Goal: Task Accomplishment & Management: Manage account settings

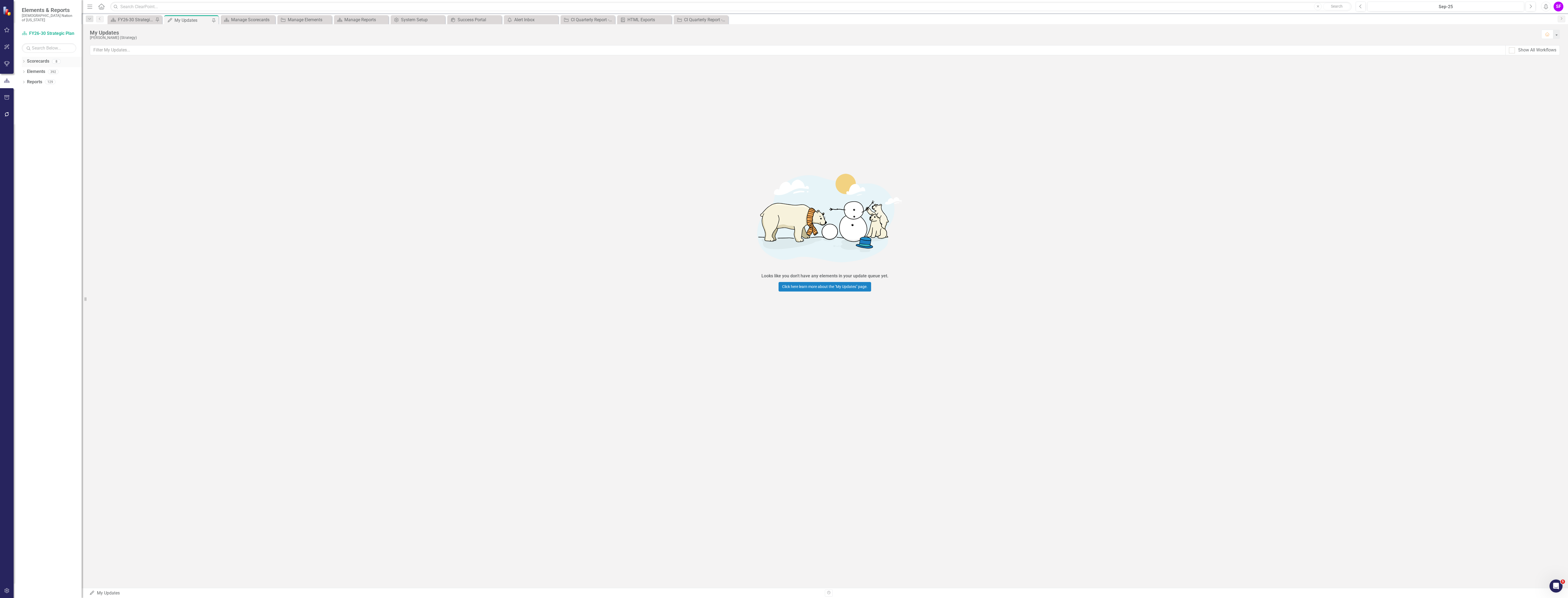
click at [46, 58] on link "Scorecards" at bounding box center [38, 61] width 23 height 6
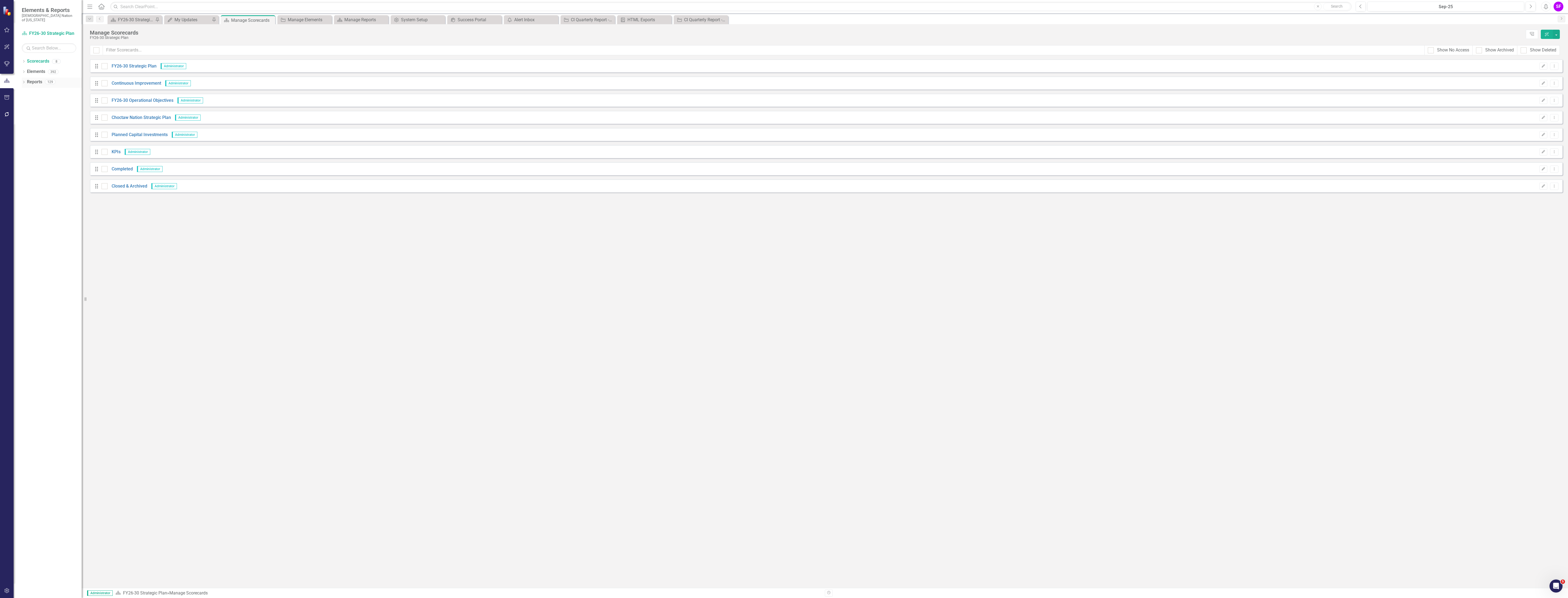
click at [32, 79] on link "Reports" at bounding box center [34, 82] width 15 height 6
click at [1545, 34] on icon "Add" at bounding box center [1547, 34] width 5 height 4
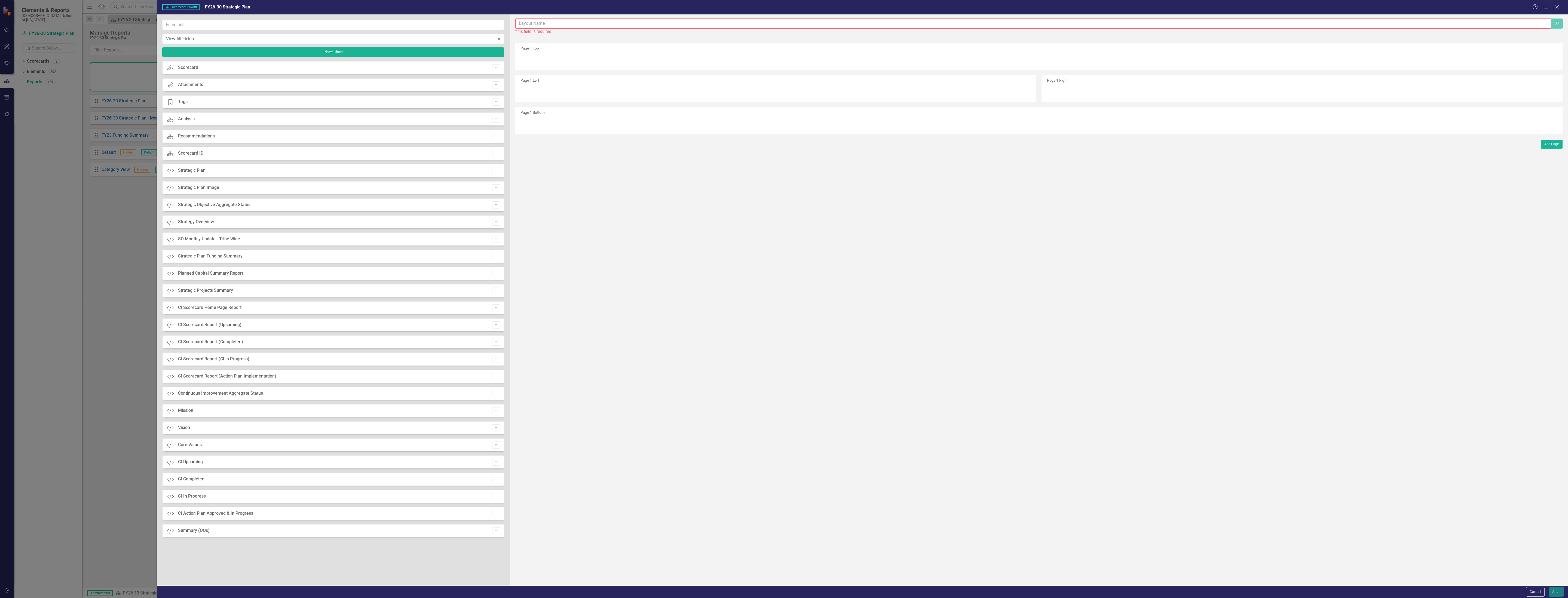
click at [559, 20] on input "text" at bounding box center [1033, 23] width 1035 height 10
type input "Commerce Dashboard"
drag, startPoint x: 595, startPoint y: 23, endPoint x: 475, endPoint y: 30, distance: 120.2
click at [475, 30] on div "View All Fields Expand Place Chart Scorecard Scorecard Add Attachments Attachme…" at bounding box center [863, 300] width 1411 height 571
click at [1537, 592] on button "Cancel" at bounding box center [1535, 592] width 18 height 10
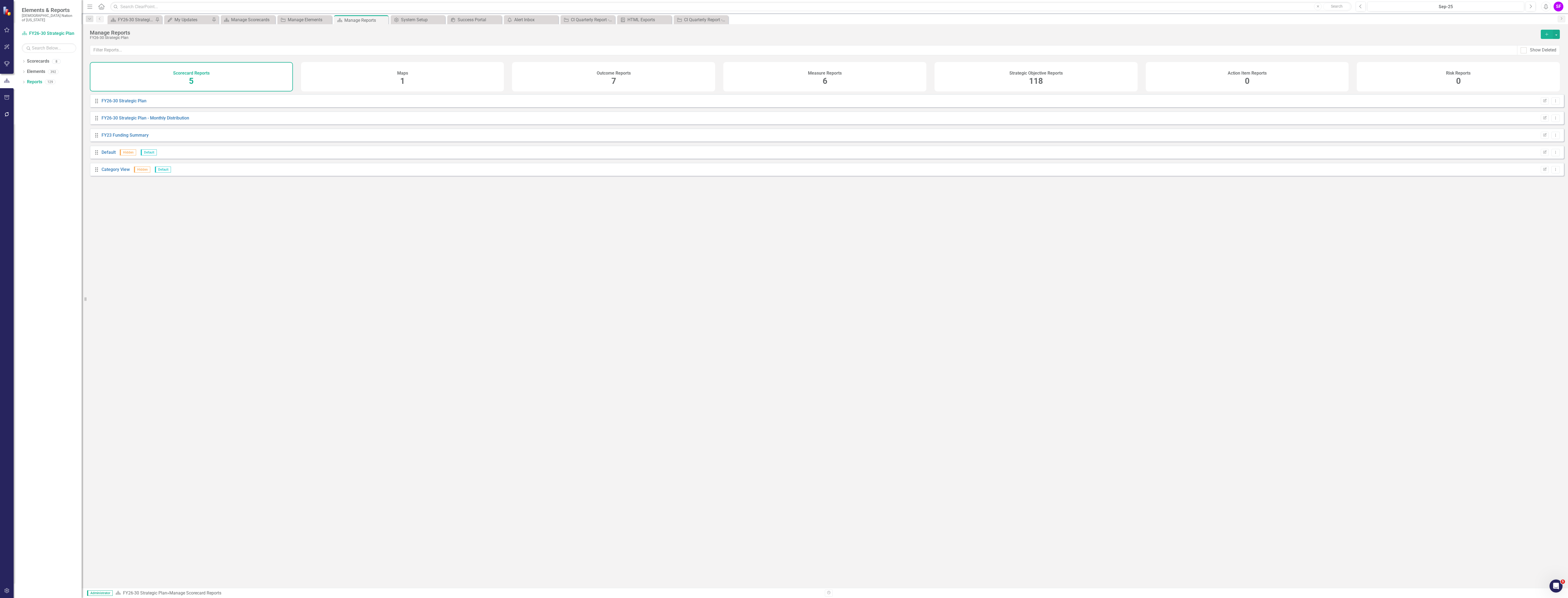
click at [7, 585] on button "button" at bounding box center [7, 591] width 12 height 12
click at [39, 126] on div "System Setup" at bounding box center [49, 130] width 54 height 9
click at [35, 120] on div "Users and Groups Manage Users Manage Groups Reporting Periods Reporting Periods…" at bounding box center [47, 313] width 68 height 569
click at [37, 127] on link "System Setup" at bounding box center [49, 130] width 54 height 6
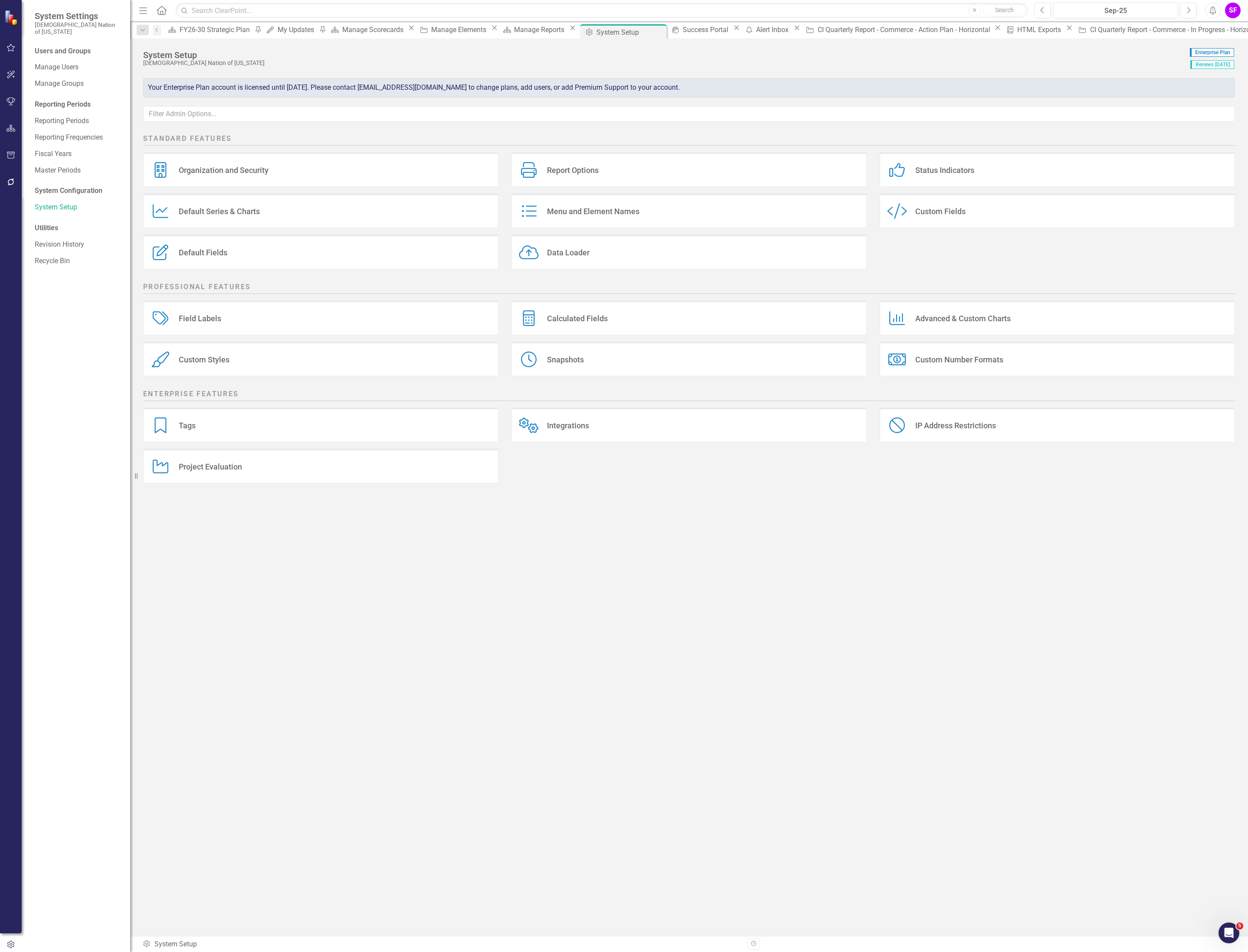
click at [913, 208] on div "Custom Style Custom Fields" at bounding box center [1057, 210] width 355 height 35
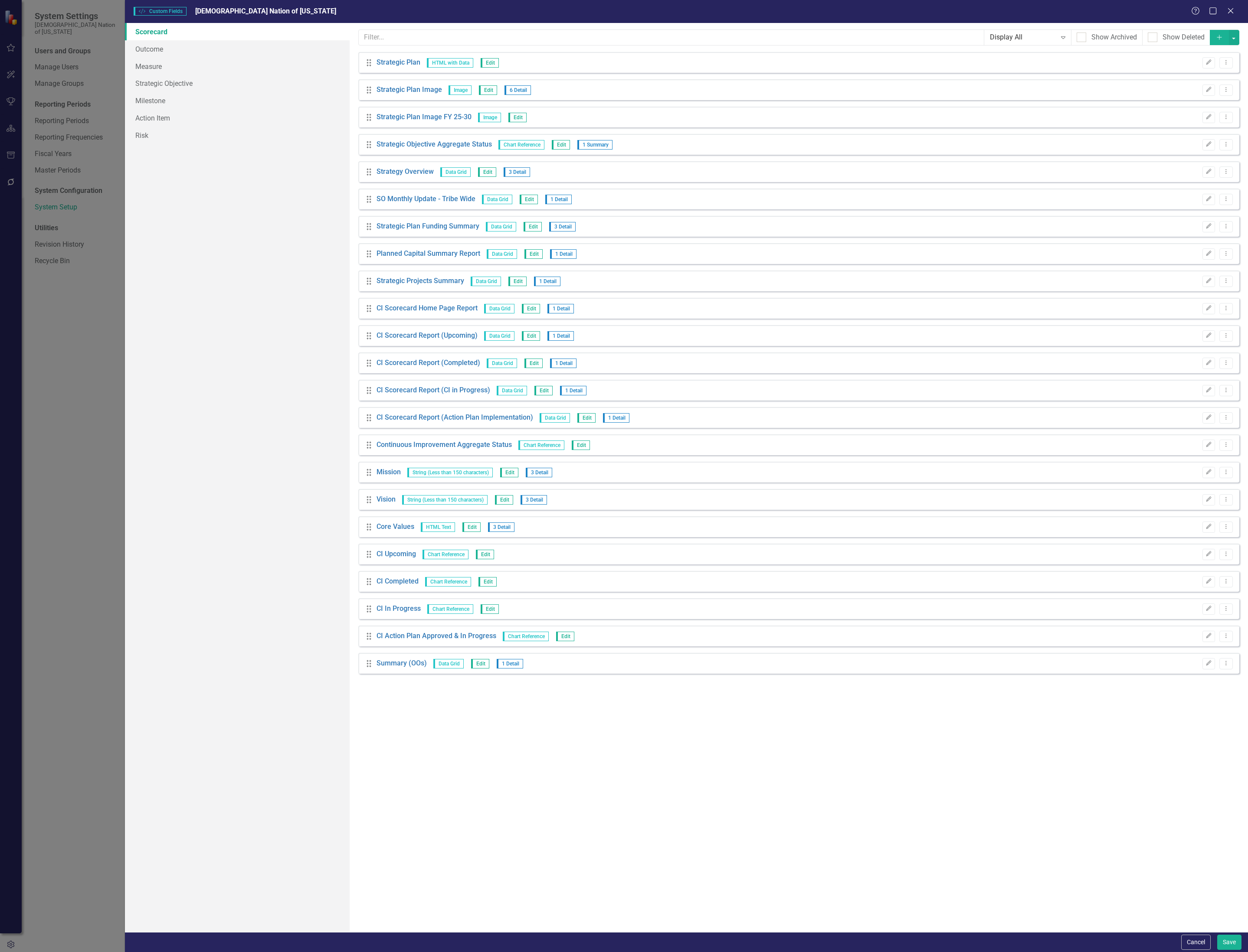
click at [1217, 30] on button "Add" at bounding box center [1219, 38] width 19 height 16
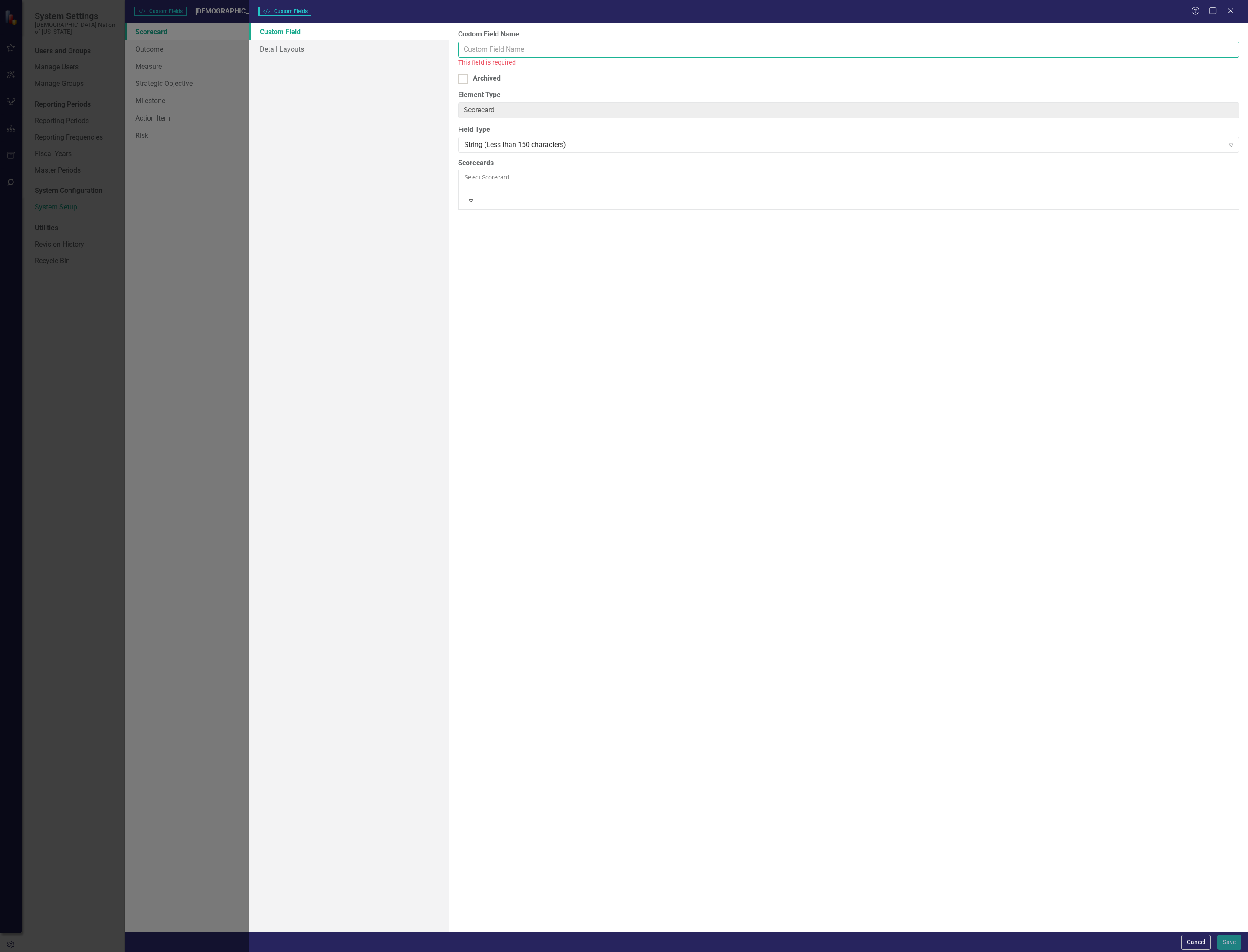
click at [535, 50] on input "Custom Field Name" at bounding box center [848, 49] width 781 height 16
click at [1181, 936] on button "Cancel" at bounding box center [1196, 942] width 29 height 16
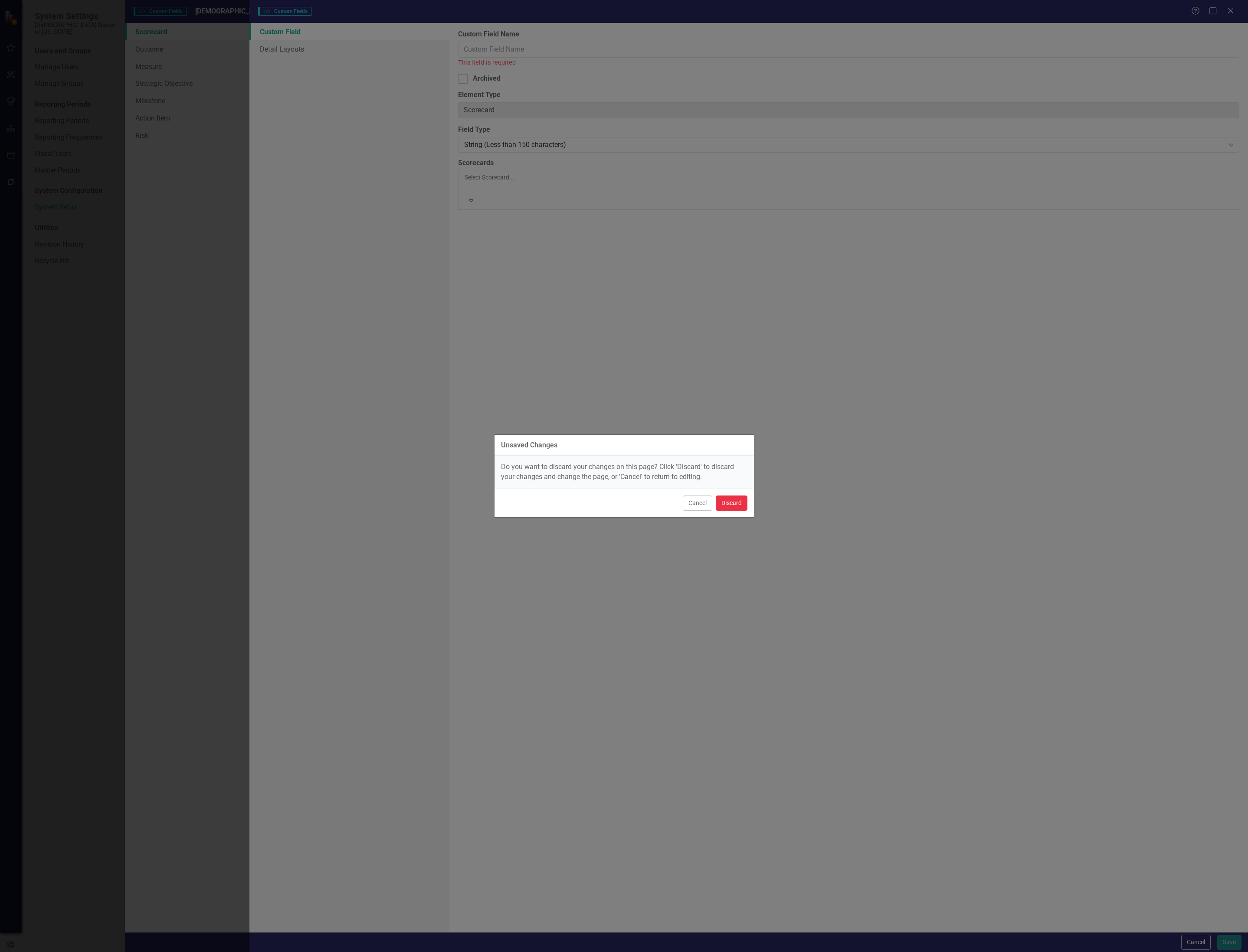
click at [723, 500] on button "Discard" at bounding box center [731, 503] width 32 height 16
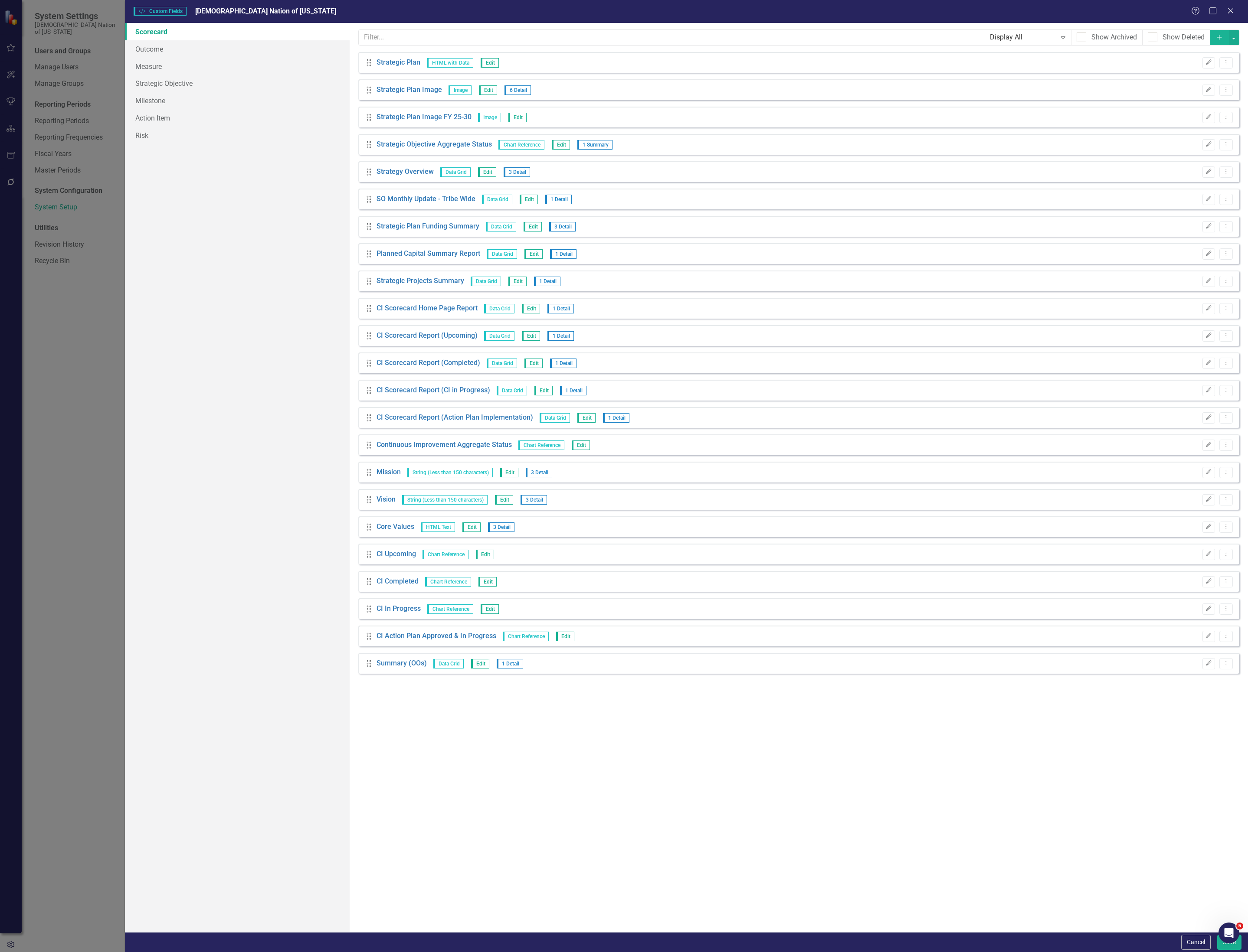
click at [1217, 36] on icon "Add" at bounding box center [1219, 37] width 8 height 6
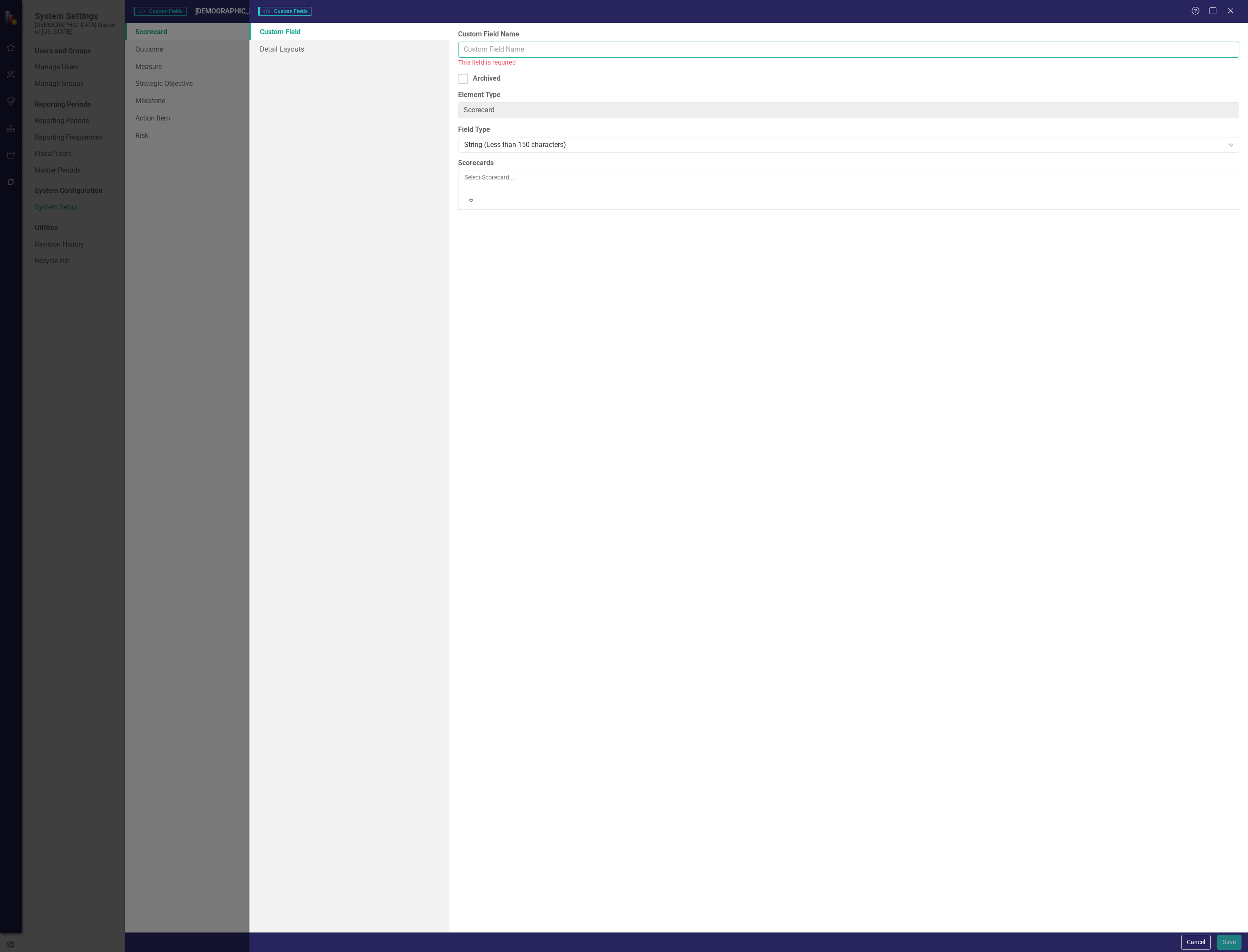
click at [521, 52] on input "Custom Field Name" at bounding box center [848, 49] width 781 height 16
type input "Strategic Pillar"
click at [491, 137] on div "String (Less than 150 characters)" at bounding box center [845, 135] width 760 height 10
type input "d"
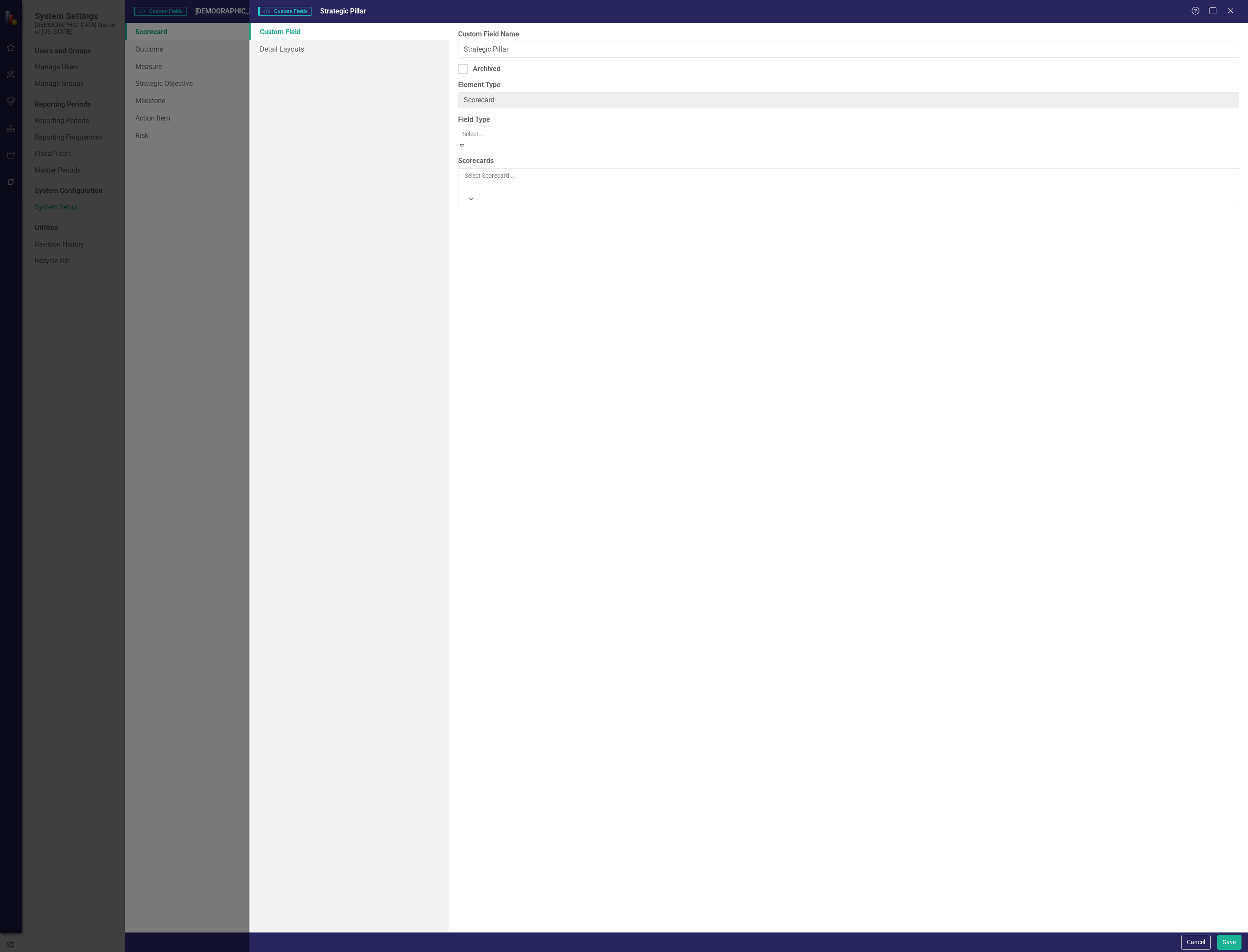
click at [597, 175] on input "Picklist Items" at bounding box center [848, 168] width 781 height 16
type input "Culture & Sovereignty, Best in Class, Empowering People, Financial Stewardship"
click at [465, 209] on div at bounding box center [464, 212] width 1 height 11
click at [581, 952] on div "FY26-30 Strategic Plan" at bounding box center [624, 957] width 1248 height 10
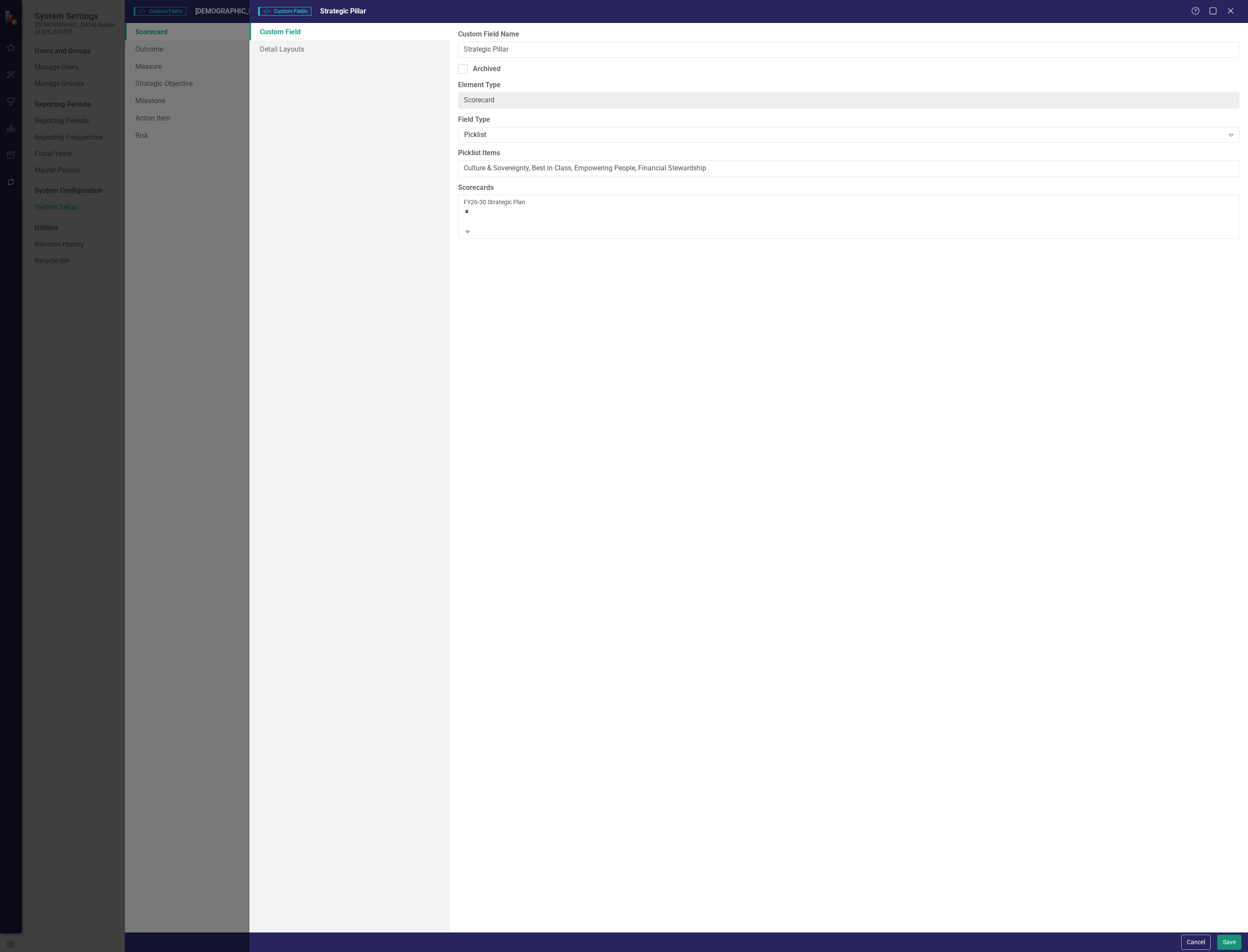
click at [1218, 943] on button "Save" at bounding box center [1229, 942] width 24 height 16
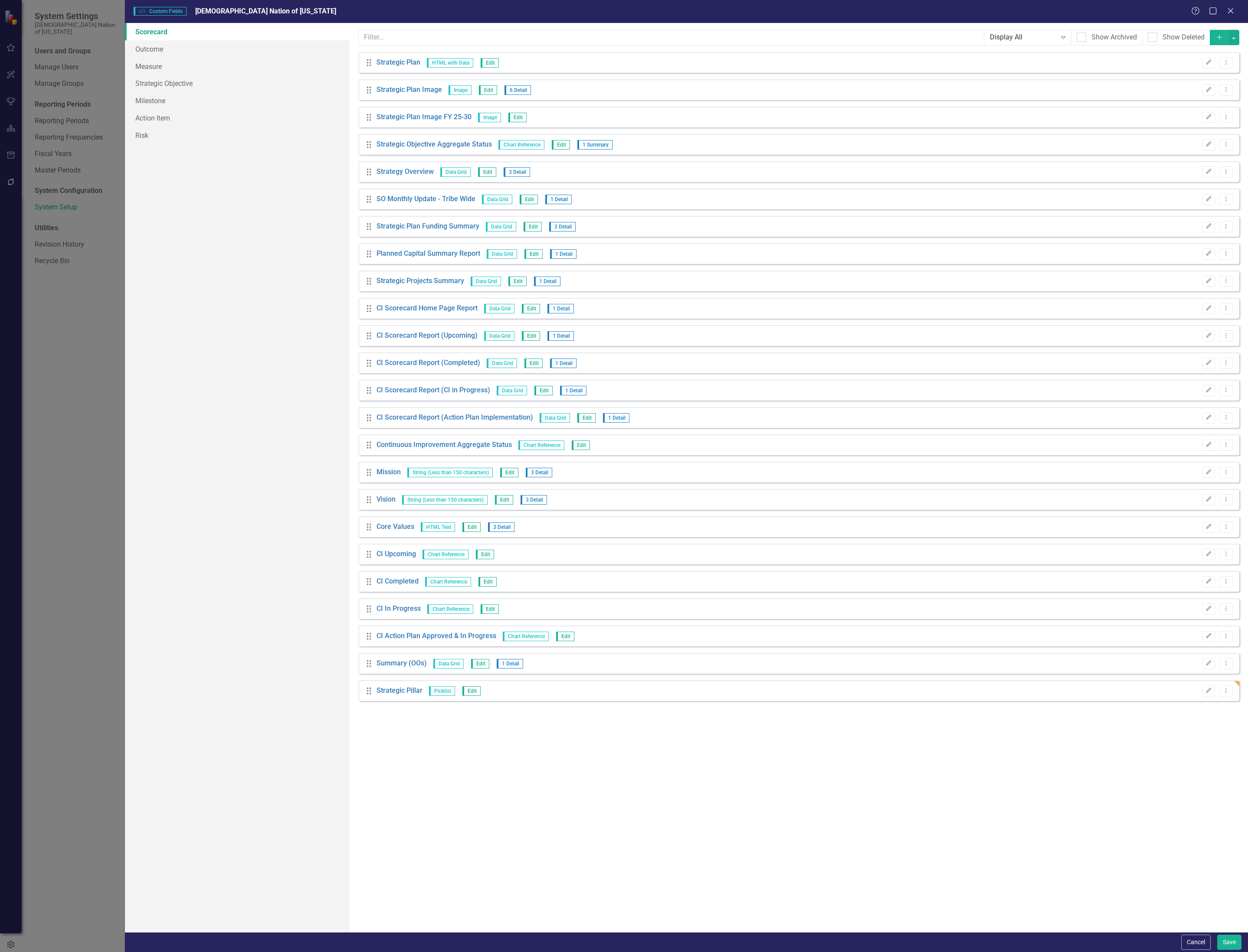
click at [1218, 37] on icon "Add" at bounding box center [1219, 37] width 8 height 6
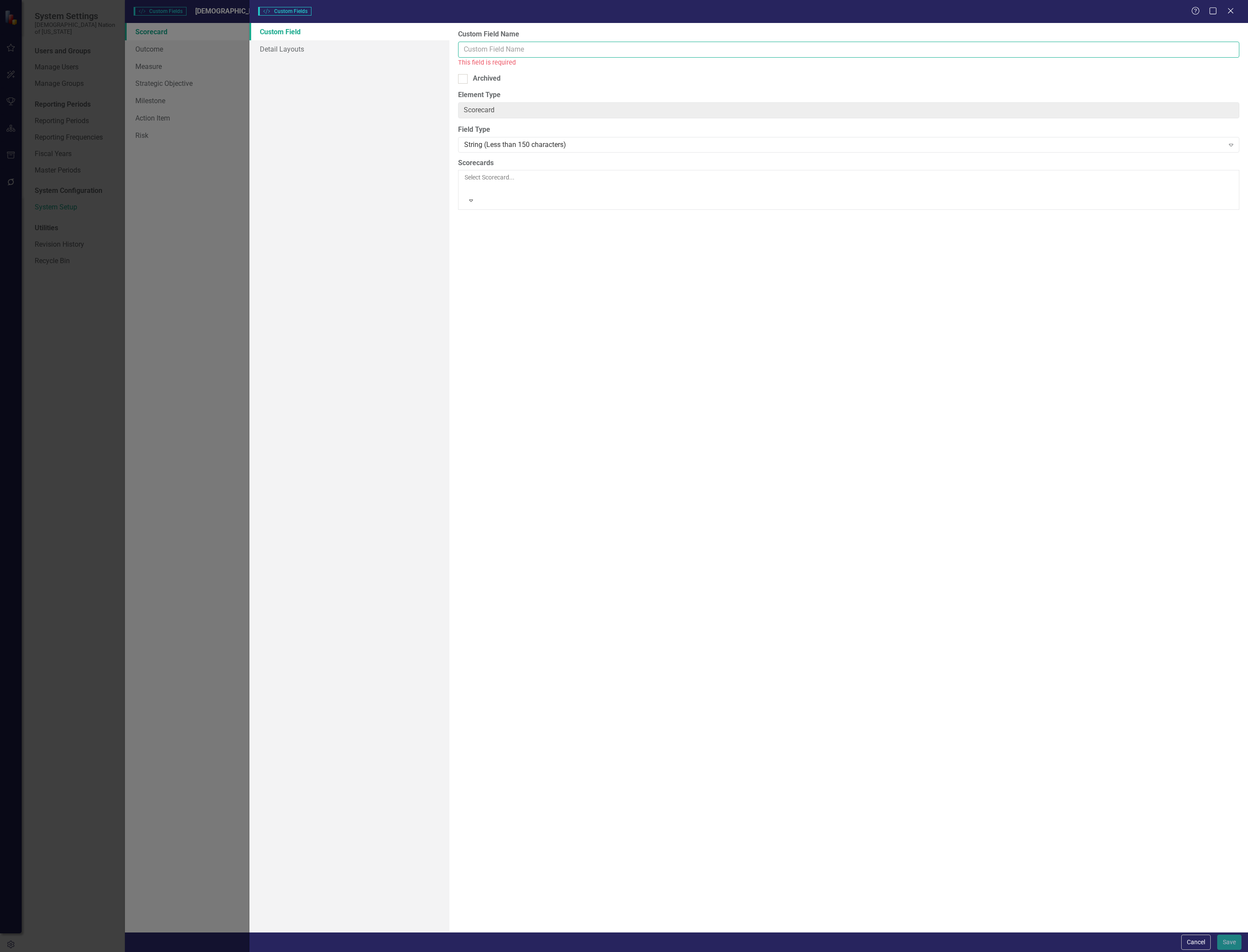
click at [781, 53] on input "Custom Field Name" at bounding box center [848, 49] width 781 height 16
type input "Owner"
click at [556, 143] on div "String (Less than 150 characters) Expand" at bounding box center [848, 135] width 781 height 16
click at [538, 164] on div "Select Scorecard... Expand" at bounding box center [848, 178] width 770 height 29
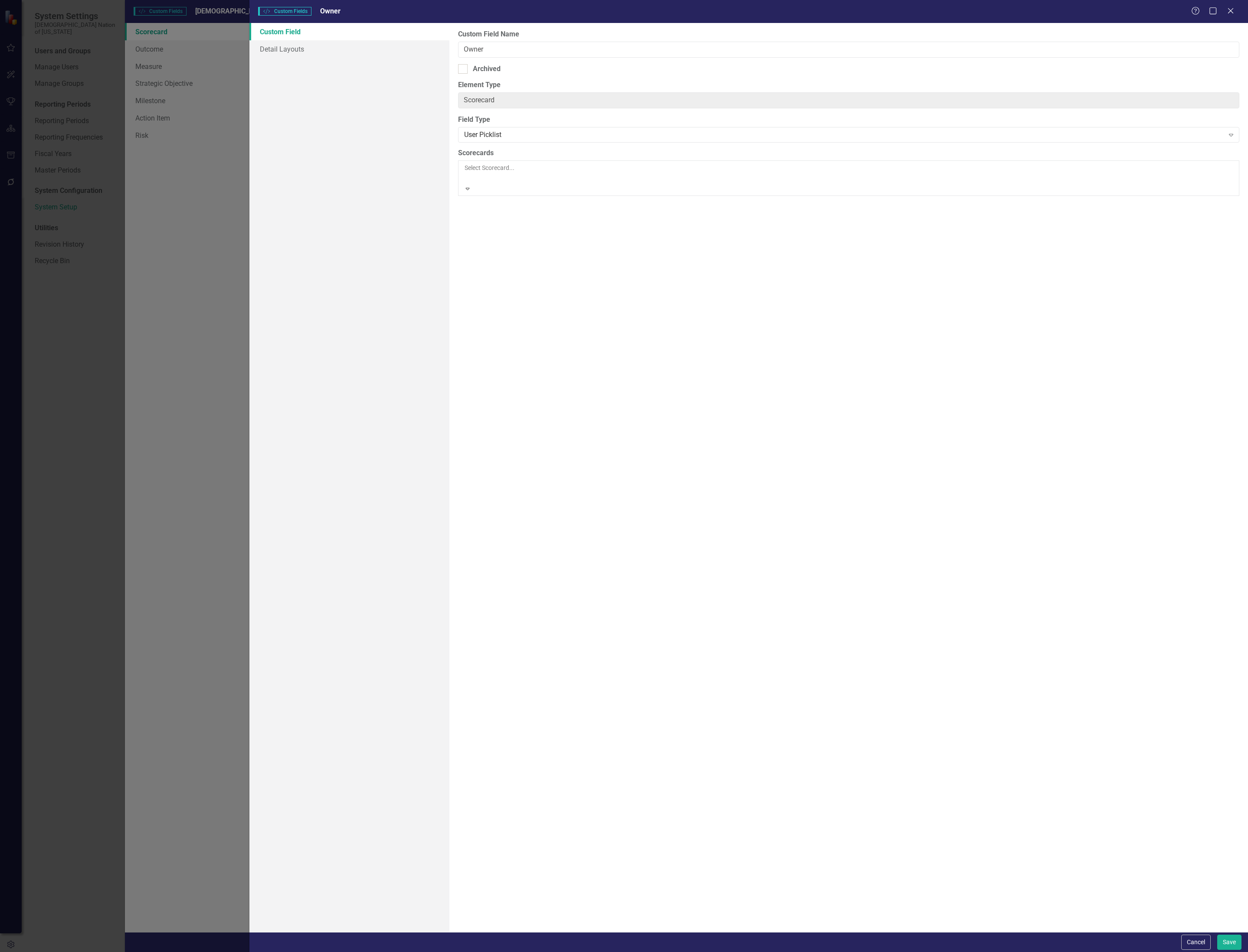
click at [538, 952] on div "FY26-30 Strategic Plan" at bounding box center [624, 957] width 1248 height 10
click at [1231, 938] on button "Save" at bounding box center [1229, 942] width 24 height 16
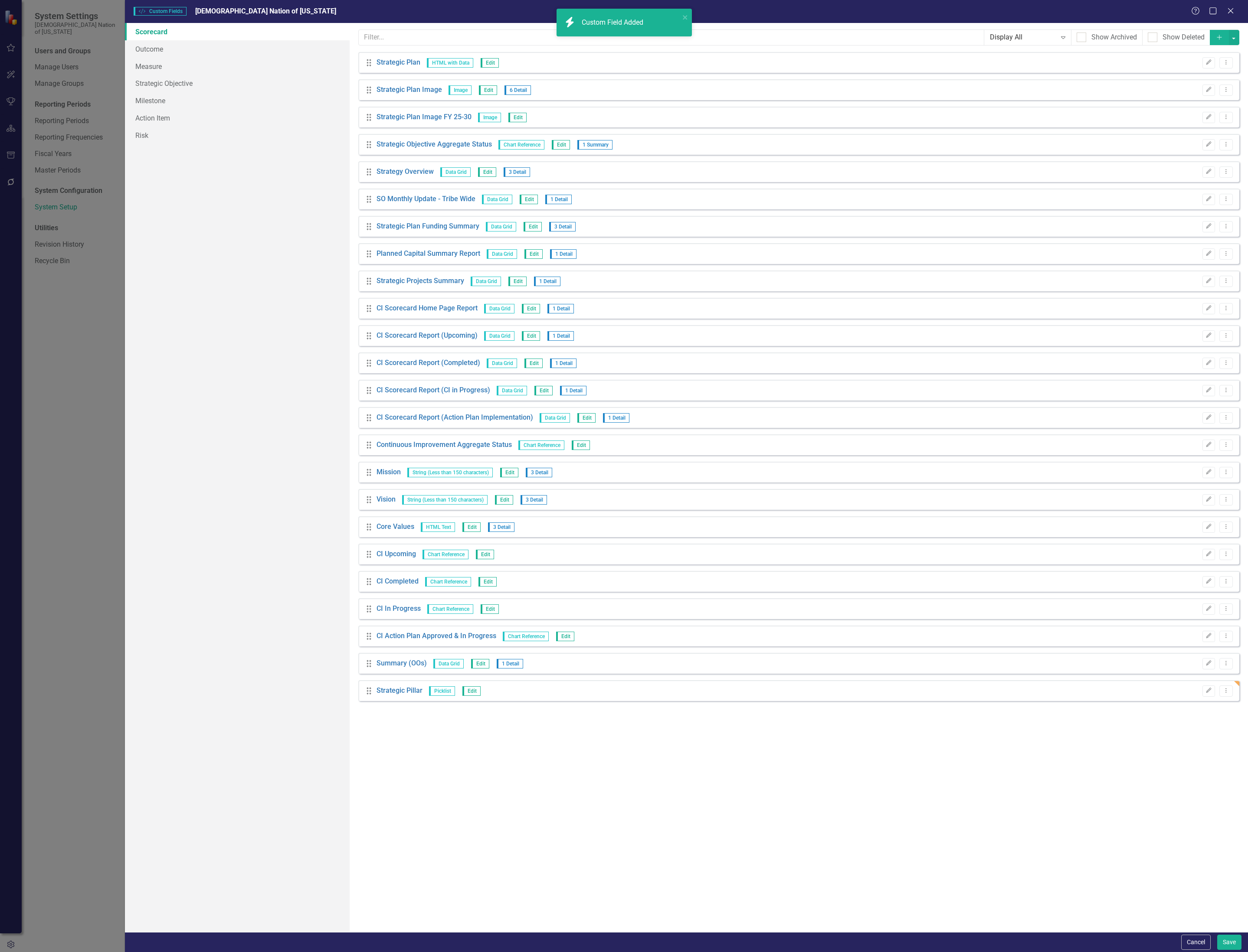
click at [1224, 38] on button "Add" at bounding box center [1219, 38] width 19 height 16
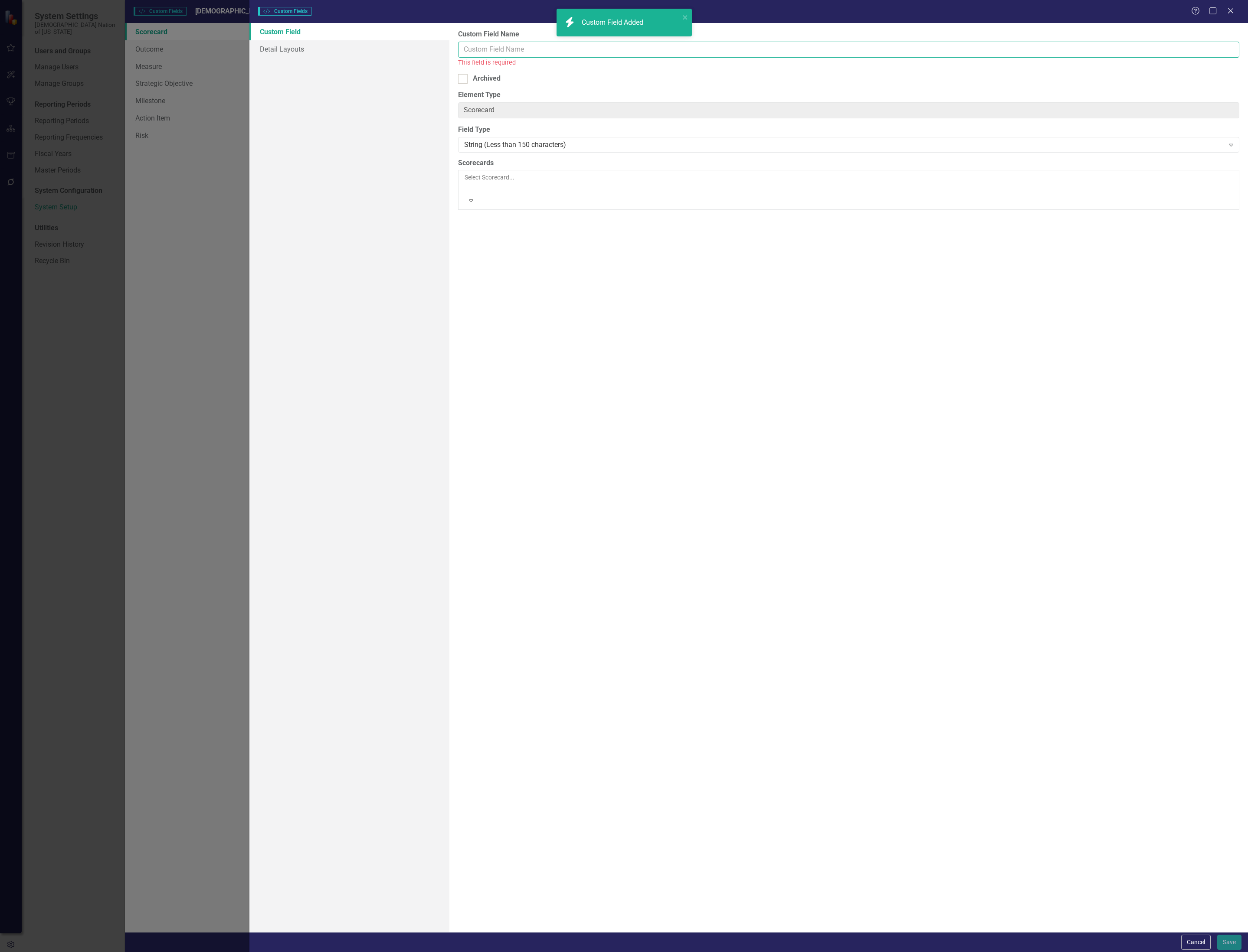
click at [695, 51] on input "Custom Field Name" at bounding box center [848, 49] width 781 height 16
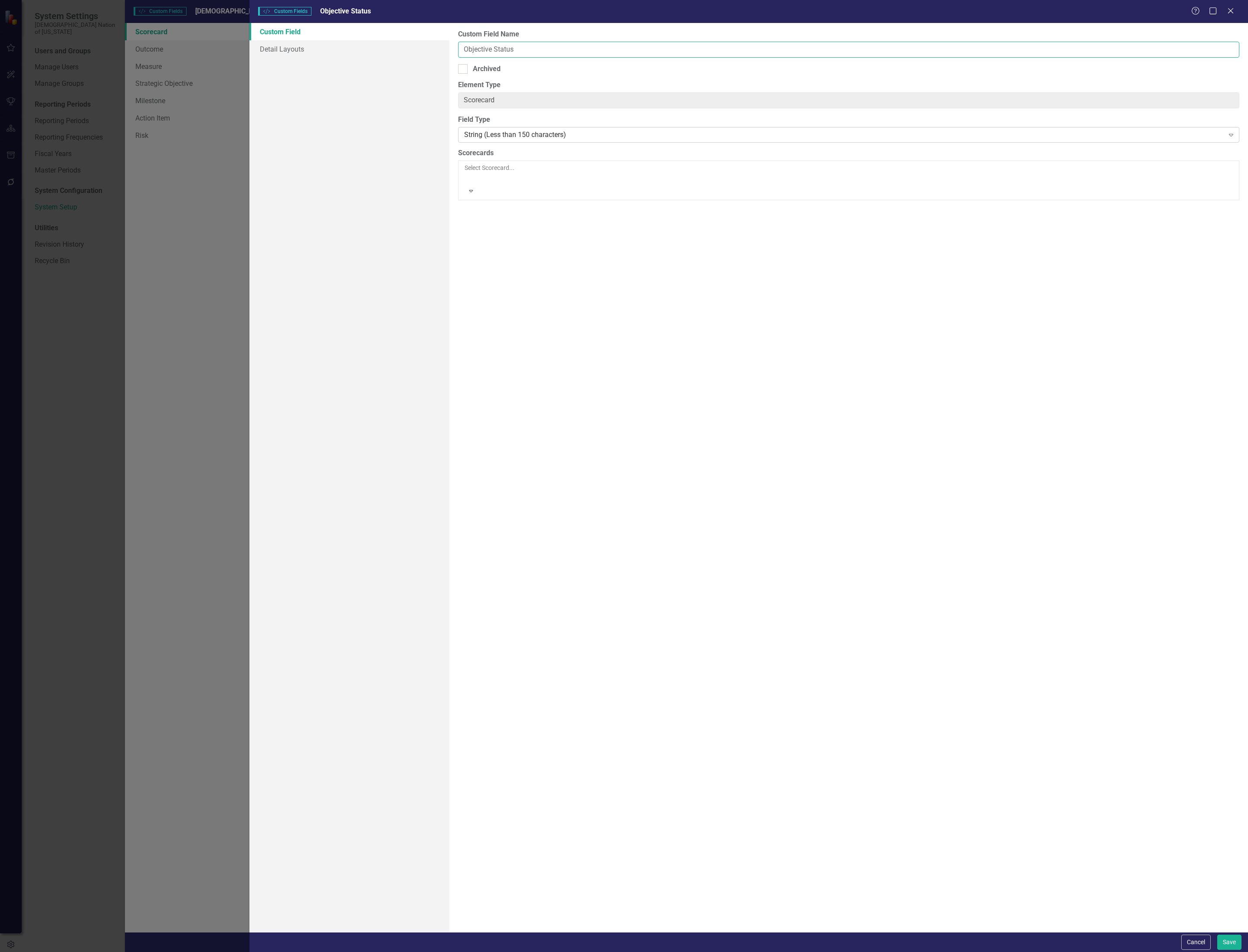
type input "Objective Status"
click at [572, 135] on div "String (Less than 150 characters)" at bounding box center [845, 135] width 760 height 10
type input "r"
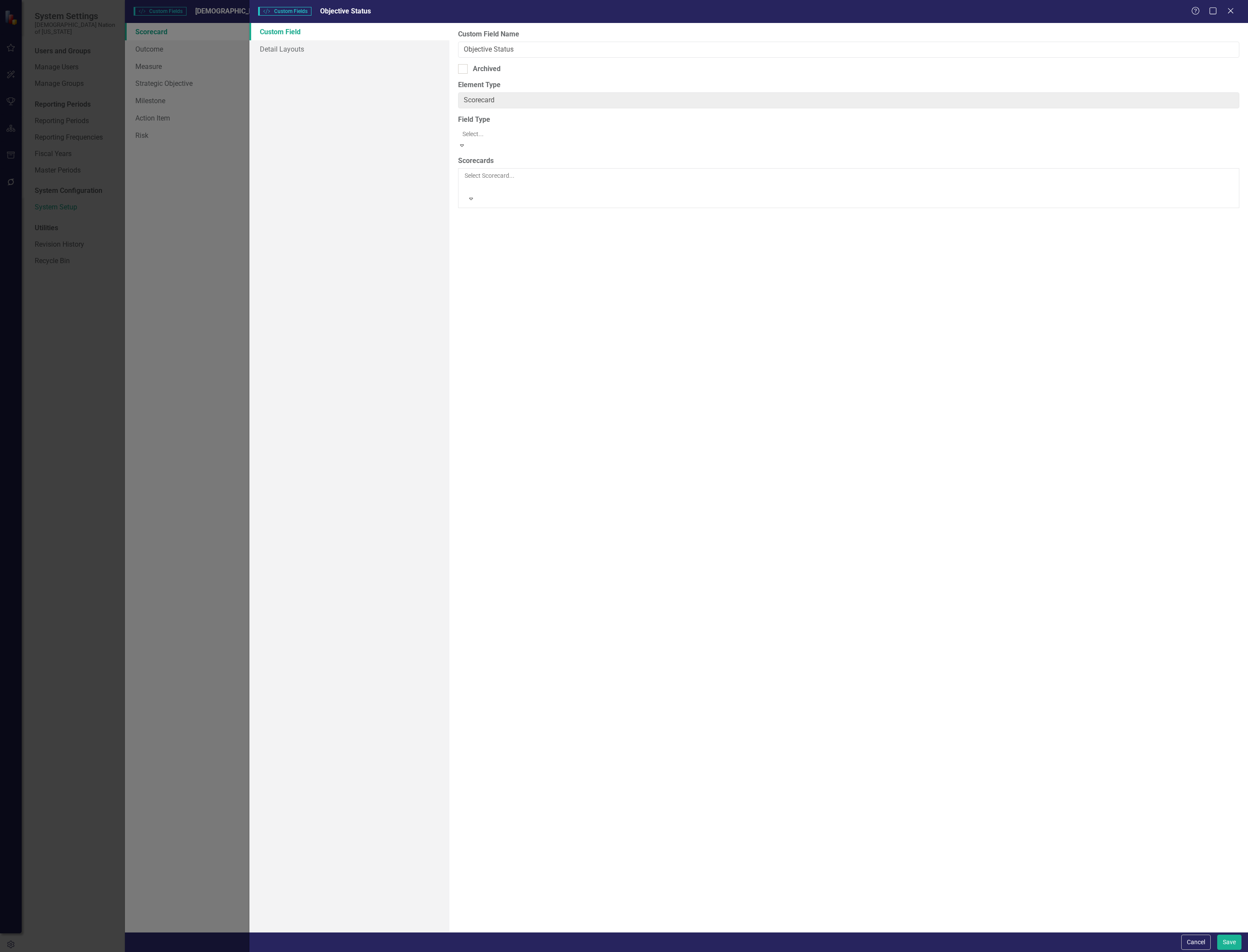
click at [465, 173] on div at bounding box center [464, 177] width 1 height 11
click at [578, 952] on div "FY26-30 Strategic Plan" at bounding box center [624, 957] width 1248 height 10
click at [1232, 939] on button "Save" at bounding box center [1229, 942] width 24 height 16
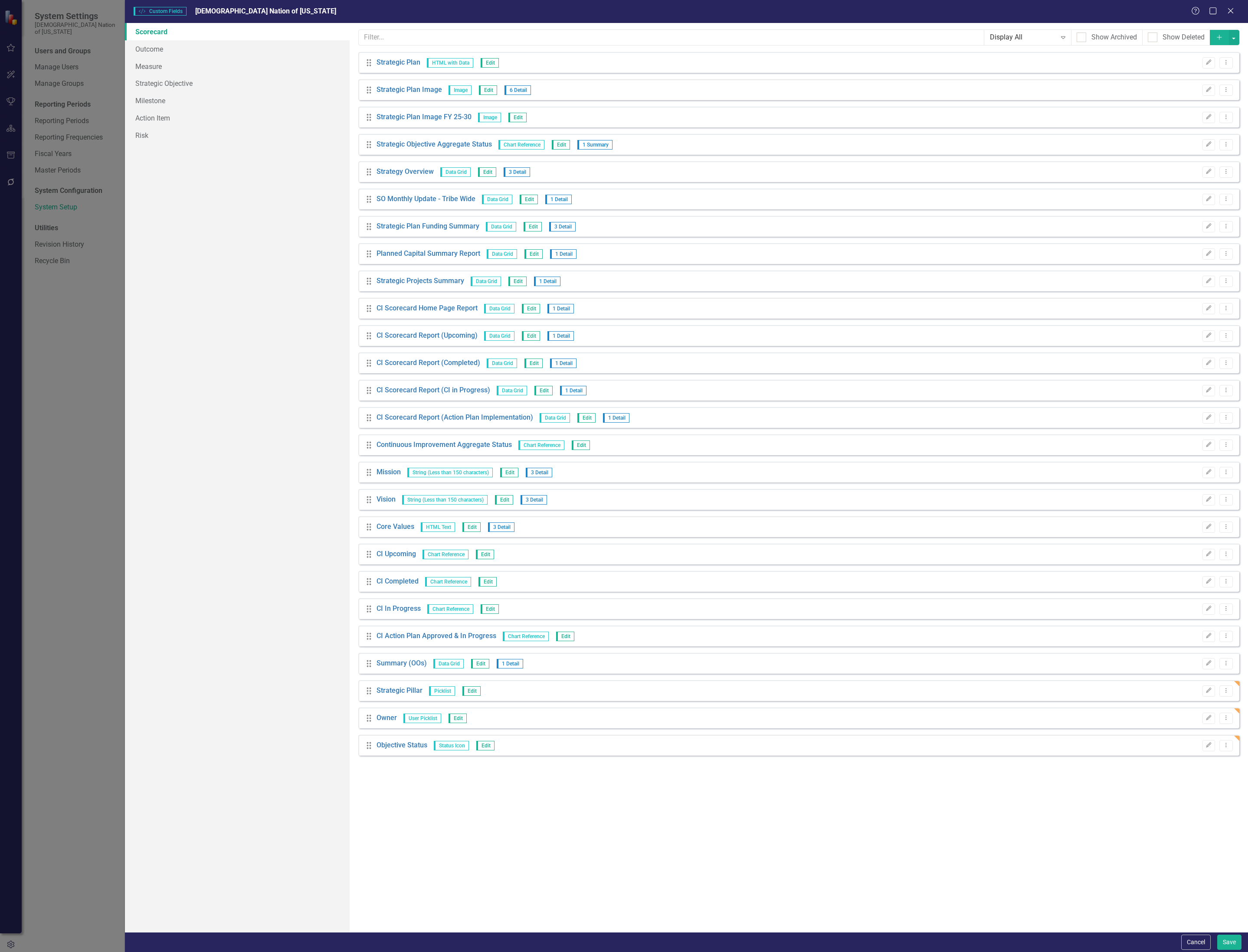
click at [1218, 40] on icon "Add" at bounding box center [1219, 37] width 8 height 6
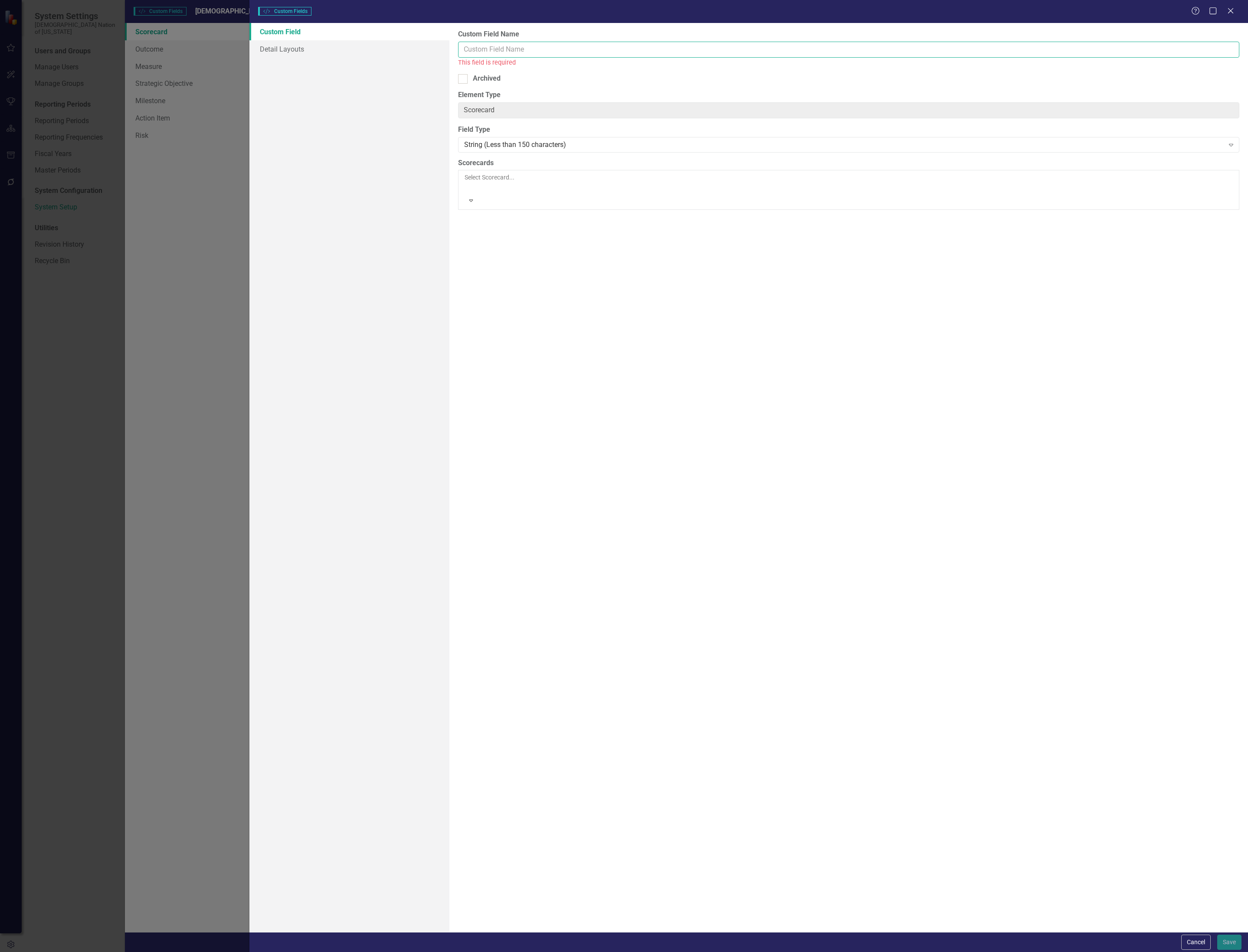
click at [647, 53] on input "Custom Field Name" at bounding box center [848, 49] width 781 height 16
type input "Strategic Objective Goal"
click at [728, 127] on div "String (Less than 150 characters) Expand" at bounding box center [848, 135] width 781 height 16
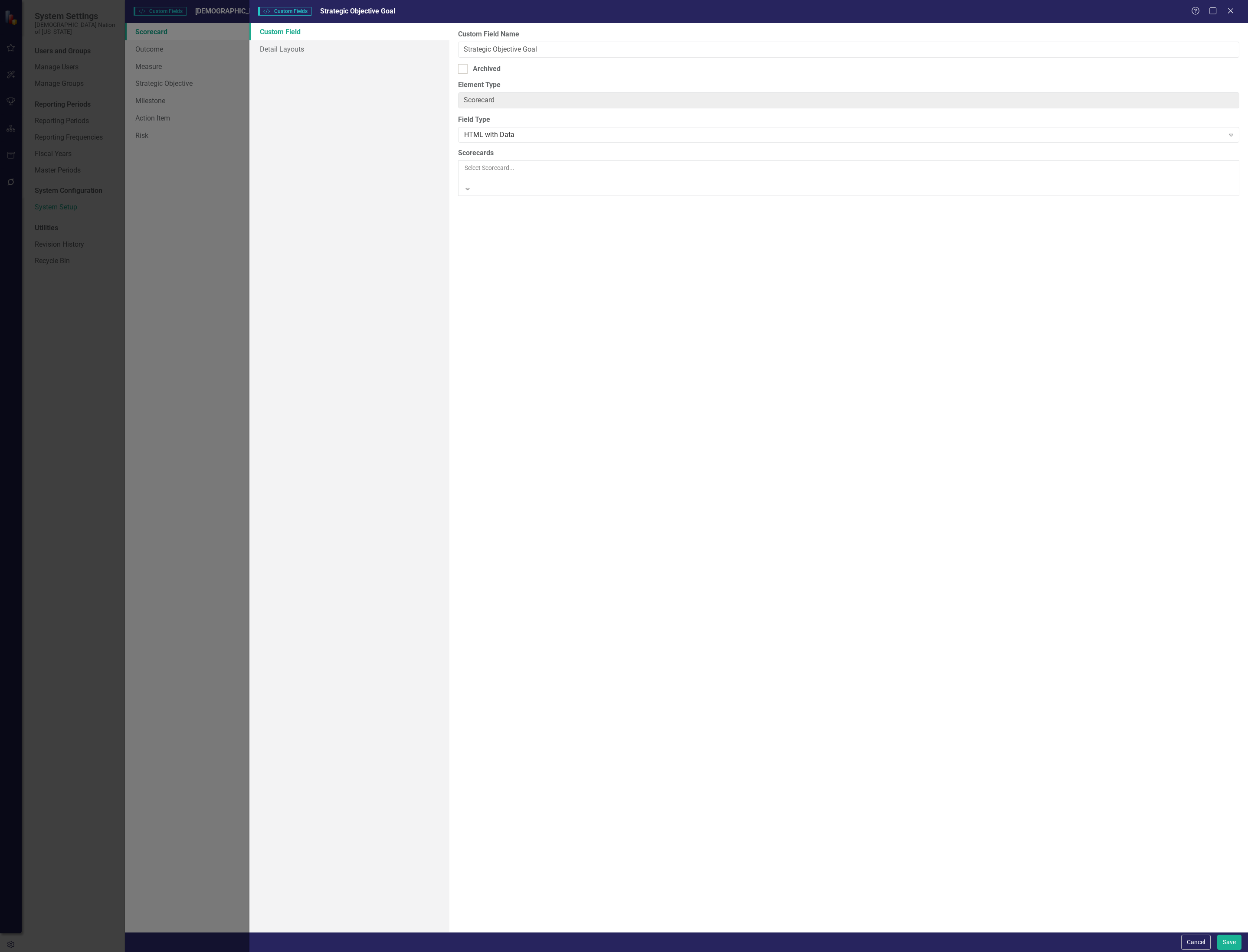
click at [465, 173] on div at bounding box center [464, 177] width 1 height 11
click at [613, 952] on div "FY26-30 Strategic Plan" at bounding box center [624, 957] width 1248 height 10
click at [1229, 943] on button "Save" at bounding box center [1229, 942] width 24 height 16
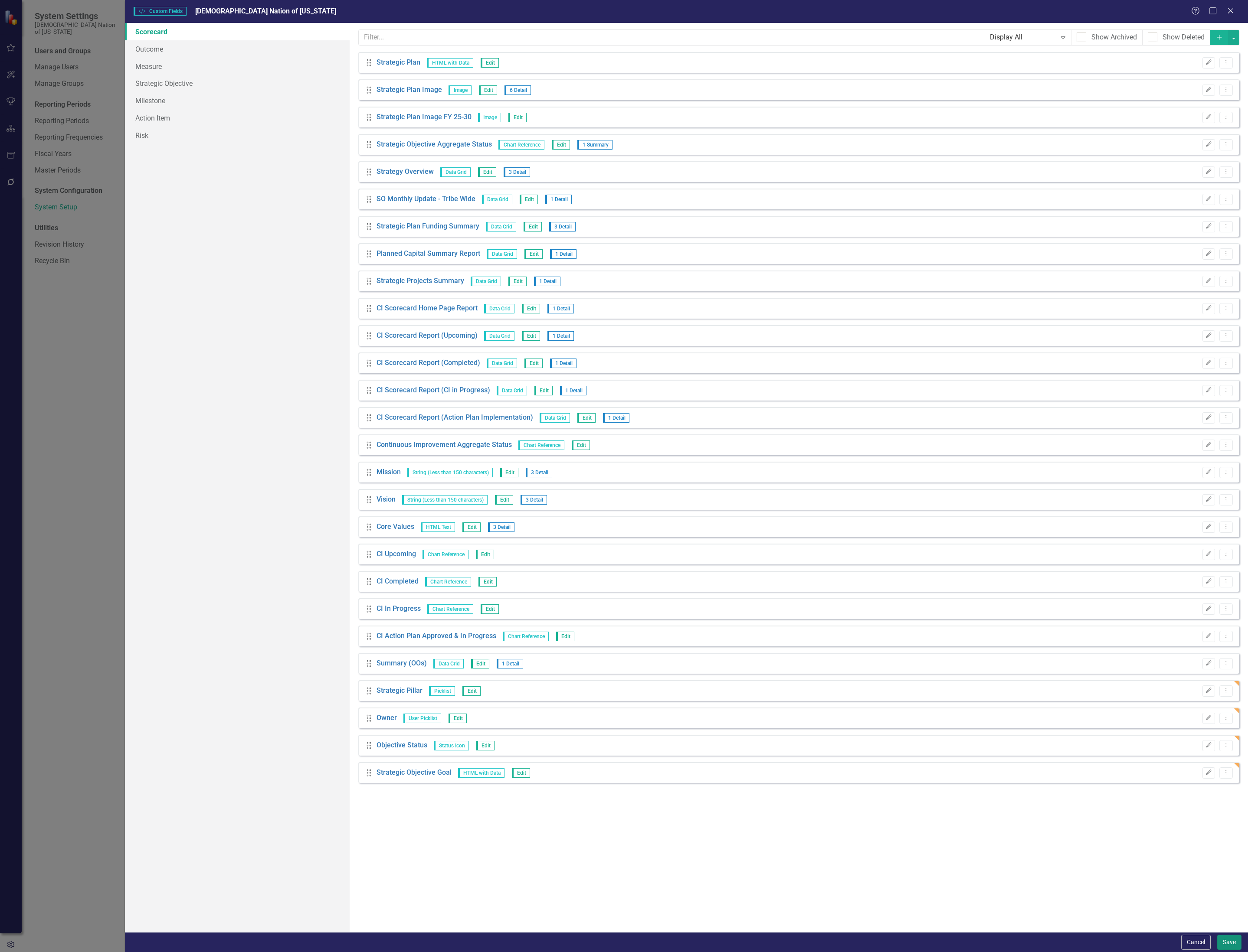
click at [1233, 943] on button "Save" at bounding box center [1229, 942] width 24 height 16
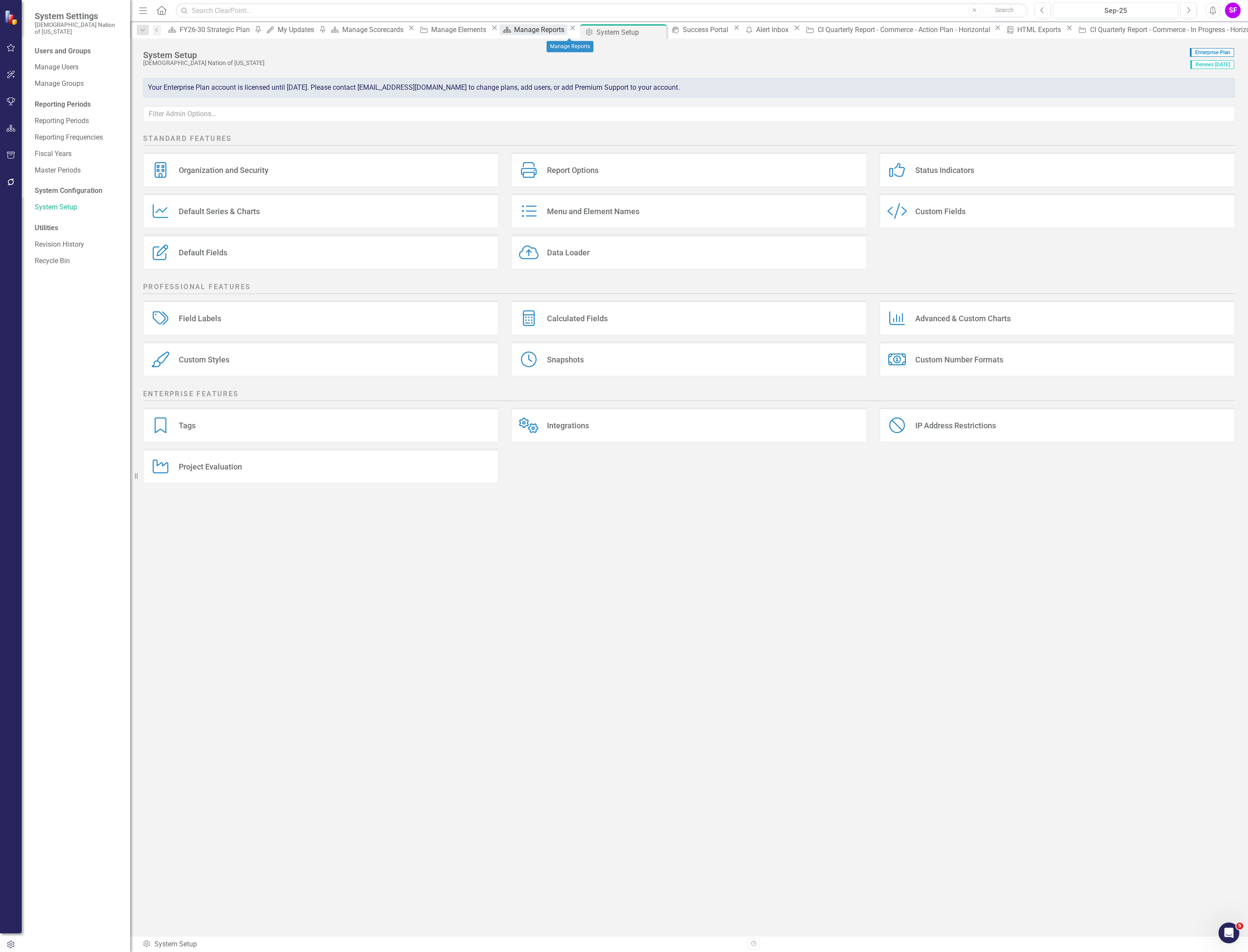
click at [559, 32] on div "Manage Reports" at bounding box center [540, 29] width 53 height 11
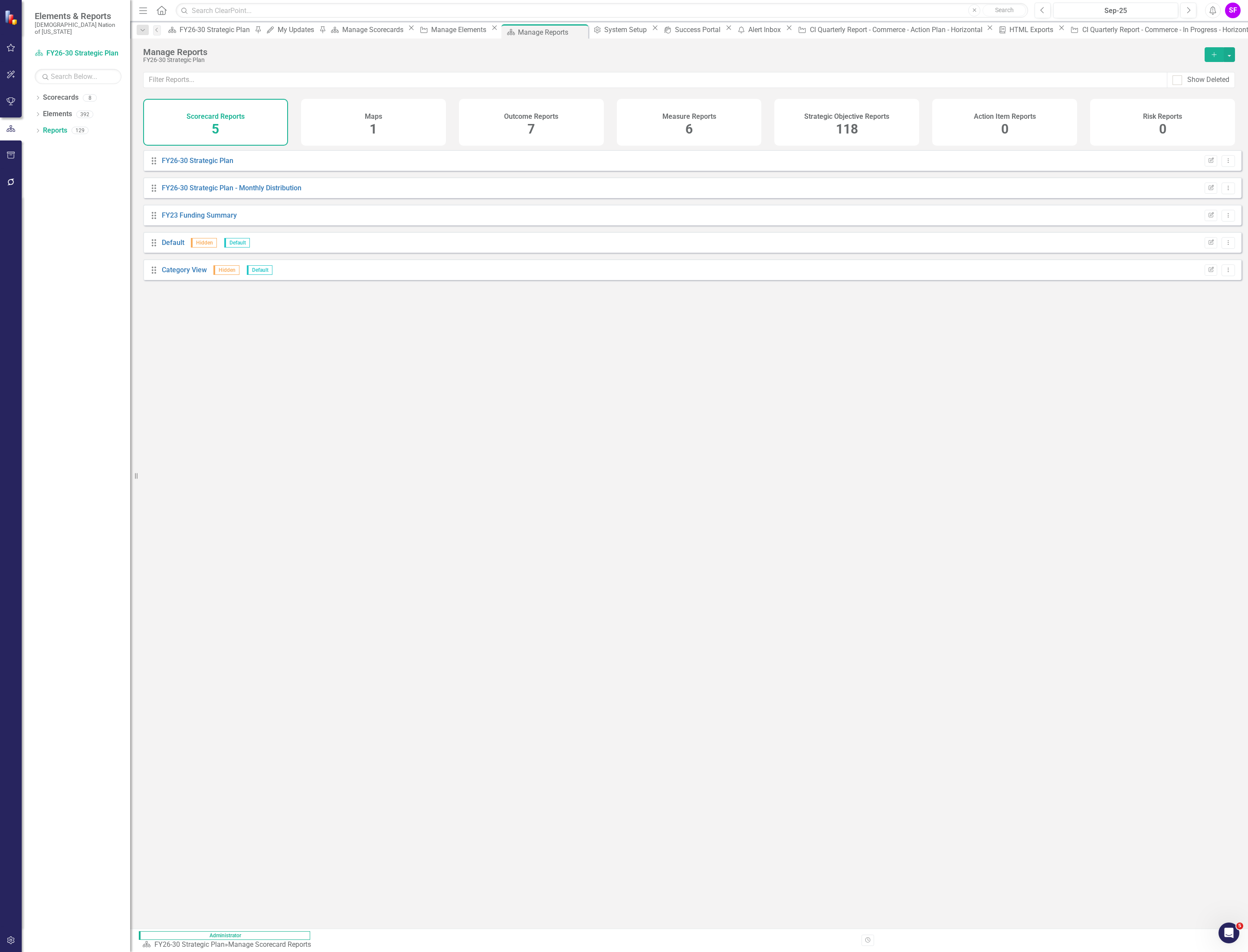
click at [1212, 55] on icon "Add" at bounding box center [1214, 54] width 8 height 6
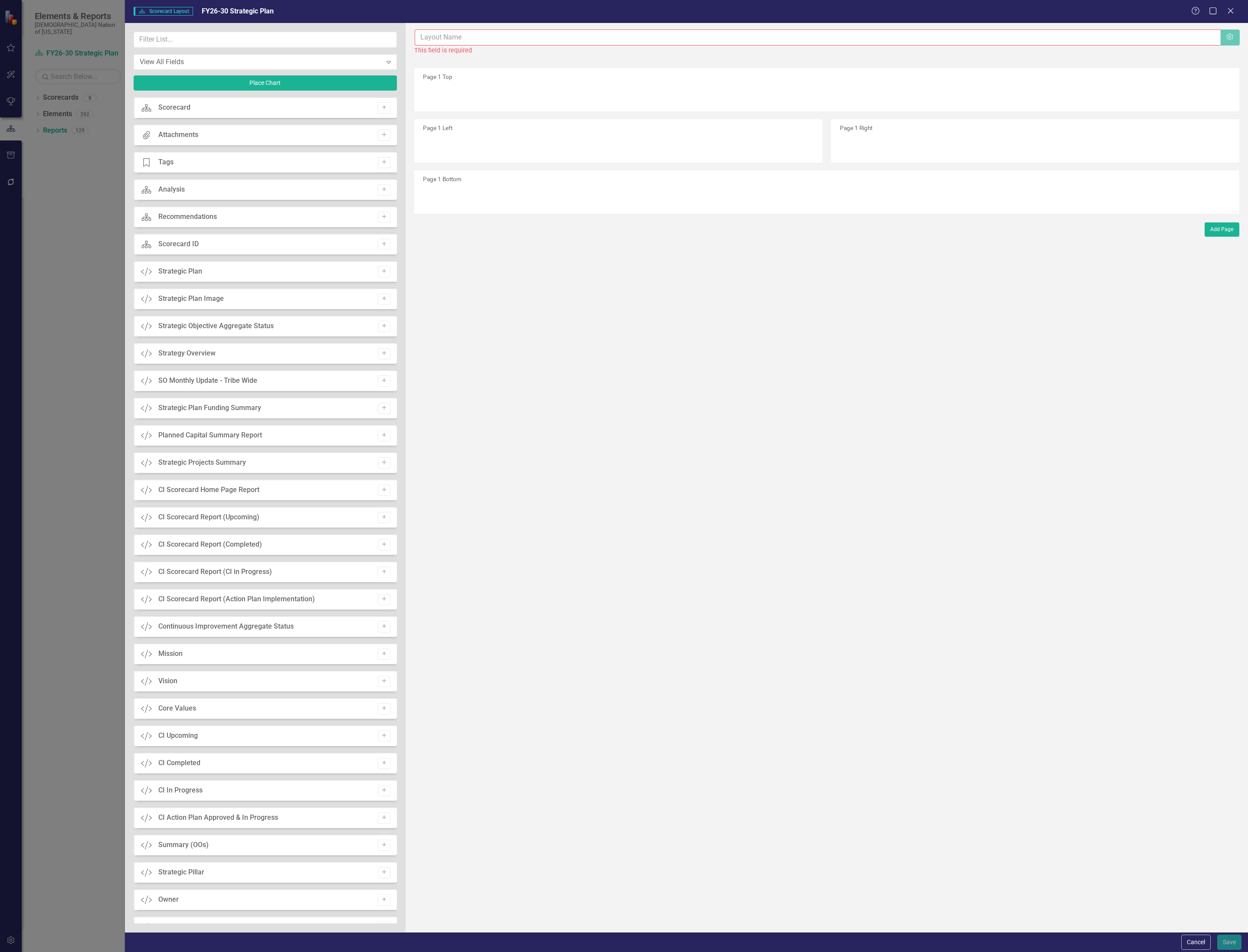
click at [466, 38] on input "text" at bounding box center [817, 37] width 806 height 16
type input "Commerce Dashboard"
click at [249, 38] on input "text" at bounding box center [265, 40] width 263 height 16
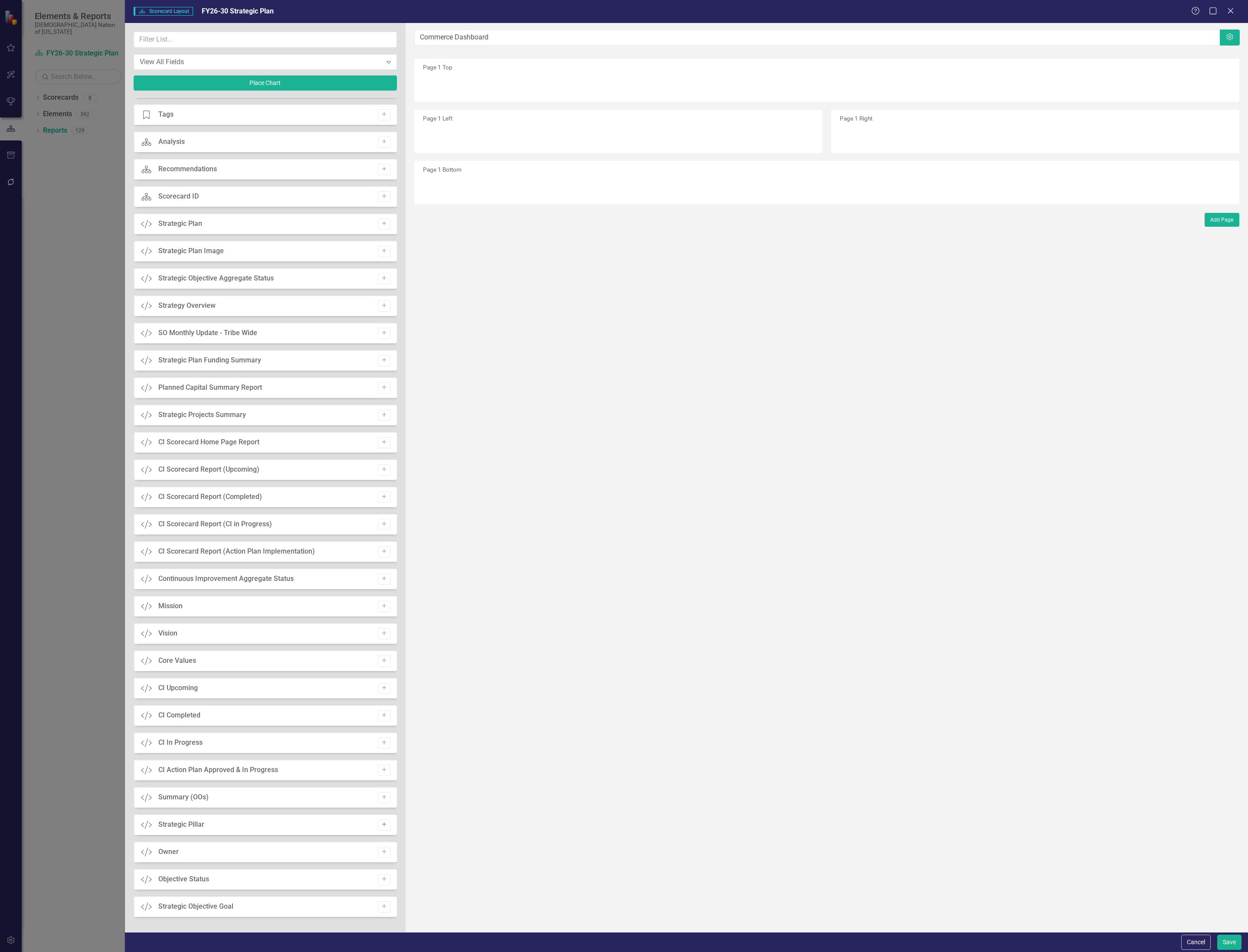
click at [386, 823] on button "Add" at bounding box center [384, 825] width 13 height 12
click at [383, 850] on icon "Add" at bounding box center [384, 851] width 7 height 5
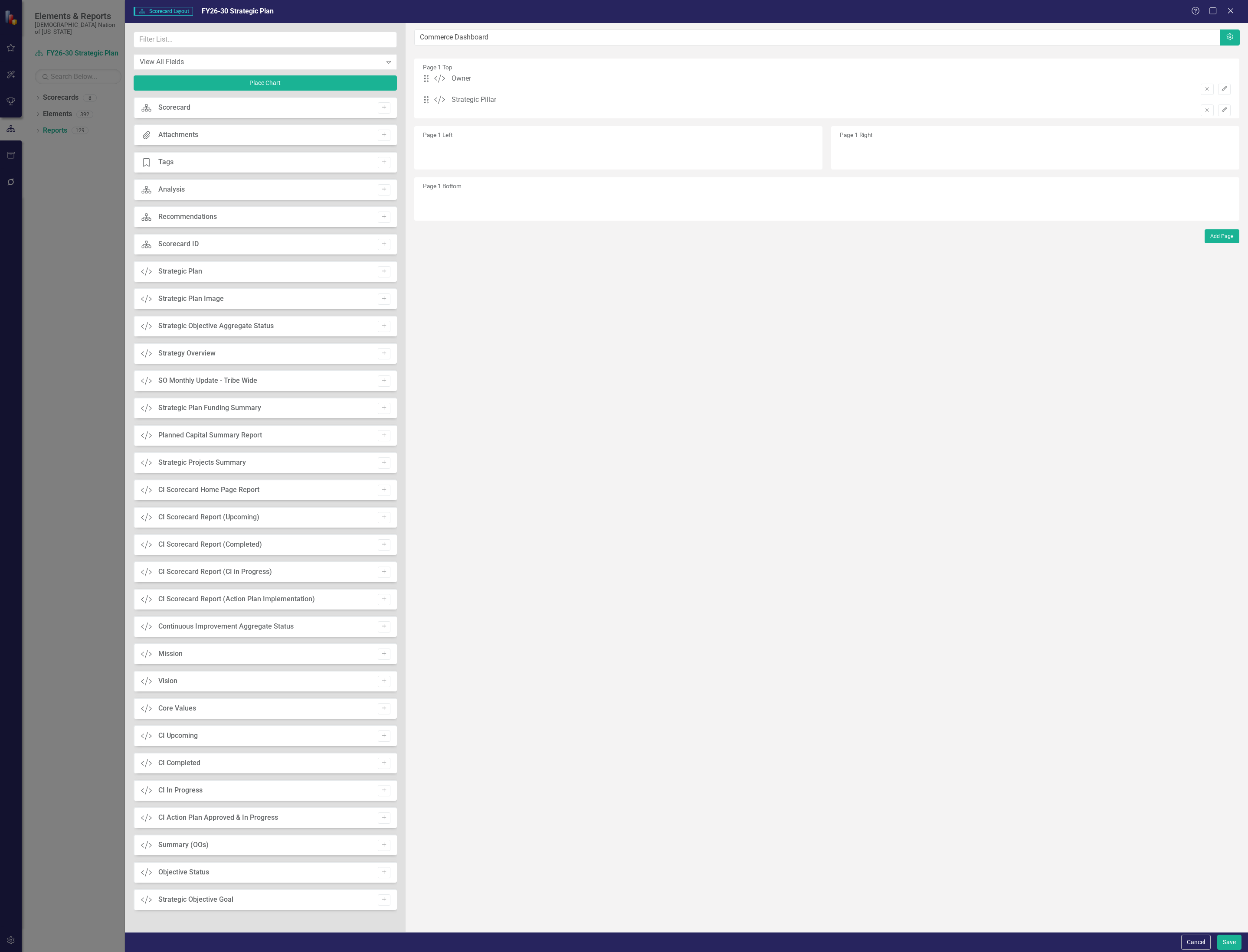
click at [388, 875] on button "Add" at bounding box center [384, 873] width 13 height 12
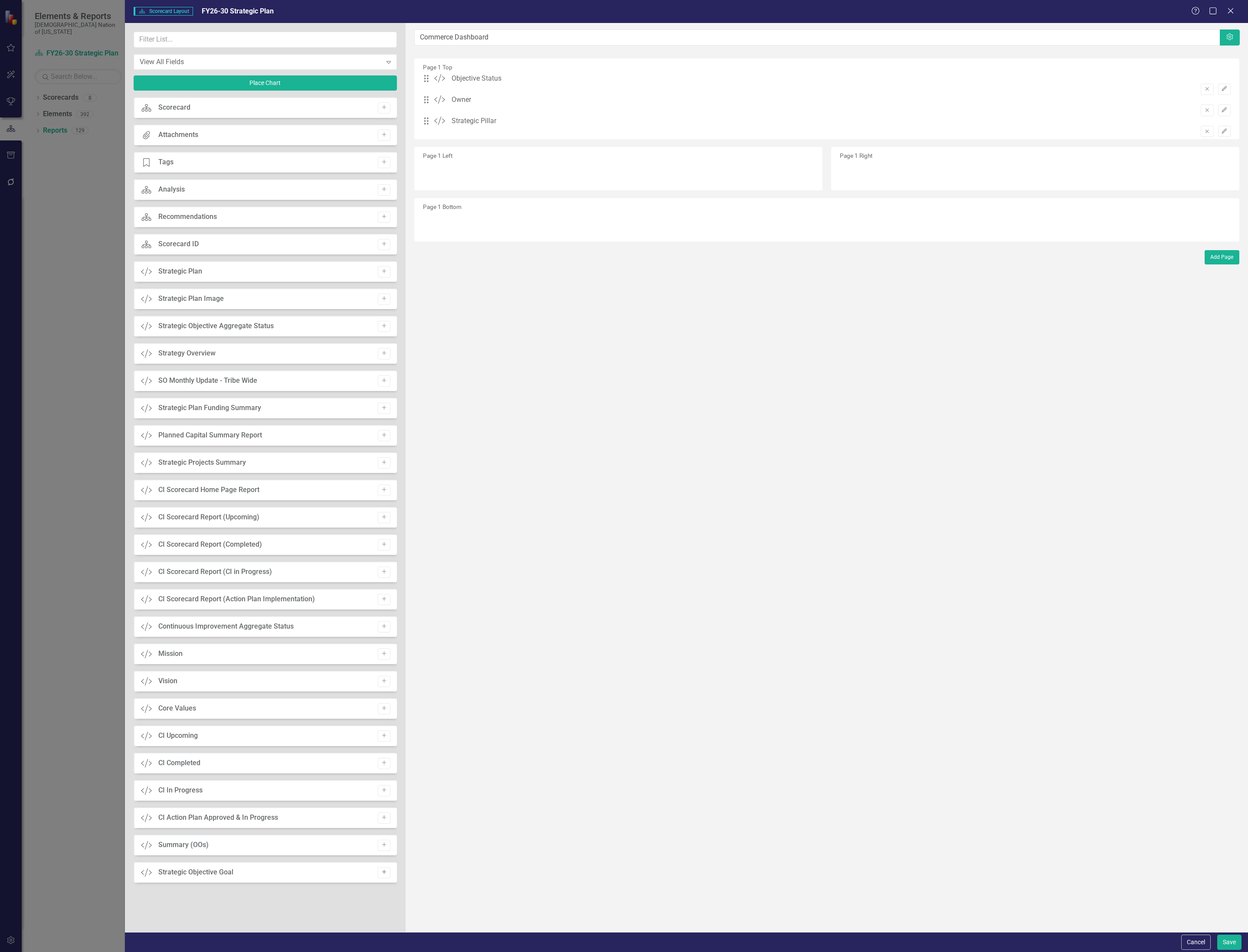
click at [387, 874] on icon "Add" at bounding box center [384, 872] width 7 height 5
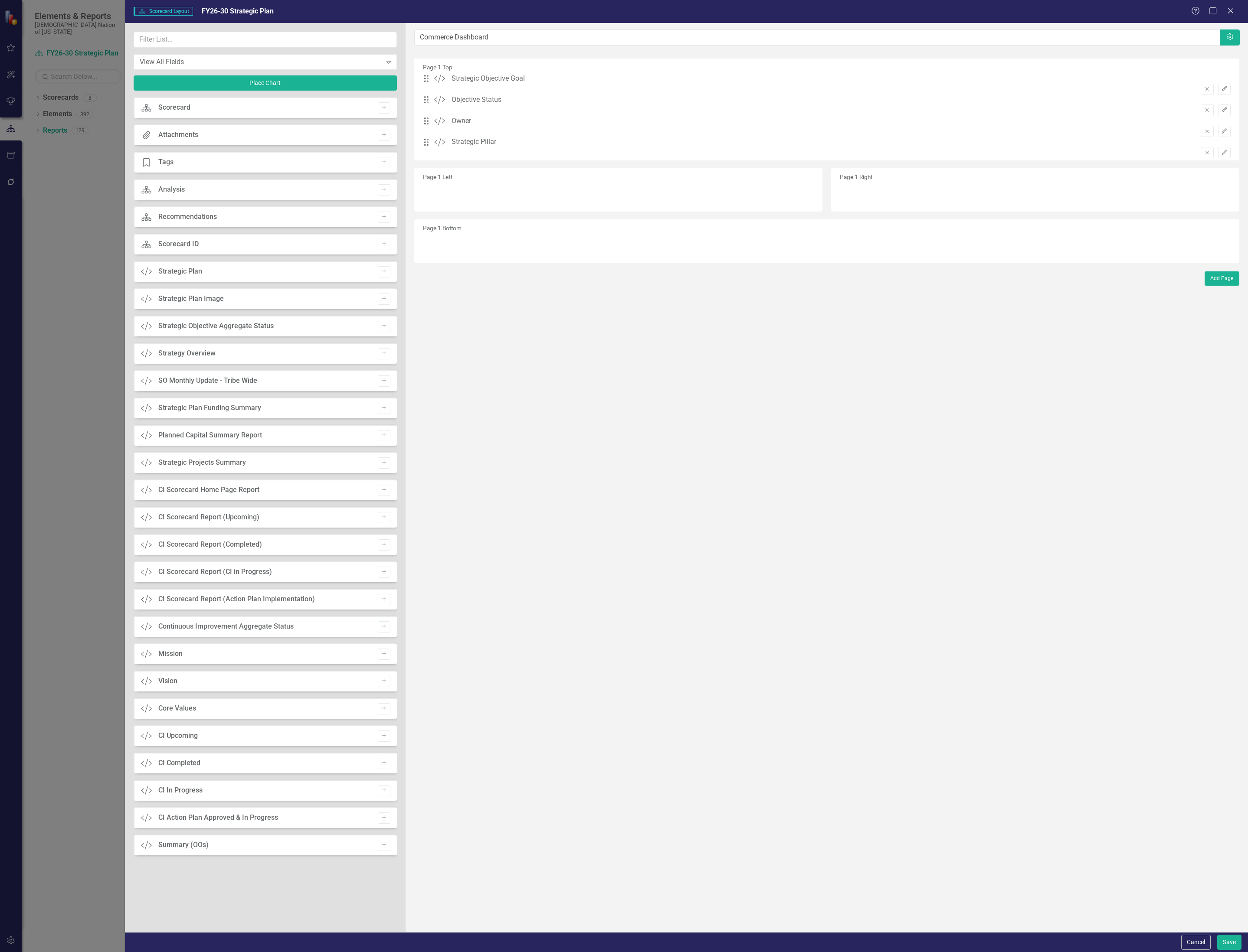
click at [383, 707] on icon "Add" at bounding box center [384, 708] width 7 height 5
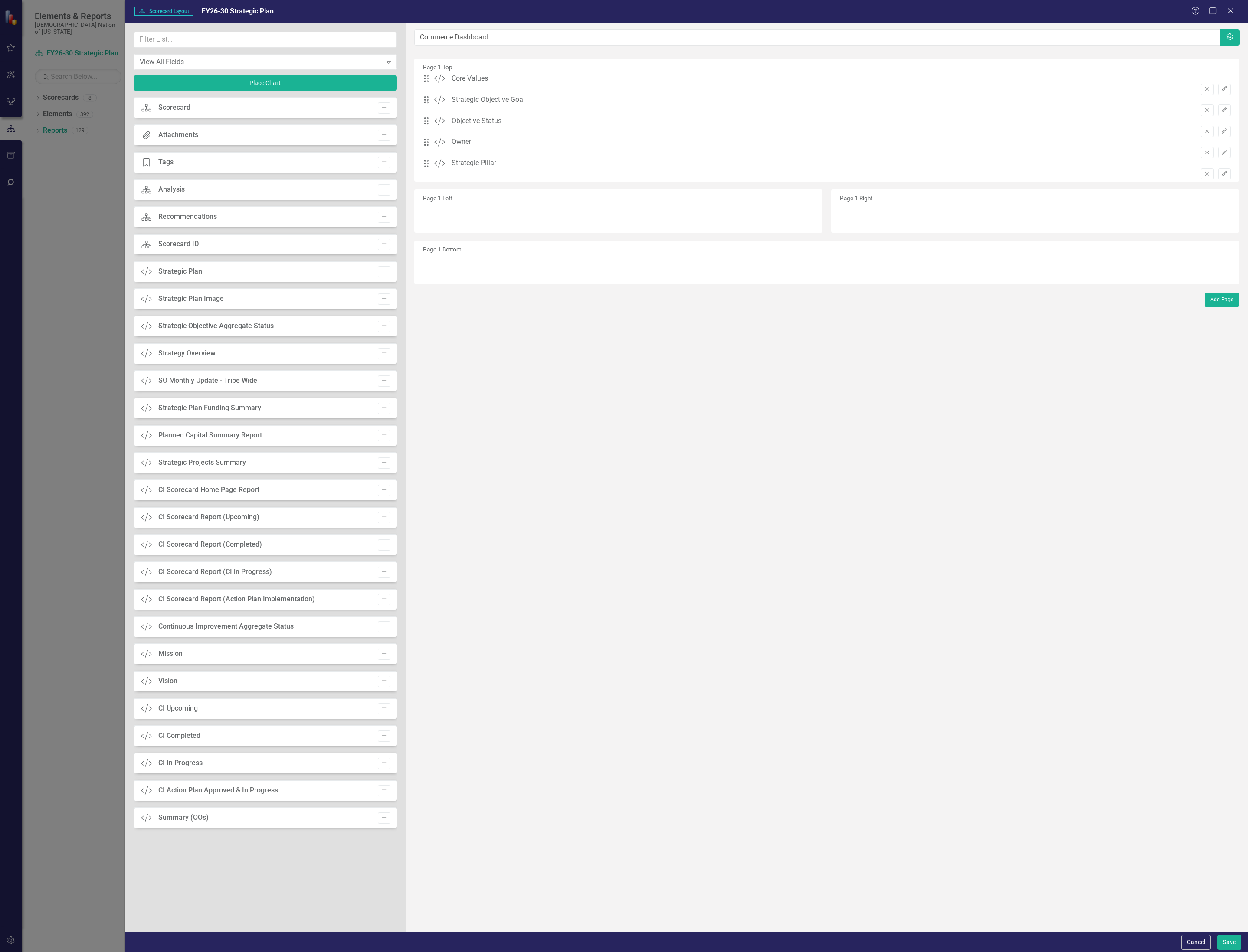
click at [384, 683] on icon "button" at bounding box center [384, 681] width 4 height 4
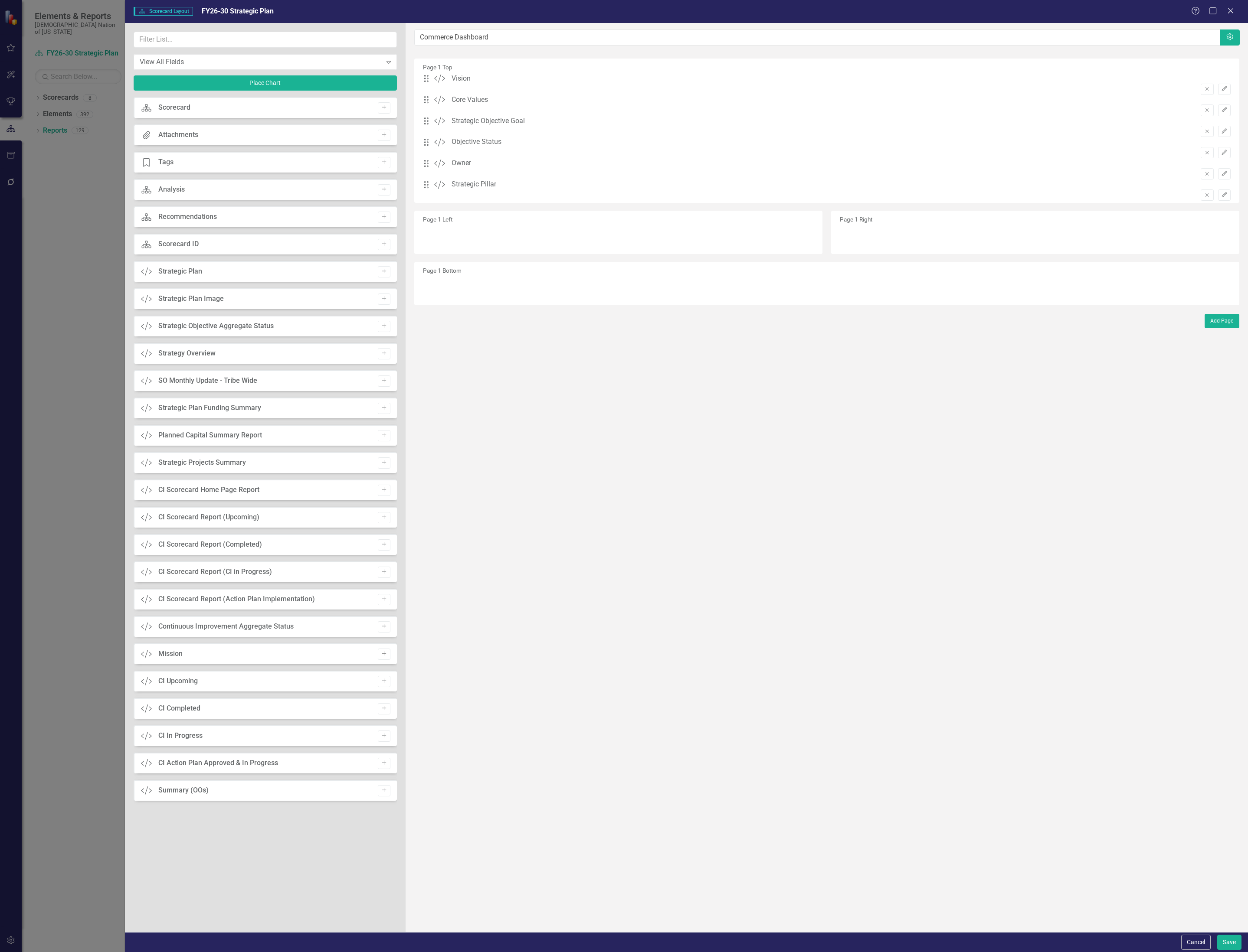
click at [384, 654] on icon "button" at bounding box center [384, 653] width 4 height 4
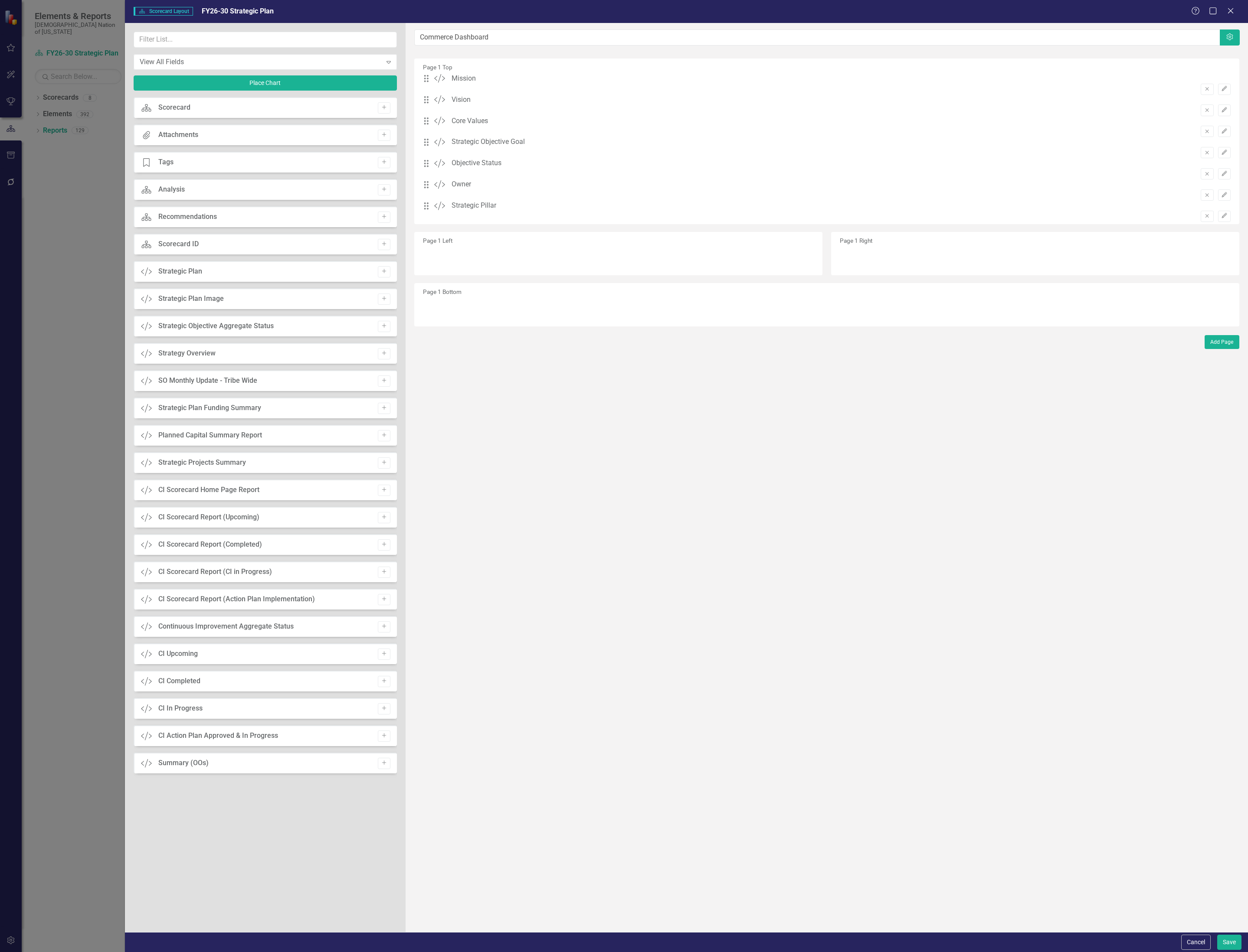
click at [1227, 933] on div "Cancel Save" at bounding box center [687, 942] width 1123 height 20
click at [1229, 938] on button "Save" at bounding box center [1229, 942] width 24 height 16
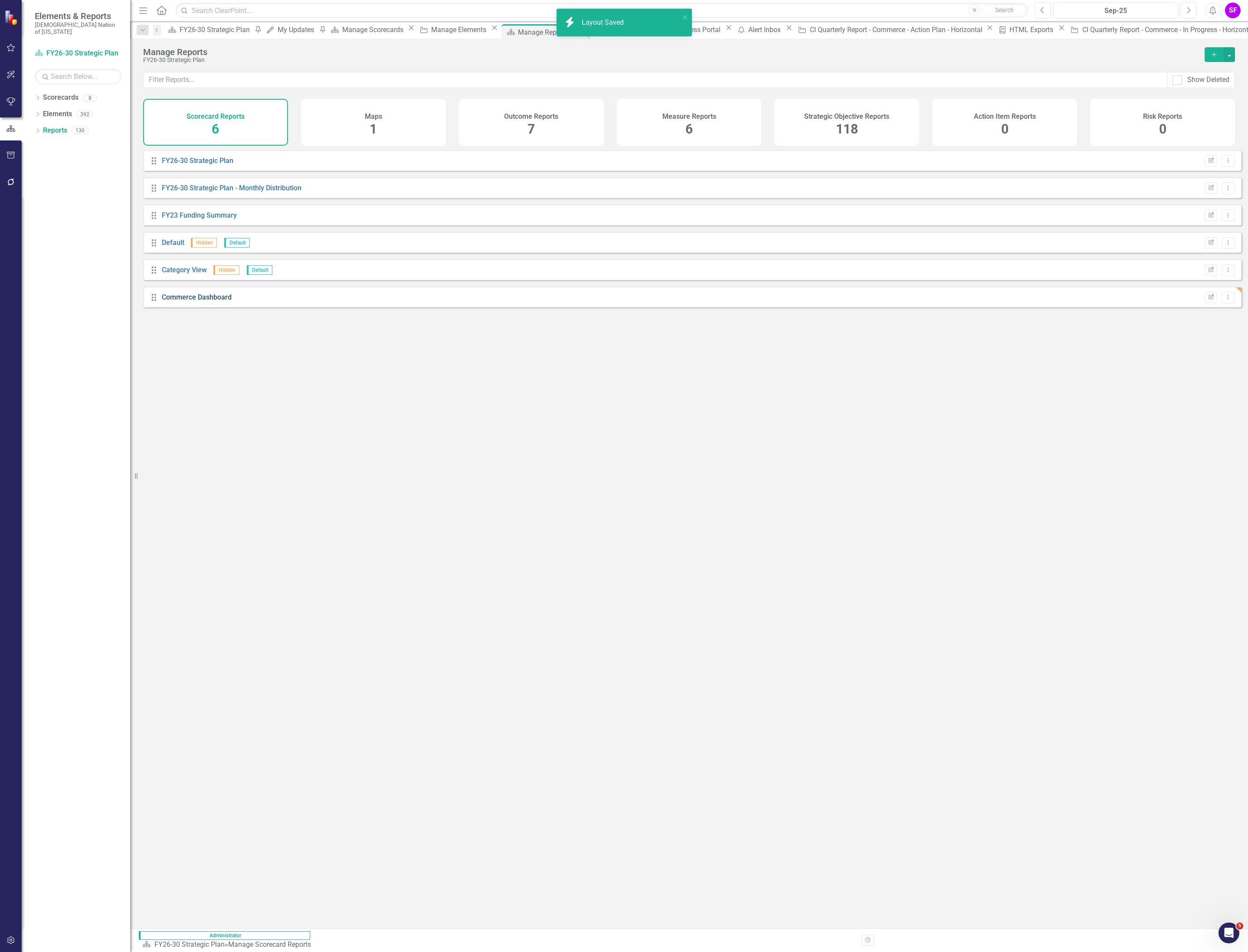
click at [178, 301] on link "Commerce Dashboard" at bounding box center [197, 297] width 70 height 8
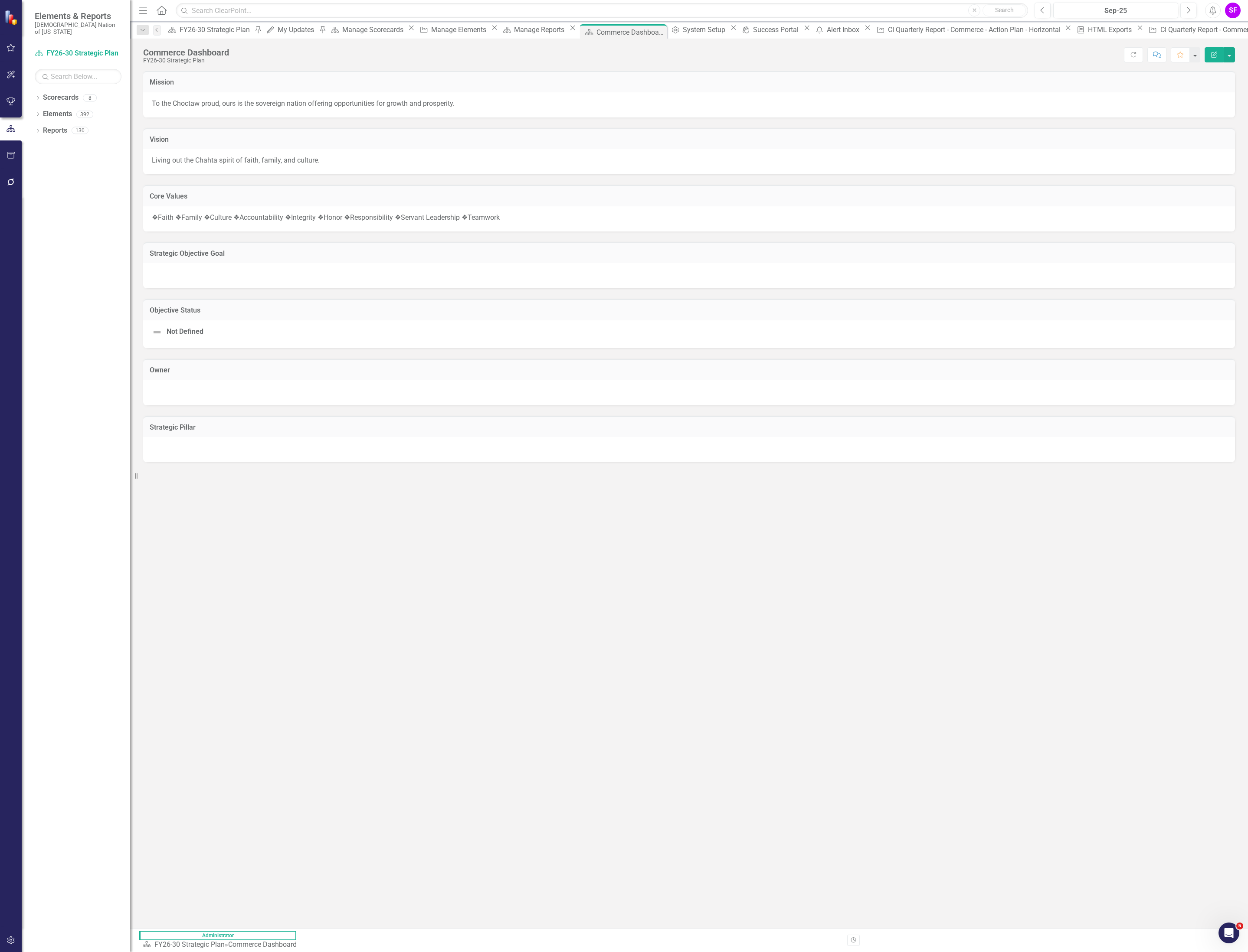
click at [286, 277] on div at bounding box center [689, 275] width 1092 height 25
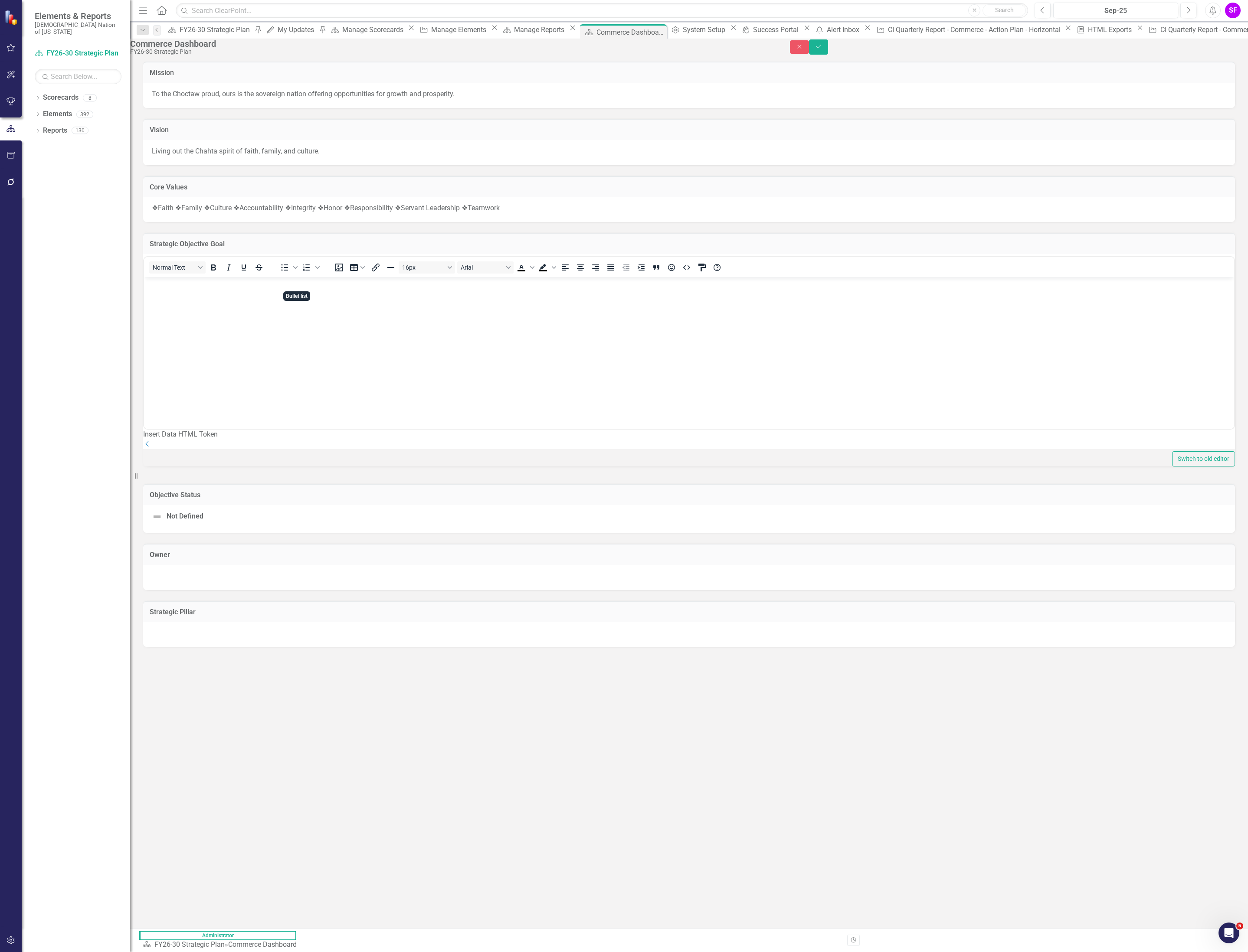
click at [301, 304] on body "Rich Text Area. Press ALT-0 for help." at bounding box center [688, 342] width 1090 height 130
click at [1214, 450] on div "Insert Data HTML Token Dropdown" at bounding box center [689, 439] width 1092 height 20
click at [152, 448] on icon "Dropdown" at bounding box center [147, 443] width 9 height 7
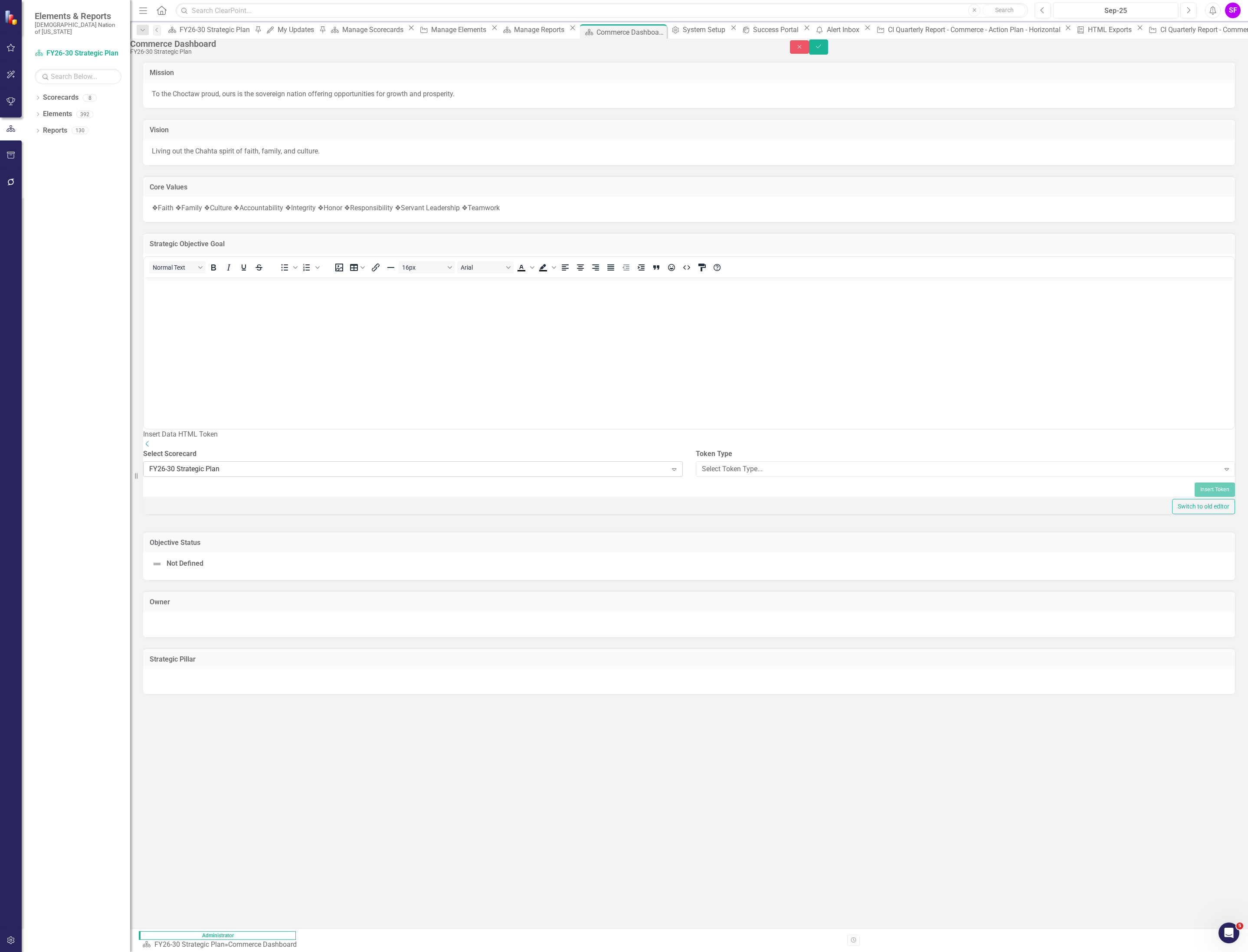
click at [673, 476] on div "Expand" at bounding box center [674, 469] width 16 height 14
click at [651, 952] on div "FY26-30 Strategic Plan" at bounding box center [624, 957] width 1248 height 10
click at [760, 474] on div "Select Token Type..." at bounding box center [961, 469] width 518 height 10
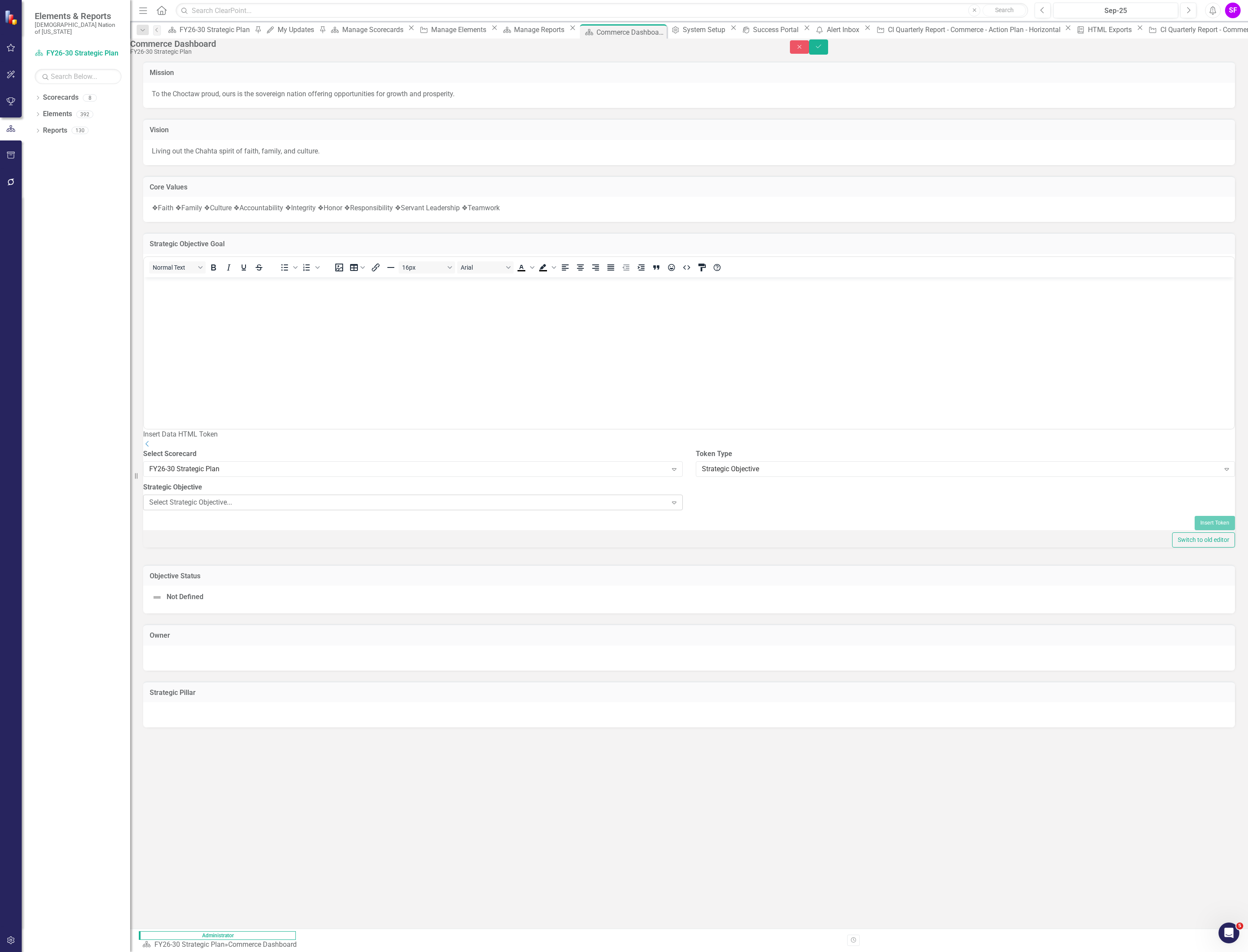
click at [497, 510] on div "Select Strategic Objective... Expand" at bounding box center [413, 502] width 539 height 16
click at [845, 477] on div "Strategic Objective Expand" at bounding box center [965, 469] width 539 height 16
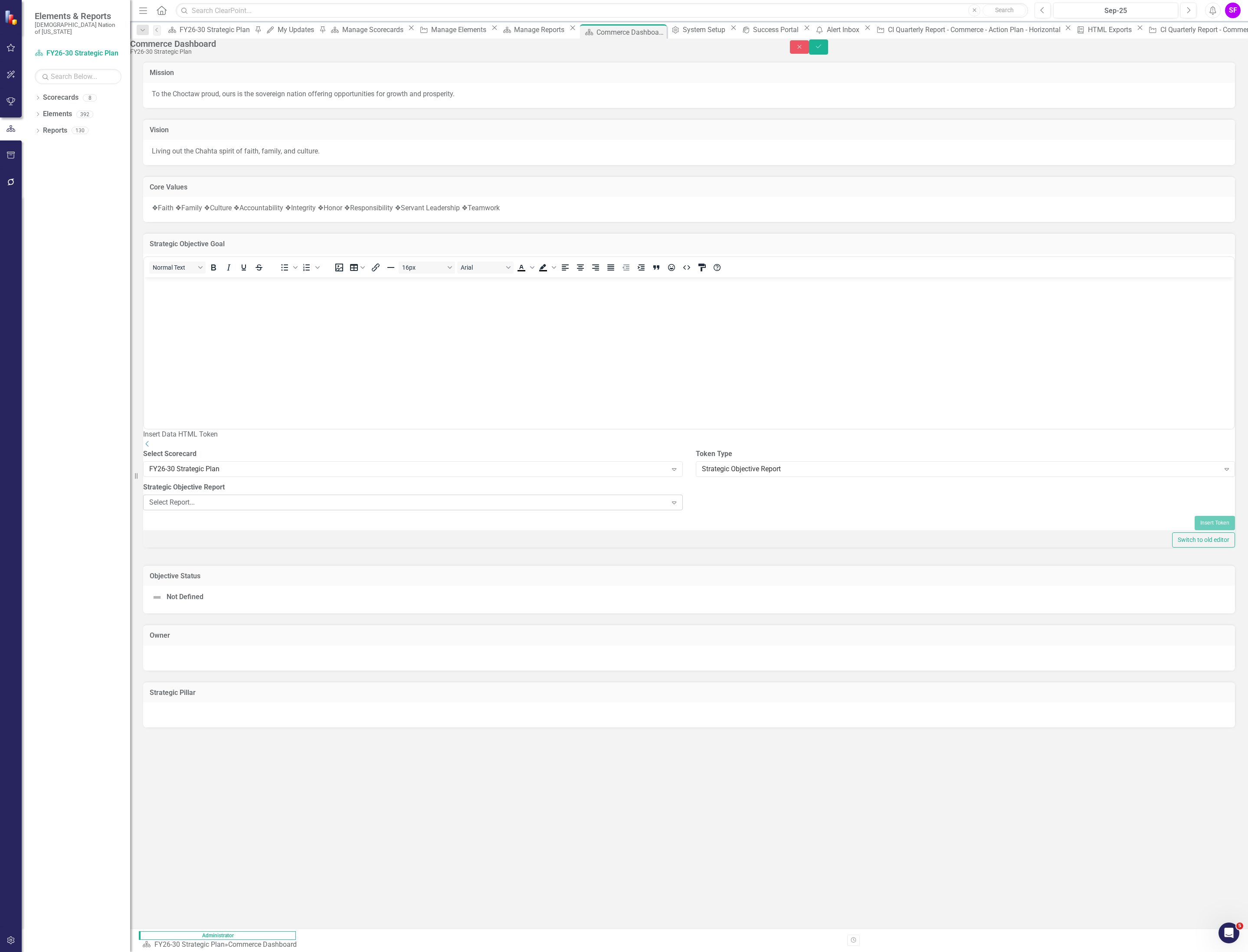
click at [620, 508] on div "Select Report..." at bounding box center [408, 502] width 518 height 10
type input "commerc"
click at [460, 952] on div "SO Monthly Update - Commerc e" at bounding box center [624, 967] width 1248 height 10
click at [1199, 540] on button "Insert Token" at bounding box center [1215, 532] width 41 height 14
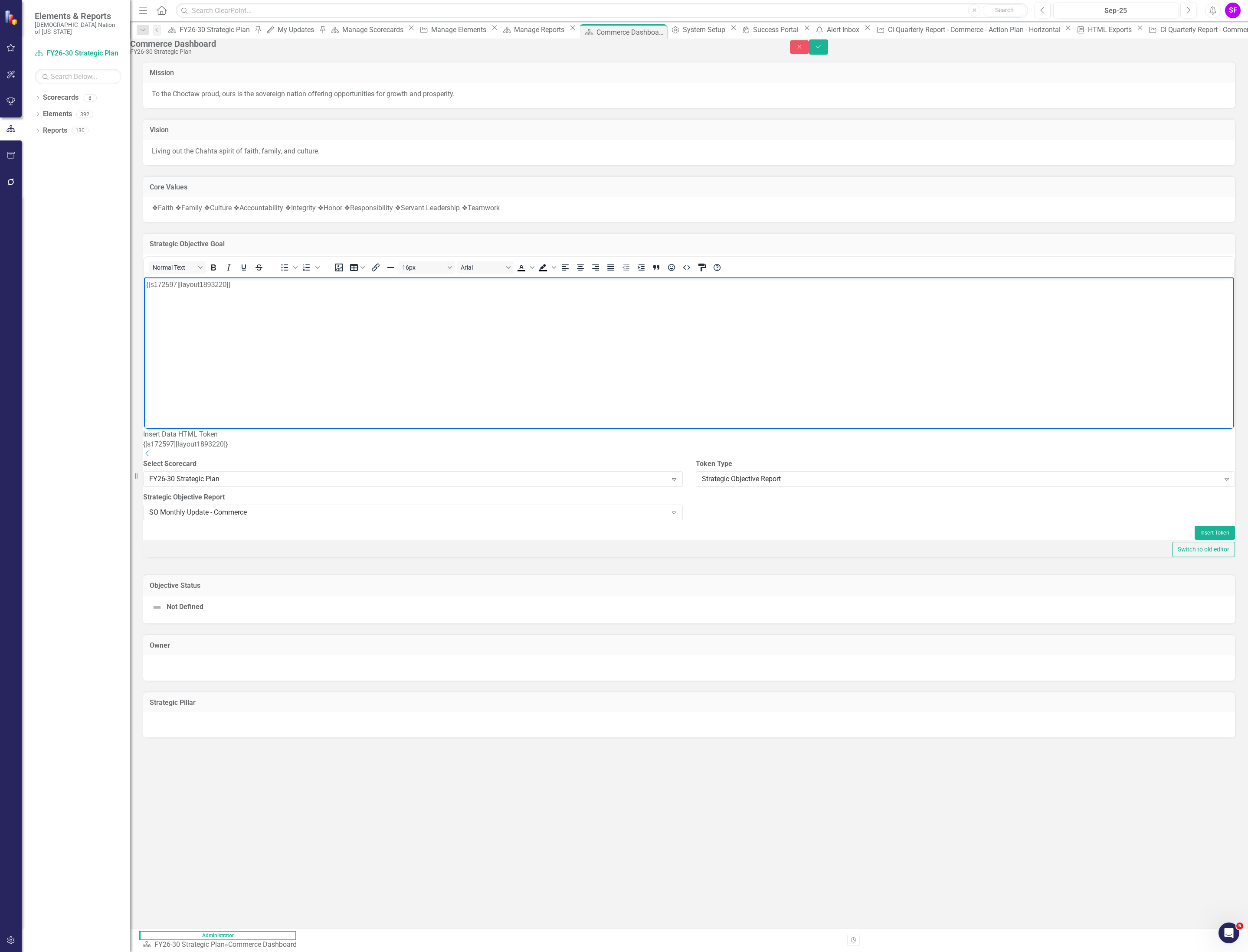
click at [1162, 623] on div "Not Defined" at bounding box center [689, 609] width 1092 height 28
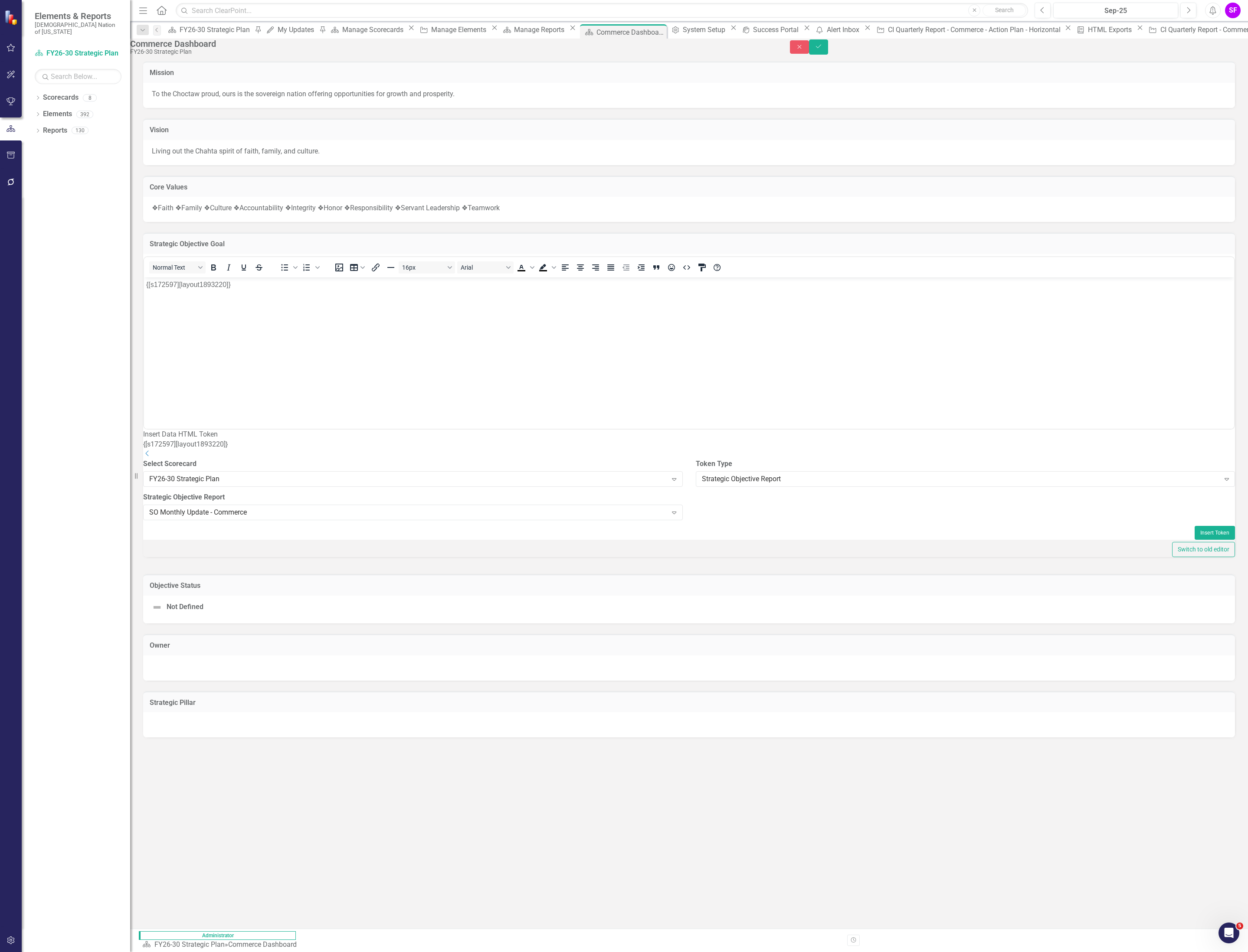
click at [1162, 623] on div "Not Defined" at bounding box center [689, 609] width 1092 height 28
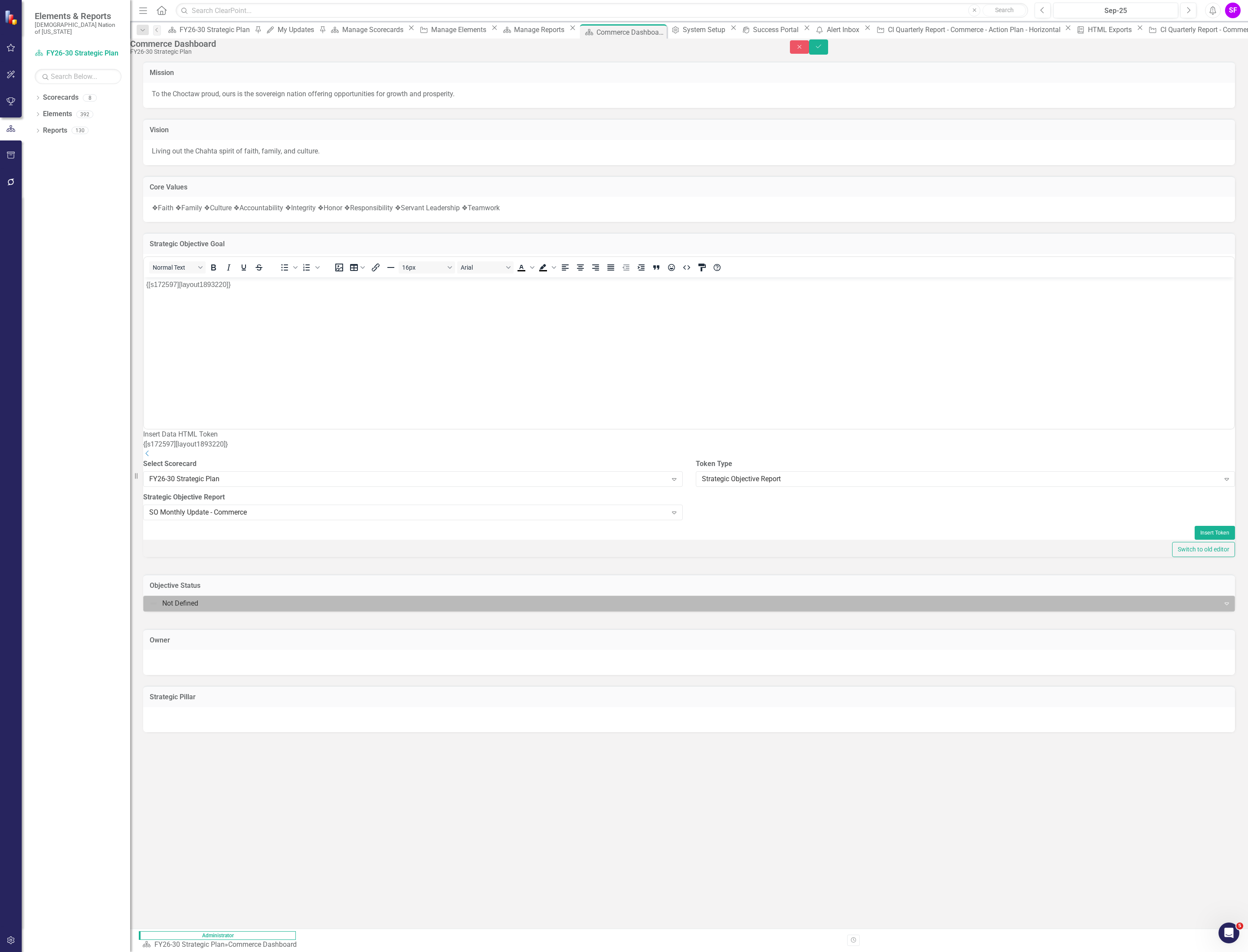
click at [1164, 610] on div at bounding box center [682, 604] width 1065 height 12
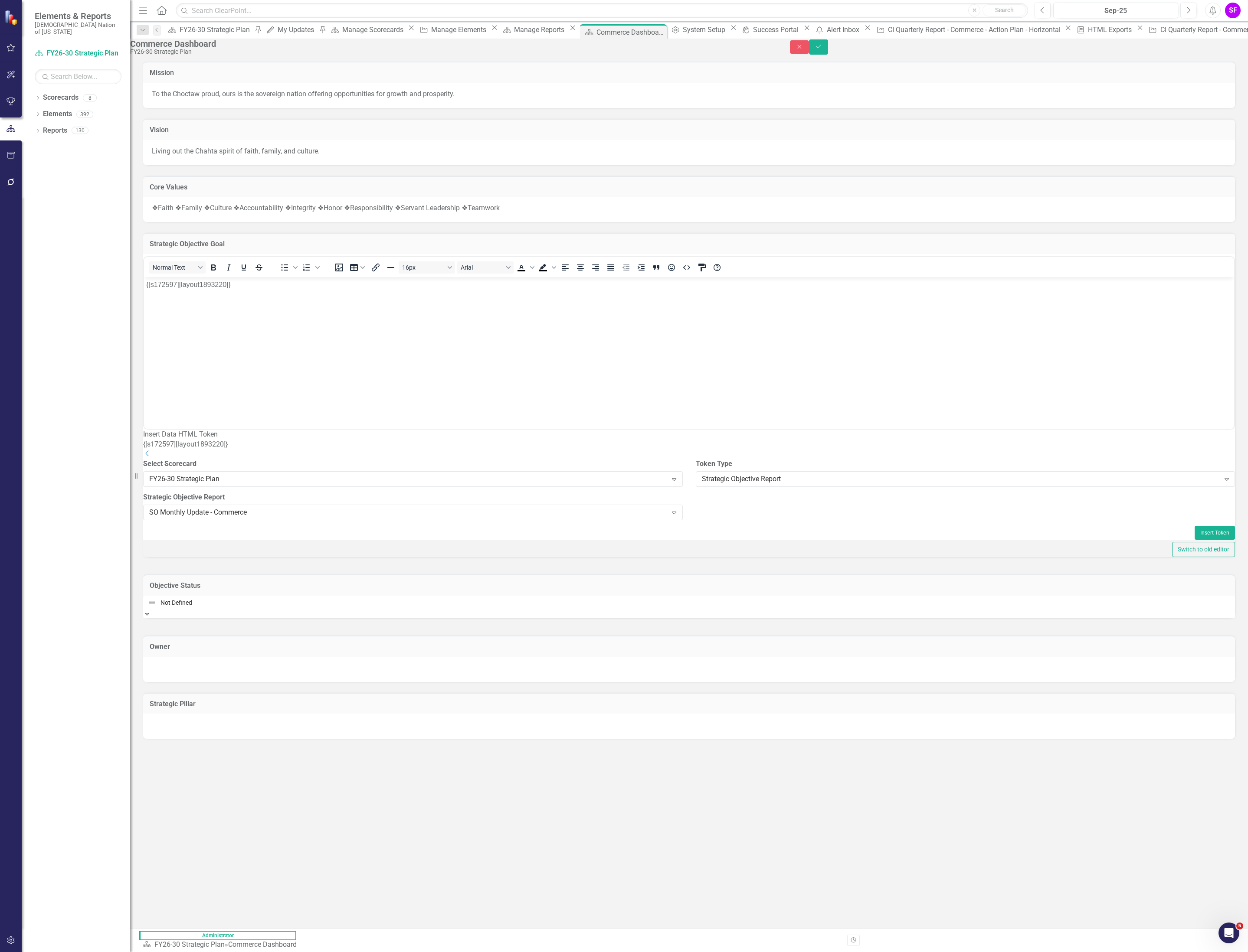
click at [1164, 608] on div at bounding box center [688, 602] width 1083 height 11
click at [828, 54] on button "Save" at bounding box center [818, 48] width 19 height 16
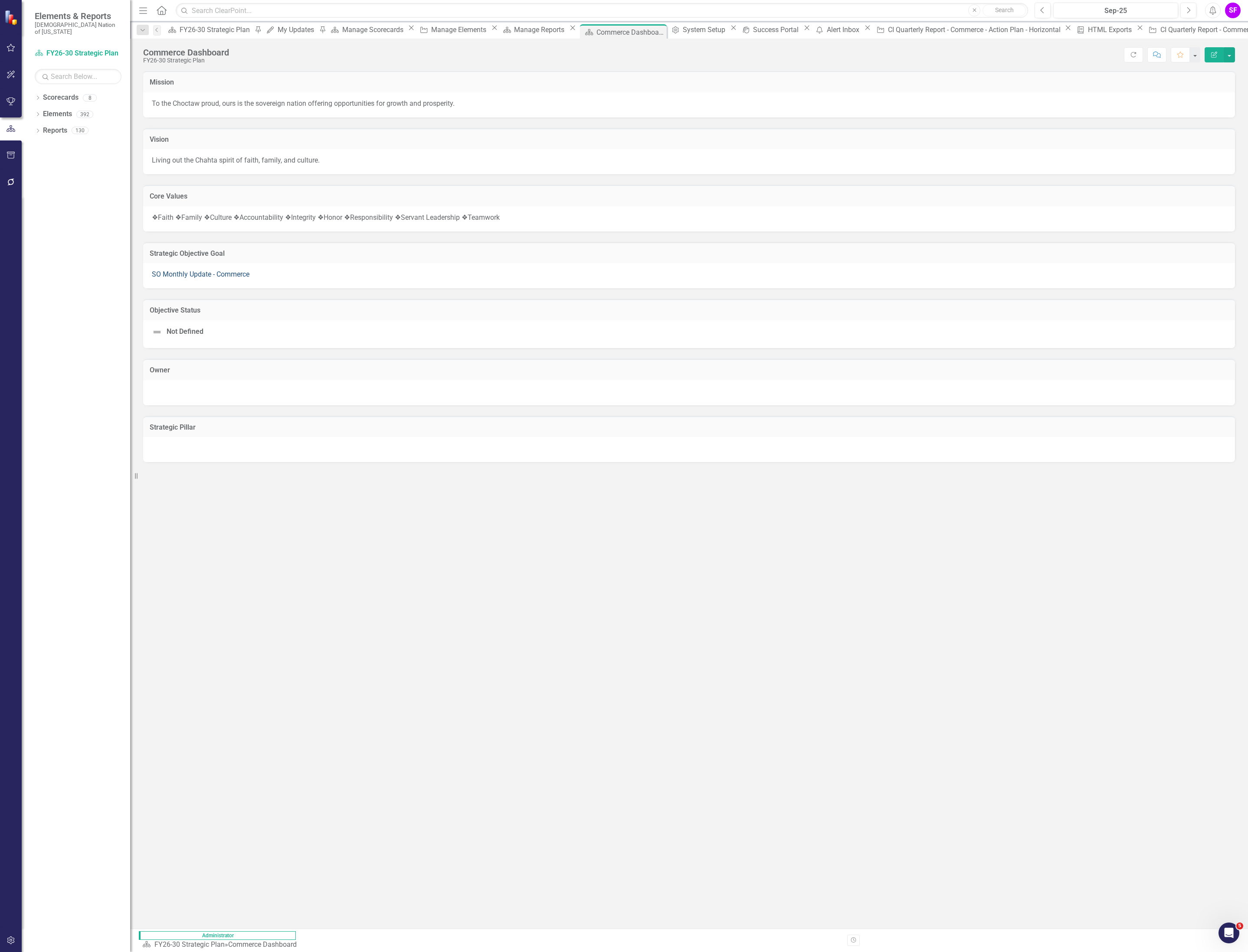
click at [222, 275] on link "SO Monthly Update - Commerce" at bounding box center [201, 274] width 98 height 8
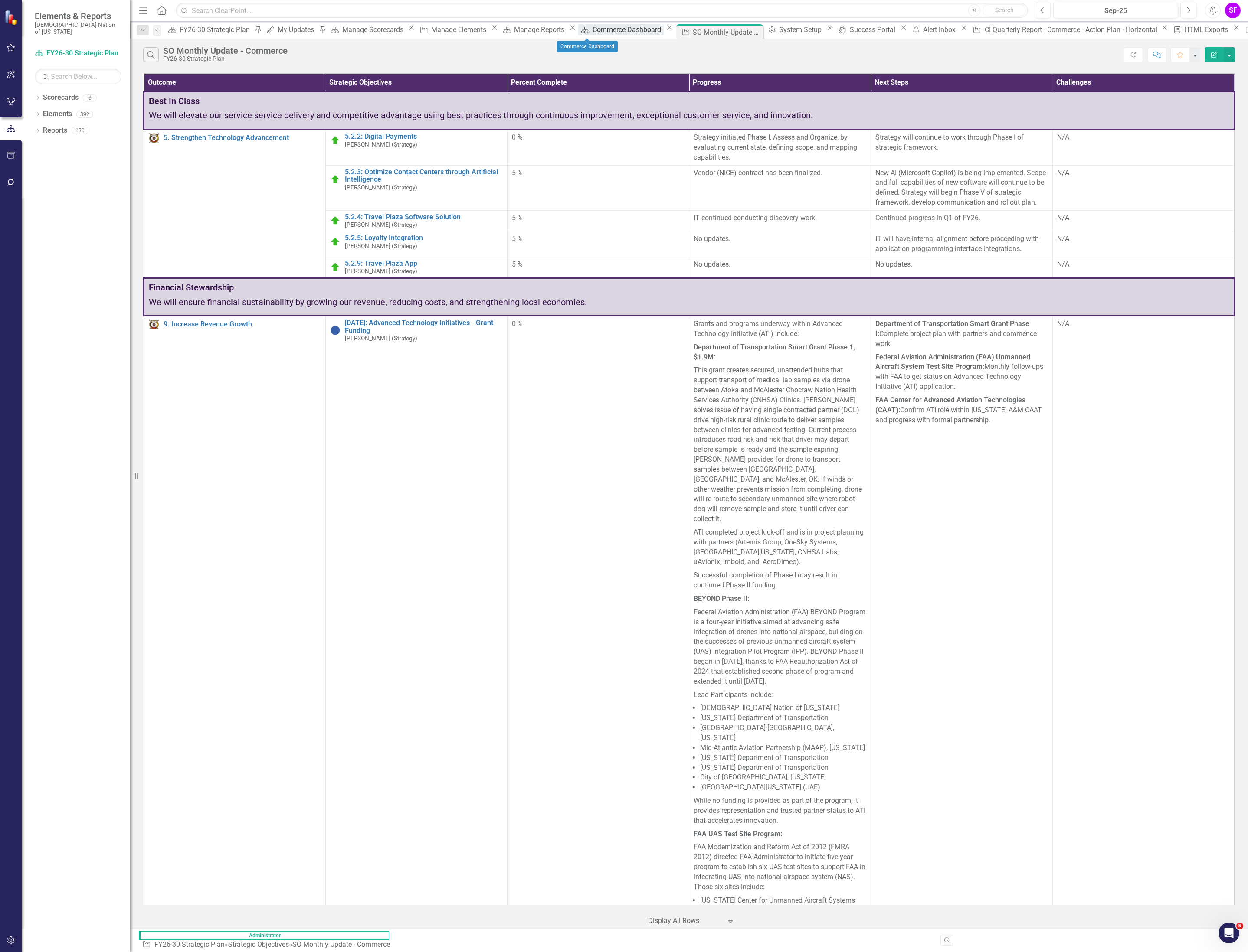
click at [592, 30] on div "Commerce Dashboard" at bounding box center [627, 29] width 71 height 11
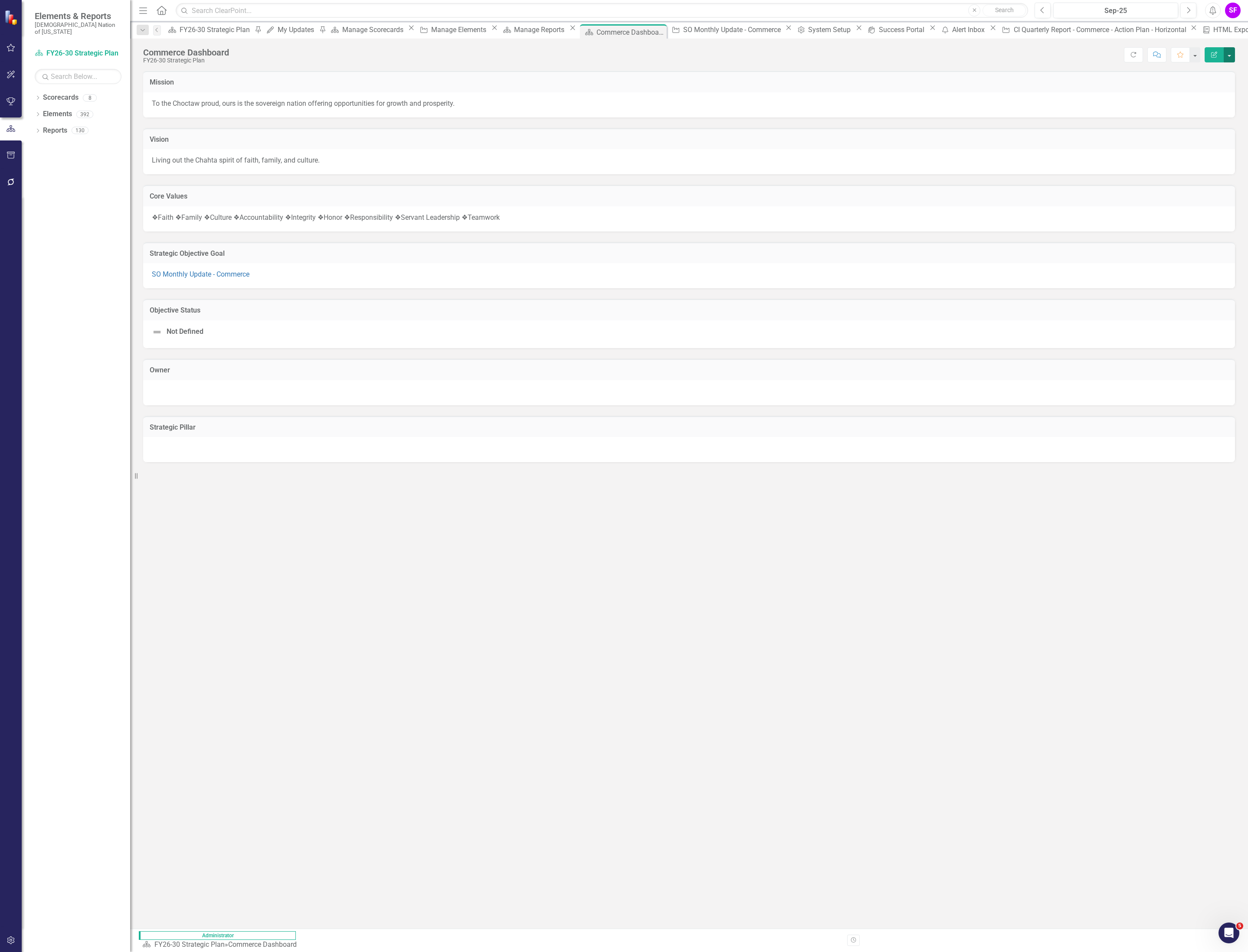
click at [1224, 56] on button "button" at bounding box center [1230, 55] width 12 height 16
click at [1208, 69] on link "Edit Edit Scorecard" at bounding box center [1199, 72] width 70 height 16
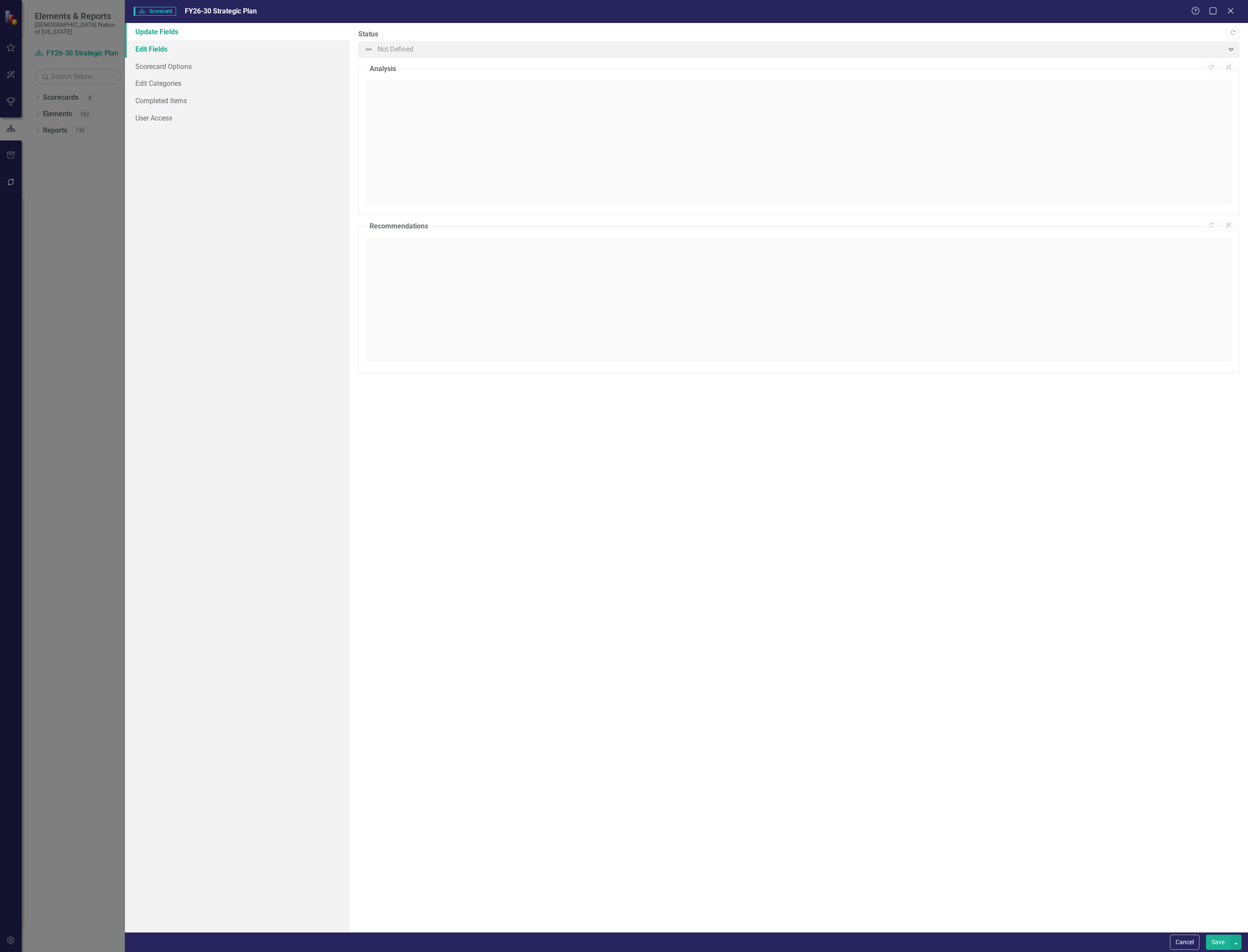
click at [171, 50] on link "Edit Fields" at bounding box center [238, 49] width 225 height 17
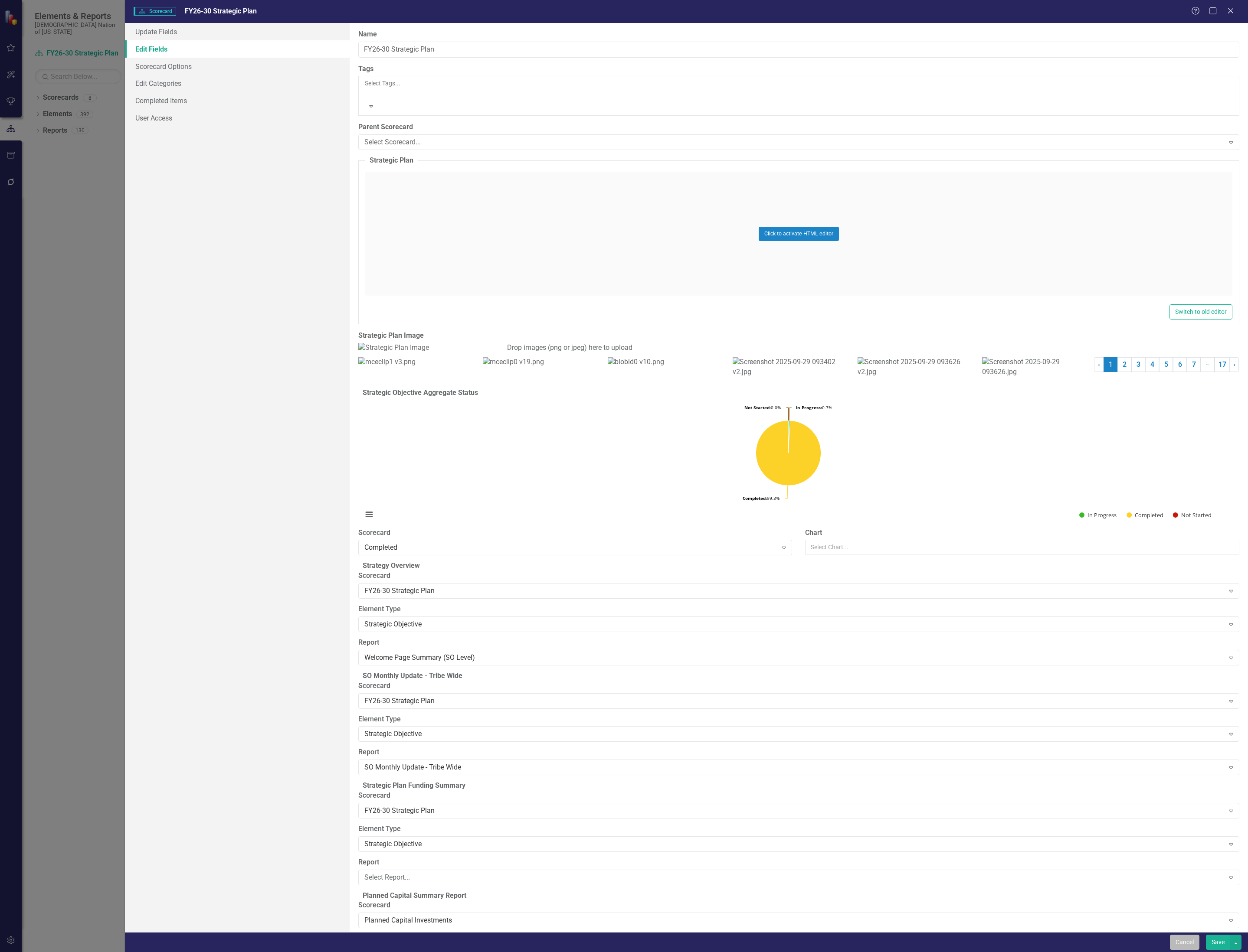
click at [1181, 936] on button "Cancel" at bounding box center [1184, 942] width 29 height 16
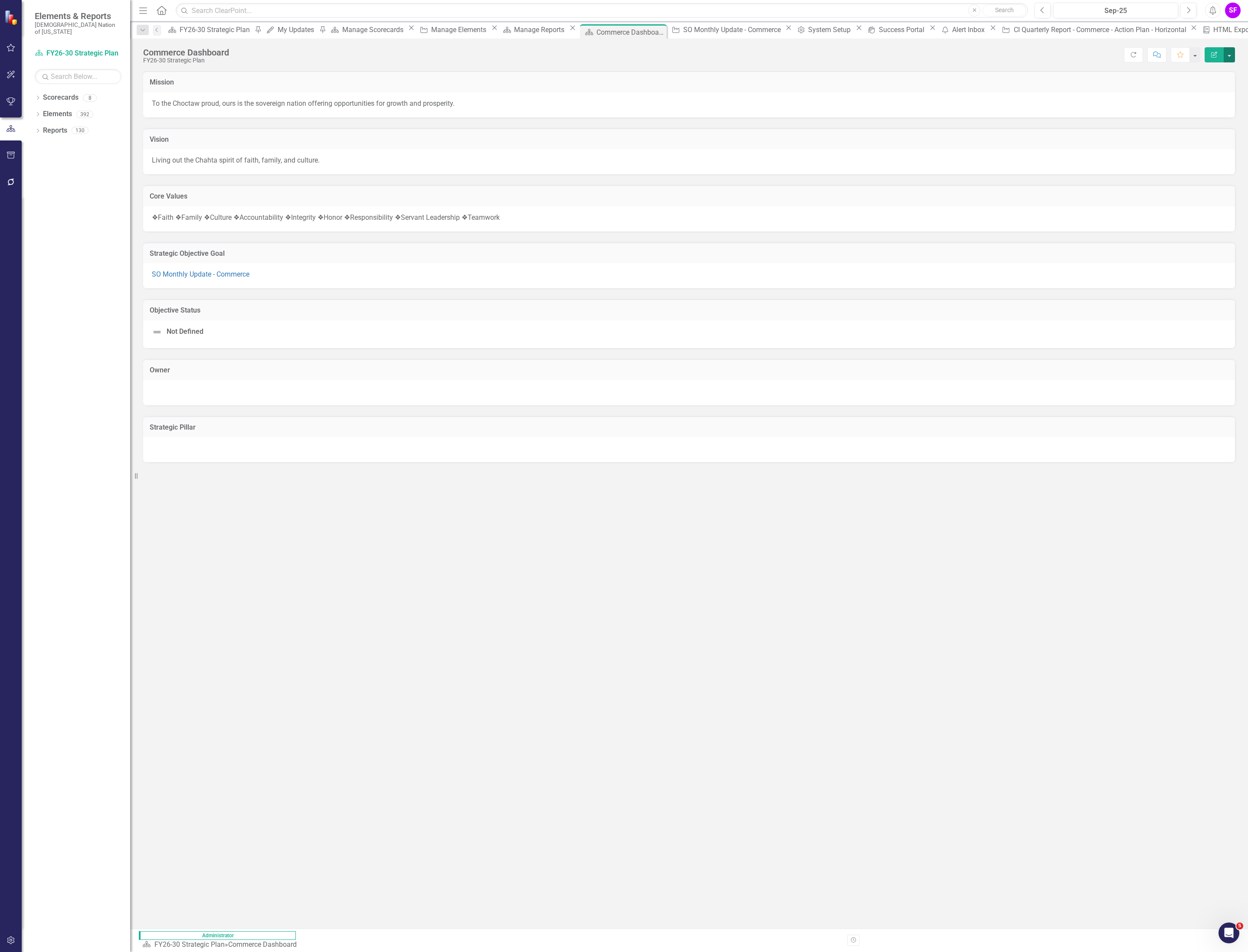
click at [1229, 52] on button "button" at bounding box center [1230, 55] width 12 height 16
click at [1216, 83] on link "Edit Report Edit Layout" at bounding box center [1199, 87] width 70 height 16
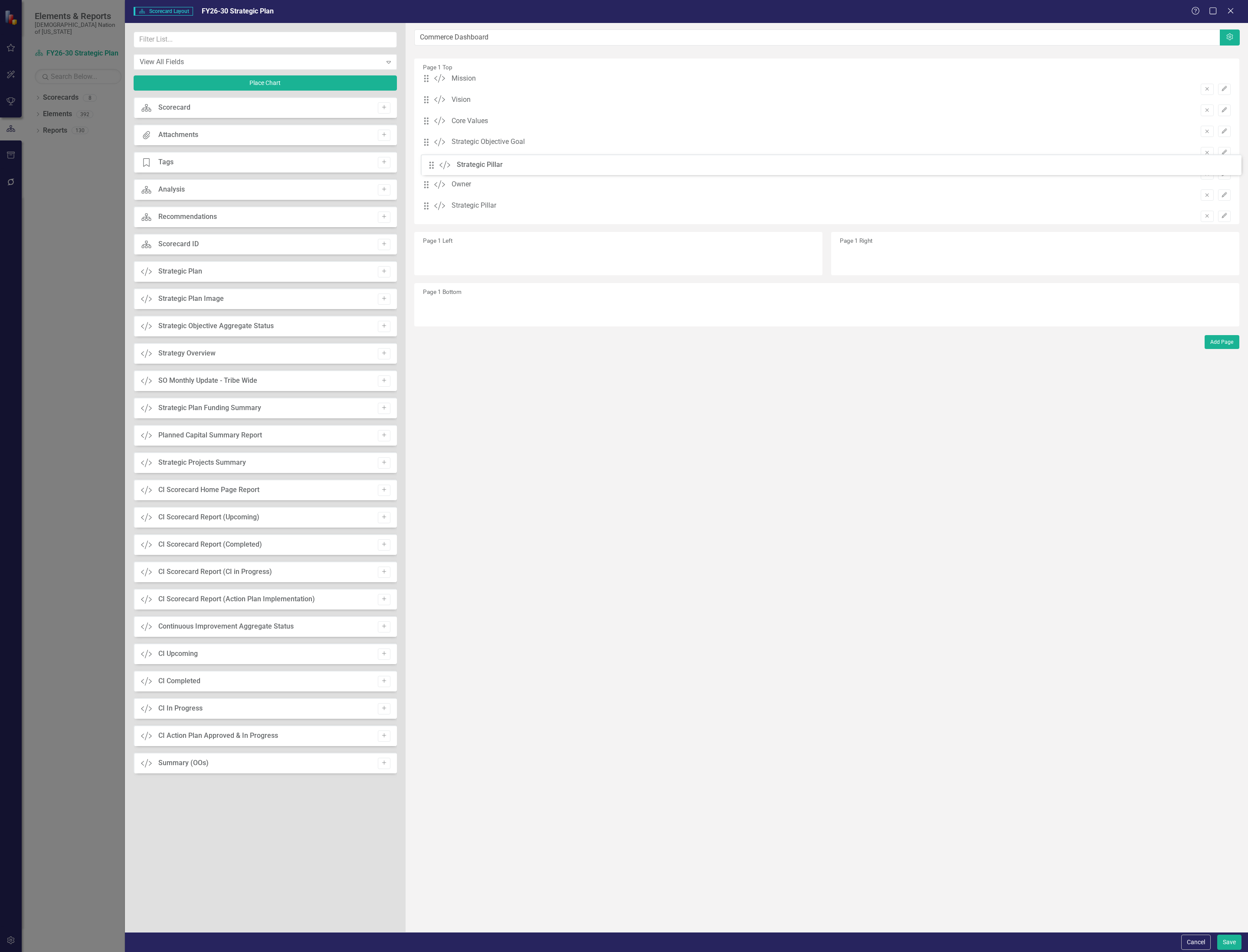
drag, startPoint x: 435, startPoint y: 253, endPoint x: 440, endPoint y: 169, distance: 84.1
click at [440, 169] on div "The fields (or pods) that are available for you to include on the detail page a…" at bounding box center [826, 478] width 843 height 909
click at [1205, 175] on icon "button" at bounding box center [1207, 175] width 4 height 4
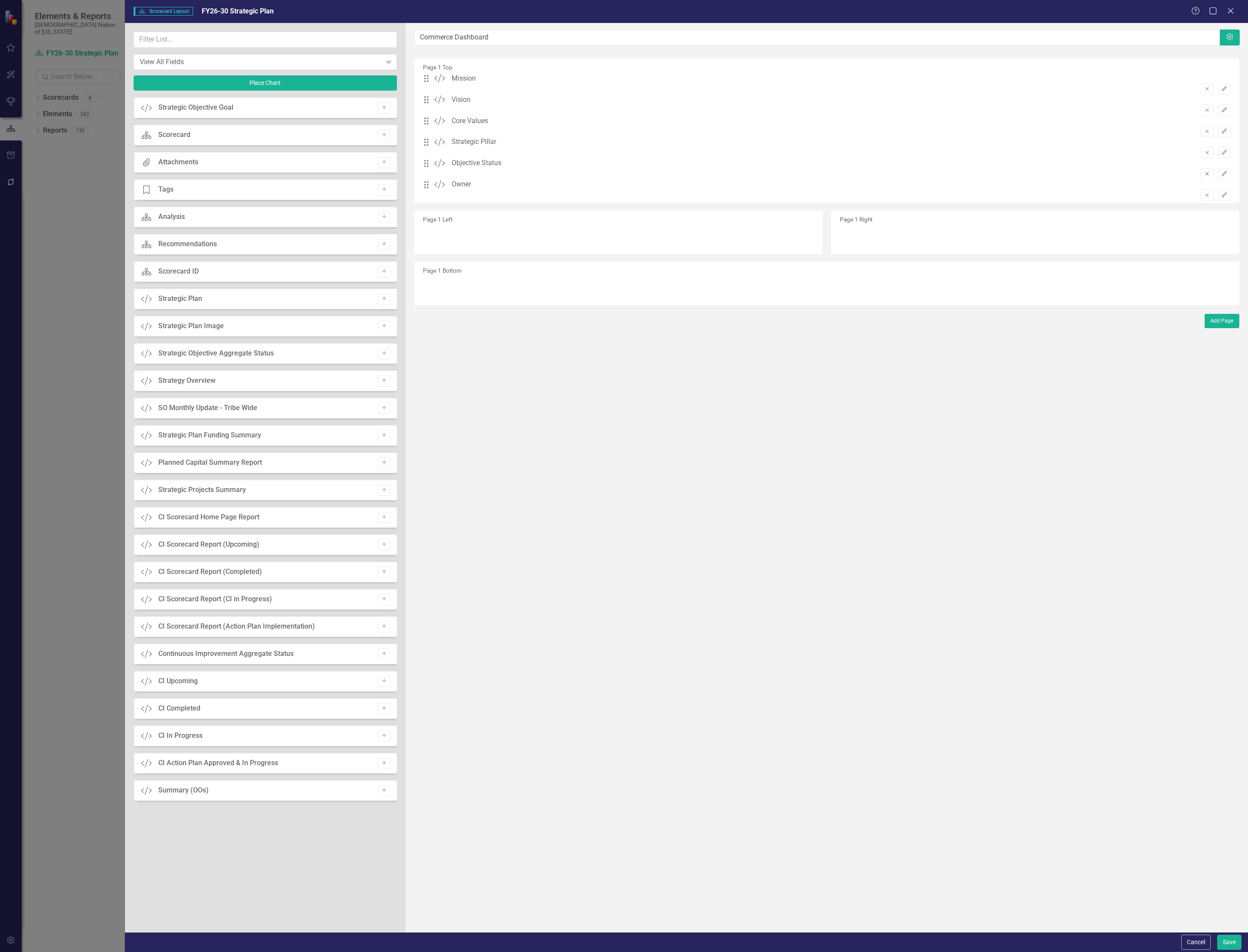
click at [1203, 176] on icon "Remove" at bounding box center [1206, 174] width 7 height 5
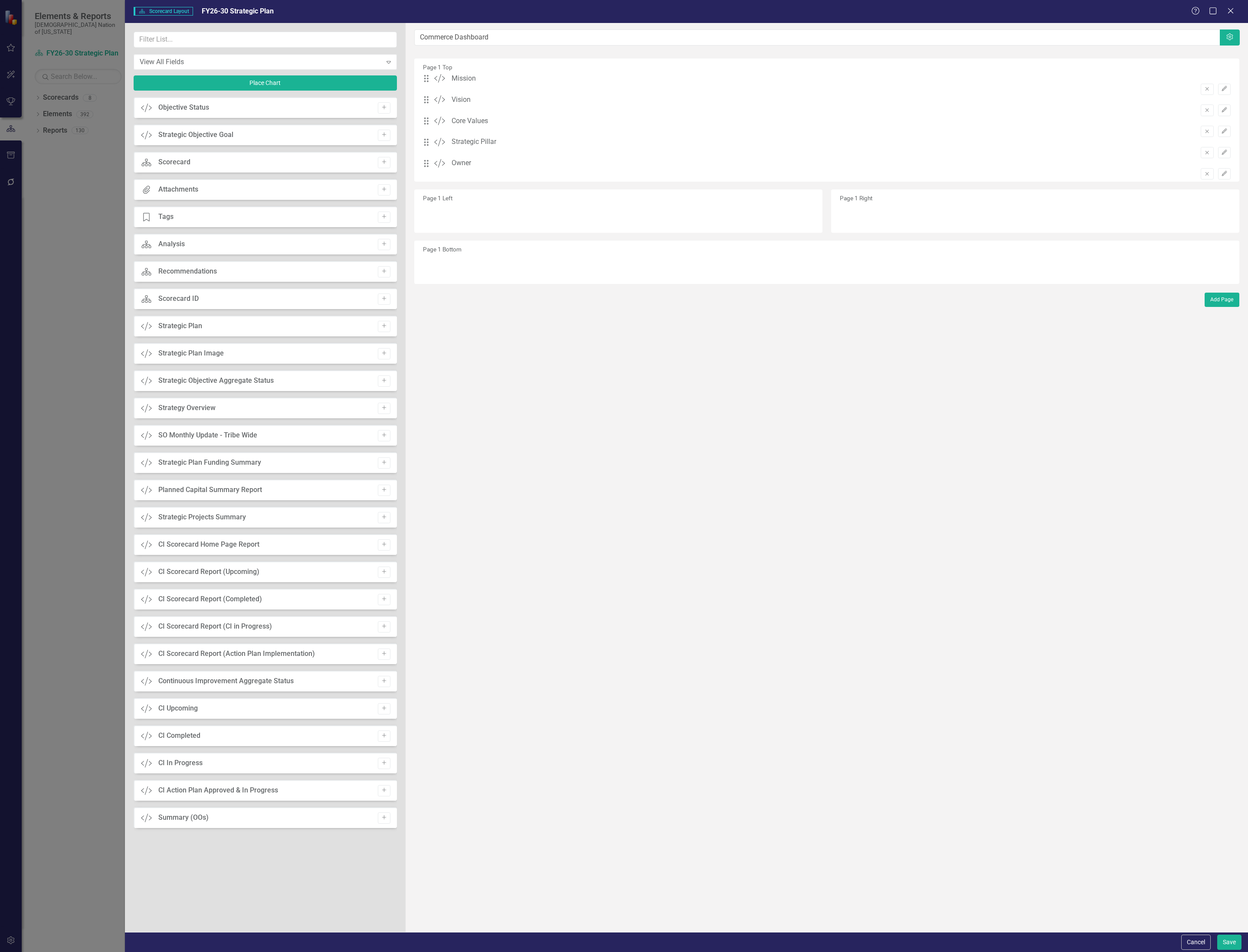
click at [1203, 176] on icon "Remove" at bounding box center [1206, 174] width 7 height 5
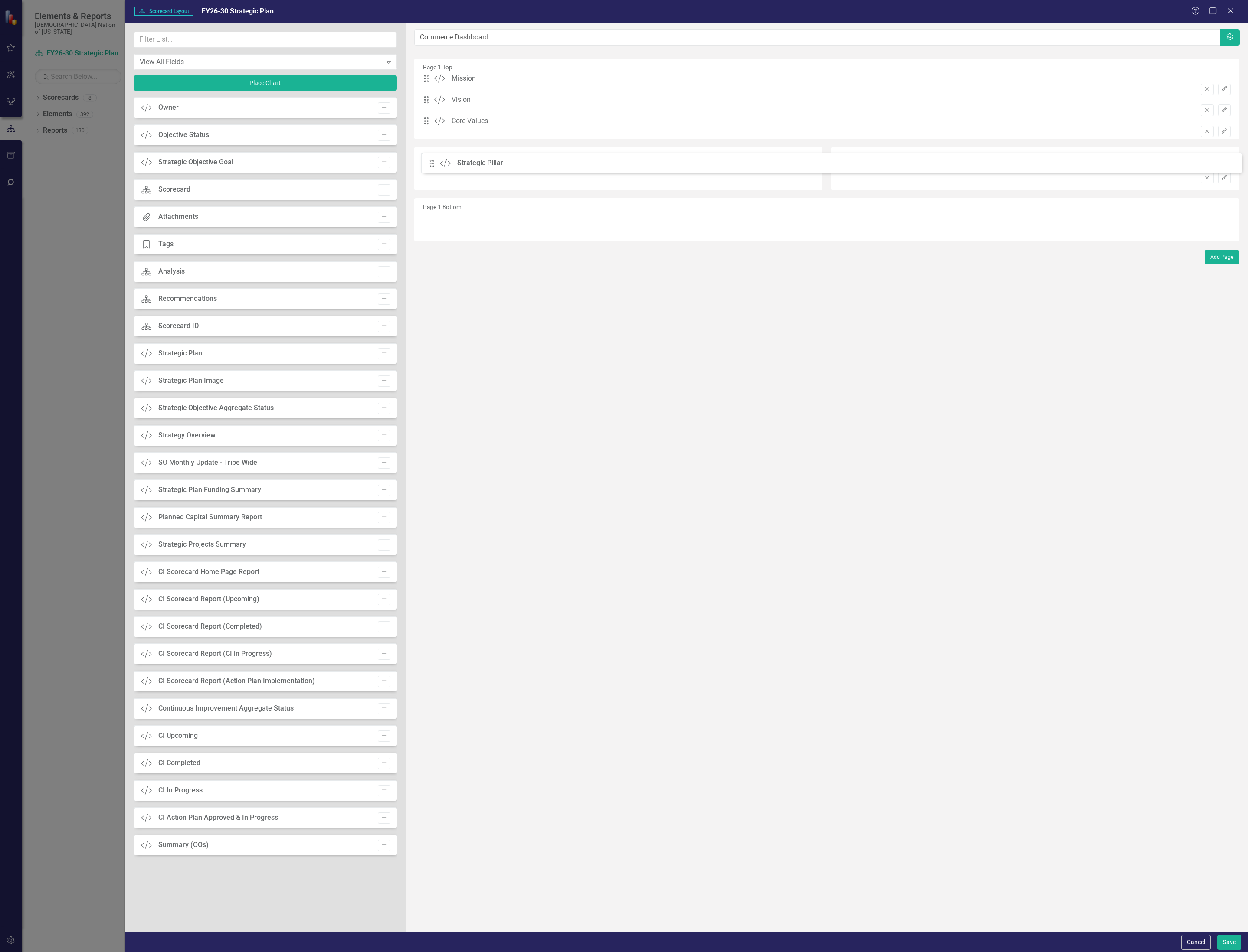
drag, startPoint x: 432, startPoint y: 169, endPoint x: 435, endPoint y: 166, distance: 4.2
drag, startPoint x: 850, startPoint y: 199, endPoint x: 756, endPoint y: 173, distance: 97.5
click at [742, 171] on div "Page 1 Left Page 1 Right Drag Custom Strategic Pillar Remove Edit" at bounding box center [826, 170] width 838 height 51
drag, startPoint x: 852, startPoint y: 191, endPoint x: 528, endPoint y: 159, distance: 325.6
click at [1231, 936] on button "Save" at bounding box center [1229, 942] width 24 height 16
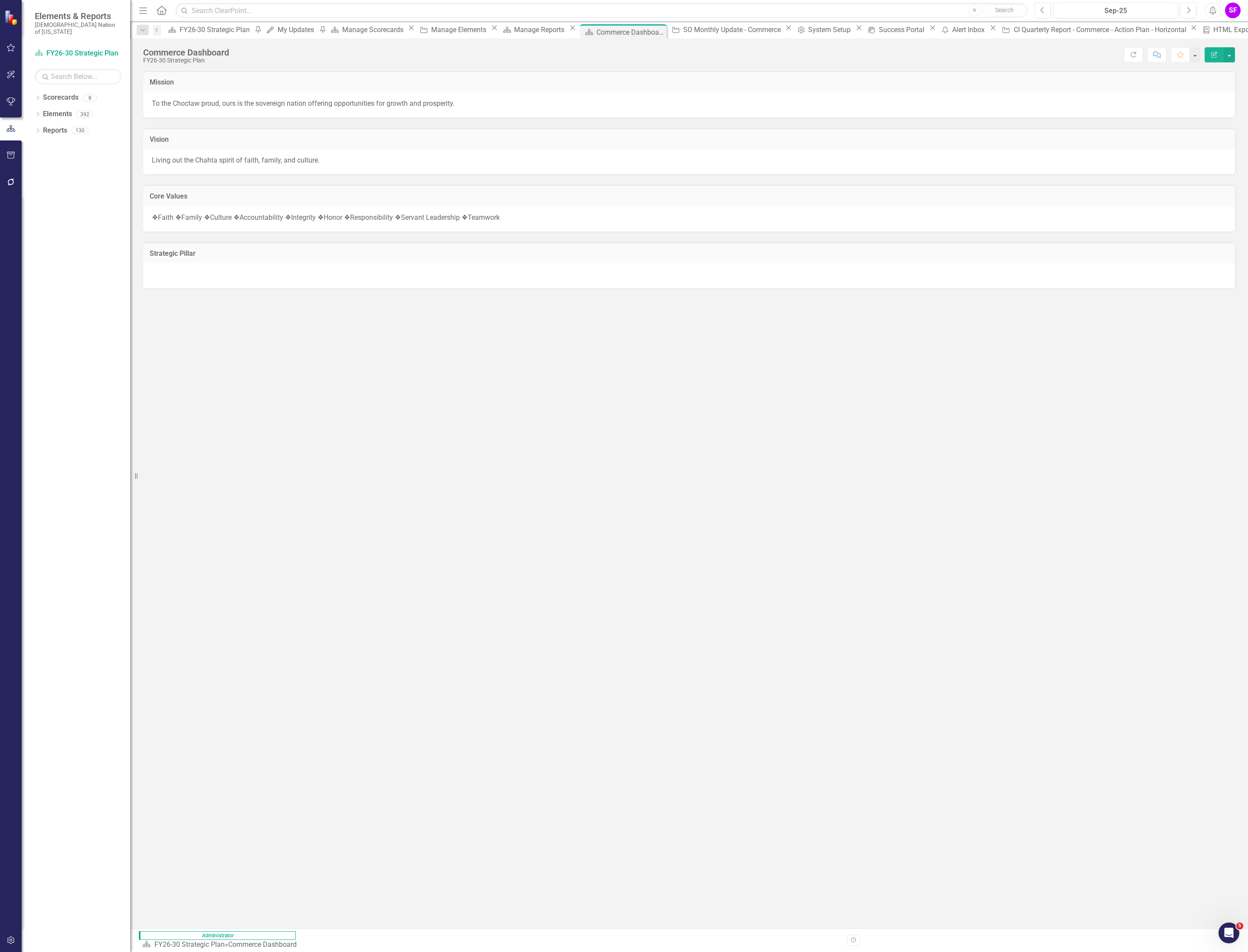
click at [11, 940] on icon "button" at bounding box center [11, 939] width 9 height 7
click at [75, 204] on link "System Setup" at bounding box center [78, 207] width 86 height 10
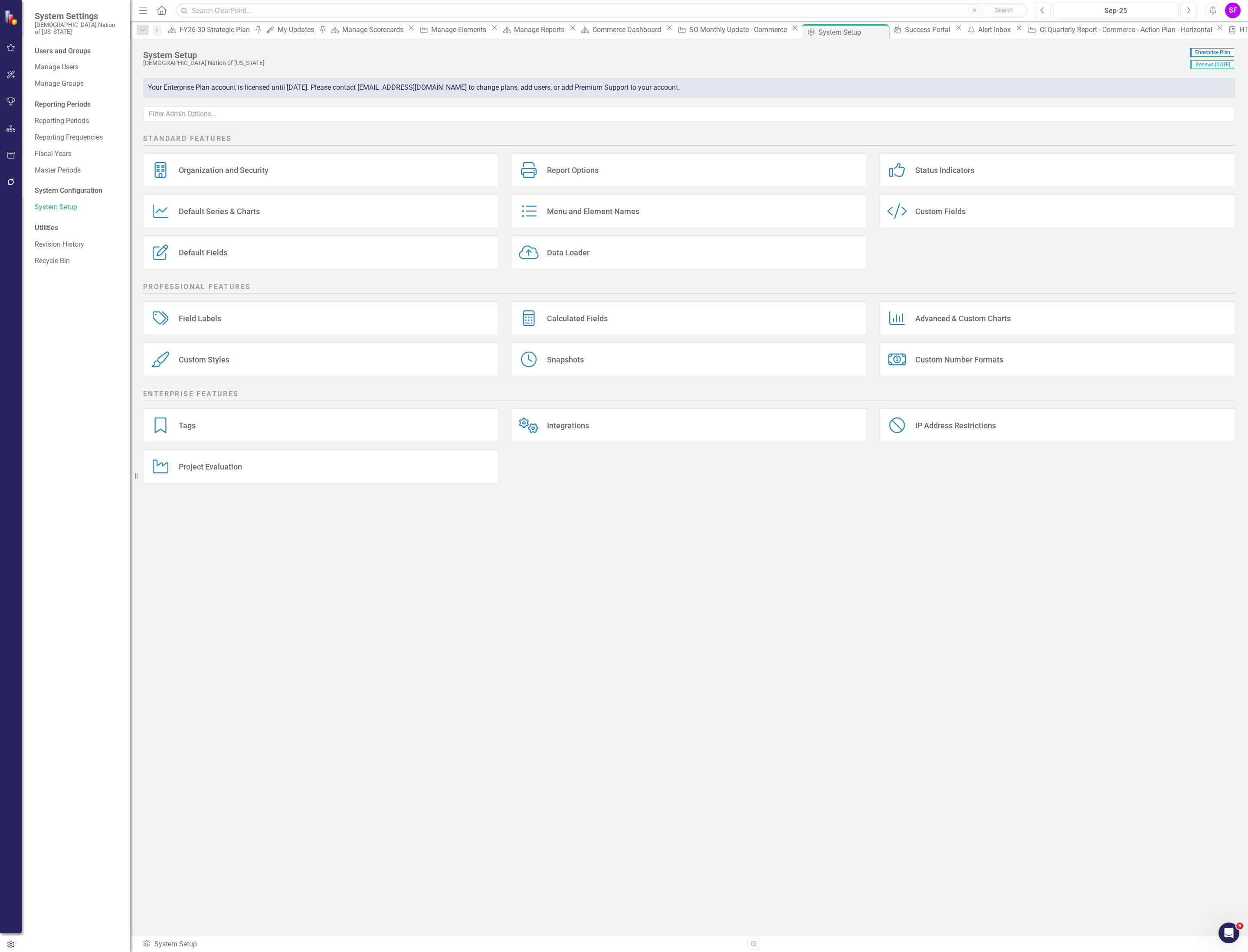
click at [1012, 206] on div "Custom Style Custom Fields" at bounding box center [1057, 210] width 355 height 35
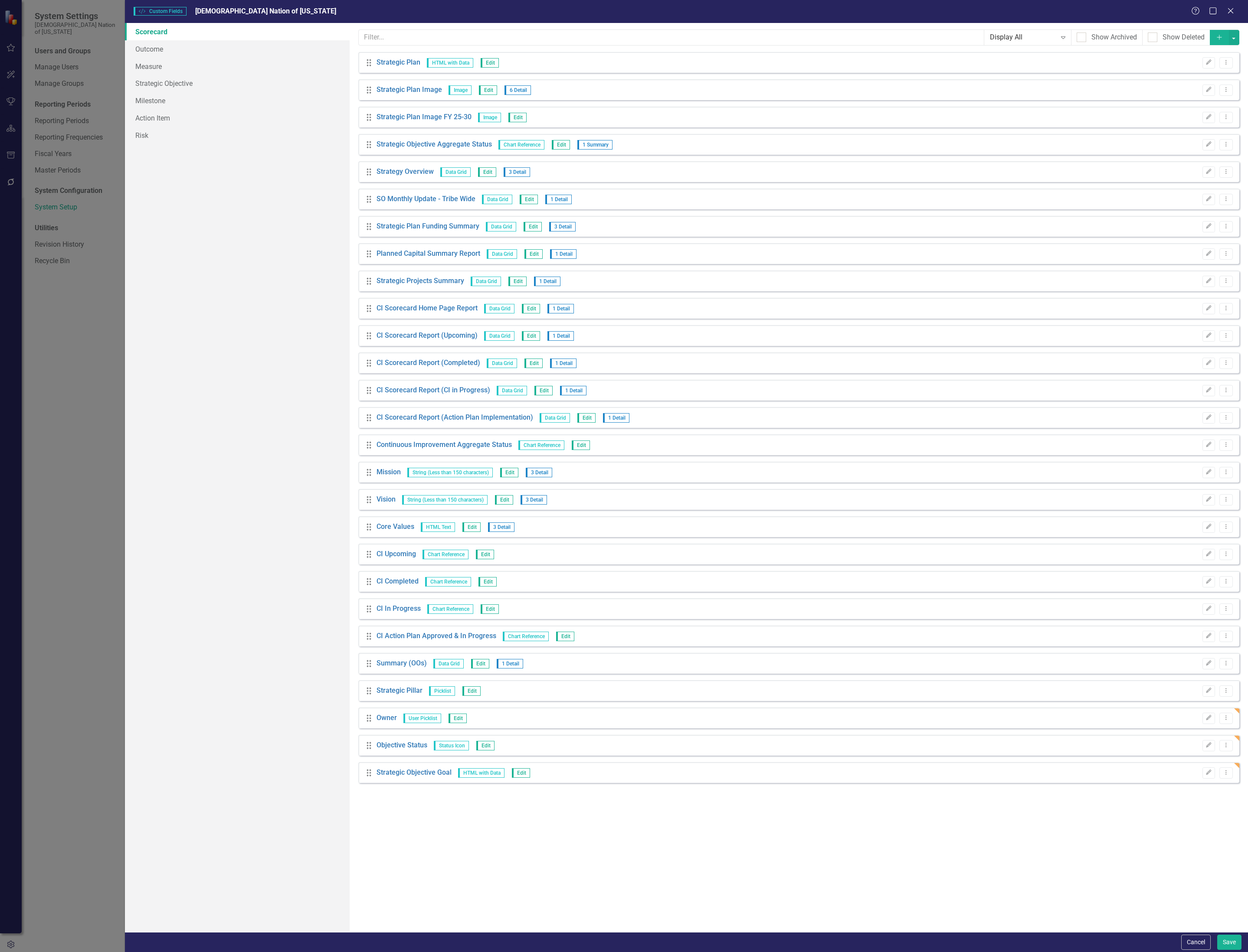
click at [1215, 36] on icon "Add" at bounding box center [1219, 37] width 8 height 6
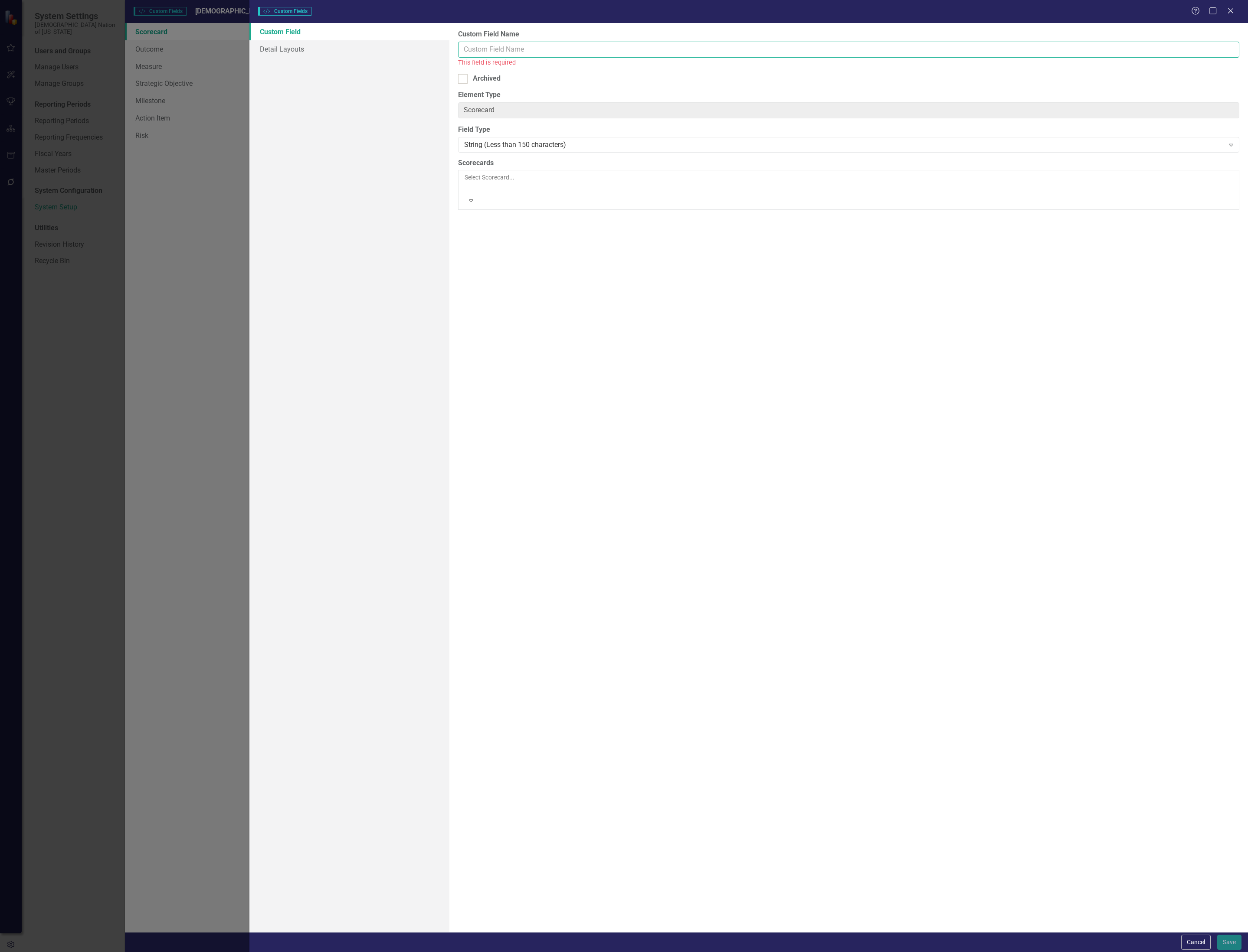
click at [493, 42] on input "Custom Field Name" at bounding box center [848, 49] width 781 height 16
type input "Logo"
click at [590, 136] on div "String (Less than 150 characters)" at bounding box center [845, 135] width 760 height 10
click at [465, 173] on div at bounding box center [464, 177] width 1 height 11
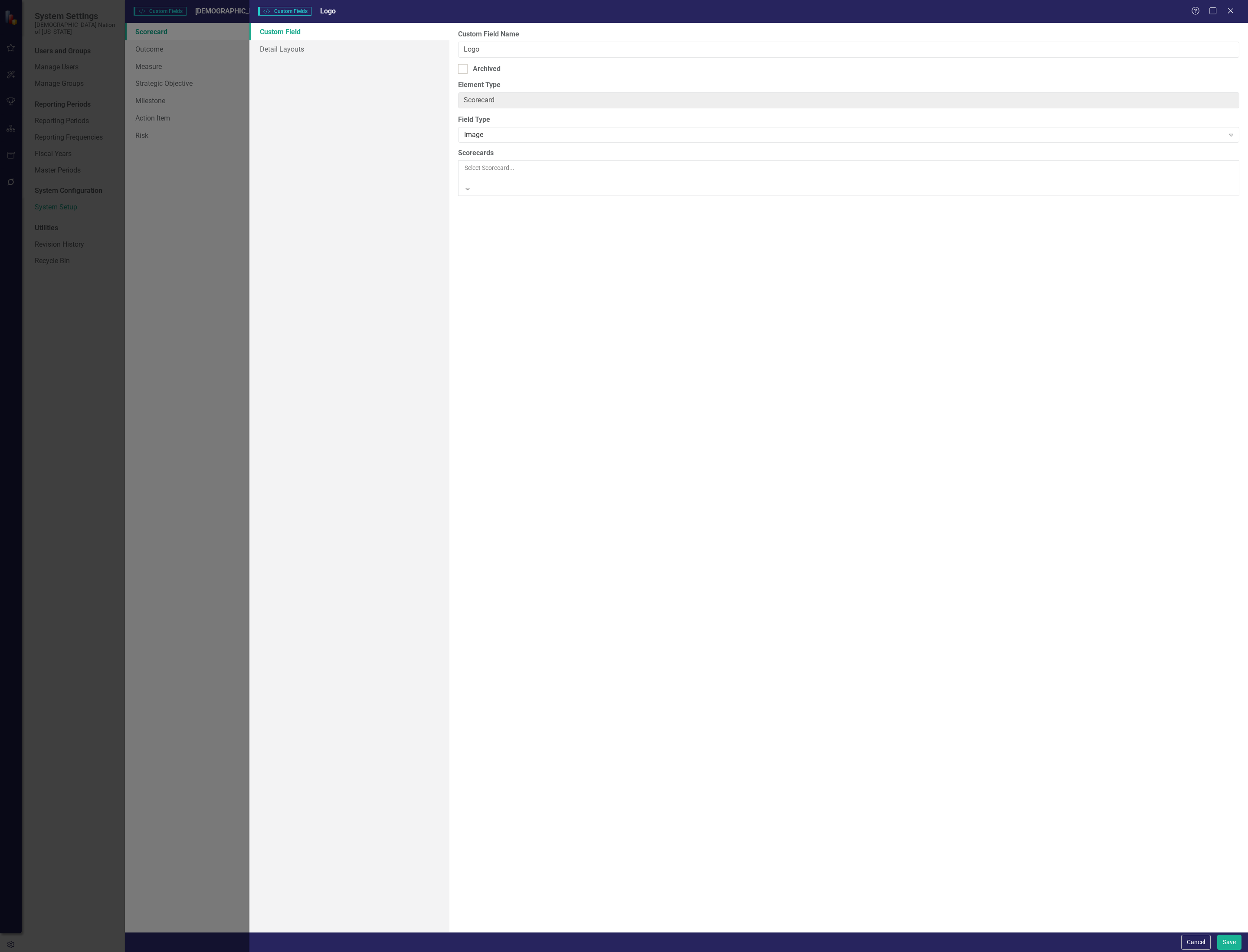
click at [540, 952] on div "FY26-30 Strategic Plan" at bounding box center [624, 957] width 1248 height 10
click at [1225, 938] on button "Save" at bounding box center [1229, 942] width 24 height 16
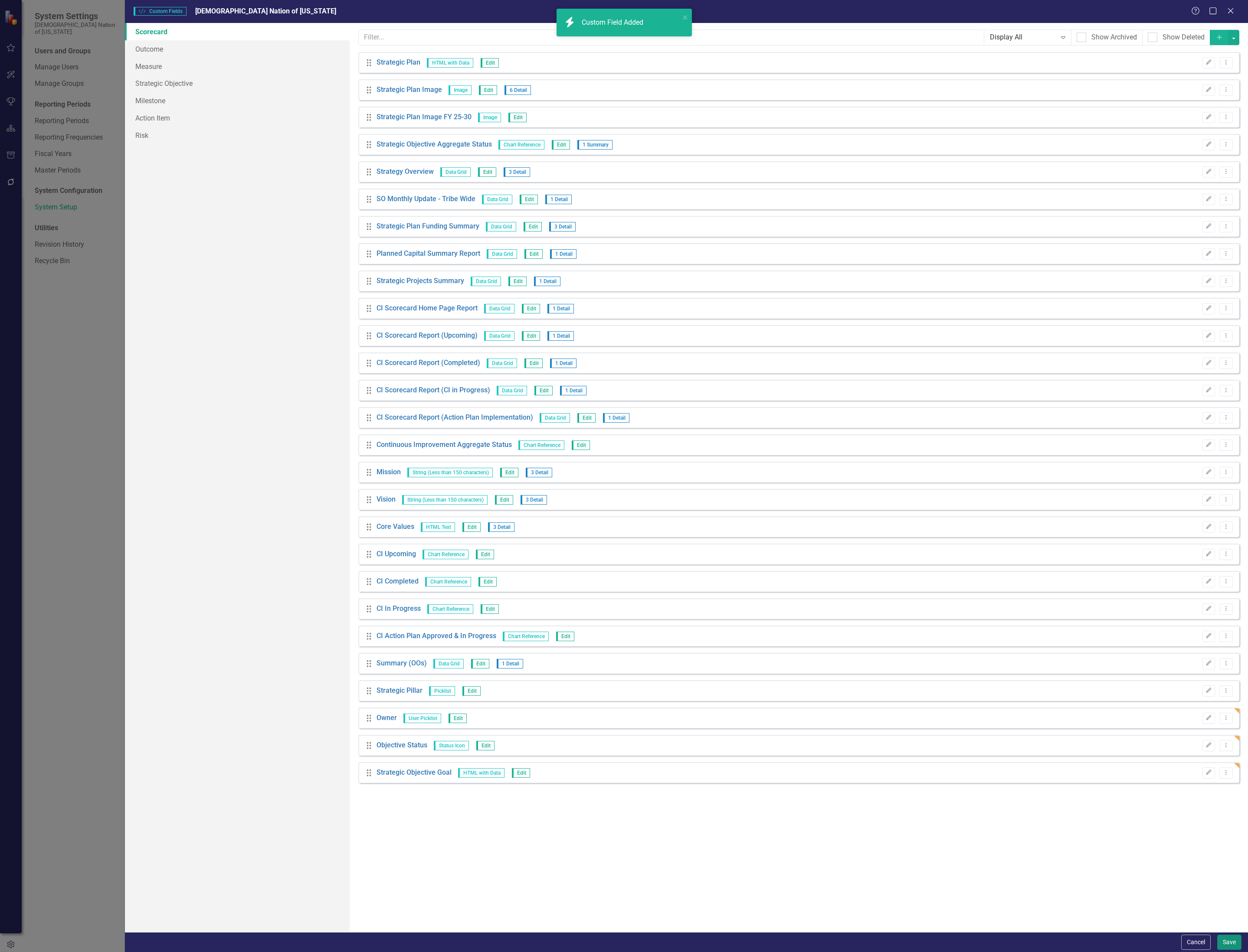
click at [1226, 938] on button "Save" at bounding box center [1229, 942] width 24 height 16
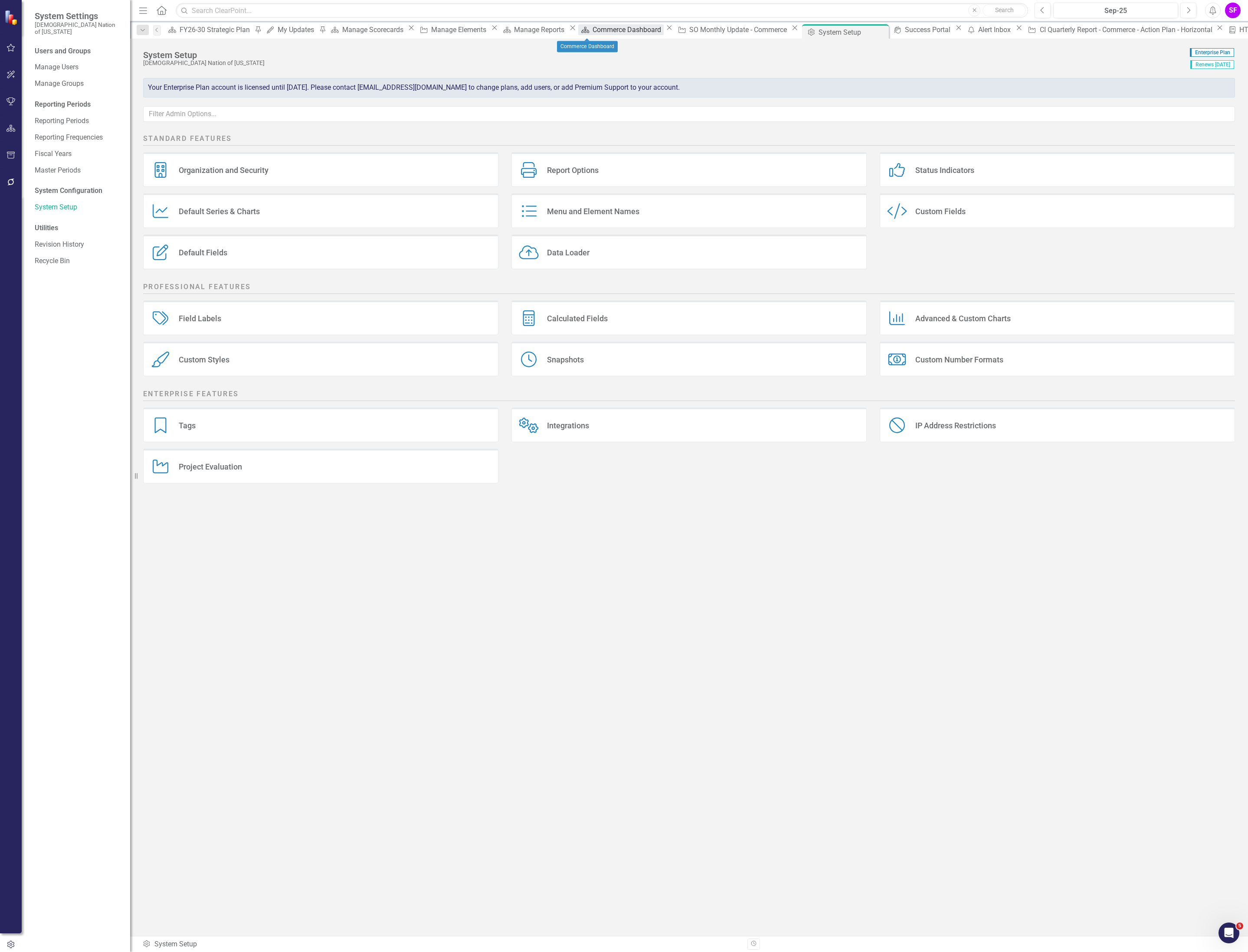
click at [592, 30] on div "Commerce Dashboard" at bounding box center [627, 29] width 71 height 11
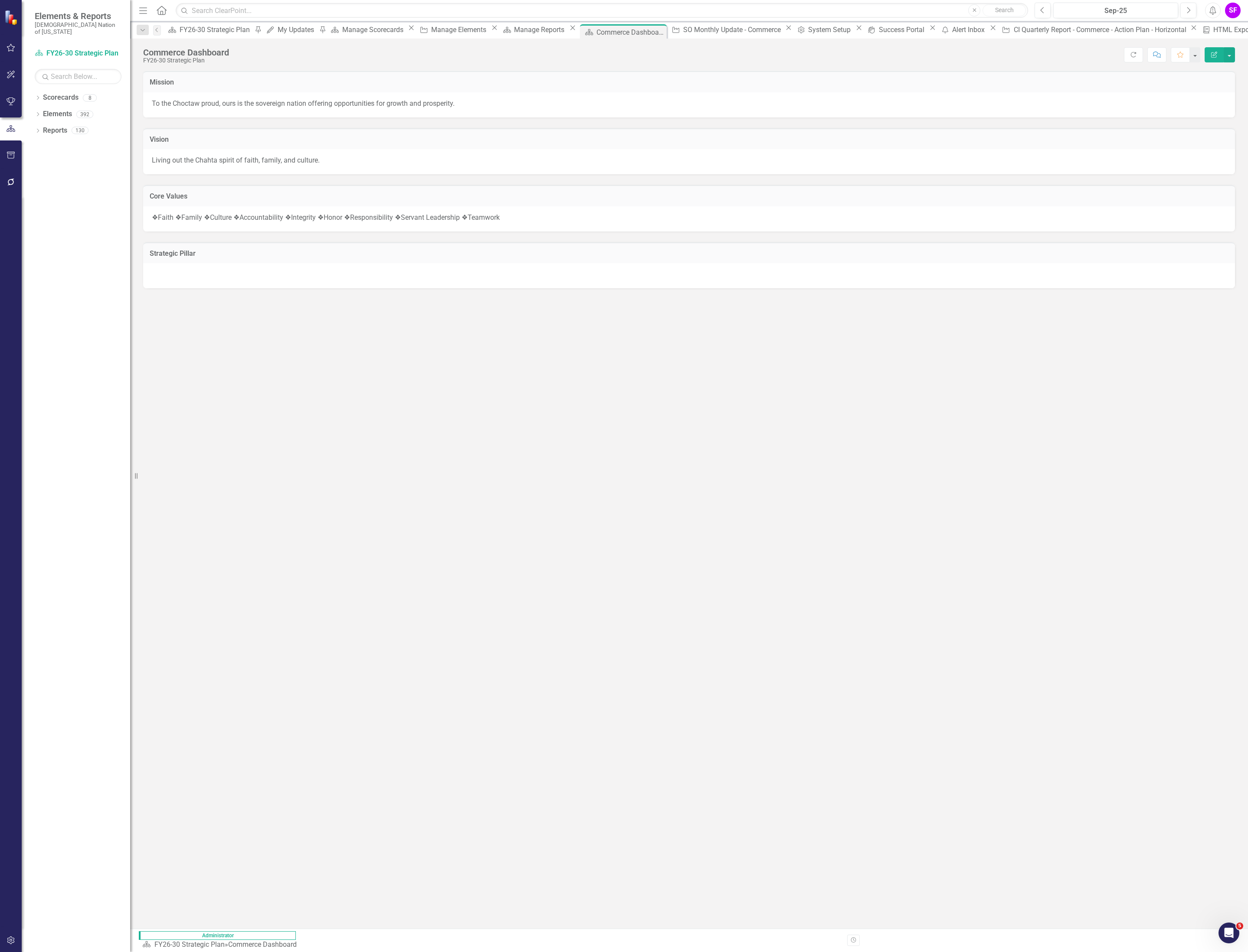
click at [1206, 57] on button "Edit Report" at bounding box center [1214, 55] width 19 height 16
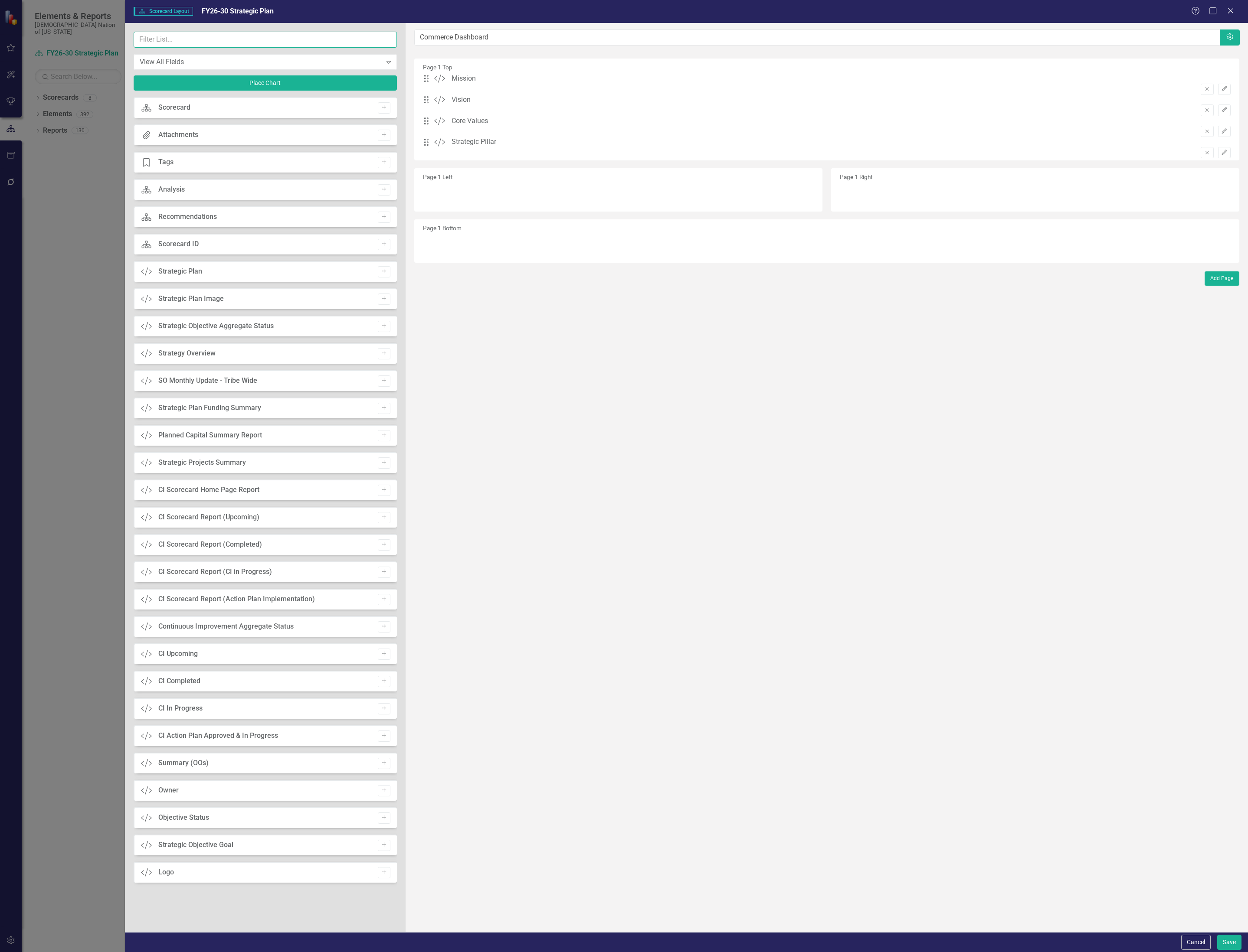
click at [239, 35] on input "text" at bounding box center [265, 40] width 263 height 16
type input ";"
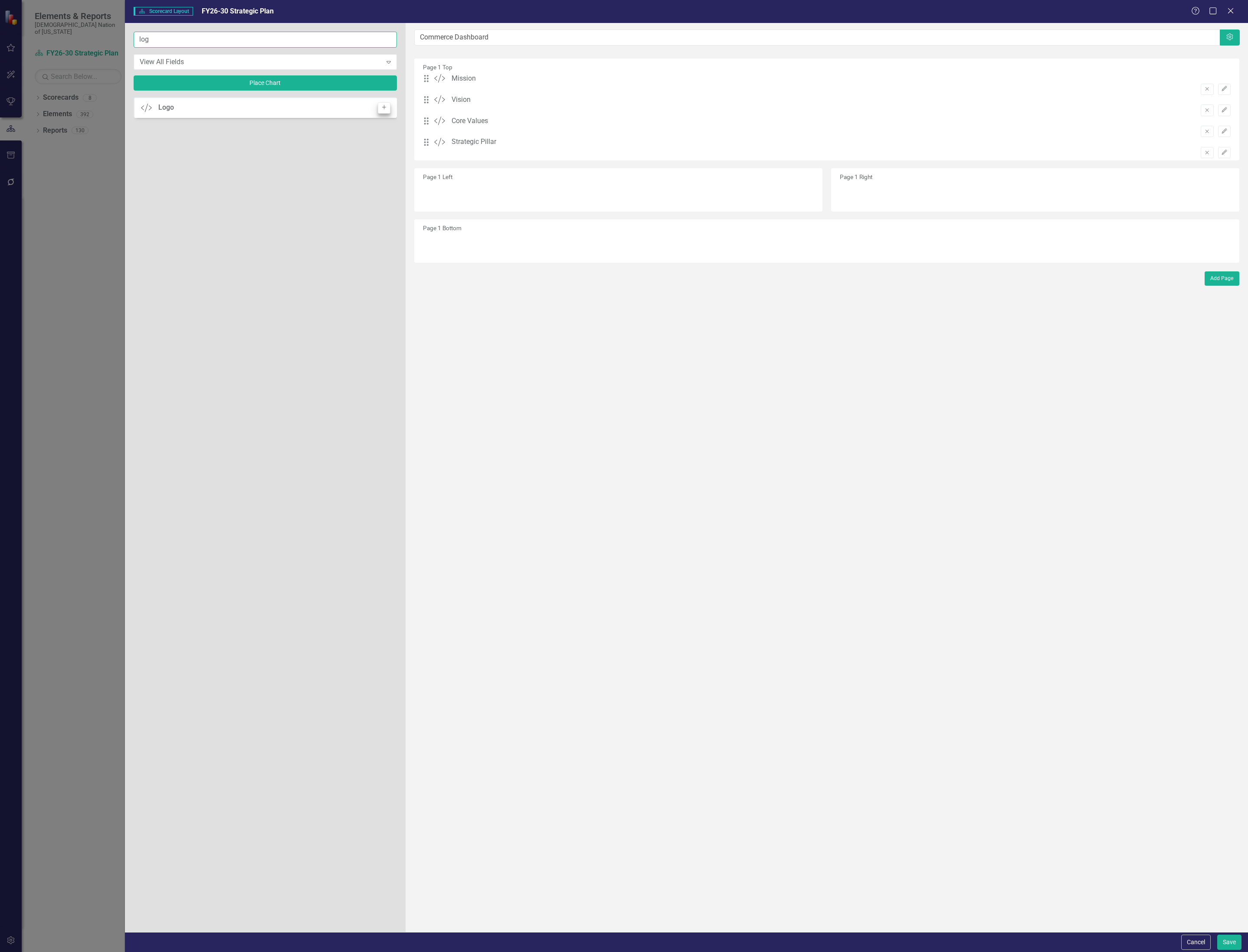
type input "log"
click at [382, 110] on icon "Add" at bounding box center [384, 107] width 7 height 5
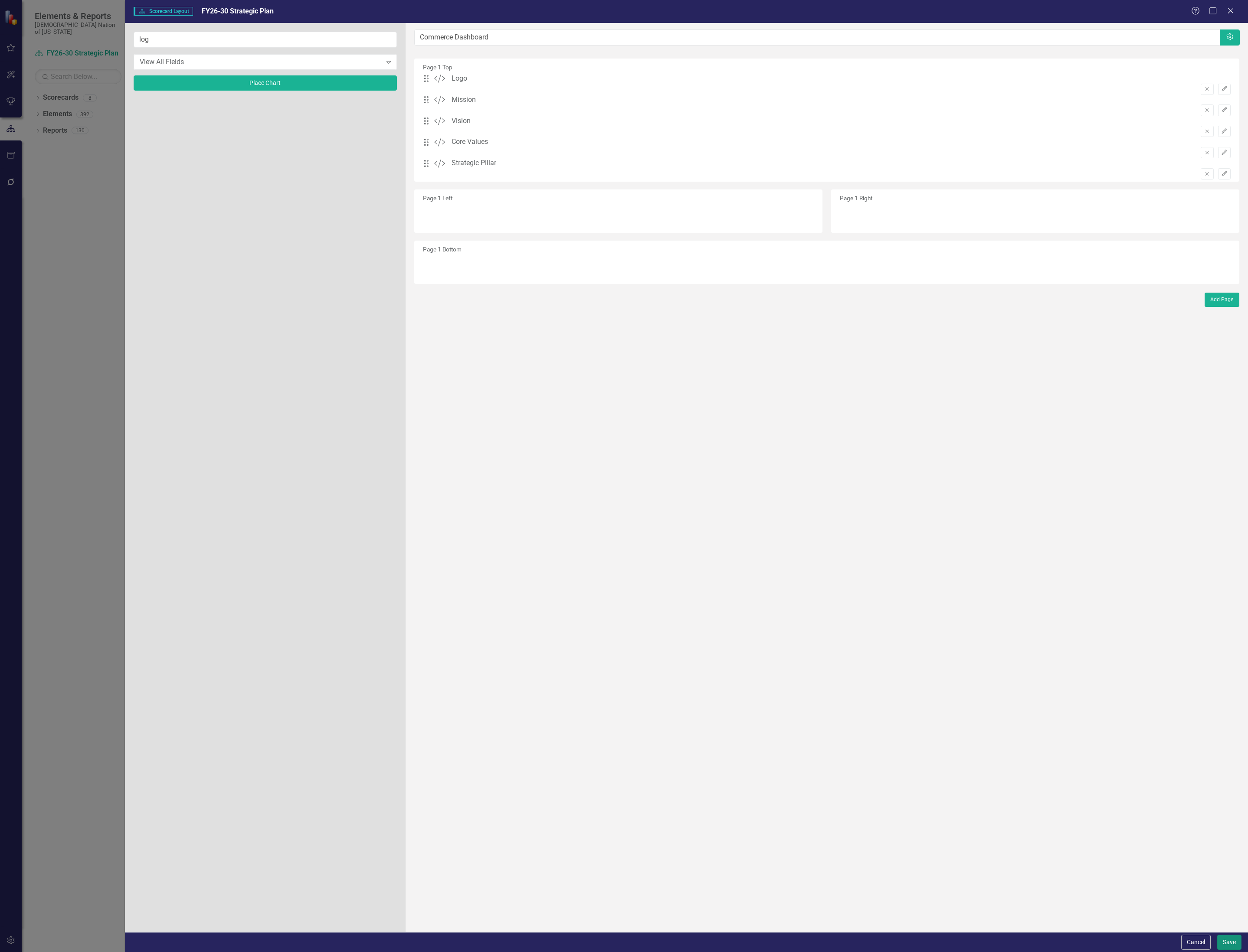
click at [1230, 940] on button "Save" at bounding box center [1229, 942] width 24 height 16
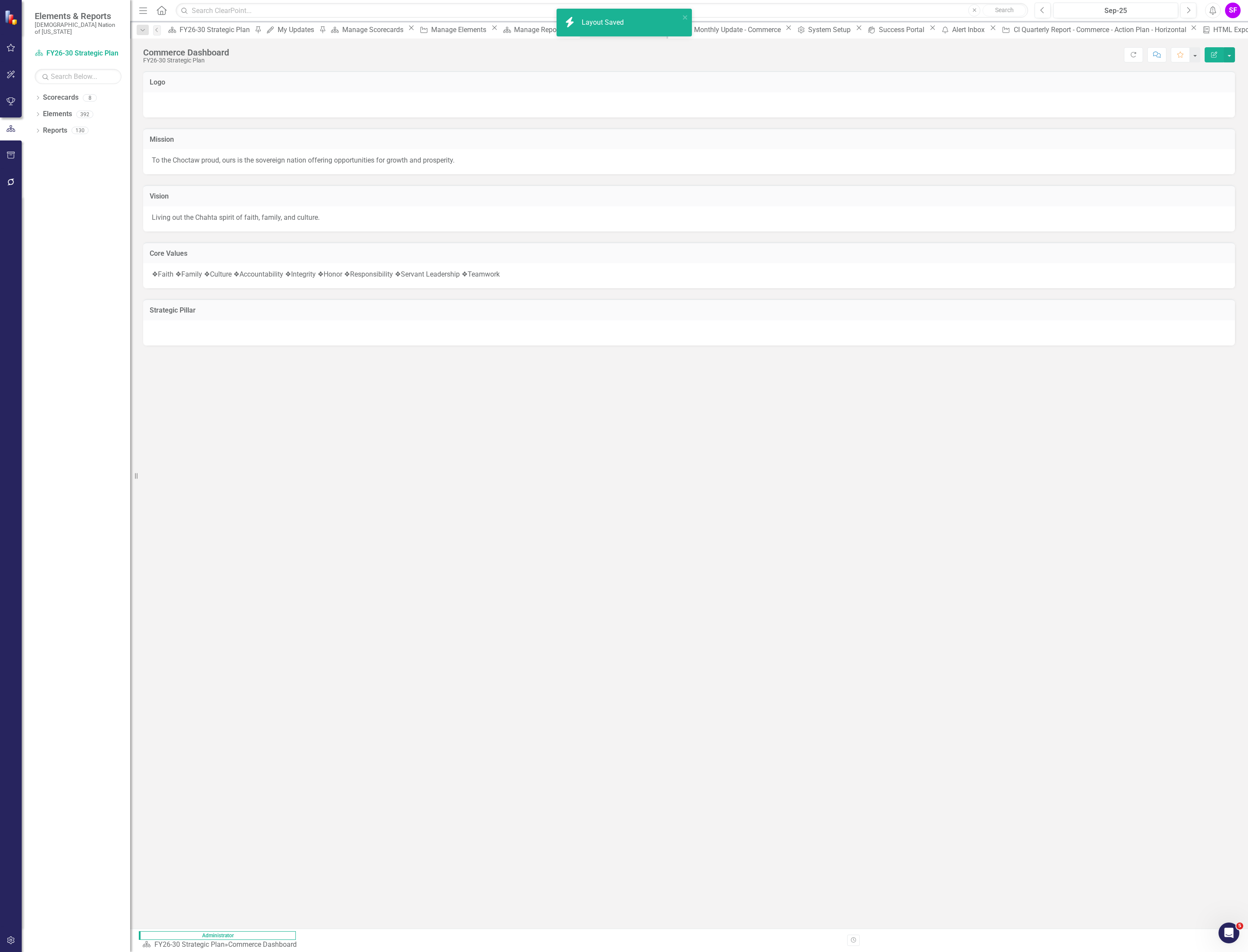
click at [749, 99] on div at bounding box center [689, 105] width 1092 height 25
click at [748, 99] on div at bounding box center [689, 105] width 1092 height 25
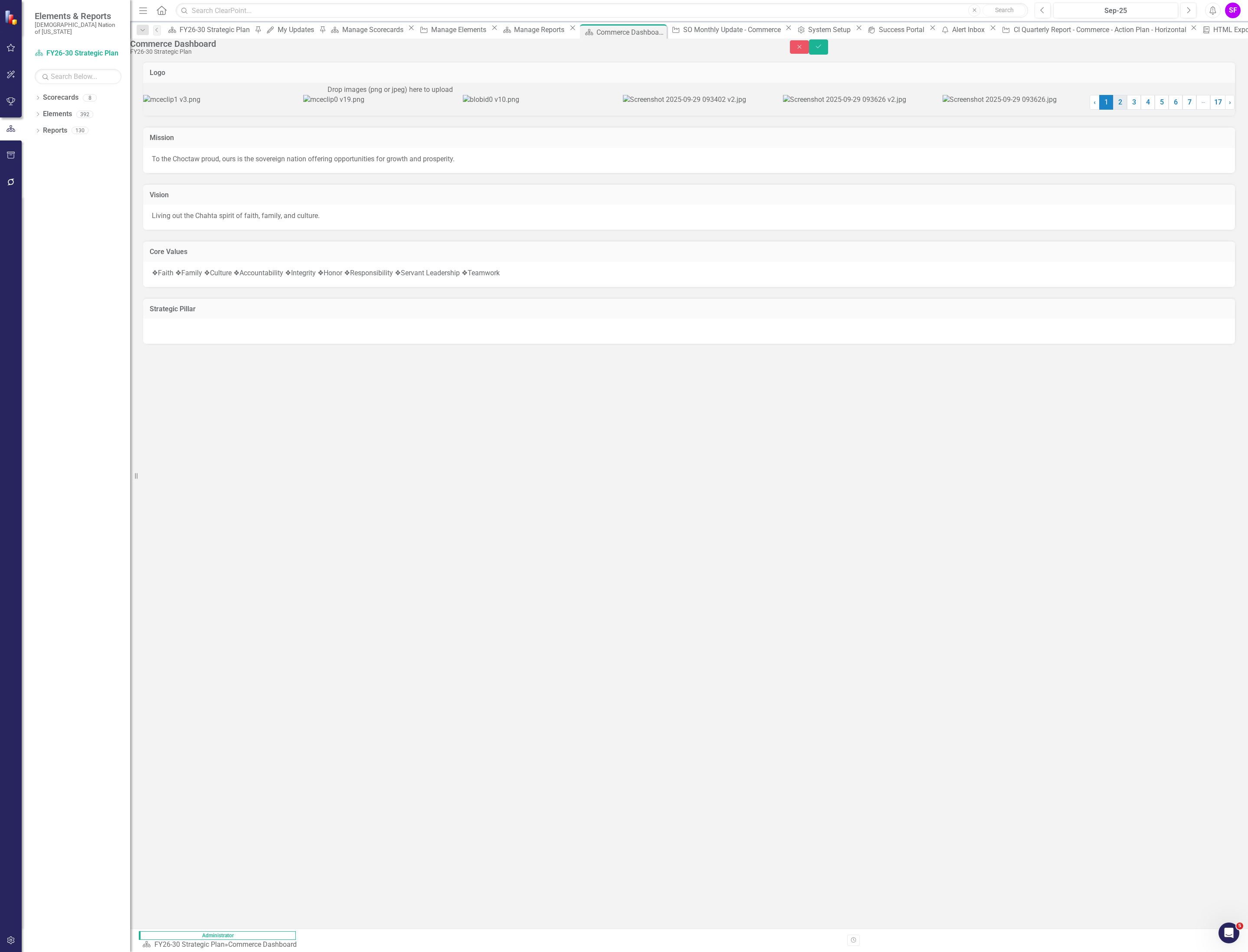
click at [1113, 110] on link "2" at bounding box center [1120, 102] width 14 height 15
click at [1099, 110] on link "1" at bounding box center [1105, 102] width 14 height 15
click at [1113, 110] on link "2" at bounding box center [1120, 102] width 14 height 15
click at [1127, 110] on link "3" at bounding box center [1134, 102] width 14 height 15
click at [1140, 110] on link "4" at bounding box center [1147, 102] width 14 height 15
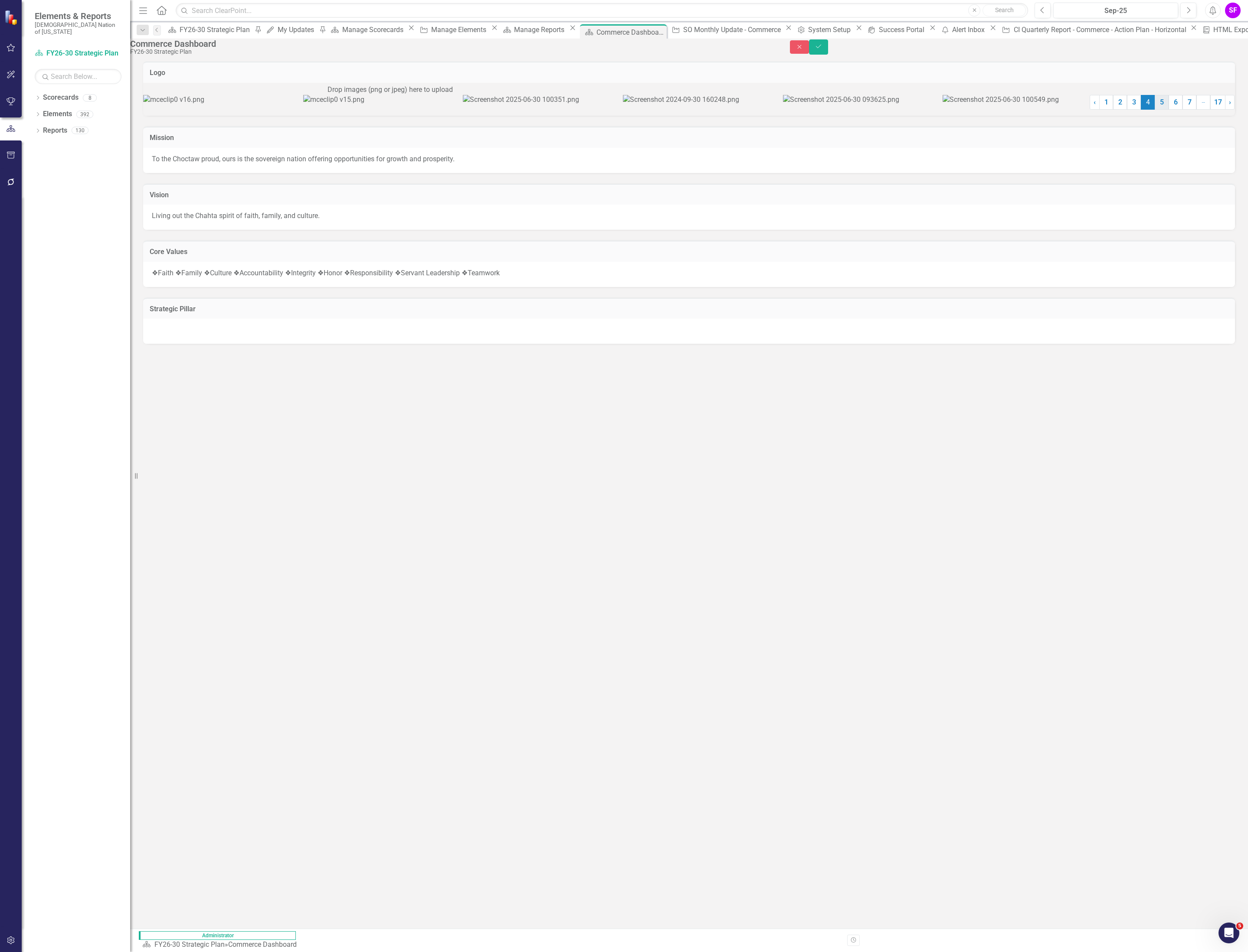
click at [1155, 110] on link "5" at bounding box center [1162, 102] width 14 height 15
click at [1210, 110] on link "17" at bounding box center [1218, 102] width 16 height 15
click at [1195, 110] on link "16" at bounding box center [1202, 102] width 16 height 15
click at [1179, 110] on link "15" at bounding box center [1187, 102] width 16 height 15
click at [1165, 110] on link "14" at bounding box center [1172, 102] width 16 height 15
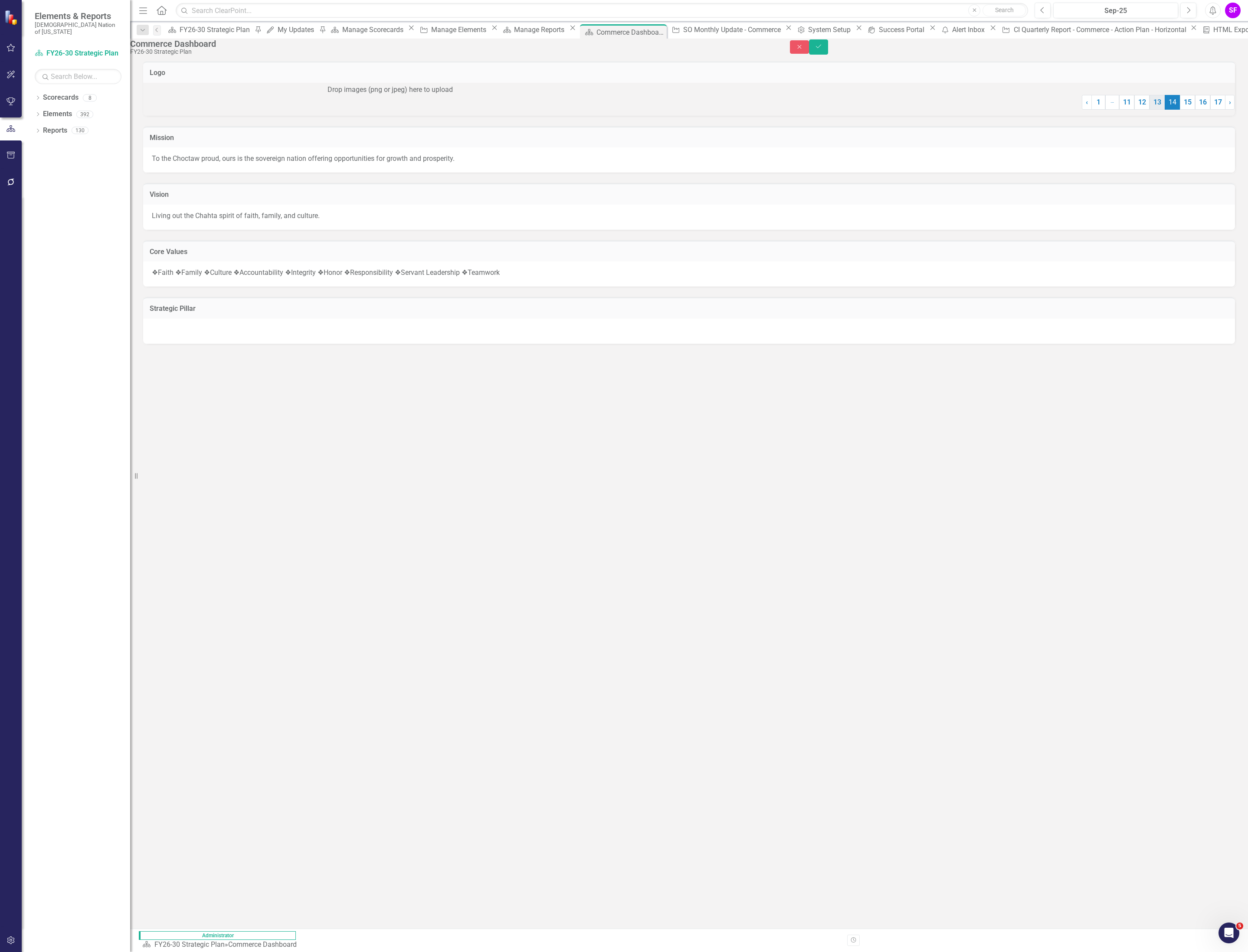
click at [1149, 110] on link "13" at bounding box center [1157, 102] width 16 height 15
click at [1134, 110] on link "12" at bounding box center [1141, 102] width 16 height 15
click at [1120, 110] on link "10" at bounding box center [1128, 102] width 16 height 15
click at [1109, 110] on li "… More" at bounding box center [1116, 102] width 14 height 15
click at [1123, 110] on link "8" at bounding box center [1130, 102] width 14 height 15
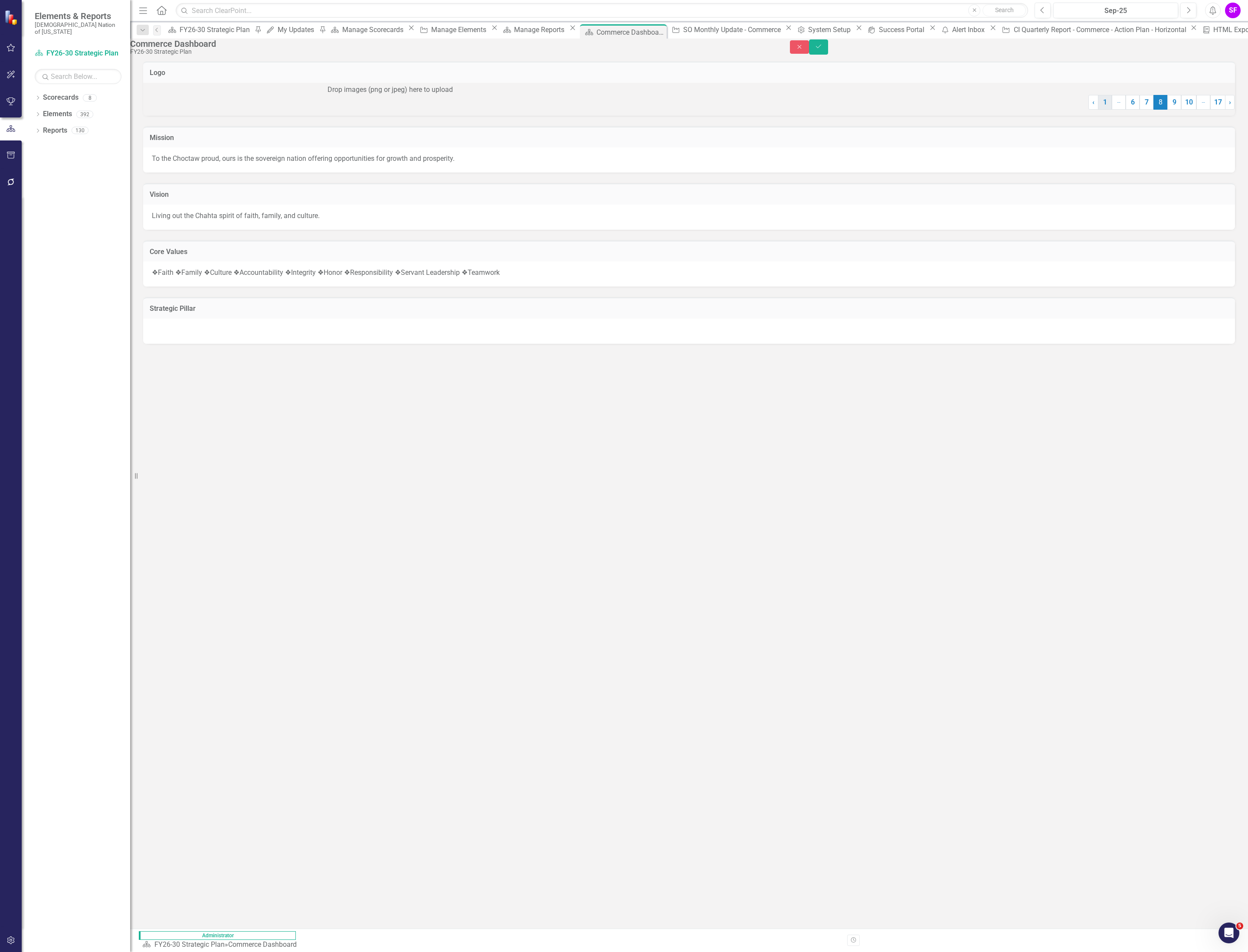
click at [1098, 110] on link "1" at bounding box center [1104, 102] width 14 height 15
click at [820, 48] on icon "submit" at bounding box center [817, 47] width 5 height 4
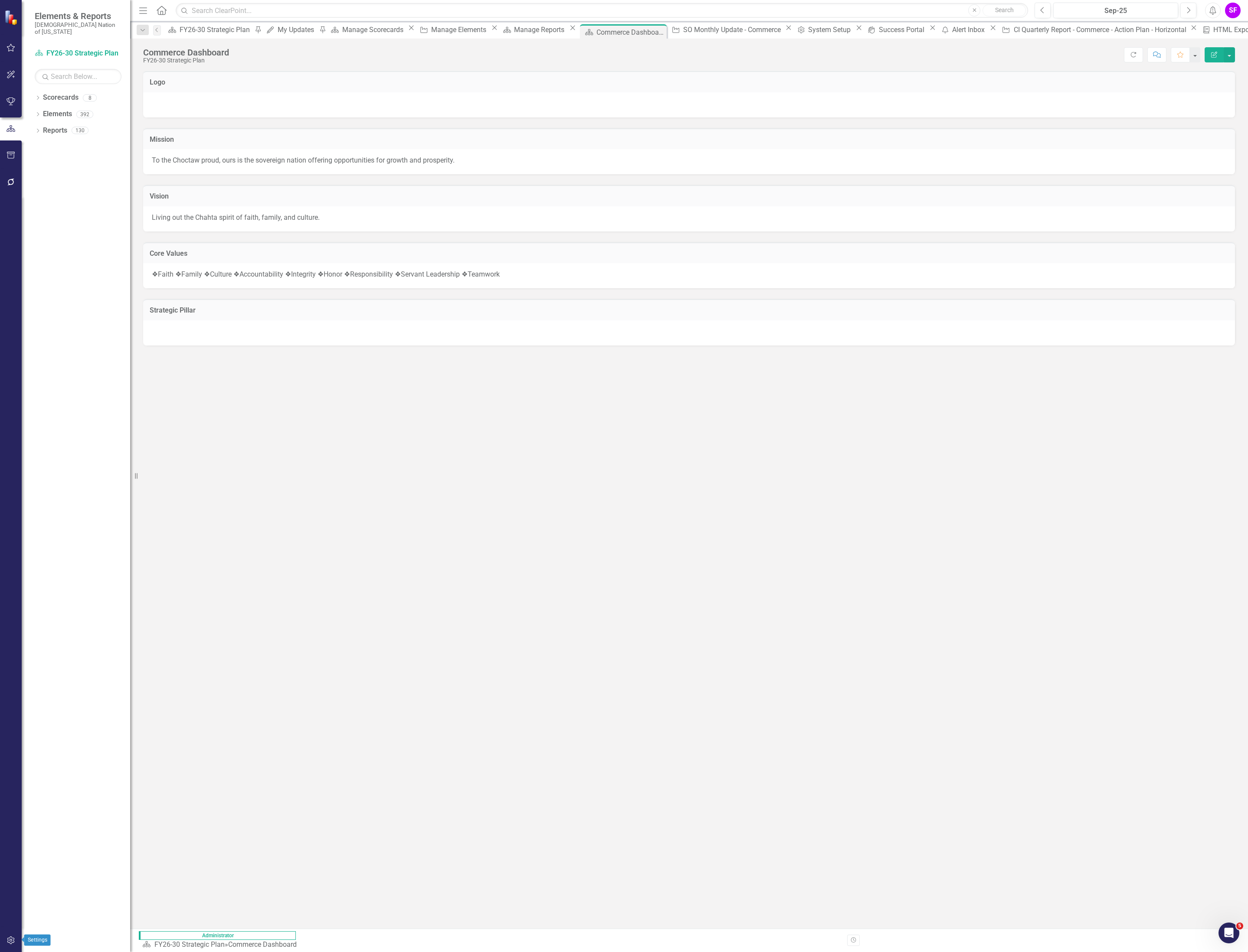
click at [11, 942] on icon "button" at bounding box center [11, 939] width 9 height 7
click at [13, 154] on icon "button" at bounding box center [11, 155] width 9 height 7
click at [65, 217] on div "Images" at bounding box center [78, 224] width 86 height 15
click at [40, 219] on link "Images" at bounding box center [78, 224] width 86 height 10
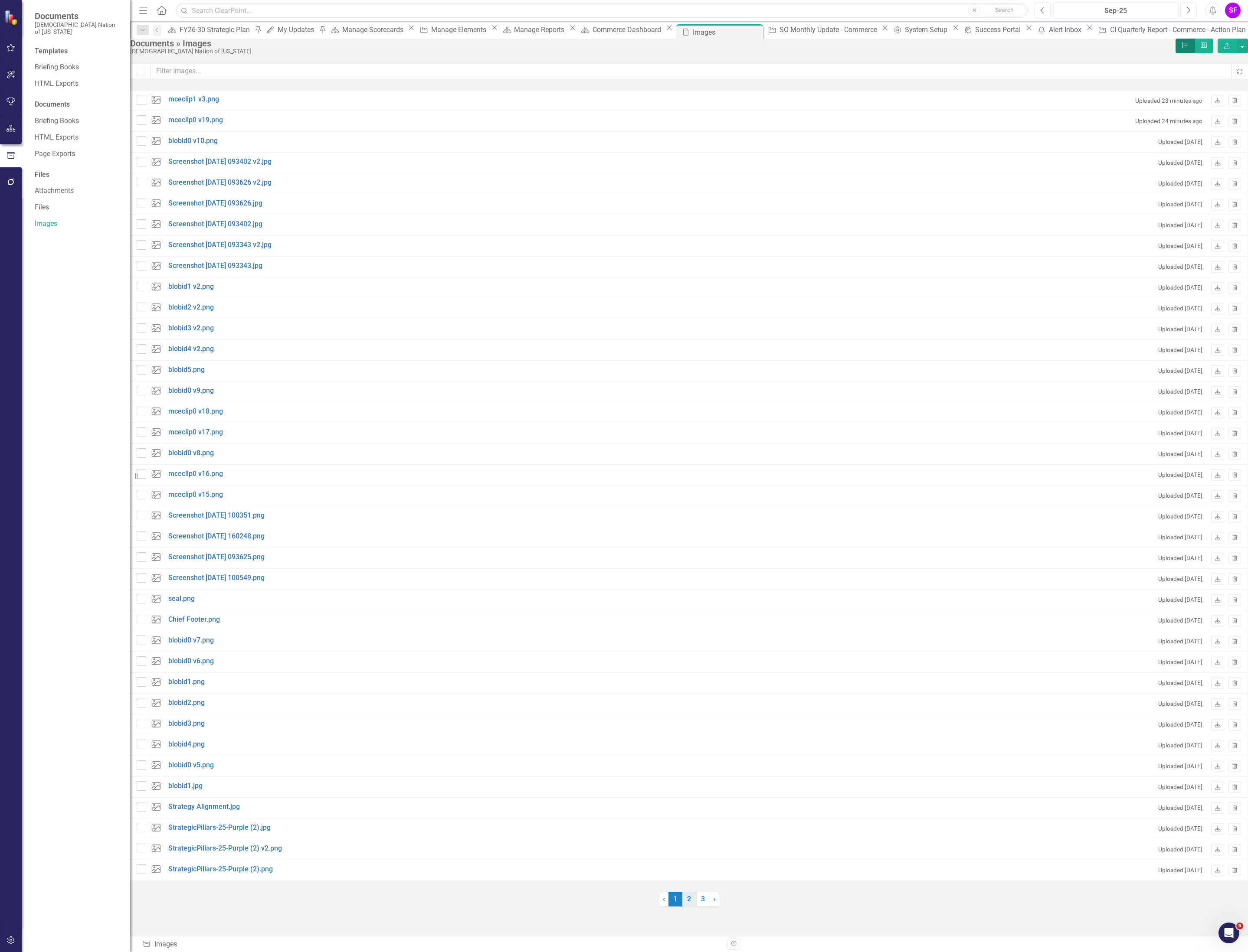
click at [692, 906] on link "2" at bounding box center [688, 899] width 14 height 15
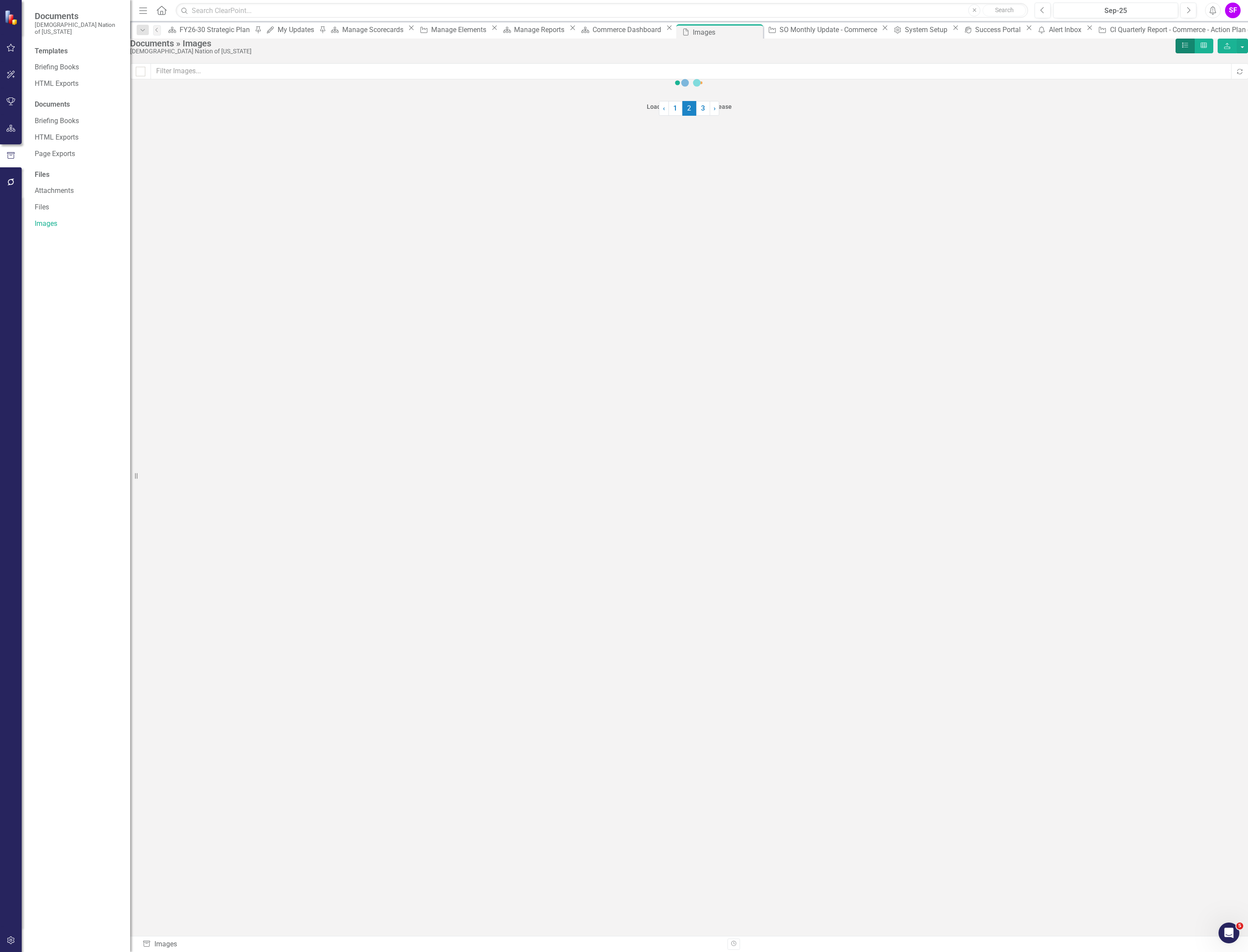
checkbox input "false"
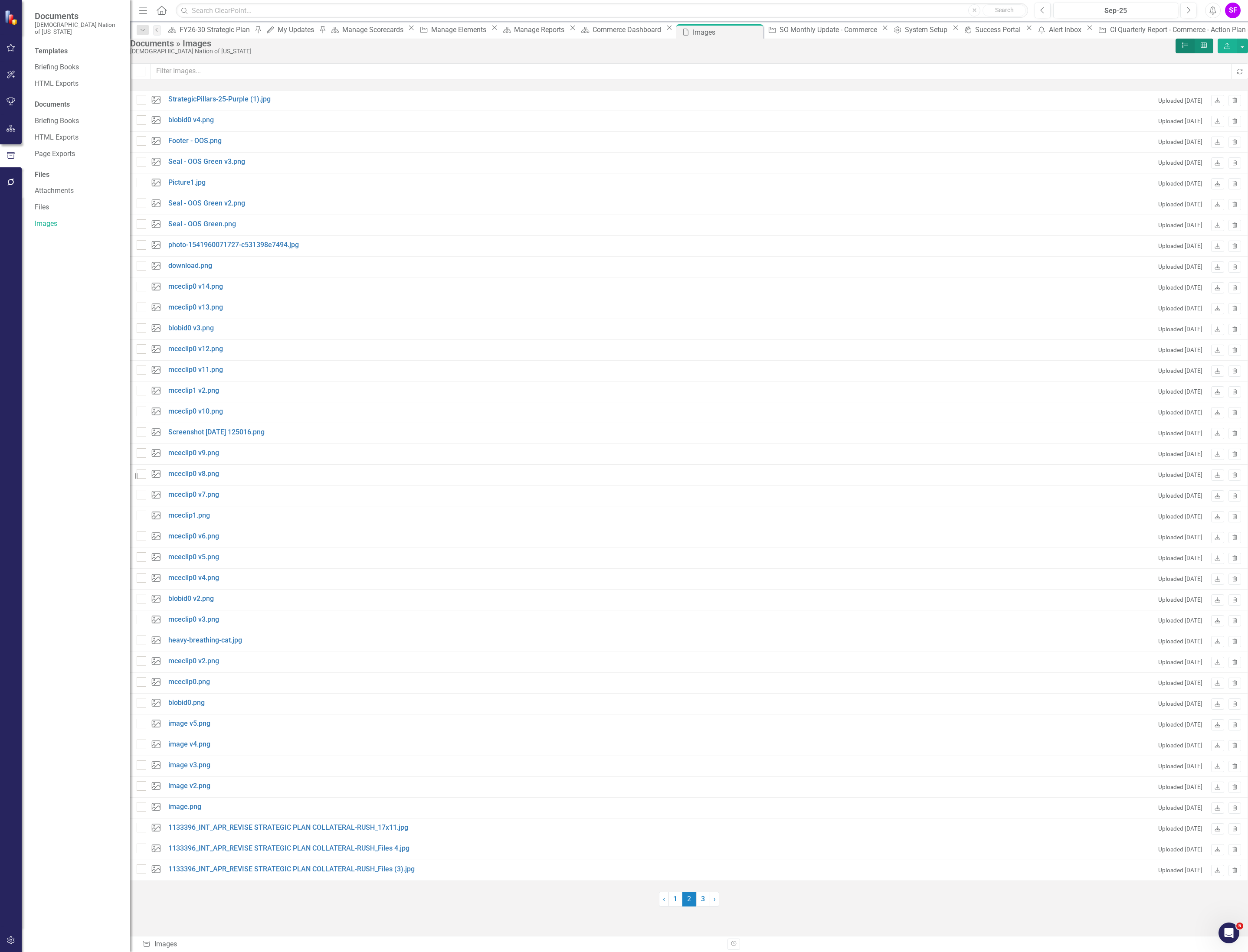
click at [1200, 48] on icon "Grid" at bounding box center [1203, 45] width 8 height 6
click at [1203, 48] on input "Grid" at bounding box center [1206, 45] width 6 height 6
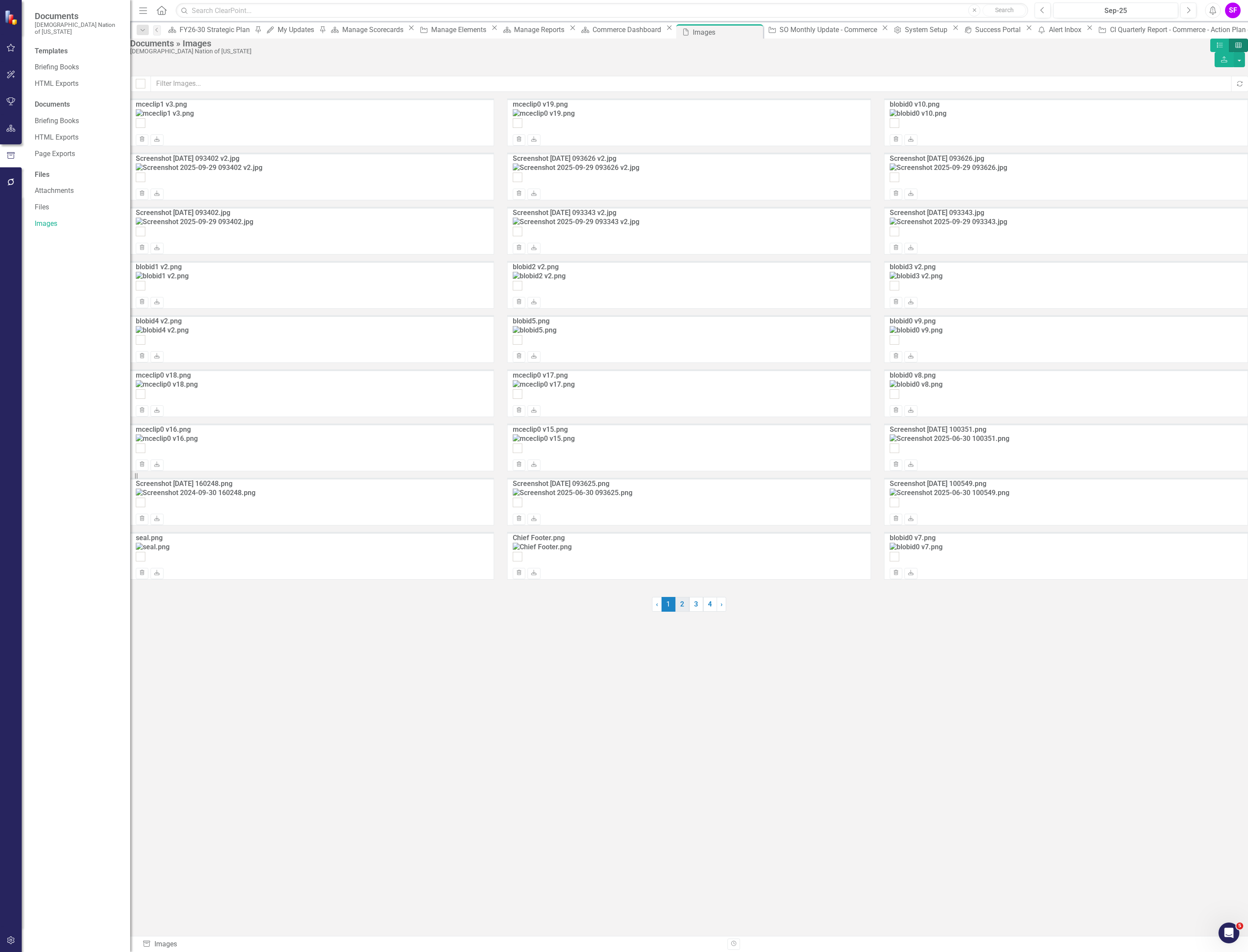
click at [685, 612] on link "2" at bounding box center [682, 604] width 14 height 15
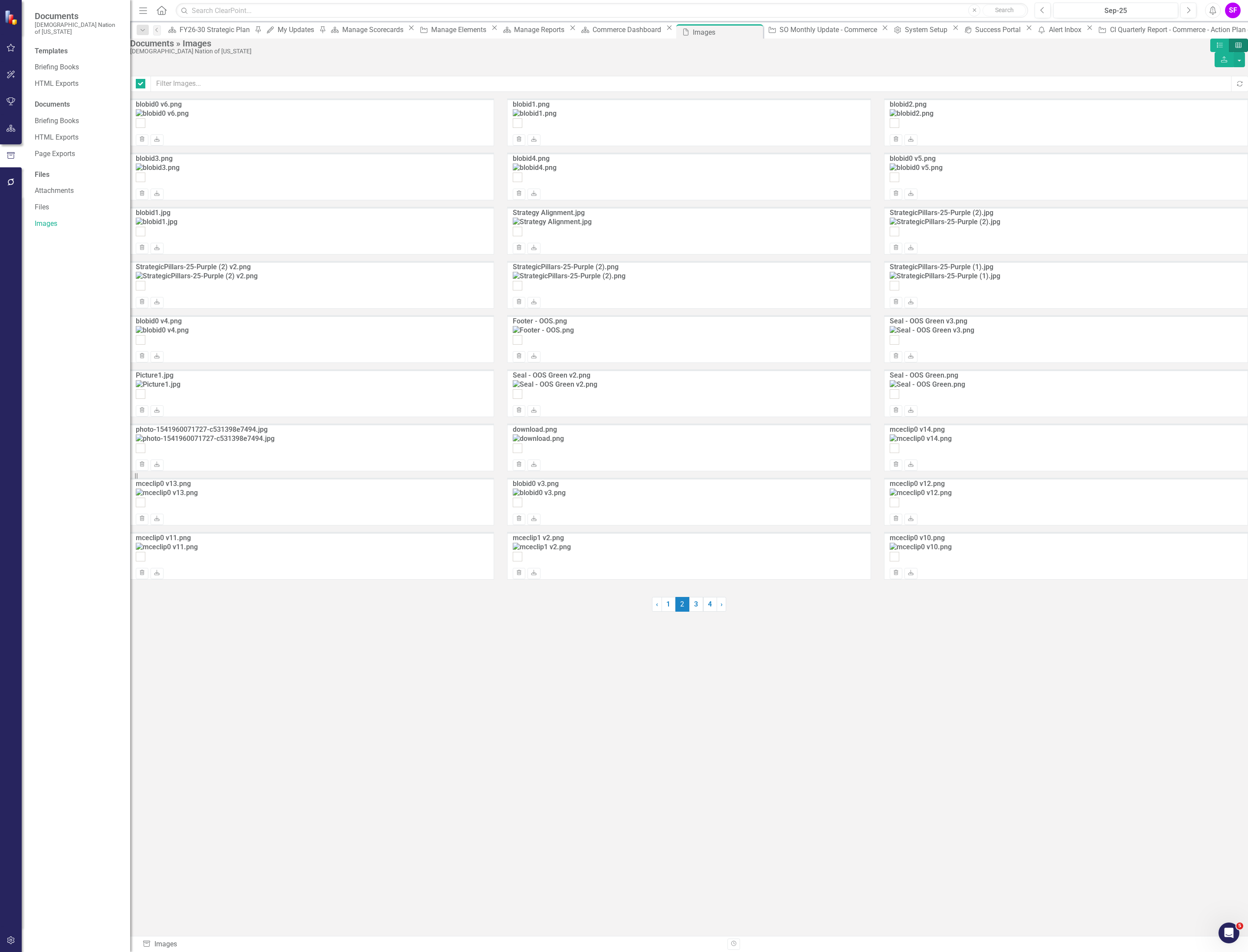
checkbox input "false"
click at [592, 33] on div "Commerce Dashboard" at bounding box center [627, 29] width 71 height 11
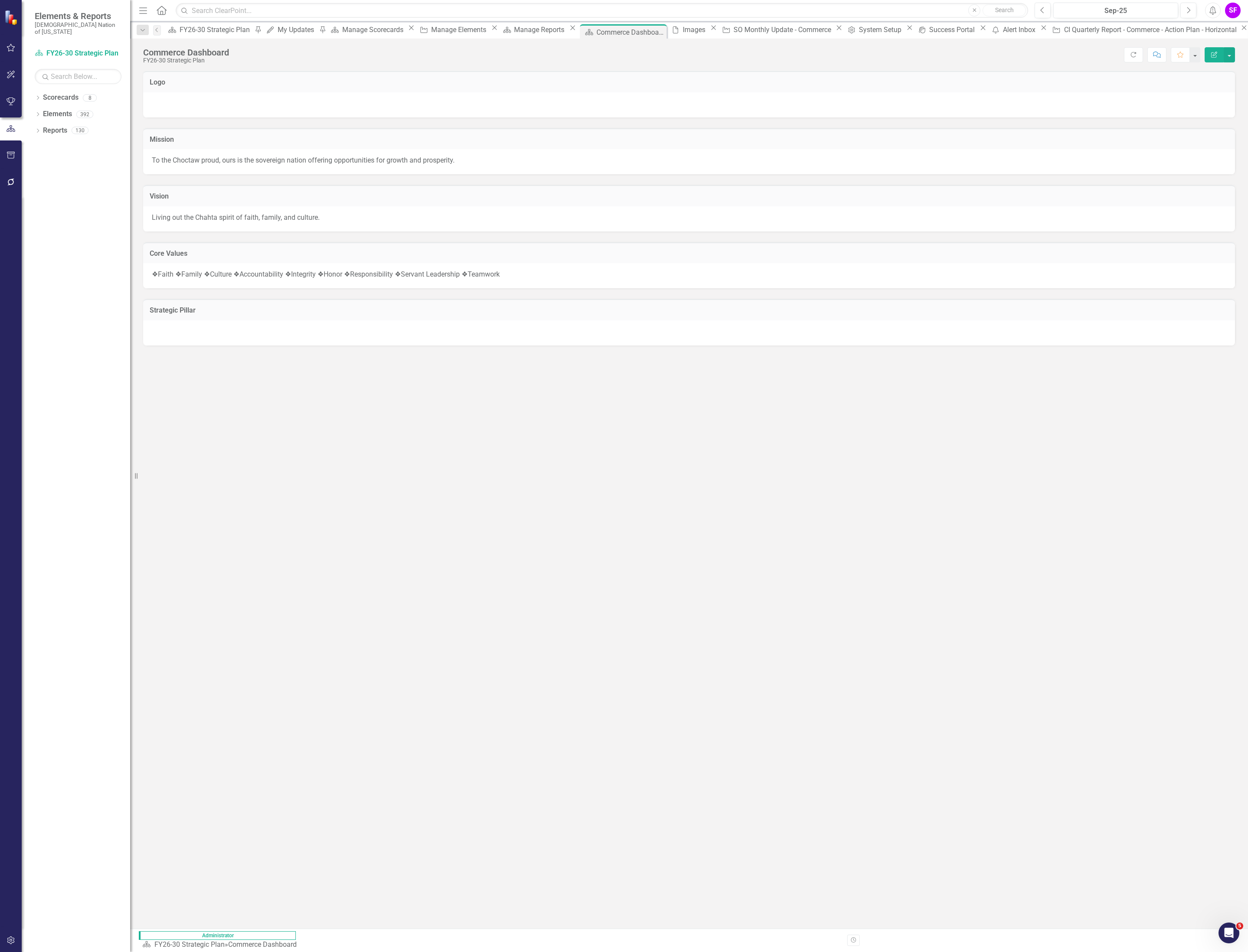
click at [484, 102] on div at bounding box center [689, 105] width 1092 height 25
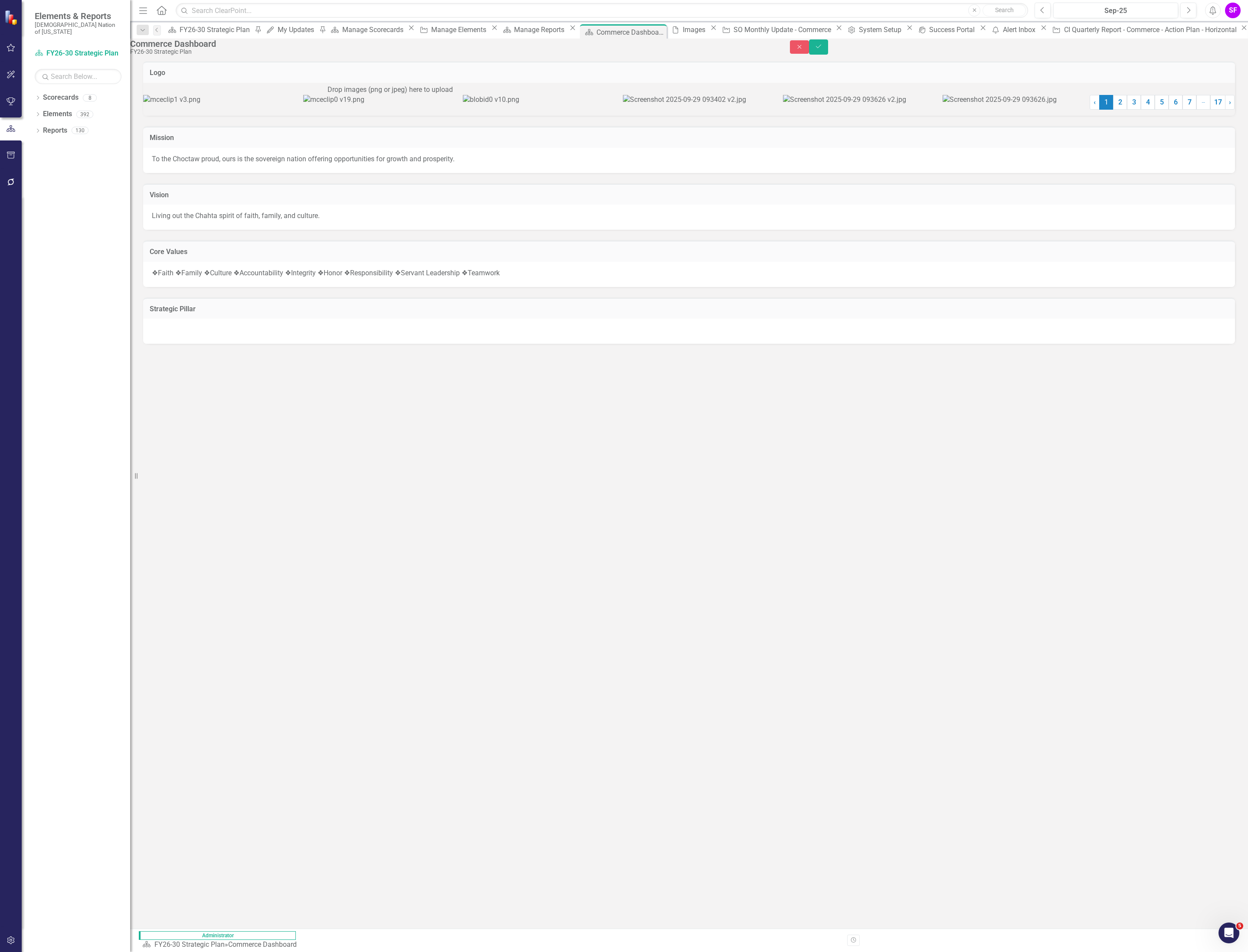
click at [519, 105] on img at bounding box center [491, 100] width 56 height 10
click at [1113, 114] on link "2" at bounding box center [1120, 106] width 14 height 15
click at [1127, 114] on link "3" at bounding box center [1134, 106] width 14 height 15
click at [1140, 114] on link "4" at bounding box center [1147, 106] width 14 height 15
click at [1155, 114] on link "5" at bounding box center [1162, 106] width 14 height 15
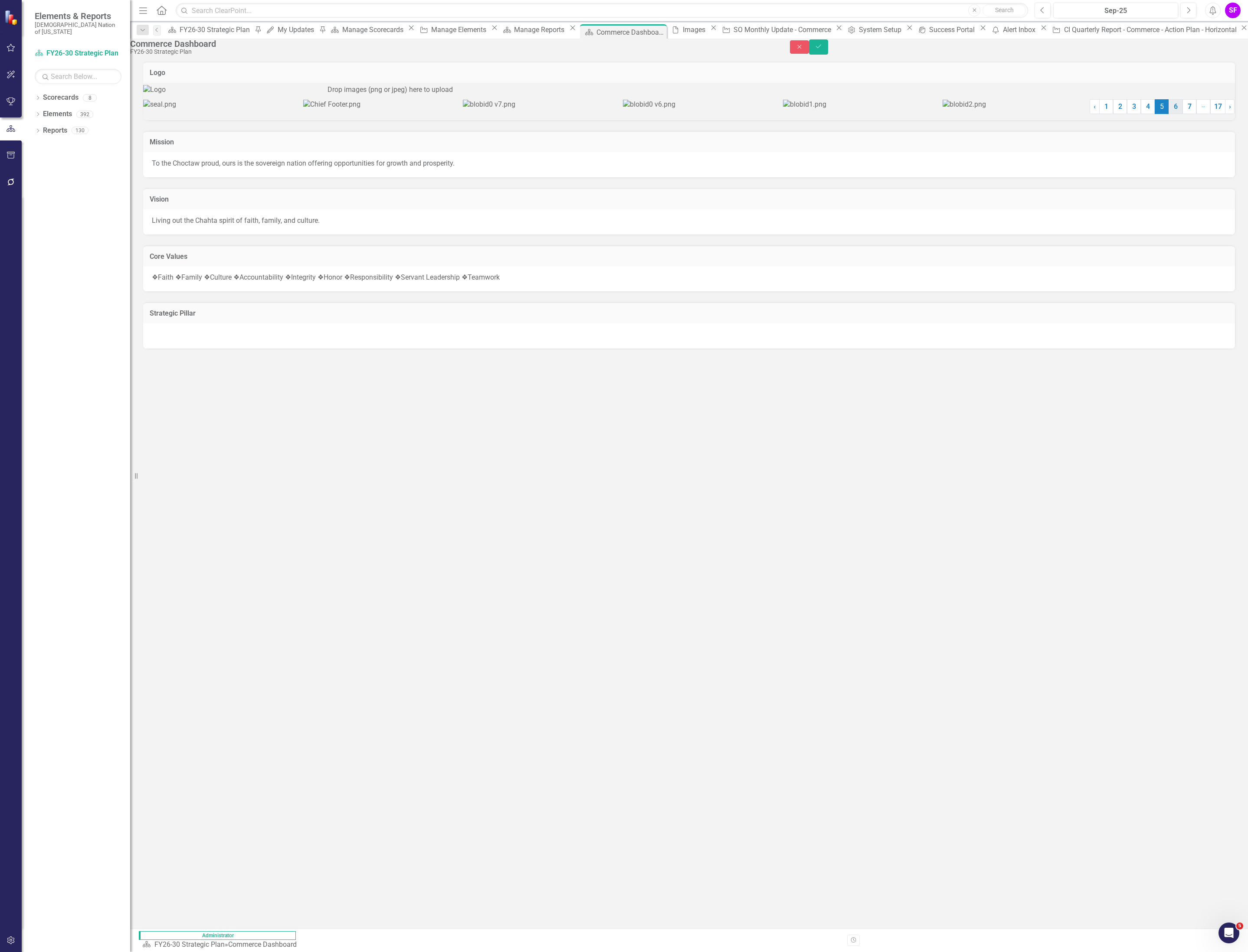
click at [1168, 114] on link "6" at bounding box center [1175, 106] width 14 height 15
click at [859, 110] on img at bounding box center [820, 105] width 77 height 10
click at [828, 51] on button "Save" at bounding box center [818, 48] width 19 height 16
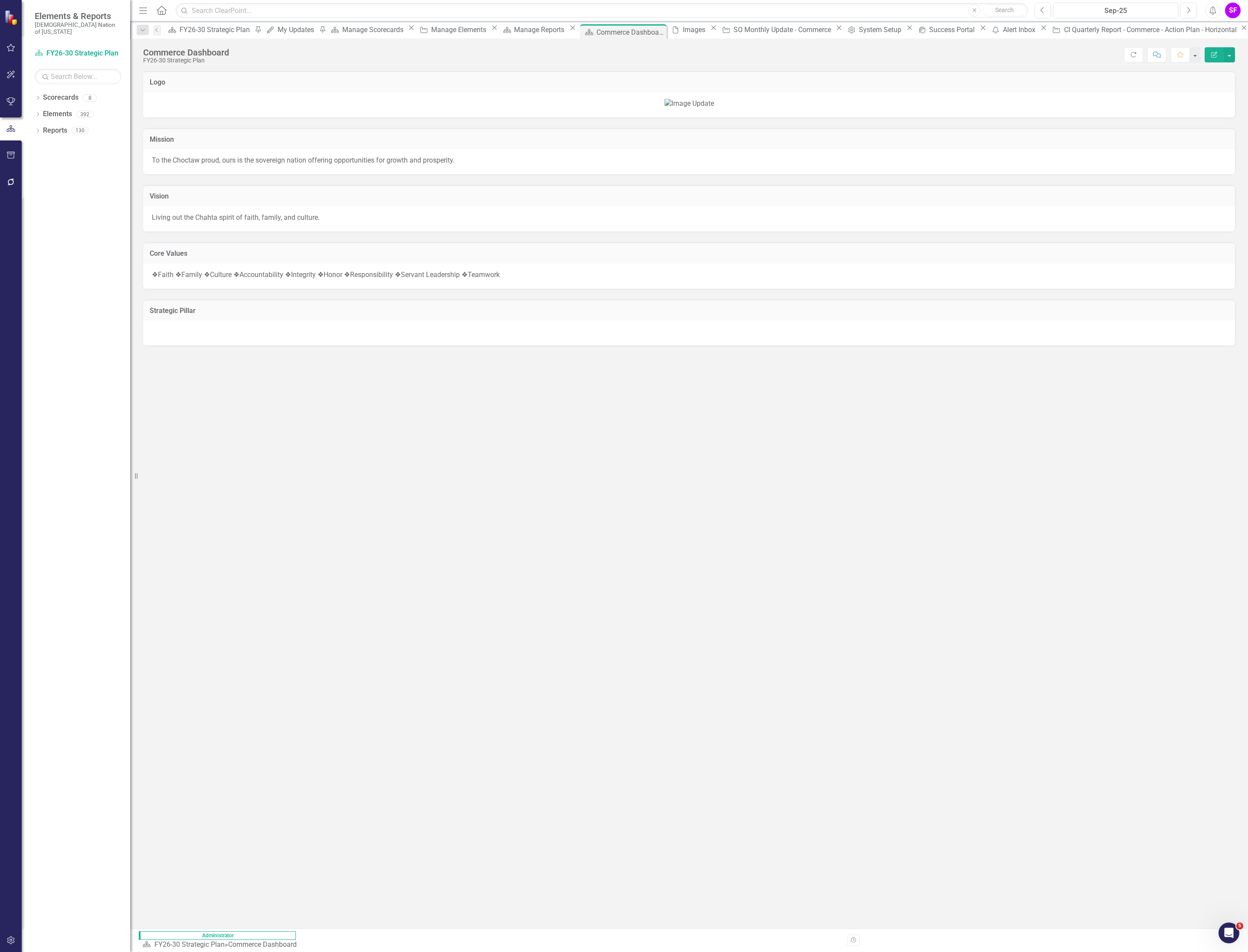
click at [964, 109] on div at bounding box center [689, 104] width 1074 height 10
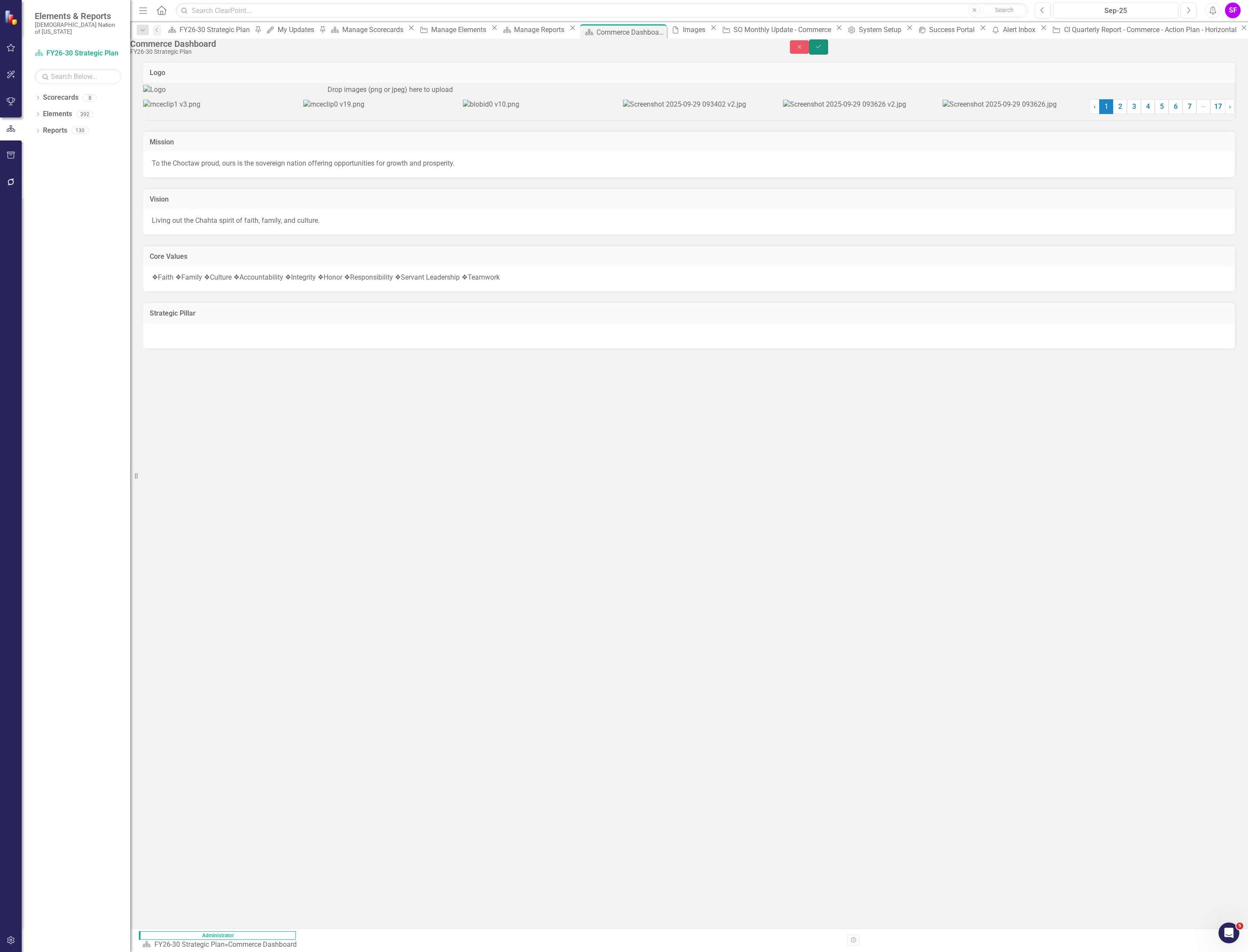
click at [828, 45] on button "Save" at bounding box center [818, 48] width 19 height 16
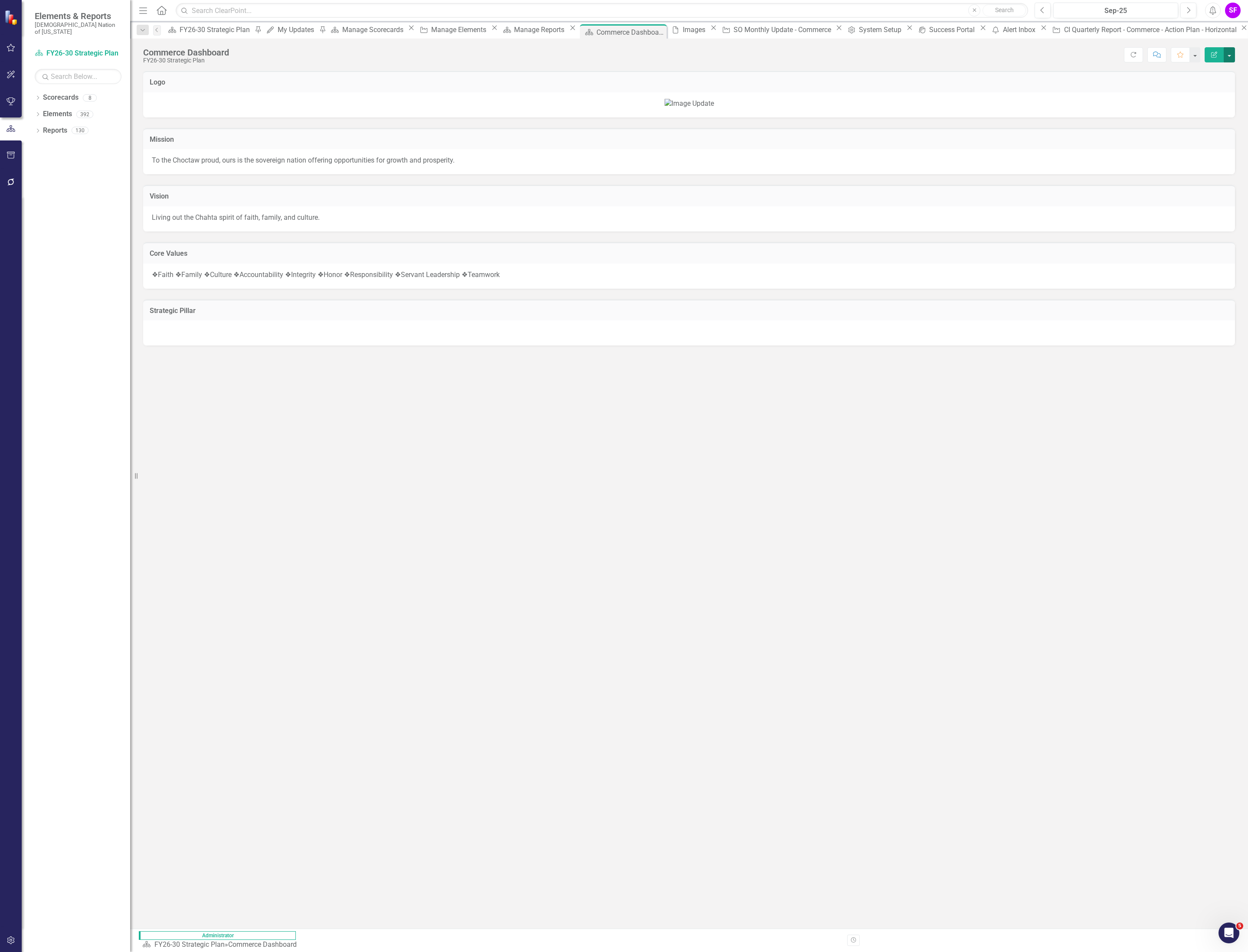
click at [1230, 53] on button "button" at bounding box center [1230, 55] width 12 height 16
click at [1225, 68] on link "Edit Edit Scorecard" at bounding box center [1199, 72] width 70 height 16
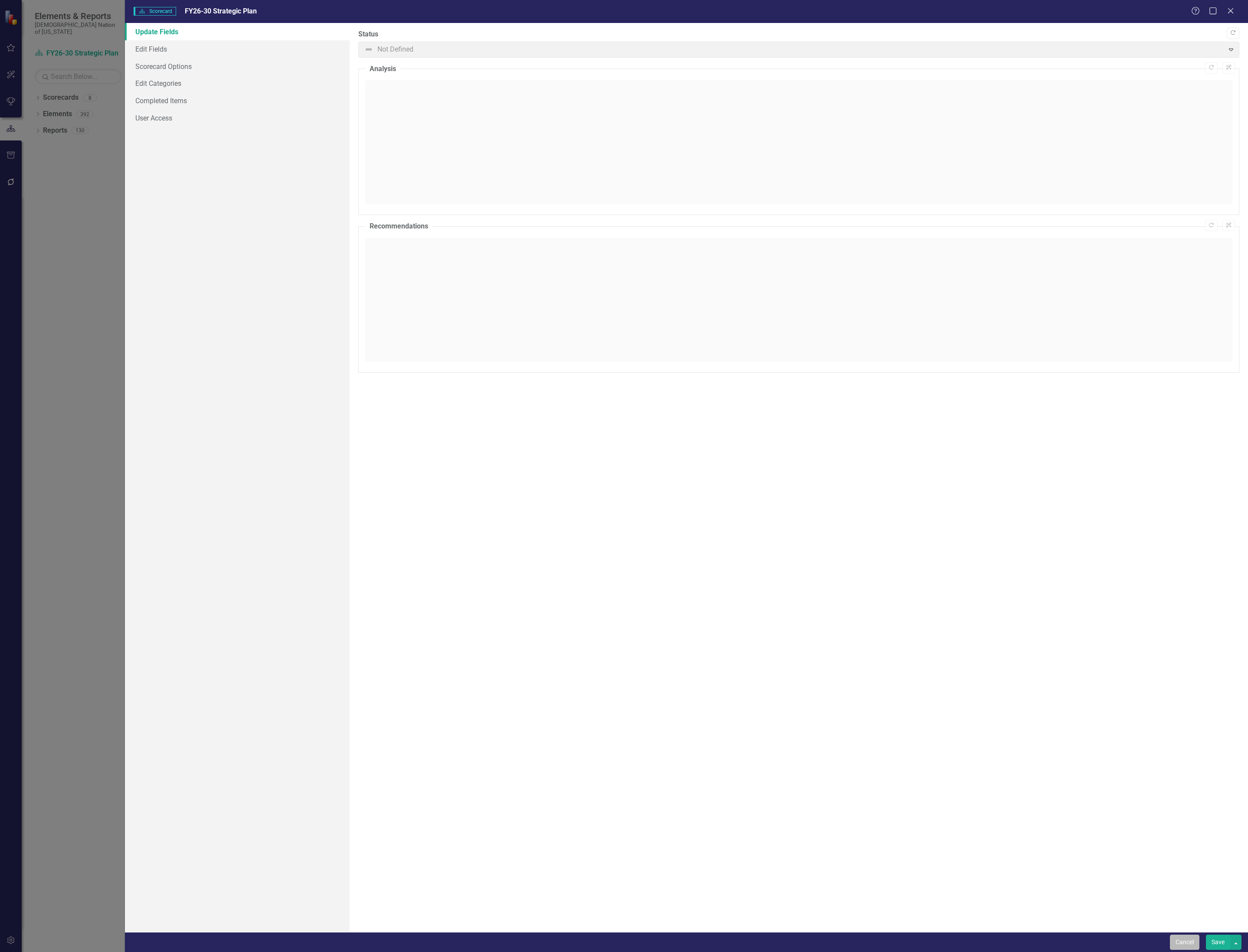
click at [1178, 940] on button "Cancel" at bounding box center [1184, 942] width 29 height 16
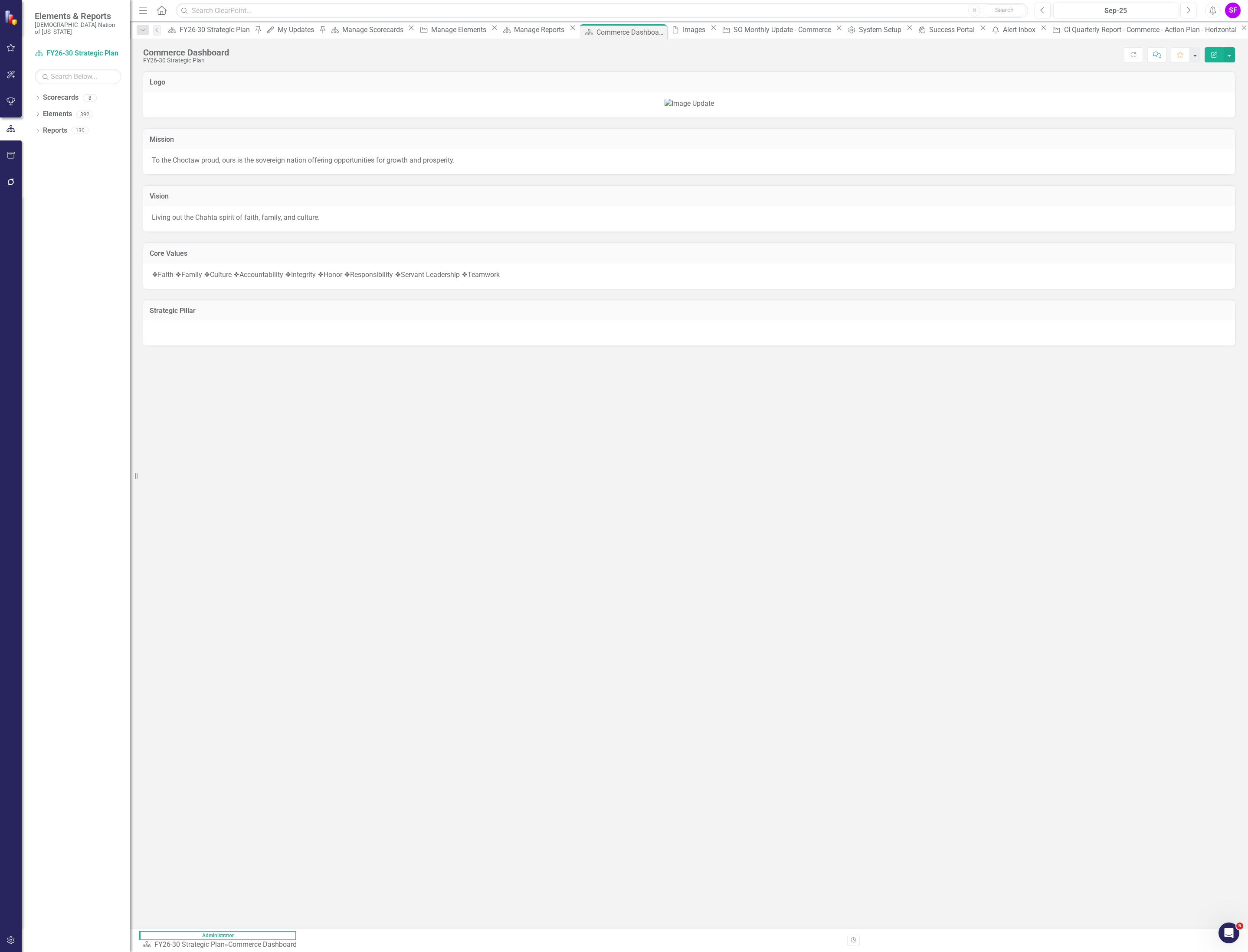
click at [1211, 53] on icon "button" at bounding box center [1214, 54] width 6 height 6
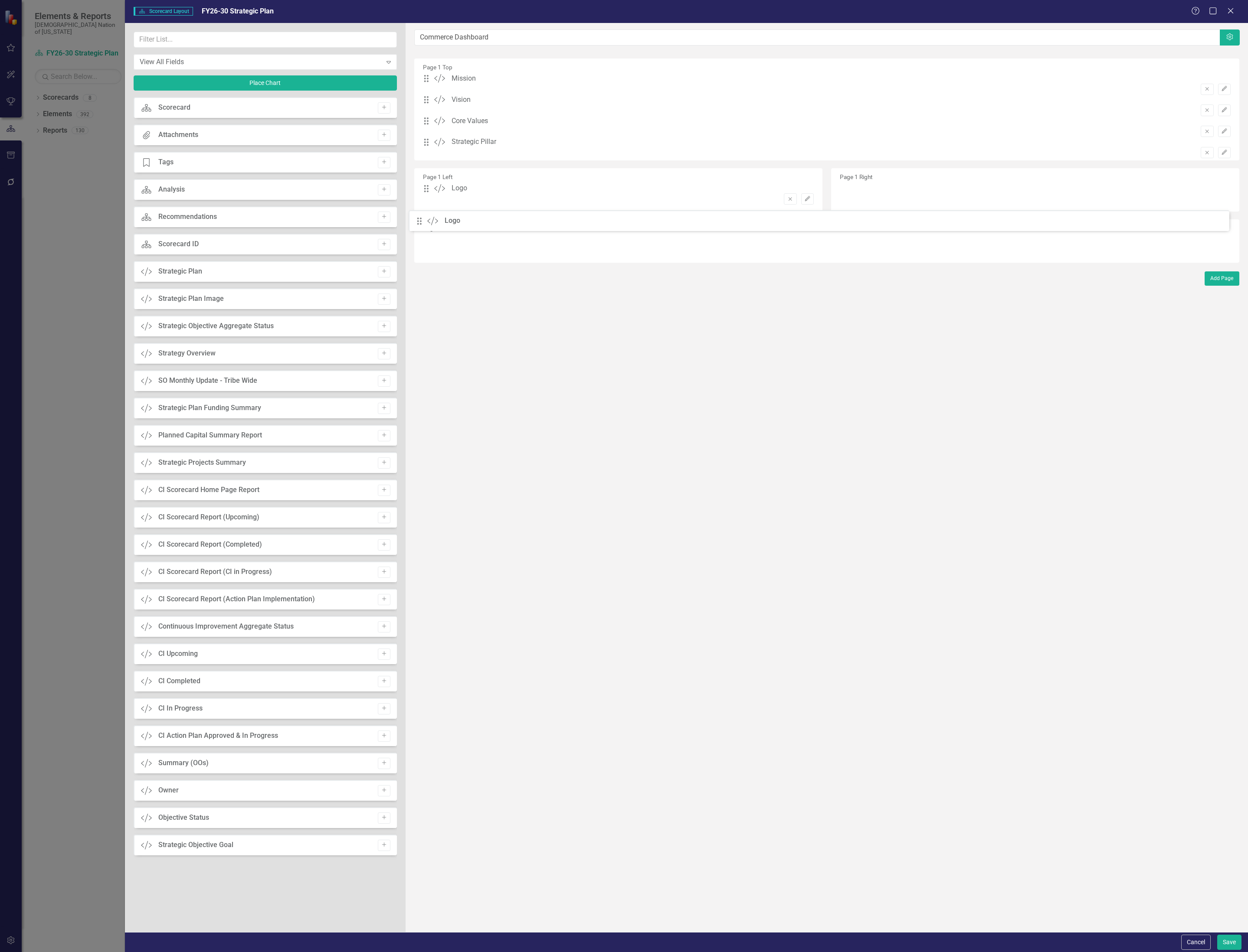
drag, startPoint x: 432, startPoint y: 85, endPoint x: 426, endPoint y: 220, distance: 135.1
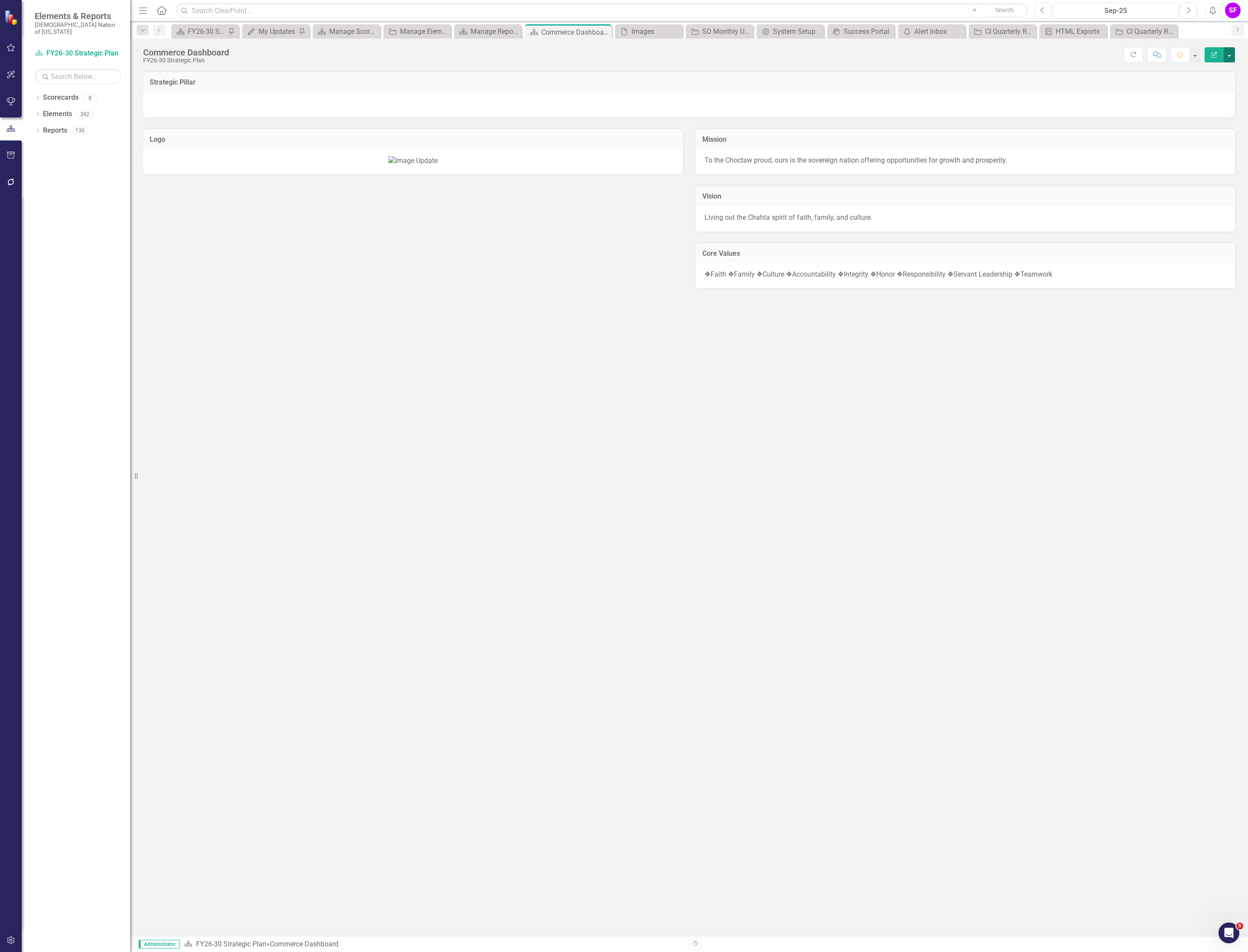
click at [1229, 57] on button "button" at bounding box center [1230, 55] width 12 height 16
click at [1223, 72] on link "Edit Edit Scorecard" at bounding box center [1199, 72] width 70 height 16
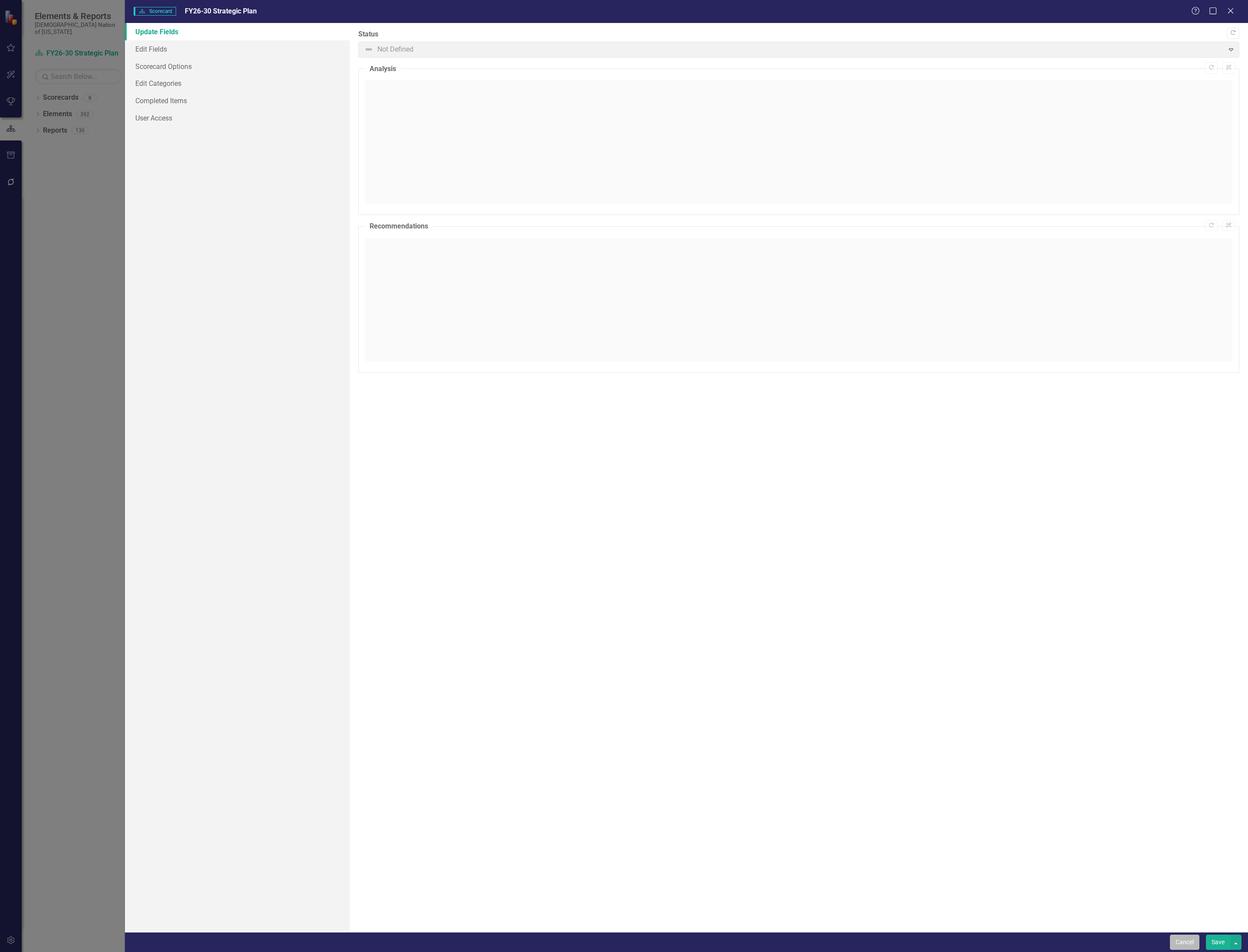
click at [1192, 946] on button "Cancel" at bounding box center [1184, 942] width 29 height 16
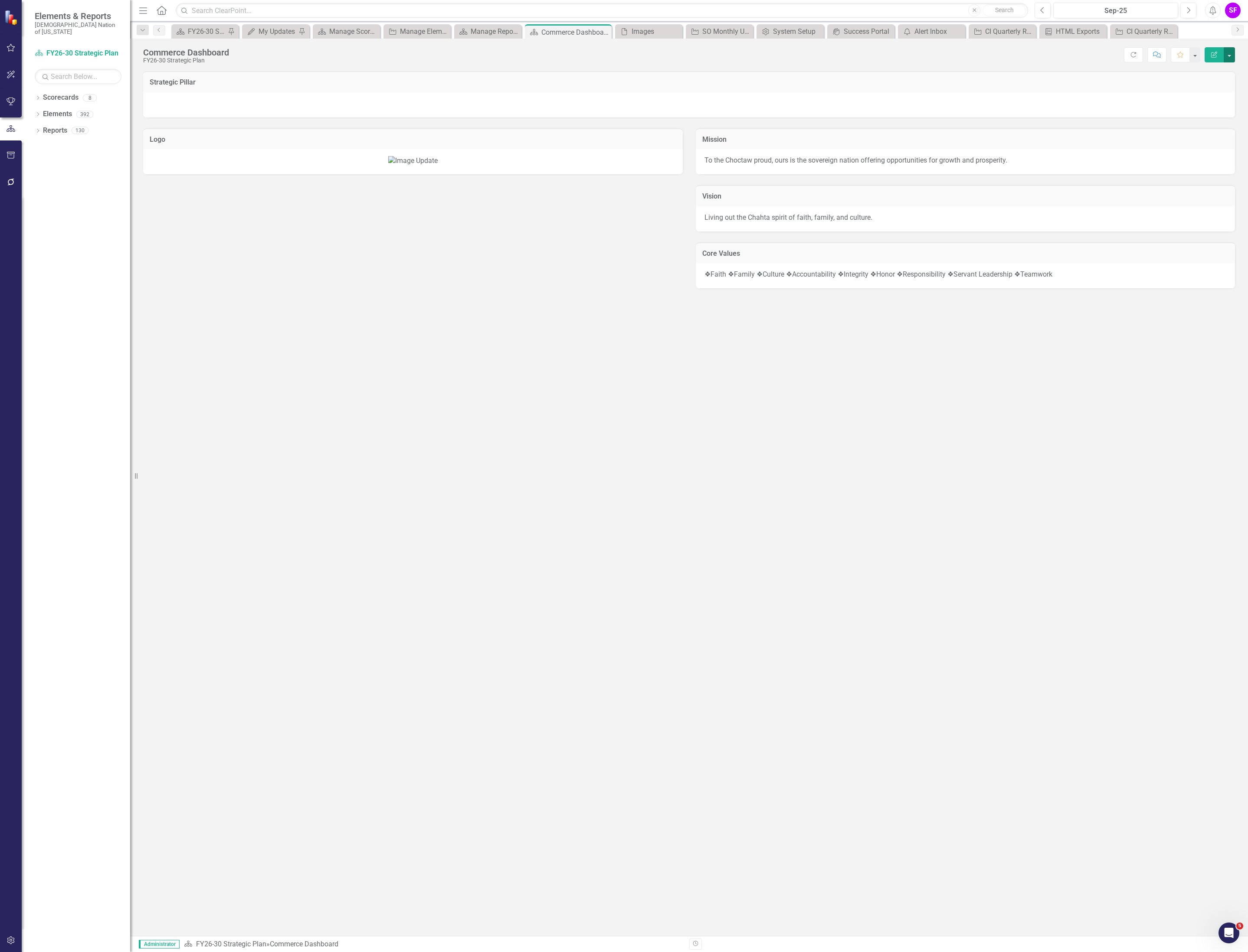
click at [1229, 56] on button "button" at bounding box center [1230, 55] width 12 height 16
click at [1217, 80] on link "Edit Report Edit Layout" at bounding box center [1199, 87] width 70 height 16
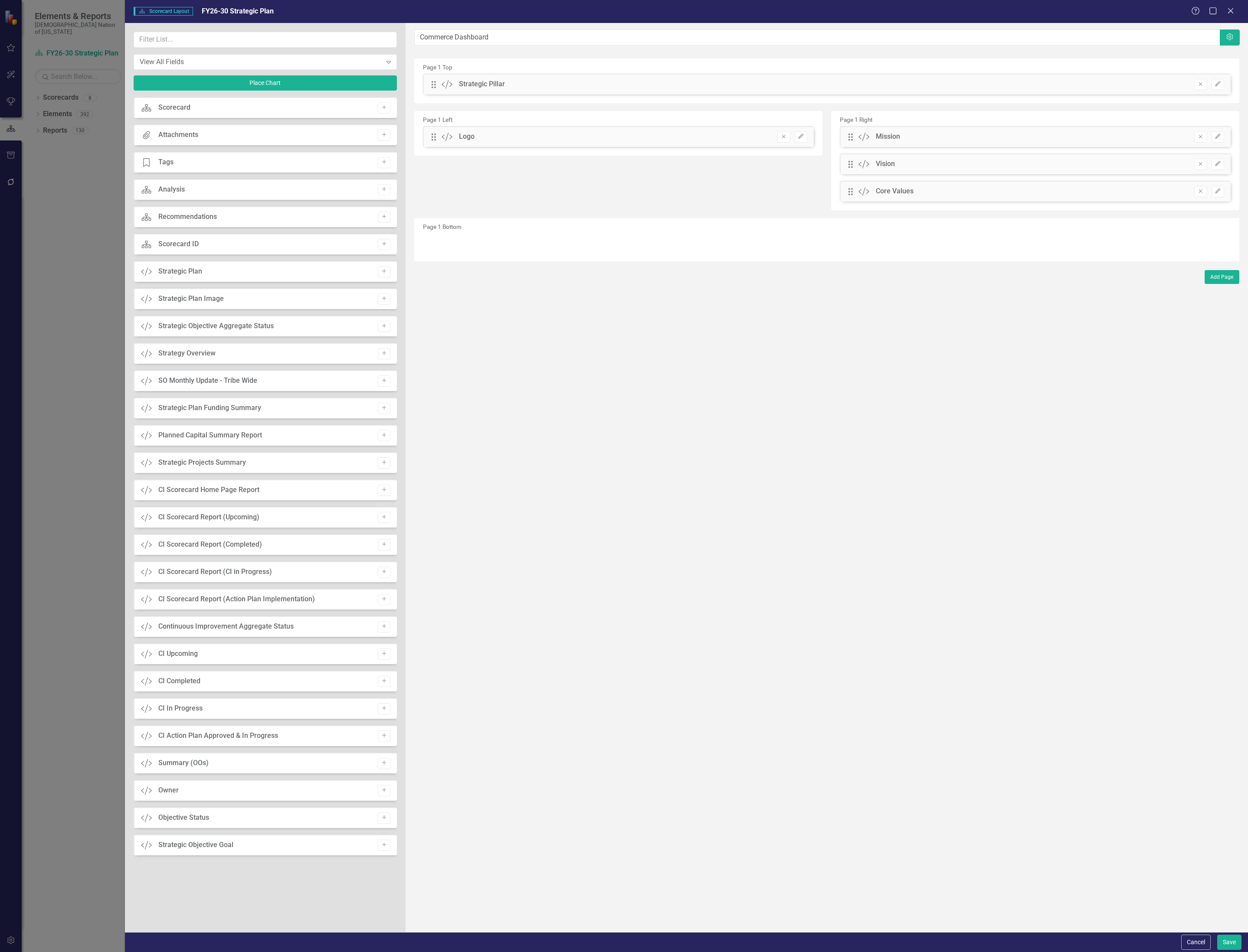
click at [807, 139] on div "Drag Custom Logo Remove Edit" at bounding box center [618, 136] width 391 height 20
click at [800, 138] on icon "Edit" at bounding box center [800, 136] width 7 height 5
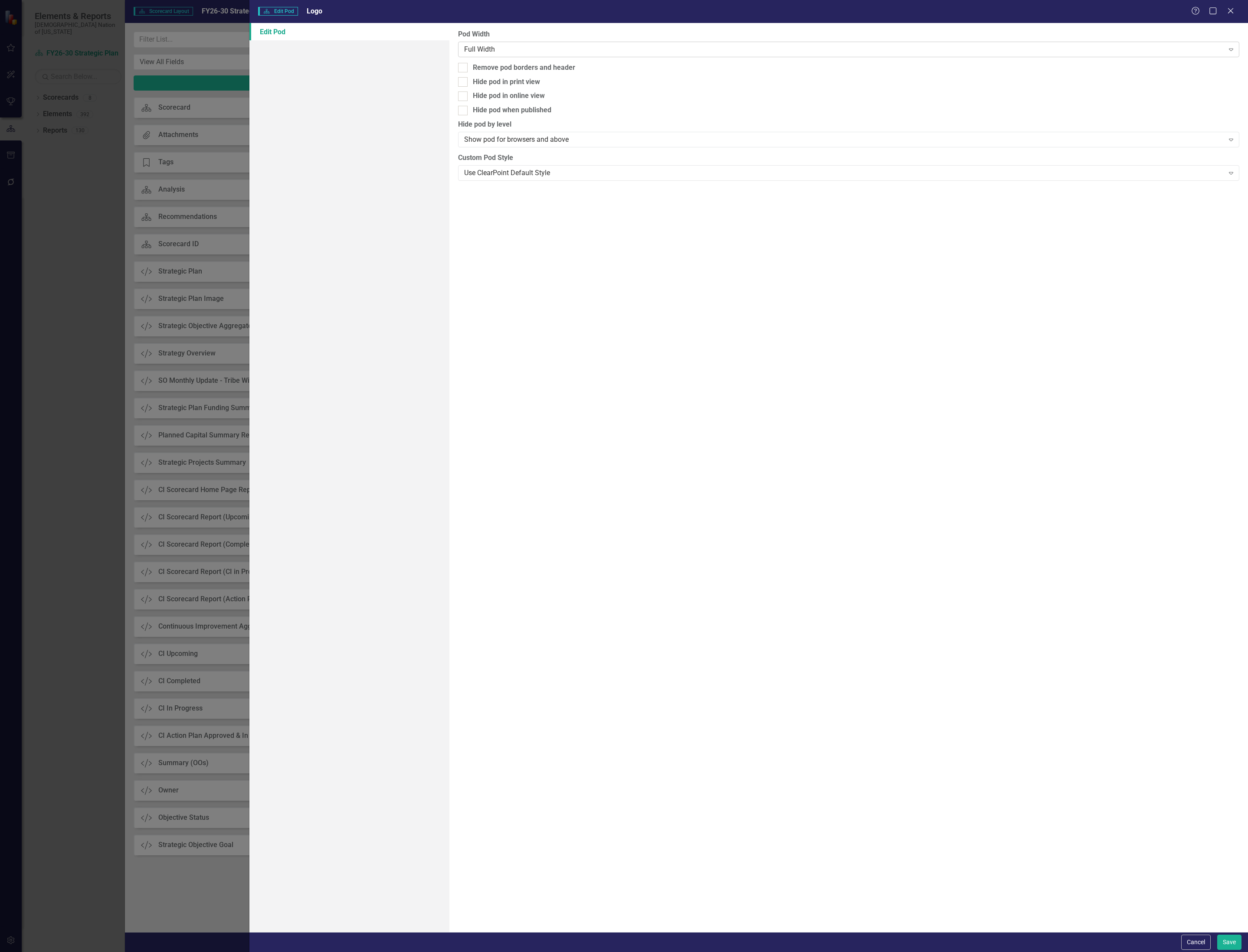
click at [687, 52] on div "Full Width" at bounding box center [845, 49] width 760 height 10
click at [688, 45] on div "Full Width" at bounding box center [845, 49] width 760 height 10
click at [567, 67] on div "Remove pod borders and header" at bounding box center [524, 68] width 103 height 10
click at [464, 67] on input "Remove pod borders and header" at bounding box center [461, 66] width 6 height 6
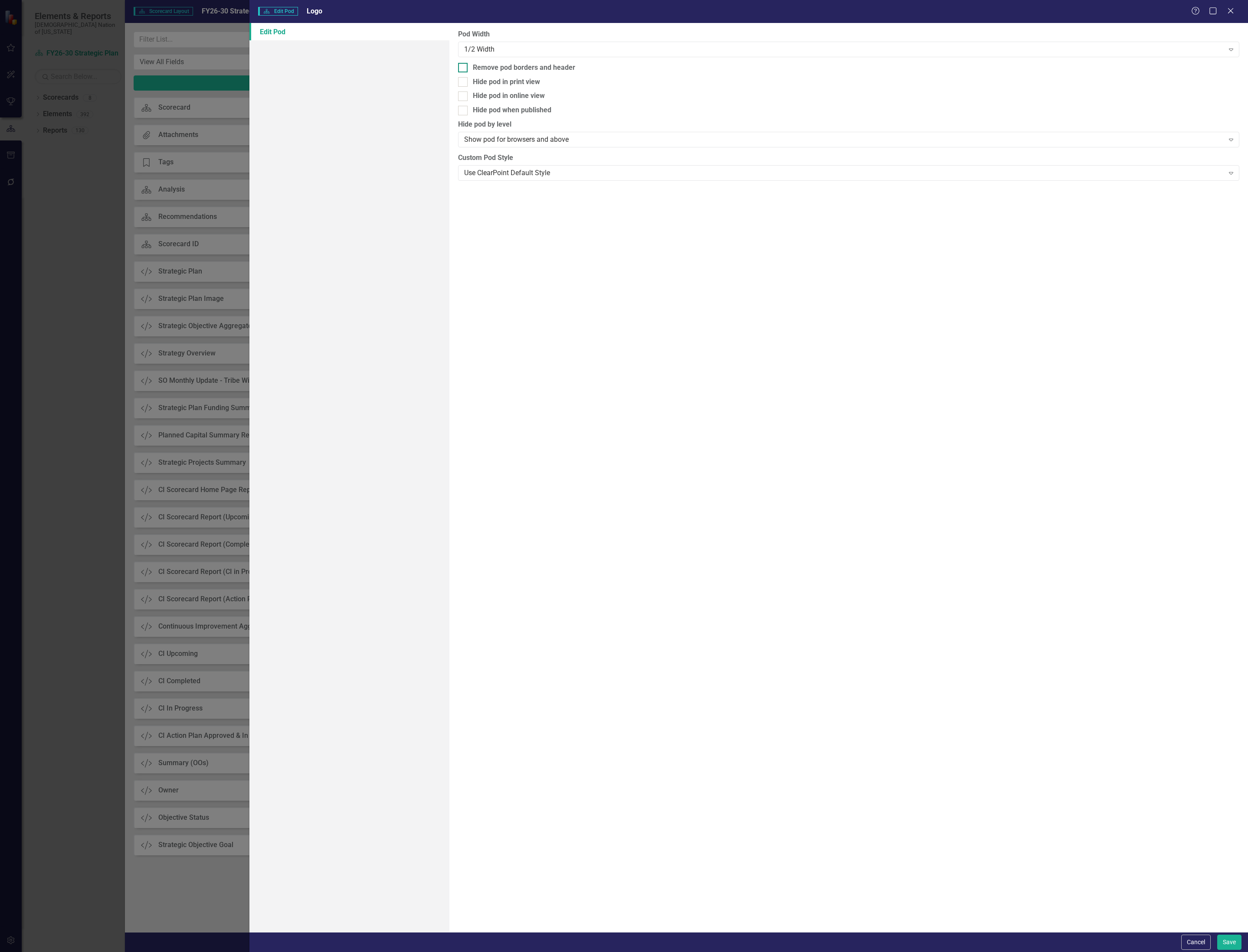
checkbox input "true"
click at [1227, 947] on button "Save" at bounding box center [1229, 942] width 24 height 16
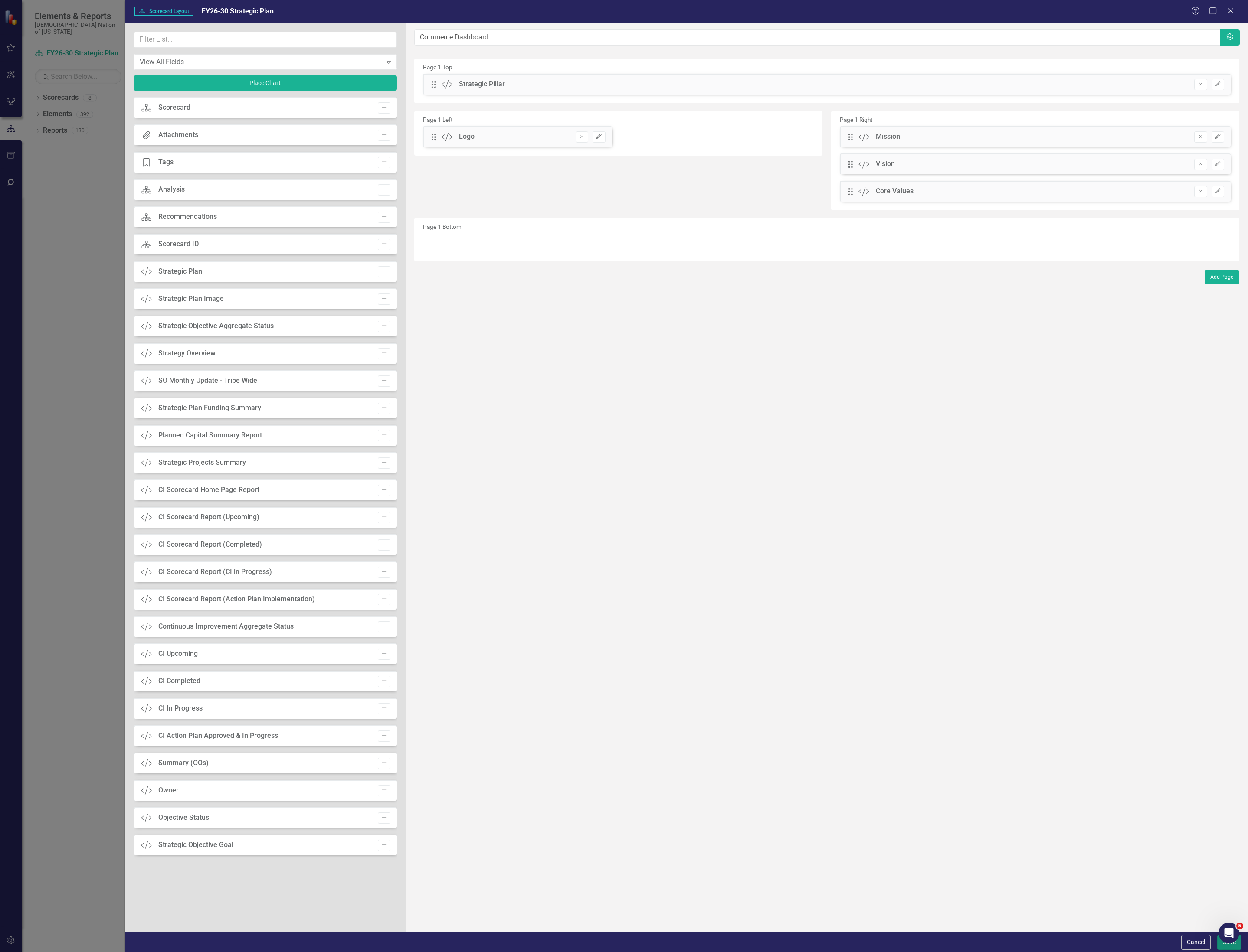
click at [1229, 944] on button "Save" at bounding box center [1229, 942] width 24 height 16
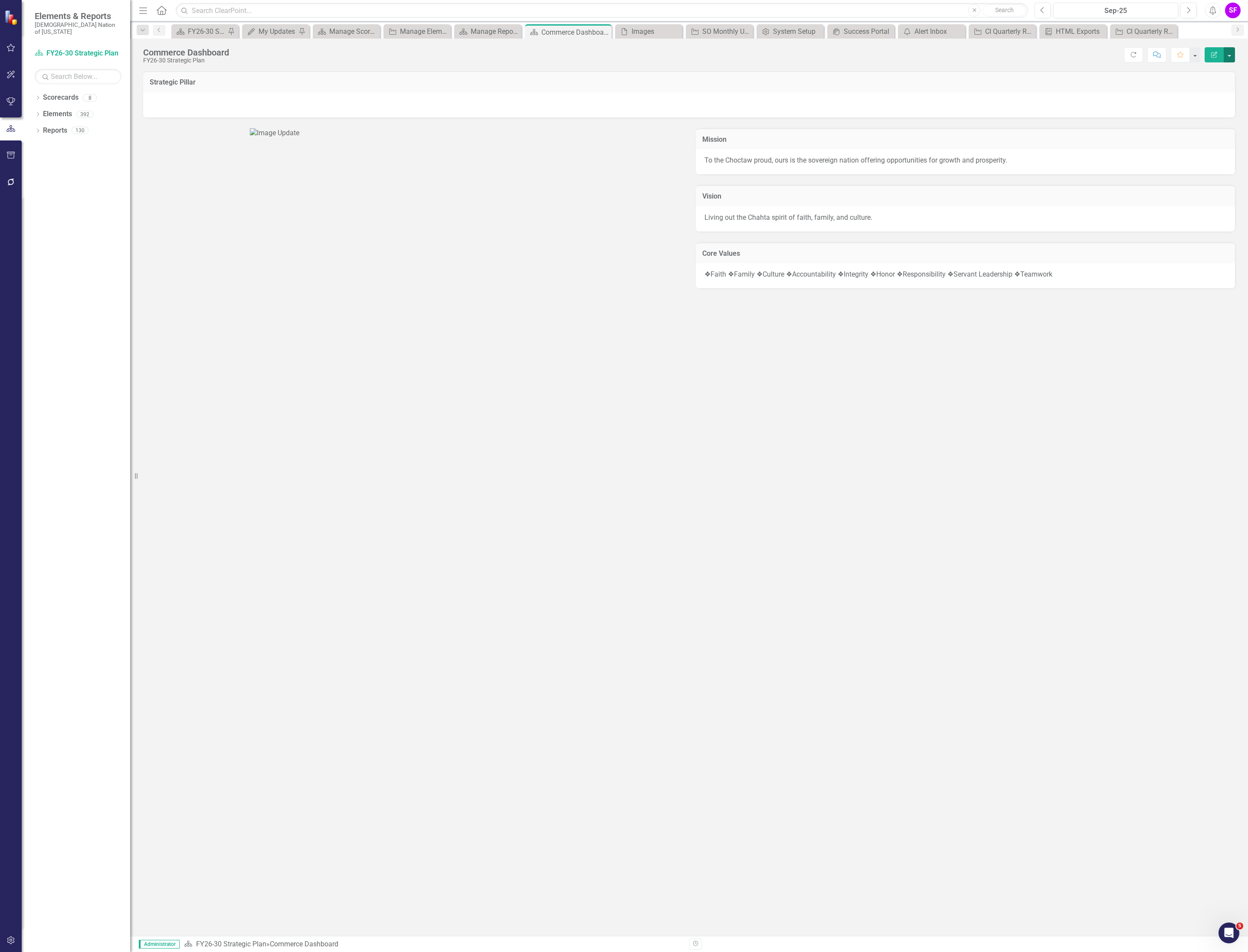
click at [1229, 54] on button "button" at bounding box center [1230, 55] width 12 height 16
click at [1168, 76] on link "Edit Edit Scorecard" at bounding box center [1199, 72] width 70 height 16
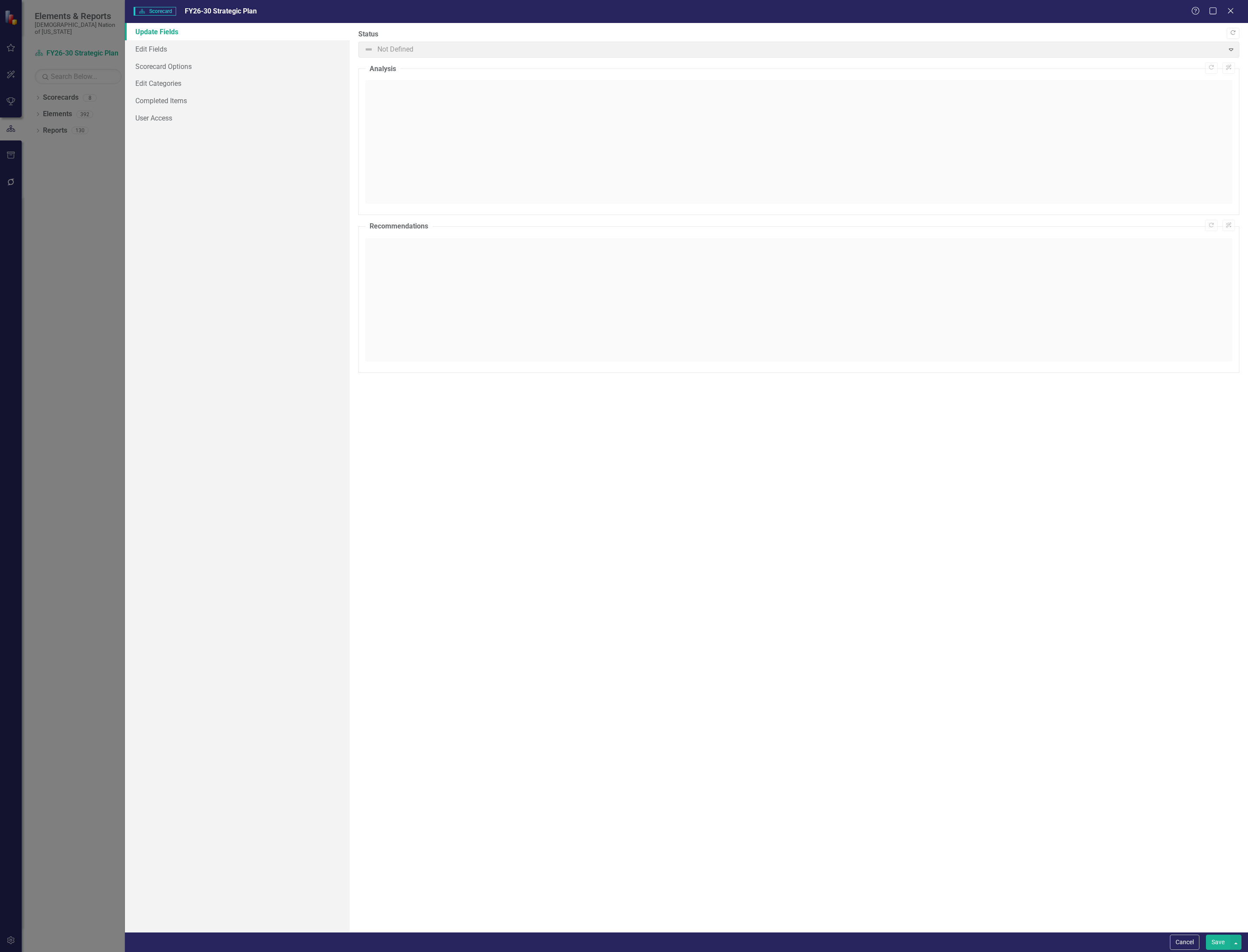
click at [1183, 934] on div "Cancel Save" at bounding box center [687, 942] width 1123 height 20
click at [1183, 937] on button "Cancel" at bounding box center [1184, 942] width 29 height 16
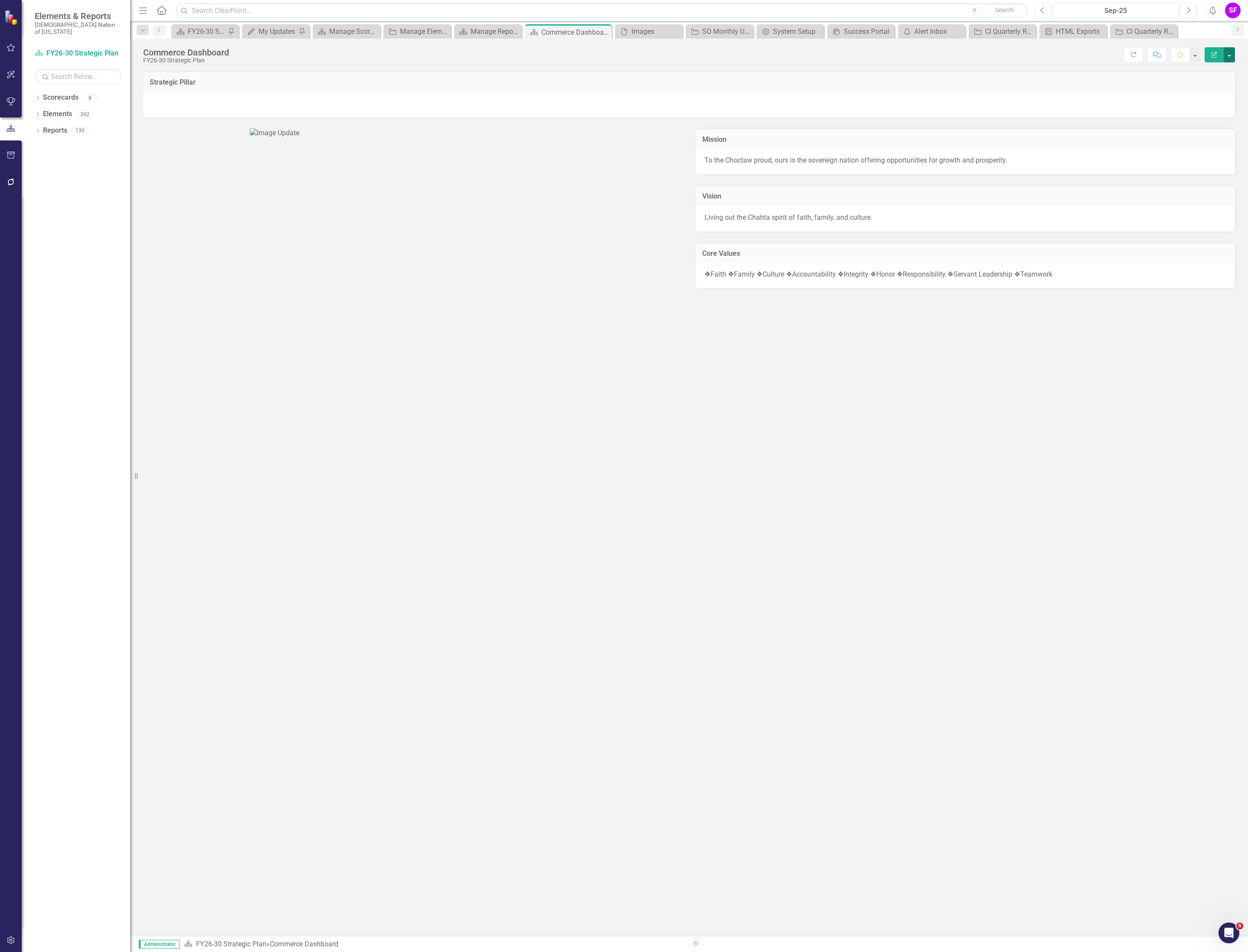
click at [1229, 51] on button "button" at bounding box center [1230, 55] width 12 height 16
click at [1207, 83] on link "Edit Report Edit Layout" at bounding box center [1199, 87] width 70 height 16
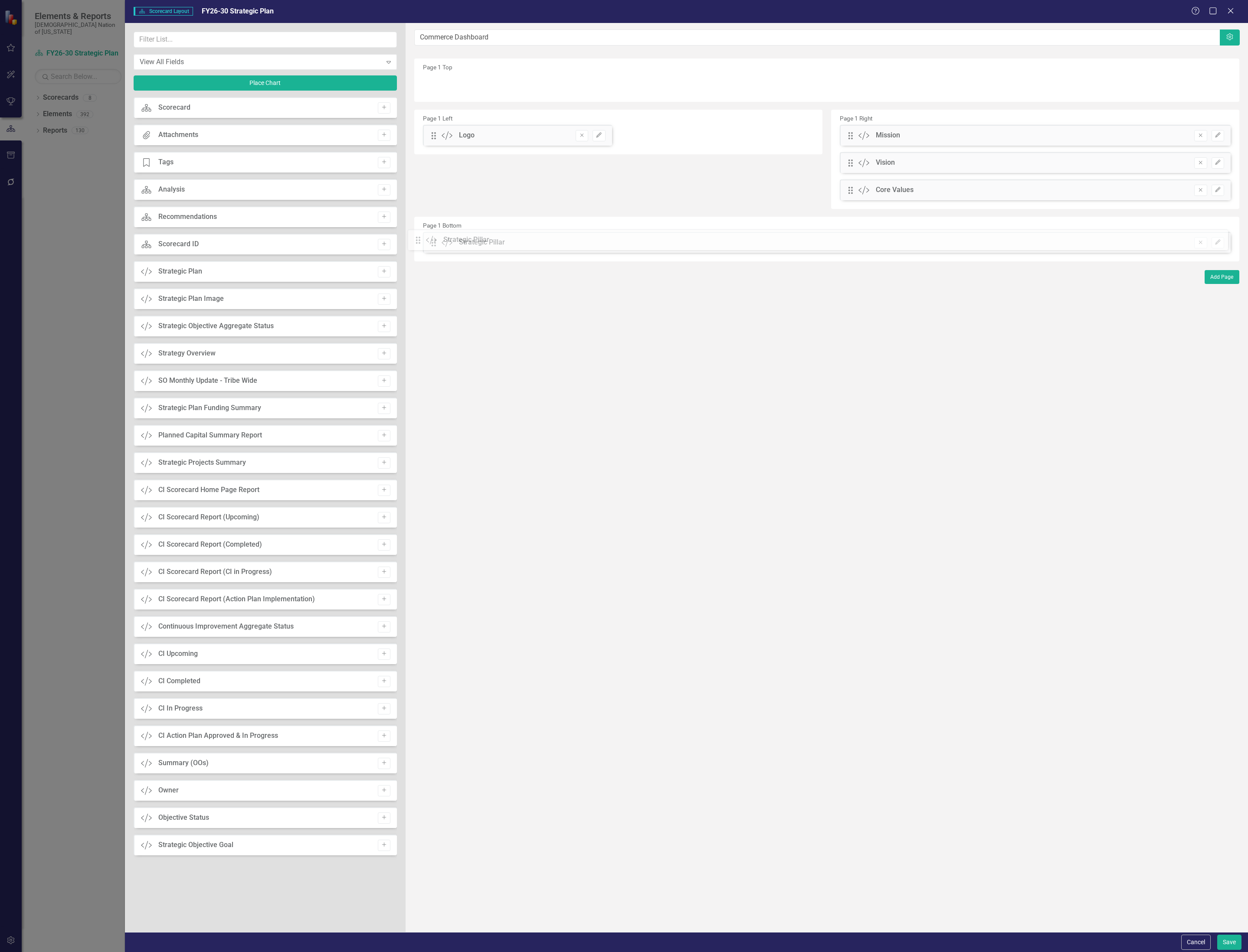
drag, startPoint x: 432, startPoint y: 84, endPoint x: 423, endPoint y: 239, distance: 155.3
click at [1236, 943] on button "Save" at bounding box center [1229, 942] width 24 height 16
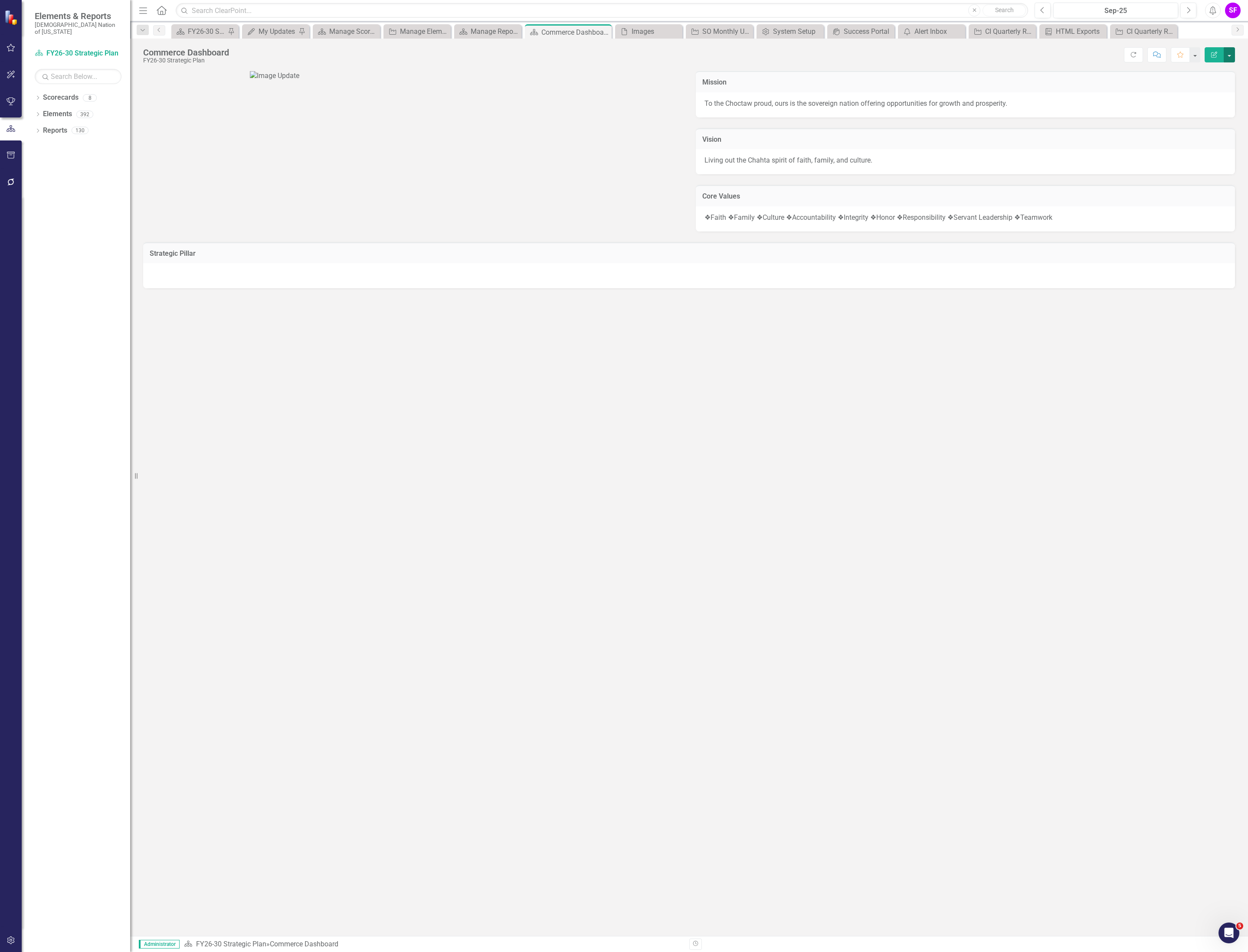
click at [1226, 53] on button "button" at bounding box center [1230, 55] width 12 height 16
click at [691, 551] on div "Mission To the Choctaw proud, ours is the sovereign nation offering opportuniti…" at bounding box center [688, 503] width 1117 height 865
click at [1225, 55] on button "button" at bounding box center [1230, 55] width 12 height 16
click at [1177, 87] on link "Edit Report Edit Layout" at bounding box center [1199, 87] width 70 height 16
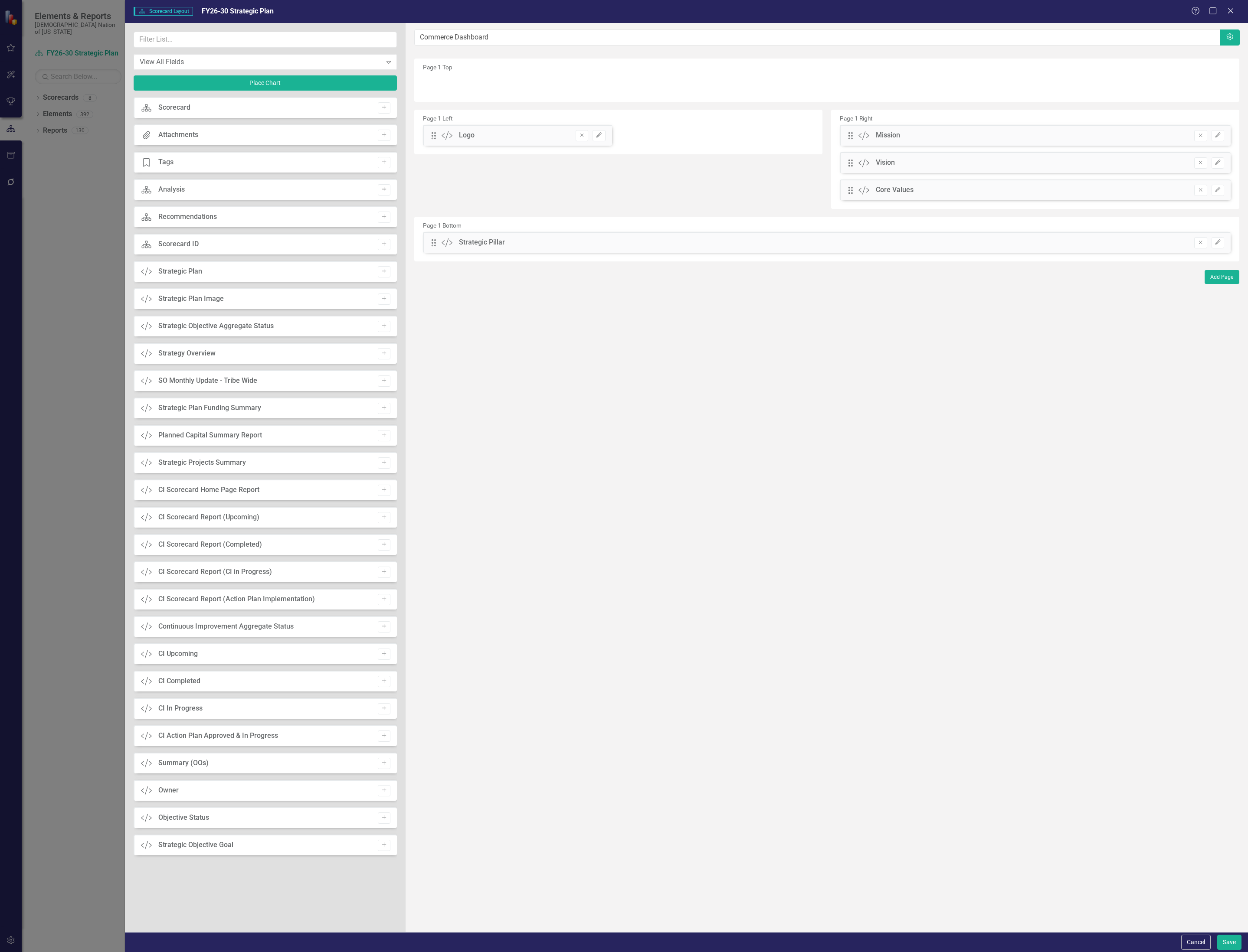
click at [381, 187] on icon "Add" at bounding box center [384, 189] width 7 height 5
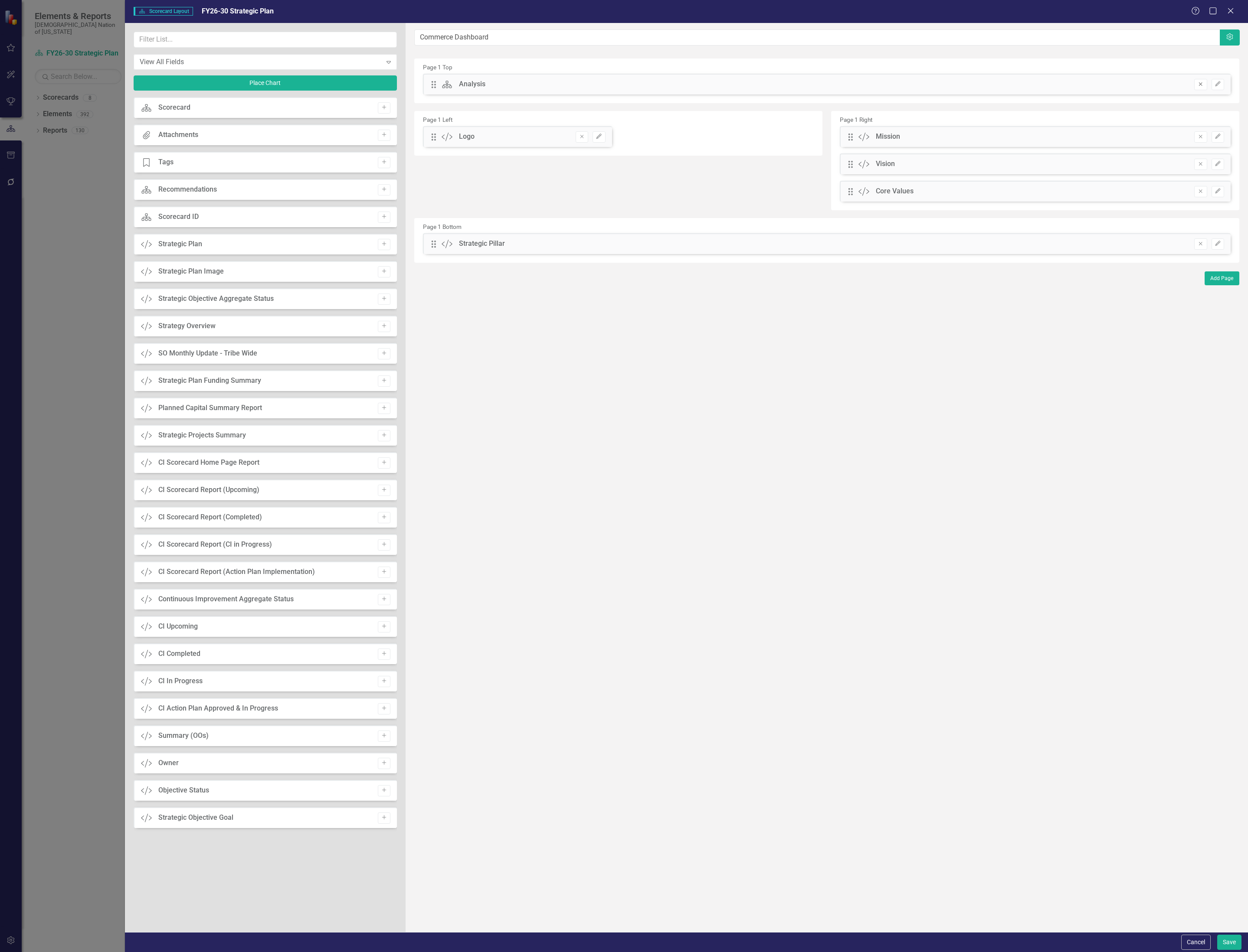
click at [1199, 83] on icon "button" at bounding box center [1200, 84] width 4 height 4
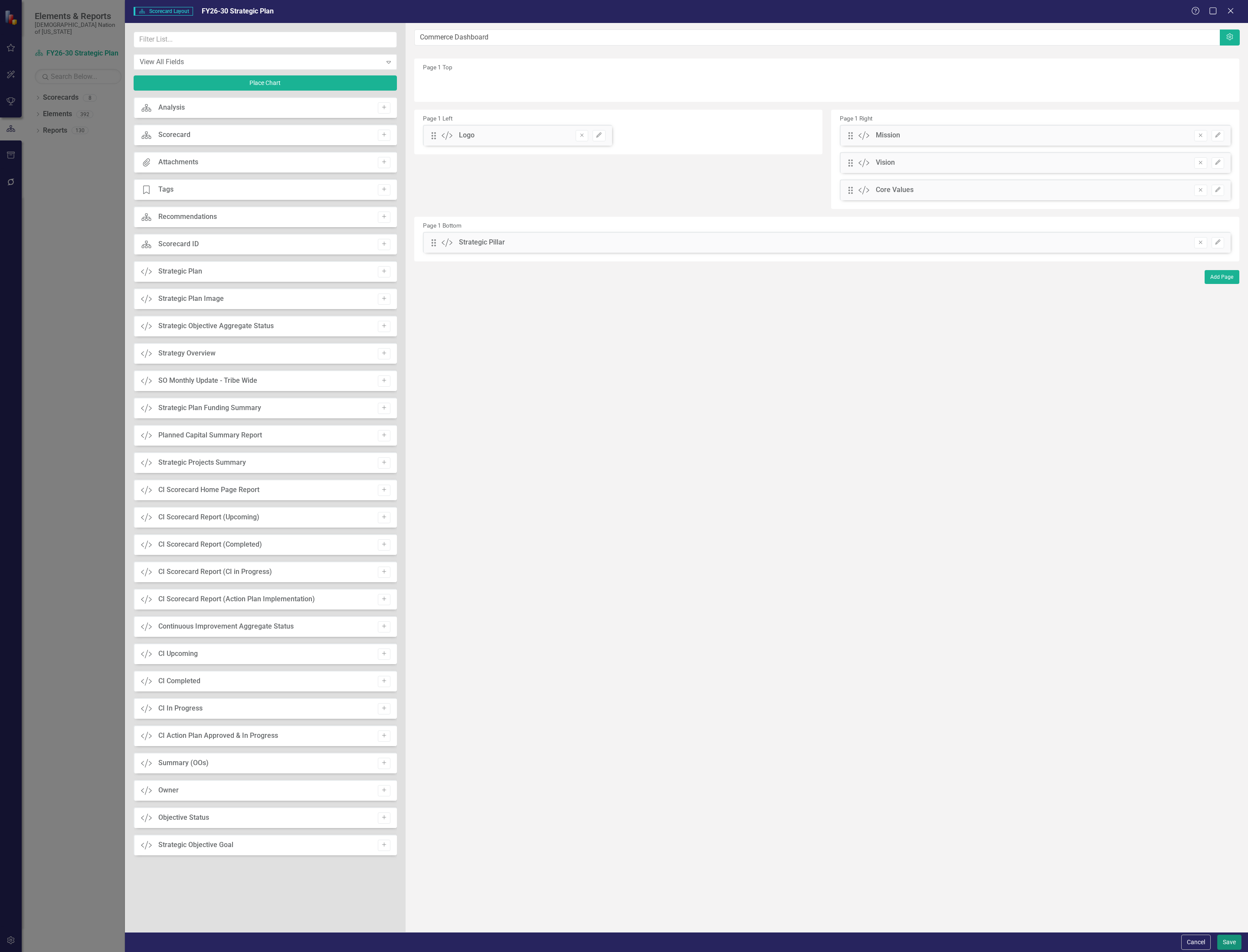
click at [1233, 943] on button "Save" at bounding box center [1229, 942] width 24 height 16
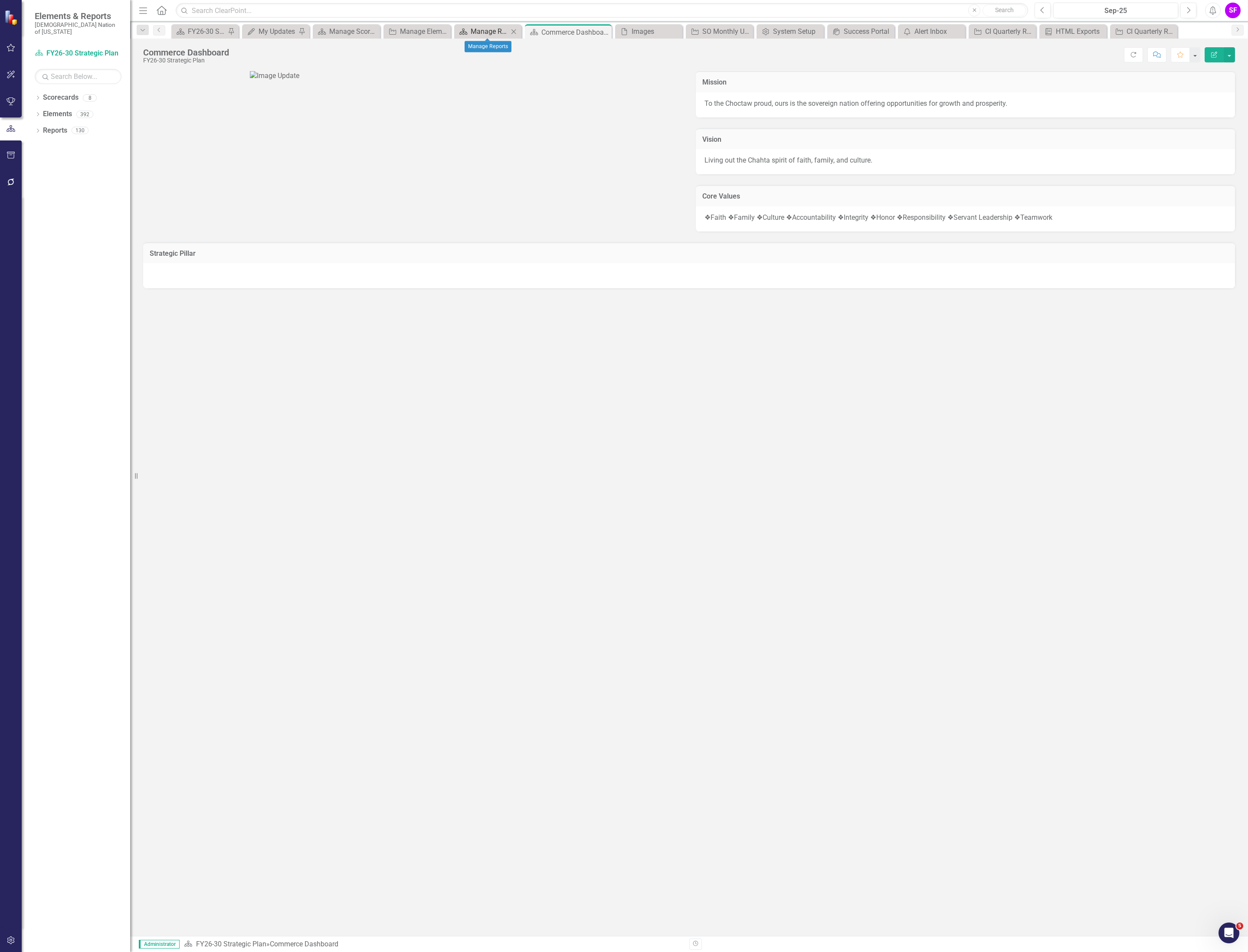
click at [486, 31] on div "Manage Reports" at bounding box center [489, 31] width 38 height 11
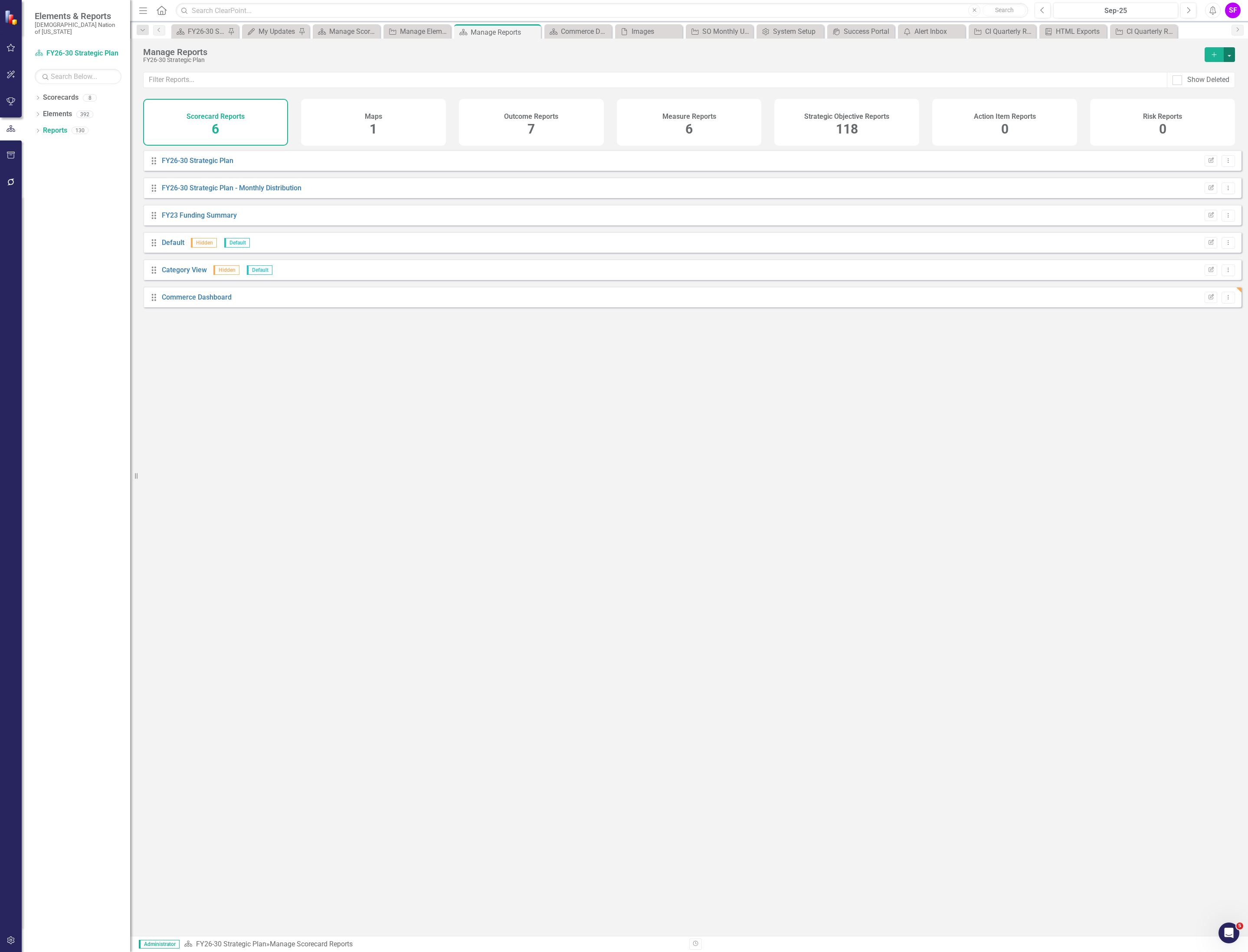
click at [1230, 56] on button "button" at bounding box center [1230, 54] width 12 height 15
click at [1206, 103] on link "Reference Add Report Reference" at bounding box center [1190, 103] width 86 height 16
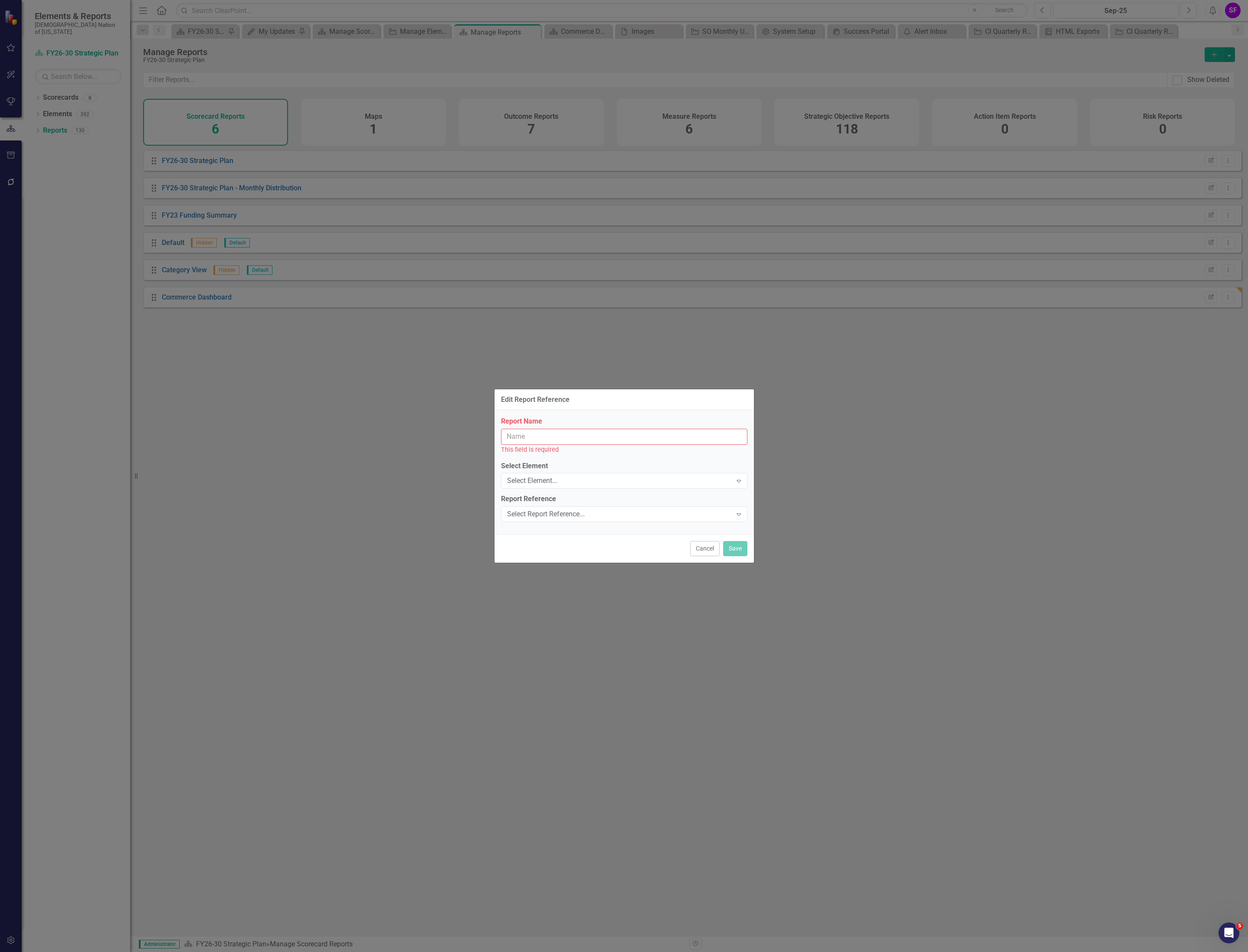
click at [624, 435] on input "Report Name" at bounding box center [624, 436] width 246 height 16
type input "Commerce Dashboard"
click at [564, 475] on div "Select Element..." at bounding box center [620, 476] width 225 height 10
click at [589, 952] on div "Strategic Objectives" at bounding box center [624, 959] width 1248 height 15
click at [580, 505] on div "Select Report Reference..." at bounding box center [620, 510] width 225 height 10
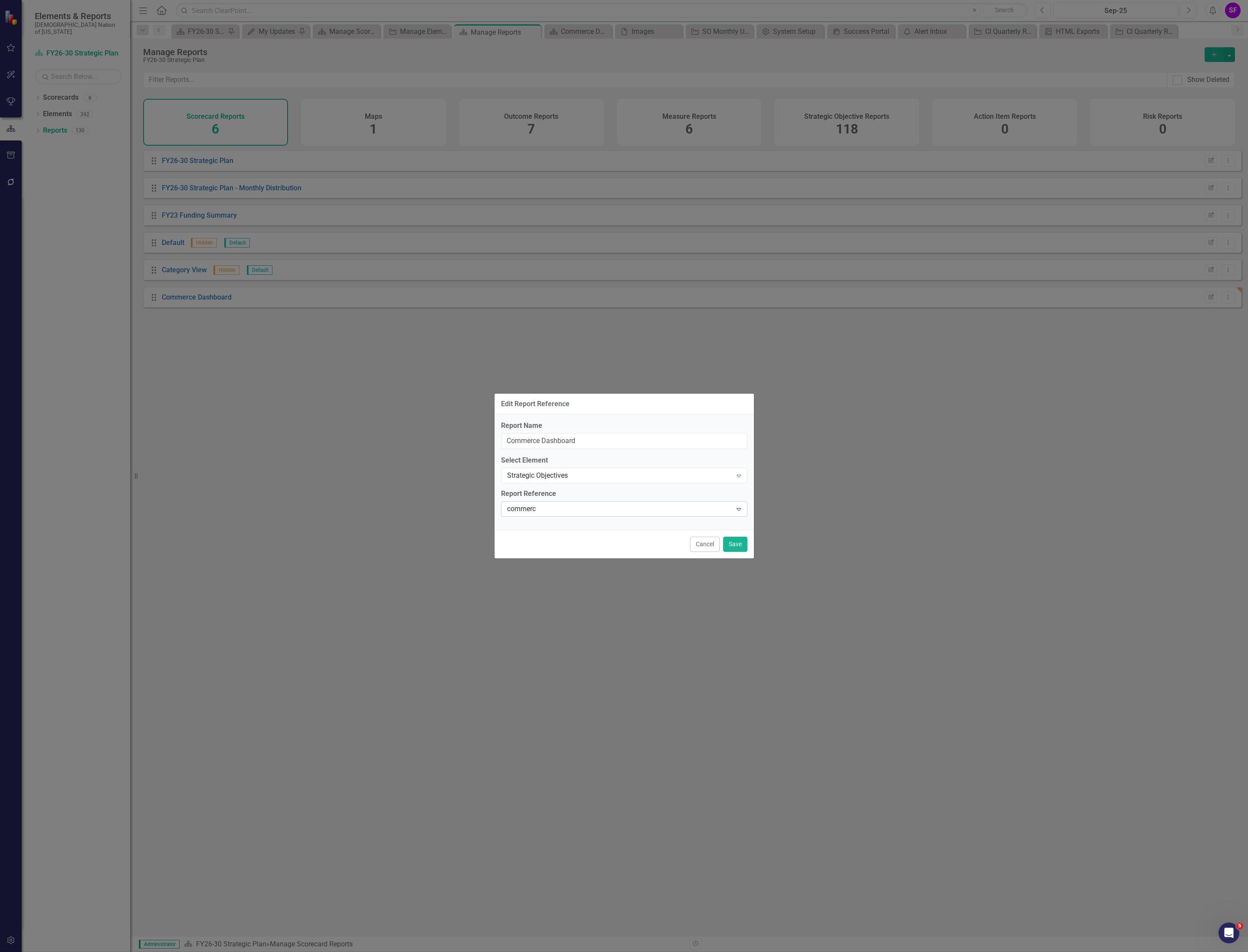
type input "commerce"
click at [738, 538] on button "Save" at bounding box center [735, 544] width 24 height 16
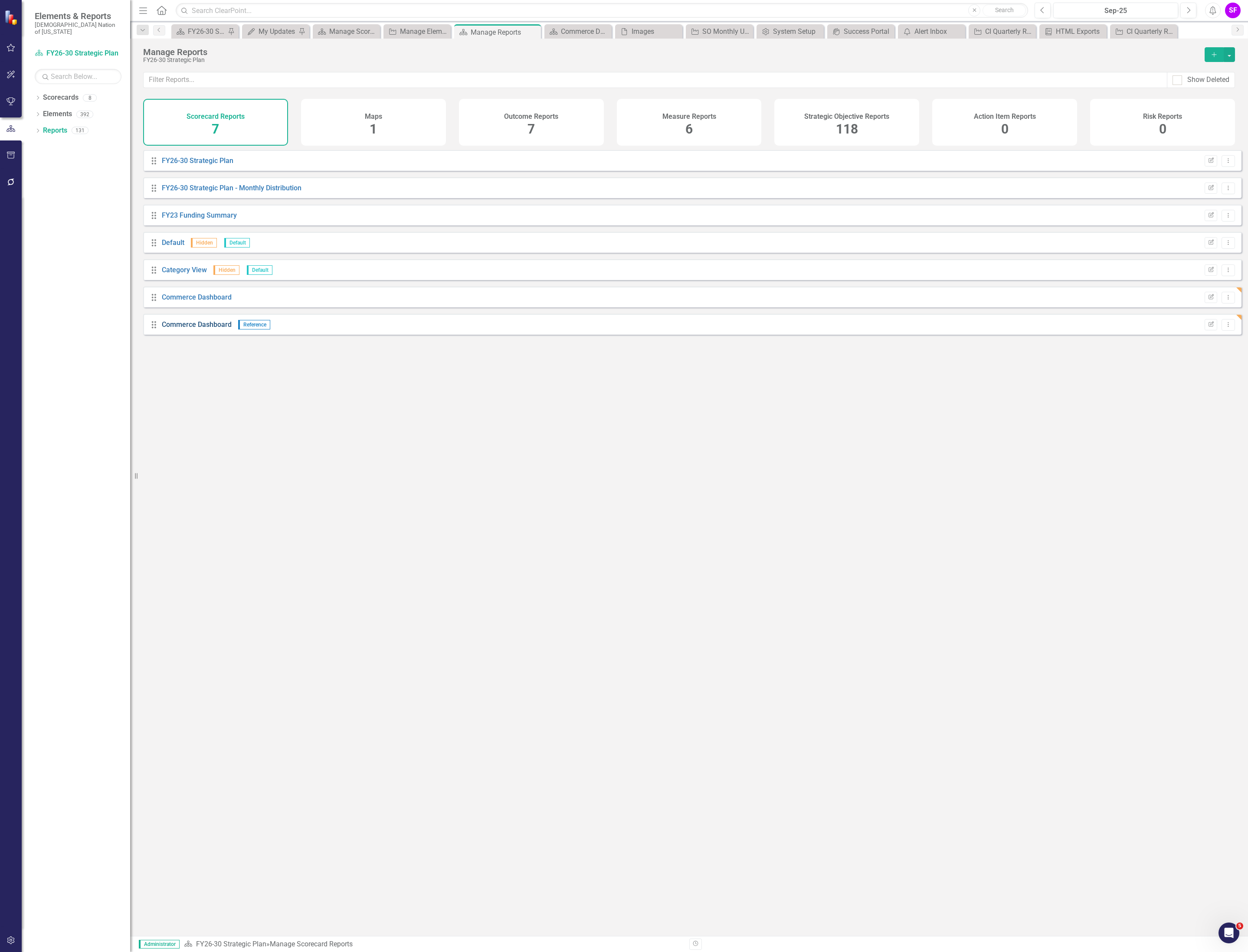
click at [198, 329] on link "Commerce Dashboard" at bounding box center [197, 324] width 70 height 8
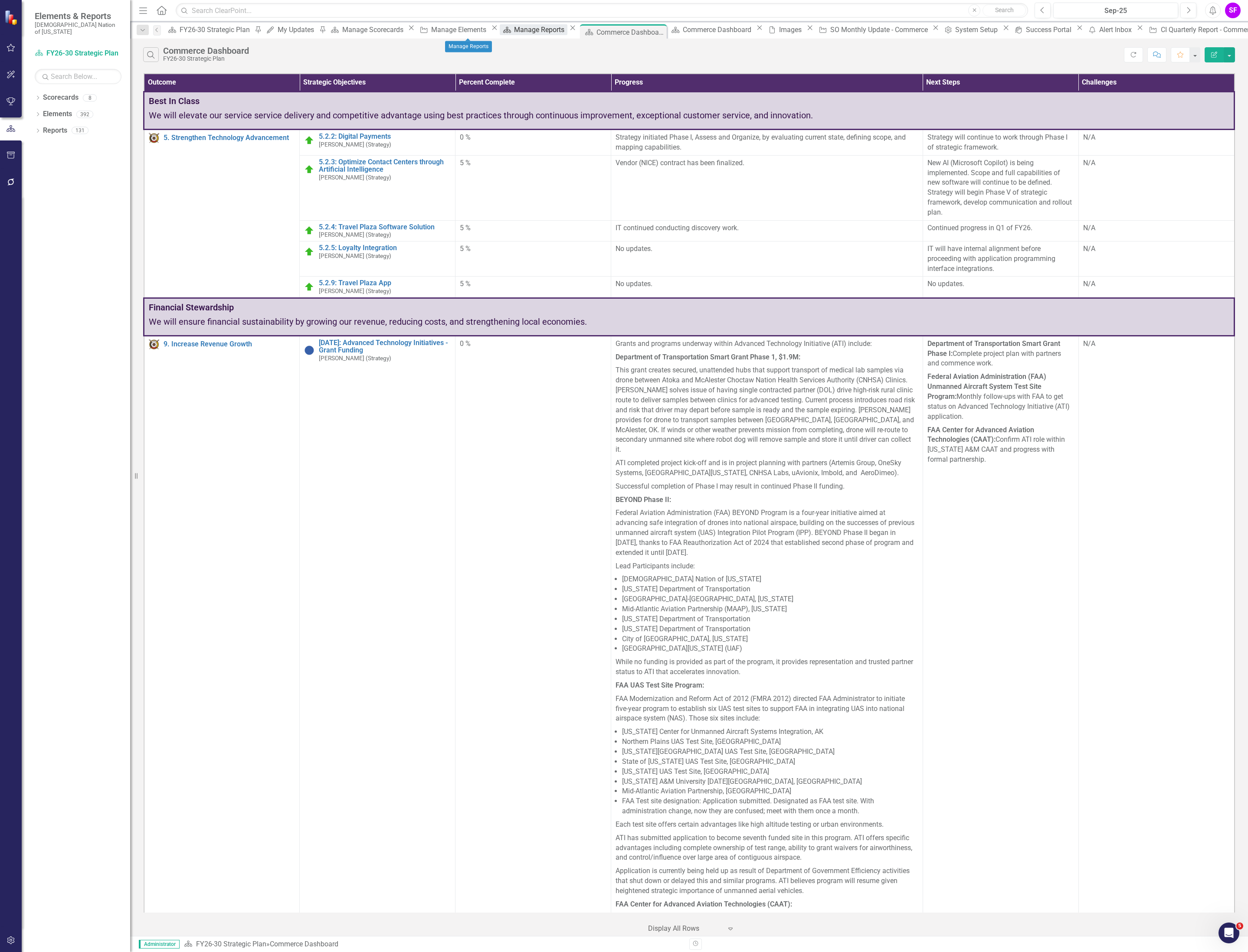
click at [502, 31] on icon "Scorecard" at bounding box center [506, 29] width 9 height 7
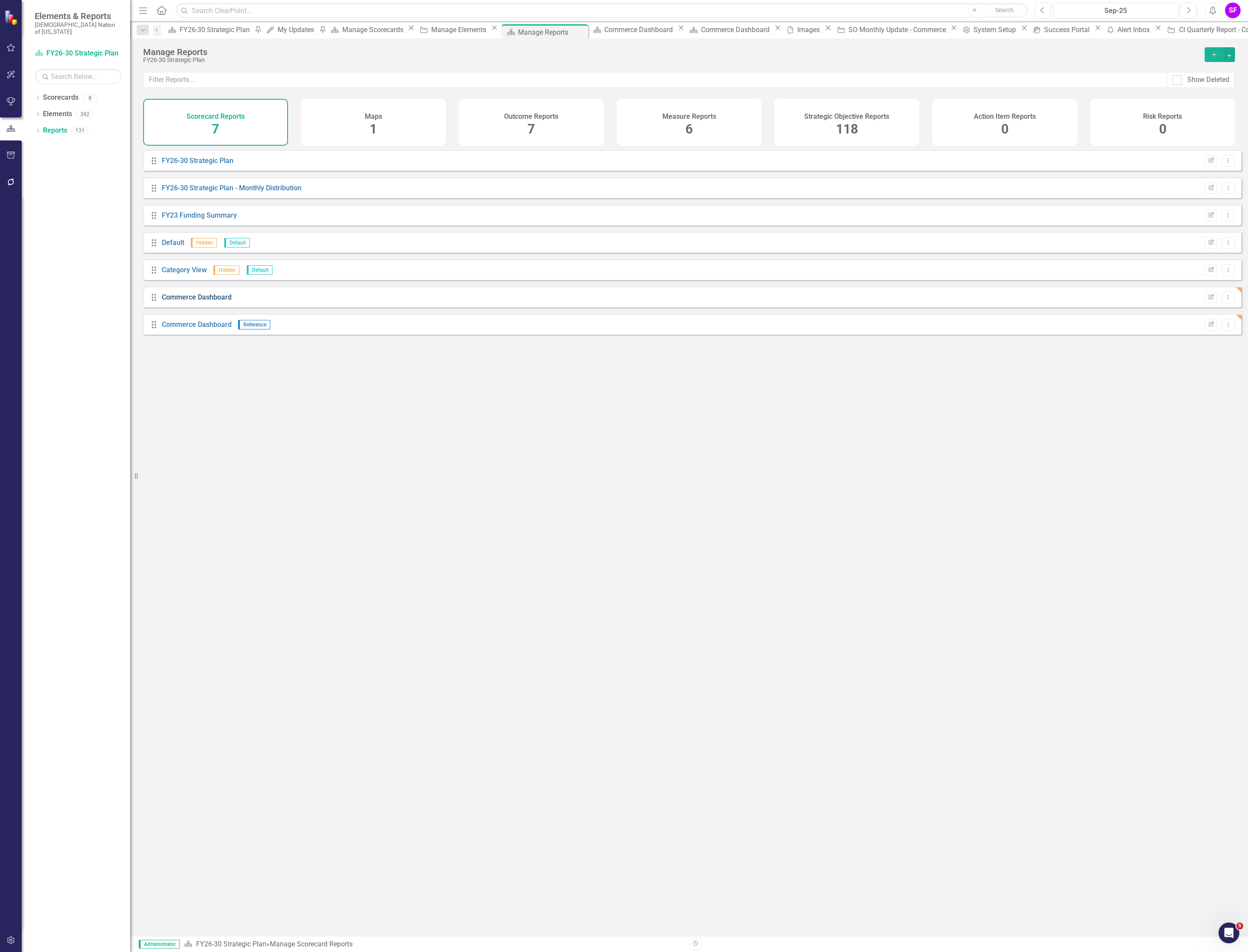
click at [184, 301] on link "Commerce Dashboard" at bounding box center [197, 297] width 70 height 8
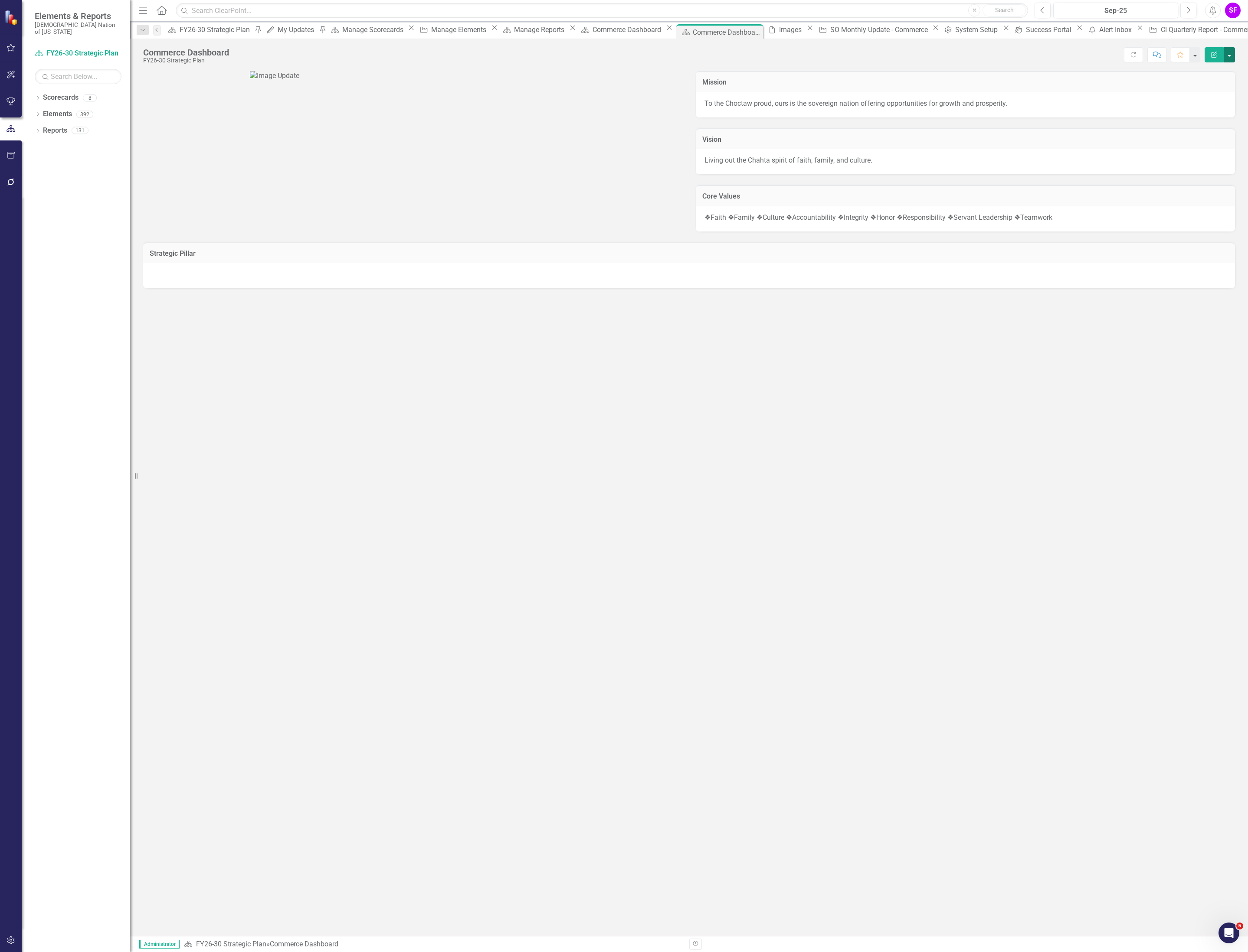
click at [1225, 54] on button "button" at bounding box center [1230, 55] width 12 height 16
drag, startPoint x: 955, startPoint y: 277, endPoint x: 961, endPoint y: 271, distance: 8.5
click at [955, 232] on div "Mission To the Choctaw proud, ours is the sovereign nation offering opportuniti…" at bounding box center [688, 145] width 1104 height 172
click at [13, 941] on icon "button" at bounding box center [11, 939] width 9 height 7
click at [58, 203] on link "System Setup" at bounding box center [78, 207] width 86 height 10
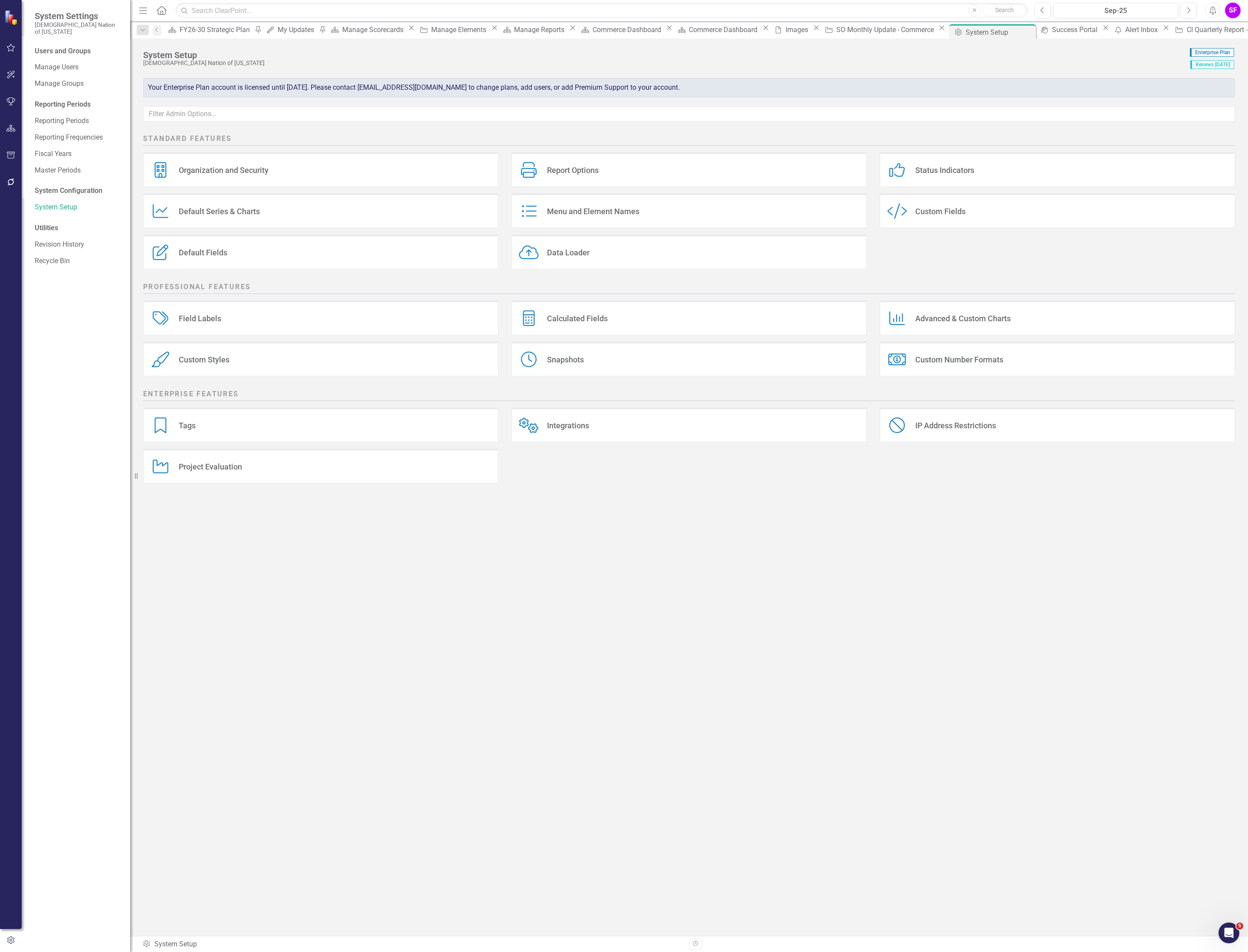
click at [933, 225] on div "Custom Style Custom Fields" at bounding box center [1057, 210] width 355 height 35
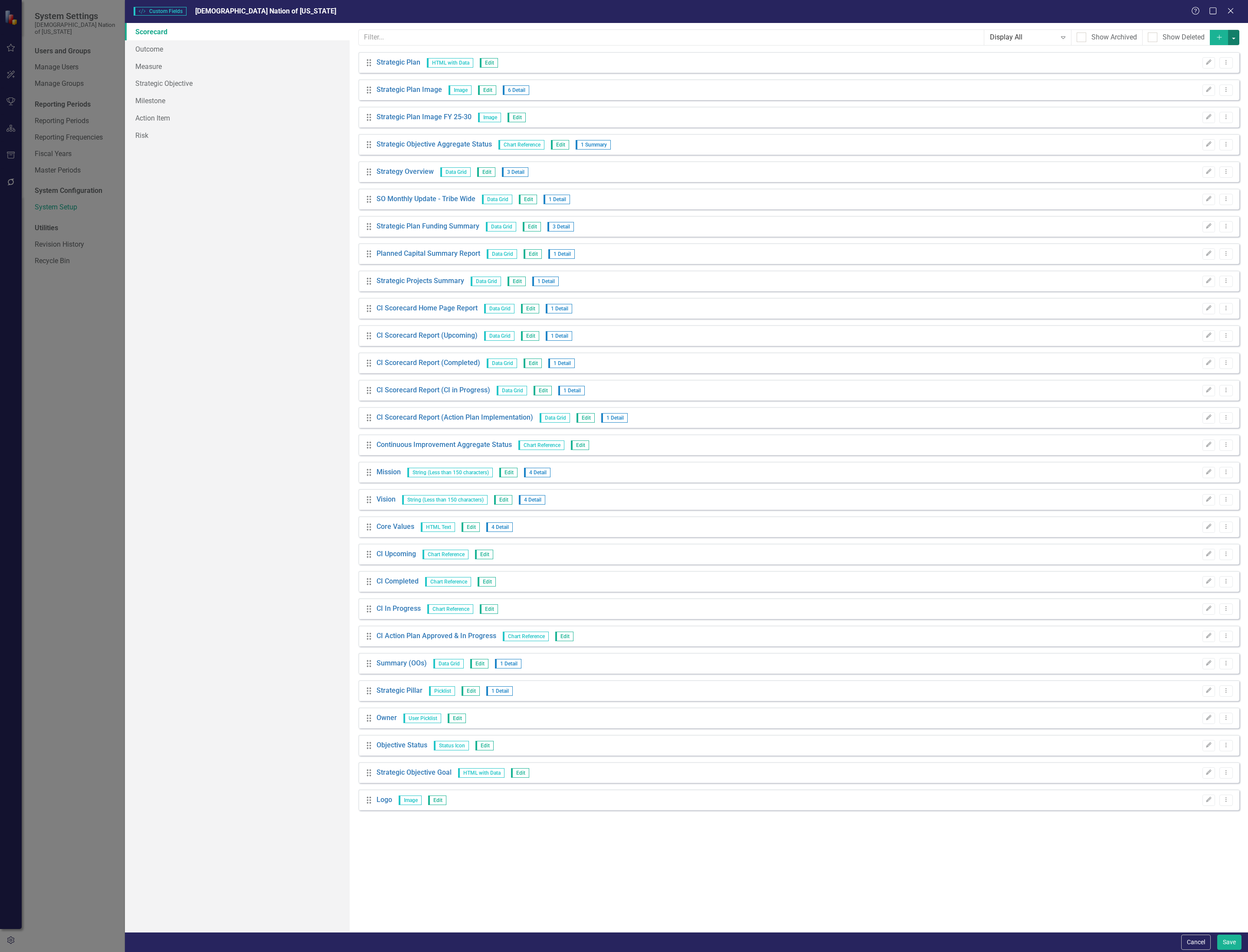
click at [1234, 34] on button "button" at bounding box center [1233, 38] width 12 height 16
click at [1213, 33] on button "Add" at bounding box center [1219, 38] width 19 height 16
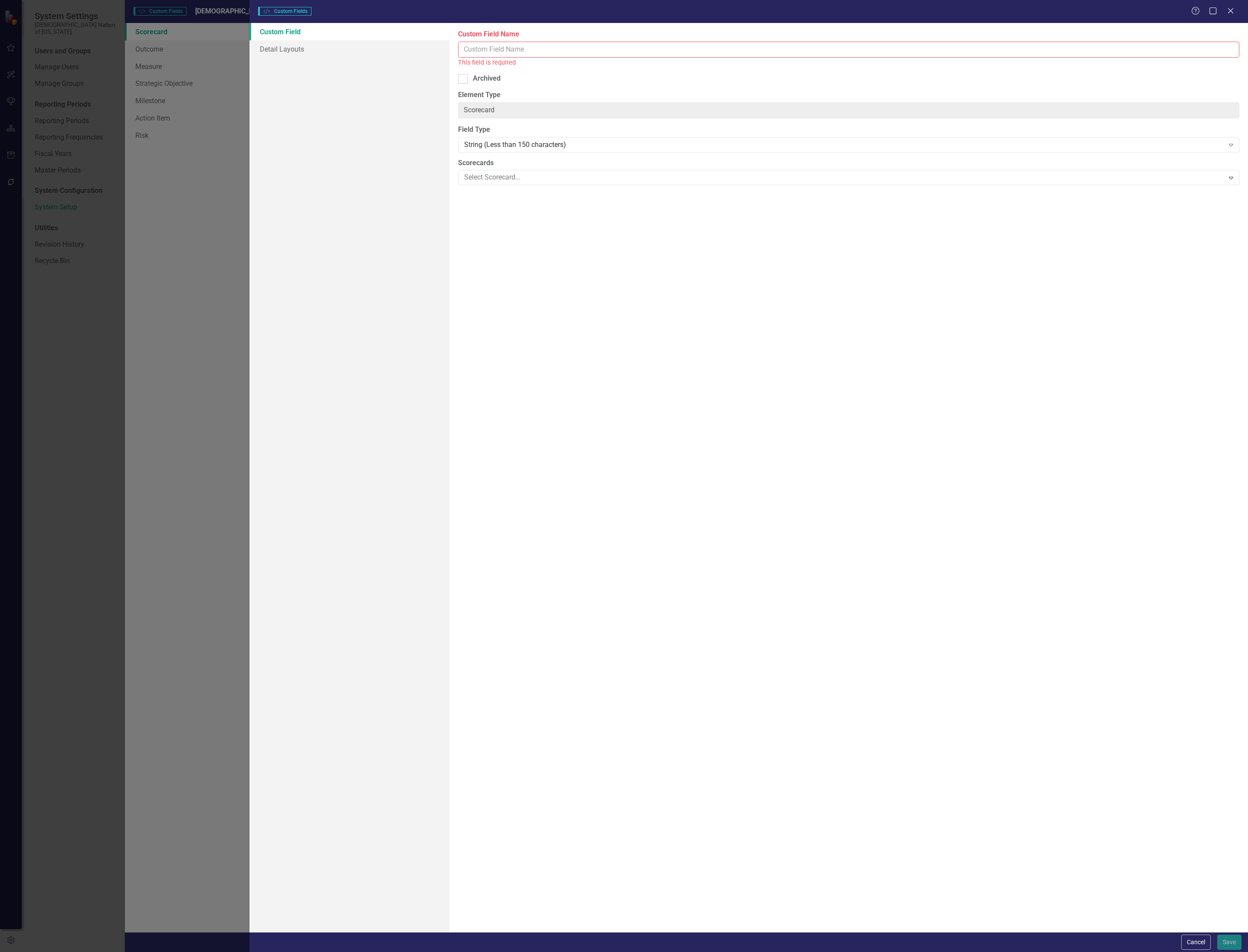
drag, startPoint x: 715, startPoint y: 35, endPoint x: 714, endPoint y: 42, distance: 7.1
click at [714, 40] on div "Custom Field Name This field is required" at bounding box center [848, 48] width 781 height 38
click at [713, 44] on input "Custom Field Name" at bounding box center [848, 49] width 781 height 16
type input "Measure Performance"
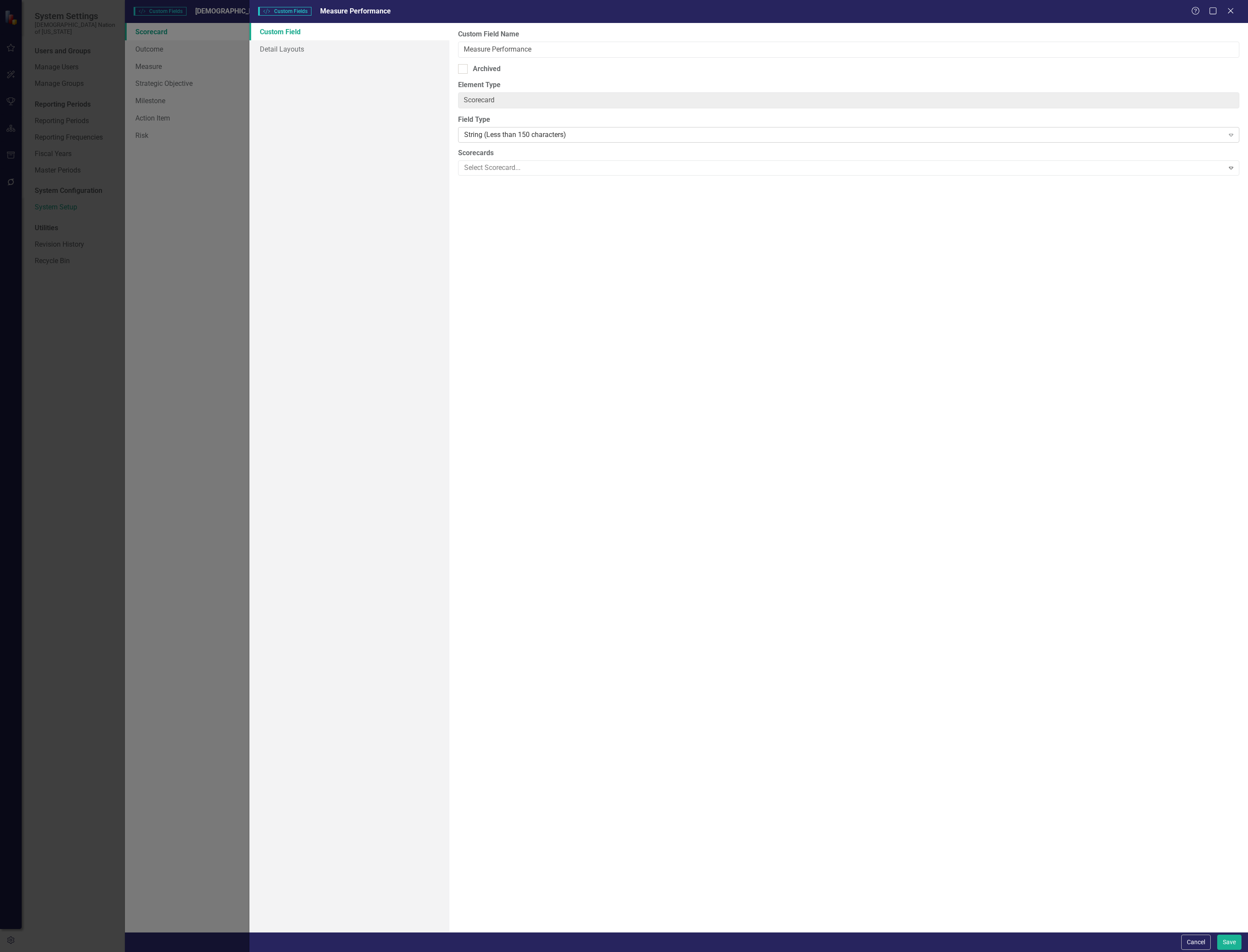
click at [578, 141] on div "String (Less than 150 characters) Expand" at bounding box center [848, 135] width 781 height 16
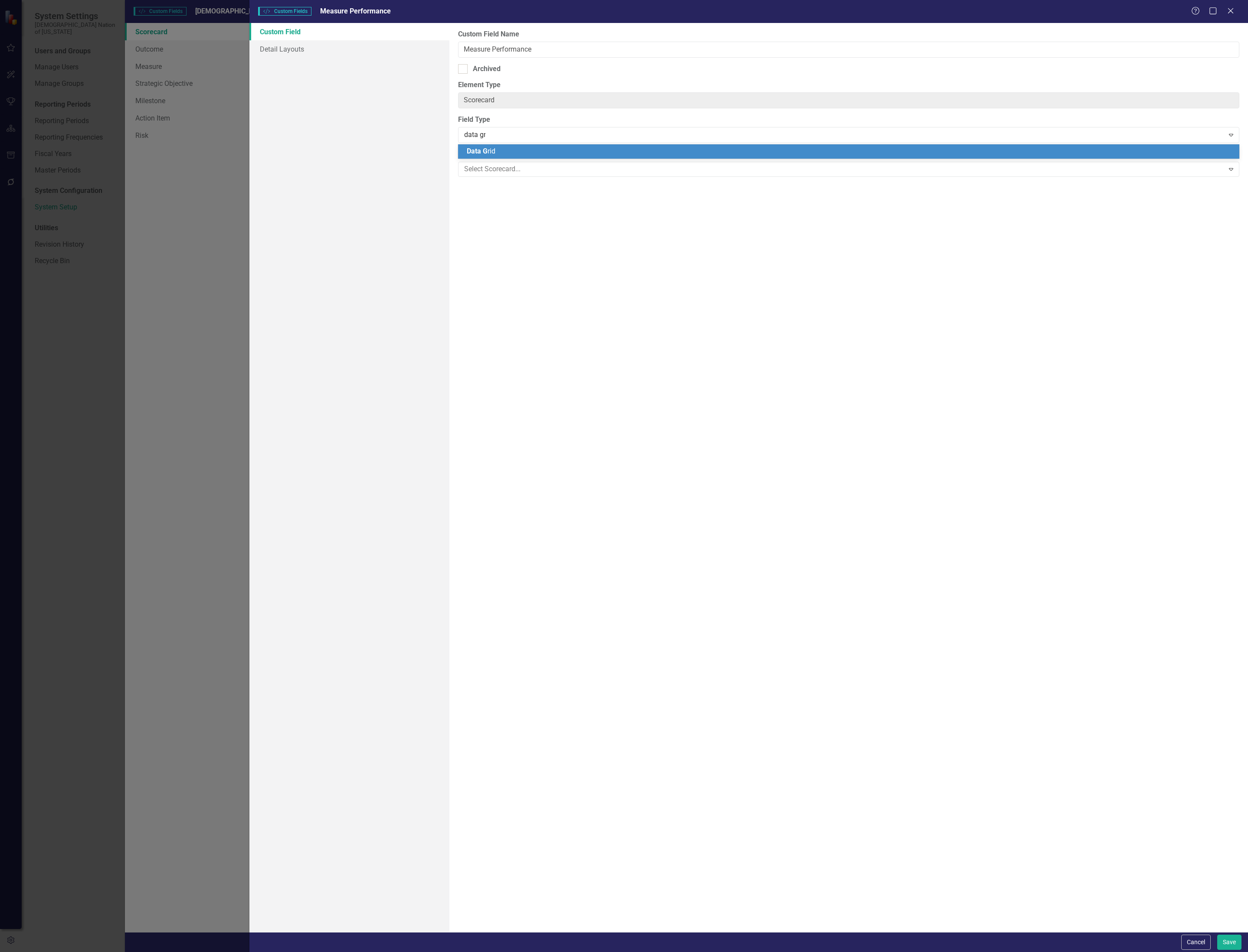
type input "data grid"
click at [560, 149] on div "Data Grid" at bounding box center [849, 151] width 767 height 10
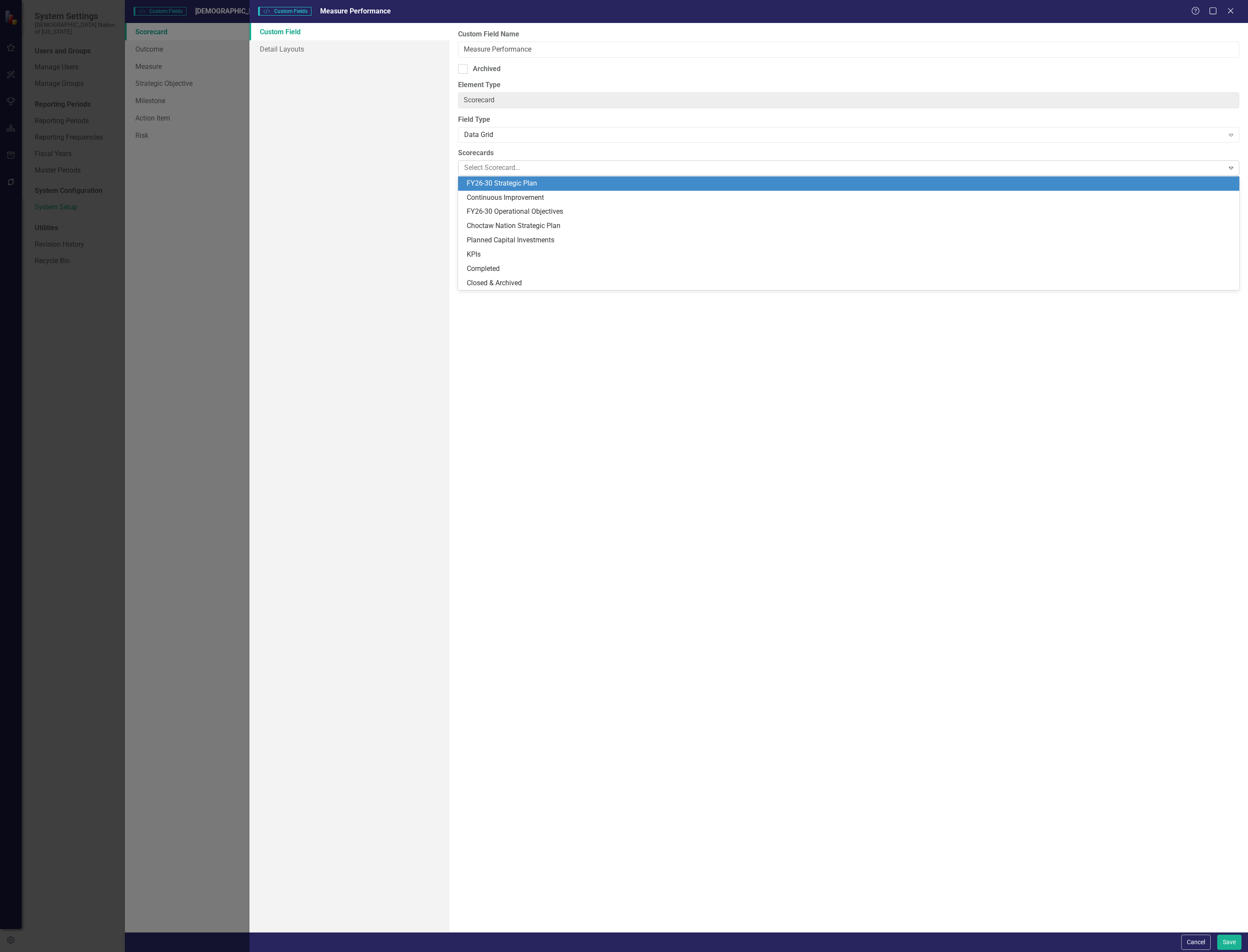
click at [552, 168] on div at bounding box center [842, 168] width 763 height 12
click at [547, 184] on div "FY26-30 Strategic Plan" at bounding box center [849, 183] width 767 height 10
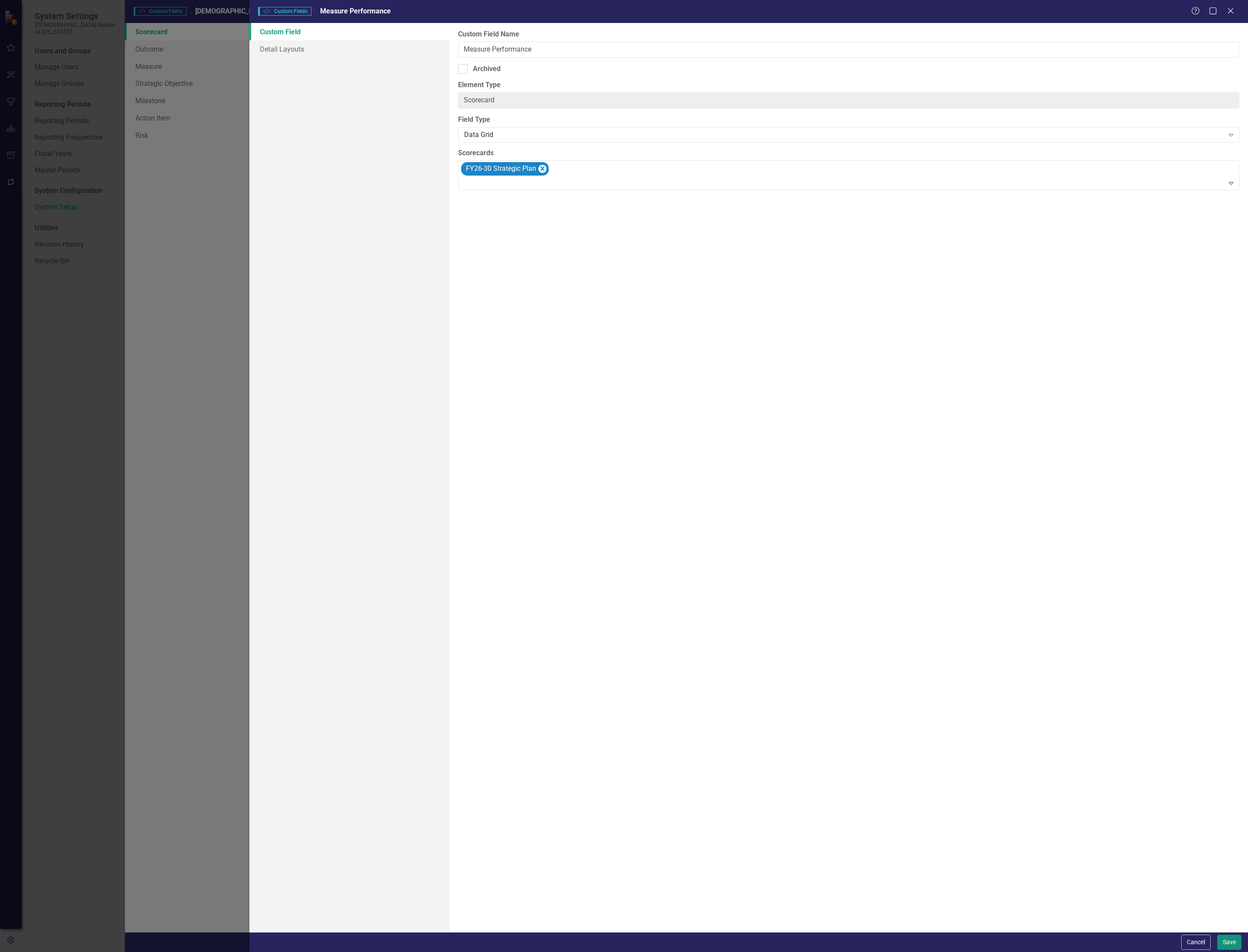
click at [1234, 939] on button "Save" at bounding box center [1229, 942] width 24 height 16
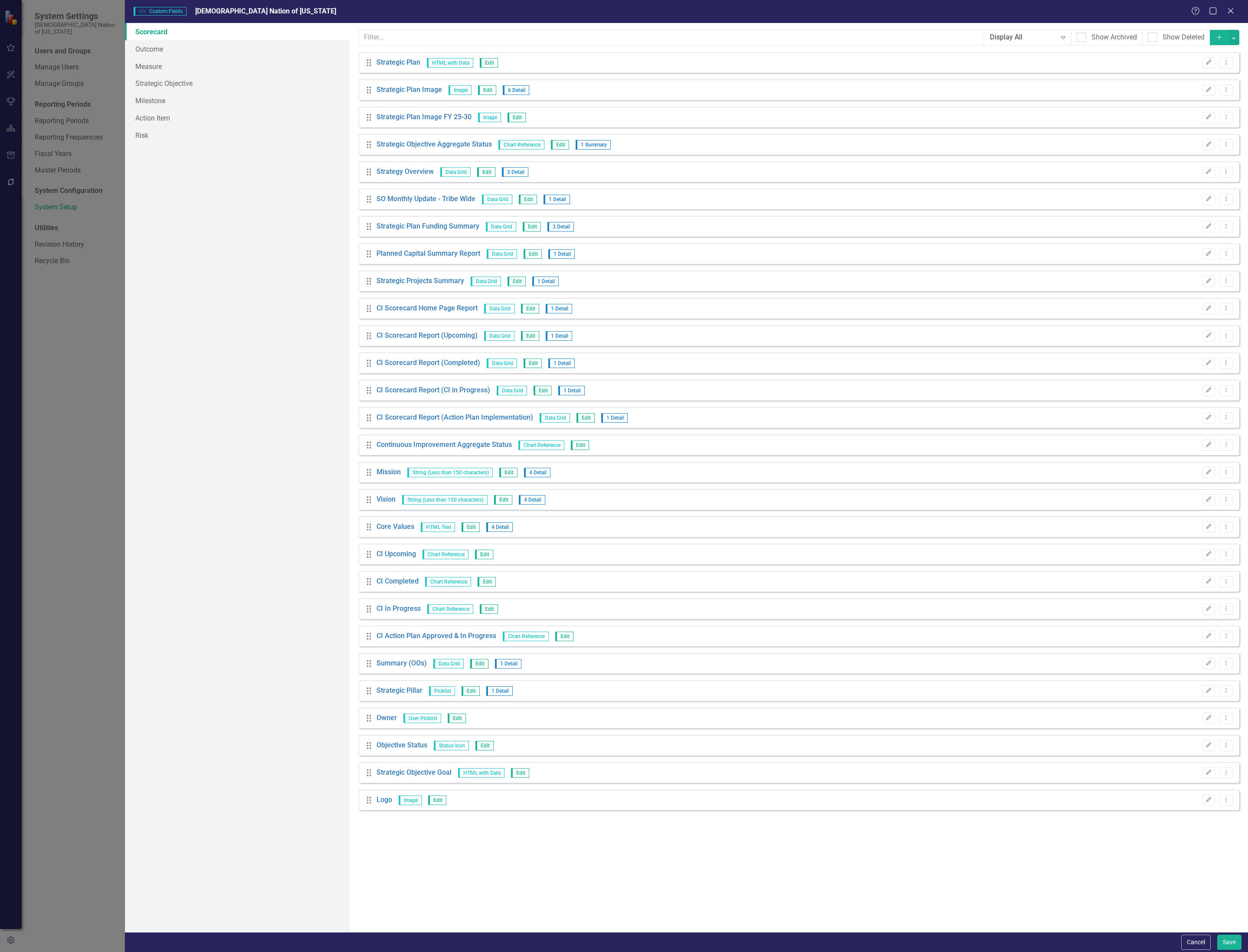
click at [1218, 41] on icon "Add" at bounding box center [1219, 37] width 8 height 6
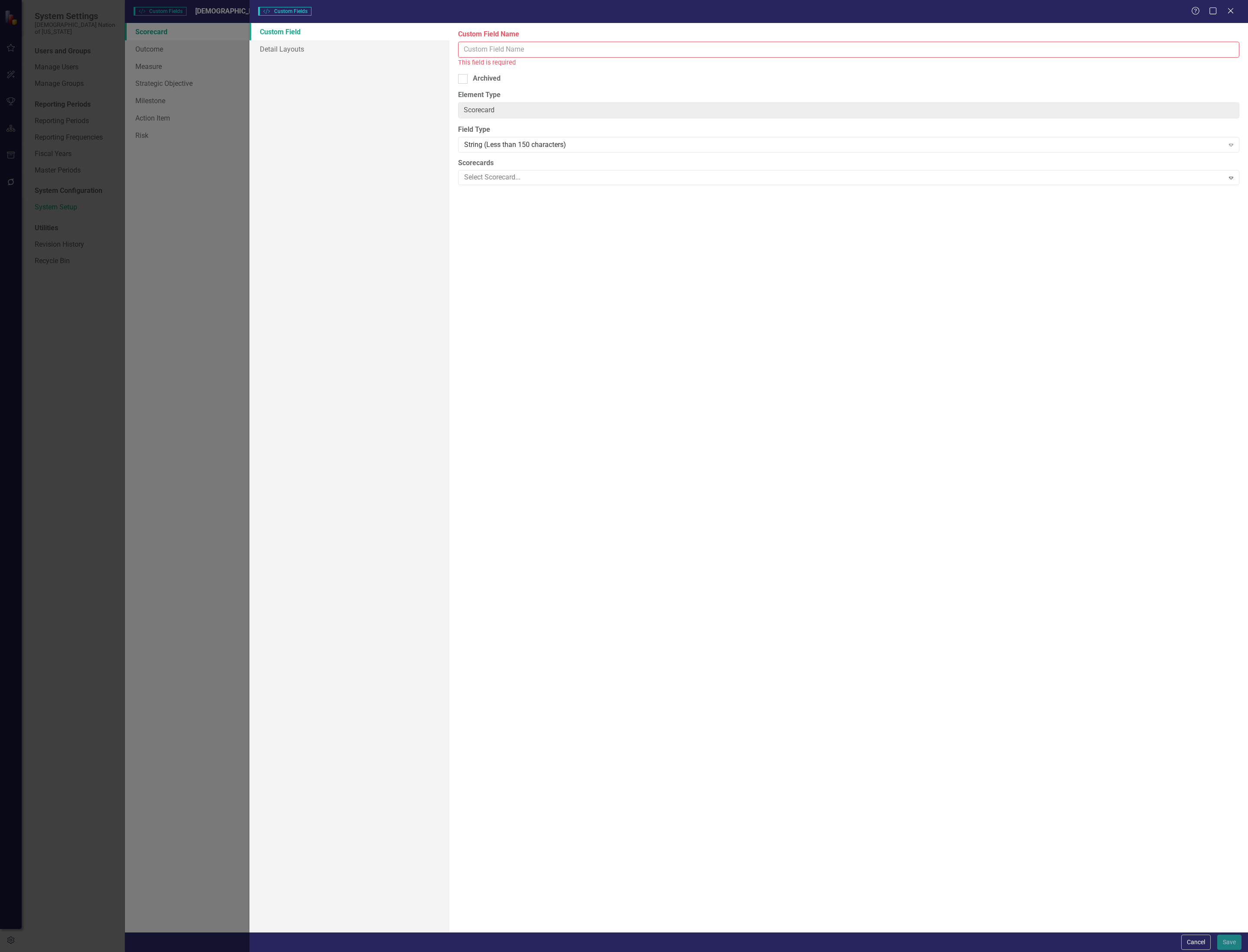
click at [630, 53] on input "Custom Field Name" at bounding box center [848, 49] width 781 height 16
type input "C"
type input "S"
type input "C"
type input "c"
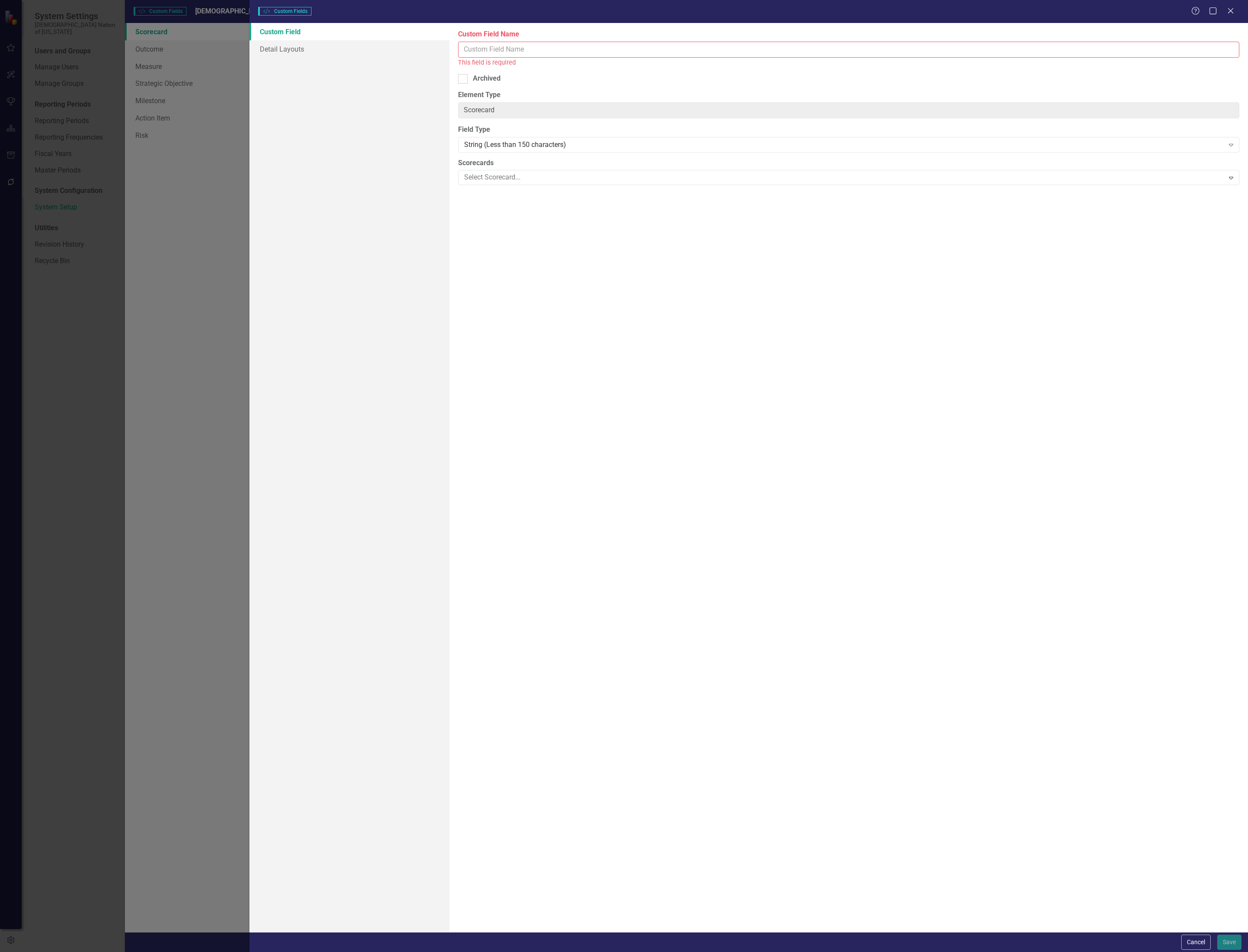
type input "C"
type input "Chart"
click at [559, 140] on div "String (Less than 150 characters)" at bounding box center [845, 135] width 760 height 10
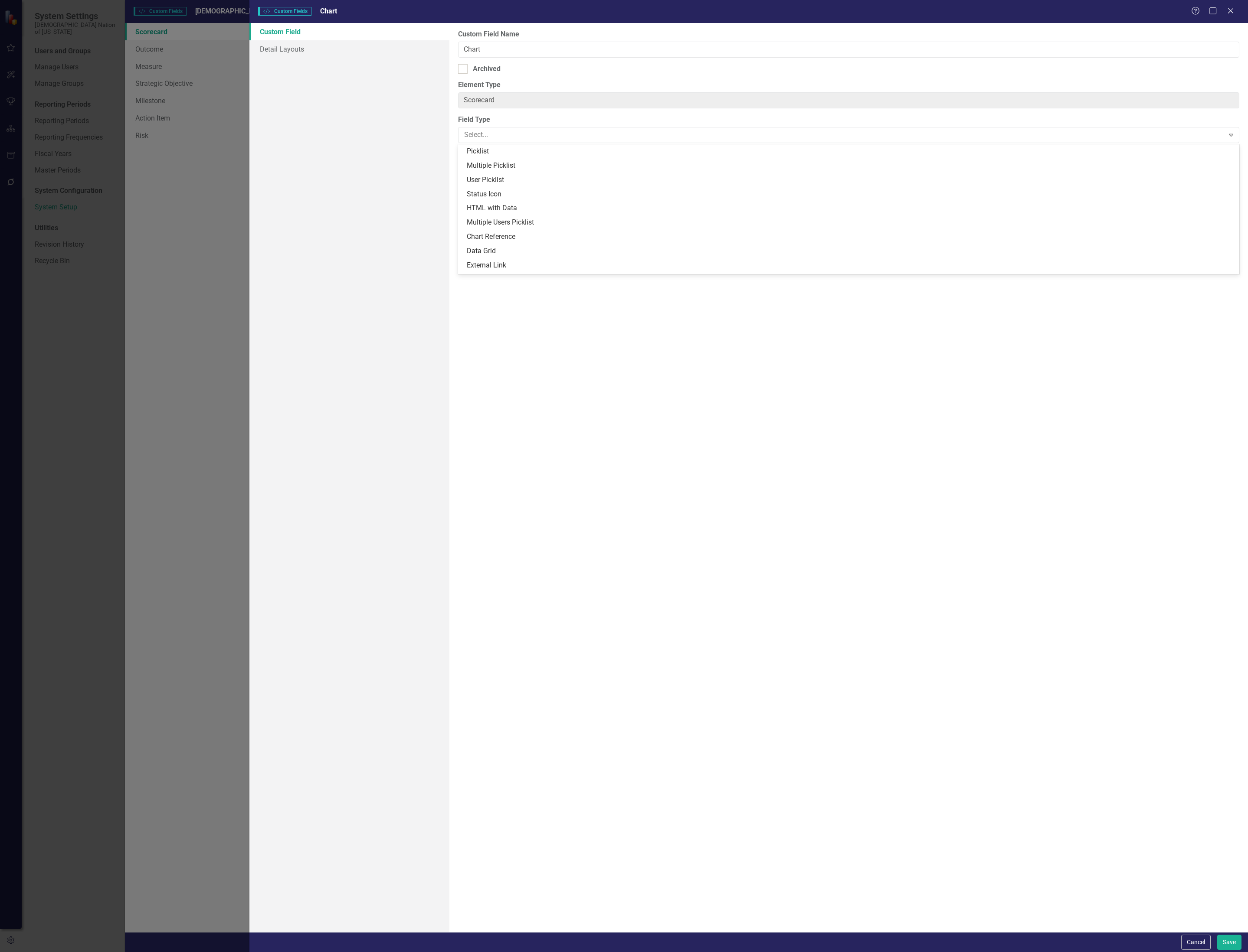
scroll to position [182, 0]
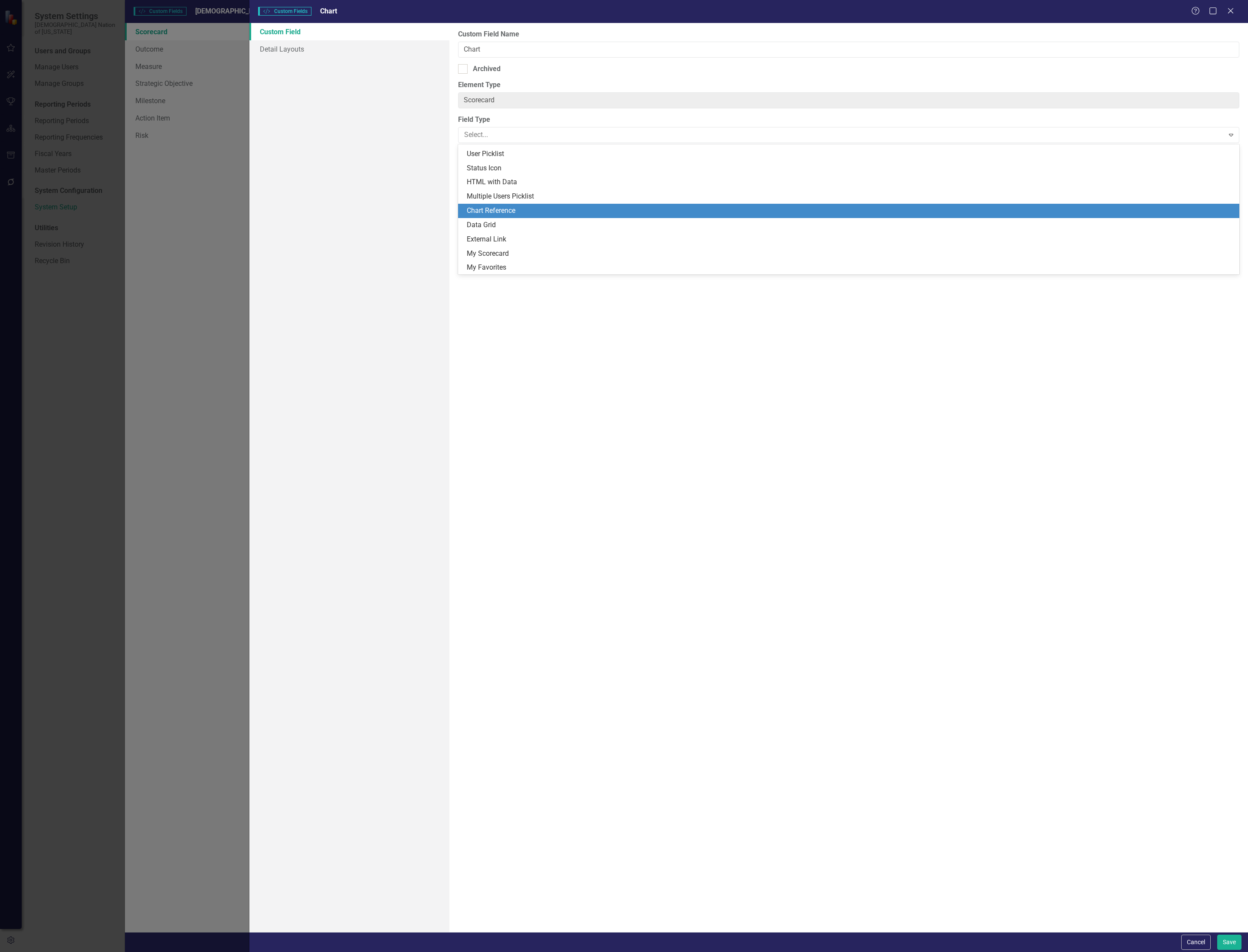
click at [558, 216] on div "Chart Reference" at bounding box center [848, 210] width 781 height 15
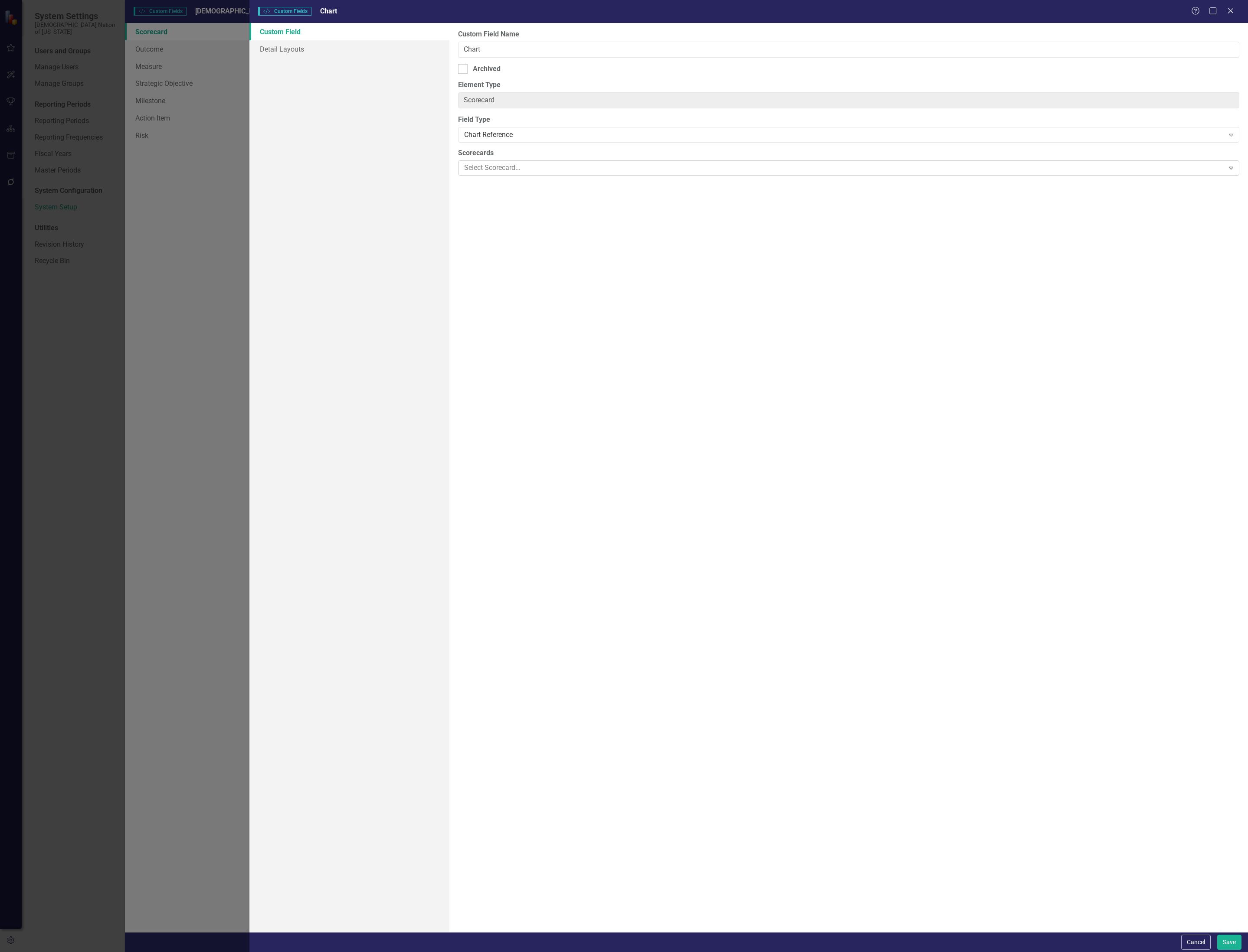
click at [544, 169] on div at bounding box center [842, 168] width 763 height 12
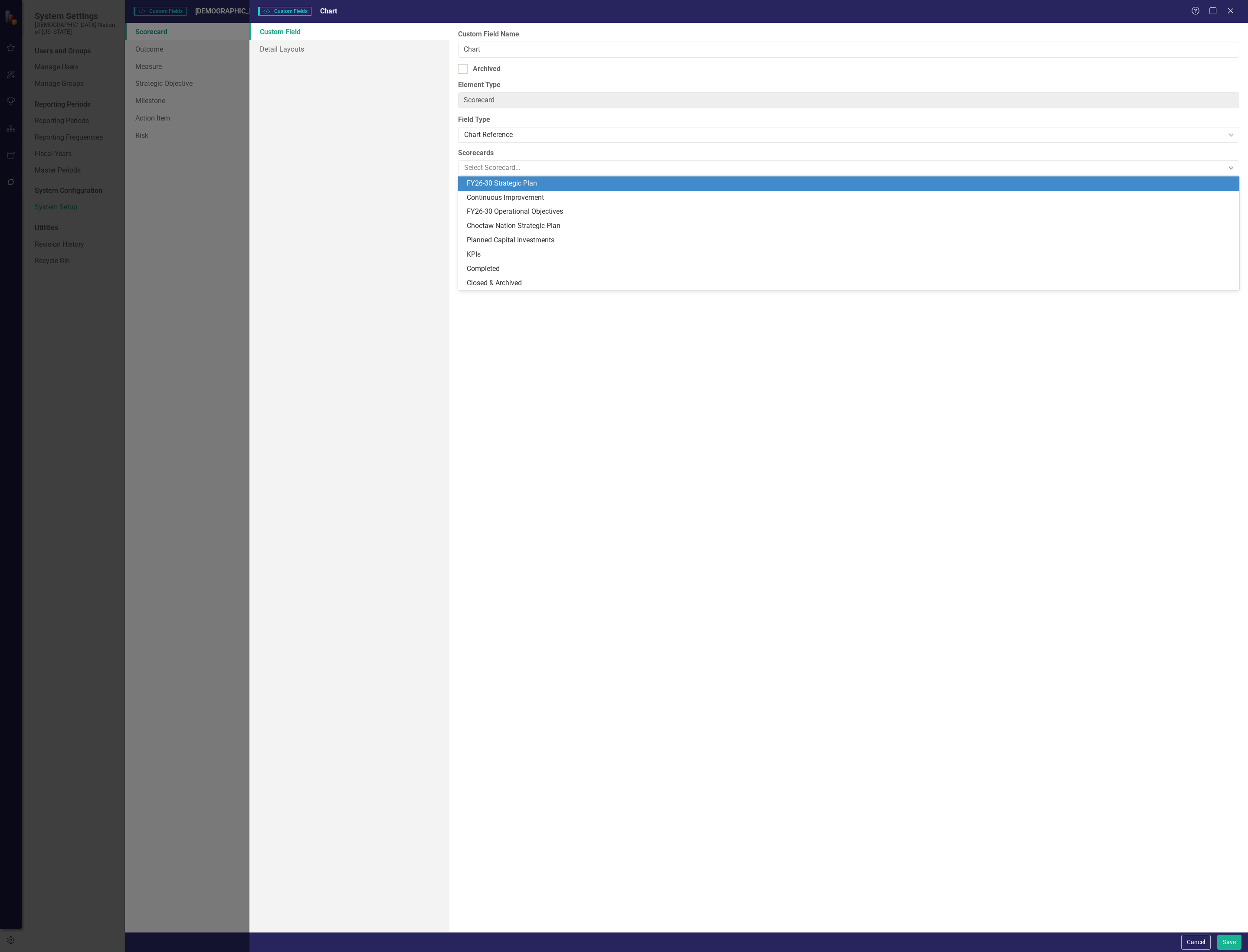
click at [536, 182] on div "FY26-30 Strategic Plan" at bounding box center [849, 183] width 767 height 10
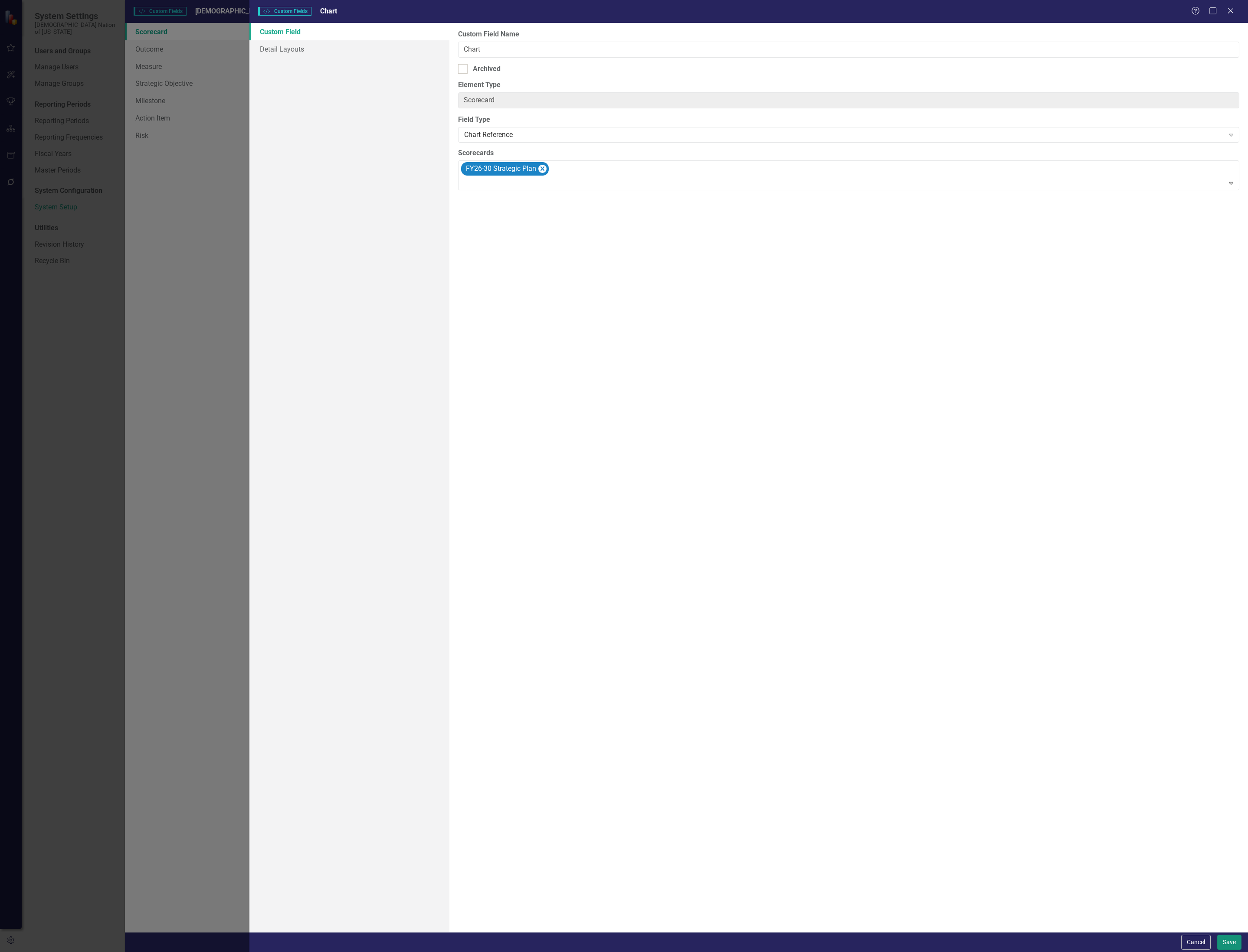
click at [1229, 944] on button "Save" at bounding box center [1229, 942] width 24 height 16
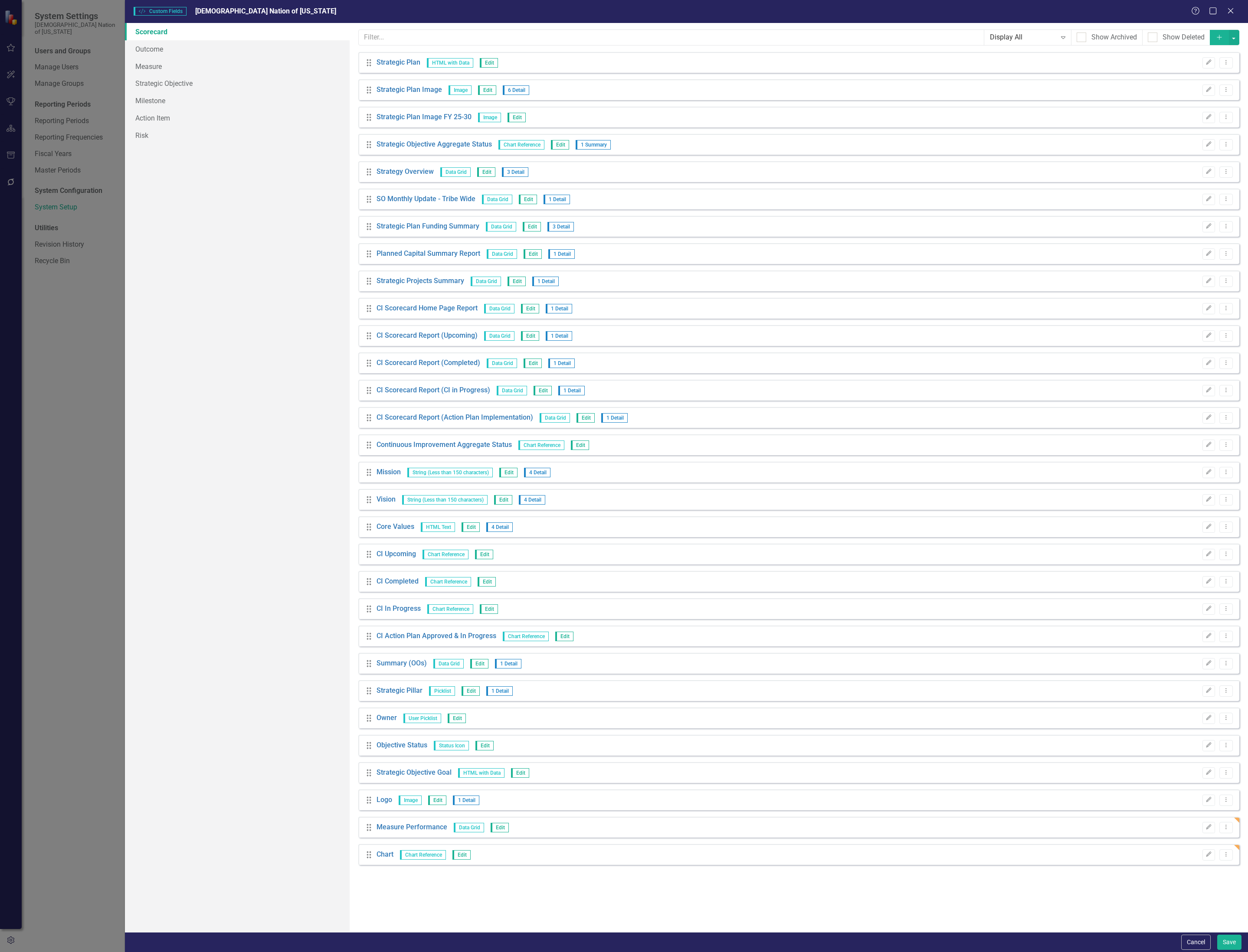
click at [1215, 37] on icon "Add" at bounding box center [1219, 37] width 8 height 6
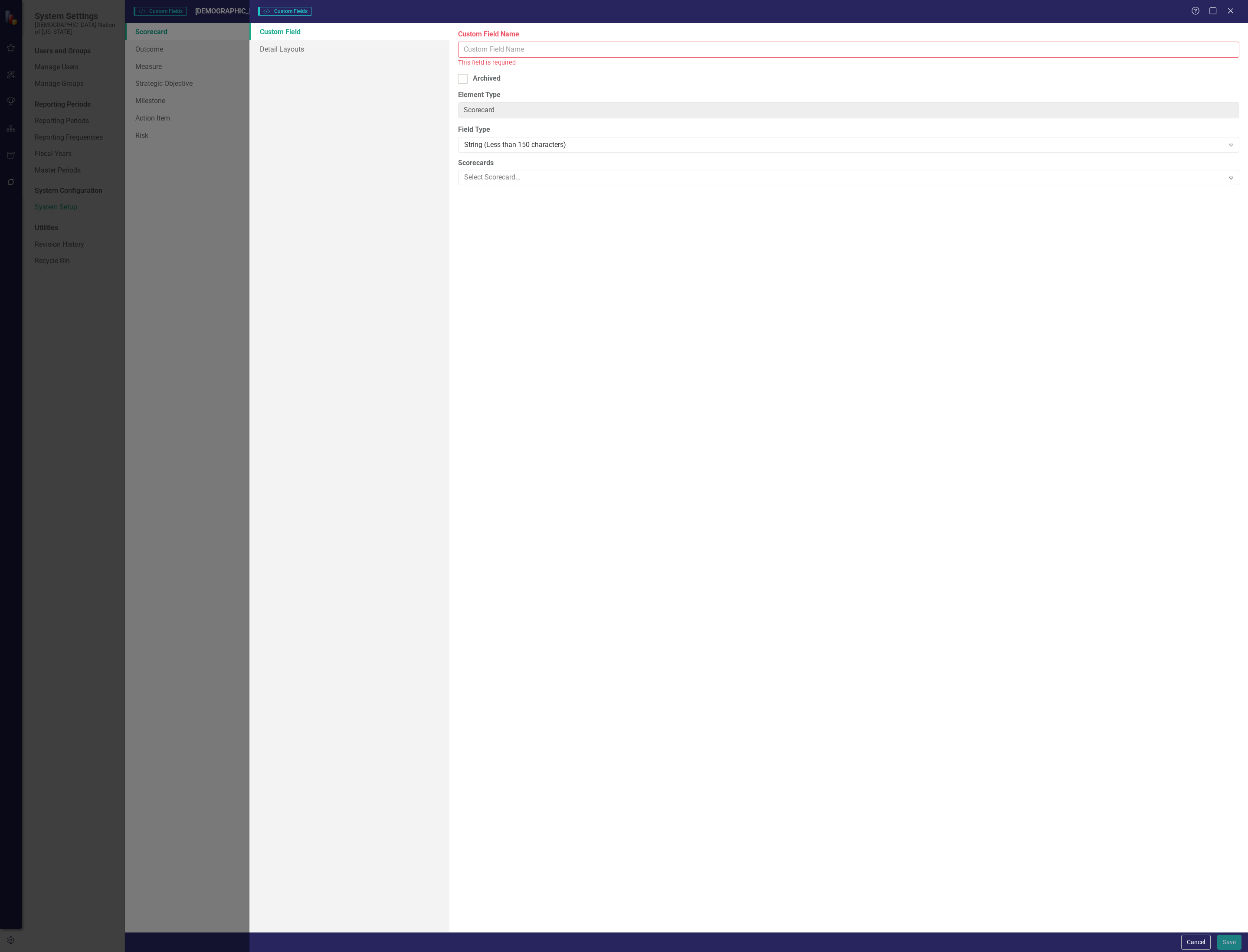
click at [629, 48] on input "Custom Field Name" at bounding box center [848, 49] width 781 height 16
type input "Key Objectives"
click at [604, 138] on div "String (Less than 150 characters)" at bounding box center [845, 135] width 760 height 10
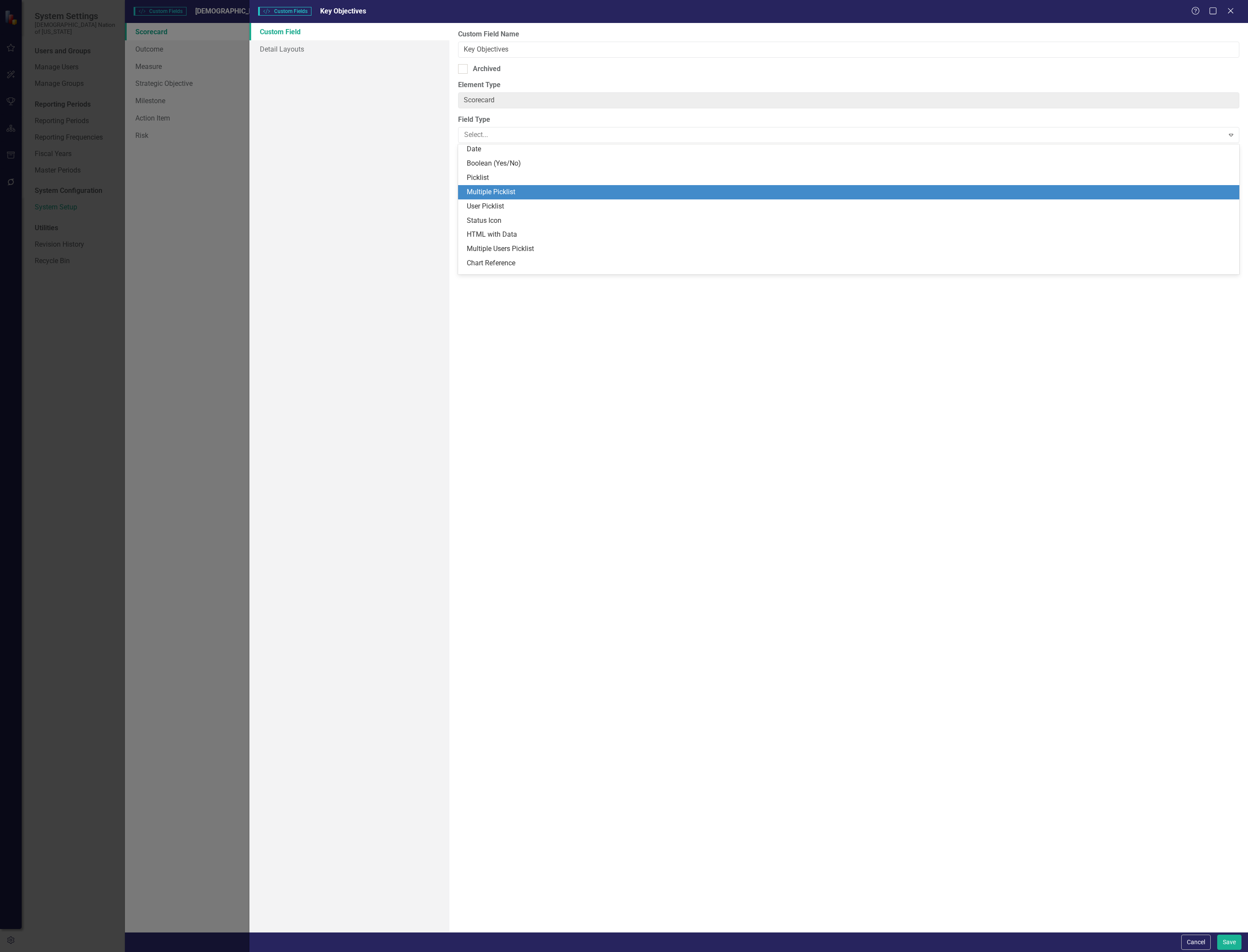
scroll to position [183, 0]
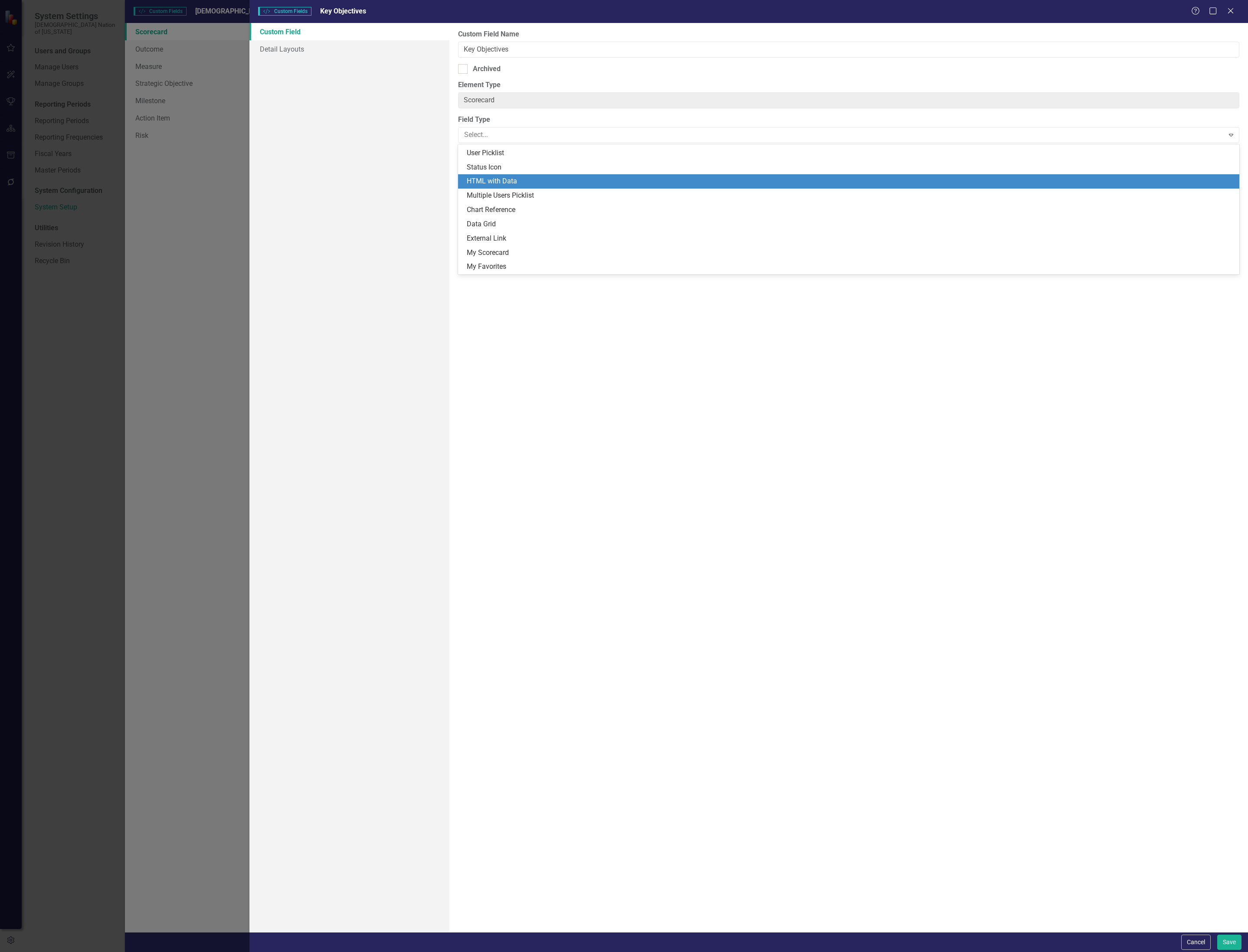
click at [528, 180] on div "HTML with Data" at bounding box center [849, 181] width 767 height 10
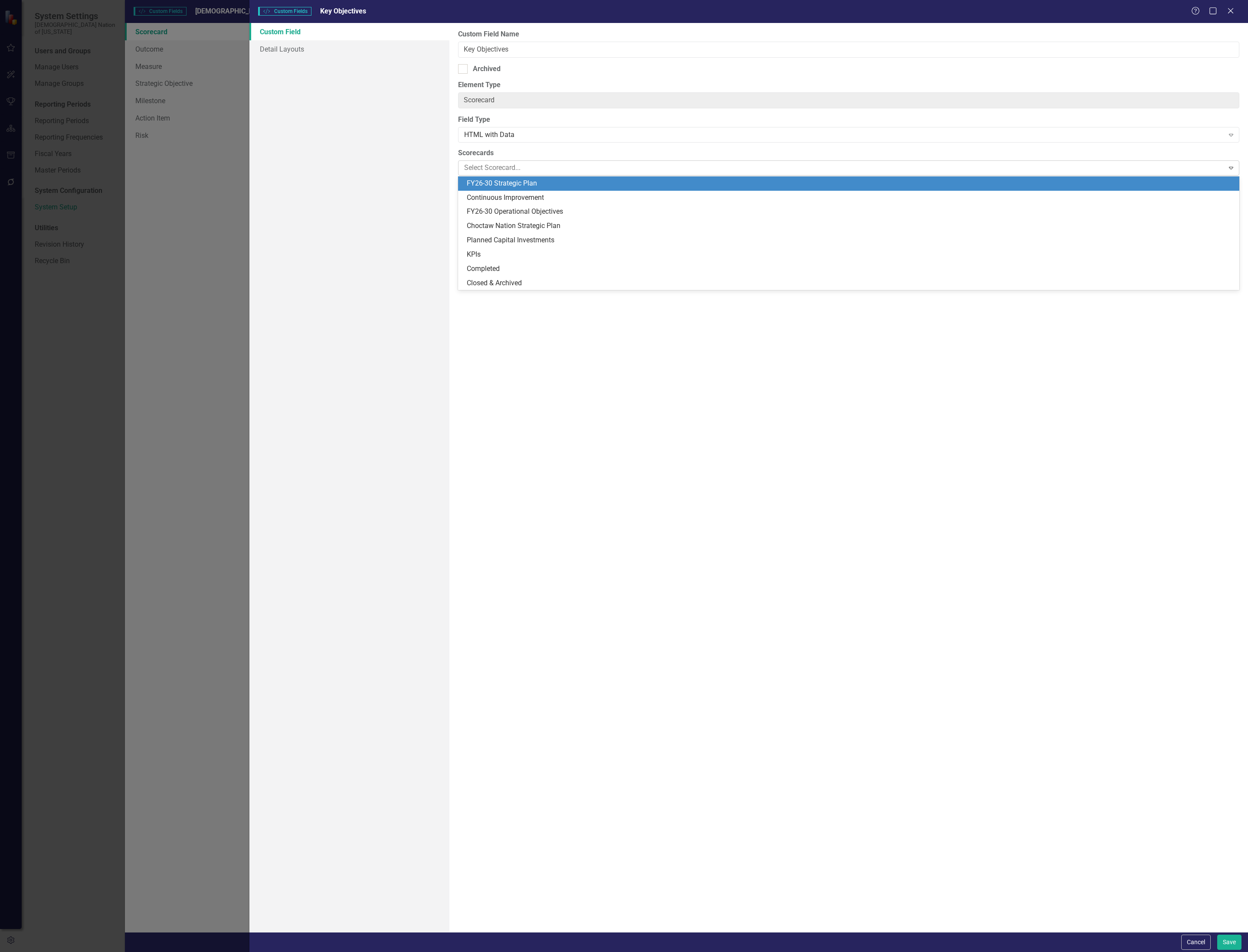
click at [545, 166] on div at bounding box center [842, 168] width 763 height 12
click at [540, 184] on div "FY26-30 Strategic Plan" at bounding box center [849, 183] width 767 height 10
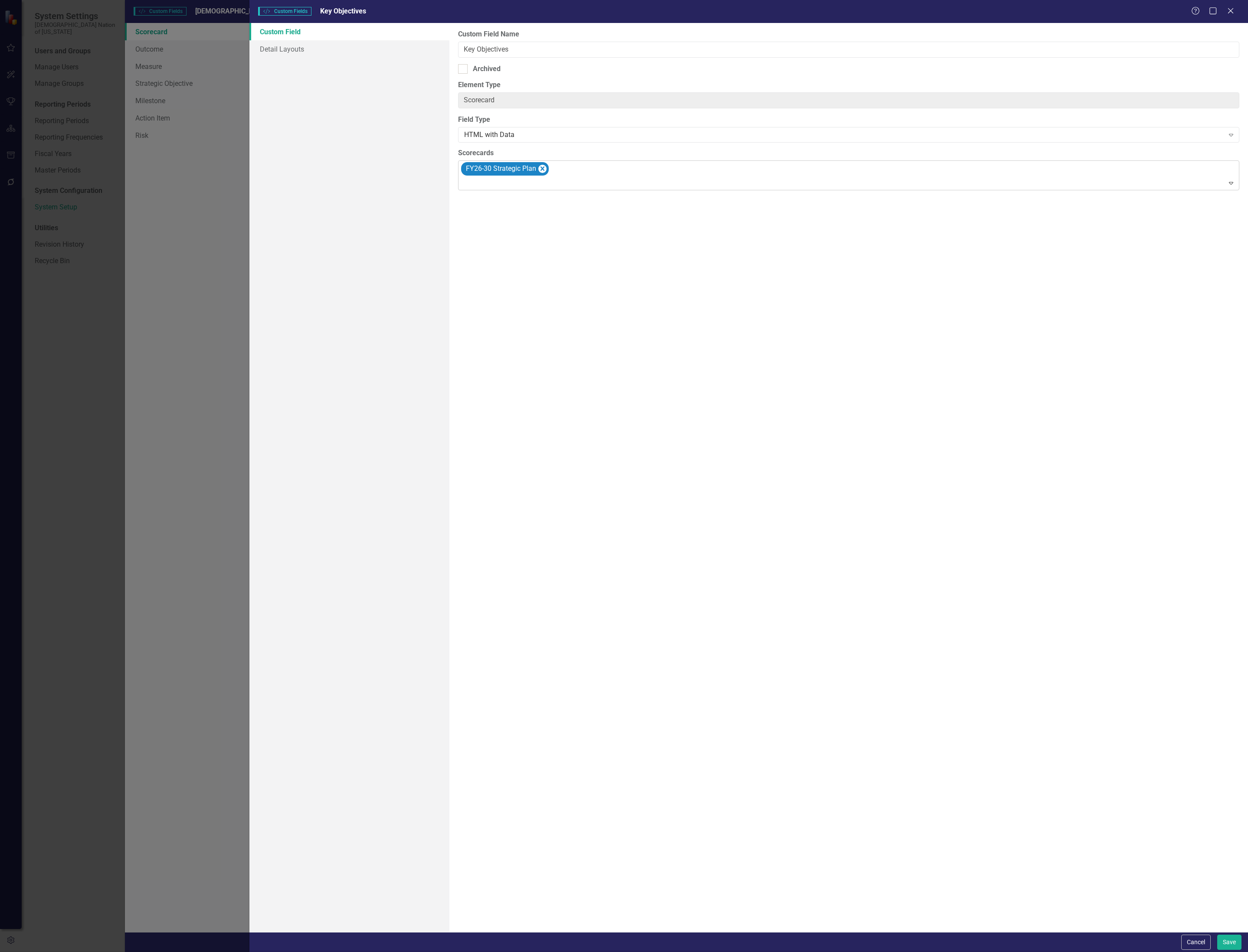
click at [599, 187] on div at bounding box center [848, 183] width 777 height 12
click at [602, 186] on div at bounding box center [848, 183] width 777 height 12
click at [1225, 939] on button "Save" at bounding box center [1229, 942] width 24 height 16
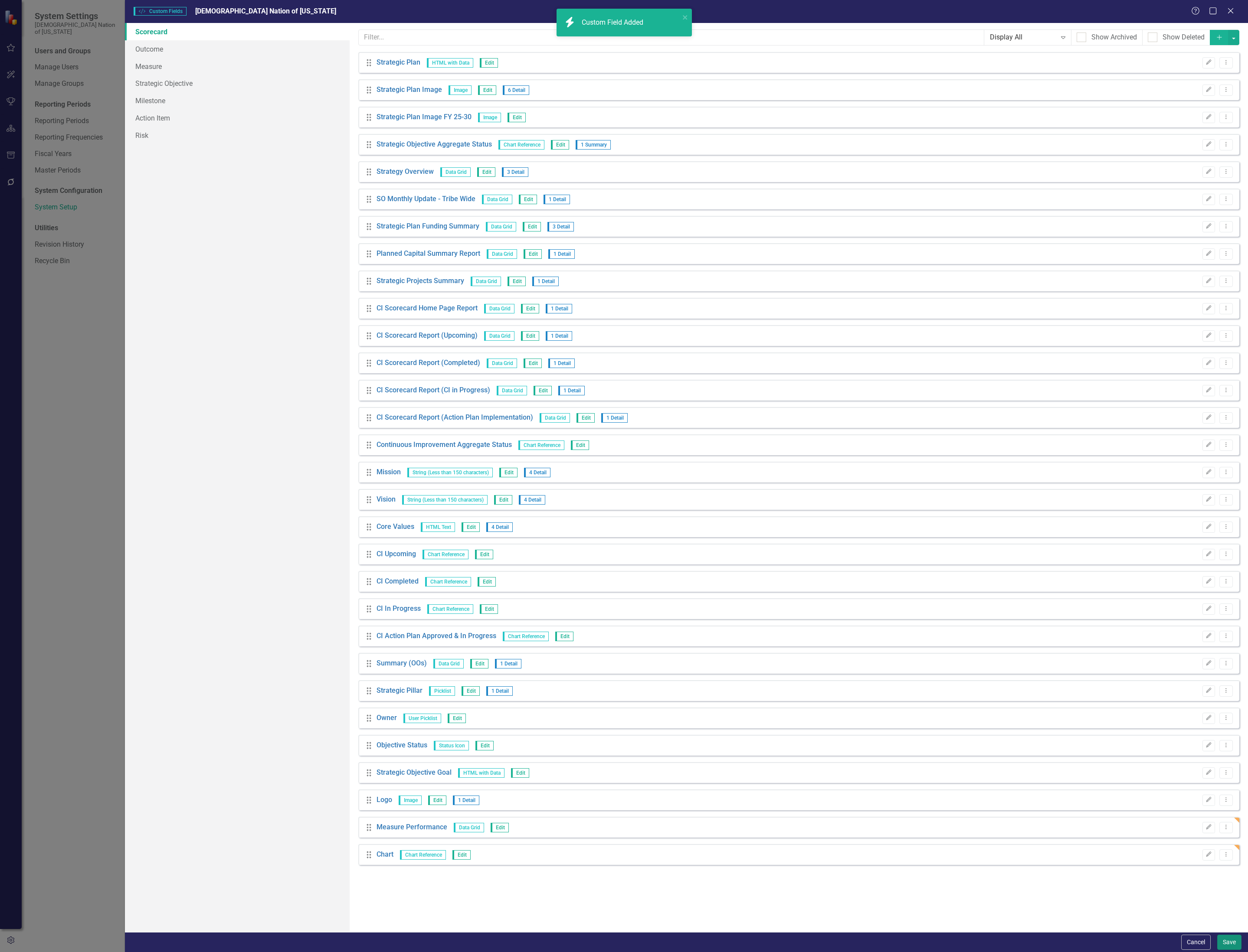
click at [1225, 940] on button "Save" at bounding box center [1229, 942] width 24 height 16
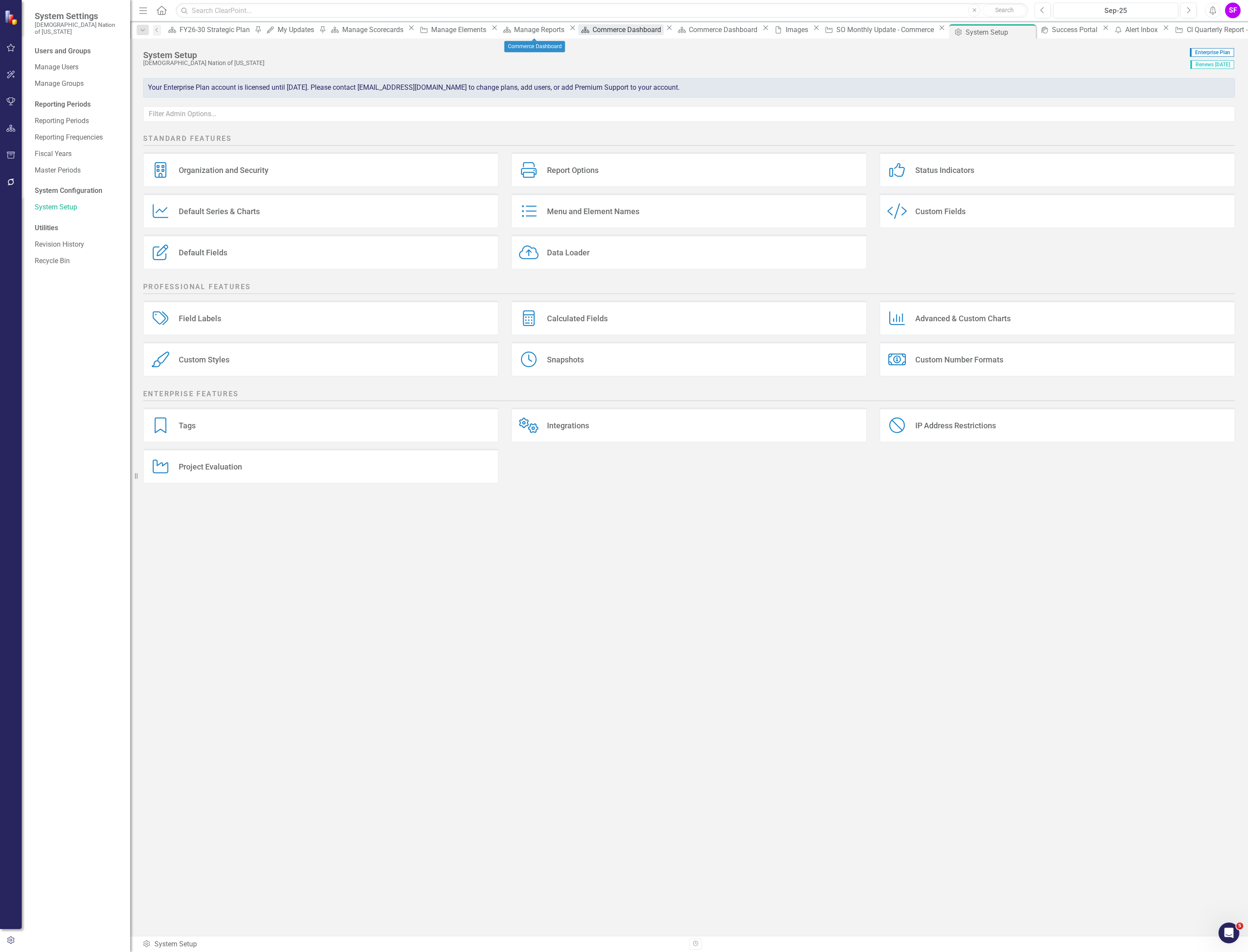
click at [592, 29] on div "Commerce Dashboard" at bounding box center [627, 29] width 71 height 11
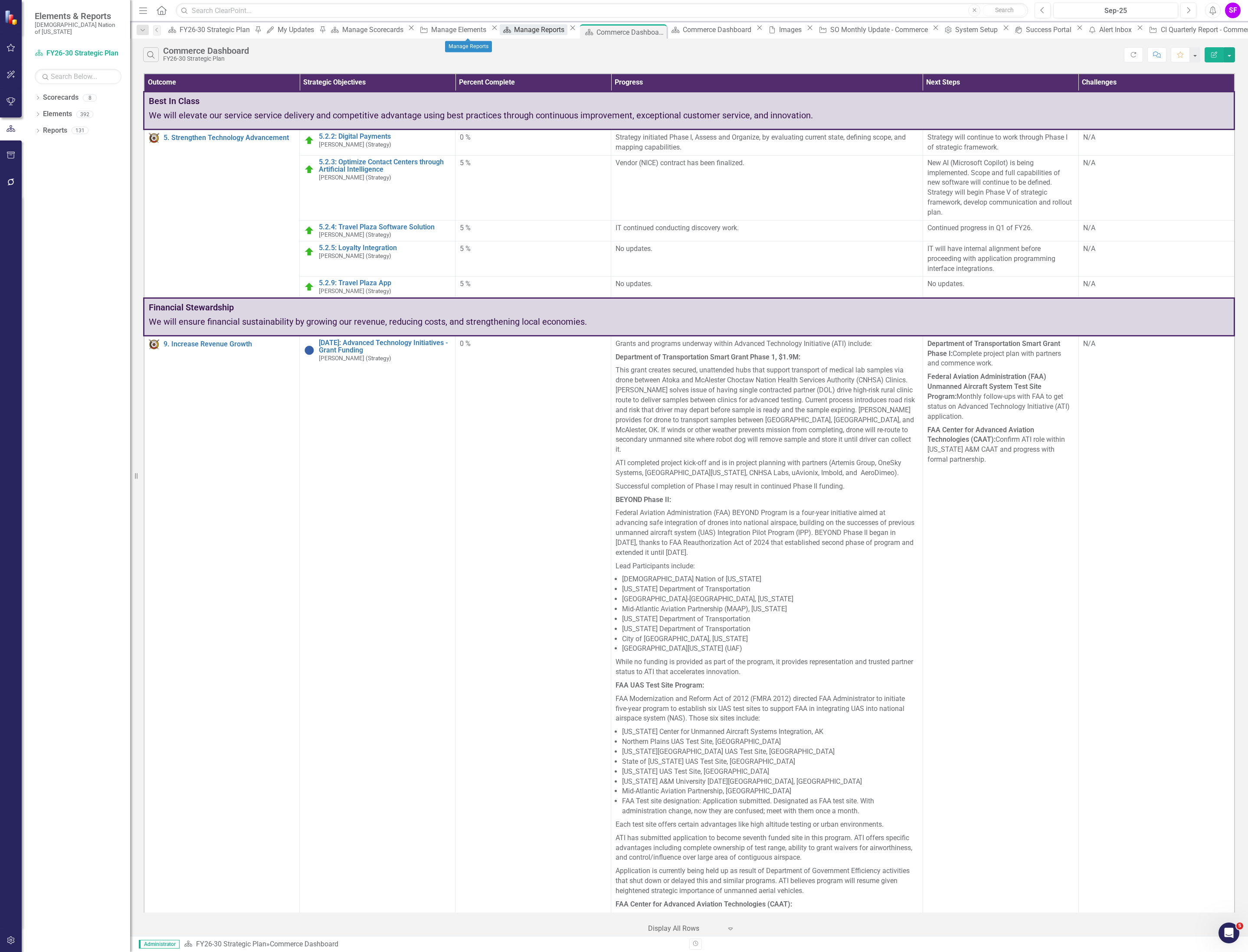
click at [514, 30] on div "Manage Reports" at bounding box center [540, 29] width 53 height 11
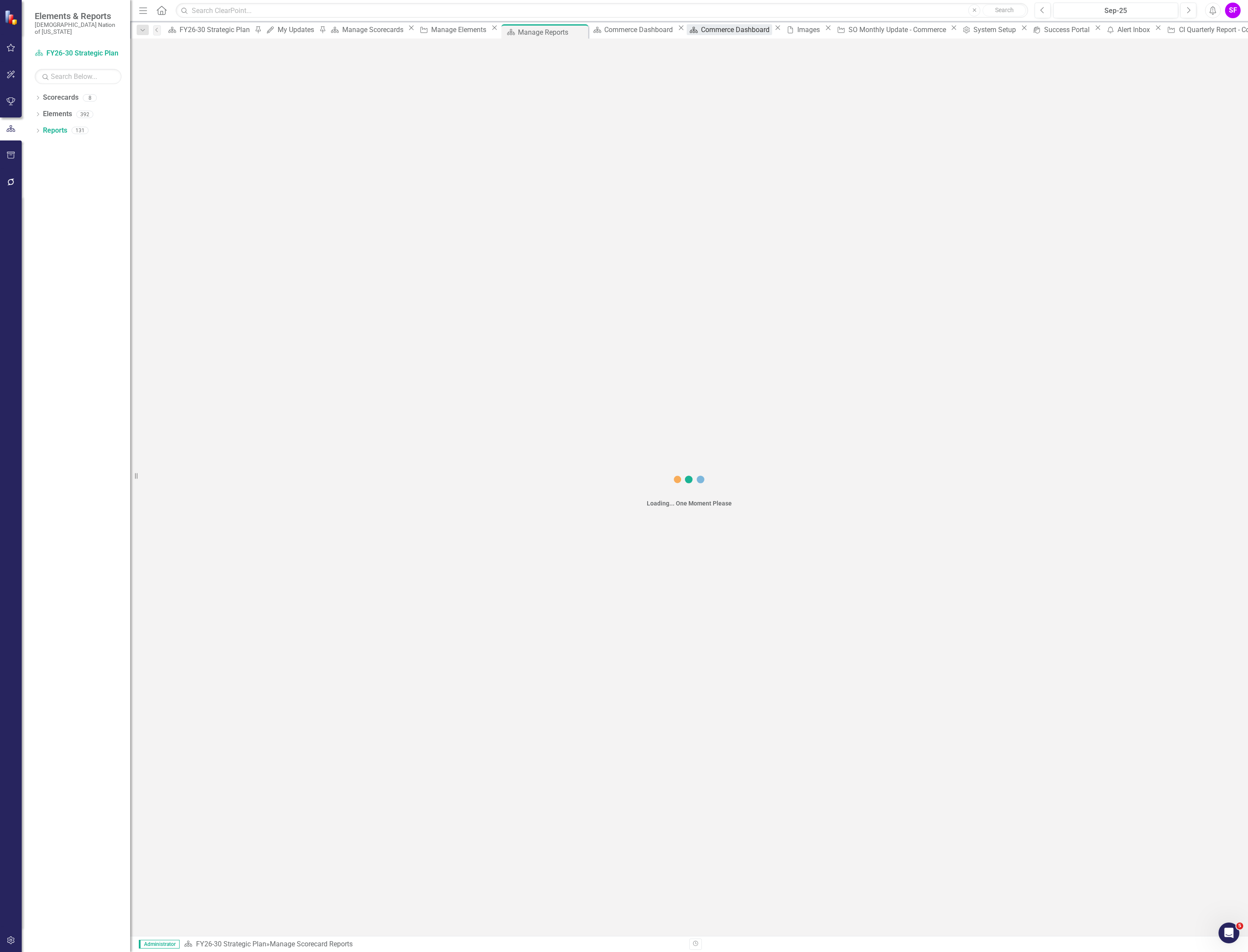
click at [701, 29] on div "Commerce Dashboard" at bounding box center [736, 29] width 71 height 11
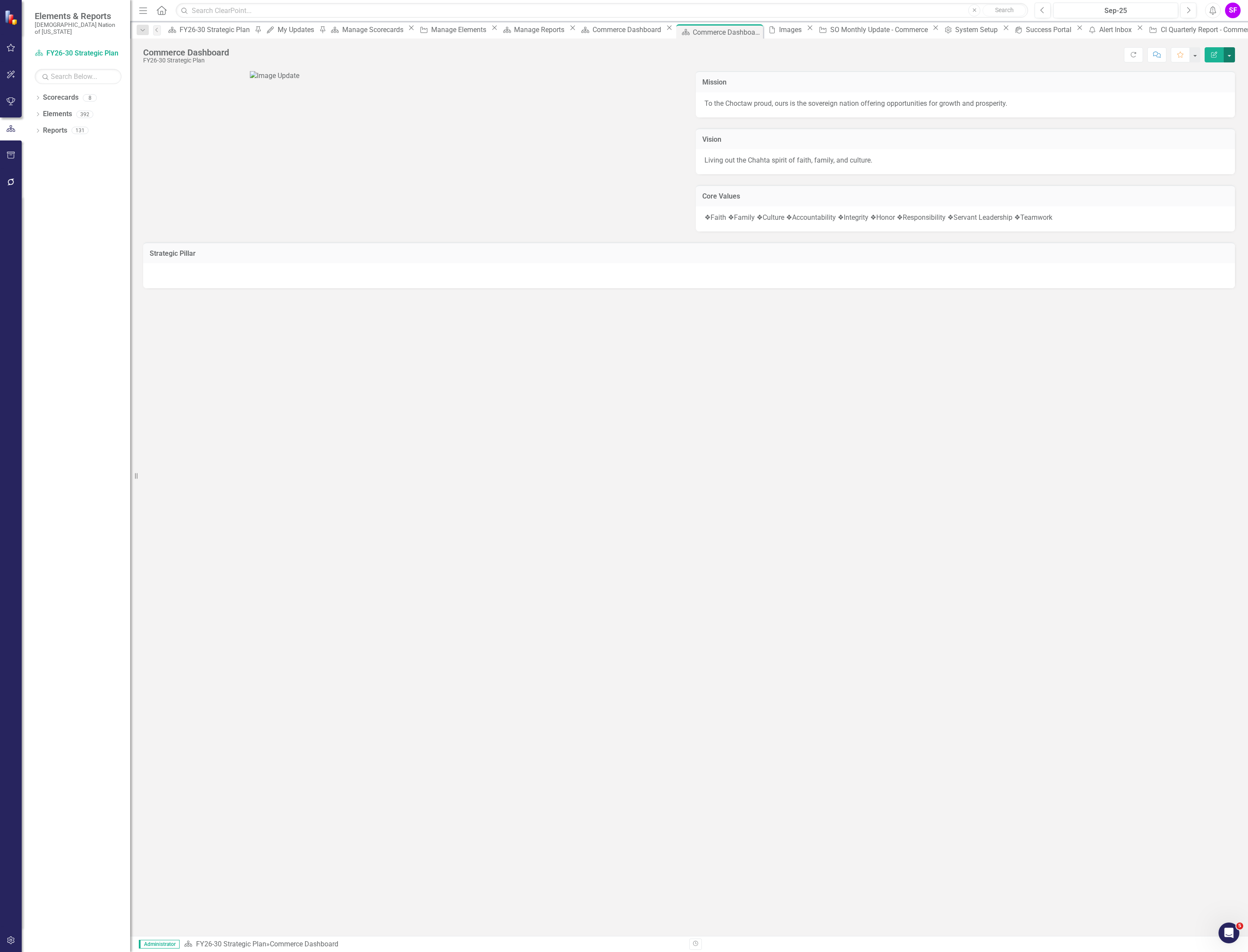
click at [1227, 58] on button "button" at bounding box center [1230, 55] width 12 height 16
click at [1198, 86] on link "Edit Report Edit Layout" at bounding box center [1199, 87] width 70 height 16
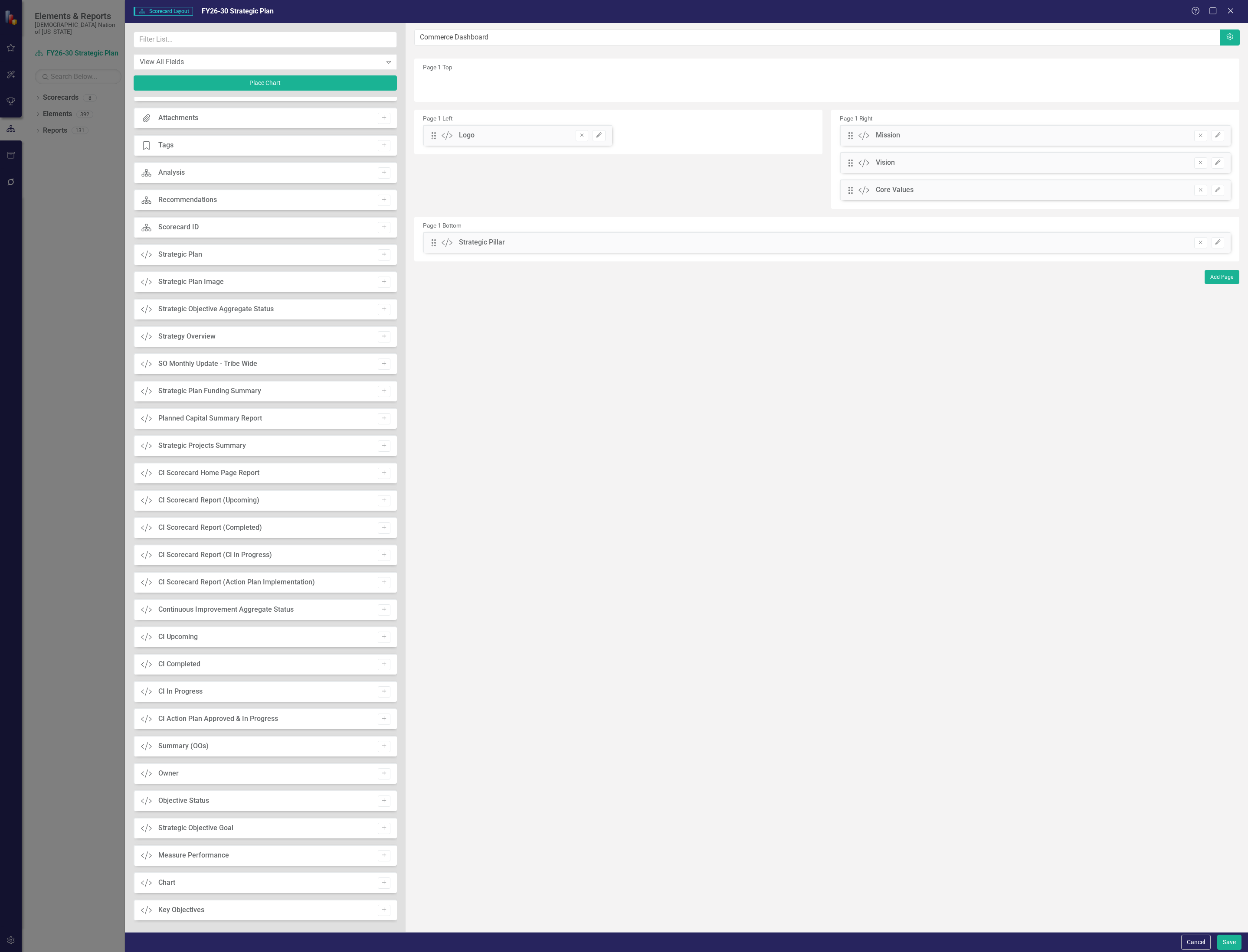
scroll to position [20, 0]
click at [381, 853] on icon "Add" at bounding box center [384, 851] width 7 height 5
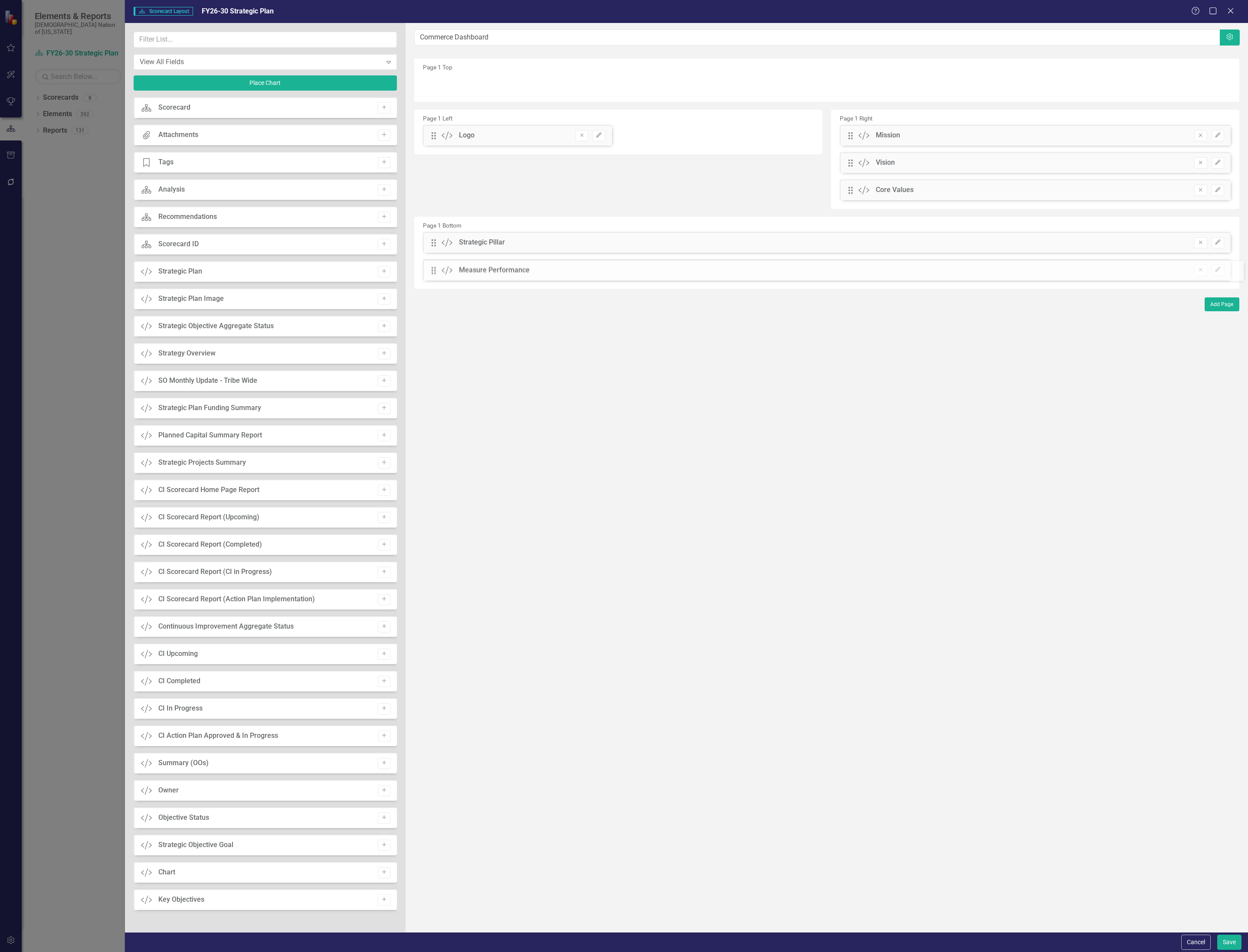
drag, startPoint x: 433, startPoint y: 82, endPoint x: 439, endPoint y: 272, distance: 190.1
click at [387, 875] on button "Add" at bounding box center [384, 873] width 13 height 12
drag, startPoint x: 433, startPoint y: 82, endPoint x: 445, endPoint y: 276, distance: 194.4
click at [384, 874] on icon "button" at bounding box center [384, 873] width 4 height 4
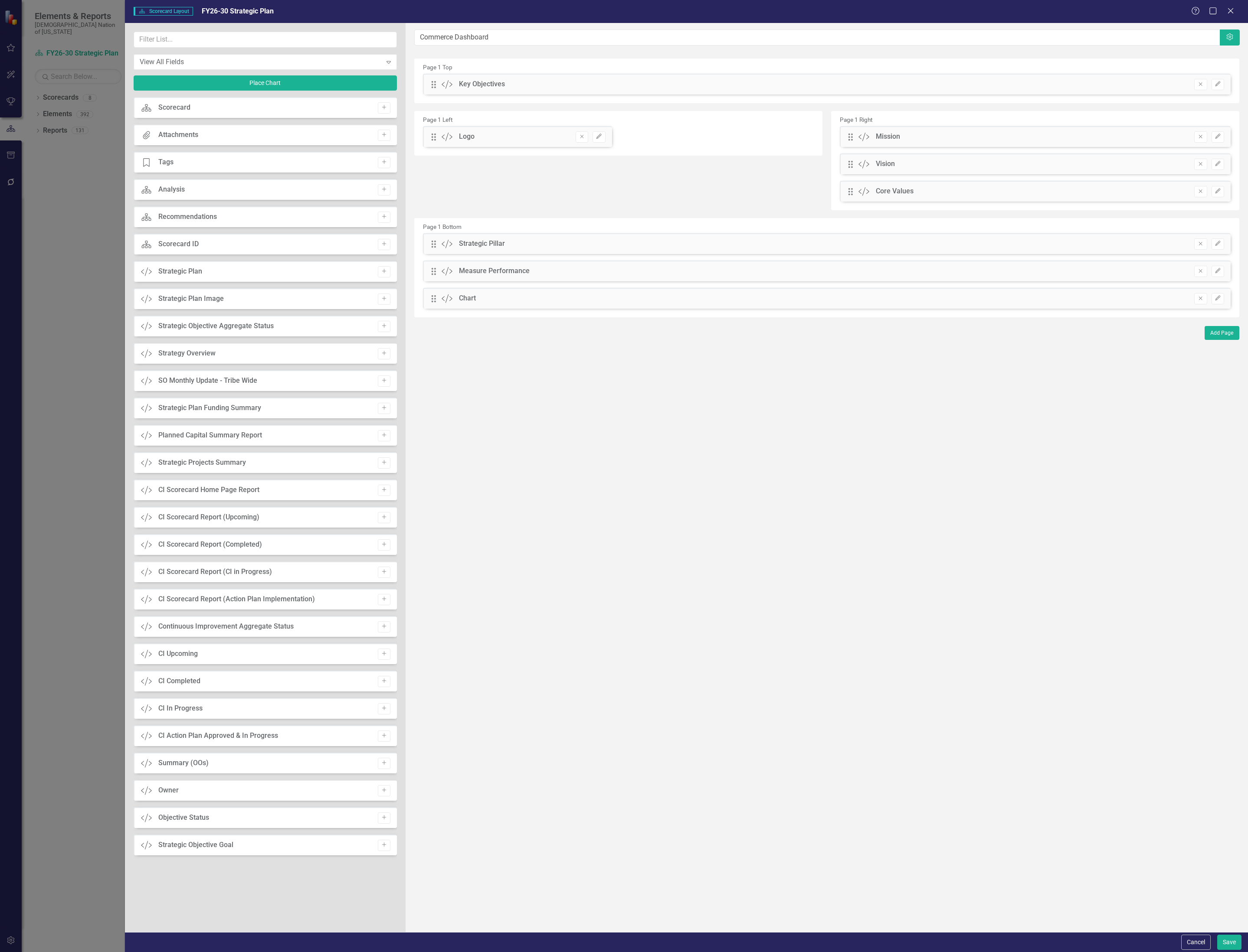
drag, startPoint x: 430, startPoint y: 83, endPoint x: 438, endPoint y: 90, distance: 10.6
click at [435, 99] on div "Drag Custom Key Objectives Remove Edit" at bounding box center [826, 87] width 820 height 27
drag, startPoint x: 437, startPoint y: 83, endPoint x: 438, endPoint y: 296, distance: 213.0
click at [1236, 940] on button "Save" at bounding box center [1229, 942] width 24 height 16
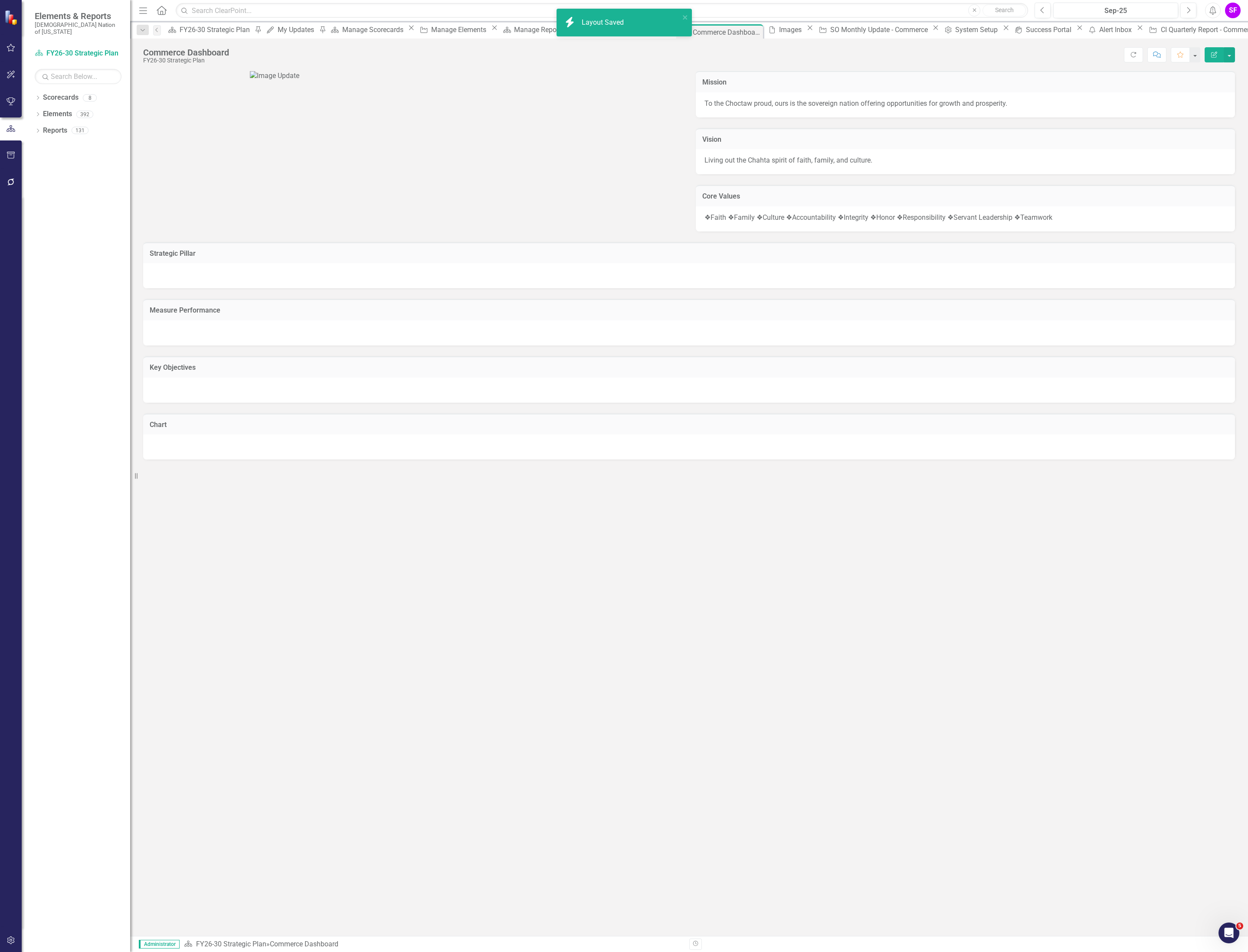
click at [640, 345] on div at bounding box center [689, 333] width 1092 height 25
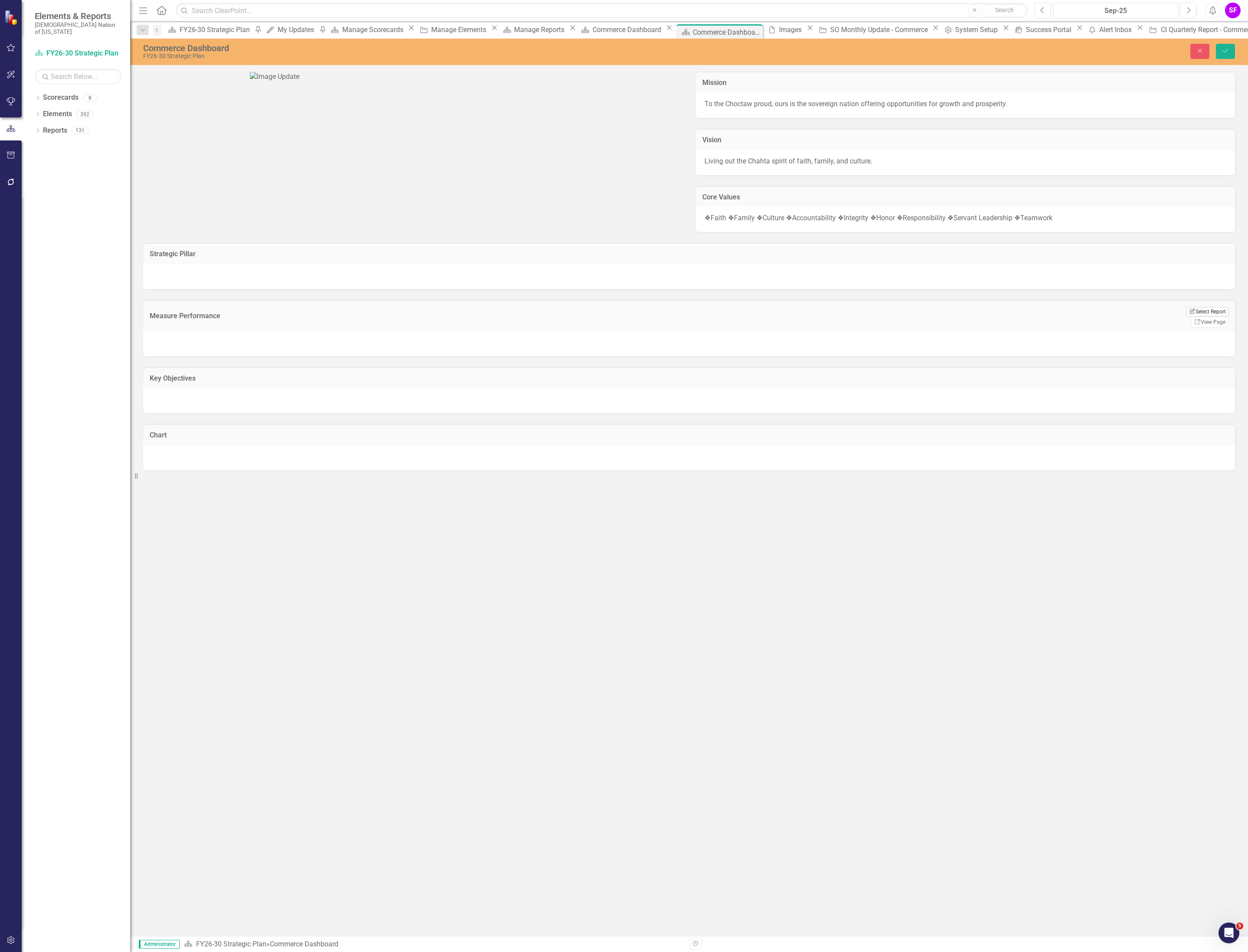
click at [1202, 316] on button "Edit Report Select Report" at bounding box center [1206, 312] width 42 height 10
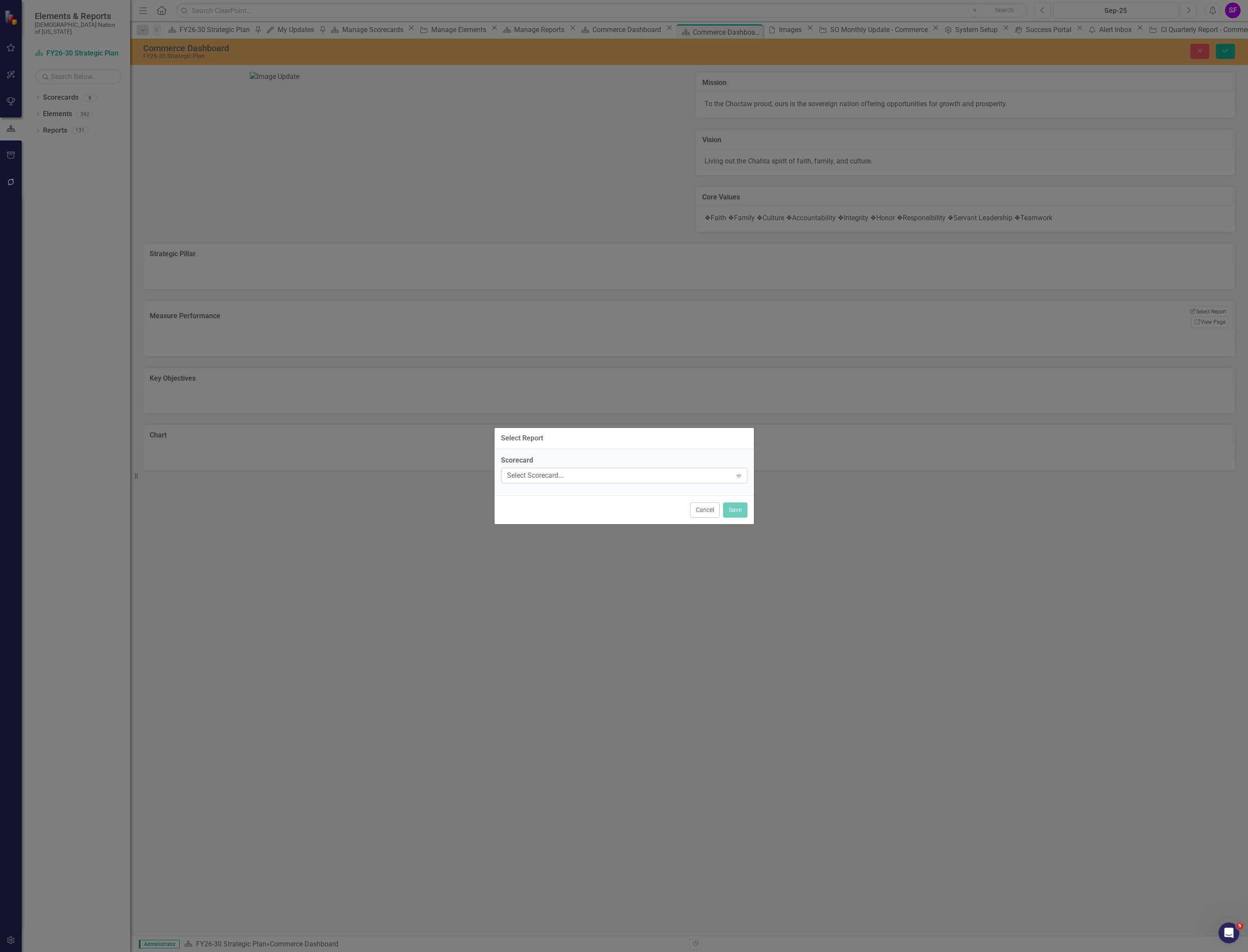
click at [550, 473] on div "Select Scorecard..." at bounding box center [620, 475] width 225 height 10
click at [560, 952] on div "FY26-30 Strategic Plan" at bounding box center [625, 959] width 1233 height 10
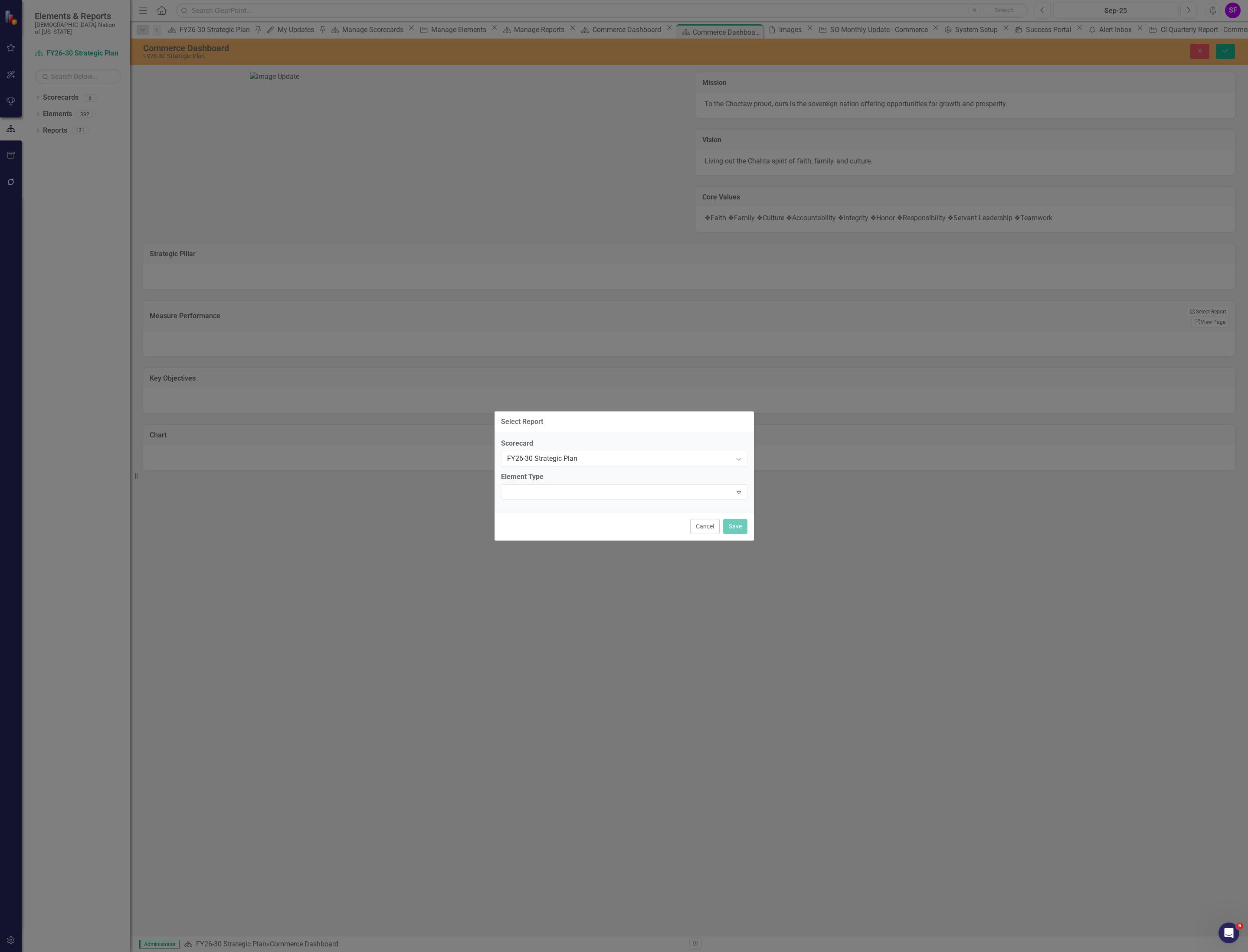
click at [560, 492] on div at bounding box center [617, 492] width 229 height 2
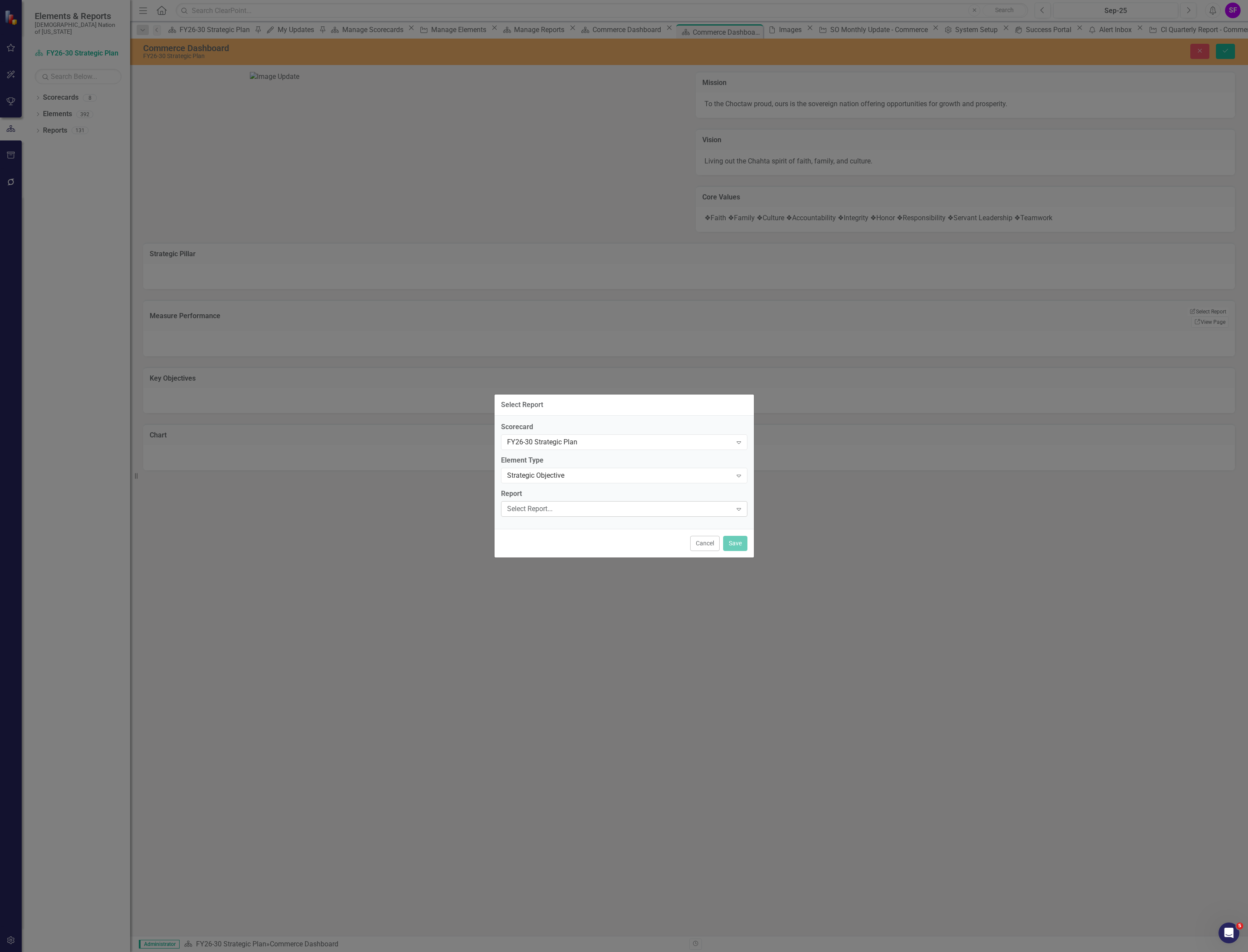
click at [553, 512] on div "Select Report..." at bounding box center [620, 509] width 225 height 10
type input "commerce"
click at [687, 344] on div "Select Report Scorecard FY26-30 Strategic Plan Expand Element Type Strategic Ob…" at bounding box center [624, 476] width 260 height 952
click at [697, 542] on button "Cancel" at bounding box center [705, 544] width 29 height 16
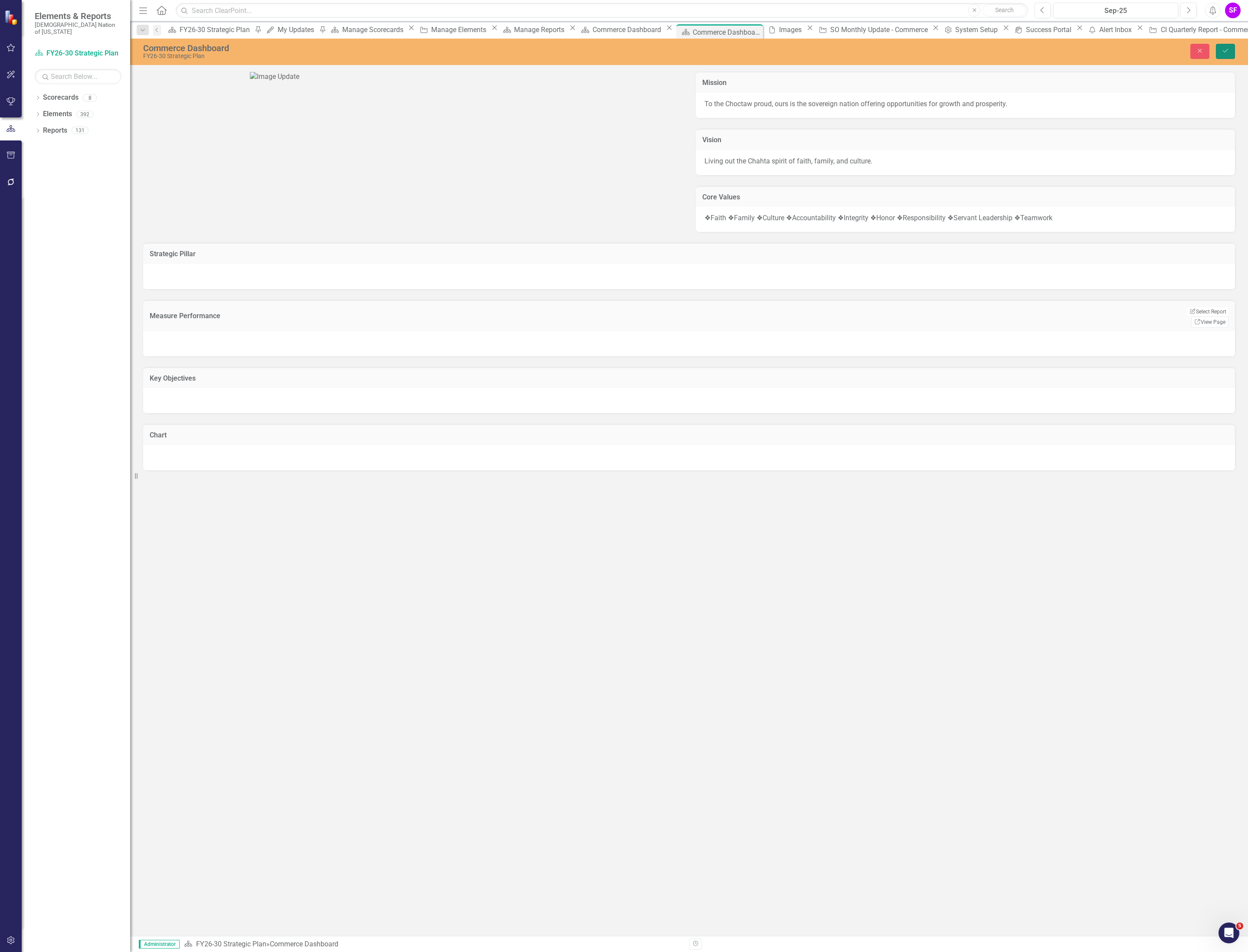
click at [1230, 48] on button "Save" at bounding box center [1226, 51] width 19 height 16
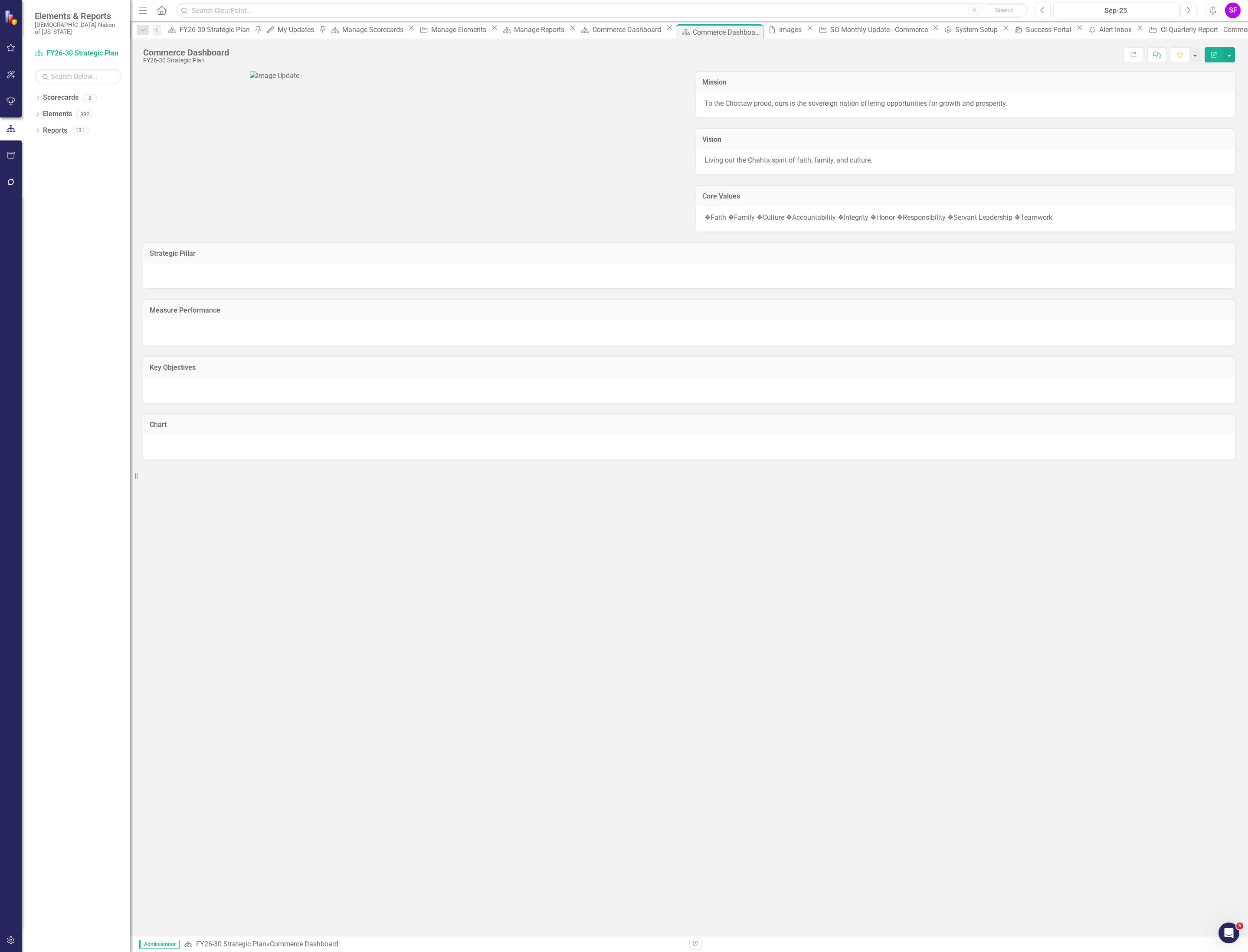
click at [841, 402] on div at bounding box center [689, 391] width 1092 height 25
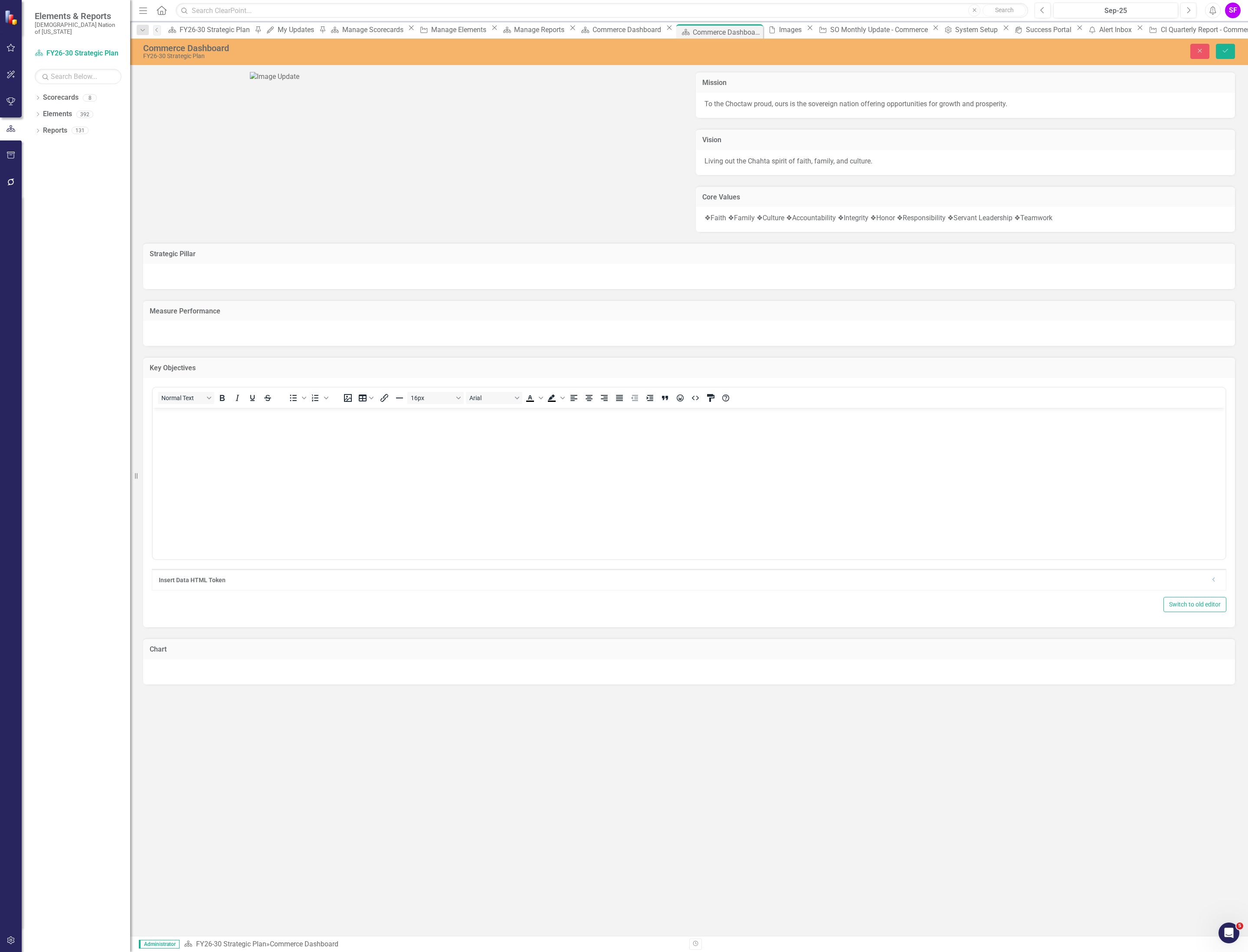
click at [1212, 590] on div "Insert Data HTML Token Dropdown" at bounding box center [688, 579] width 1073 height 20
click at [1213, 583] on icon "Dropdown" at bounding box center [1213, 579] width 7 height 5
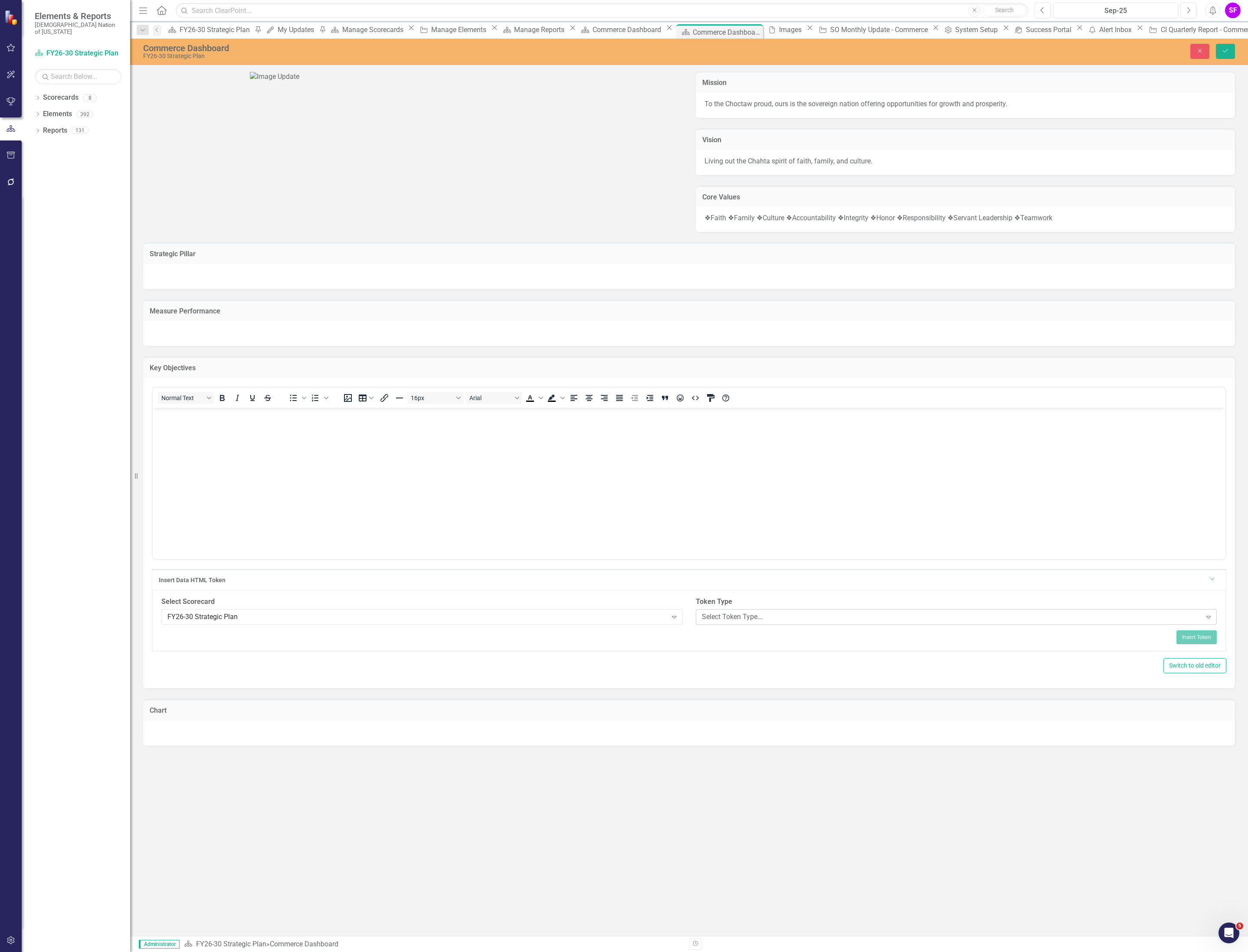
click at [827, 621] on div "Select Token Type..." at bounding box center [951, 617] width 499 height 10
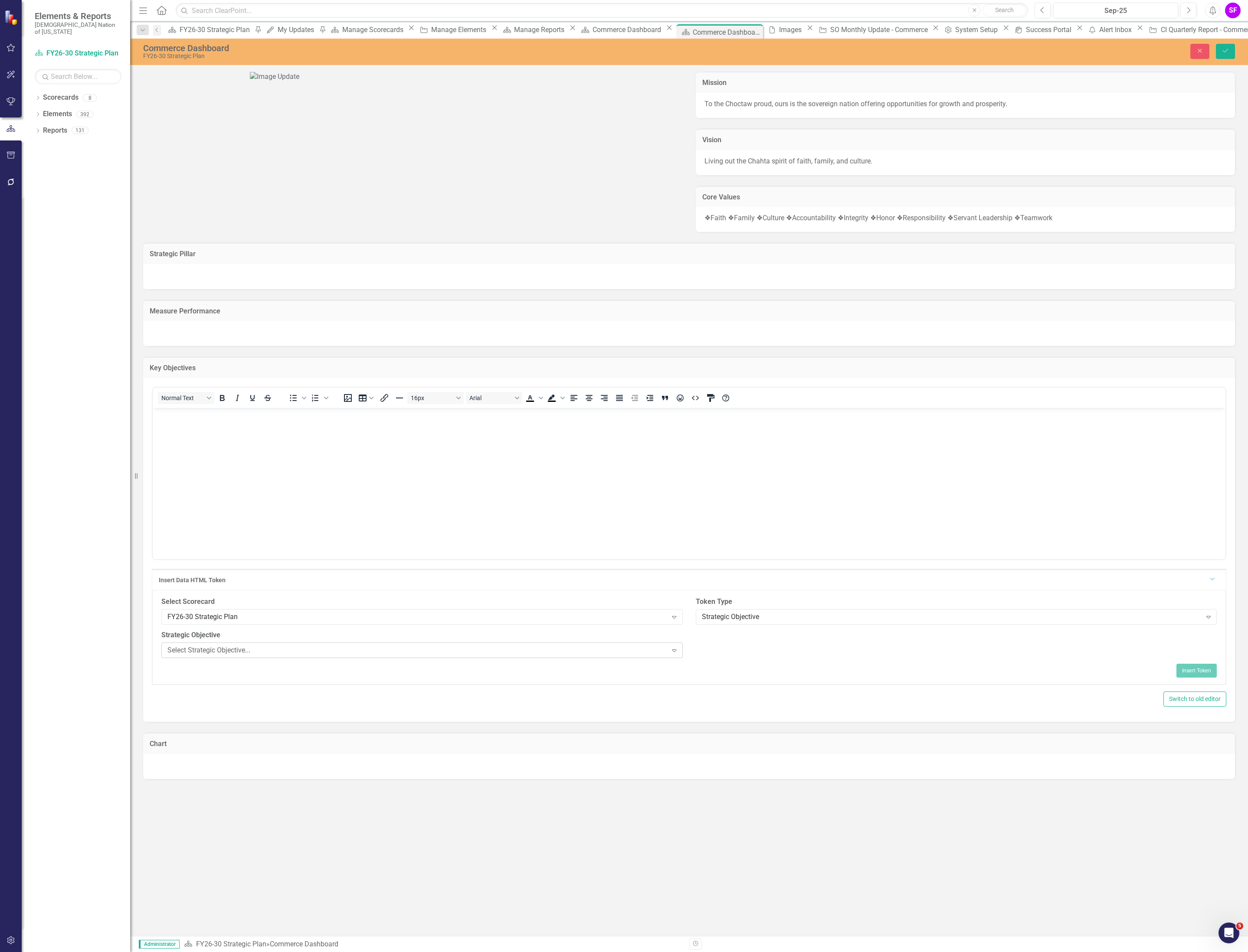
click at [669, 657] on div "Expand" at bounding box center [674, 651] width 16 height 14
click at [821, 630] on div "Token Type Strategic Objective Expand" at bounding box center [956, 614] width 534 height 33
click at [821, 621] on div "Strategic Objective" at bounding box center [951, 617] width 499 height 10
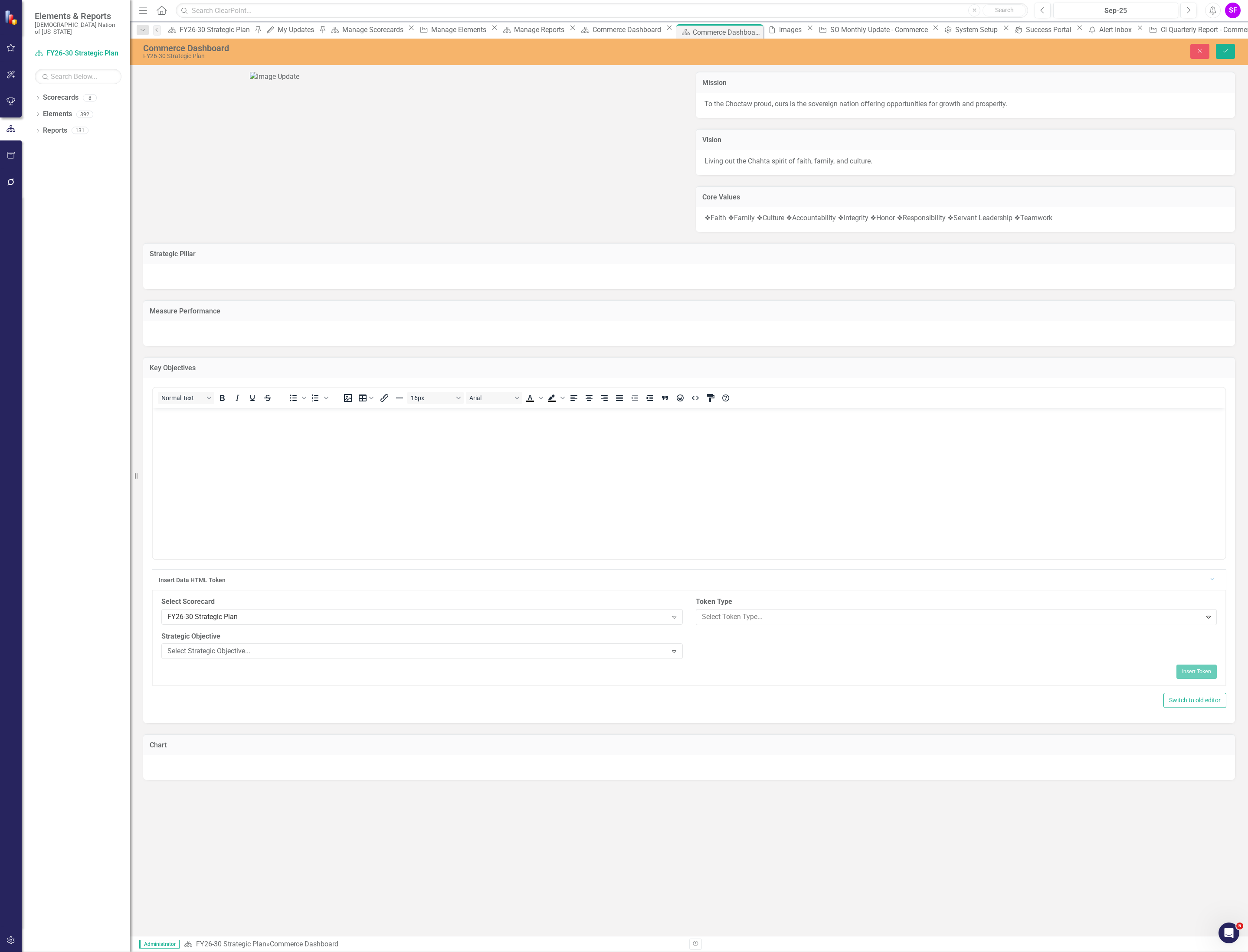
click at [677, 653] on icon "Expand" at bounding box center [674, 650] width 9 height 7
type input "commer"
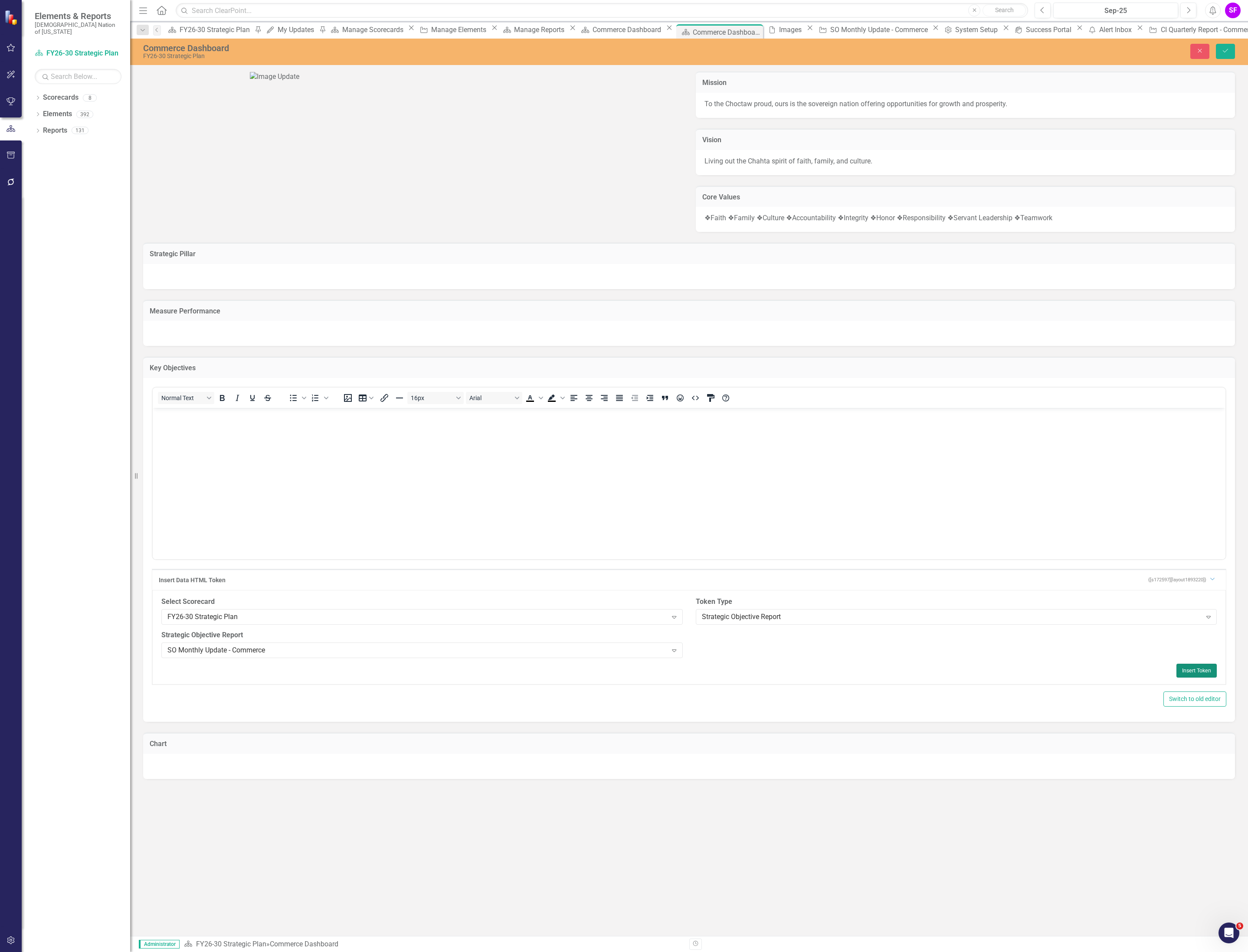
click at [1201, 678] on button "Insert Token" at bounding box center [1197, 671] width 41 height 14
click at [1233, 56] on button "Save" at bounding box center [1226, 51] width 19 height 16
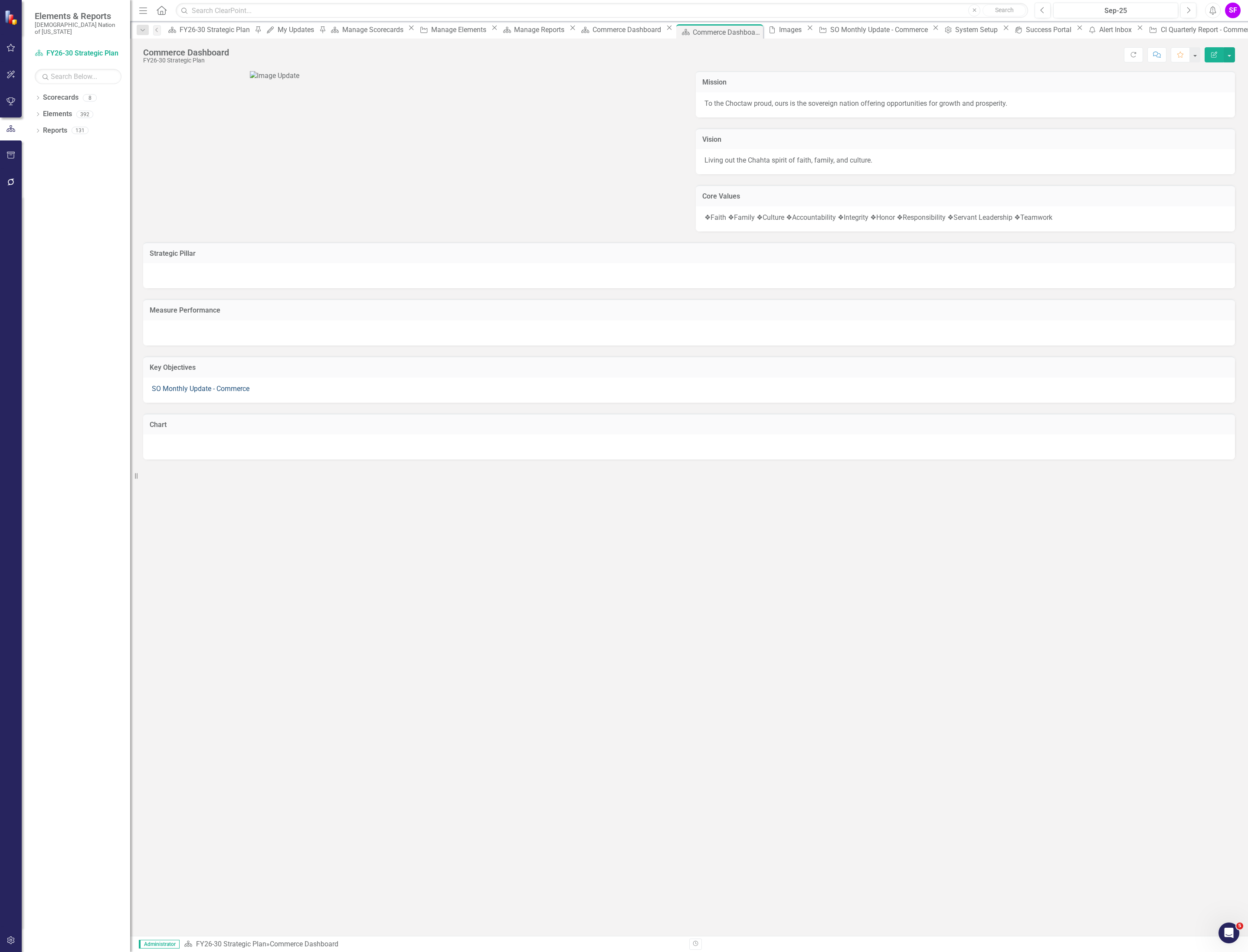
click at [232, 393] on link "SO Monthly Update - Commerce" at bounding box center [201, 389] width 98 height 8
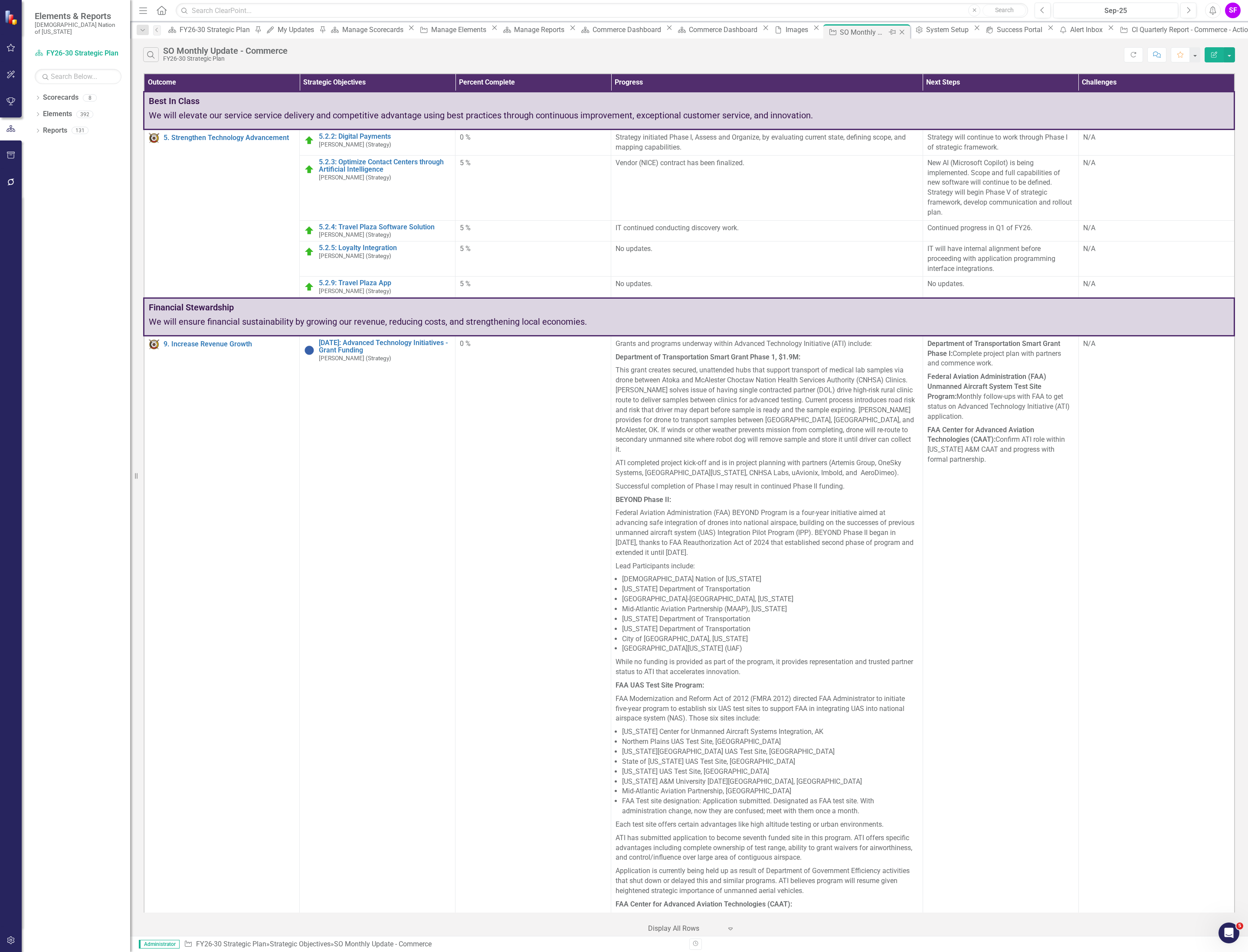
click at [897, 30] on icon "Close" at bounding box center [901, 32] width 9 height 7
click at [562, 31] on div "Commerce Dashboard" at bounding box center [560, 31] width 38 height 11
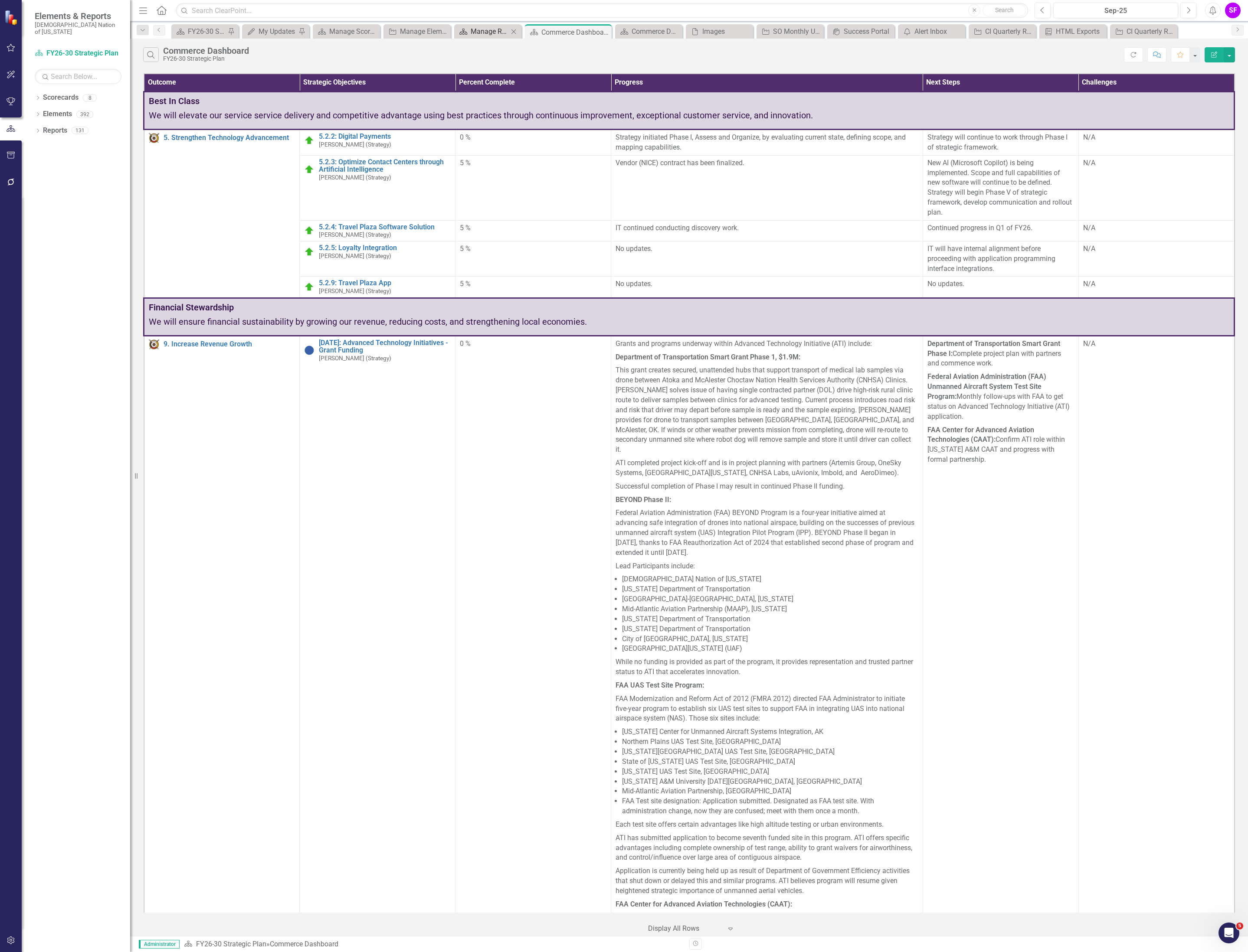
click at [480, 26] on div "Manage Reports" at bounding box center [489, 31] width 38 height 11
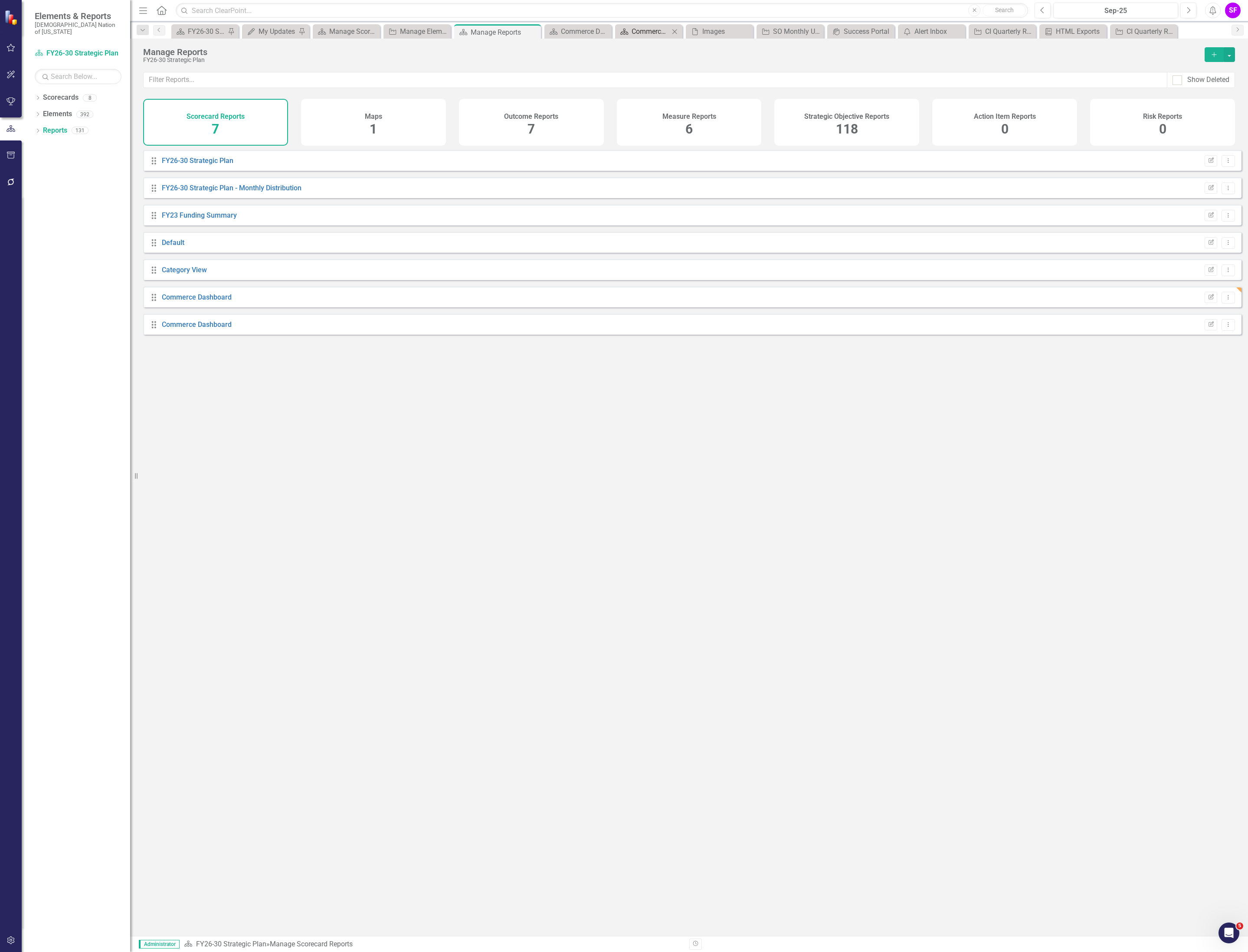
click at [651, 32] on div "Commerce Dashboard" at bounding box center [650, 31] width 38 height 11
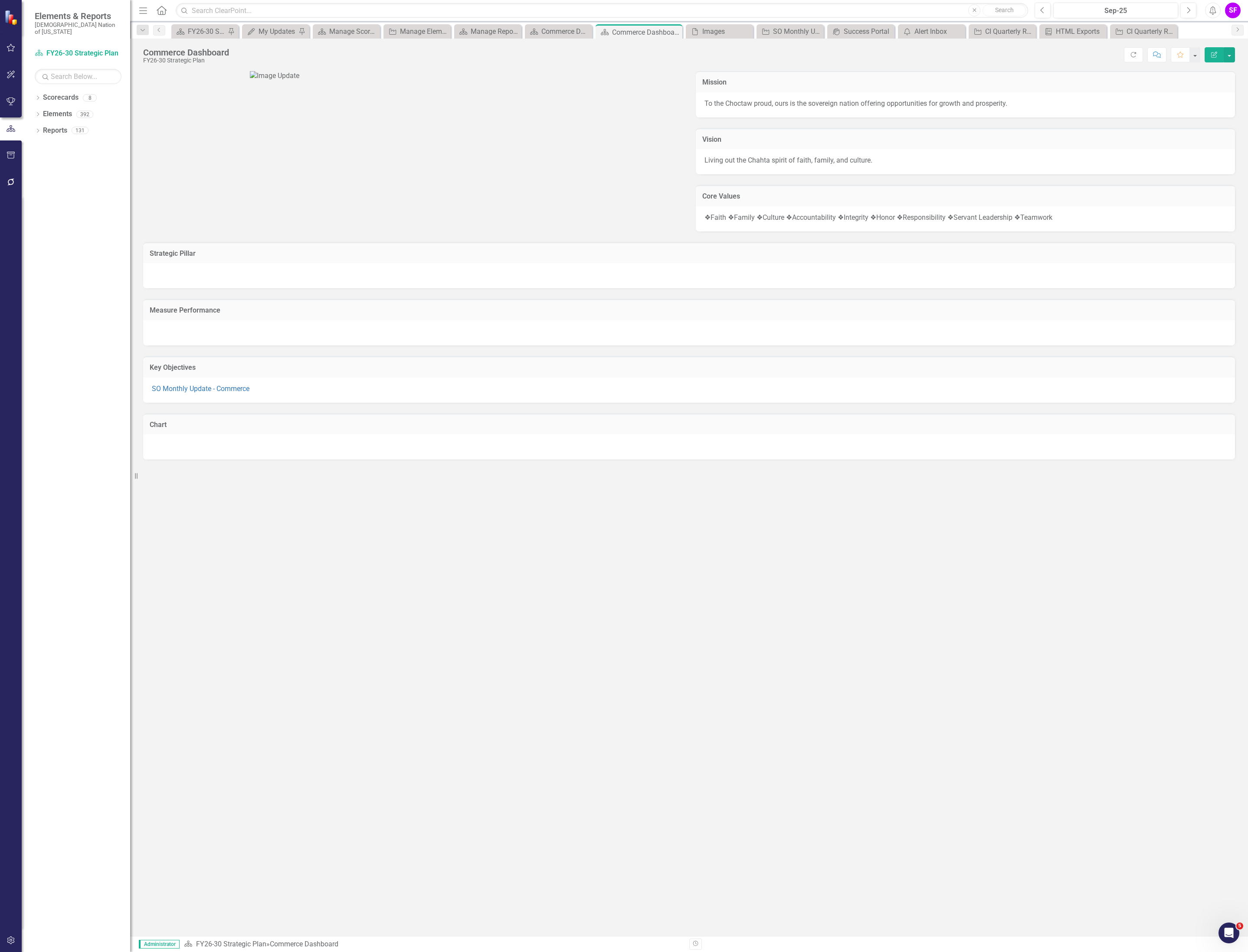
click at [1025, 374] on td "Key Objectives" at bounding box center [688, 368] width 1078 height 12
click at [1025, 371] on h3 "Key Objectives" at bounding box center [688, 367] width 1078 height 8
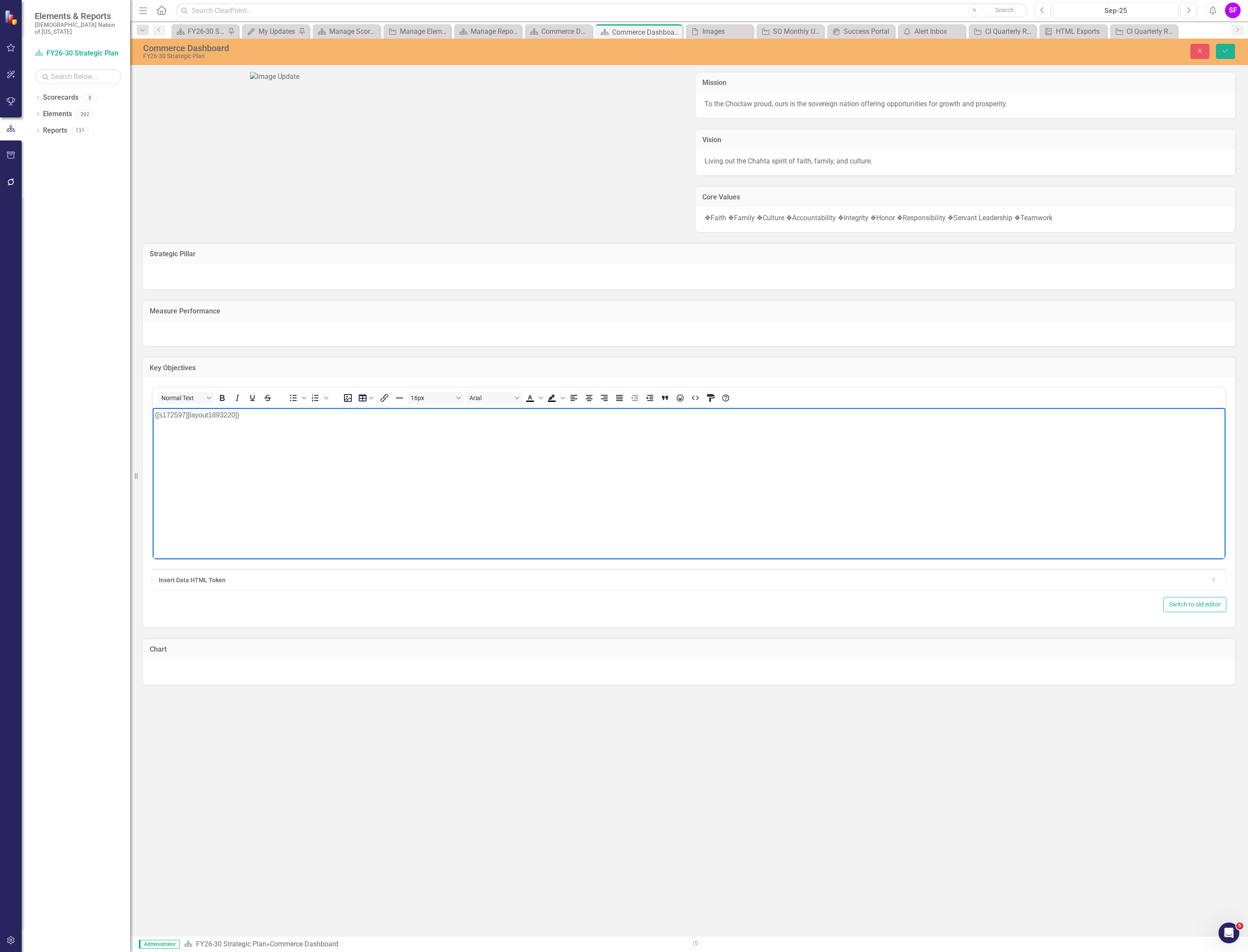
click at [667, 433] on body "{[s172597][layout1893220]}" at bounding box center [688, 472] width 1072 height 130
click at [1211, 584] on div "Dropdown" at bounding box center [1213, 580] width 7 height 8
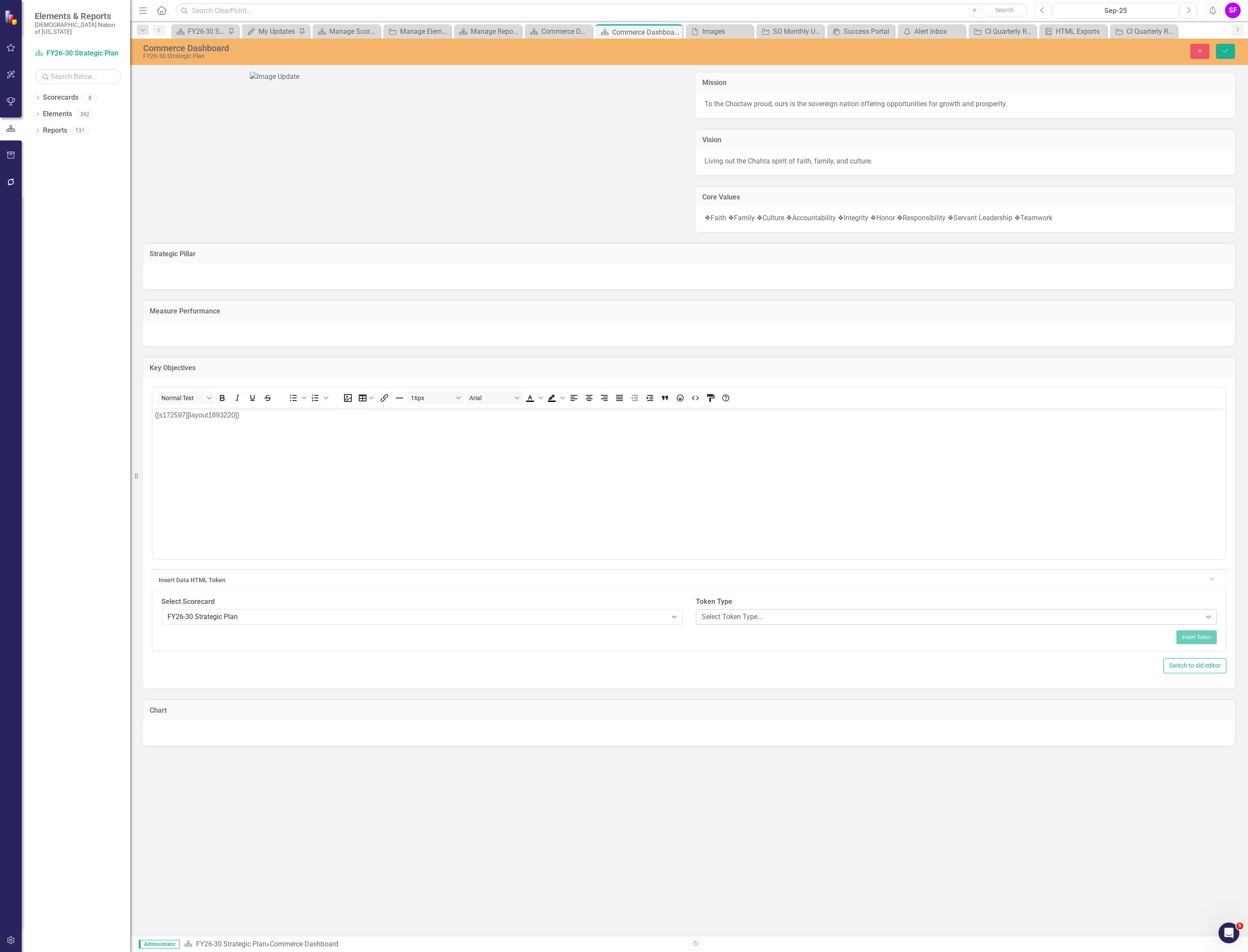
click at [800, 621] on div "Select Token Type..." at bounding box center [951, 617] width 499 height 10
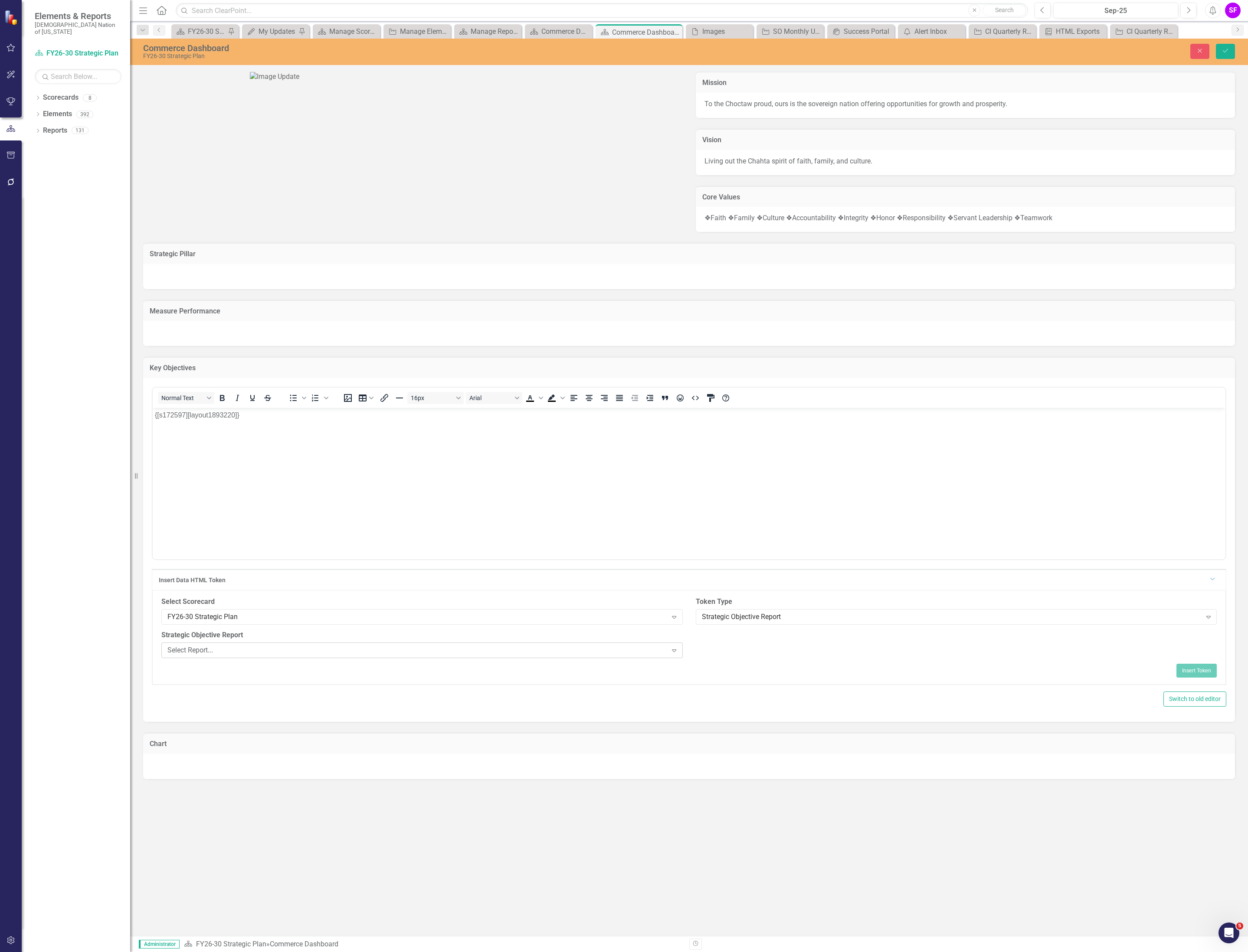
click at [548, 655] on div "Select Report..." at bounding box center [417, 650] width 499 height 10
type input "commerce"
click at [1217, 684] on div "Select Scorecard FY26-30 Strategic Plan Expand Token Type Strategic Objective R…" at bounding box center [688, 637] width 1073 height 94
click at [1209, 678] on button "Insert Token" at bounding box center [1197, 671] width 41 height 14
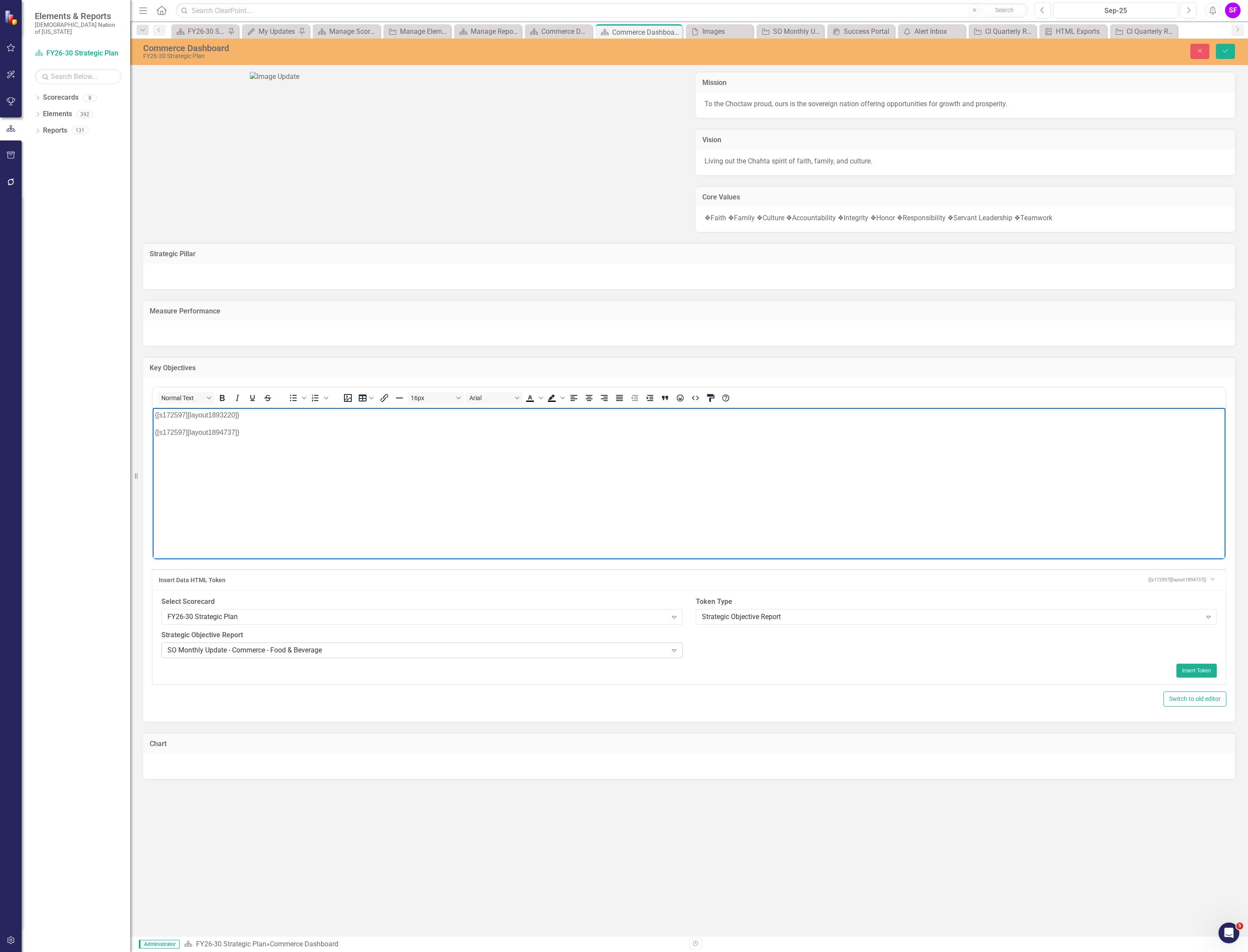
click at [662, 655] on div "SO Monthly Update - Commerce - Food & Beverage" at bounding box center [417, 650] width 499 height 10
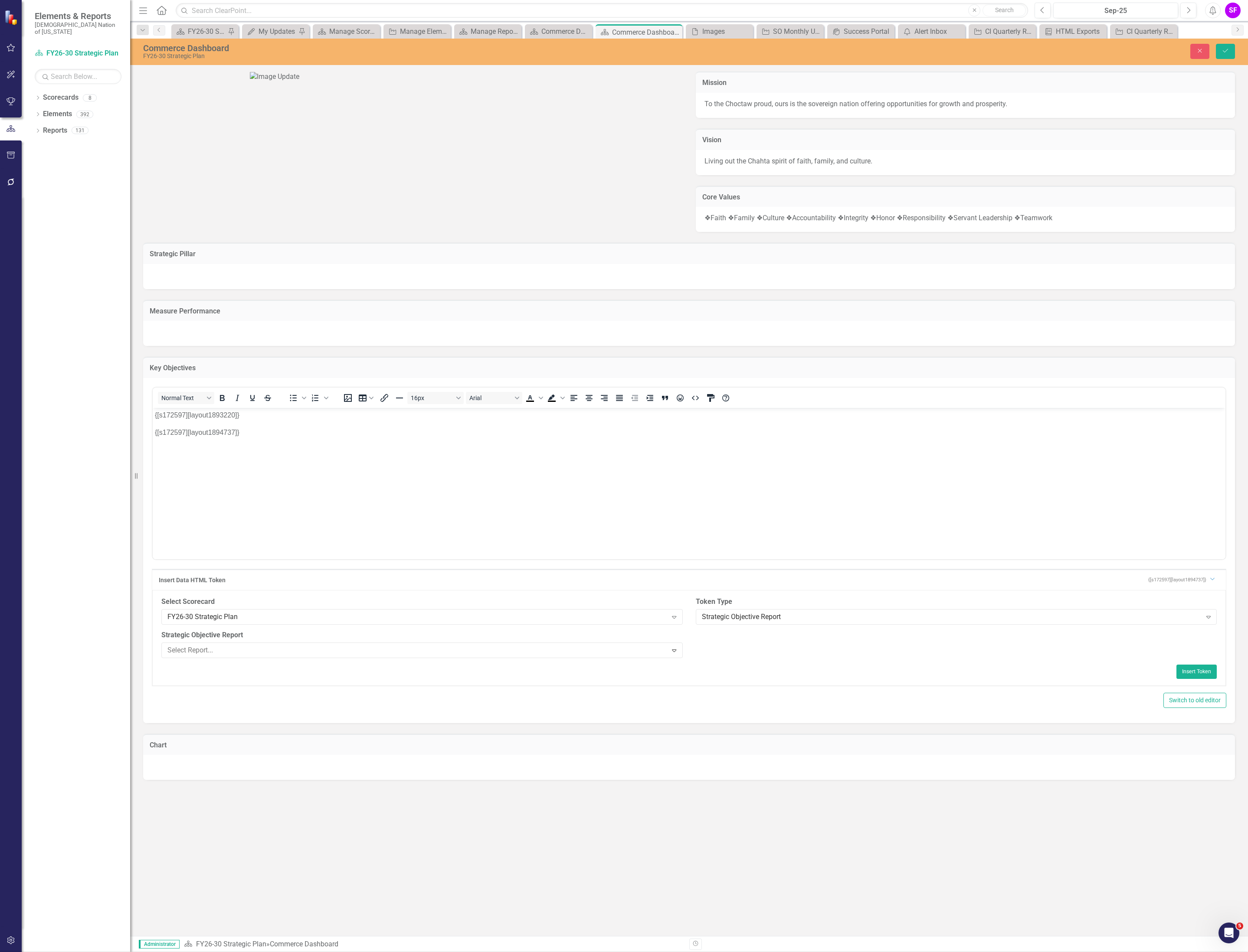
scroll to position [1068, 0]
click at [1187, 678] on button "Insert Token" at bounding box center [1197, 671] width 41 height 14
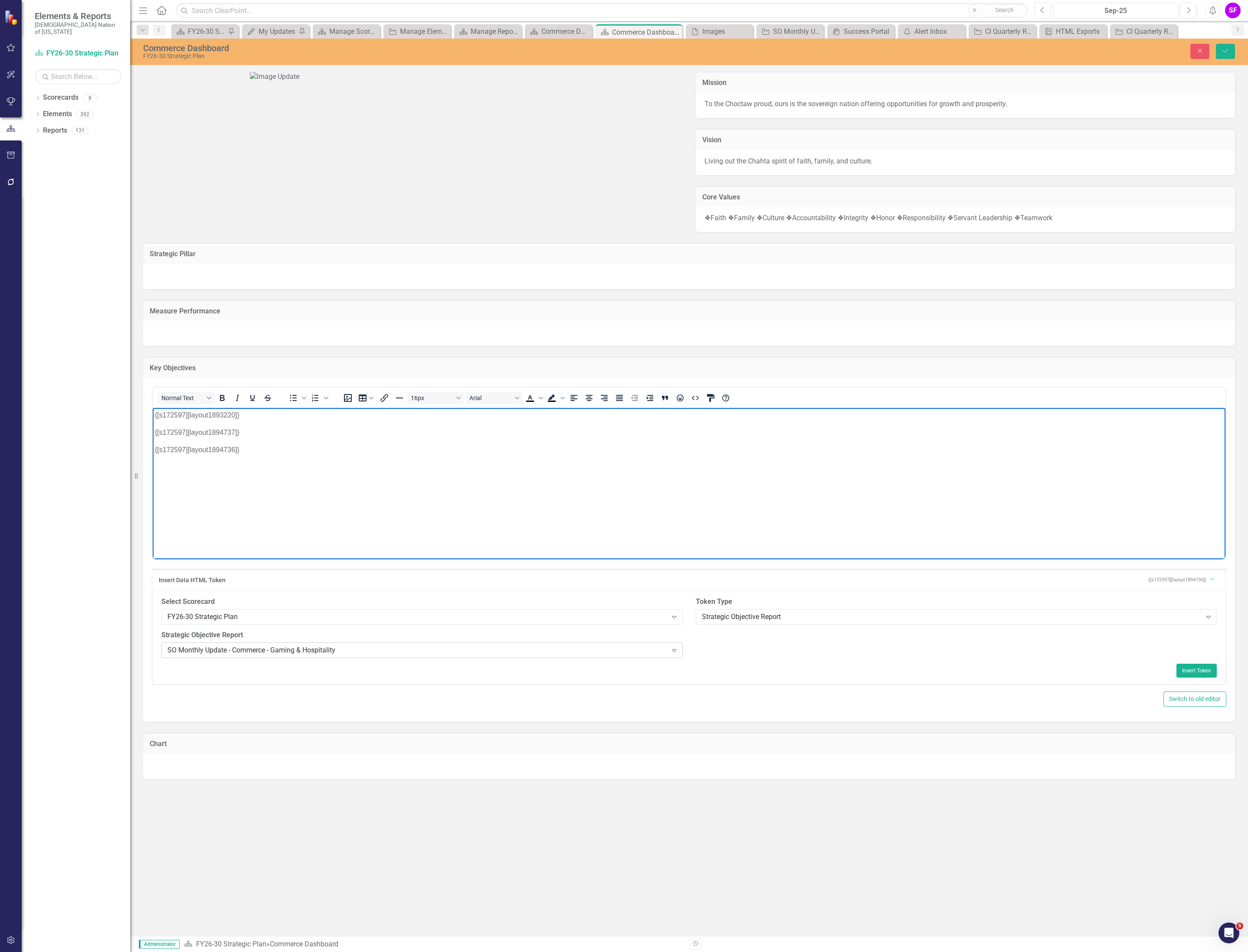
click at [607, 655] on div "SO Monthly Update - Commerce - Gaming & Hospitality" at bounding box center [417, 650] width 499 height 10
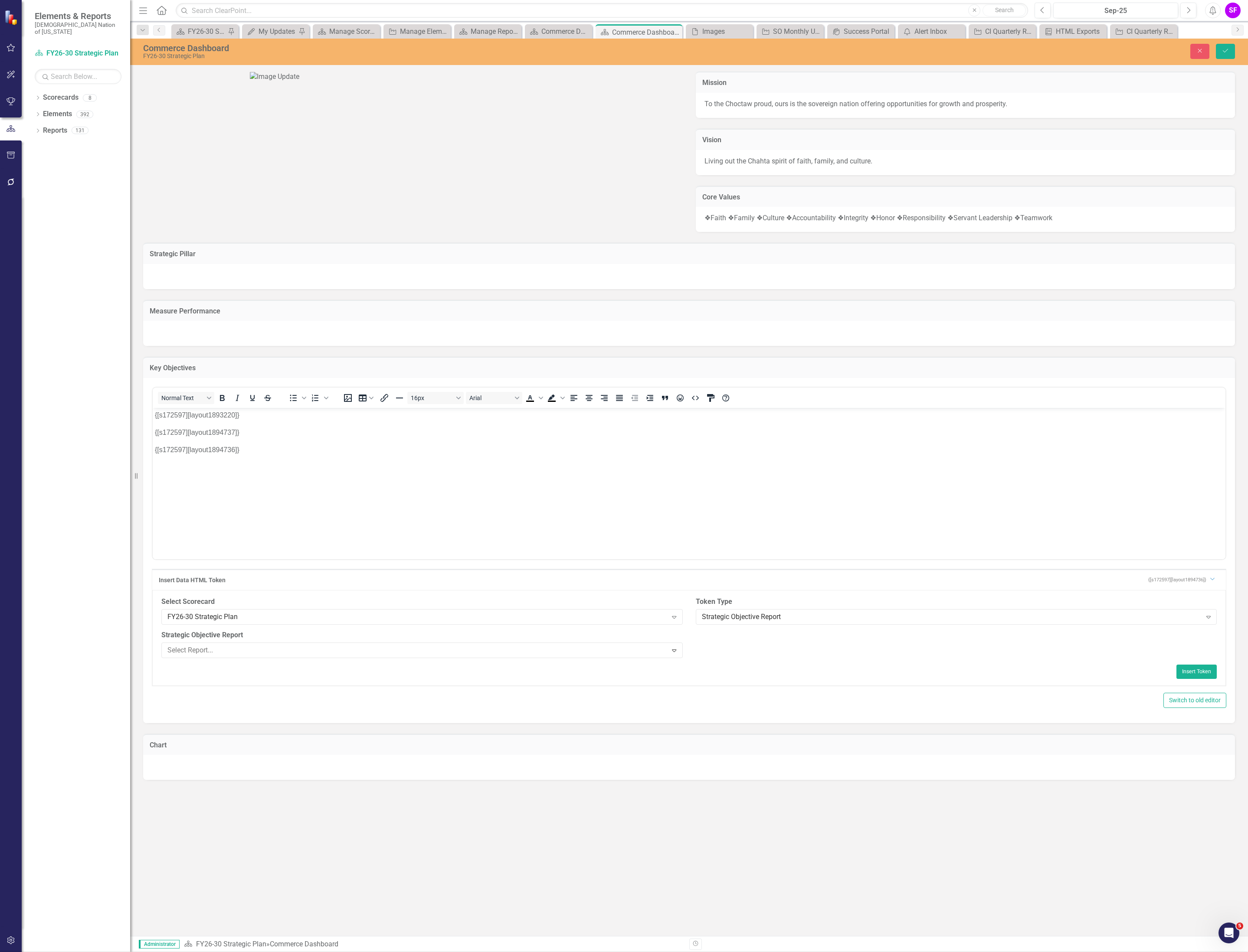
scroll to position [1082, 0]
click at [1191, 678] on button "Insert Token" at bounding box center [1197, 671] width 41 height 14
click at [567, 655] on div "SO Monthly Update - Commerce - Retail Operations" at bounding box center [417, 650] width 499 height 10
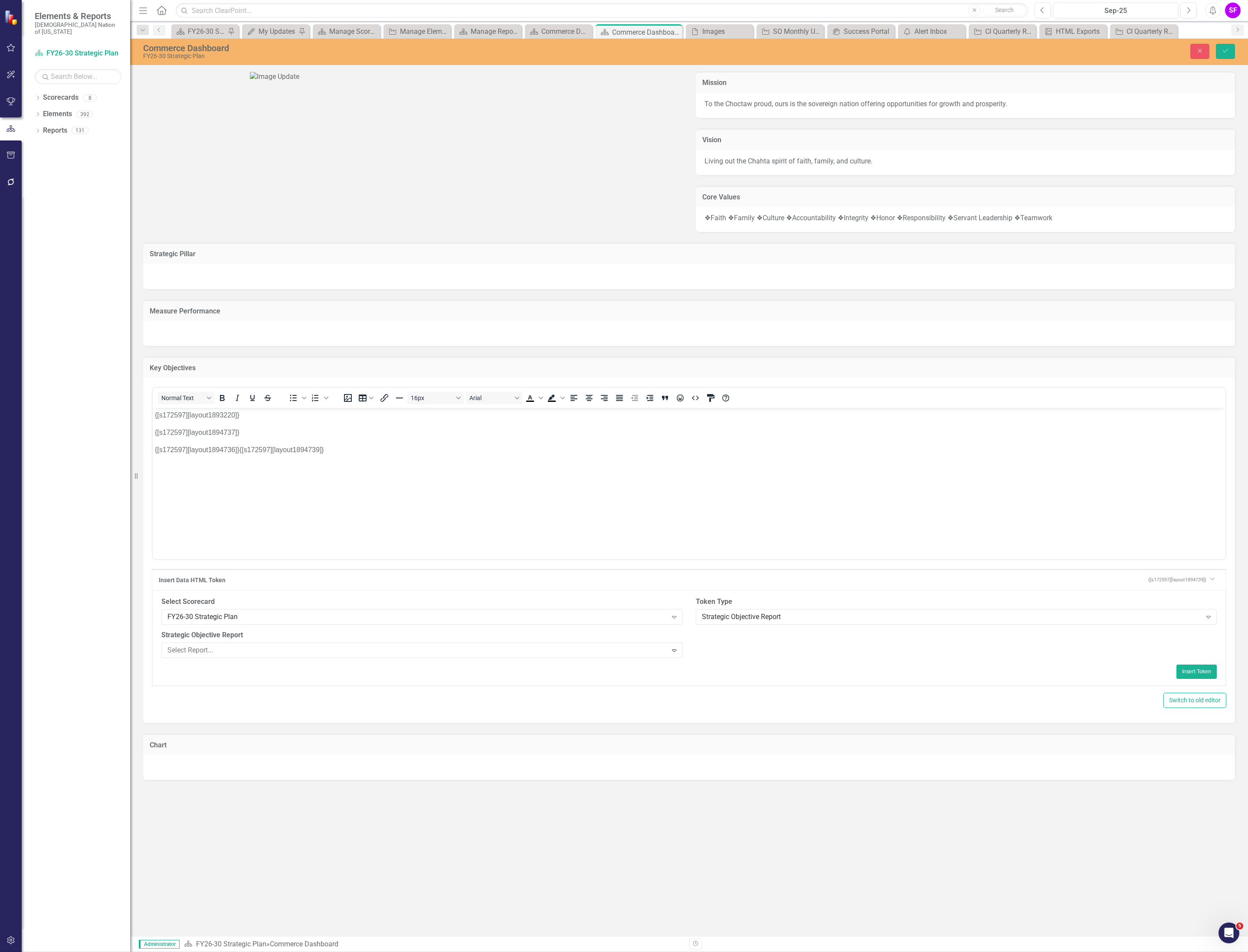
click at [1190, 678] on button "Insert Token" at bounding box center [1197, 671] width 41 height 14
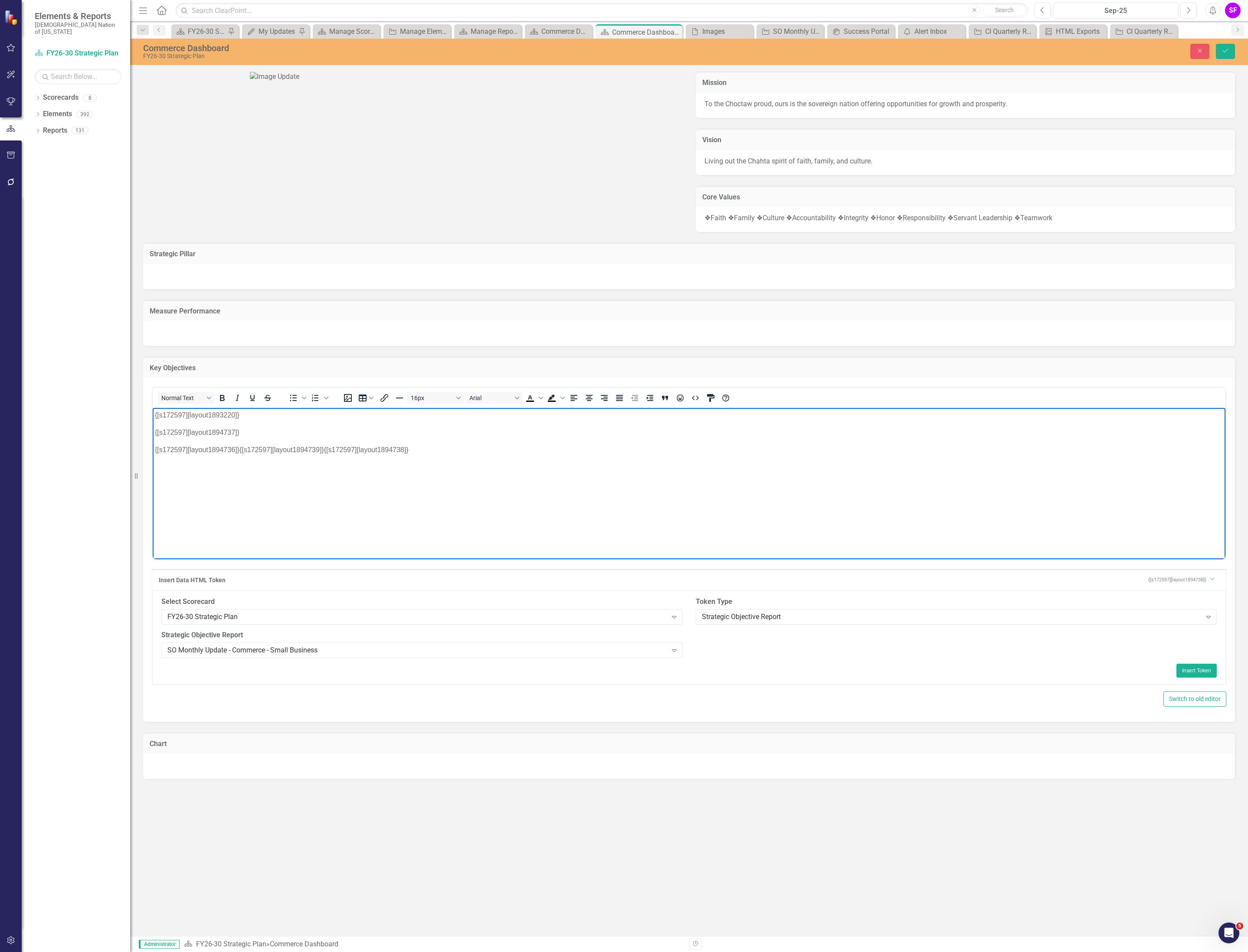
click at [238, 450] on p "{[s172597][layout1894736]}{[s172597][layout1894739]}{[s172597][layout1894738]}" at bounding box center [689, 449] width 1069 height 11
click at [1218, 48] on button "Save" at bounding box center [1226, 51] width 19 height 16
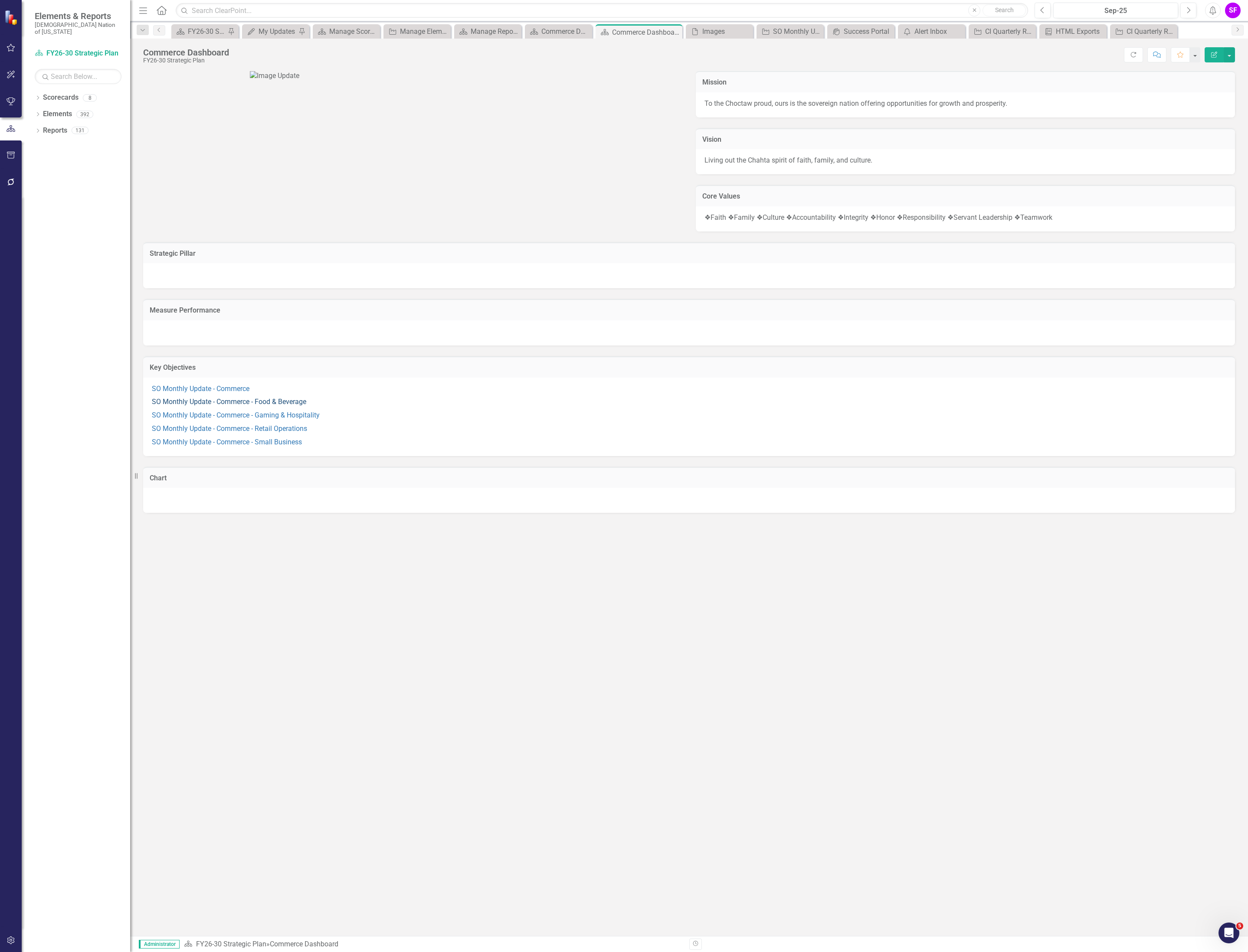
click at [243, 406] on link "SO Monthly Update - Commerce - Food & Beverage" at bounding box center [229, 401] width 154 height 8
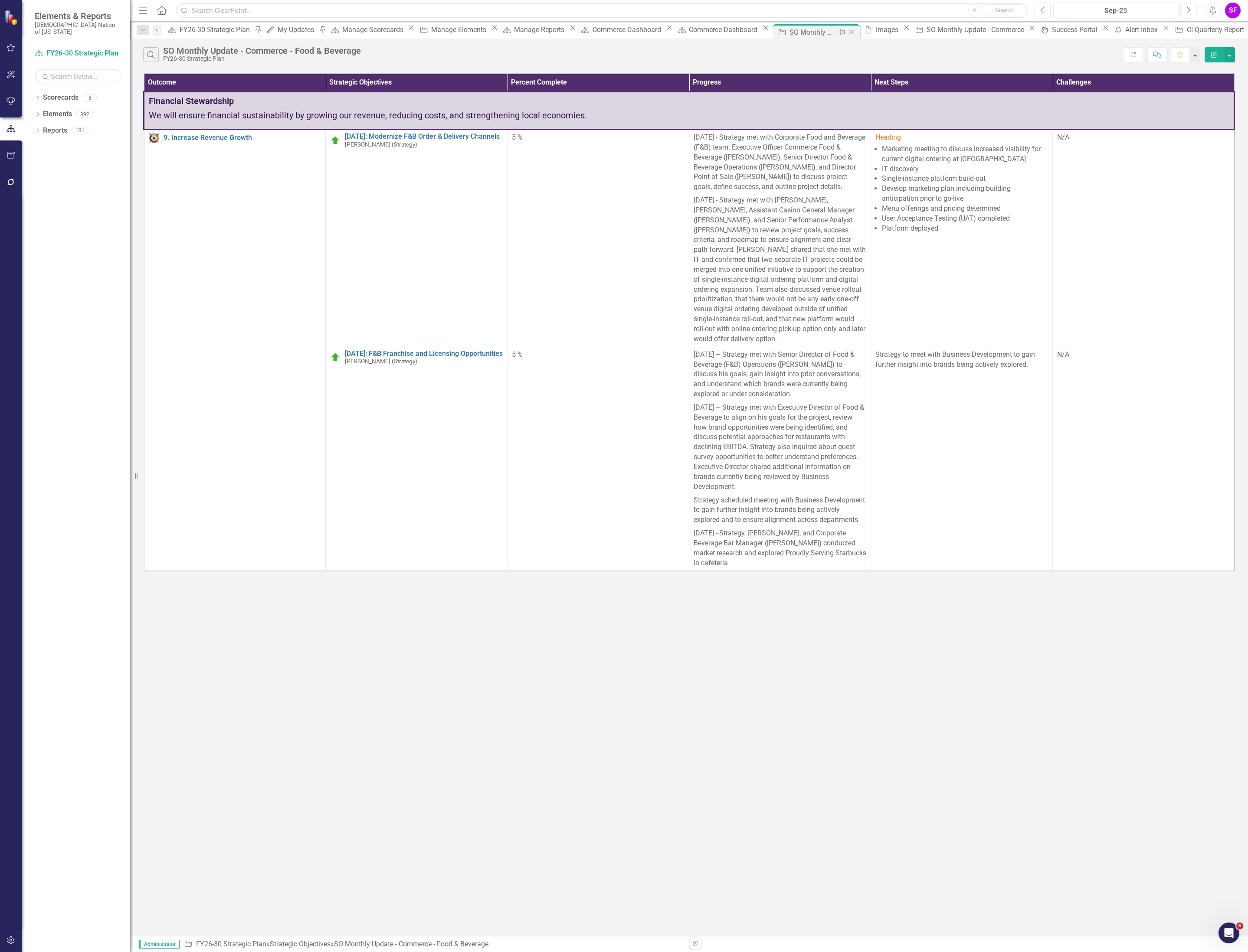
click at [847, 32] on icon "Close" at bounding box center [850, 32] width 9 height 7
click at [746, 33] on icon "Close" at bounding box center [744, 32] width 9 height 7
click at [781, 30] on icon "Close" at bounding box center [781, 32] width 9 height 7
click at [823, 30] on icon "Close" at bounding box center [823, 32] width 9 height 7
click at [655, 20] on div "Menu Home Search Close Search Previous Sep-25 Next Alerts SF User Edit Profile …" at bounding box center [688, 11] width 1117 height 21
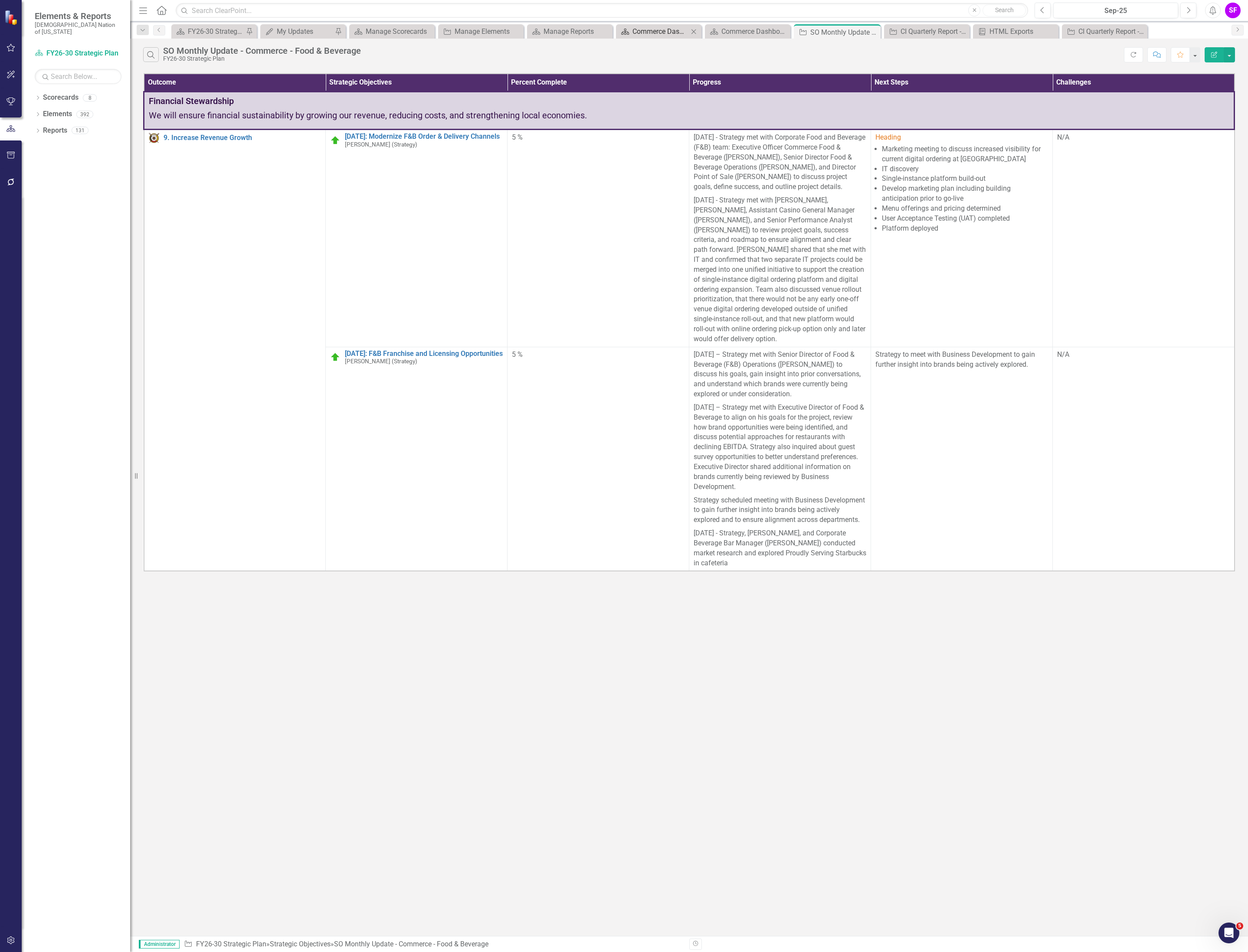
click at [654, 28] on div "Commerce Dashboard" at bounding box center [660, 31] width 56 height 11
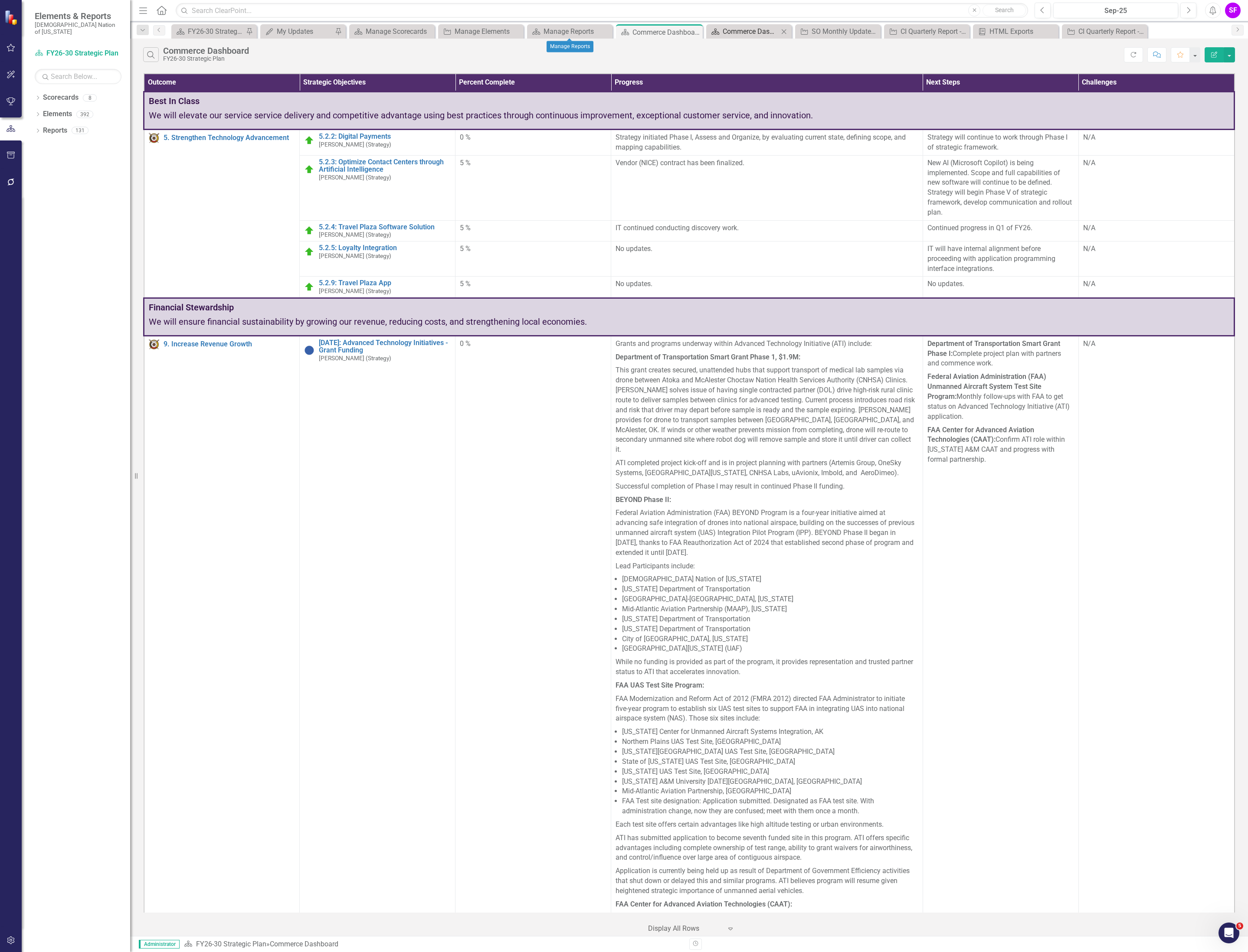
click at [731, 32] on div "Commerce Dashboard" at bounding box center [751, 31] width 56 height 11
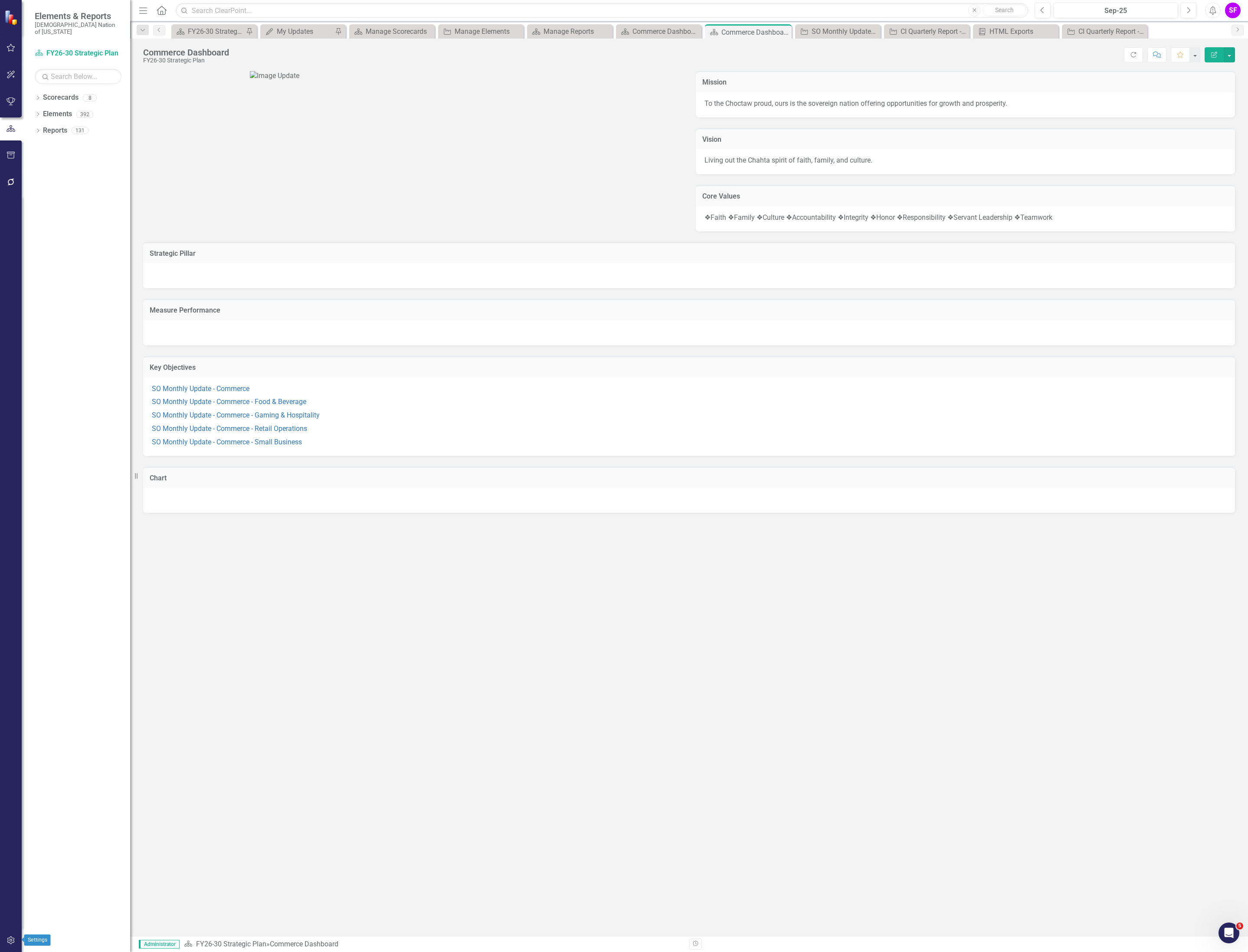
click at [16, 941] on button "button" at bounding box center [11, 940] width 19 height 18
click at [71, 203] on link "System Setup" at bounding box center [78, 207] width 86 height 10
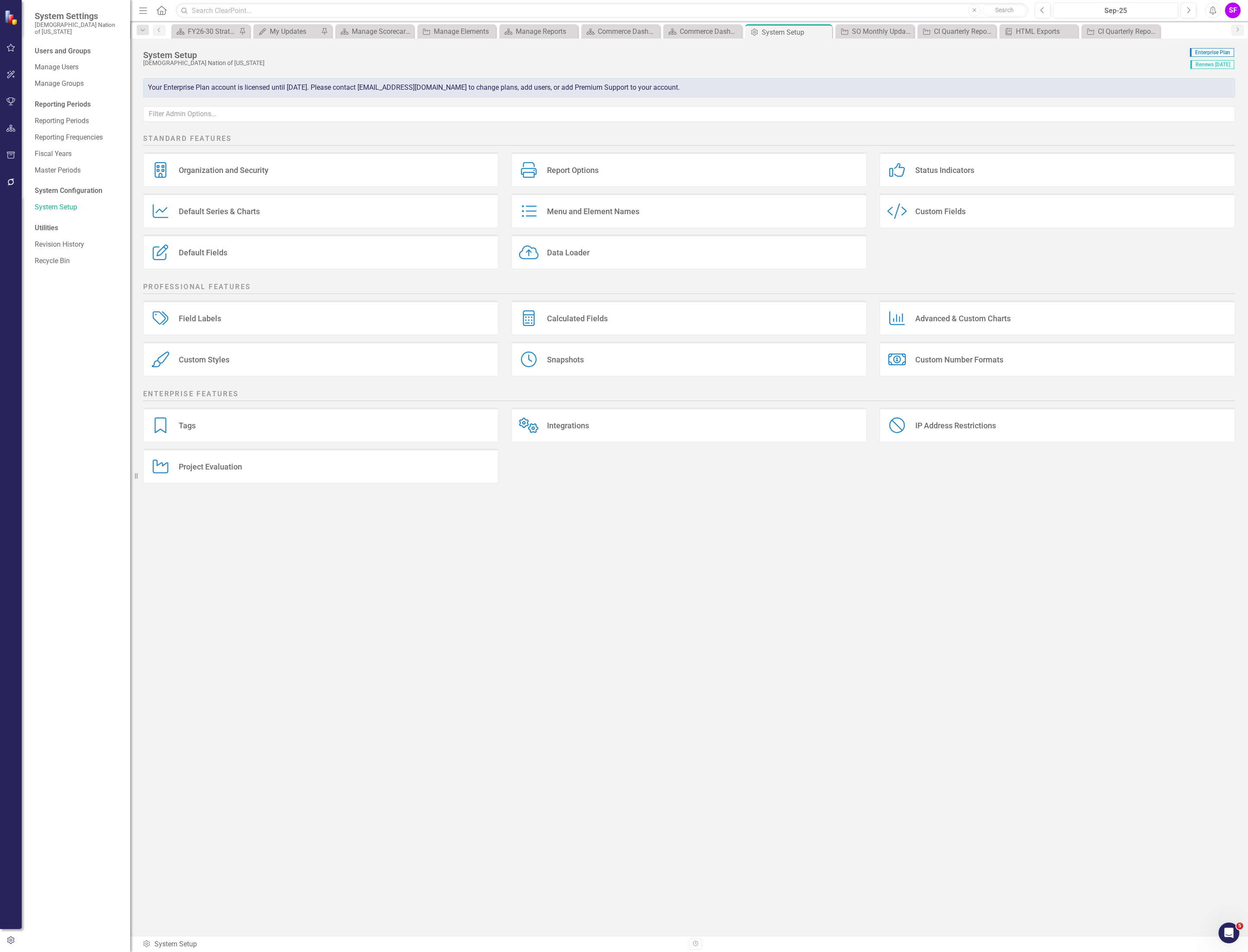
click at [944, 220] on div "Custom Style Custom Fields" at bounding box center [1057, 210] width 355 height 35
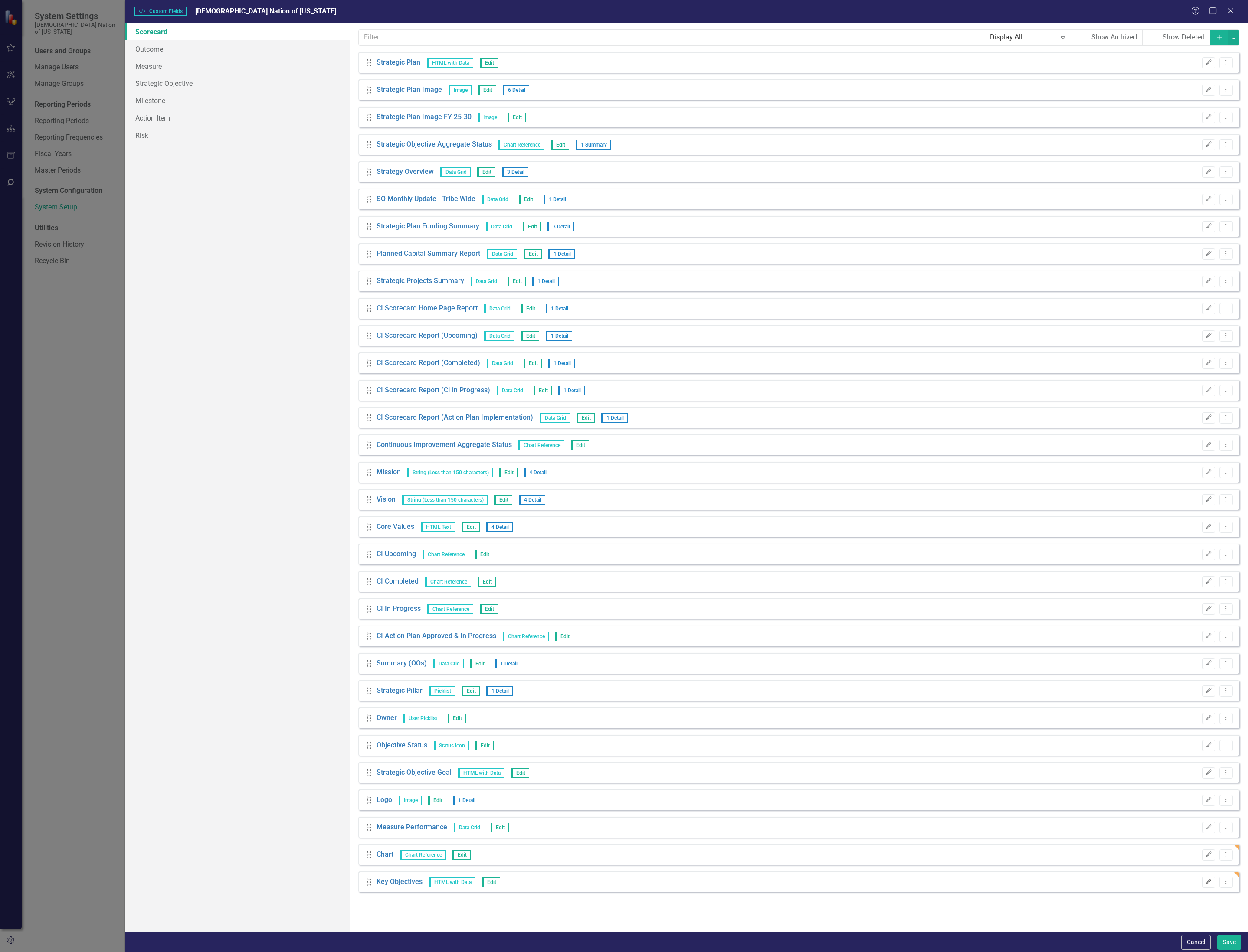
click at [1210, 881] on icon "Edit" at bounding box center [1208, 881] width 7 height 5
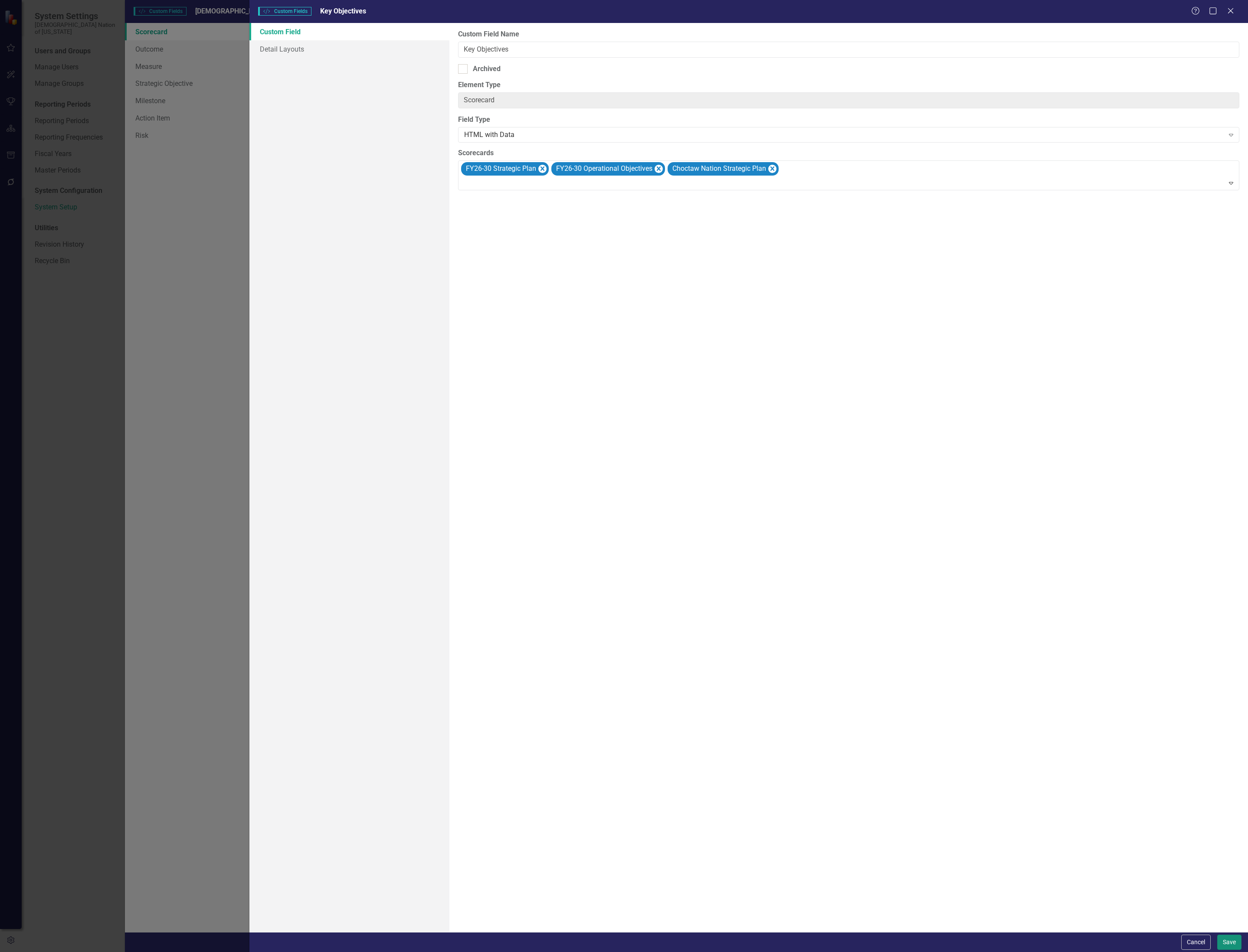
click at [1226, 941] on button "Save" at bounding box center [1229, 942] width 24 height 16
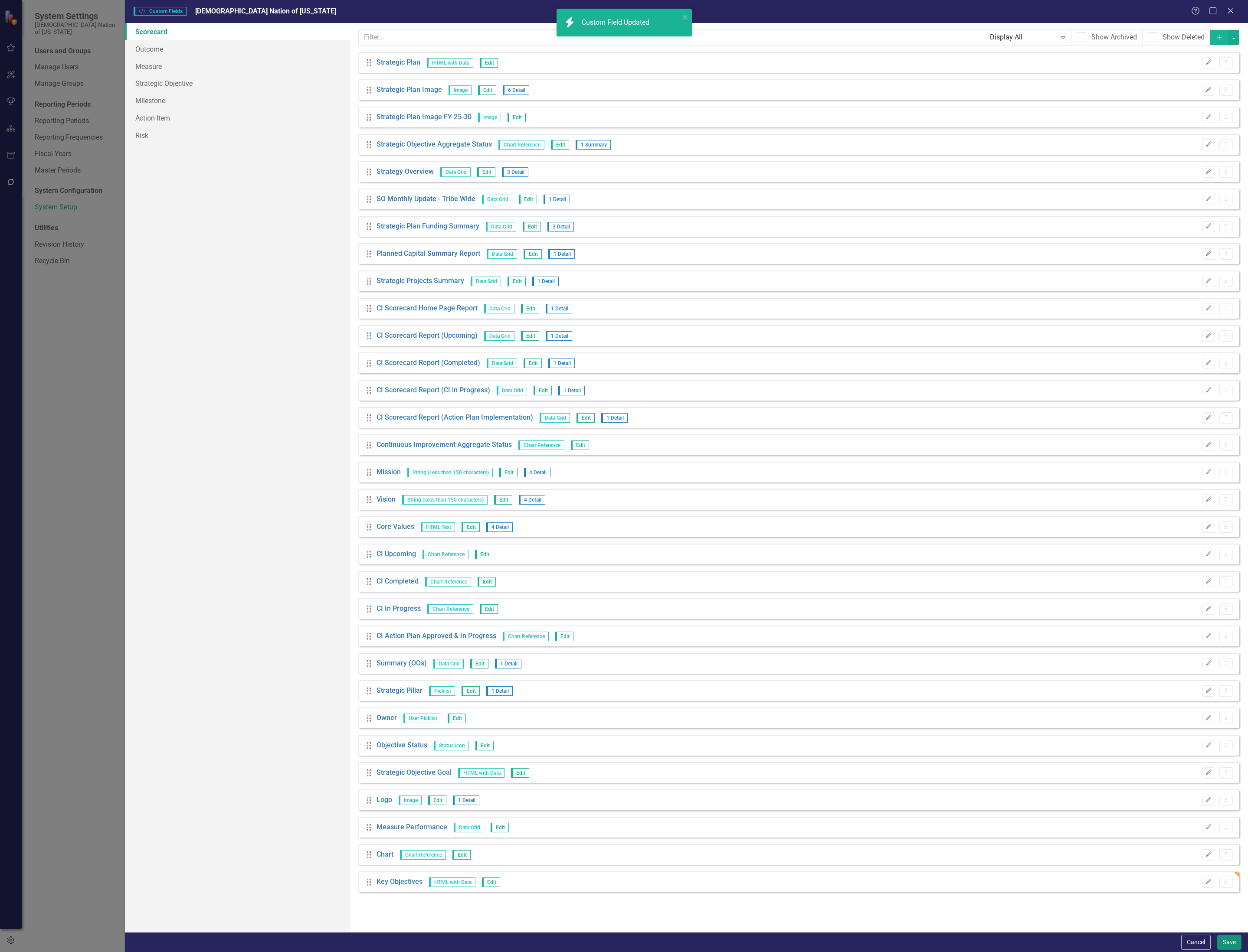
click at [1221, 939] on button "Save" at bounding box center [1229, 942] width 24 height 16
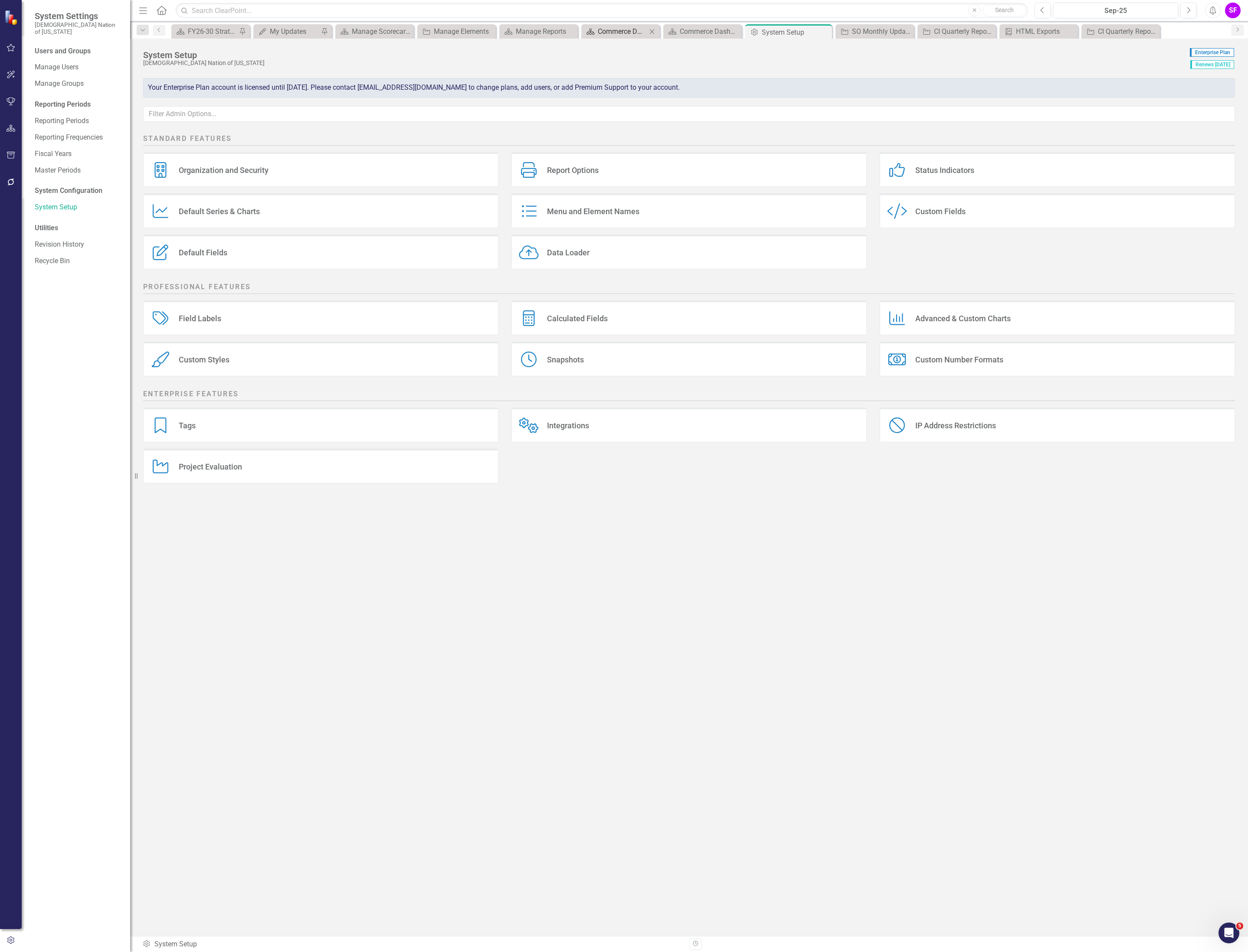
click at [627, 29] on div "Commerce Dashboard" at bounding box center [622, 31] width 49 height 11
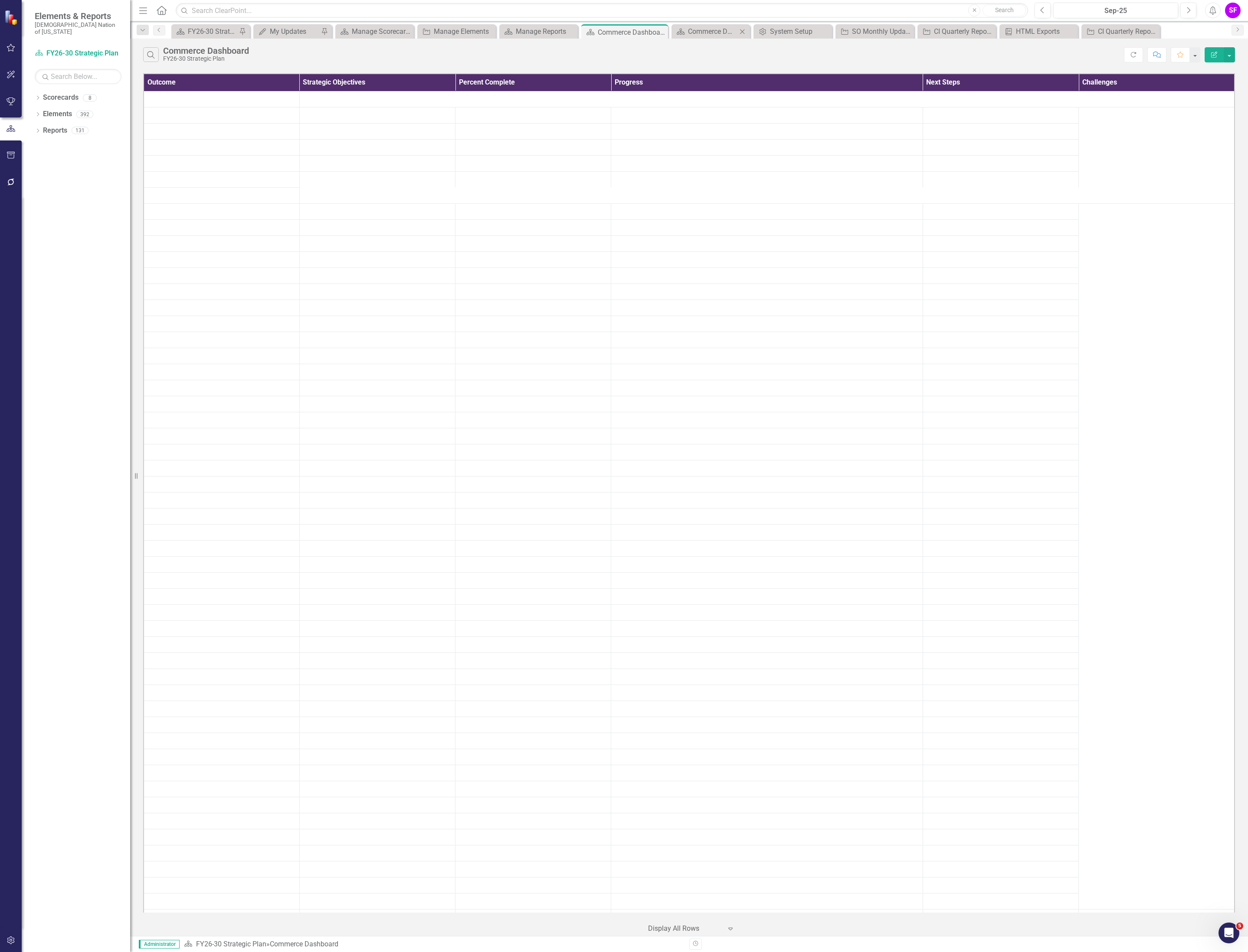
click at [715, 37] on div "Scorecard Commerce Dashboard Close" at bounding box center [710, 31] width 79 height 15
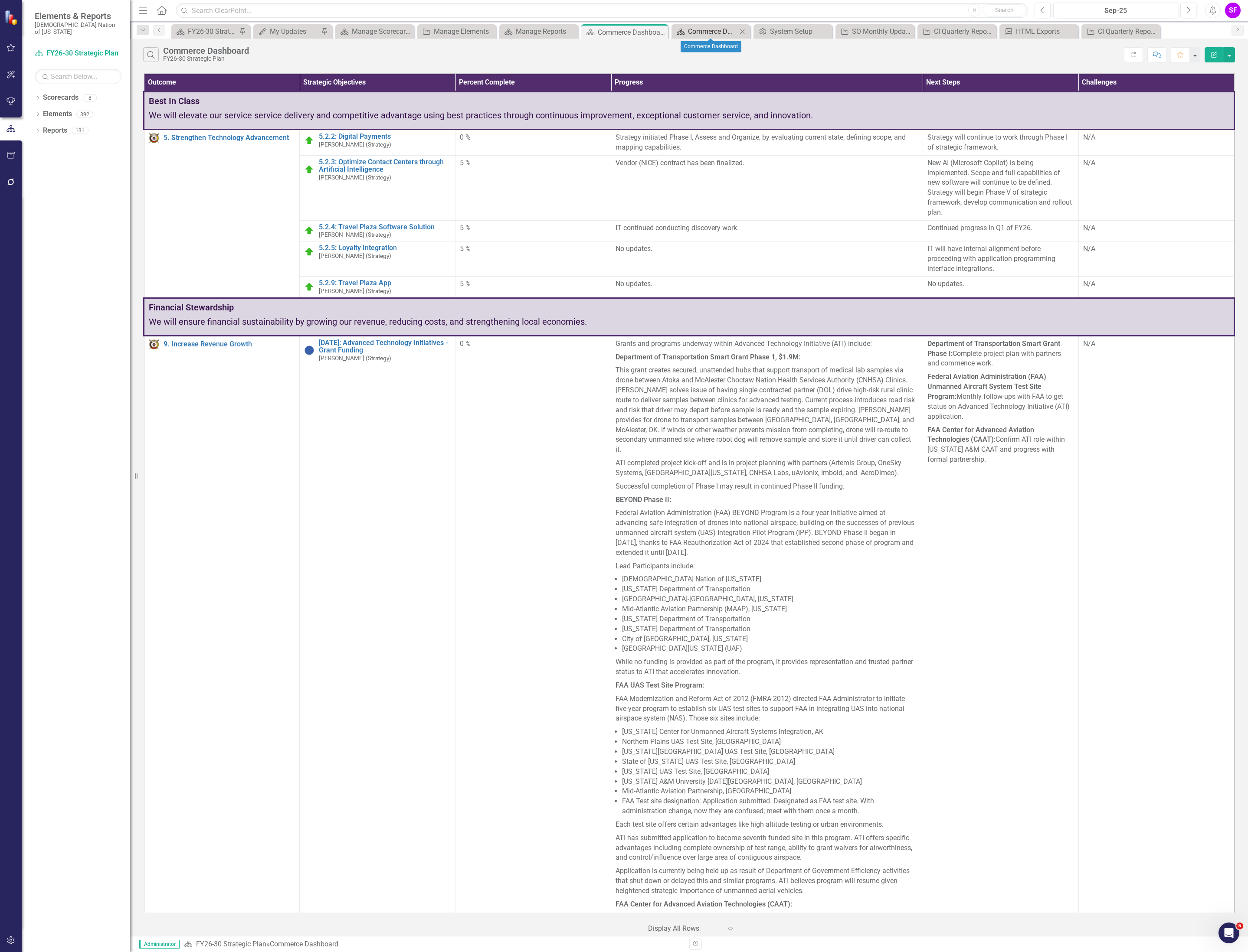
click at [711, 32] on div "Commerce Dashboard" at bounding box center [712, 31] width 49 height 11
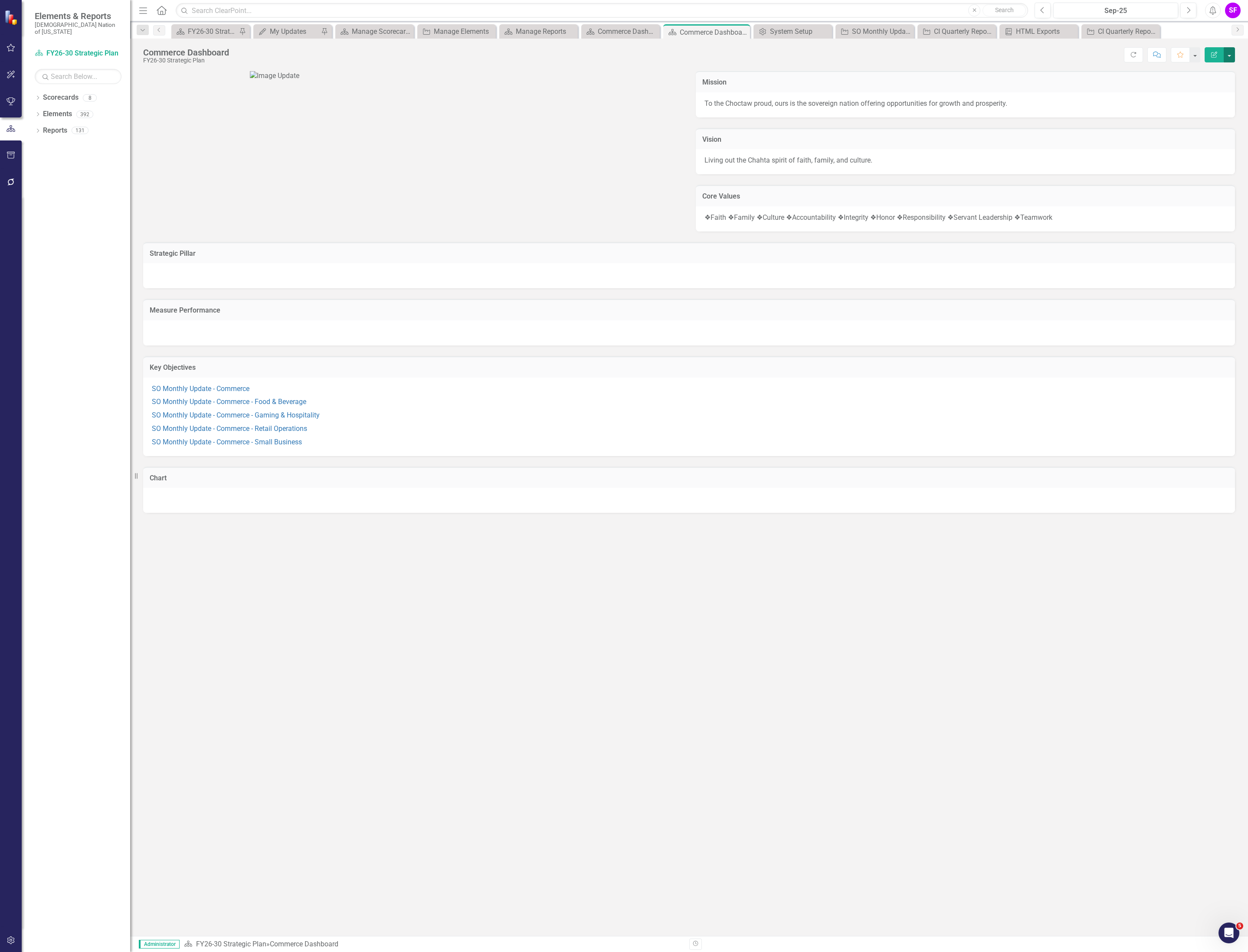
click at [1230, 57] on button "button" at bounding box center [1230, 55] width 12 height 16
click at [1208, 82] on link "Edit Report Edit Layout" at bounding box center [1199, 87] width 70 height 16
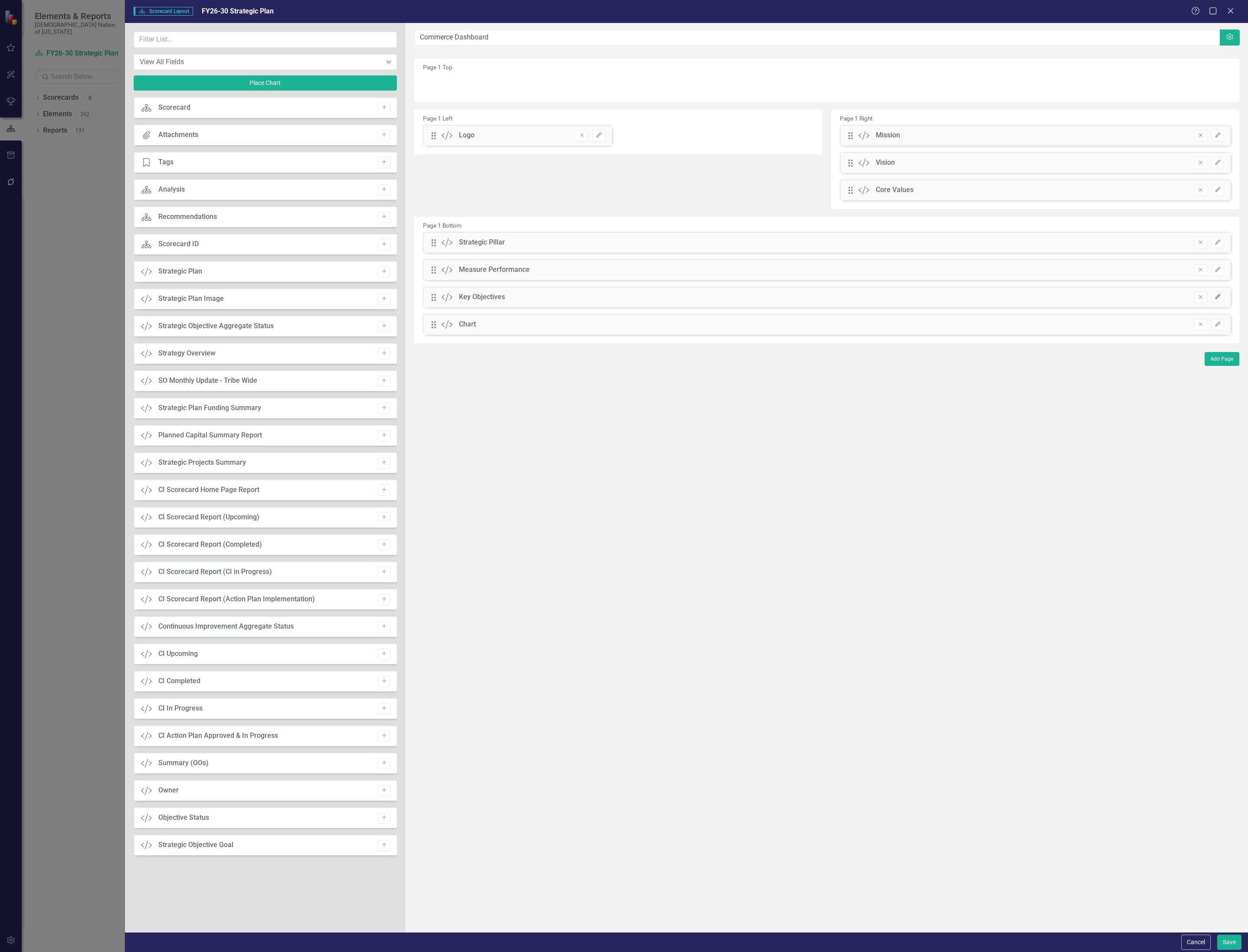
click at [1216, 296] on icon "Edit" at bounding box center [1217, 297] width 7 height 5
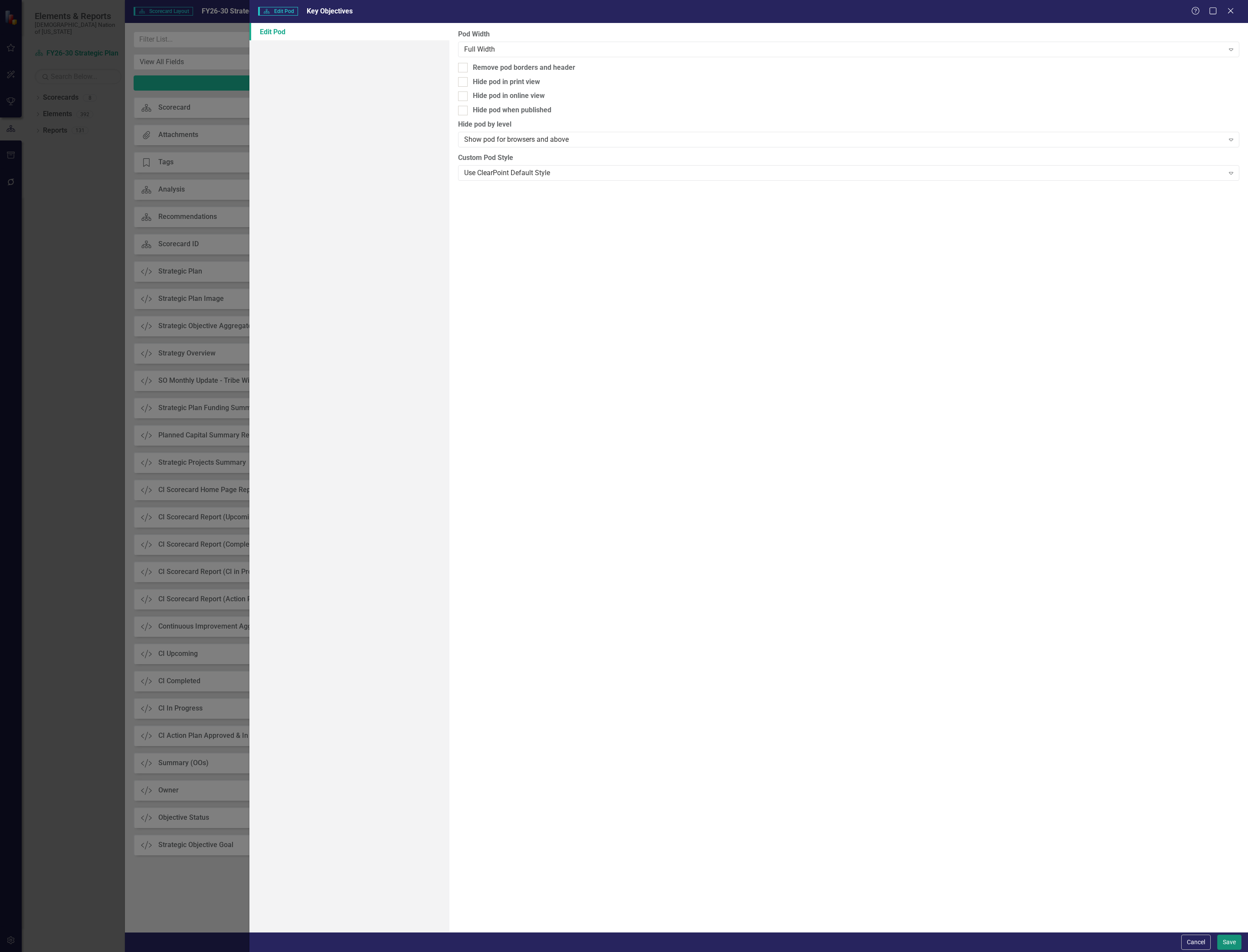
click at [1218, 937] on button "Save" at bounding box center [1229, 942] width 24 height 16
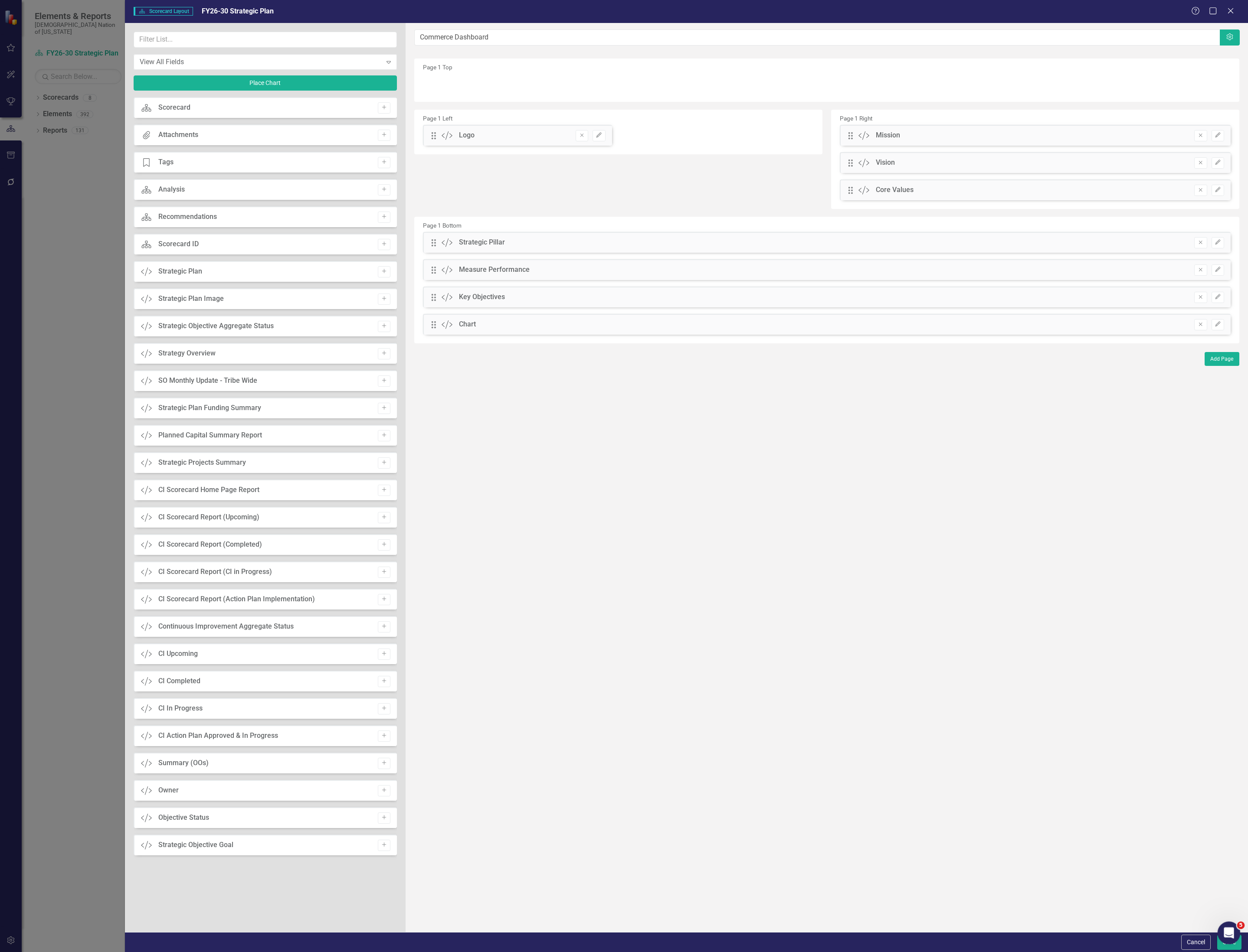
click at [1221, 943] on body "Elements & Reports Choctaw Nation of Oklahoma Scorecard FY26-30 Strategic Plan …" at bounding box center [624, 476] width 1248 height 952
click at [1221, 947] on button "Save" at bounding box center [1229, 942] width 24 height 16
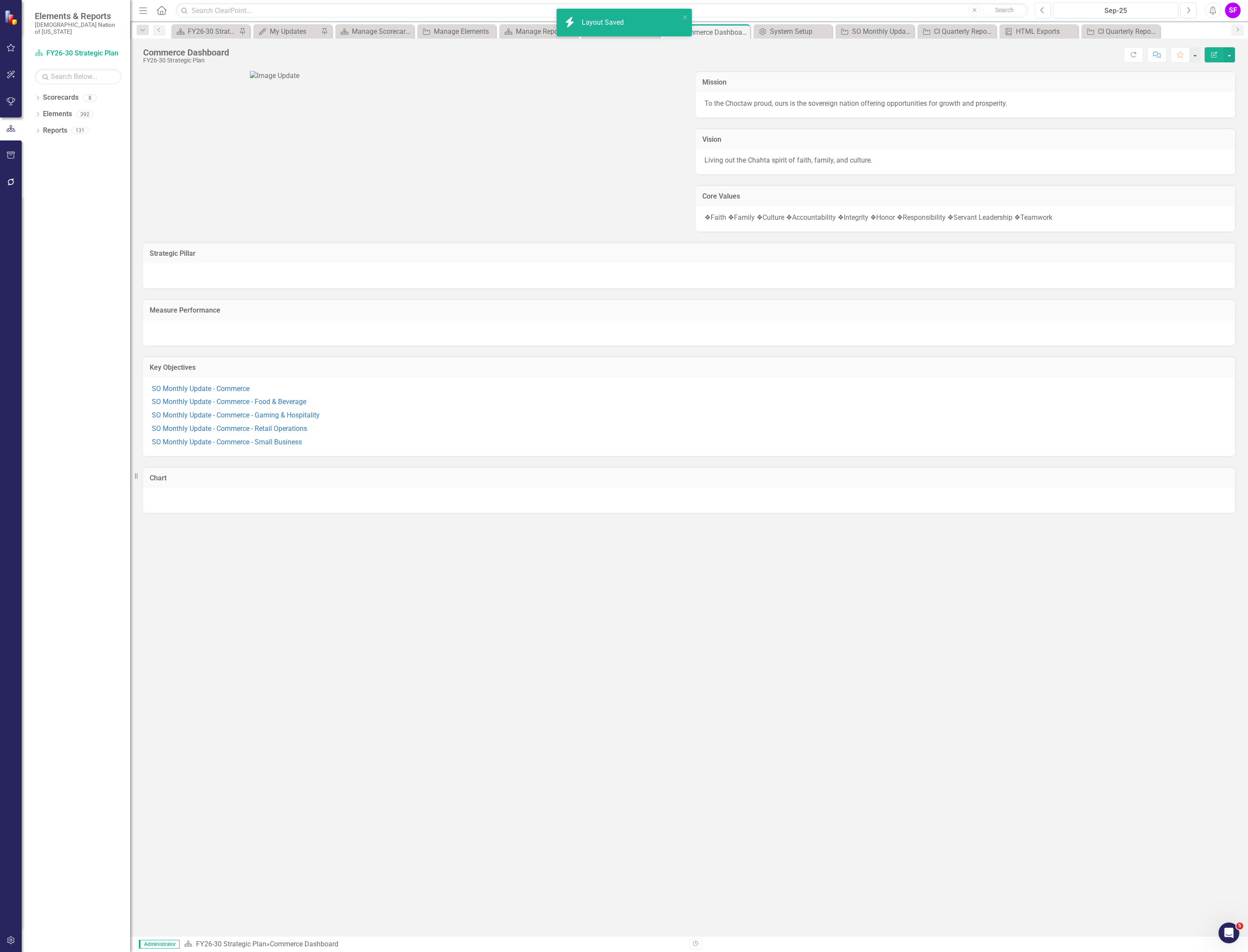
click at [758, 396] on p "SO Monthly Update - Commerce" at bounding box center [689, 390] width 1074 height 12
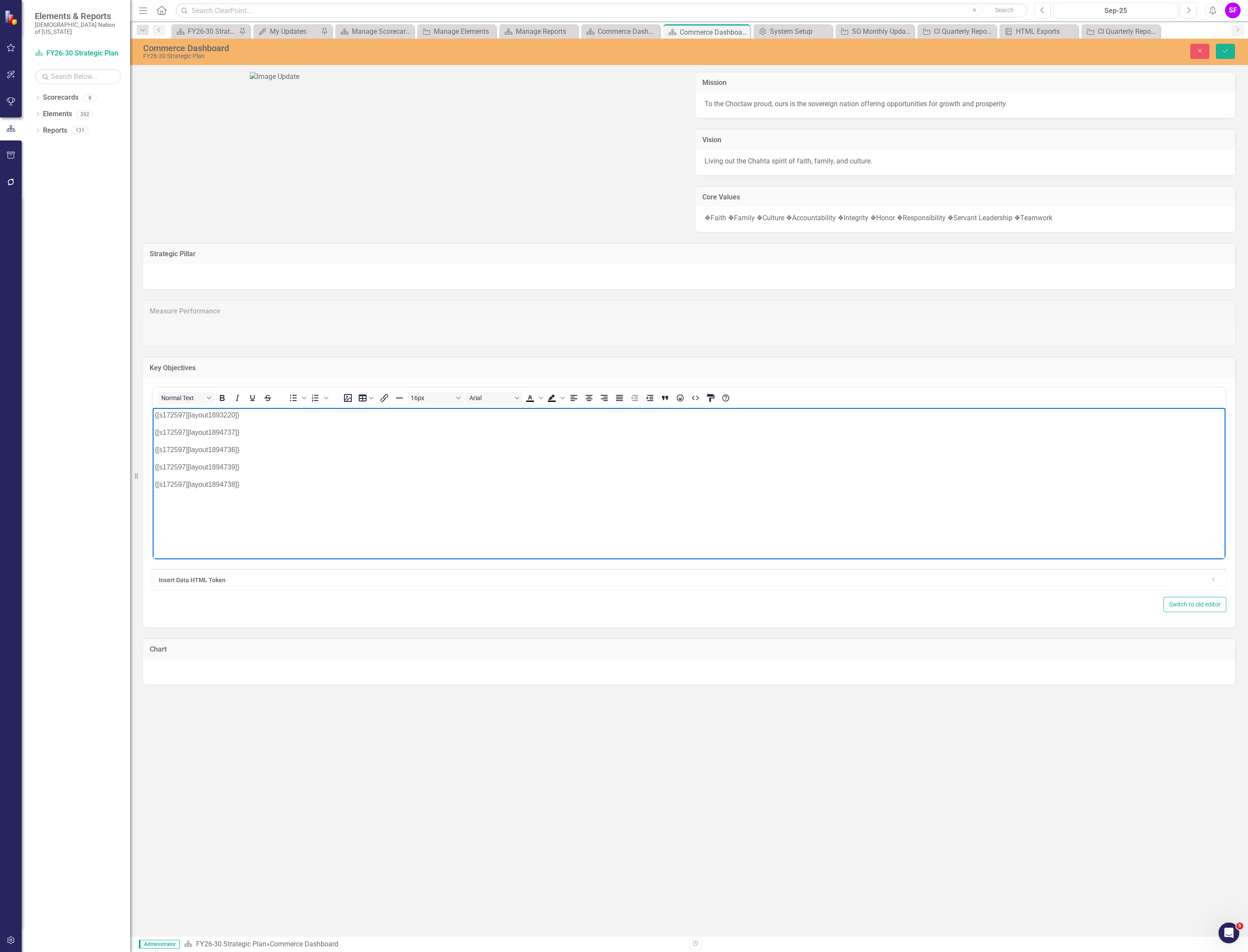
click at [240, 414] on p "{[s172597][layout1893220]}" at bounding box center [689, 415] width 1069 height 11
click at [1196, 52] on icon "Close" at bounding box center [1200, 50] width 8 height 6
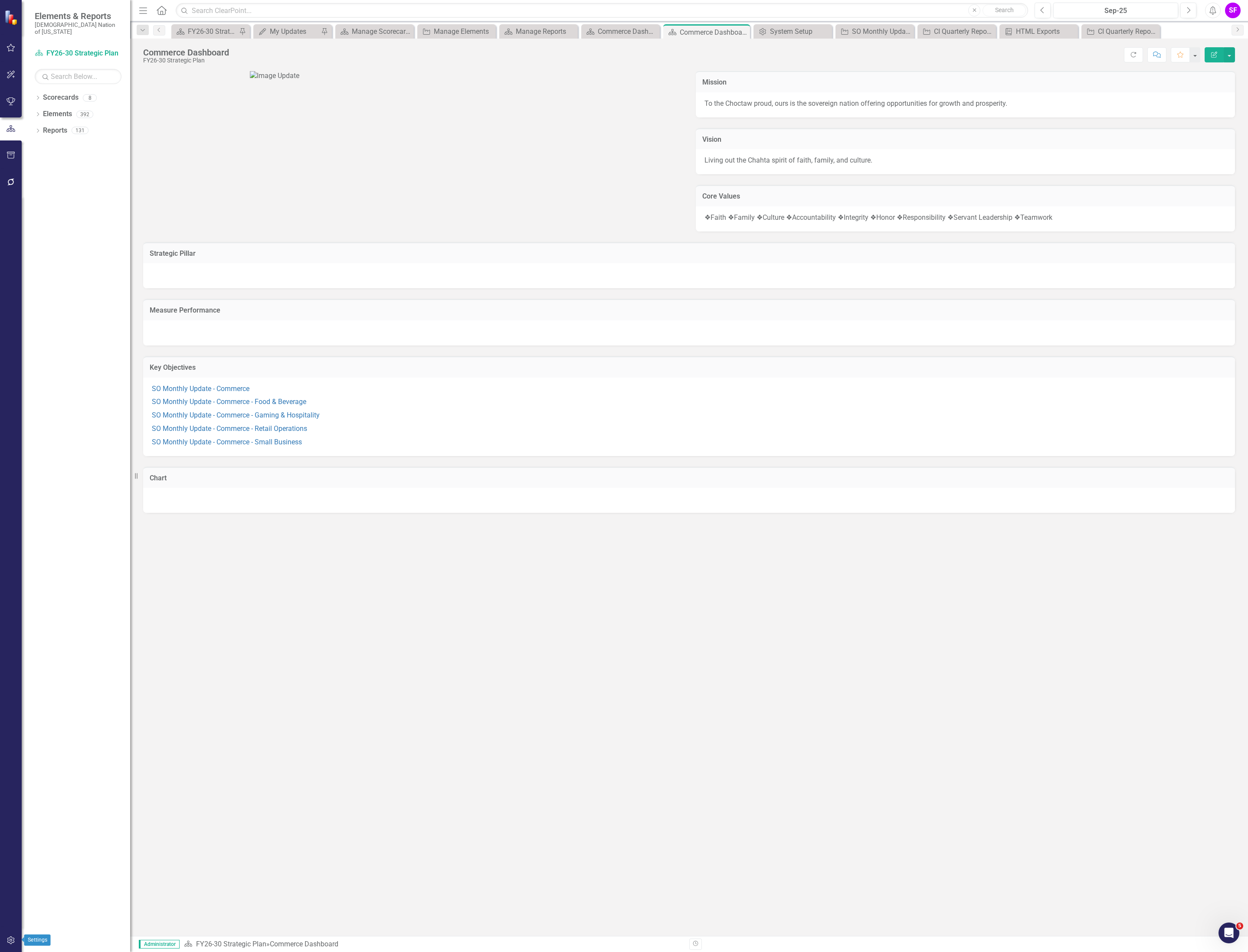
click at [17, 933] on button "button" at bounding box center [11, 940] width 19 height 18
click at [65, 203] on link "System Setup" at bounding box center [78, 207] width 86 height 10
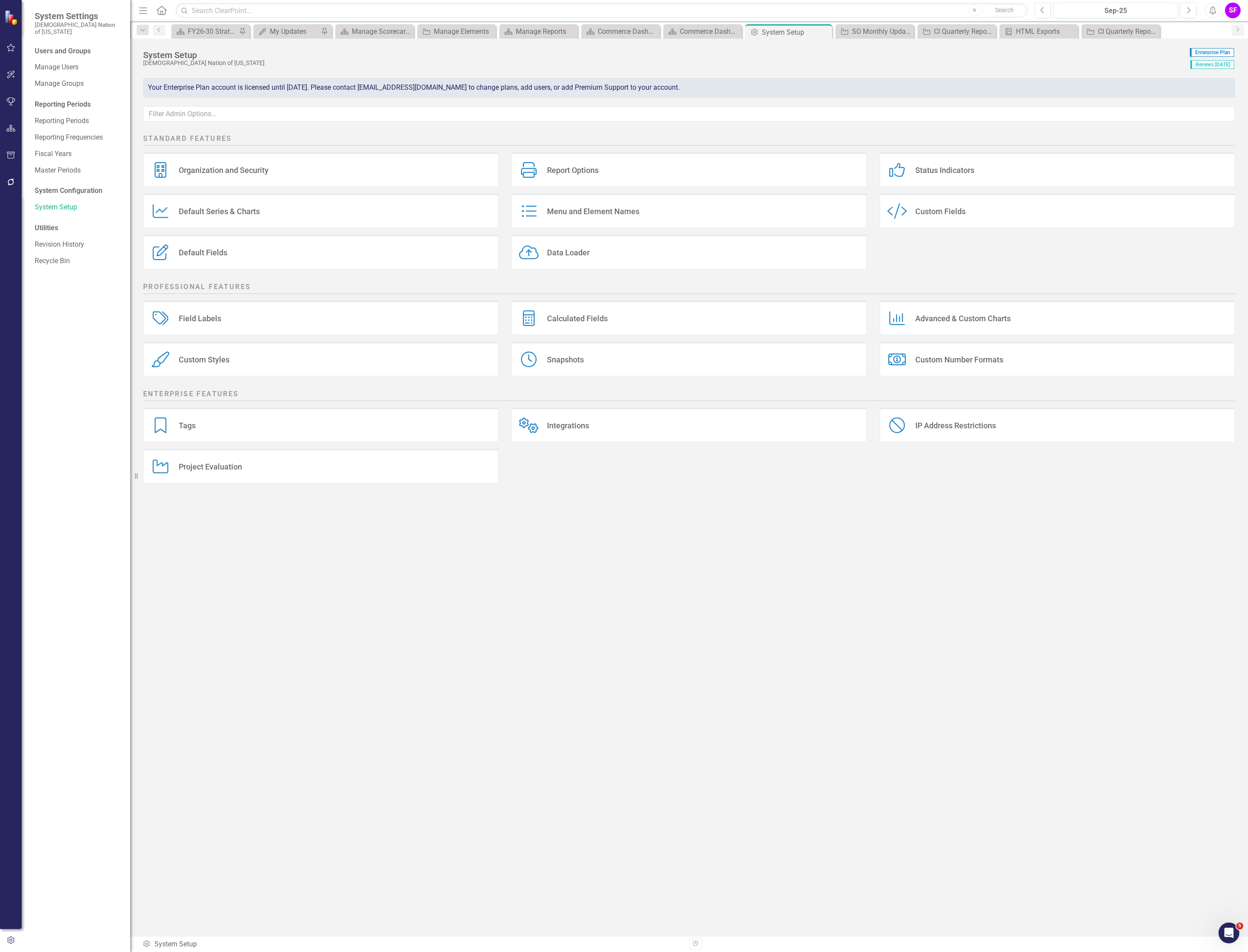
click at [1028, 216] on div "Custom Style Custom Fields" at bounding box center [1057, 210] width 355 height 35
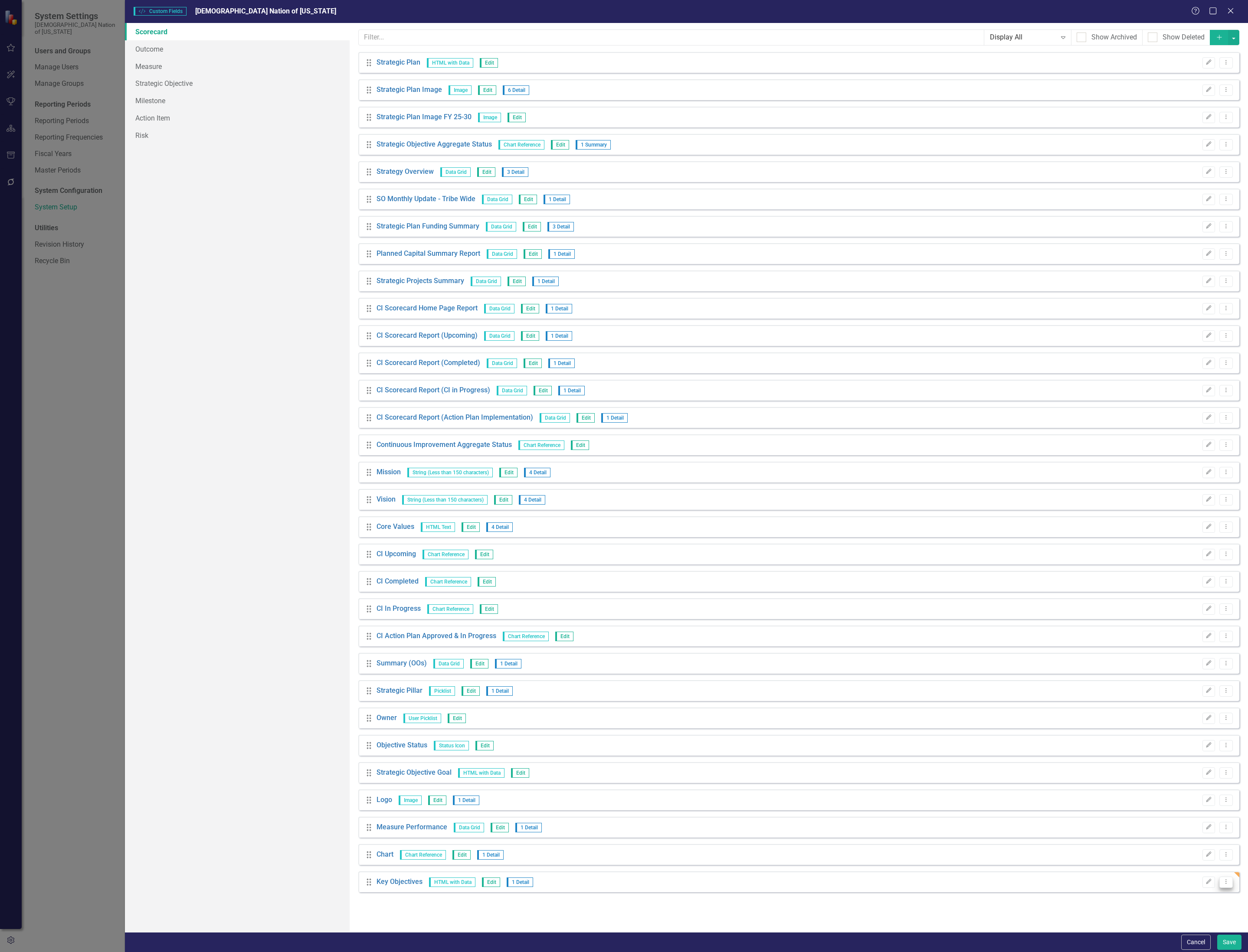
click at [1221, 883] on button "Dropdown Menu" at bounding box center [1226, 882] width 14 height 12
click at [1202, 896] on link "Edit Edit Custom Field" at bounding box center [1186, 898] width 92 height 16
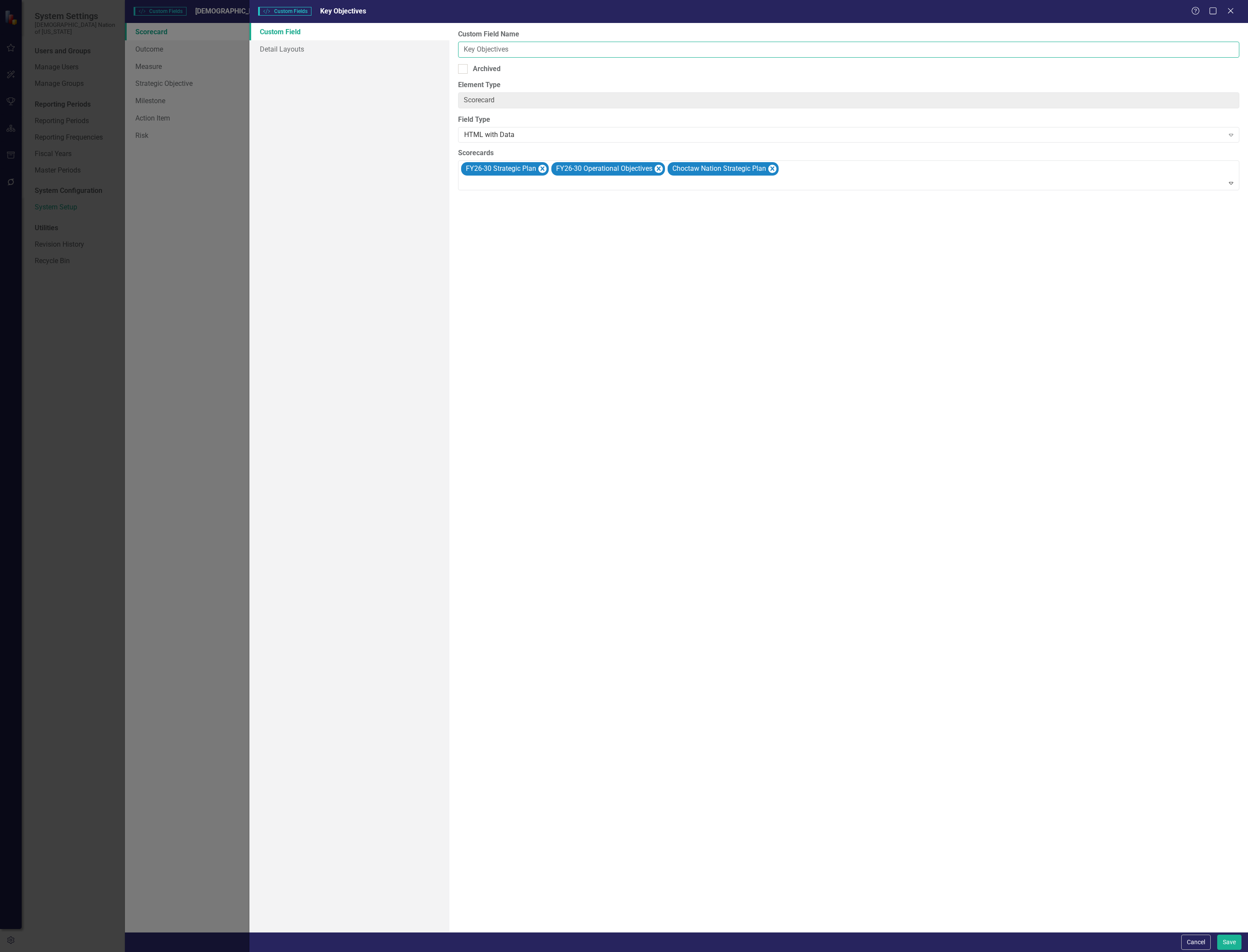
click at [475, 48] on input "Key Objectives" at bounding box center [848, 49] width 781 height 16
type input "Key Commerce Objectives"
click at [1232, 940] on button "Save" at bounding box center [1229, 942] width 24 height 16
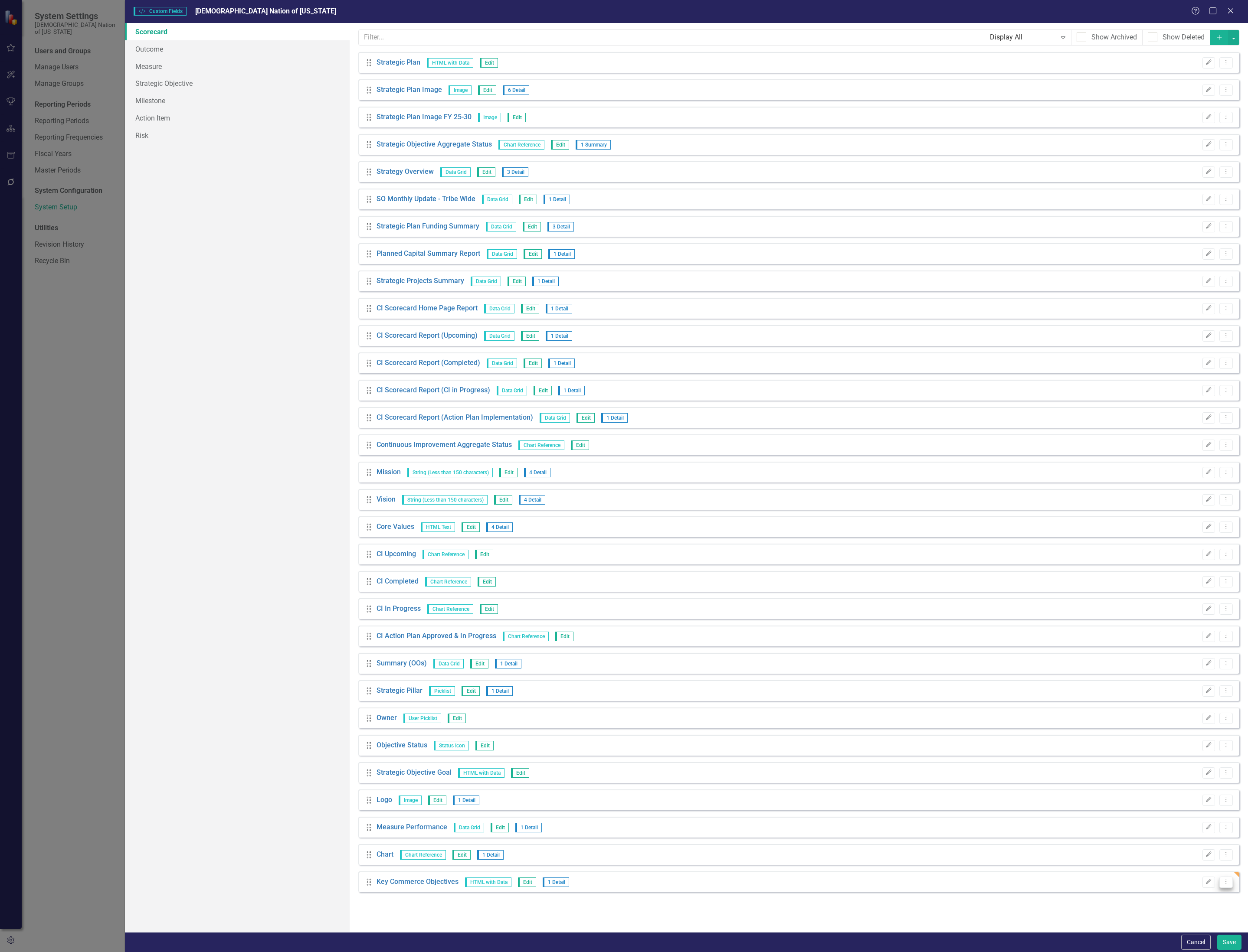
click at [1229, 883] on icon "Dropdown Menu" at bounding box center [1226, 882] width 8 height 6
click at [1210, 917] on link "Copy Duplicate Custom Field" at bounding box center [1186, 913] width 92 height 16
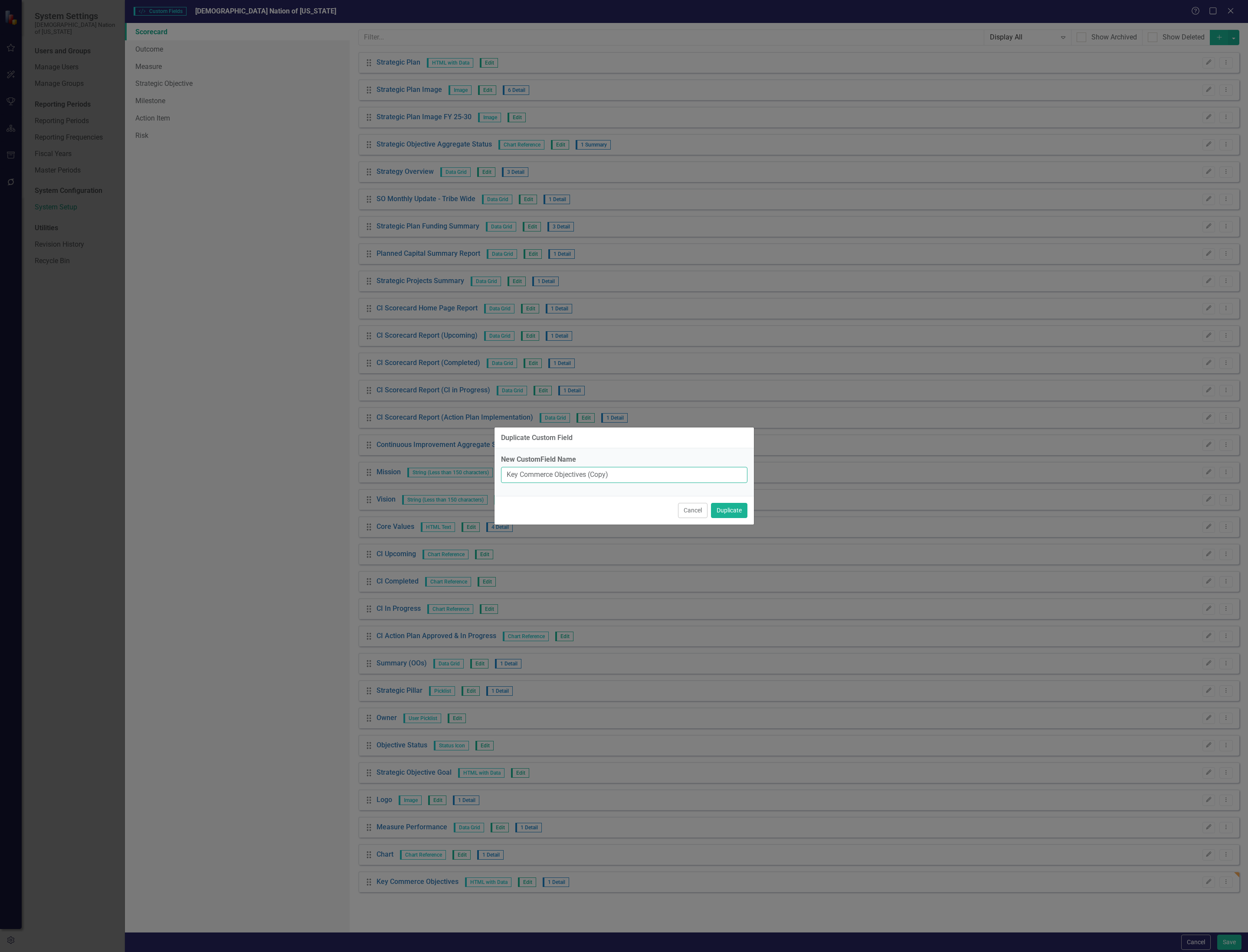
click at [553, 476] on input "Key Commerce Objectives (Copy)" at bounding box center [624, 475] width 246 height 16
type input "Key Retail Operations Objectives"
click at [729, 509] on button "Duplicate" at bounding box center [729, 511] width 37 height 16
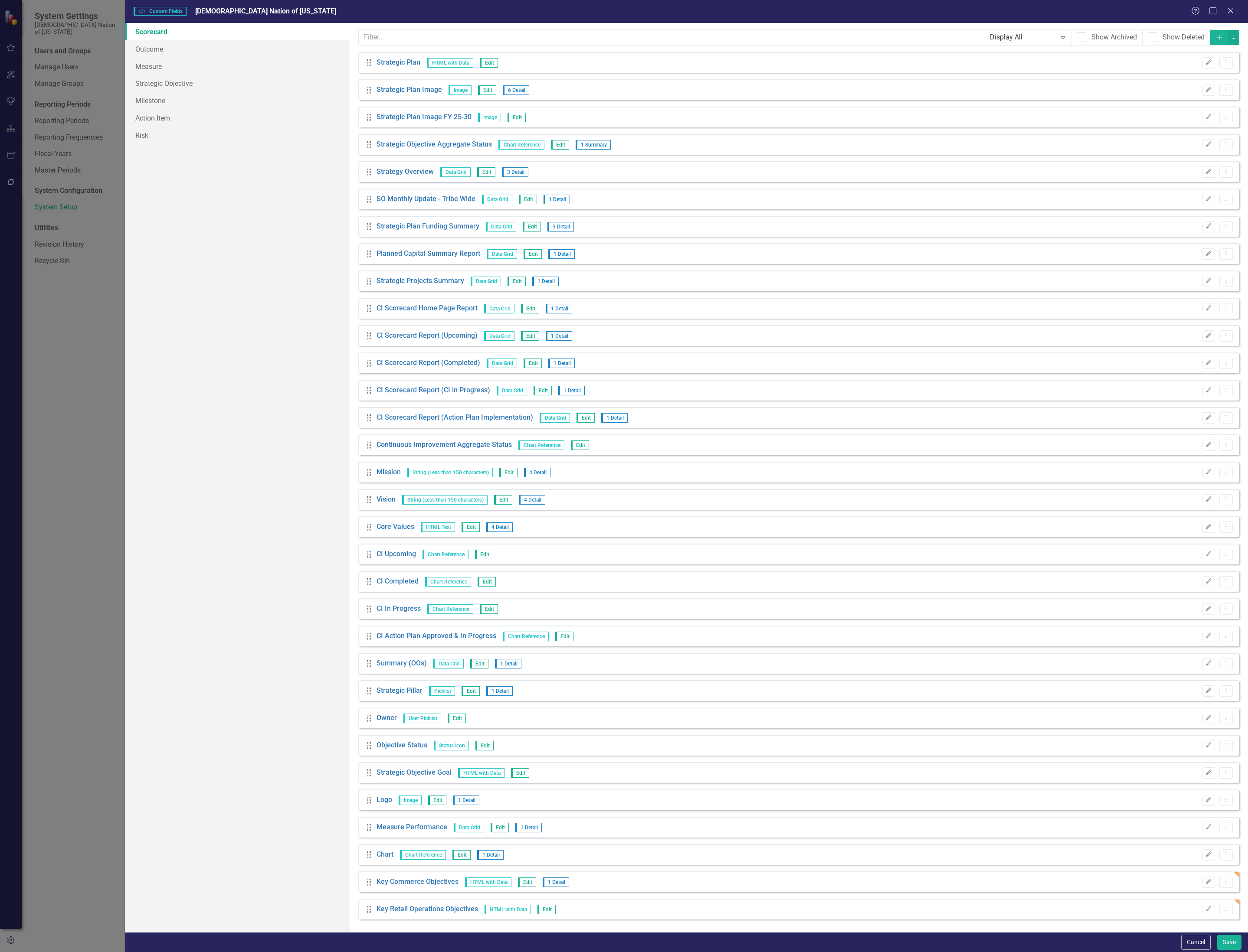
scroll to position [1, 0]
click at [1222, 911] on icon "Dropdown Menu" at bounding box center [1226, 908] width 8 height 6
click at [1202, 873] on link "Copy Duplicate Custom Field" at bounding box center [1179, 878] width 92 height 16
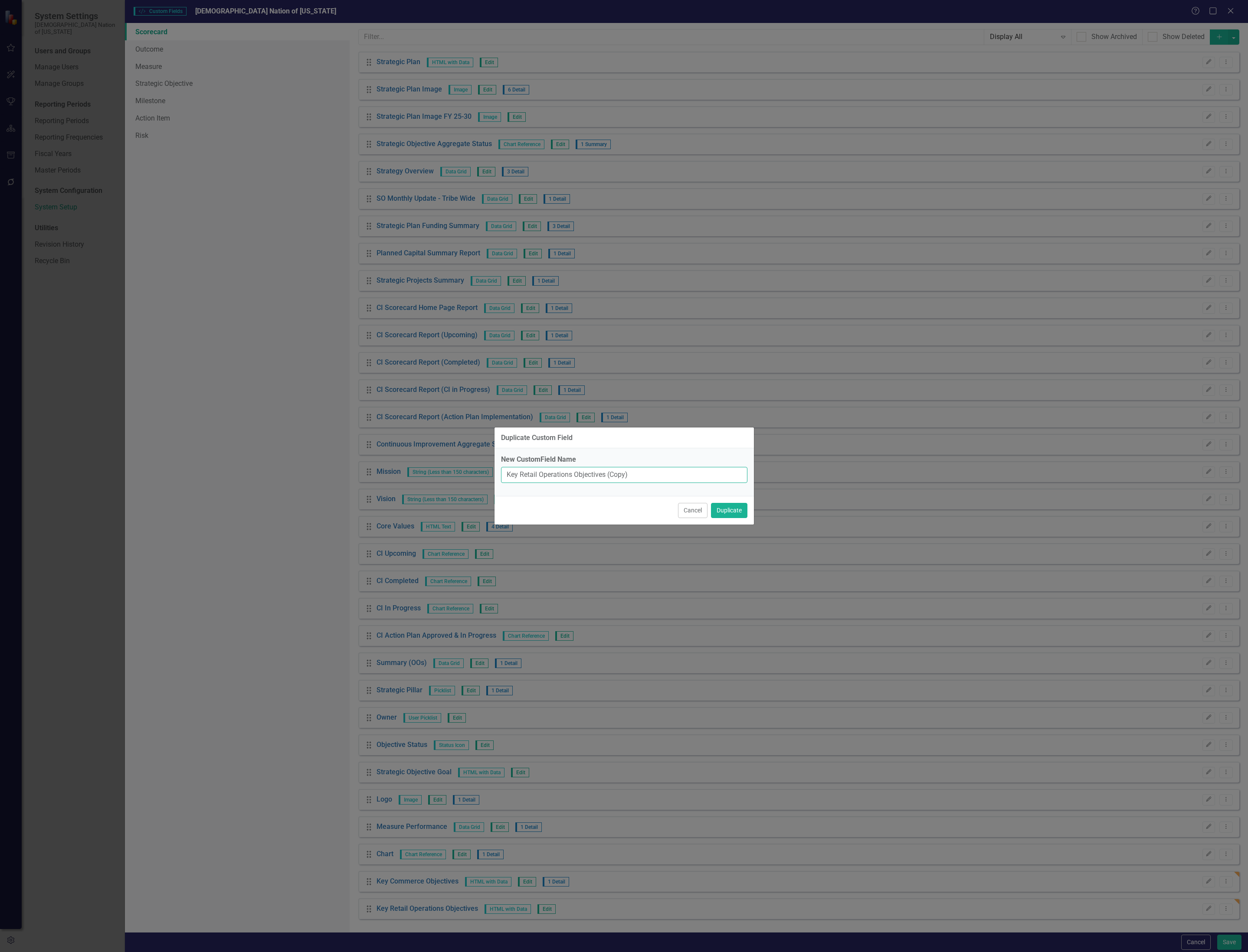
drag, startPoint x: 572, startPoint y: 474, endPoint x: 521, endPoint y: 472, distance: 51.0
click at [521, 472] on input "Key Retail Operations Objectives (Copy)" at bounding box center [624, 475] width 246 height 16
drag, startPoint x: 666, startPoint y: 472, endPoint x: 617, endPoint y: 476, distance: 49.2
click at [617, 476] on input "Key Gaming & Hospitality Objectives (Copy)" at bounding box center [624, 475] width 246 height 16
type input "Key Gaming & Hospitality Objectives"
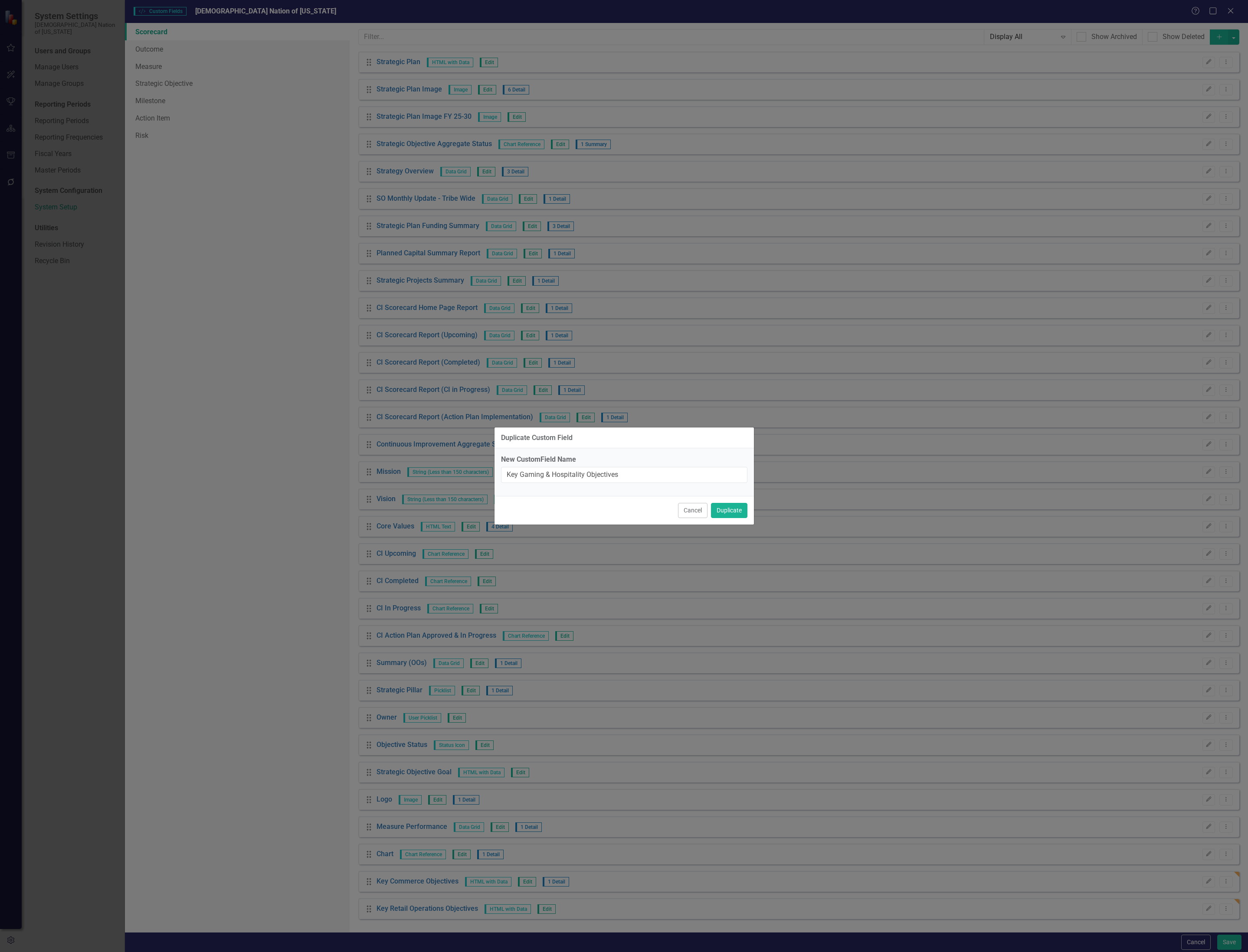
click at [726, 522] on div "Cancel Duplicate" at bounding box center [624, 511] width 259 height 29
click at [730, 517] on button "Duplicate" at bounding box center [729, 511] width 37 height 16
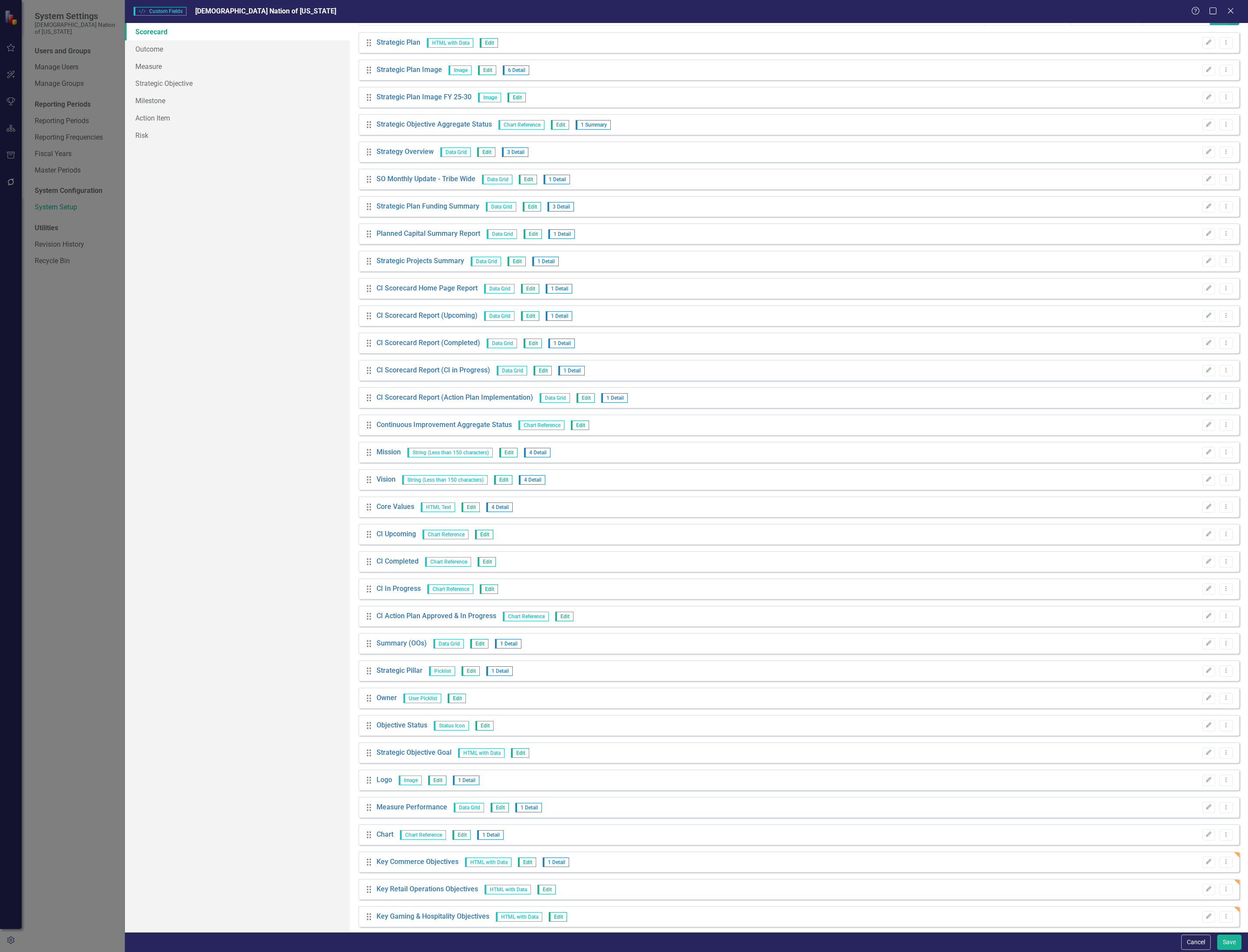
scroll to position [29, 0]
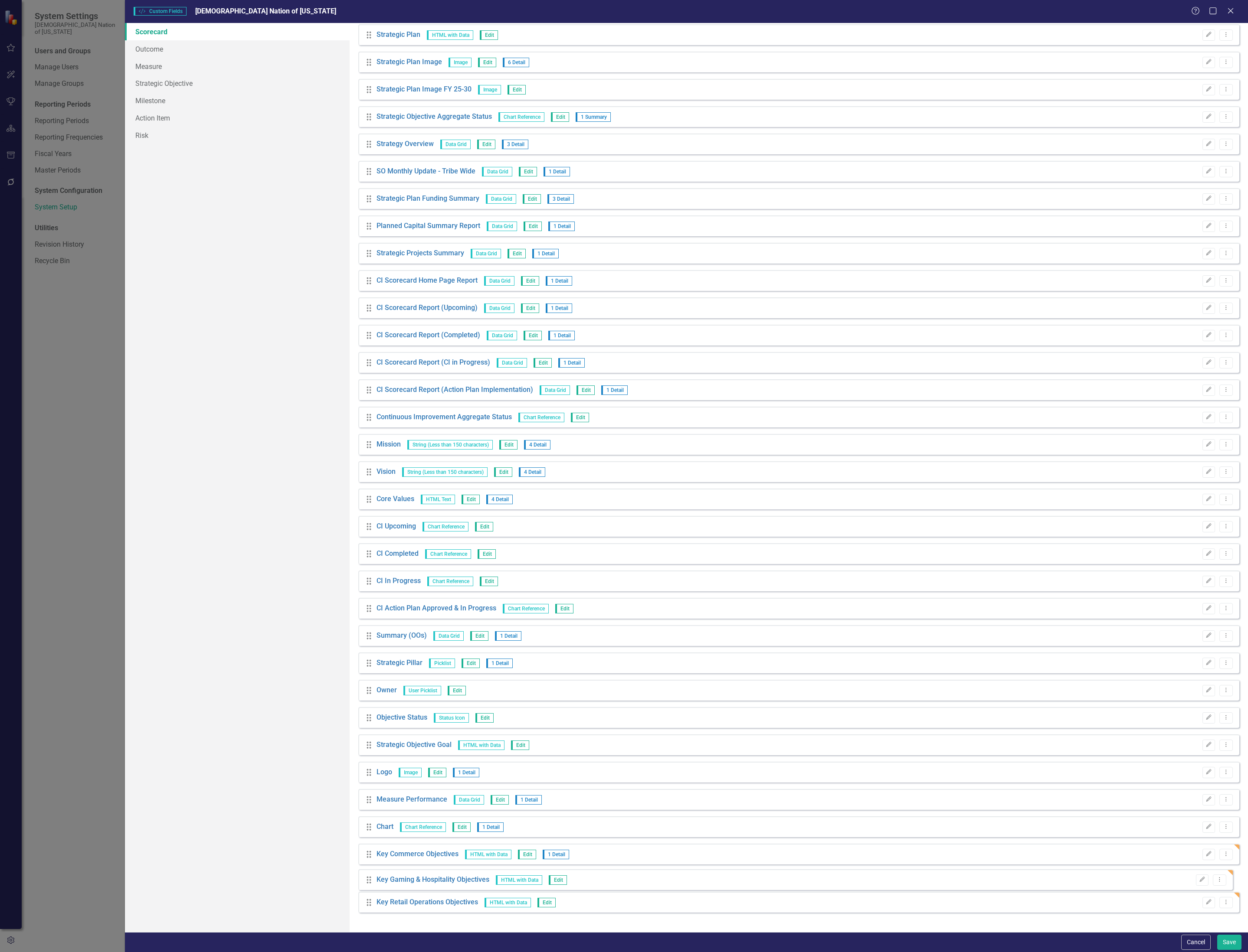
drag, startPoint x: 369, startPoint y: 912, endPoint x: 369, endPoint y: 883, distance: 29.0
click at [369, 883] on div "Drag Strategic Plan HTML with Data Edit Edit Dropdown Menu Drag Strategic Plan …" at bounding box center [798, 471] width 880 height 895
click at [1222, 882] on icon "Dropdown Menu" at bounding box center [1226, 881] width 8 height 6
click at [1194, 911] on link "Copy Duplicate Custom Field" at bounding box center [1179, 912] width 92 height 16
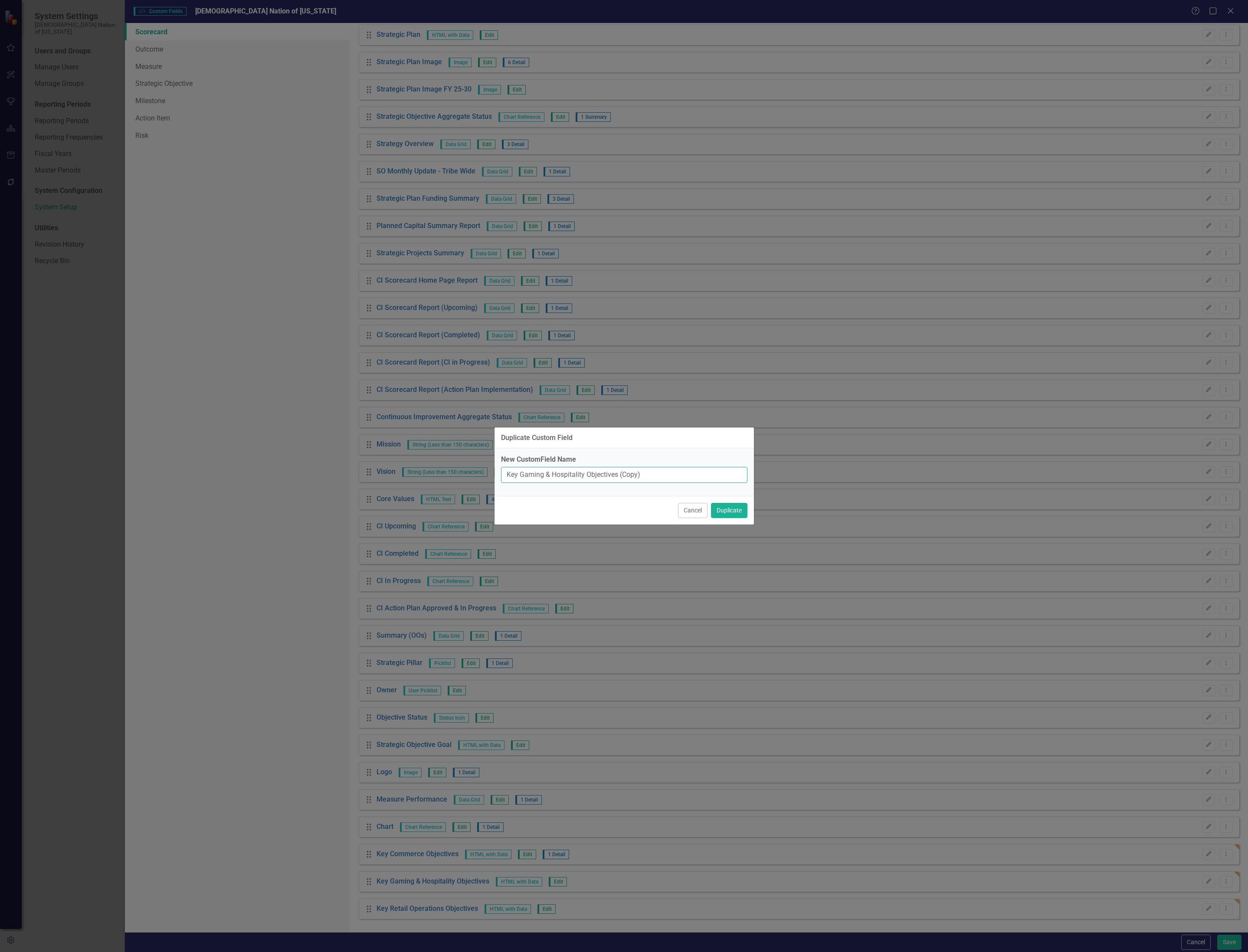
drag, startPoint x: 584, startPoint y: 474, endPoint x: 522, endPoint y: 475, distance: 62.0
click at [522, 475] on input "Key Gaming & Hospitality Objectives (Copy)" at bounding box center [624, 475] width 246 height 16
drag, startPoint x: 630, startPoint y: 476, endPoint x: 601, endPoint y: 476, distance: 29.0
click at [601, 476] on input "Key Small Business Objectives (Copy)" at bounding box center [624, 475] width 246 height 16
type input "Key Small Business Objectives"
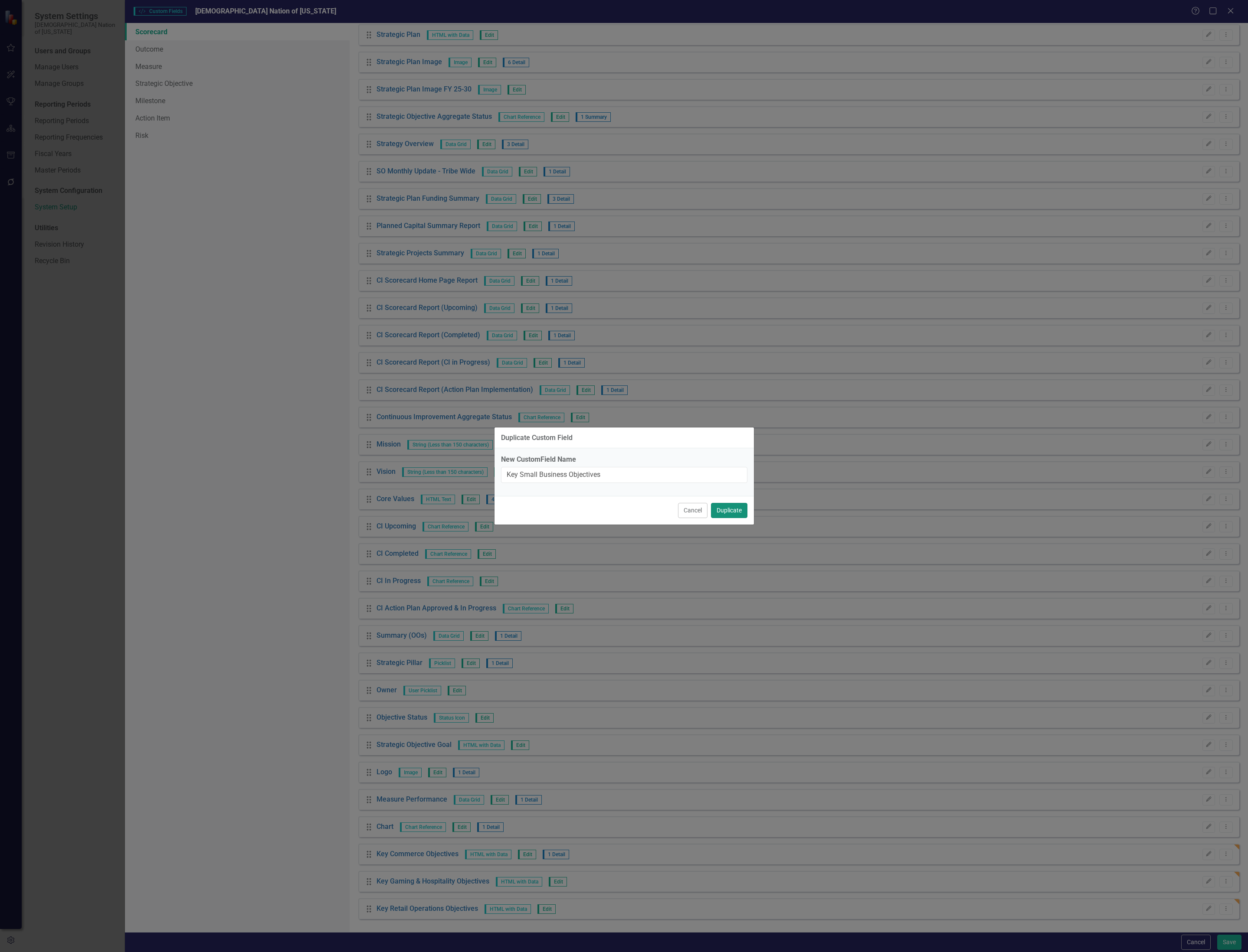
click at [723, 511] on button "Duplicate" at bounding box center [729, 511] width 37 height 16
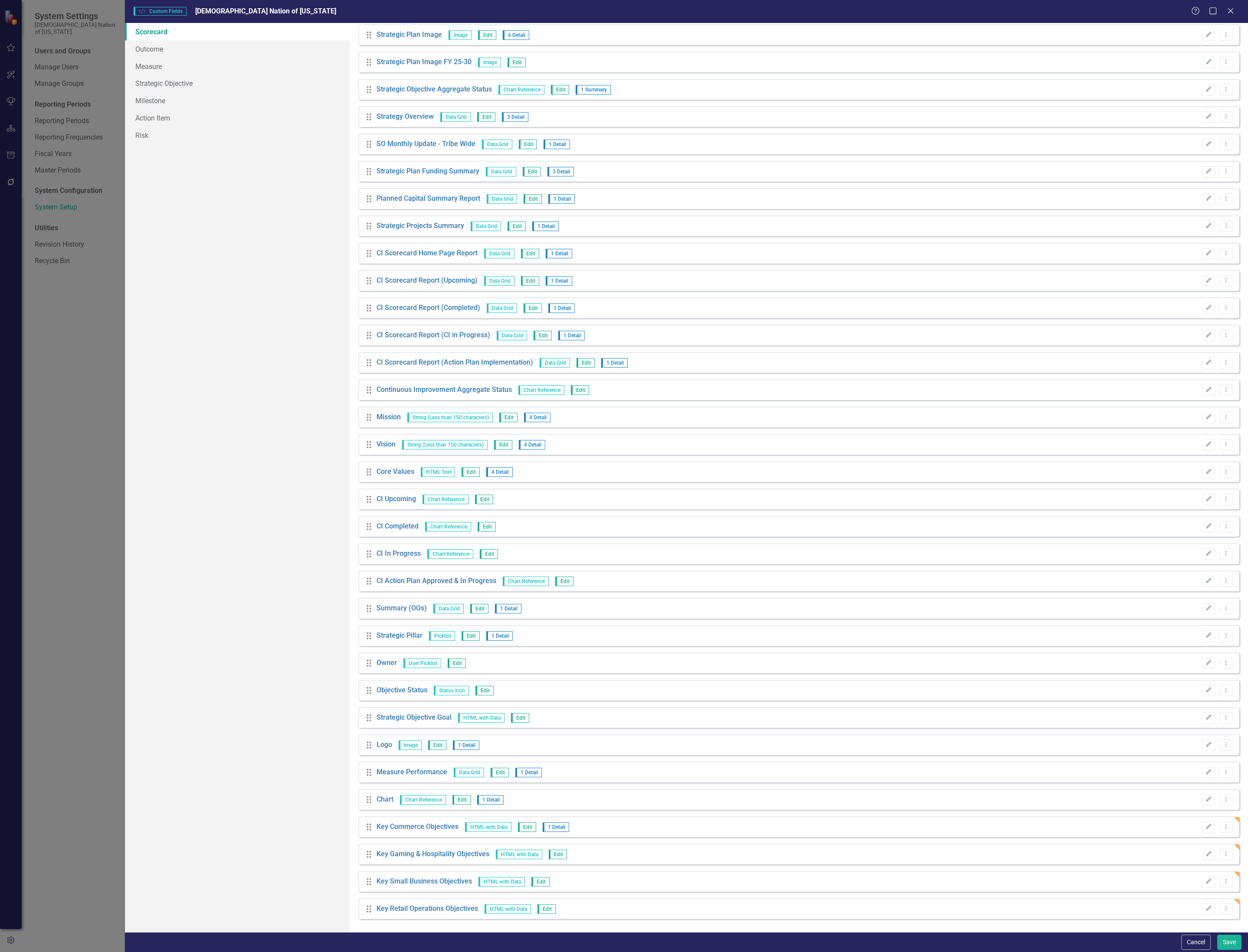
scroll to position [56, 0]
click at [1227, 909] on div "Drag Key Retail Operations Objectives HTML with Data Edit Edit Dropdown Menu" at bounding box center [798, 908] width 880 height 20
click at [1224, 909] on button "Dropdown Menu" at bounding box center [1226, 909] width 14 height 12
click at [1199, 882] on link "Copy Duplicate Custom Field" at bounding box center [1179, 878] width 92 height 16
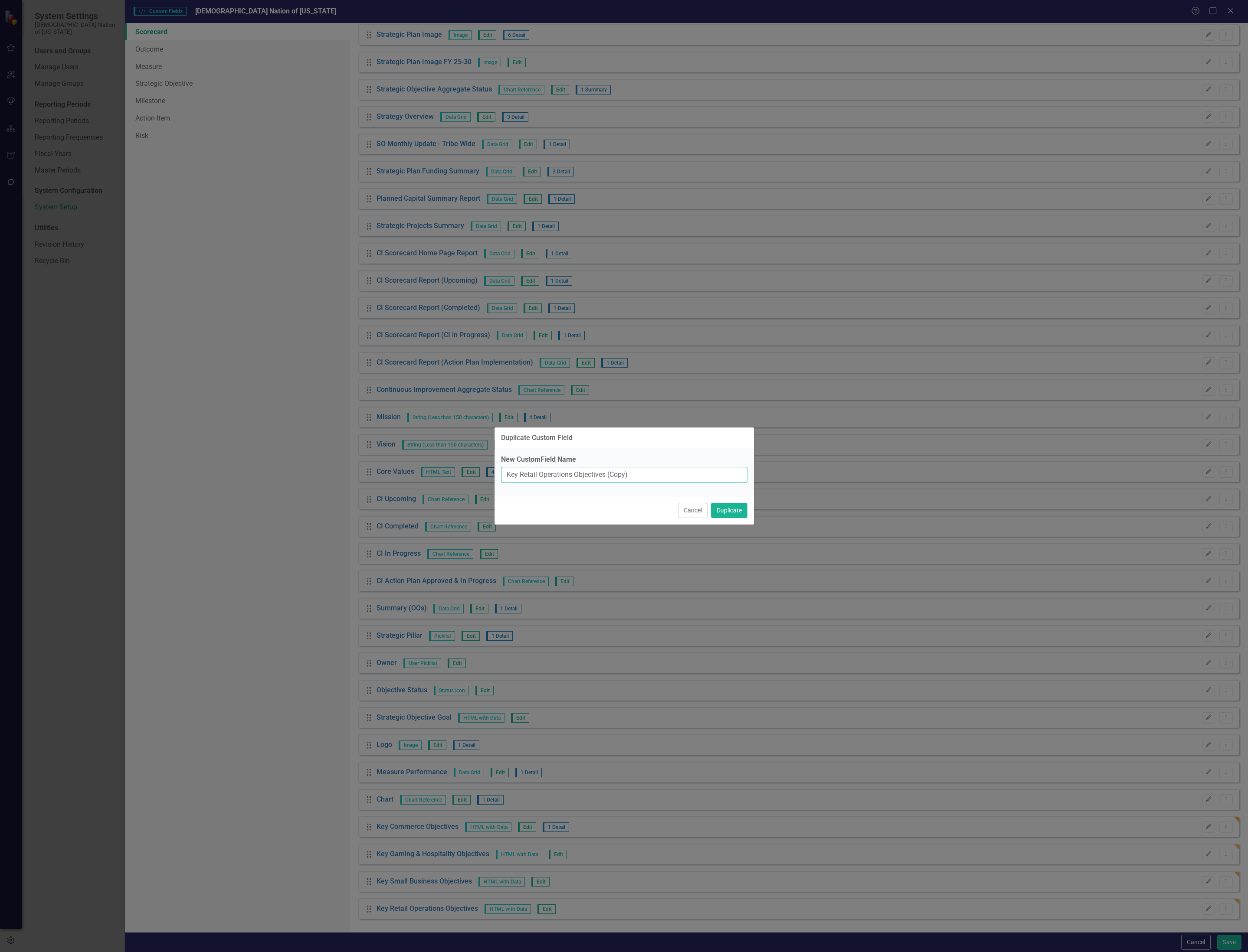
drag, startPoint x: 571, startPoint y: 475, endPoint x: 522, endPoint y: 475, distance: 49.0
click at [522, 475] on input "Key Retail Operations Objectives (Copy)" at bounding box center [624, 475] width 246 height 16
click at [643, 468] on input "Key Food & Beverage Objectives (Copy)" at bounding box center [624, 475] width 246 height 16
type input "Key Food & Beverage Objectives"
click at [730, 508] on button "Duplicate" at bounding box center [729, 511] width 37 height 16
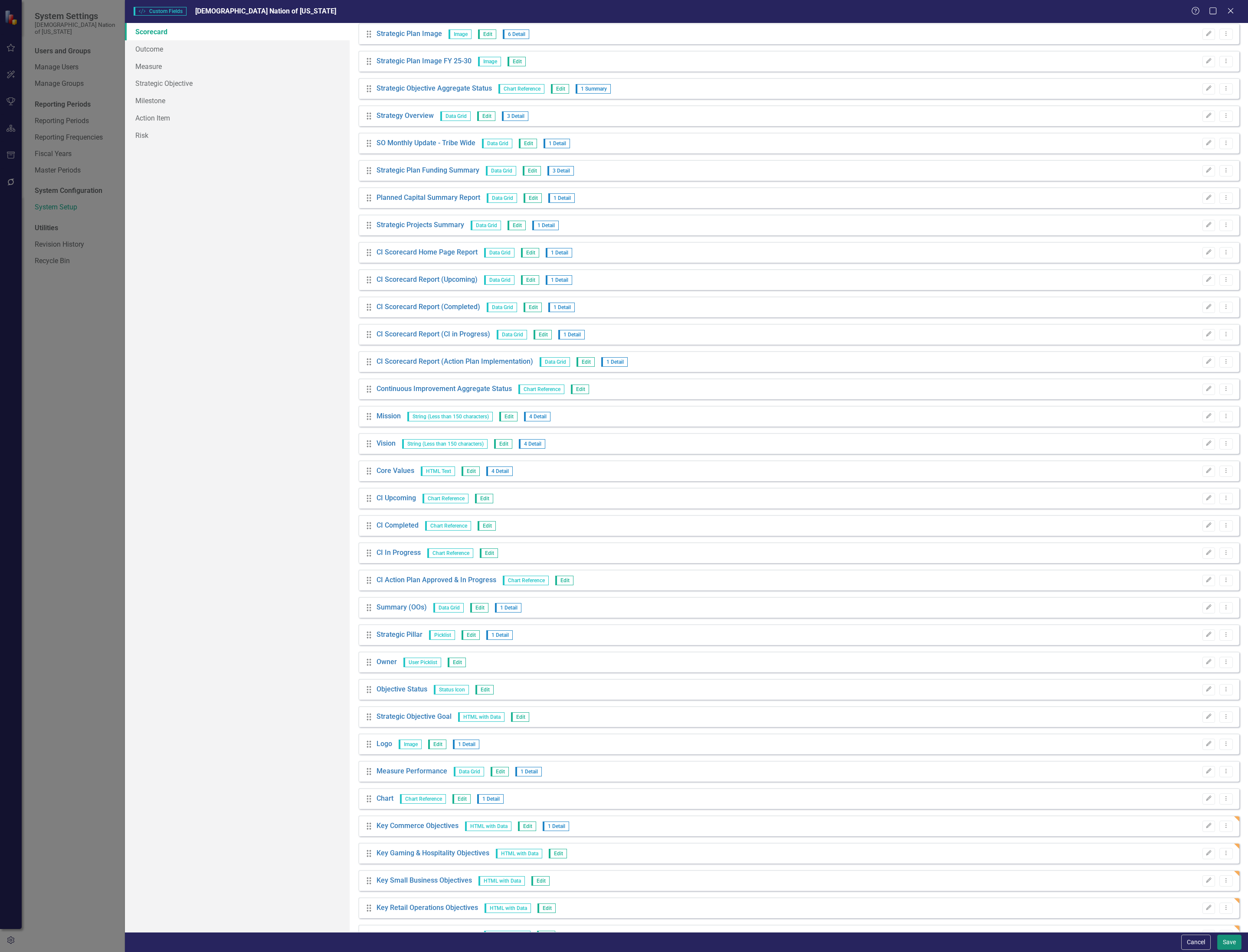
click at [1230, 939] on button "Save" at bounding box center [1229, 942] width 24 height 16
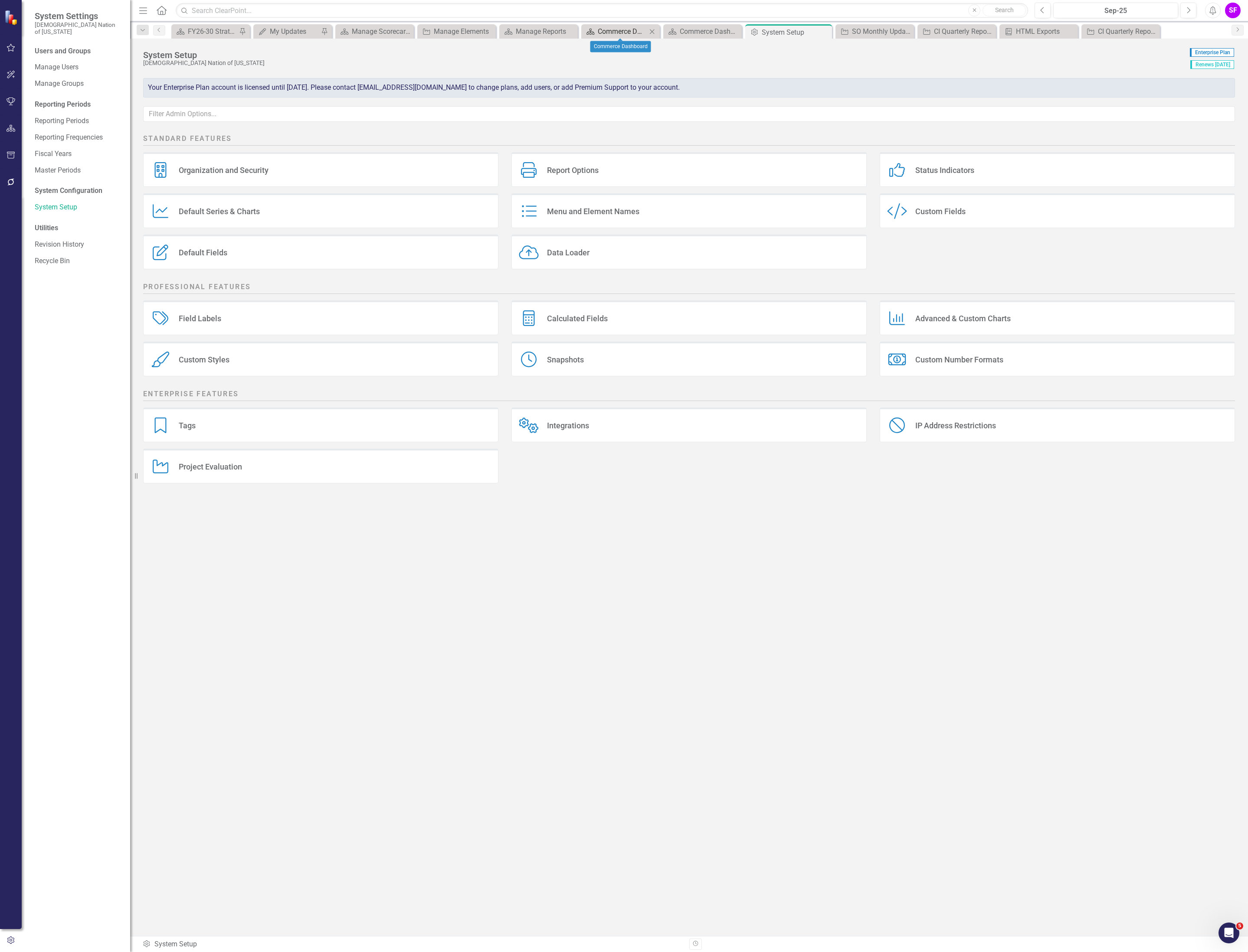
click at [612, 32] on div "Commerce Dashboard" at bounding box center [622, 31] width 49 height 11
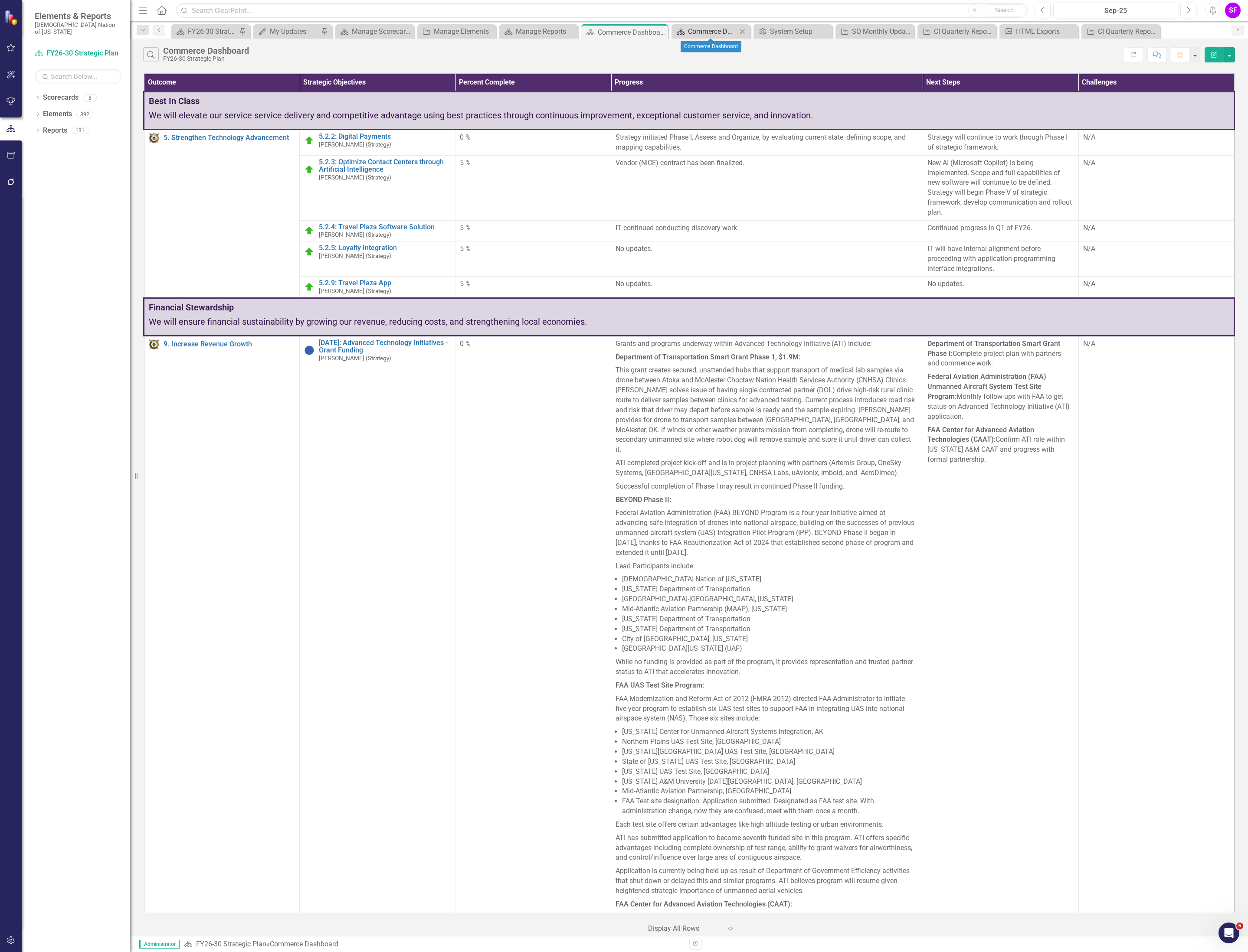
click at [717, 33] on div "Commerce Dashboard" at bounding box center [712, 31] width 49 height 11
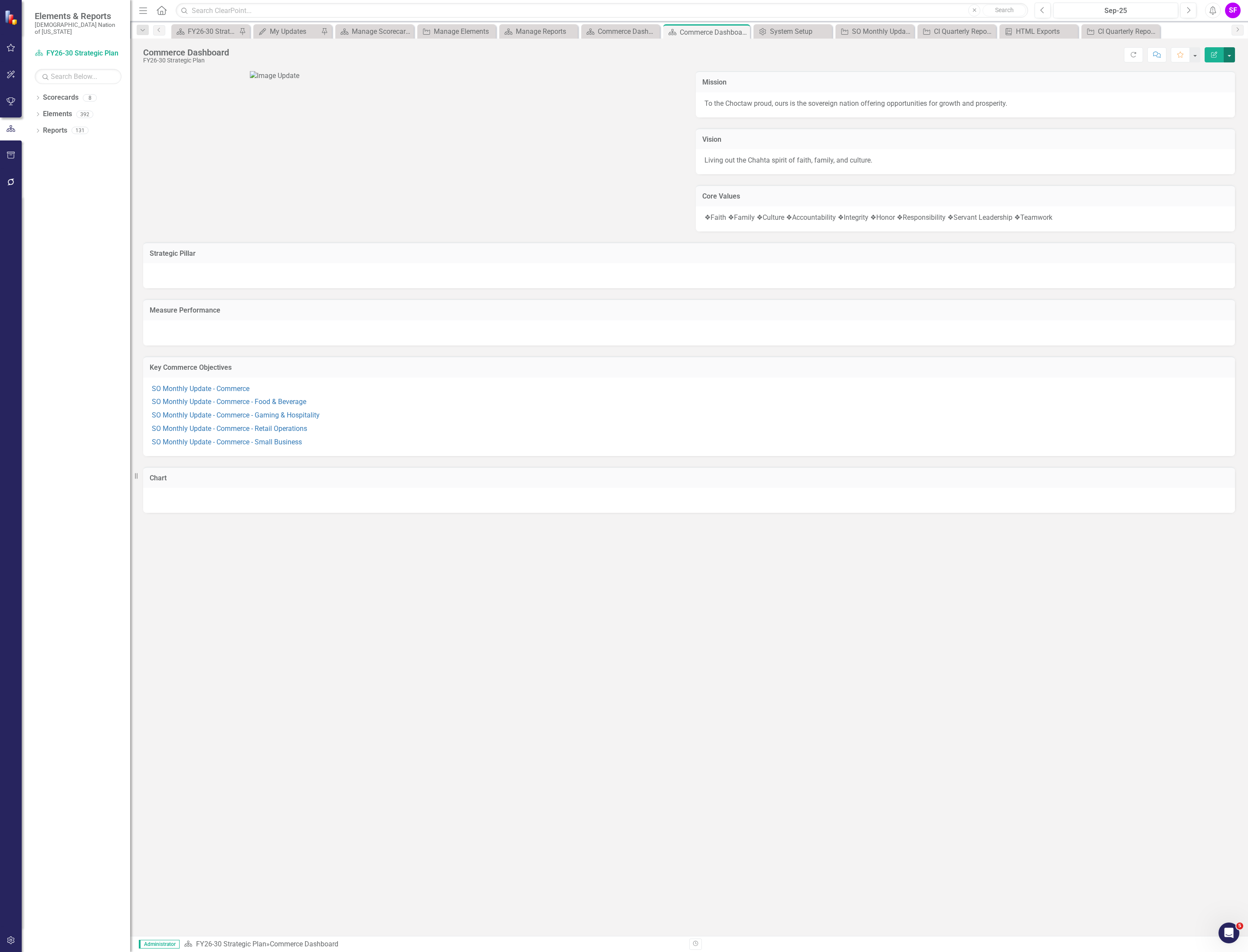
click at [1227, 57] on button "button" at bounding box center [1230, 55] width 12 height 16
click at [1207, 84] on link "Edit Report Edit Layout" at bounding box center [1199, 87] width 70 height 16
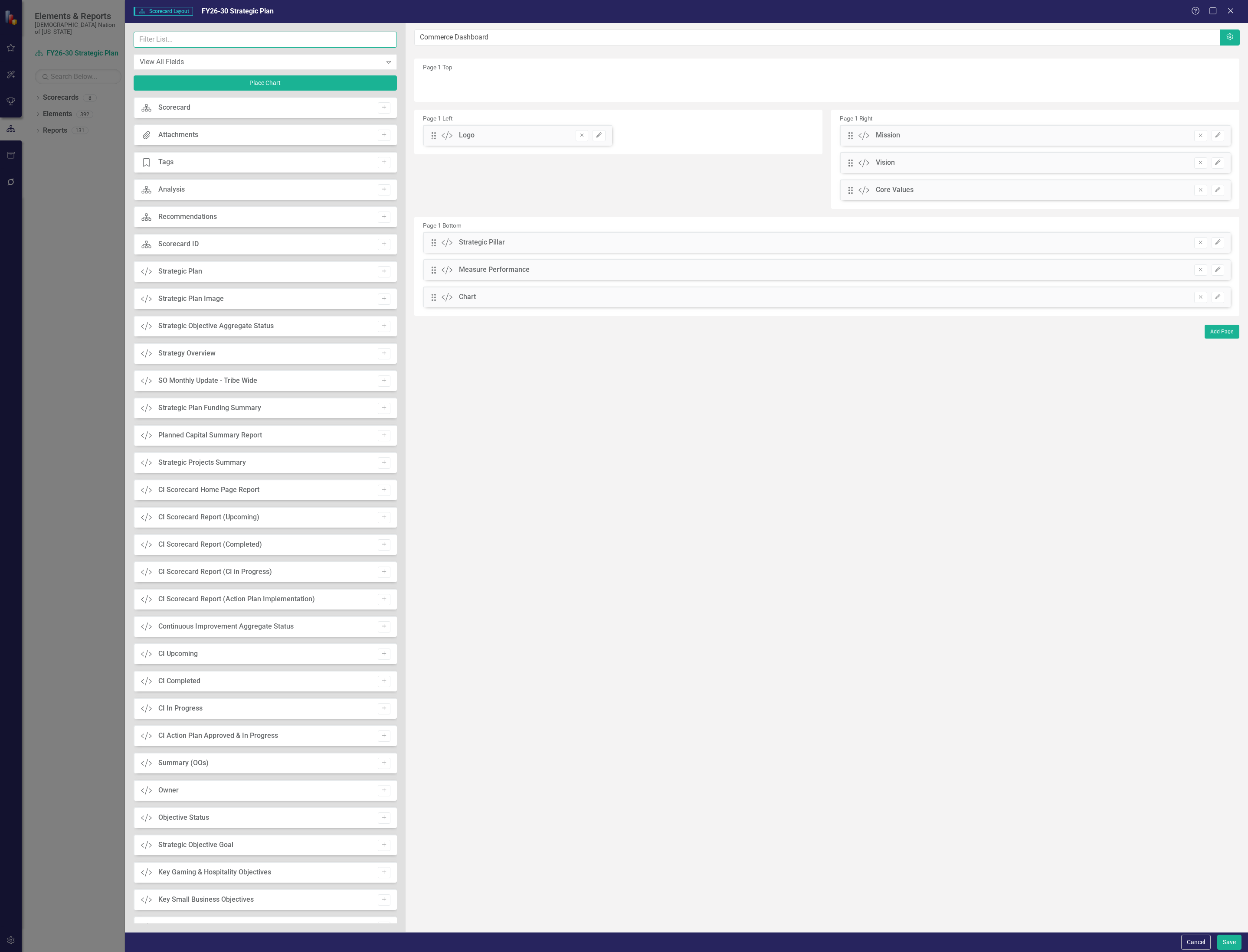
click at [282, 45] on input "text" at bounding box center [265, 40] width 263 height 16
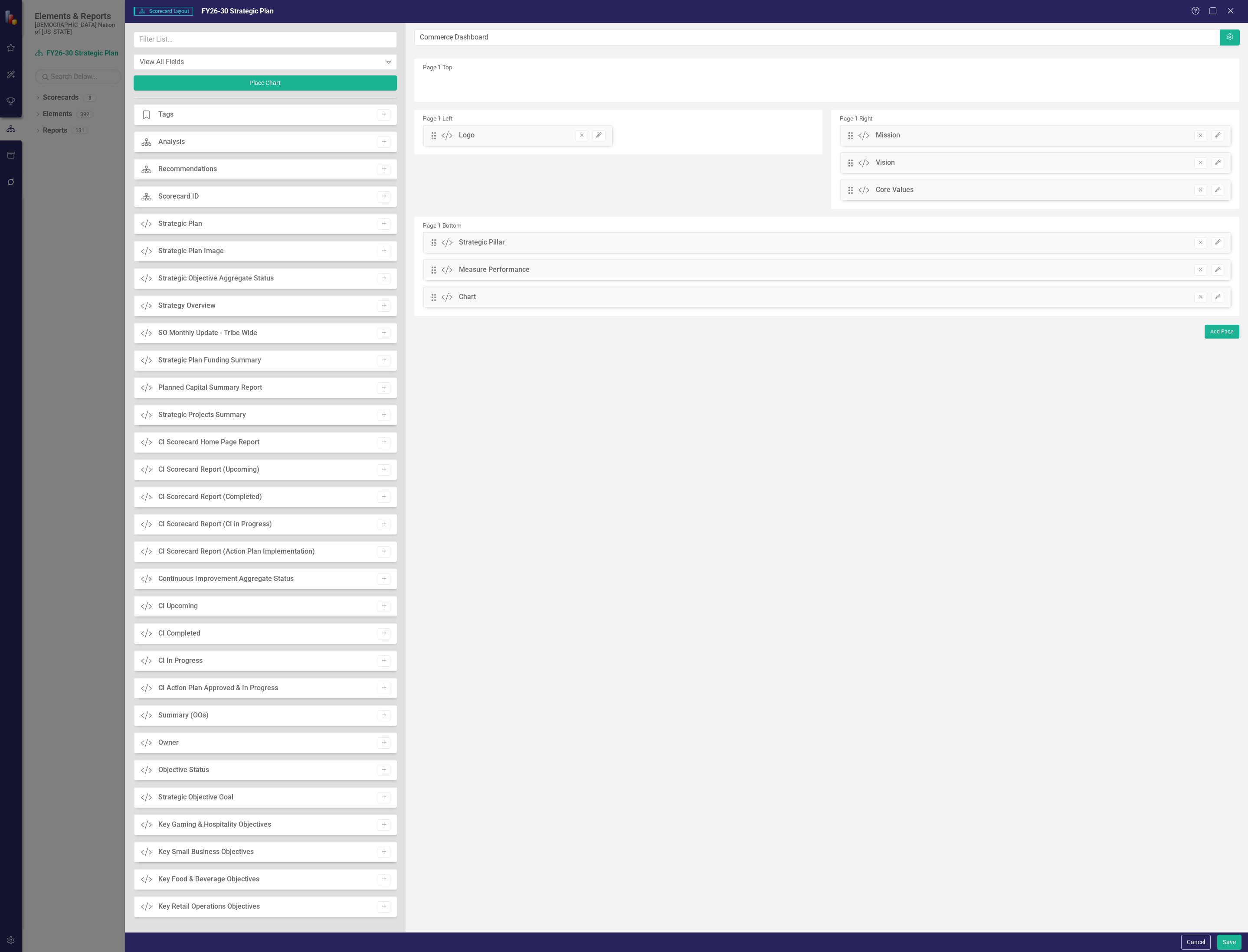
click at [387, 822] on button "Add" at bounding box center [384, 825] width 13 height 12
click at [381, 853] on icon "Add" at bounding box center [384, 851] width 7 height 5
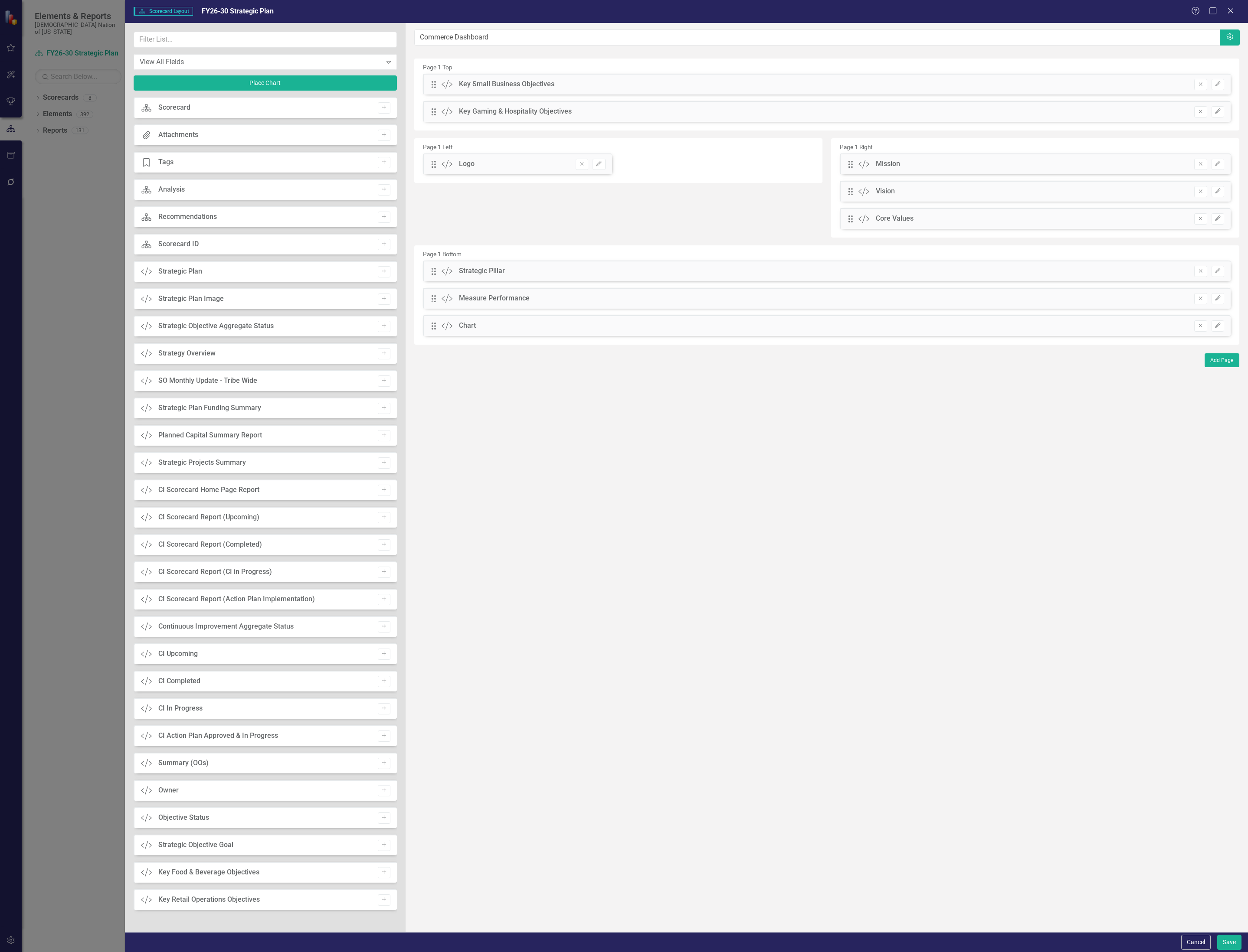
click at [382, 875] on button "Add" at bounding box center [384, 873] width 13 height 12
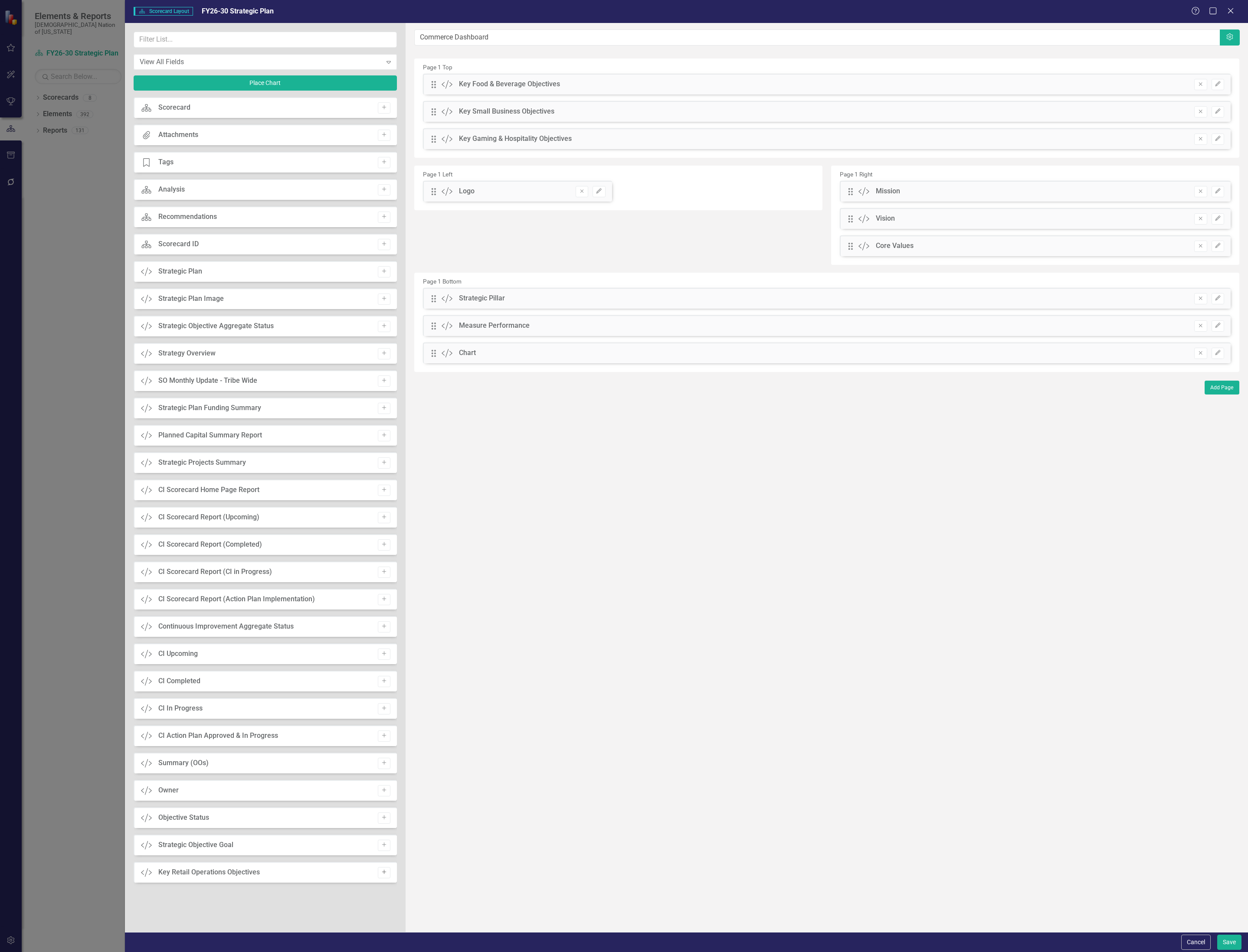
click at [380, 876] on button "Add" at bounding box center [384, 873] width 13 height 12
drag, startPoint x: 433, startPoint y: 168, endPoint x: 446, endPoint y: 382, distance: 214.4
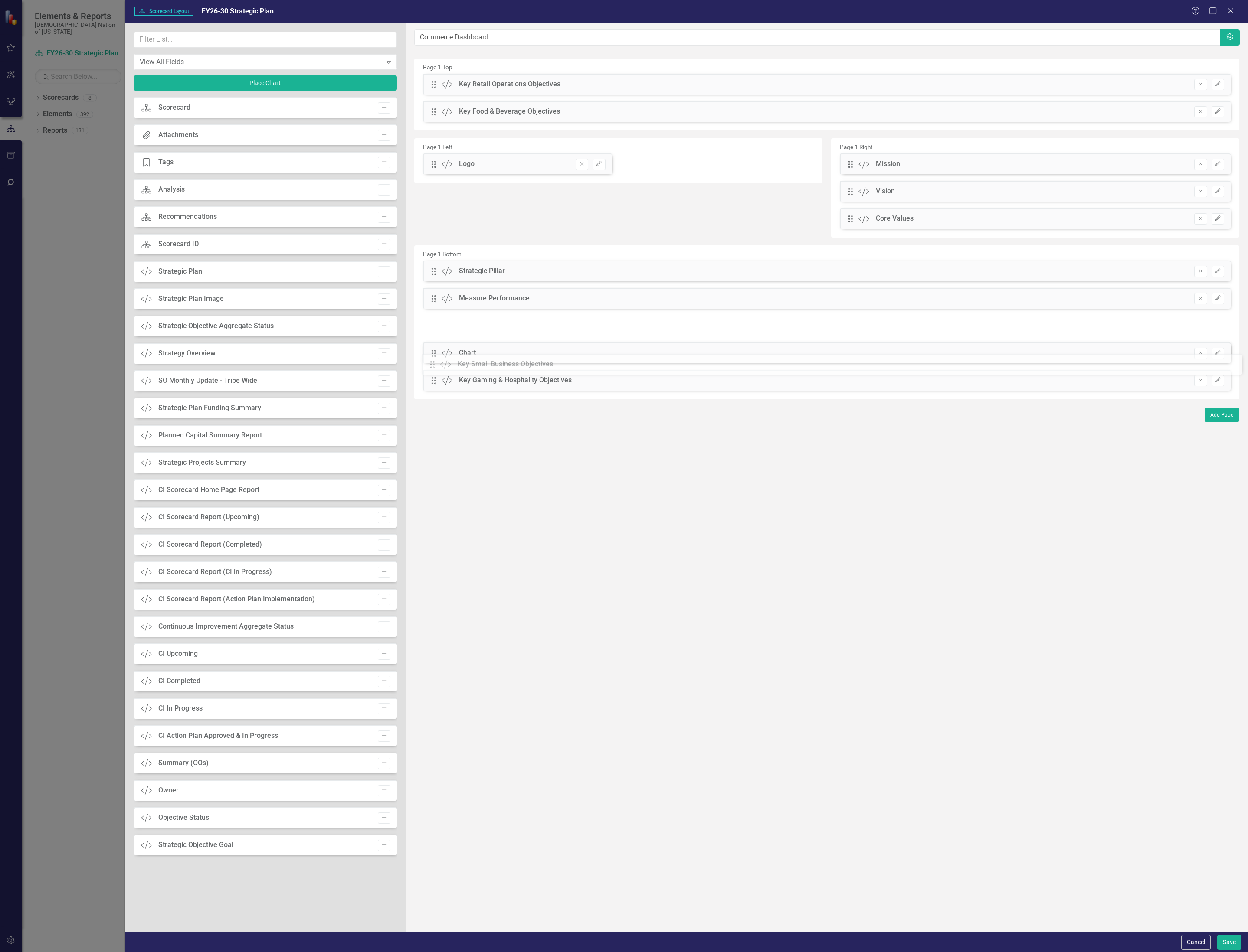
drag, startPoint x: 436, startPoint y: 141, endPoint x: 441, endPoint y: 365, distance: 224.1
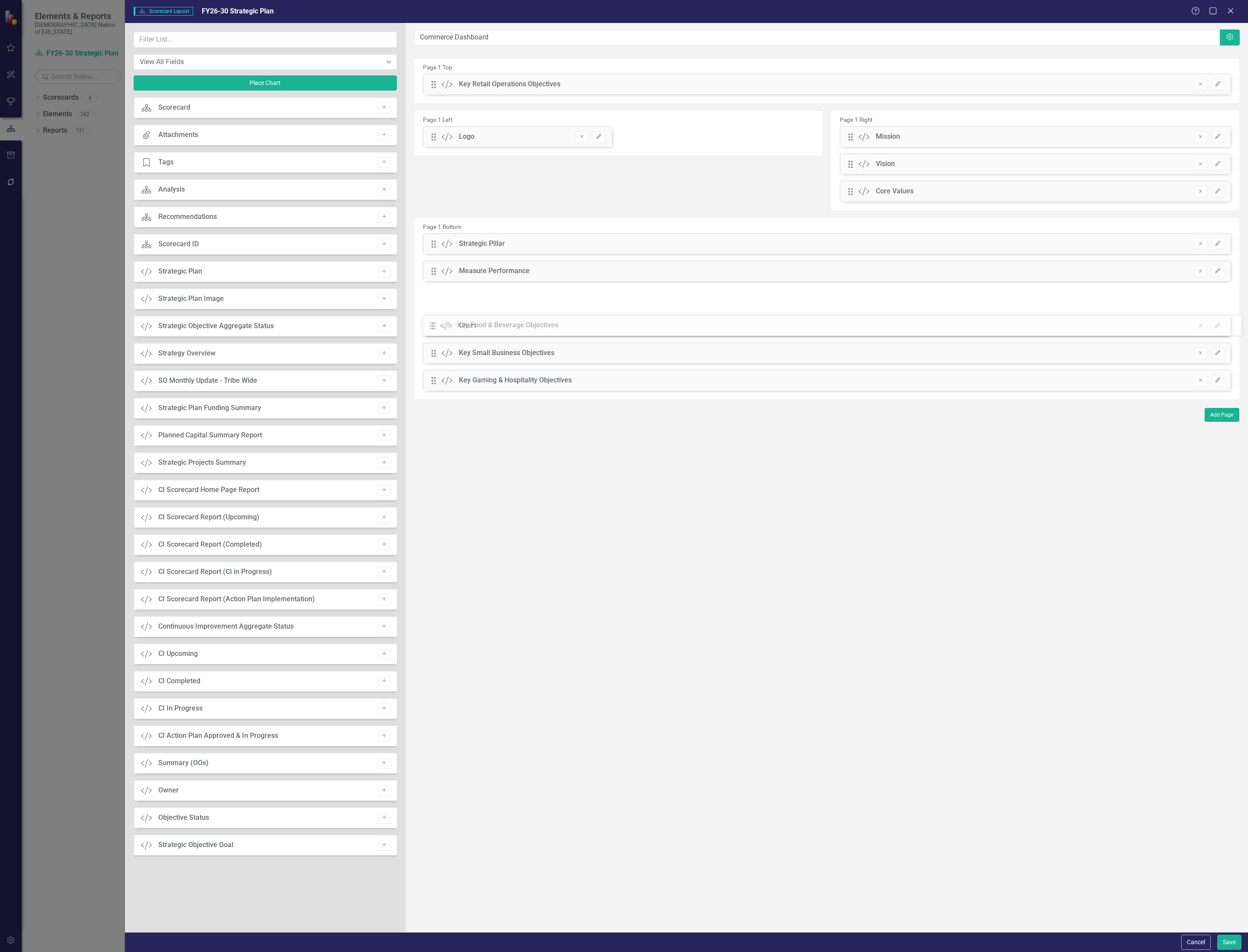
drag, startPoint x: 436, startPoint y: 111, endPoint x: 441, endPoint y: 327, distance: 216.1
drag, startPoint x: 433, startPoint y: 82, endPoint x: 441, endPoint y: 329, distance: 247.1
click at [1220, 325] on icon "Edit" at bounding box center [1217, 324] width 7 height 5
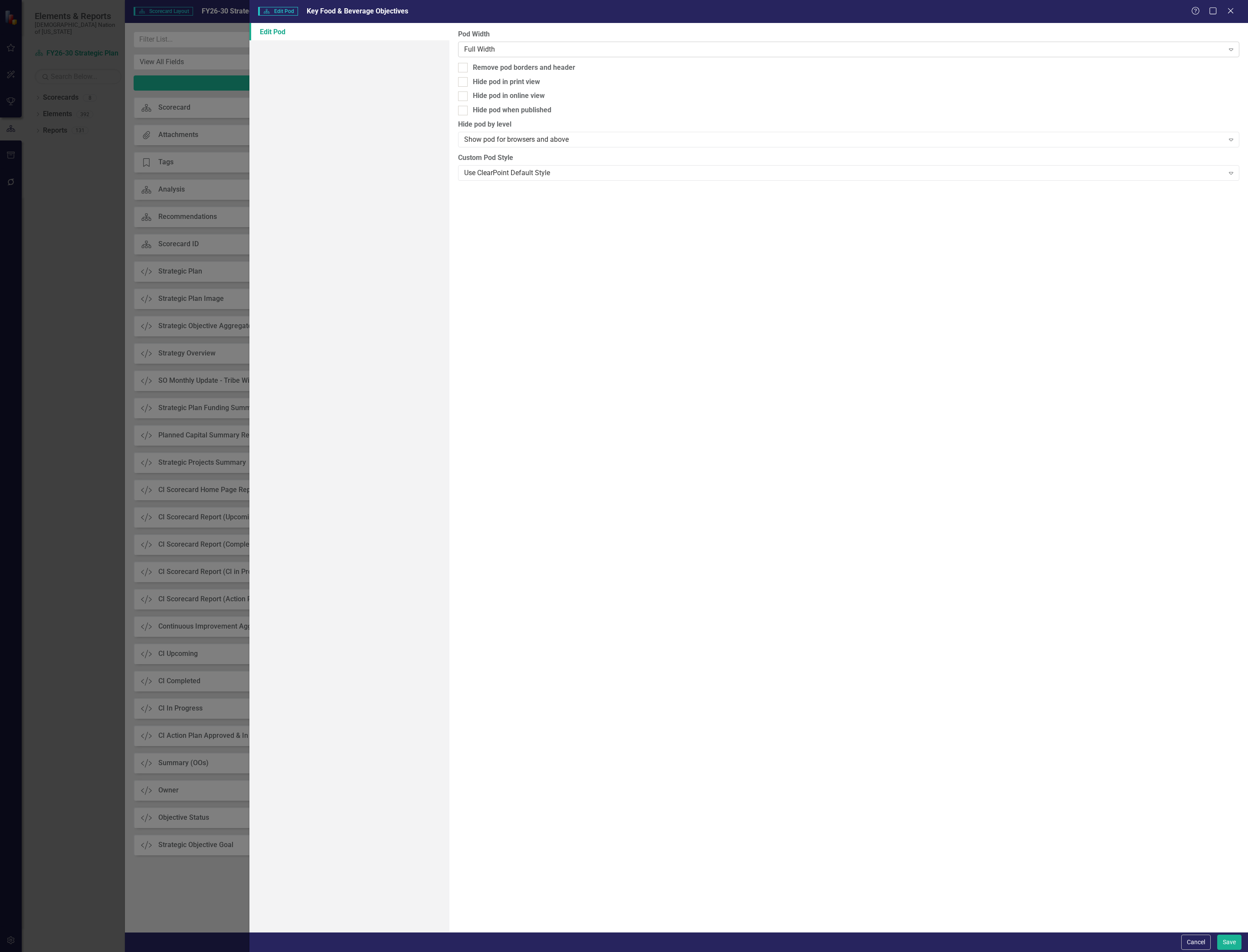
click at [515, 46] on div "Full Width" at bounding box center [845, 49] width 760 height 10
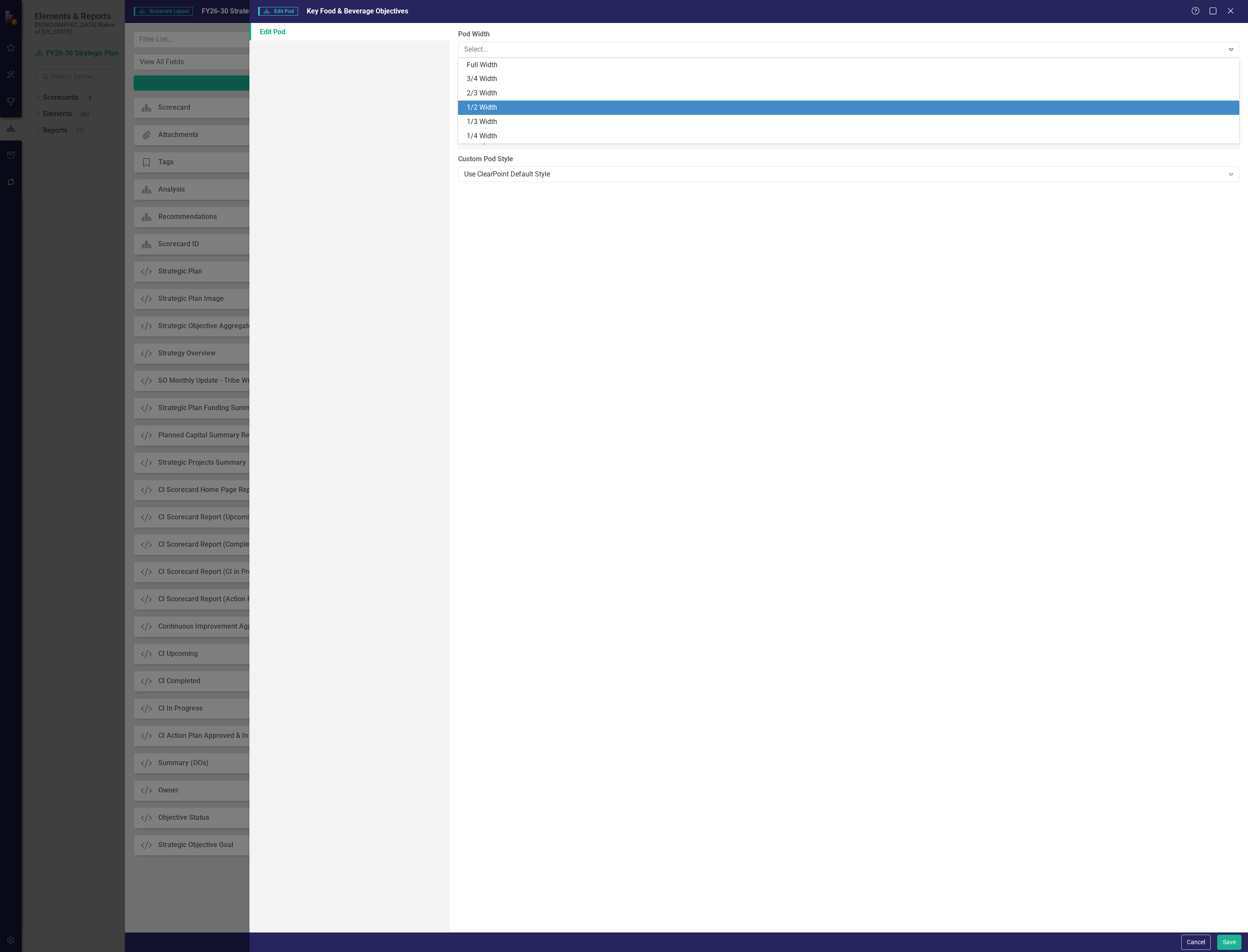
click at [509, 104] on div "1/2 Width" at bounding box center [849, 108] width 767 height 10
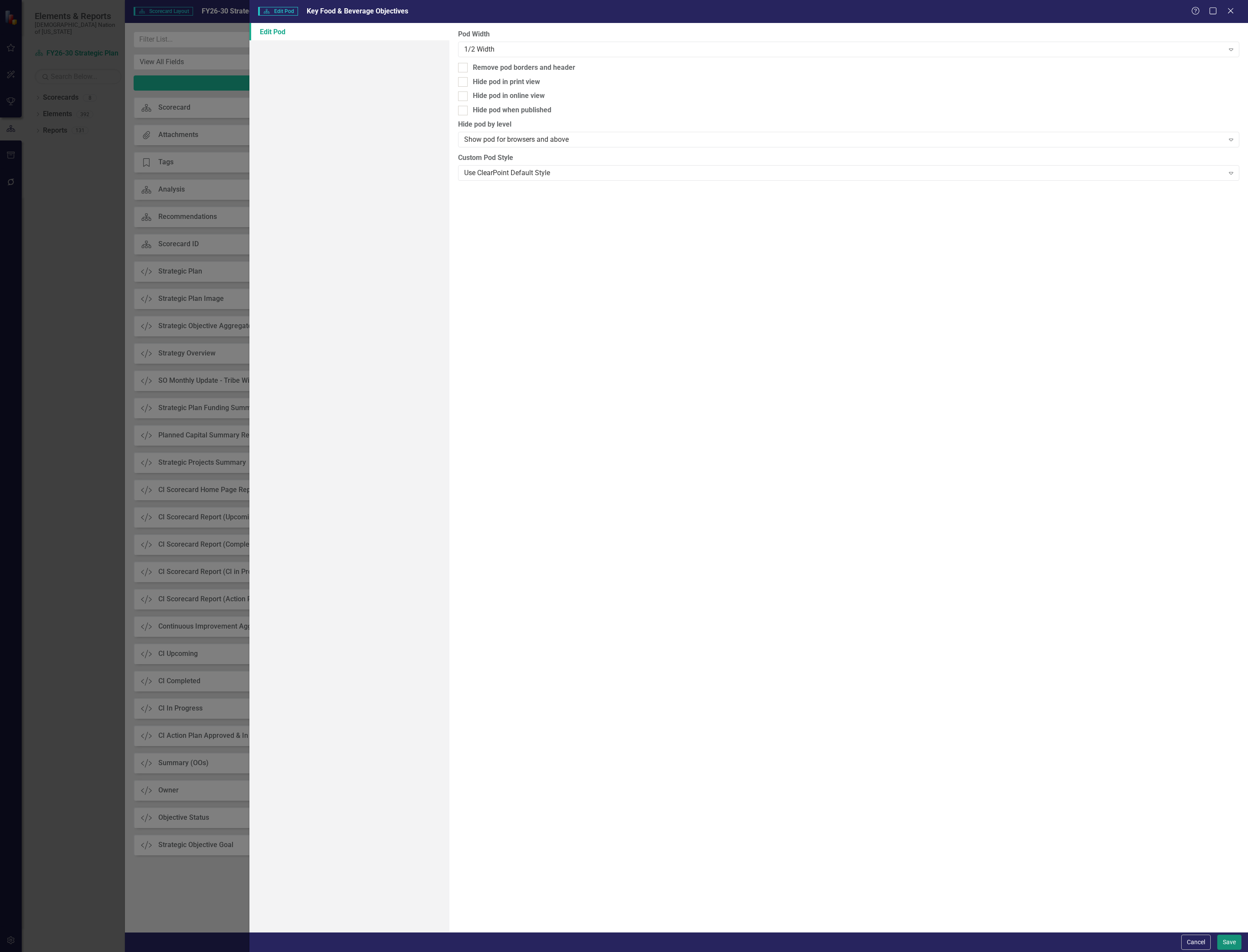
click at [1224, 947] on button "Save" at bounding box center [1229, 942] width 24 height 16
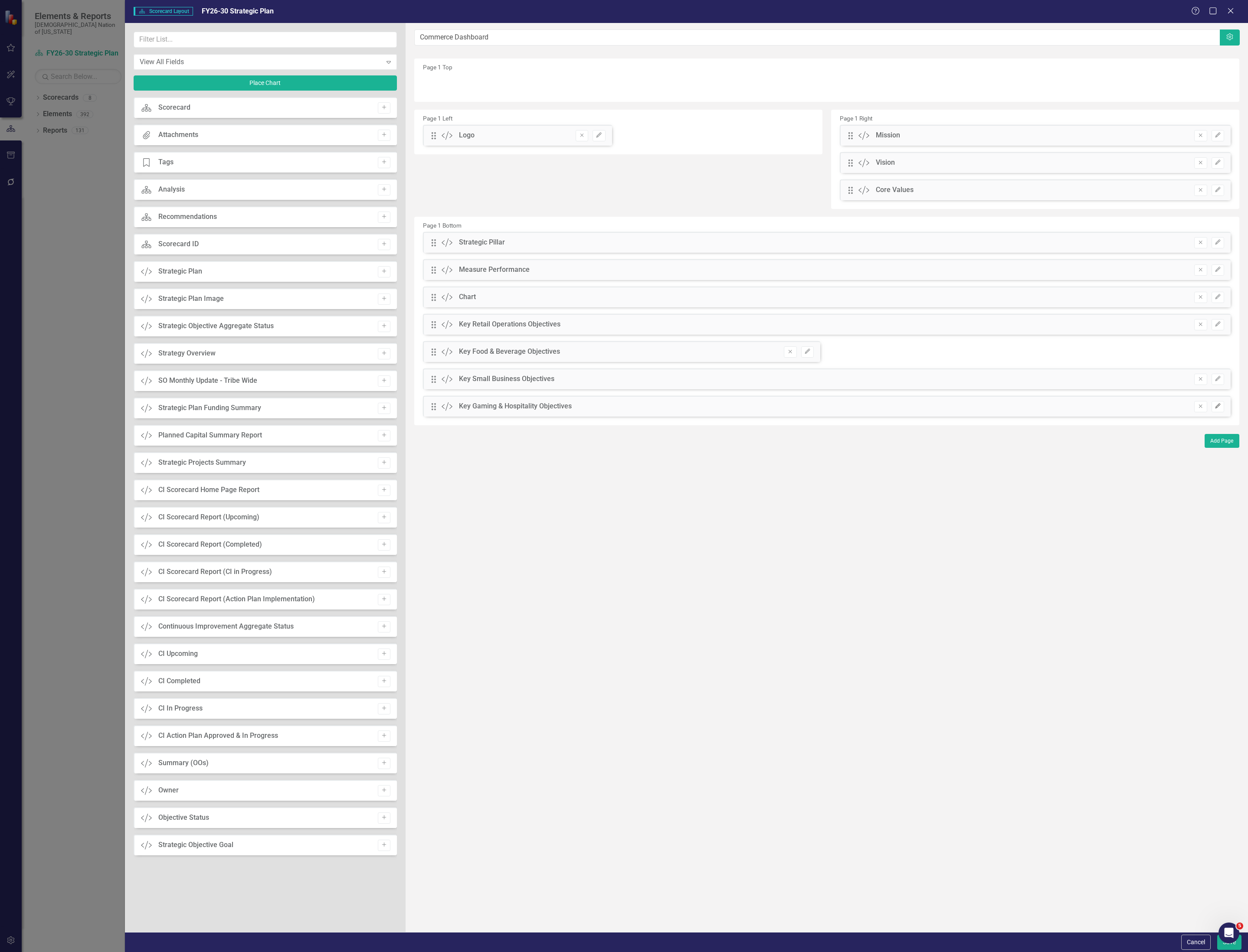
click at [1220, 405] on icon "Edit" at bounding box center [1217, 405] width 7 height 5
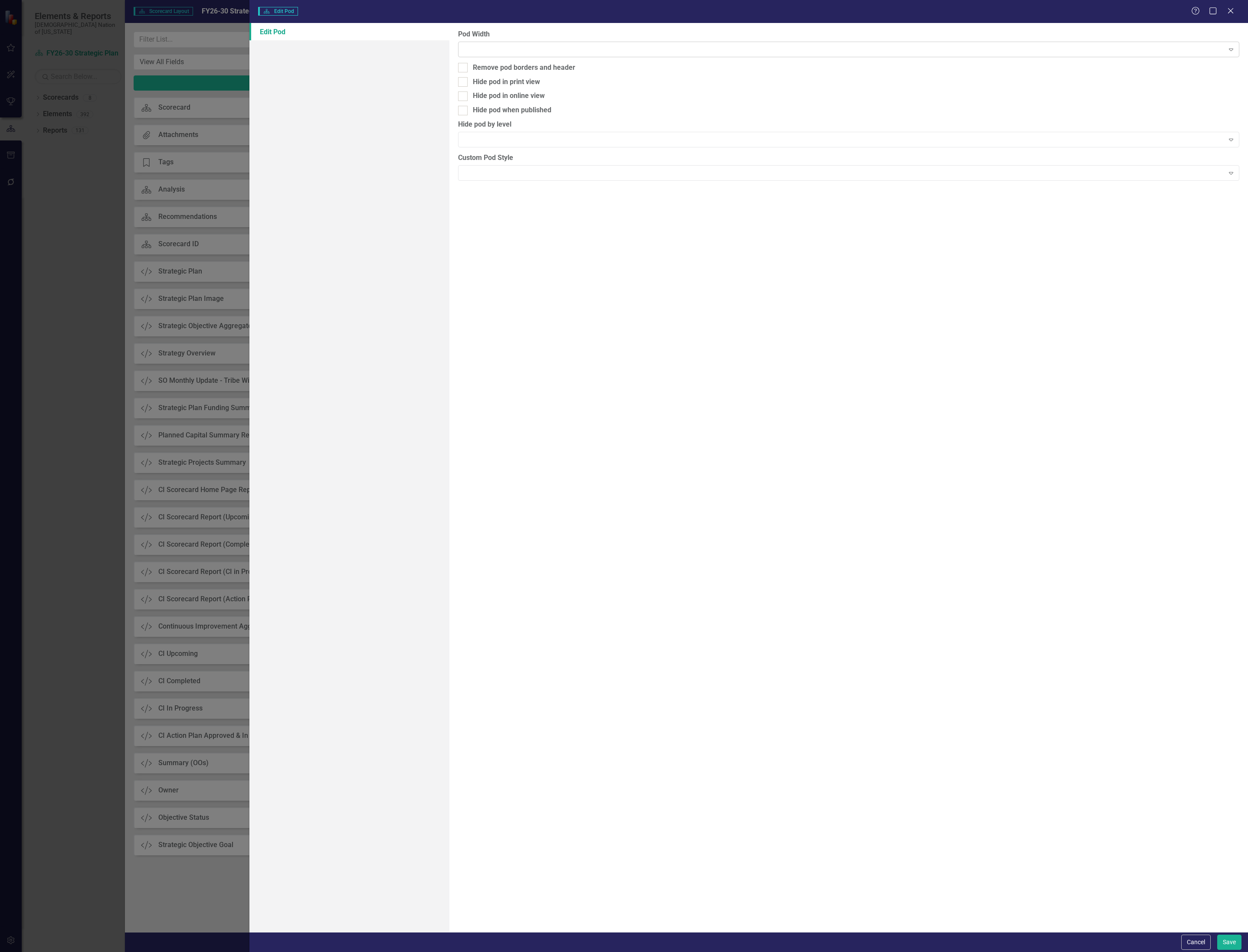
click at [517, 45] on div "Expand" at bounding box center [848, 49] width 781 height 16
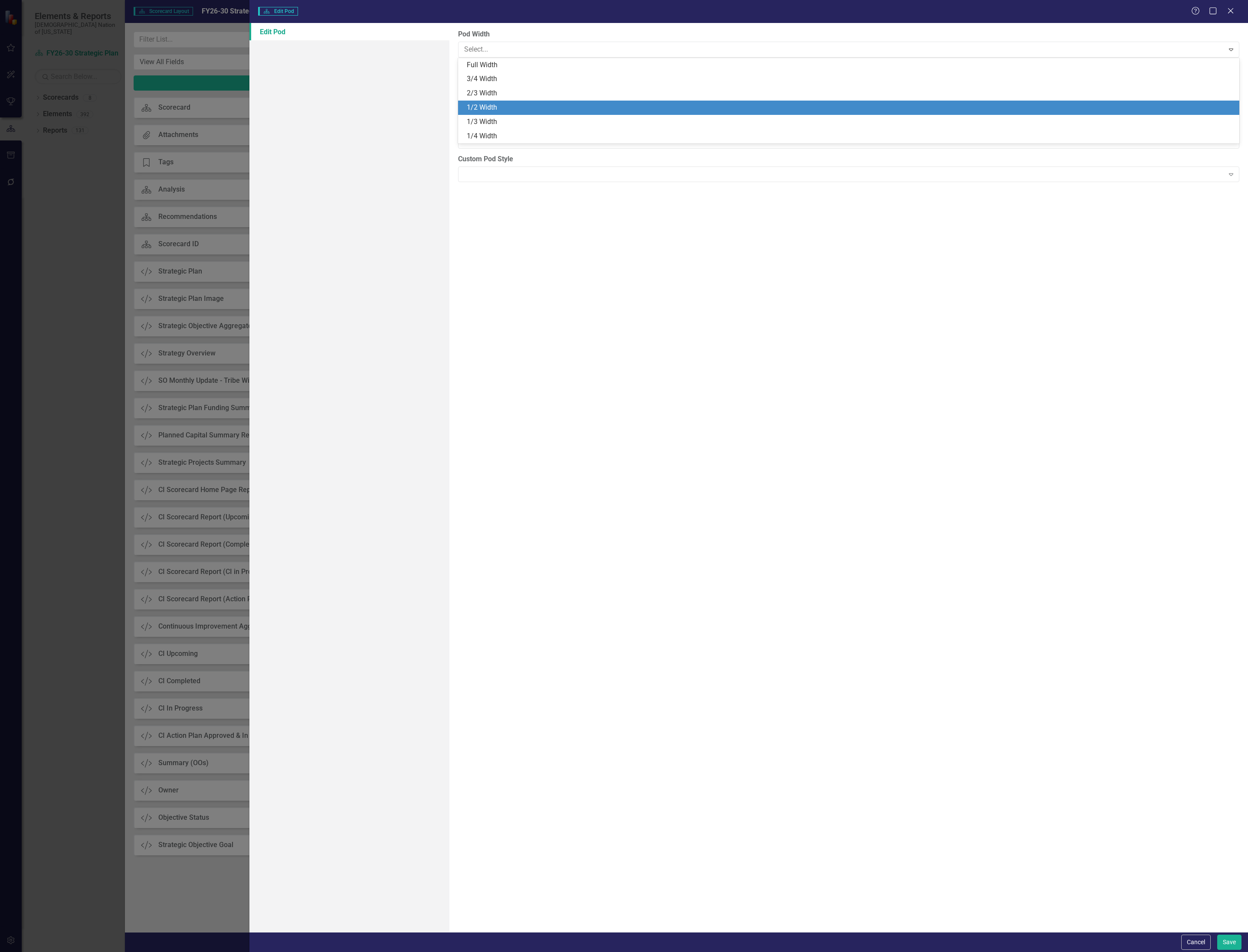
click at [513, 102] on div "1/2 Width" at bounding box center [848, 108] width 781 height 15
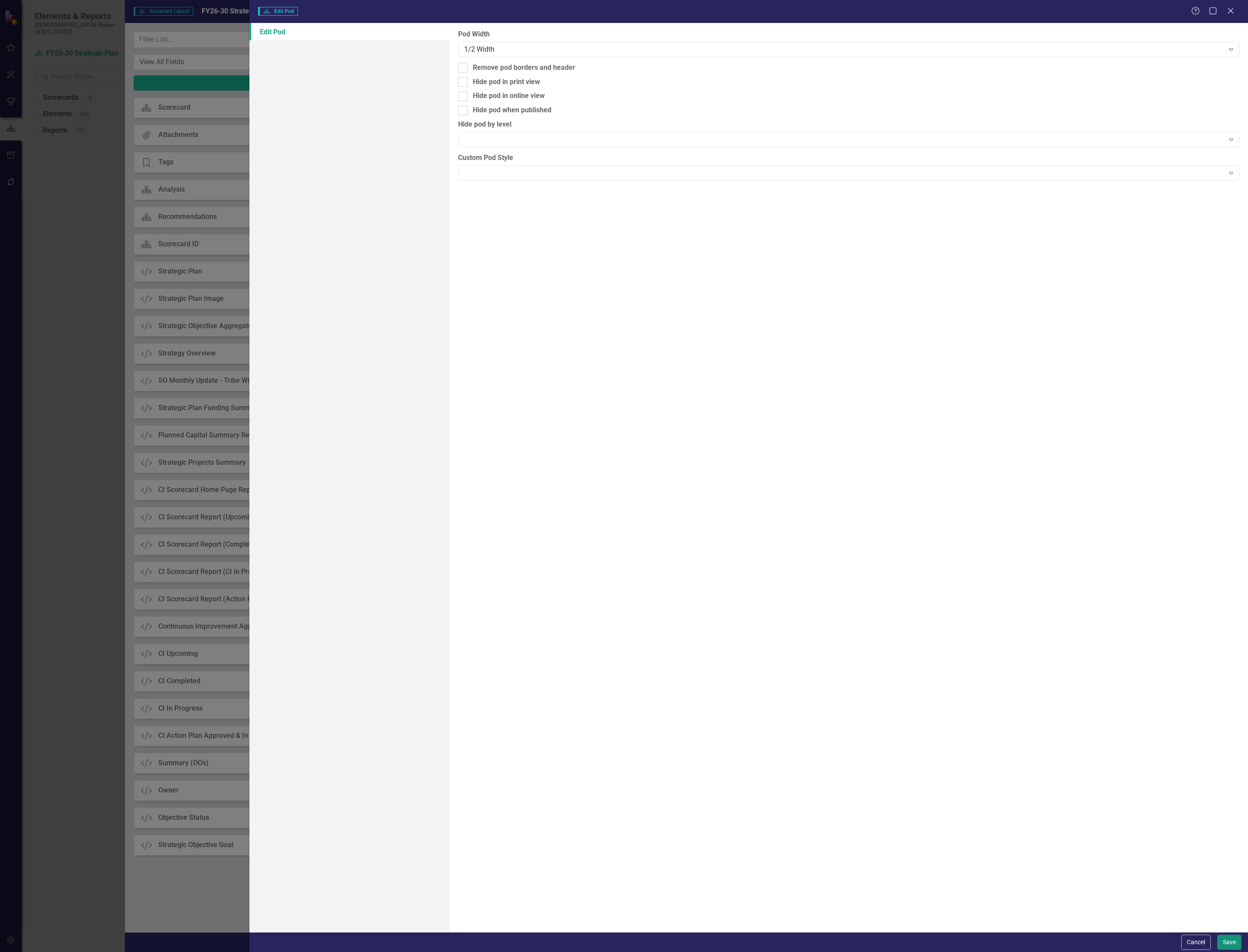
click at [1233, 937] on button "Save" at bounding box center [1229, 942] width 24 height 16
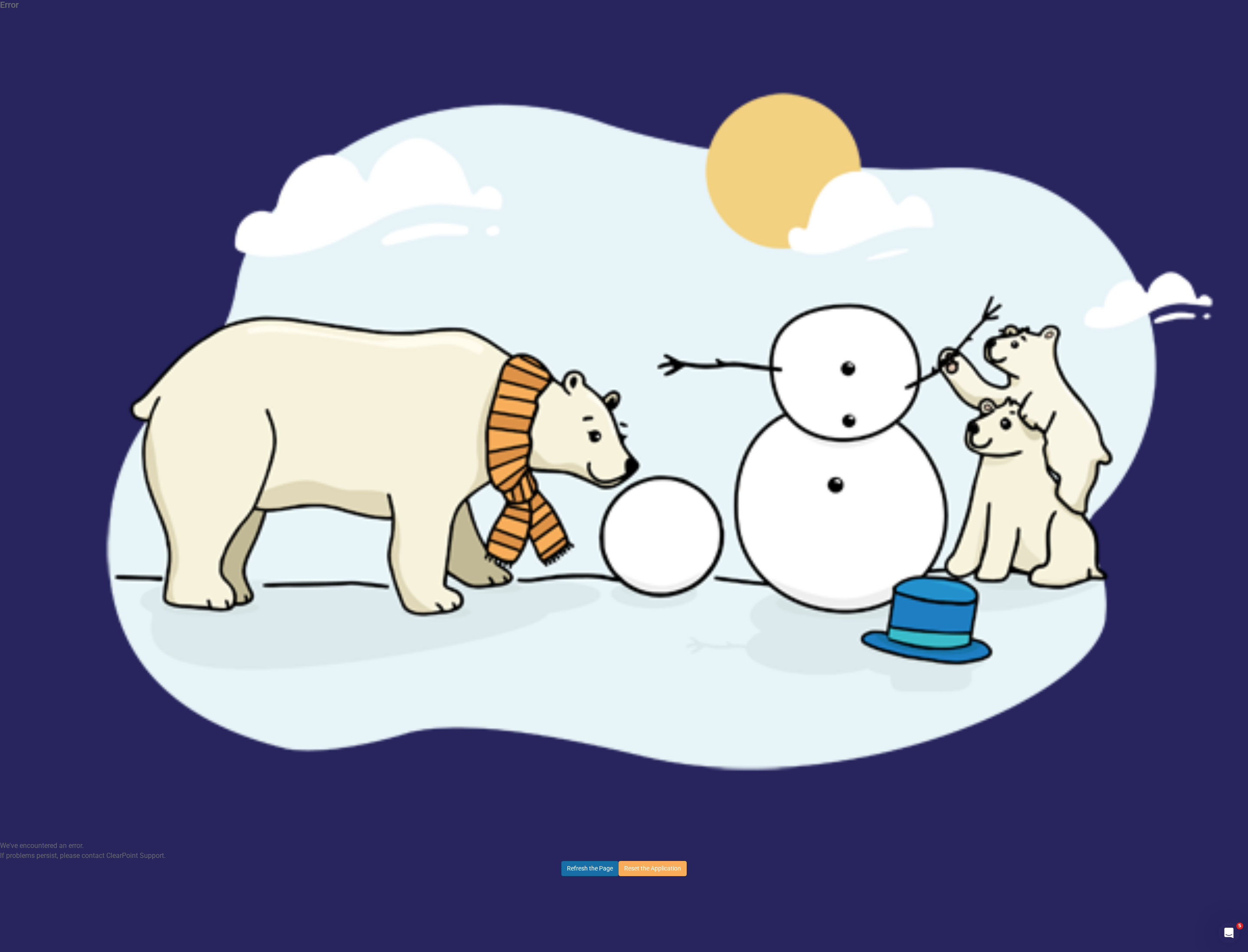
click at [578, 861] on button "Refresh the Page" at bounding box center [590, 869] width 57 height 16
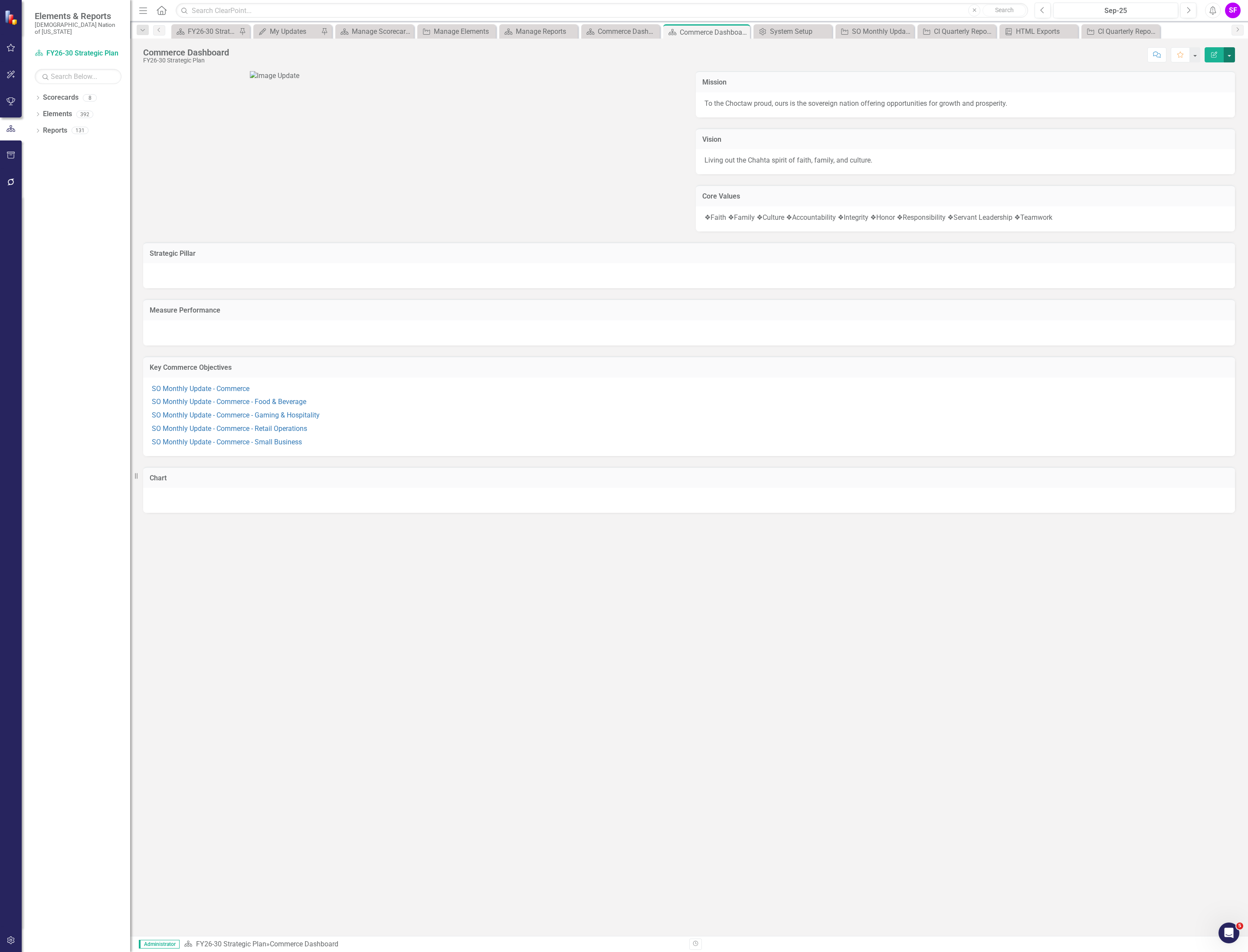
click at [1230, 56] on button "button" at bounding box center [1230, 55] width 12 height 16
click at [1219, 88] on link "Edit Report Edit Layout" at bounding box center [1199, 87] width 70 height 16
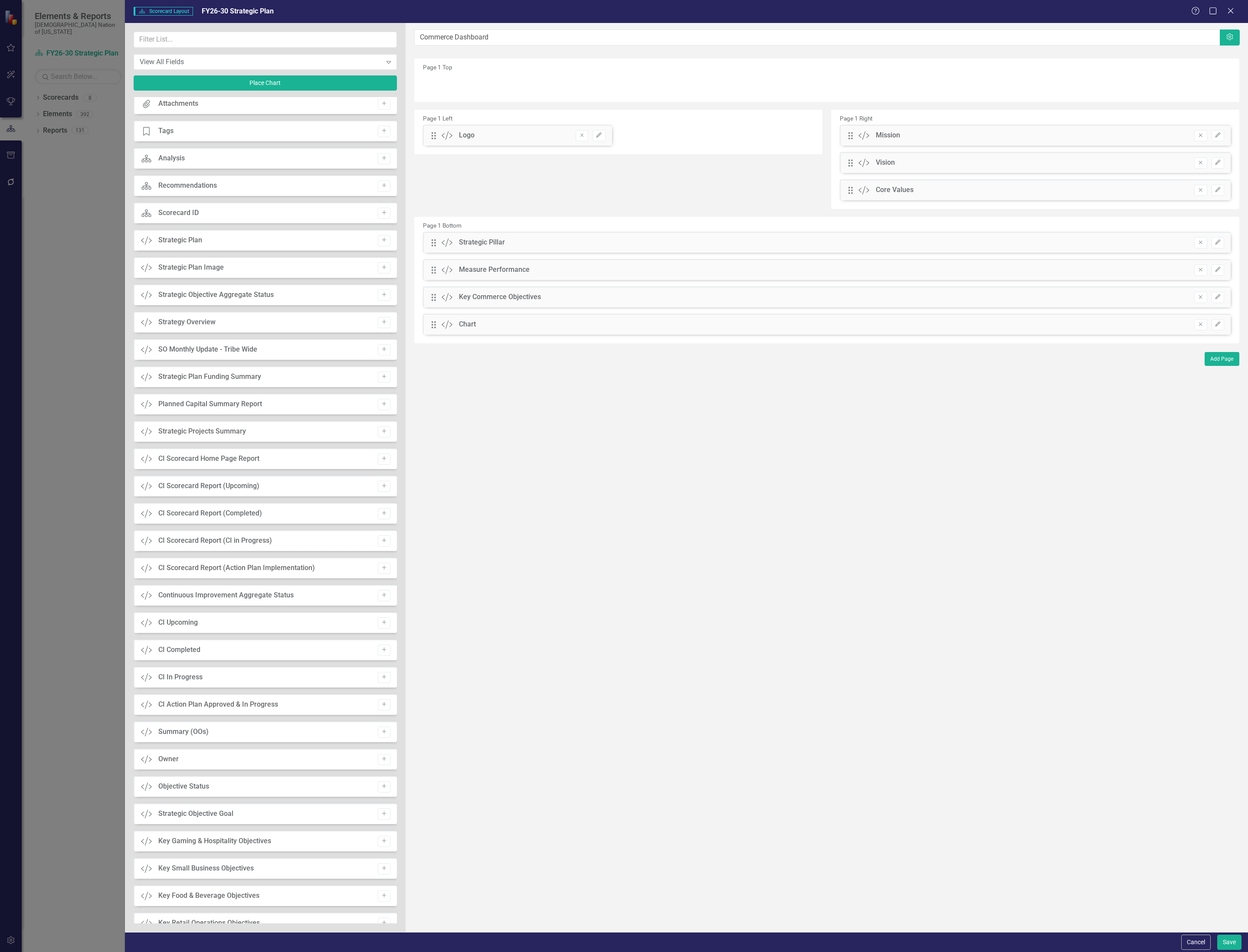
scroll to position [48, 0]
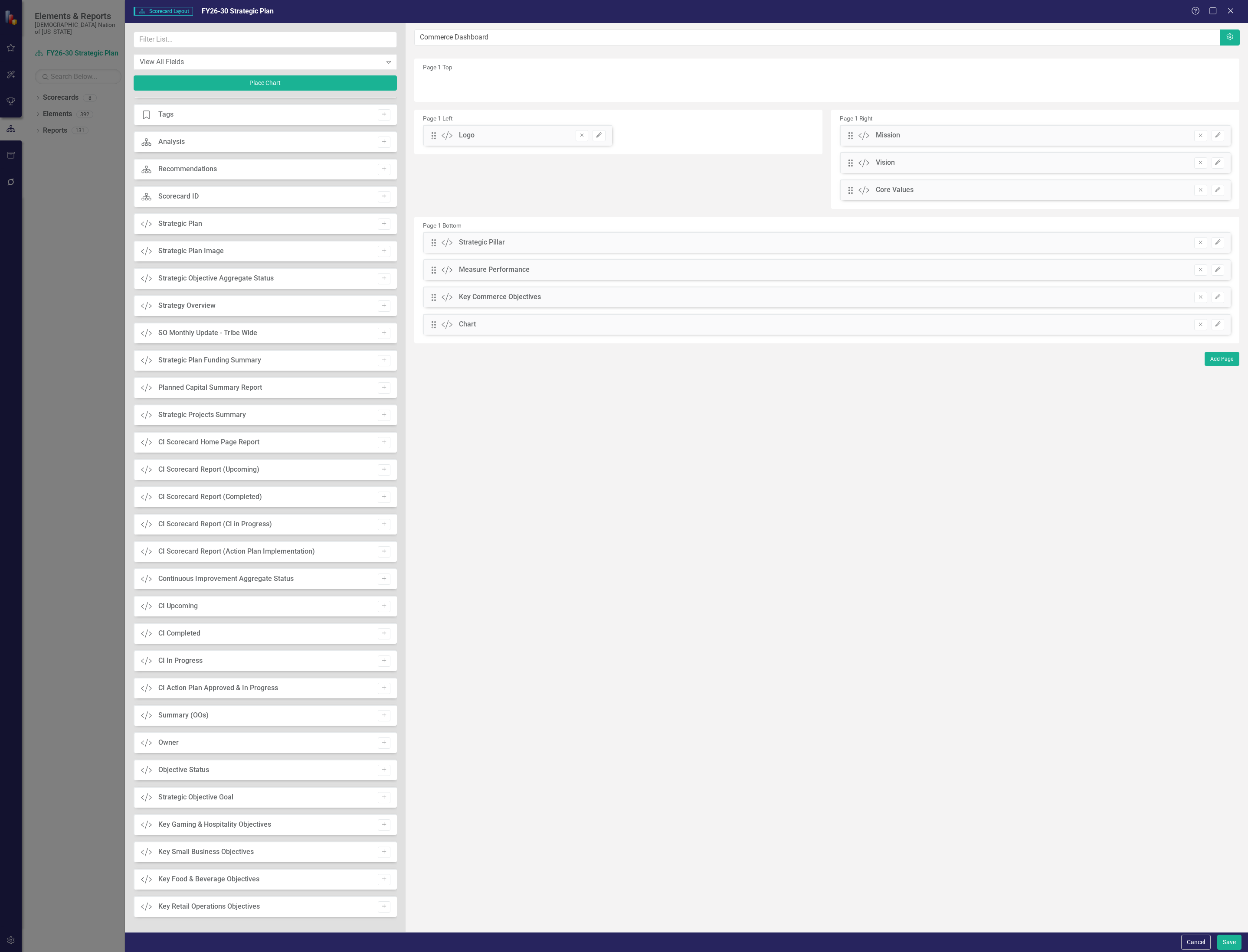
click at [381, 823] on icon "Add" at bounding box center [384, 824] width 7 height 5
click at [386, 856] on button "Add" at bounding box center [384, 852] width 13 height 12
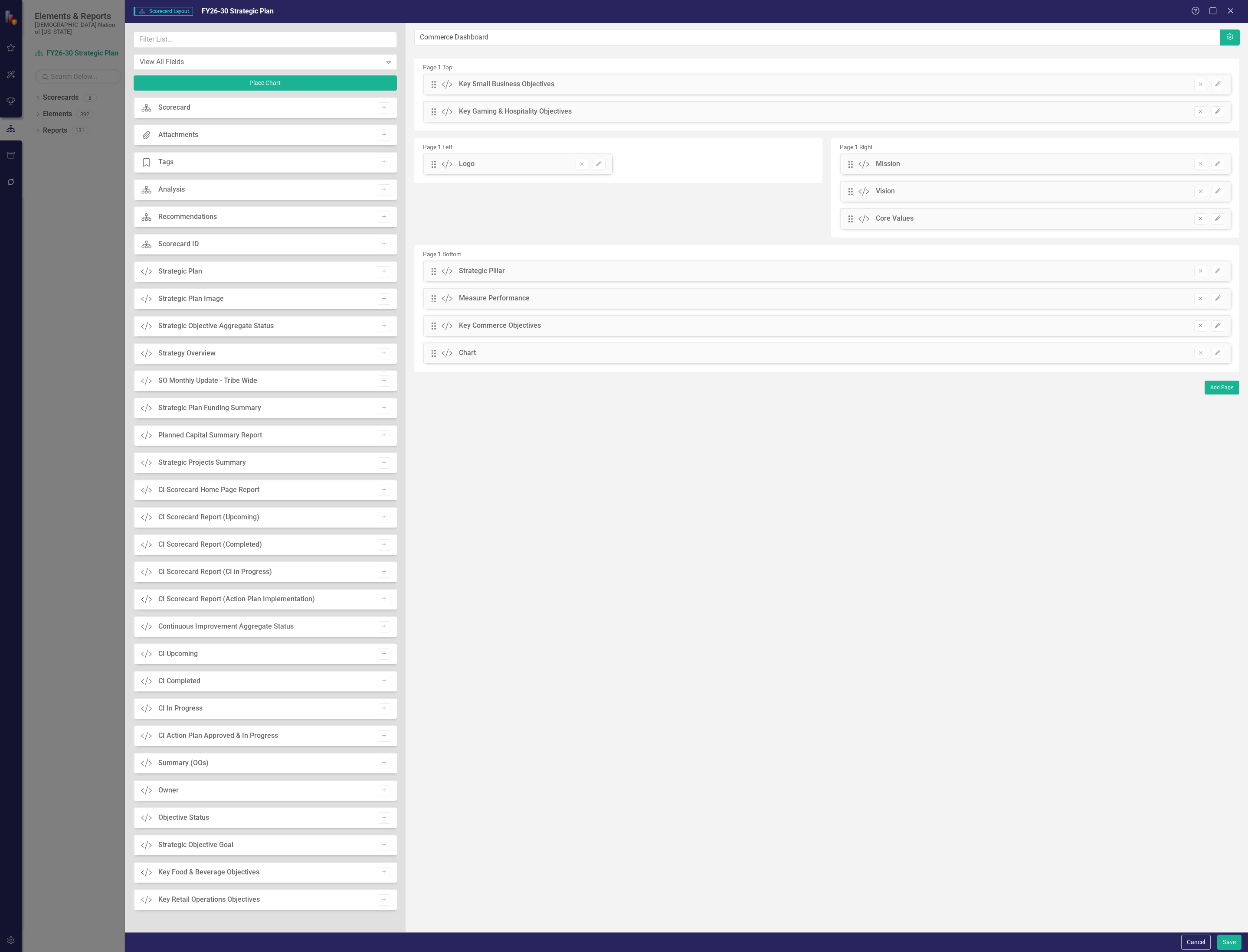
click at [386, 872] on icon "Add" at bounding box center [384, 872] width 7 height 5
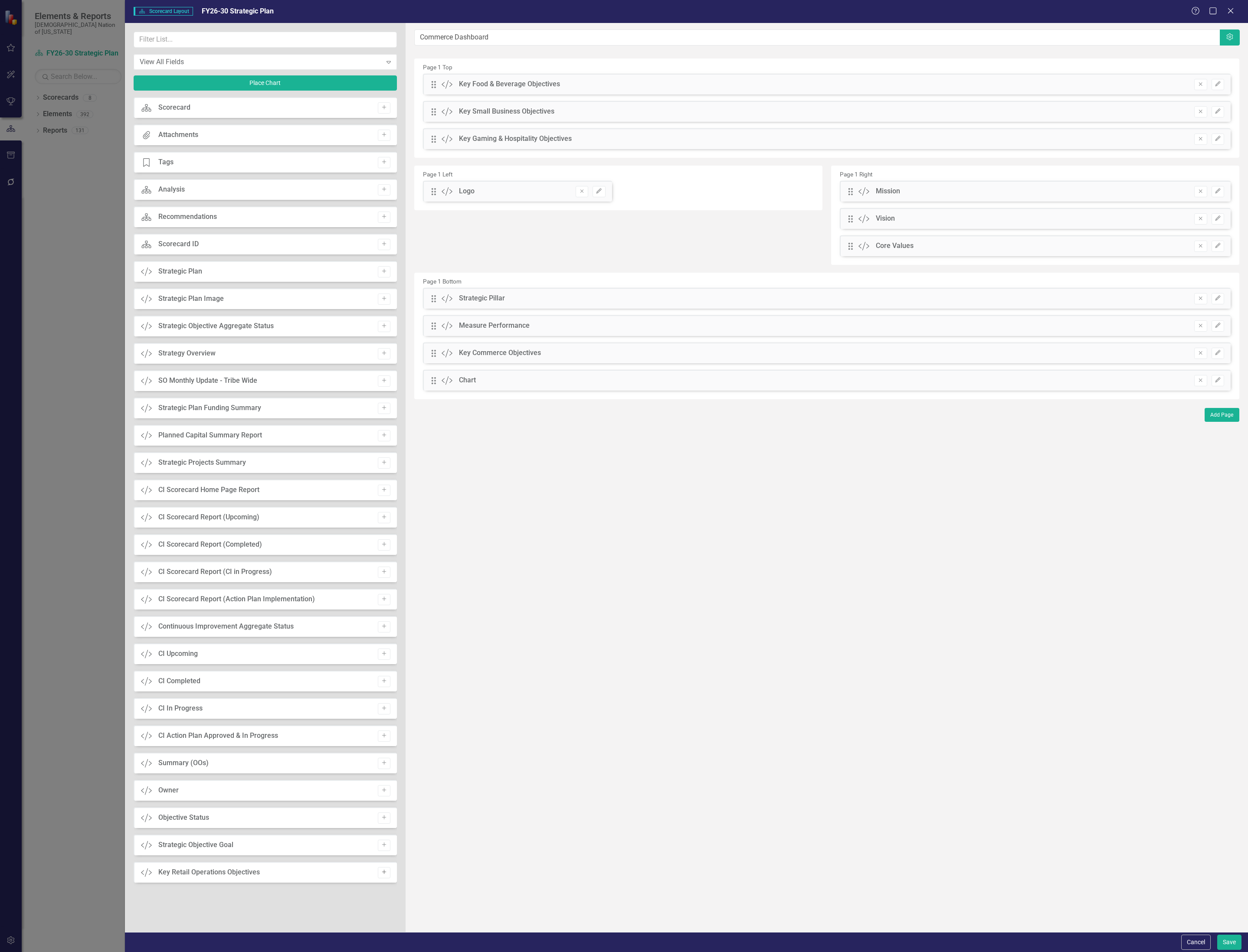
click at [388, 874] on button "Add" at bounding box center [384, 873] width 13 height 12
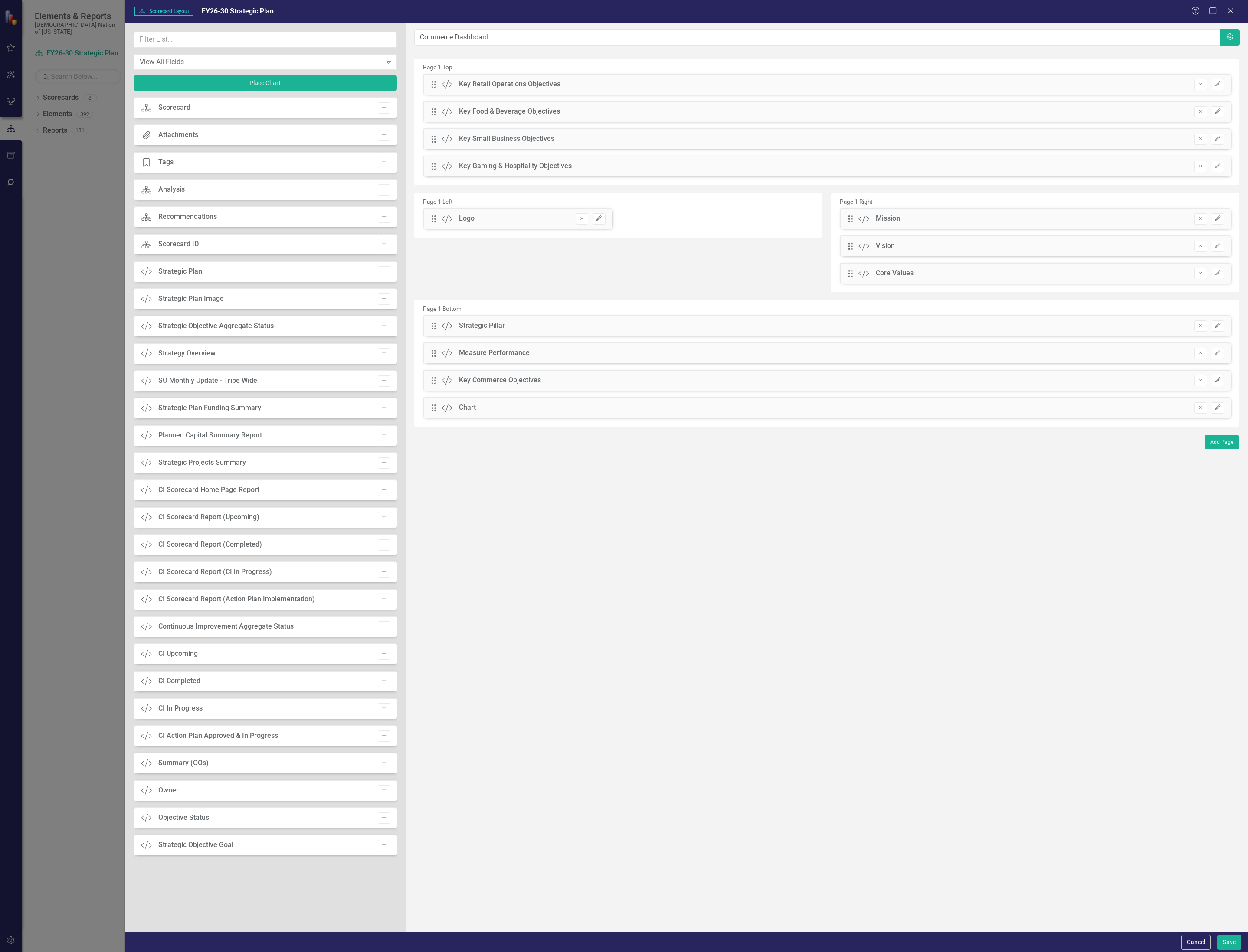
click at [1216, 382] on icon "Edit" at bounding box center [1217, 380] width 7 height 5
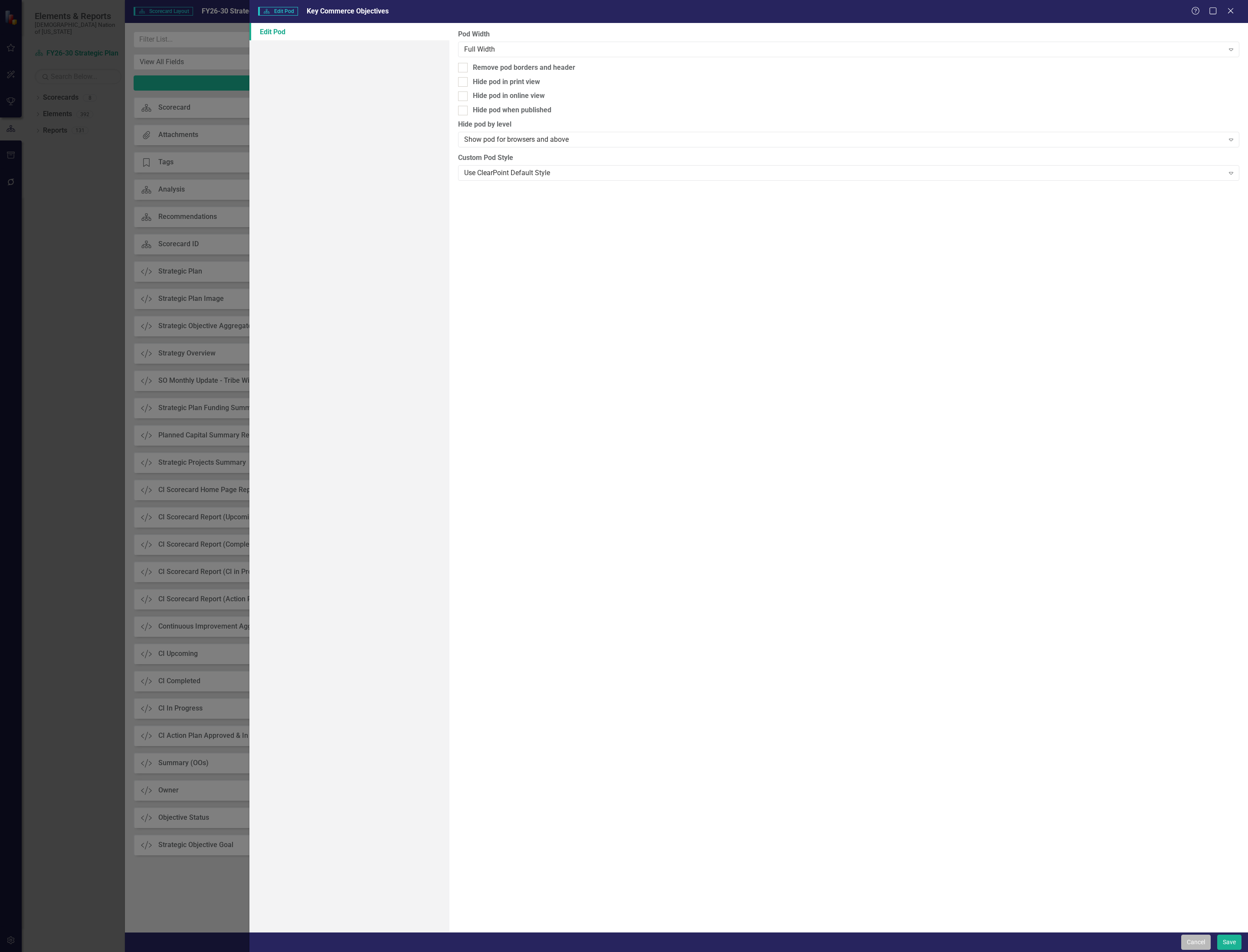
click at [1184, 939] on button "Cancel" at bounding box center [1196, 942] width 29 height 16
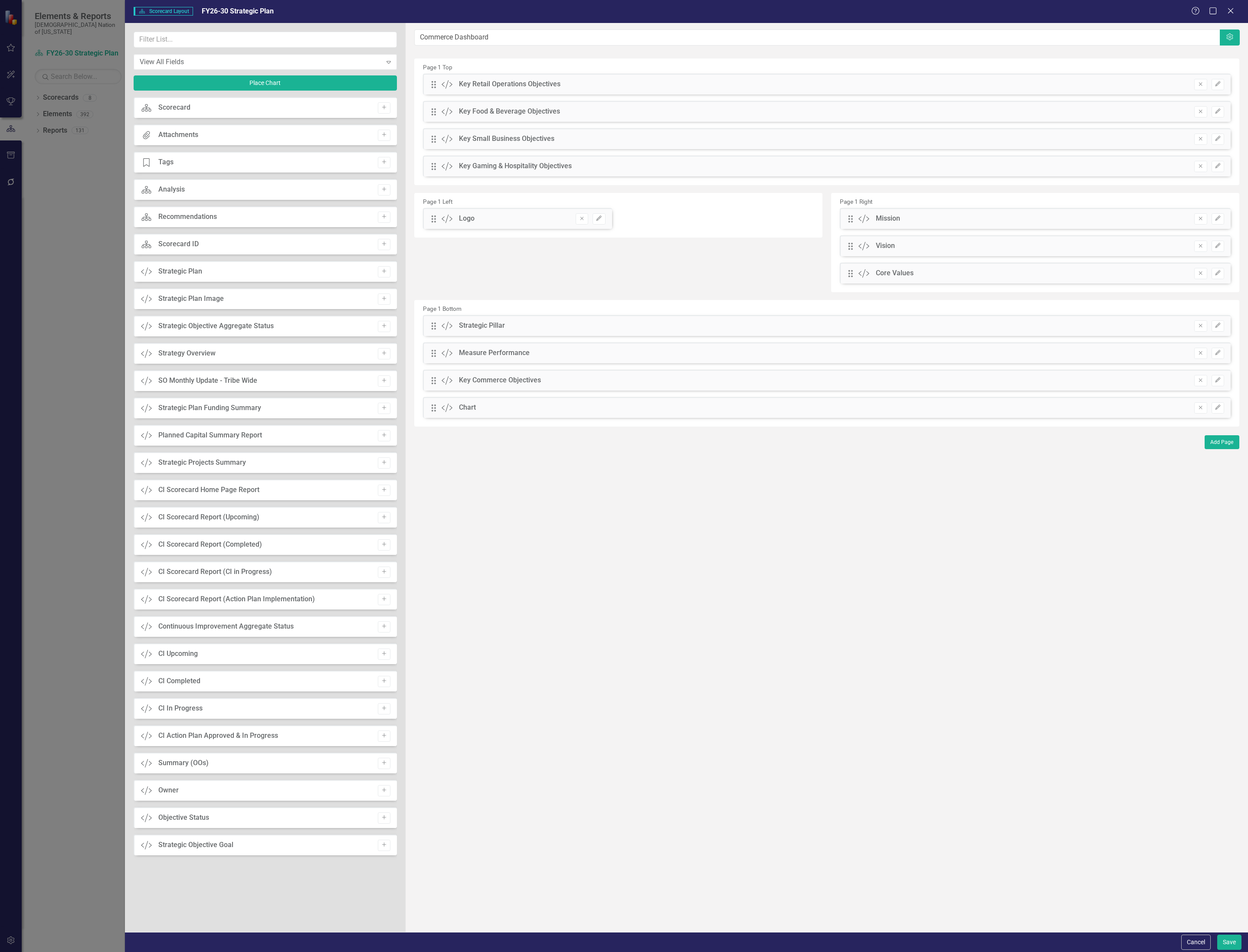
click at [430, 169] on div "Drag Custom Key Gaming & Hospitality Objectives Remove Edit" at bounding box center [826, 166] width 808 height 20
drag, startPoint x: 433, startPoint y: 168, endPoint x: 440, endPoint y: 373, distance: 205.1
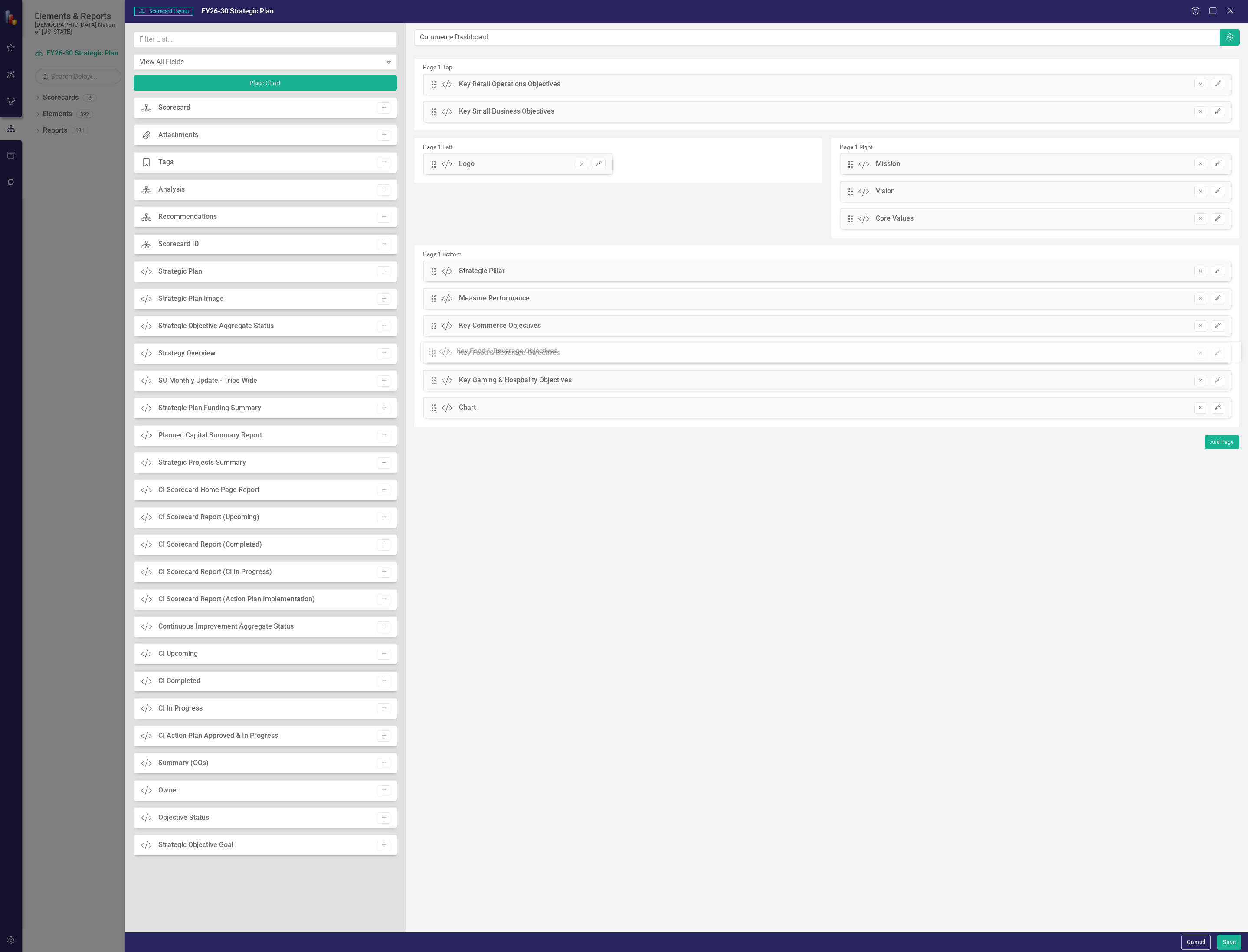
drag, startPoint x: 434, startPoint y: 112, endPoint x: 438, endPoint y: 352, distance: 240.0
drag, startPoint x: 432, startPoint y: 83, endPoint x: 441, endPoint y: 388, distance: 305.1
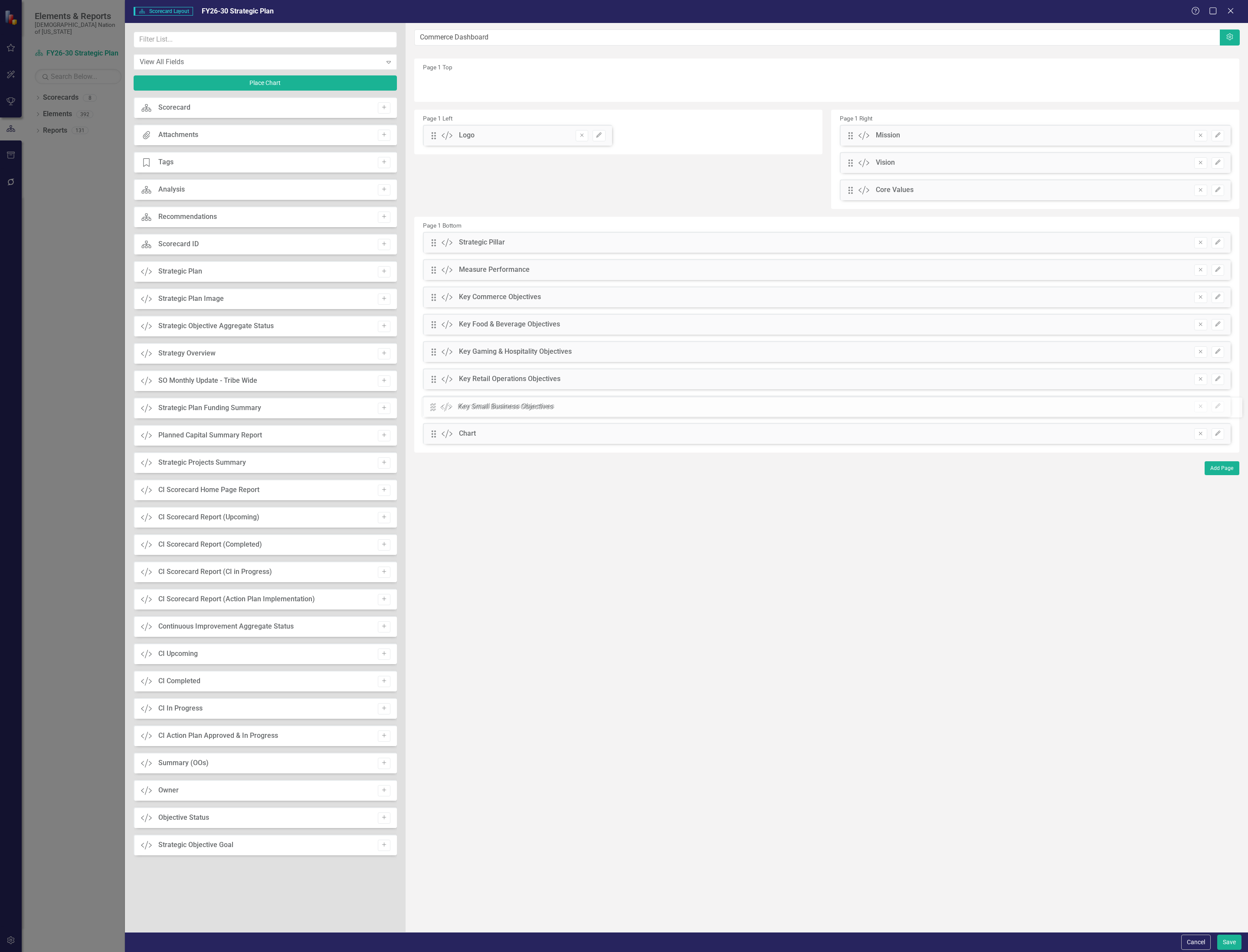
drag, startPoint x: 434, startPoint y: 86, endPoint x: 439, endPoint y: 409, distance: 323.0
click at [1211, 468] on button "Add Page" at bounding box center [1222, 468] width 35 height 14
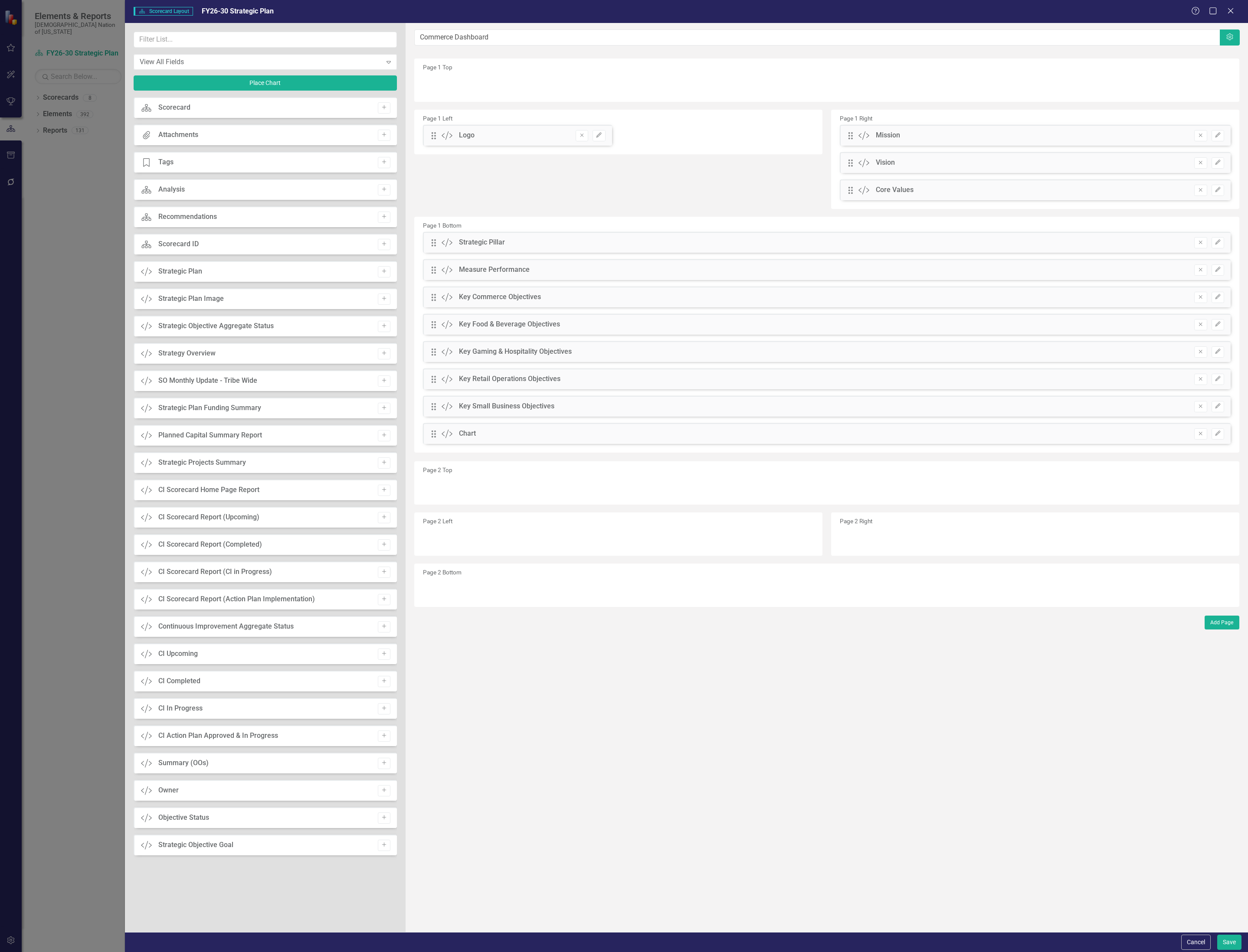
click at [809, 500] on div "Page 2 Top" at bounding box center [826, 483] width 825 height 44
drag, startPoint x: 430, startPoint y: 141, endPoint x: 427, endPoint y: 84, distance: 57.1
drag, startPoint x: 850, startPoint y: 136, endPoint x: 850, endPoint y: 117, distance: 19.0
click at [1221, 82] on button "Edit" at bounding box center [1217, 84] width 13 height 12
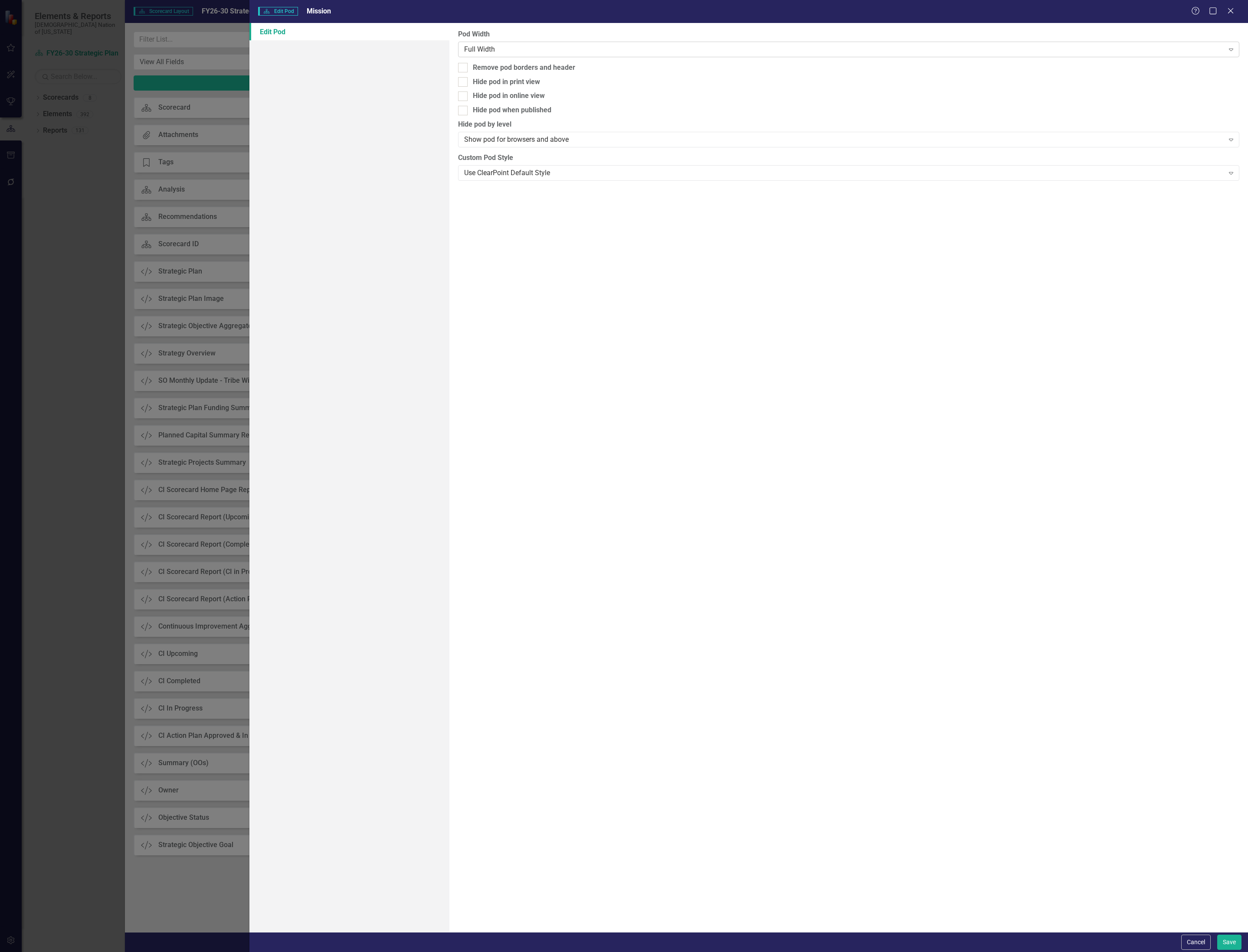
click at [507, 49] on div "Full Width" at bounding box center [845, 49] width 760 height 10
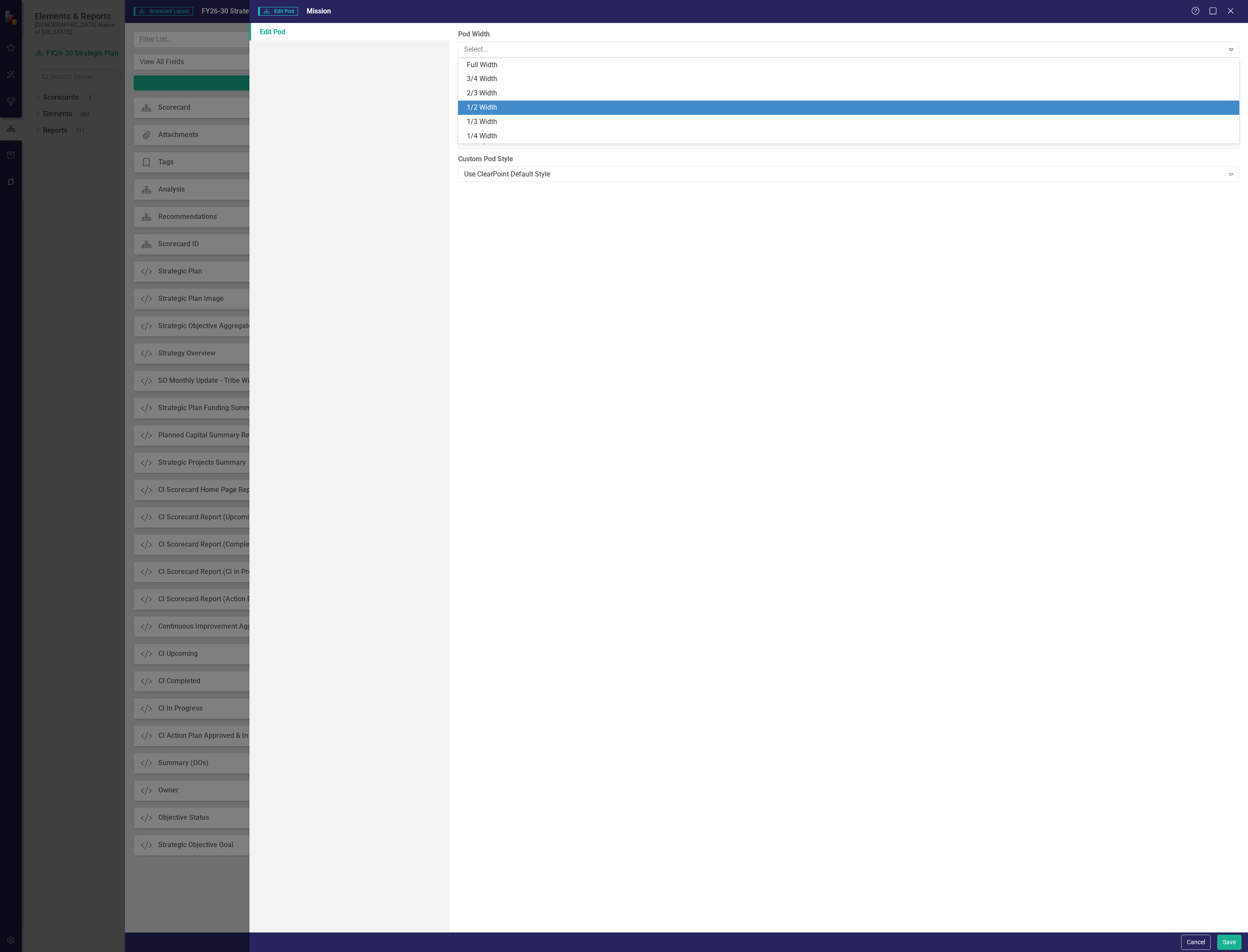
click at [499, 102] on div "1/2 Width" at bounding box center [848, 108] width 781 height 15
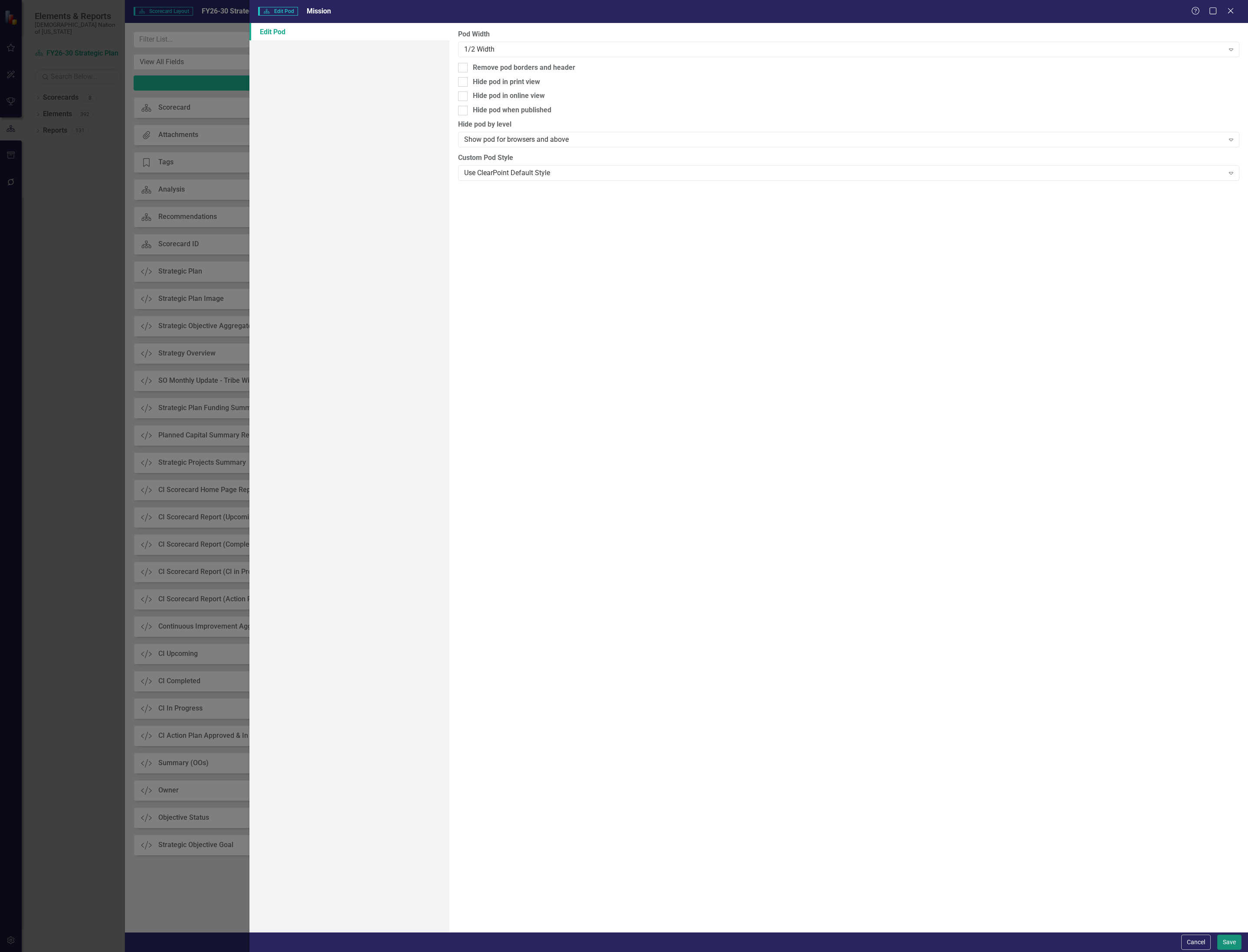
click at [1222, 946] on button "Save" at bounding box center [1229, 942] width 24 height 16
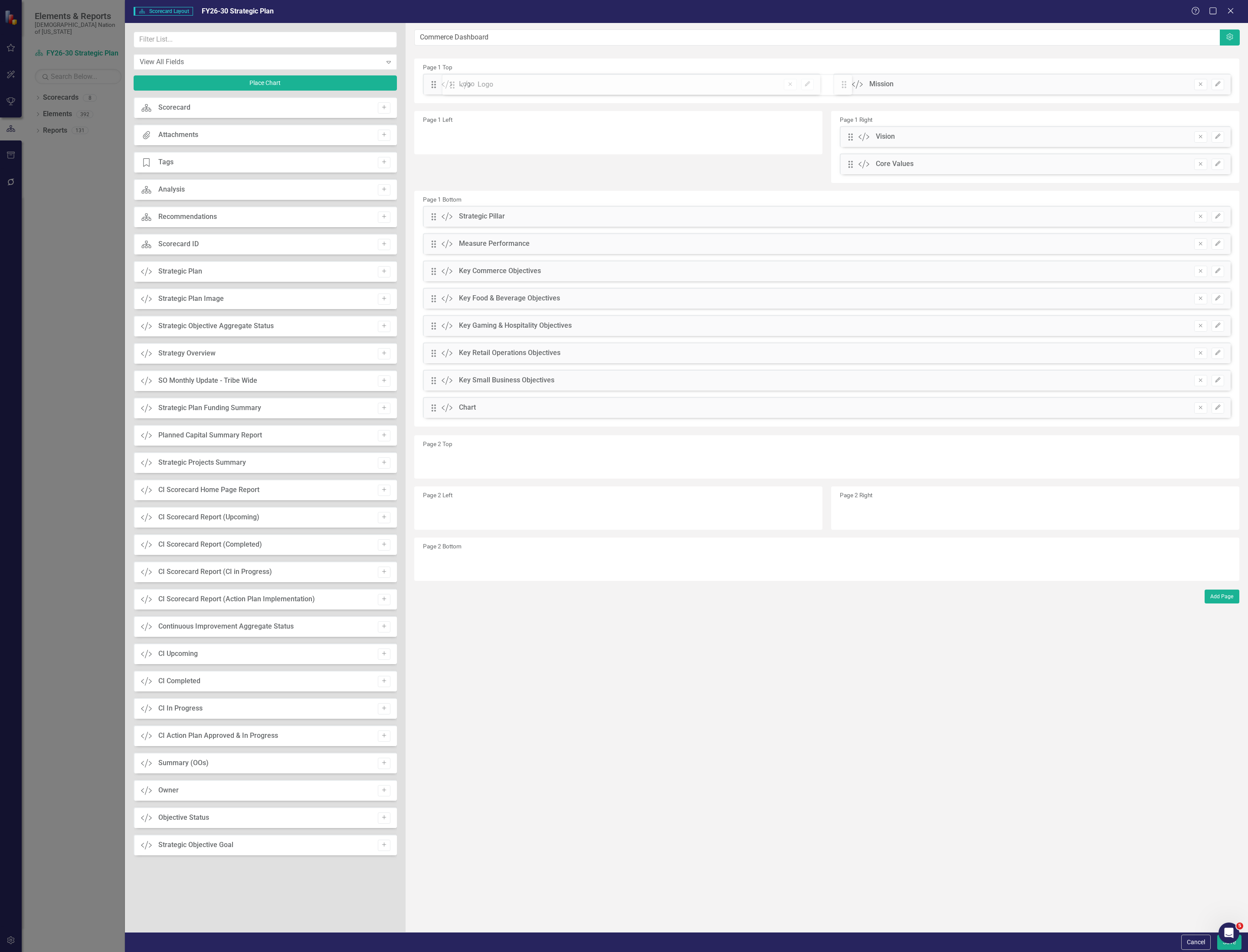
drag, startPoint x: 841, startPoint y: 83, endPoint x: 456, endPoint y: 83, distance: 385.0
click at [456, 83] on div "The fields (or pods) that are available for you to include on the detail page a…" at bounding box center [826, 478] width 843 height 909
drag, startPoint x: 845, startPoint y: 83, endPoint x: 651, endPoint y: 140, distance: 202.2
drag, startPoint x: 849, startPoint y: 135, endPoint x: 447, endPoint y: 163, distance: 403.0
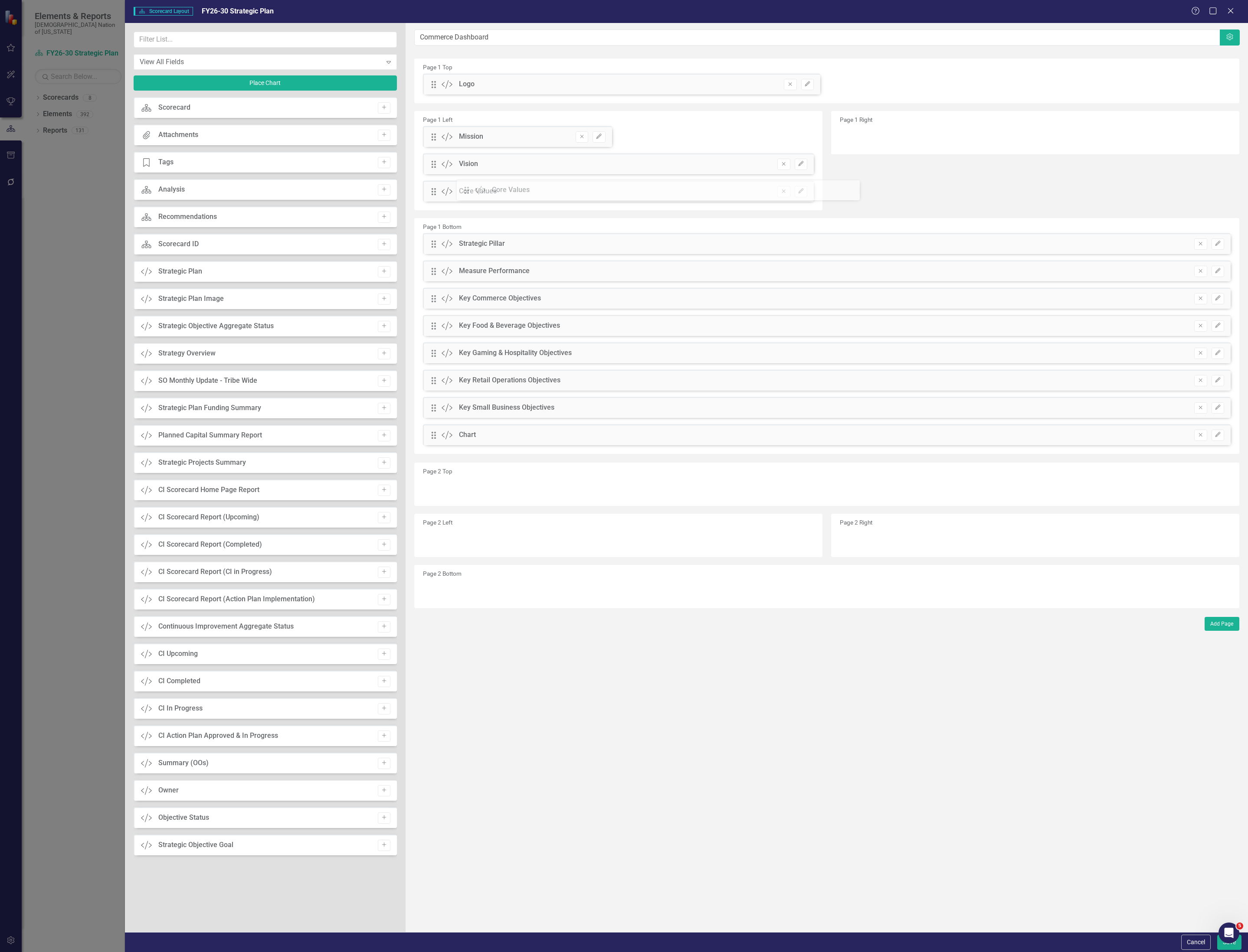
drag, startPoint x: 852, startPoint y: 139, endPoint x: 475, endPoint y: 191, distance: 380.6
click at [1220, 941] on div "5" at bounding box center [1229, 934] width 23 height 23
click at [1223, 947] on button "Save" at bounding box center [1229, 942] width 24 height 16
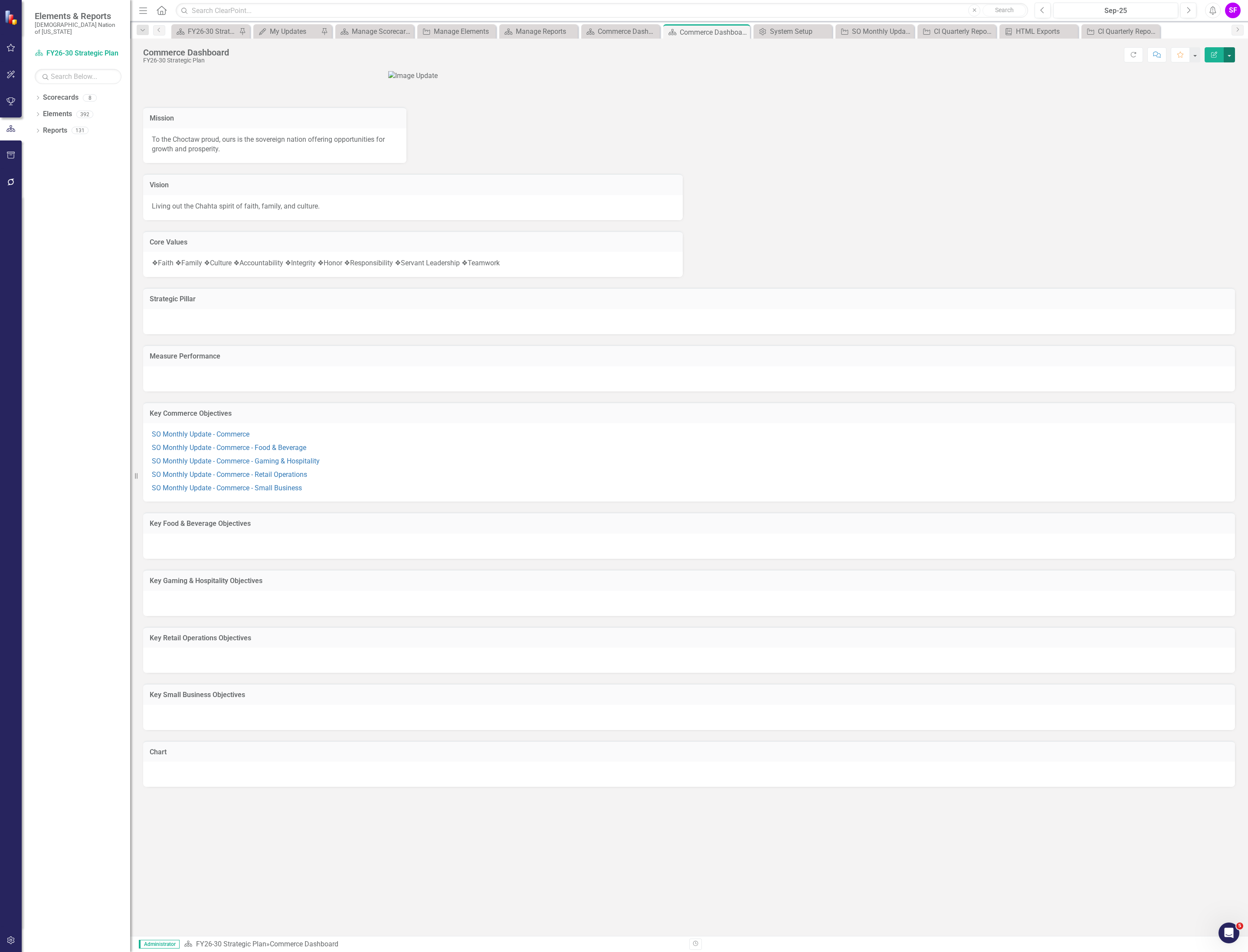
click at [1230, 52] on button "button" at bounding box center [1230, 55] width 12 height 16
click at [1210, 74] on link "Edit Edit Scorecard" at bounding box center [1199, 72] width 70 height 16
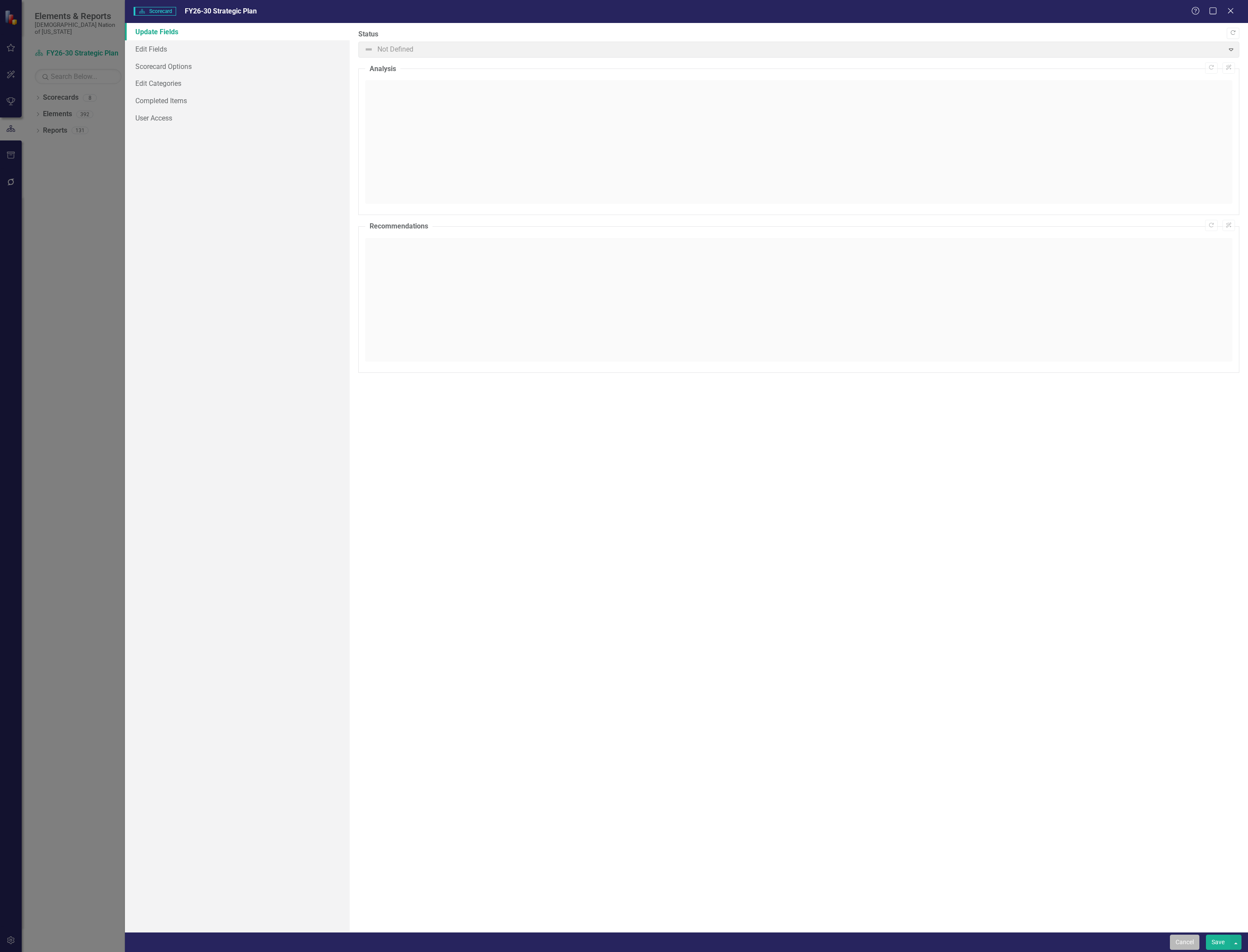
click at [1179, 936] on button "Cancel" at bounding box center [1184, 942] width 29 height 16
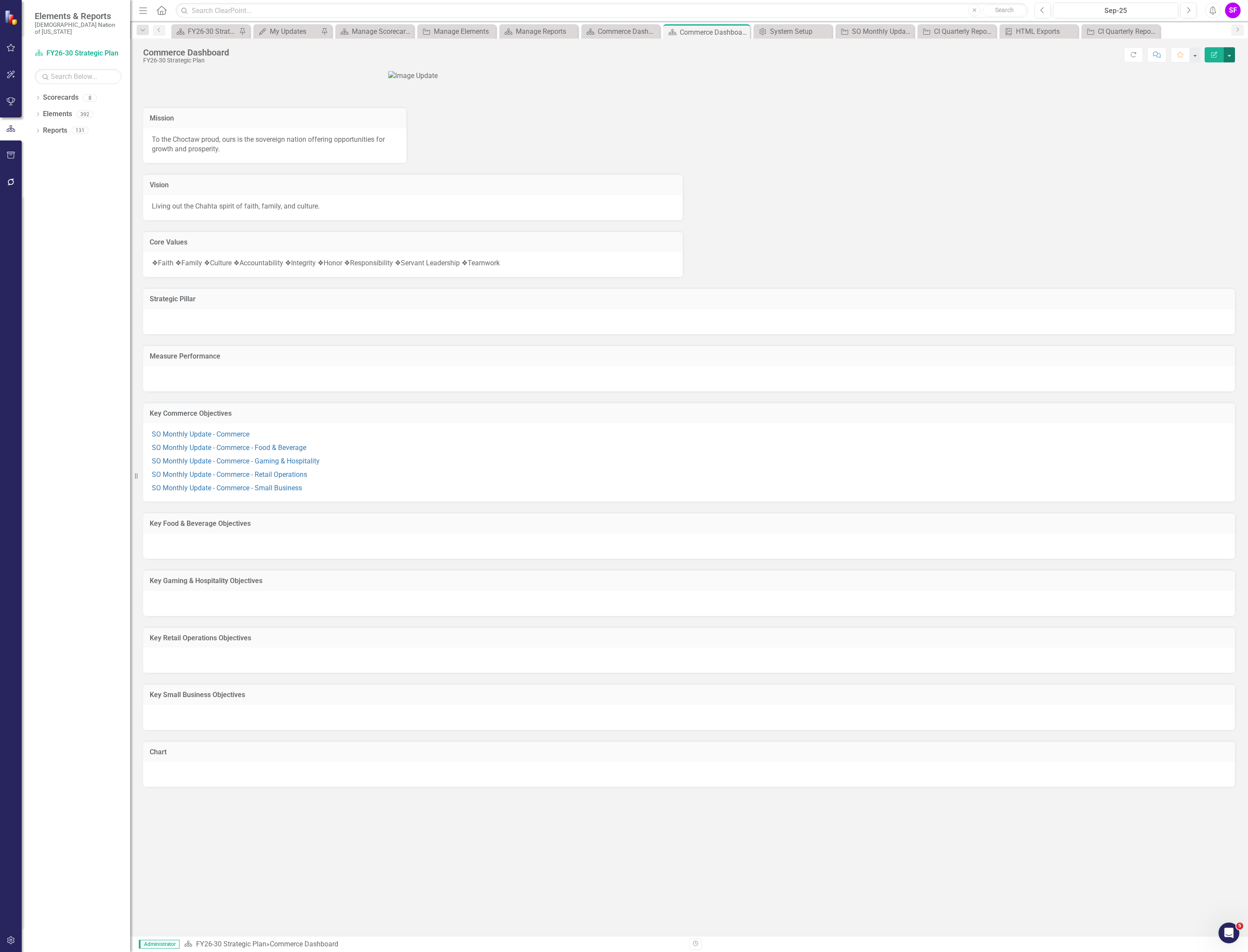
click at [1232, 55] on button "button" at bounding box center [1230, 55] width 12 height 16
click at [1214, 90] on link "Edit Report Edit Layout" at bounding box center [1199, 87] width 70 height 16
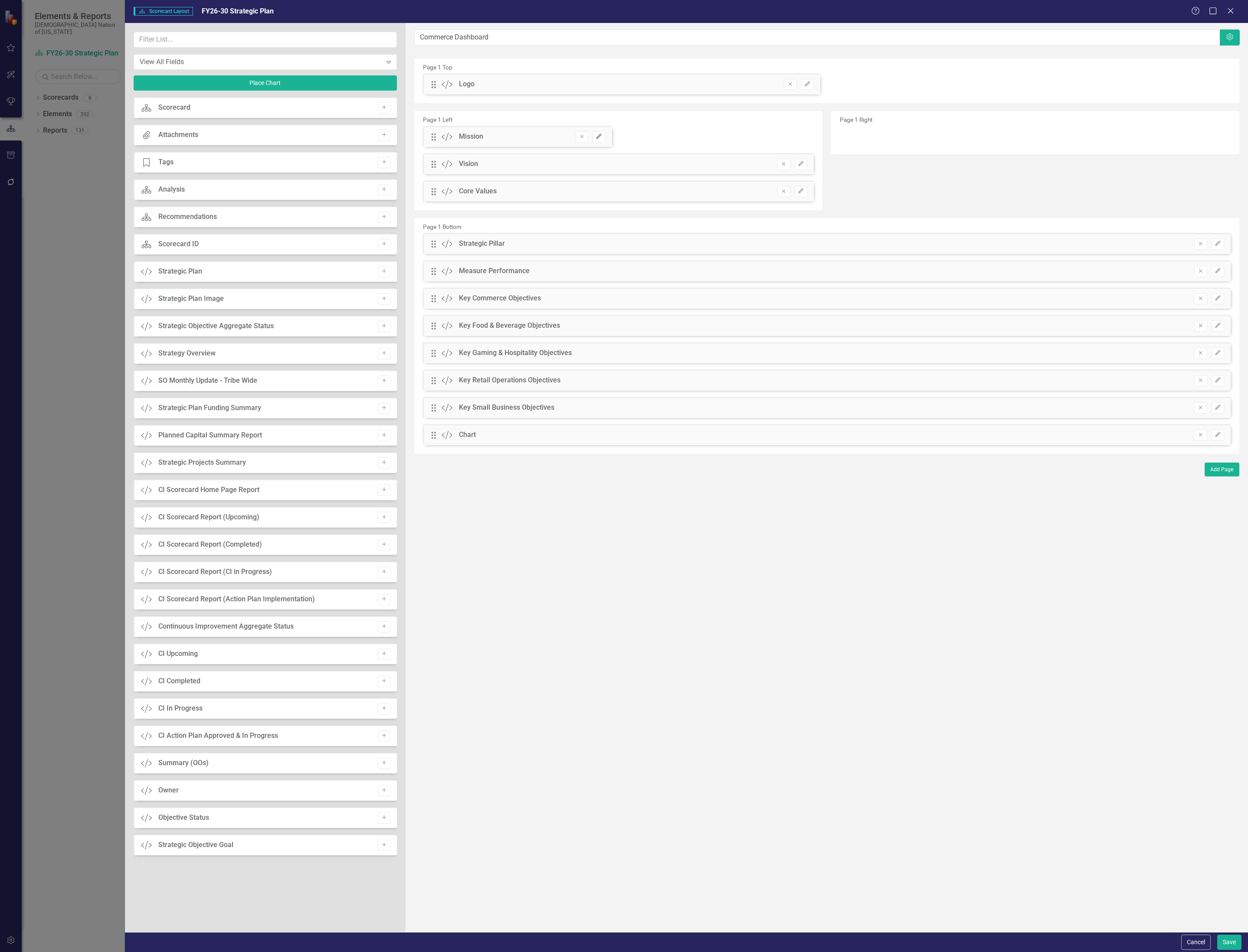
click at [598, 135] on icon "Edit" at bounding box center [598, 136] width 7 height 5
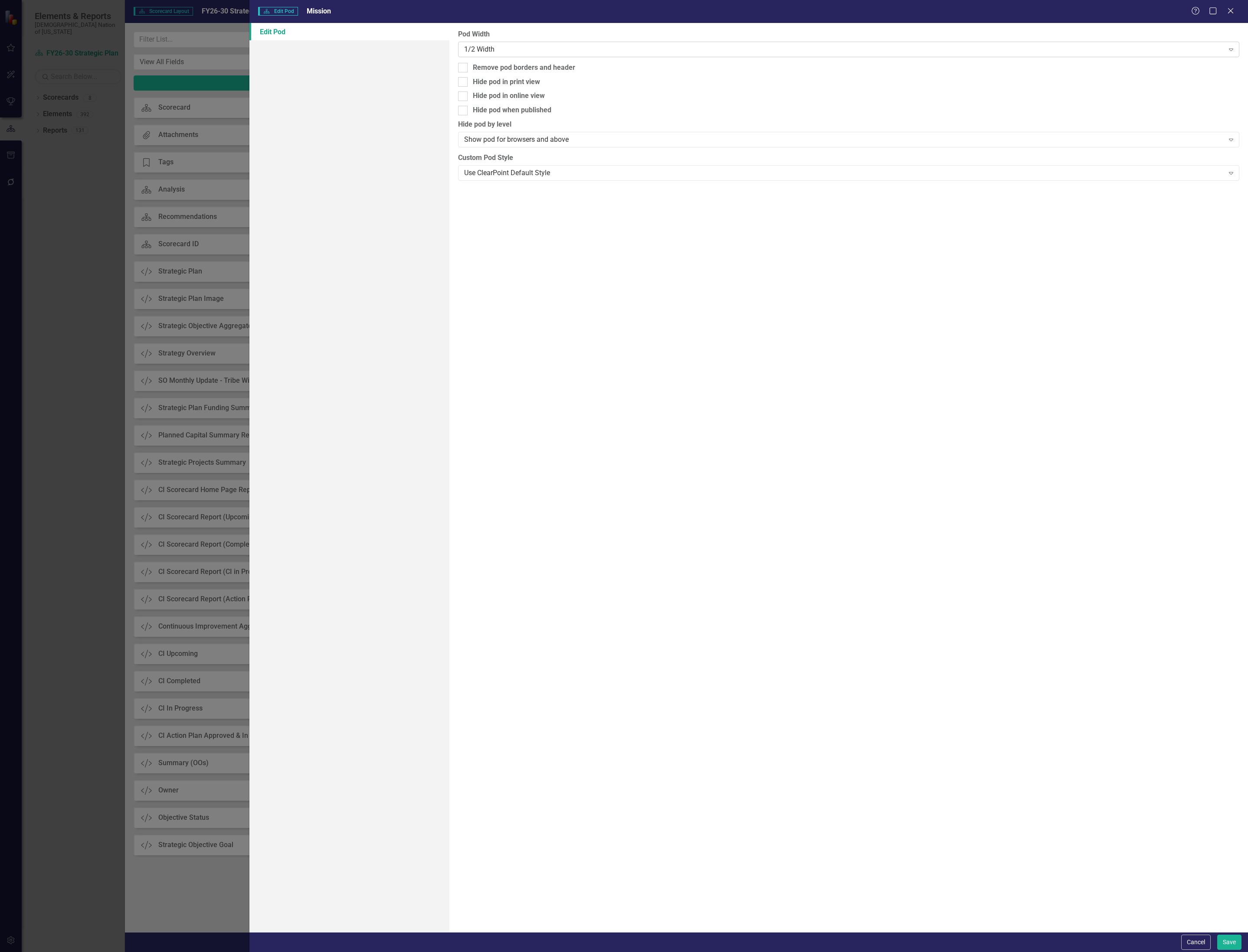
click at [538, 45] on div "1/2 Width" at bounding box center [845, 49] width 760 height 10
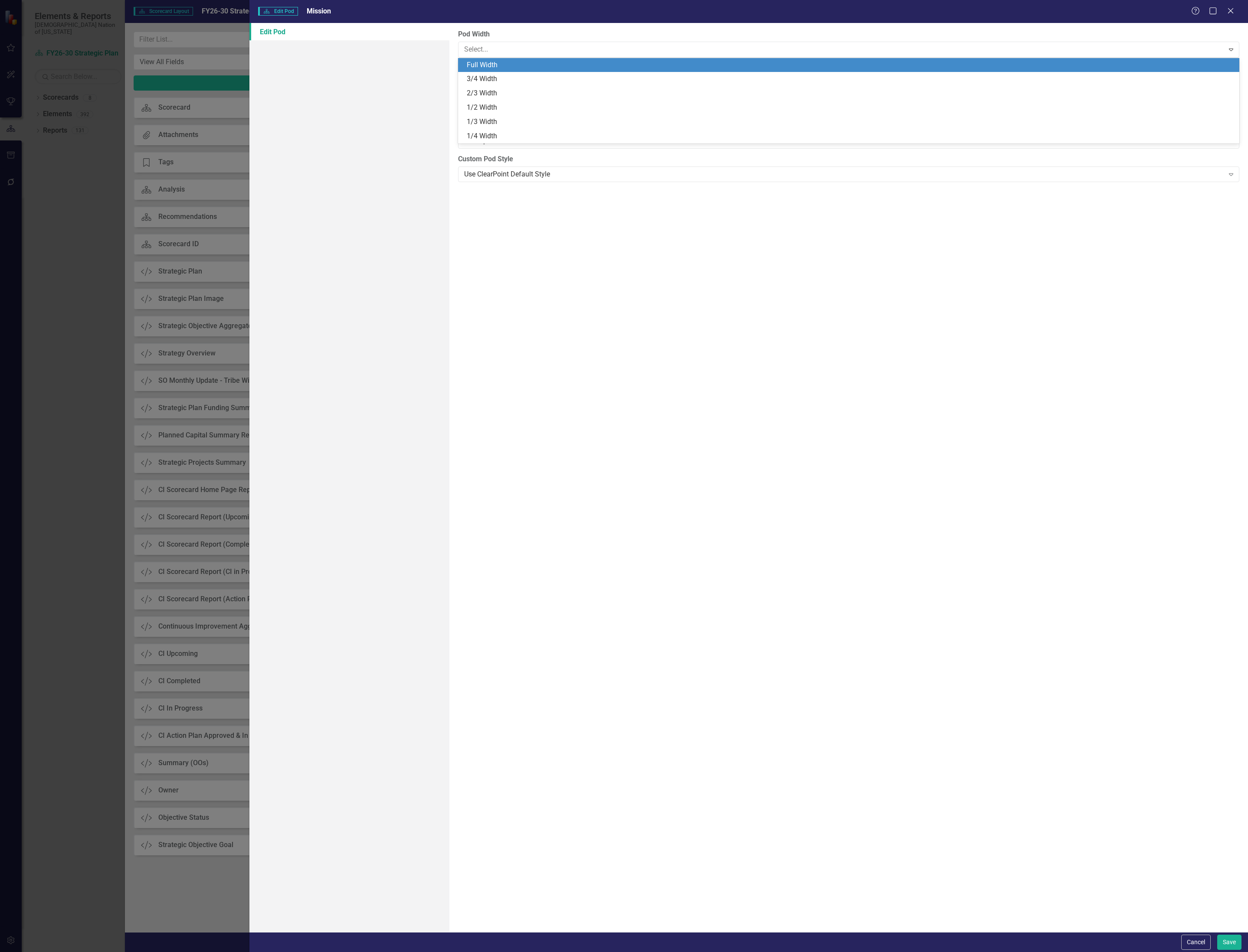
click at [525, 62] on div "Full Width" at bounding box center [849, 65] width 767 height 10
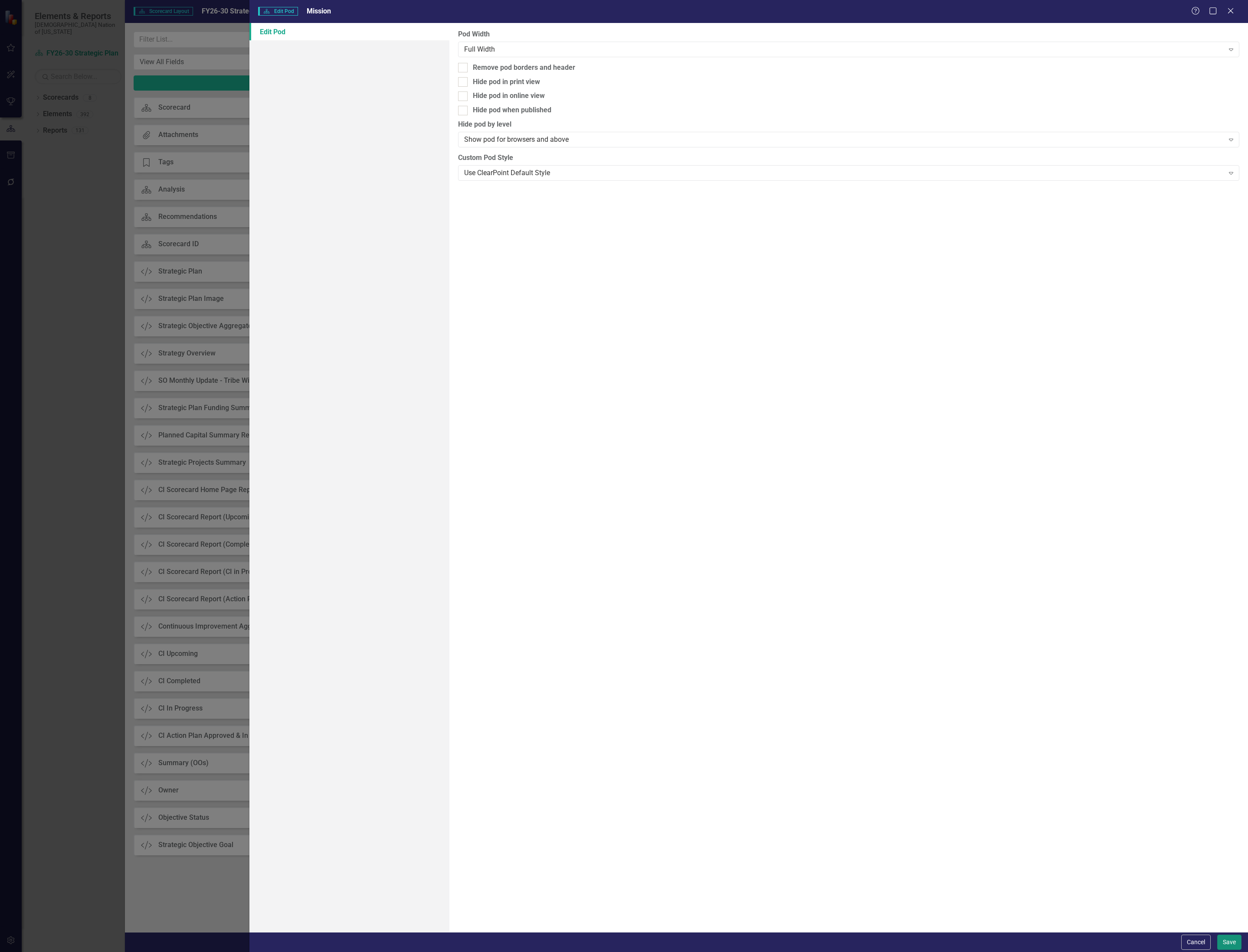
click at [1233, 940] on button "Save" at bounding box center [1229, 942] width 24 height 16
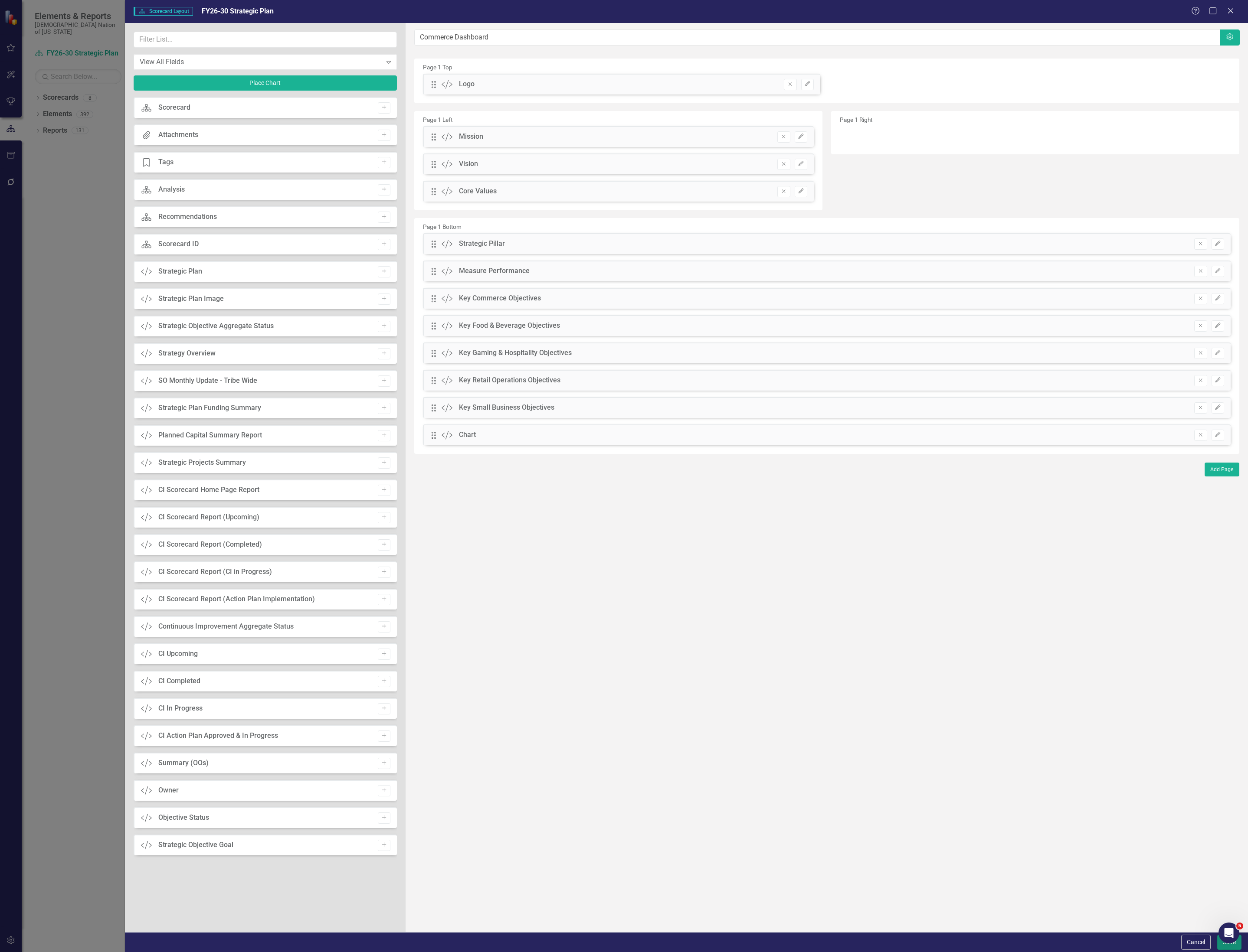
click at [1222, 944] on button "Save" at bounding box center [1229, 942] width 24 height 16
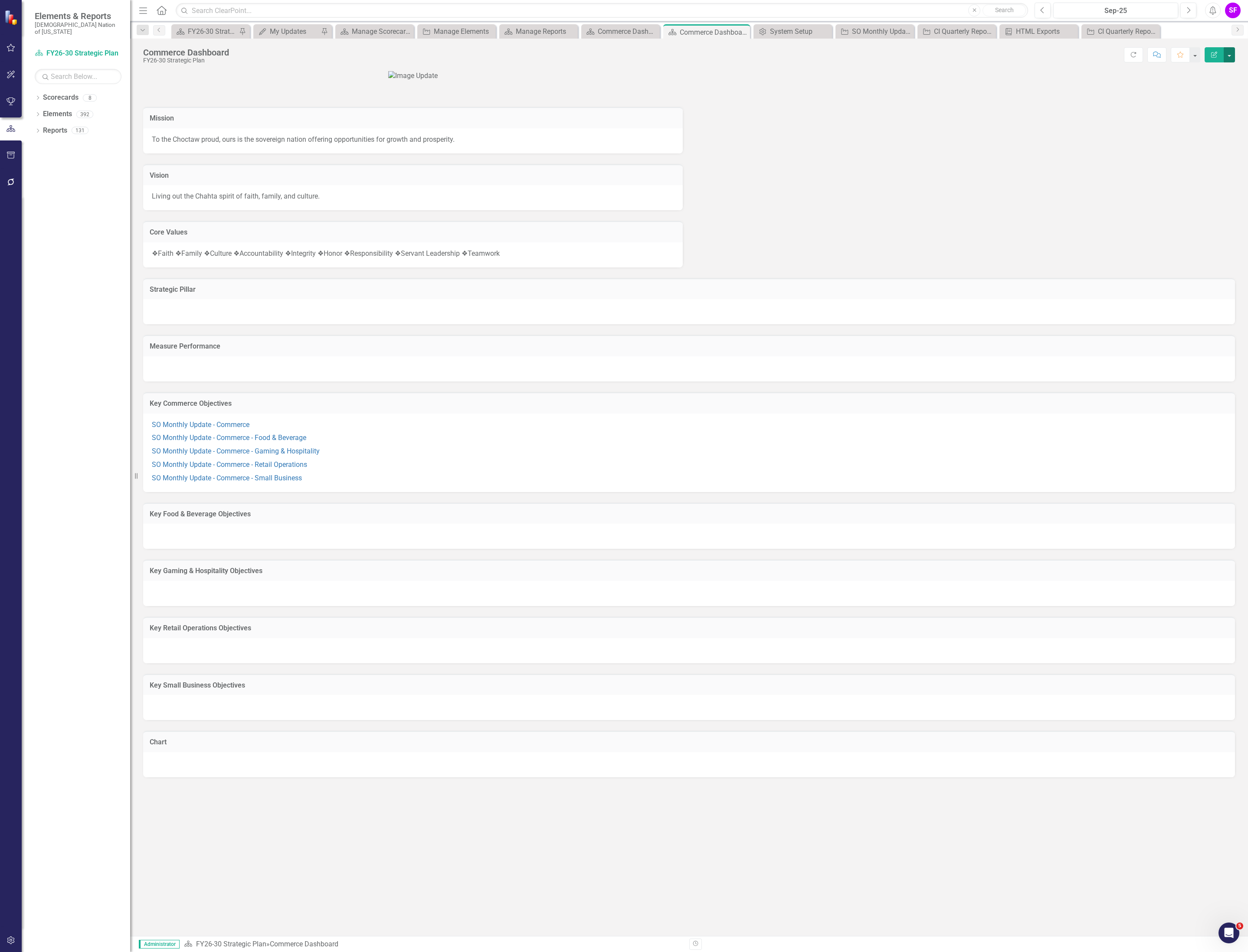
click at [1231, 57] on button "button" at bounding box center [1230, 55] width 12 height 16
click at [1202, 80] on link "Edit Report Edit Layout" at bounding box center [1199, 87] width 70 height 16
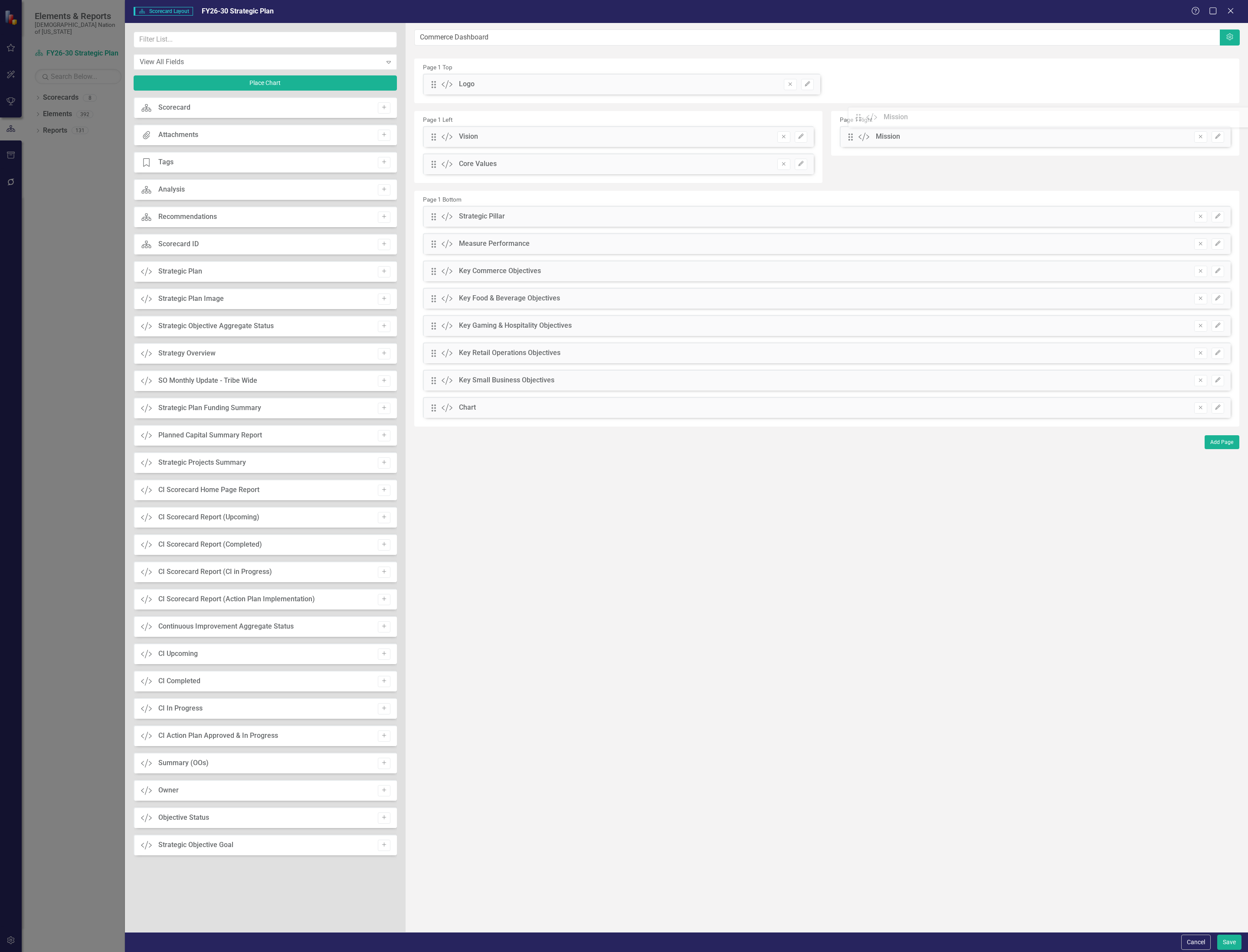
drag, startPoint x: 433, startPoint y: 139, endPoint x: 864, endPoint y: 118, distance: 431.5
drag, startPoint x: 432, startPoint y: 136, endPoint x: 868, endPoint y: 150, distance: 436.2
drag, startPoint x: 853, startPoint y: 168, endPoint x: 852, endPoint y: 140, distance: 28.0
click at [852, 140] on div "The fields (or pods) that are available for you to include on the detail page a…" at bounding box center [826, 478] width 843 height 909
drag, startPoint x: 432, startPoint y: 137, endPoint x: 860, endPoint y: 185, distance: 430.7
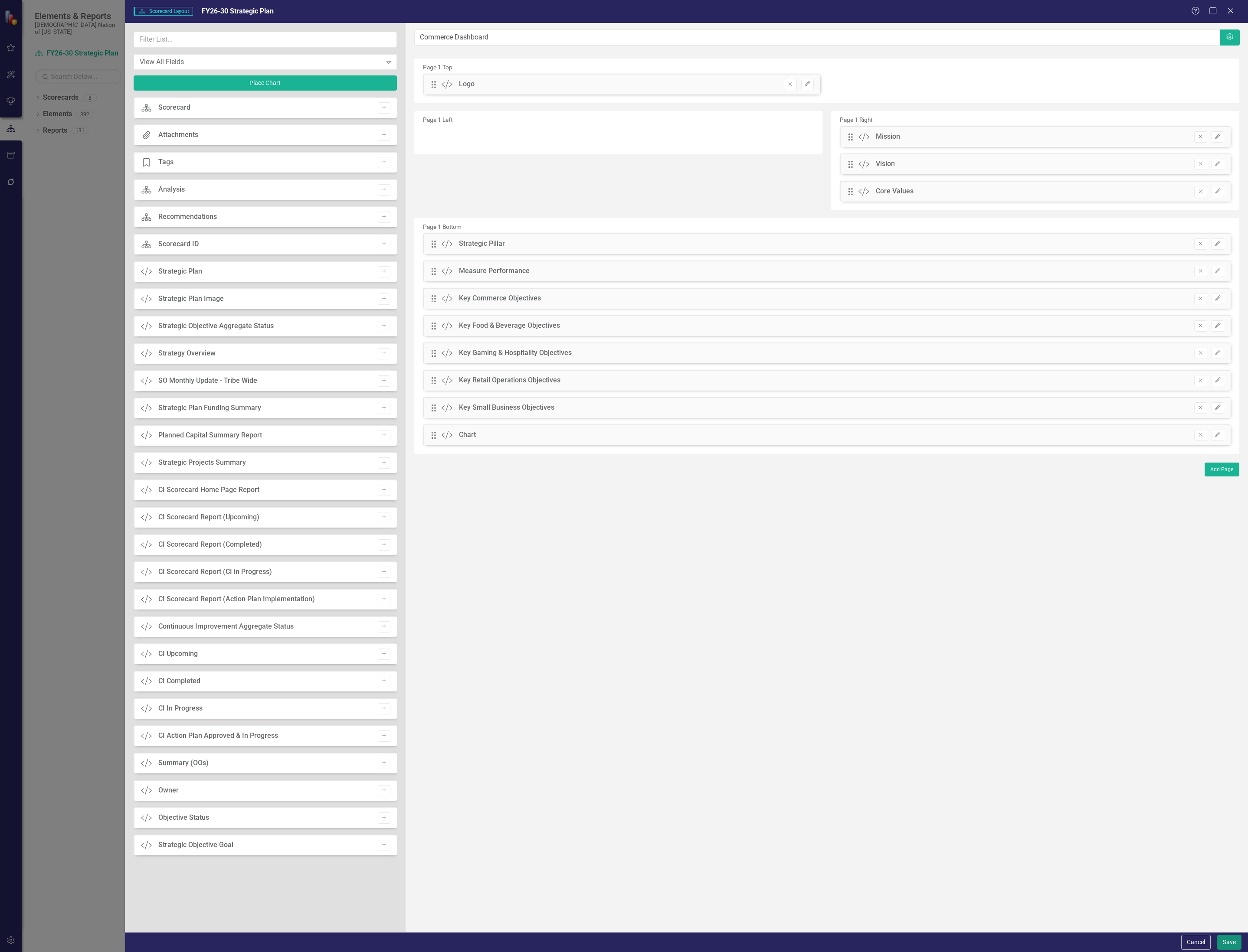
click at [1234, 940] on button "Save" at bounding box center [1229, 942] width 24 height 16
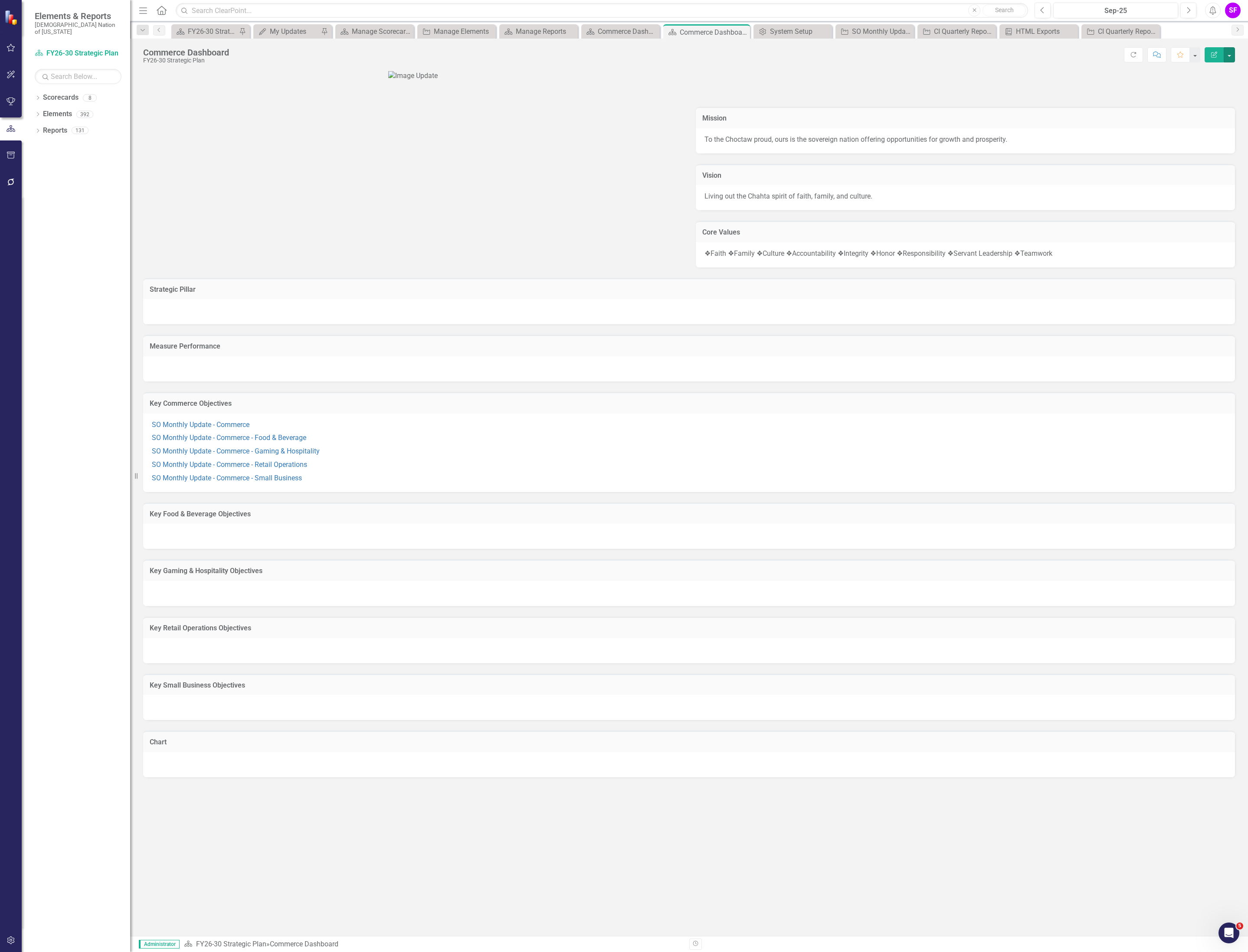
scroll to position [56, 0]
click at [1229, 53] on button "button" at bounding box center [1230, 55] width 12 height 16
click at [1195, 83] on link "Edit Report Edit Layout" at bounding box center [1199, 87] width 70 height 16
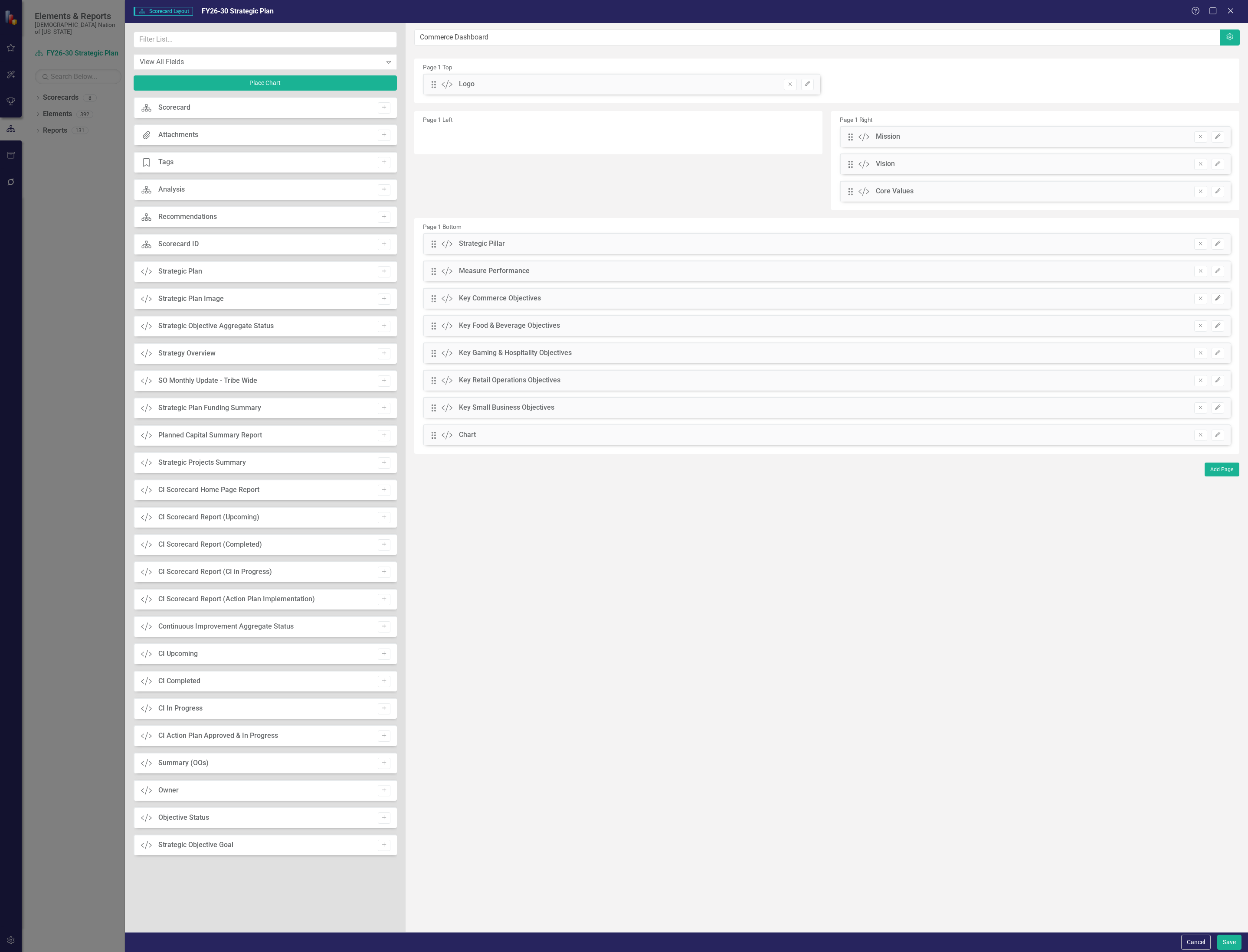
click at [1219, 297] on icon "Edit" at bounding box center [1217, 298] width 7 height 5
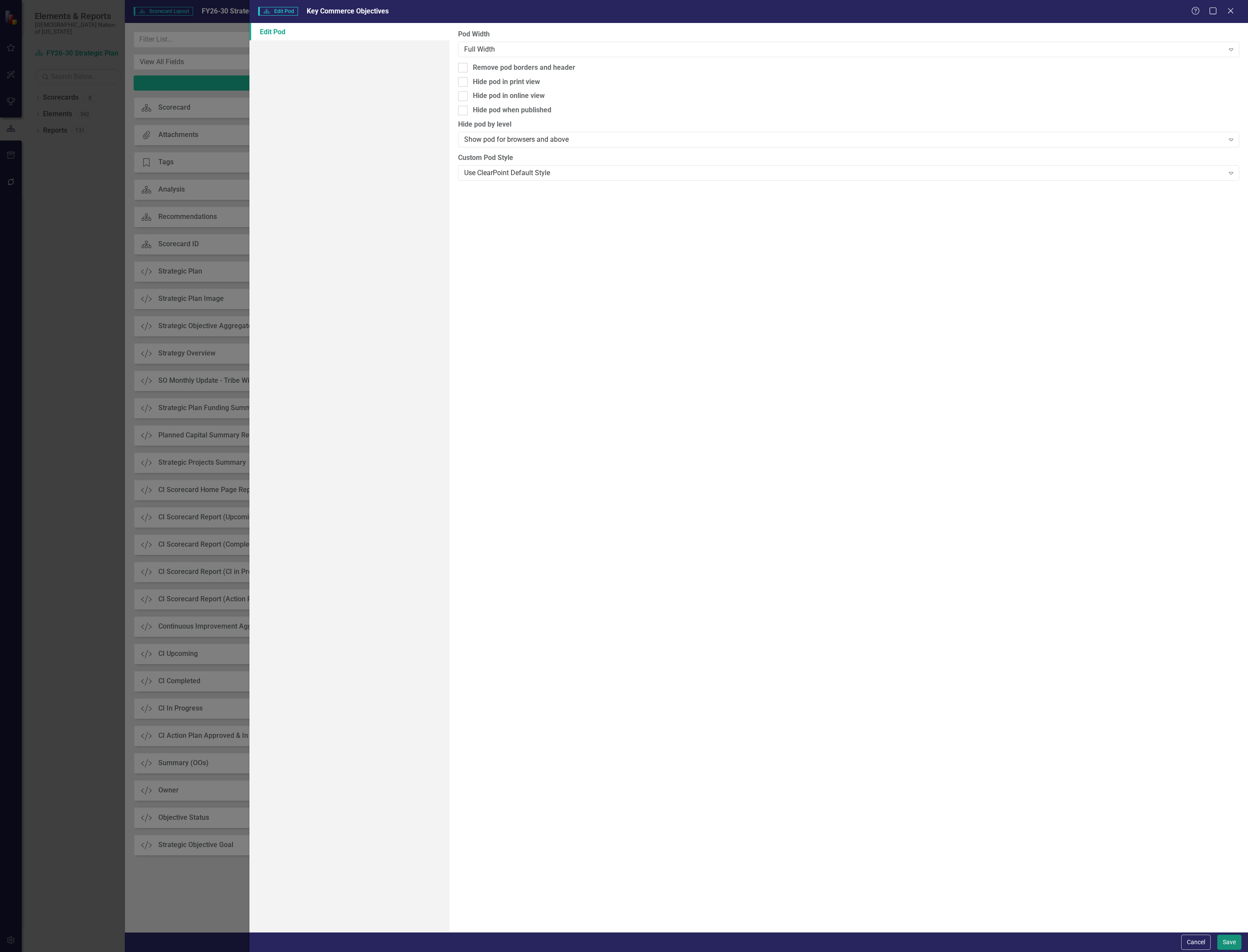
click at [1231, 943] on button "Save" at bounding box center [1229, 942] width 24 height 16
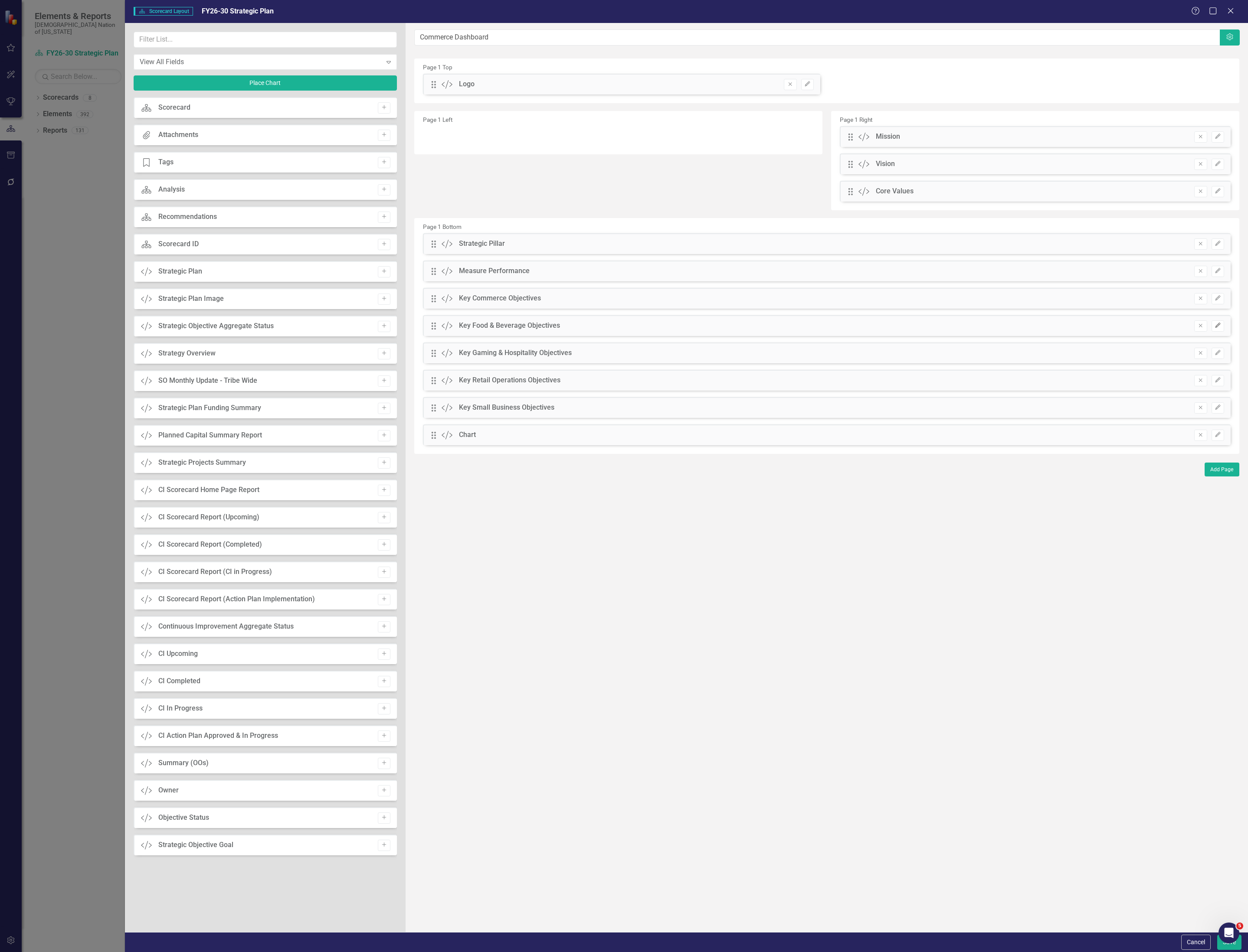
click at [1213, 323] on button "Edit" at bounding box center [1217, 326] width 13 height 12
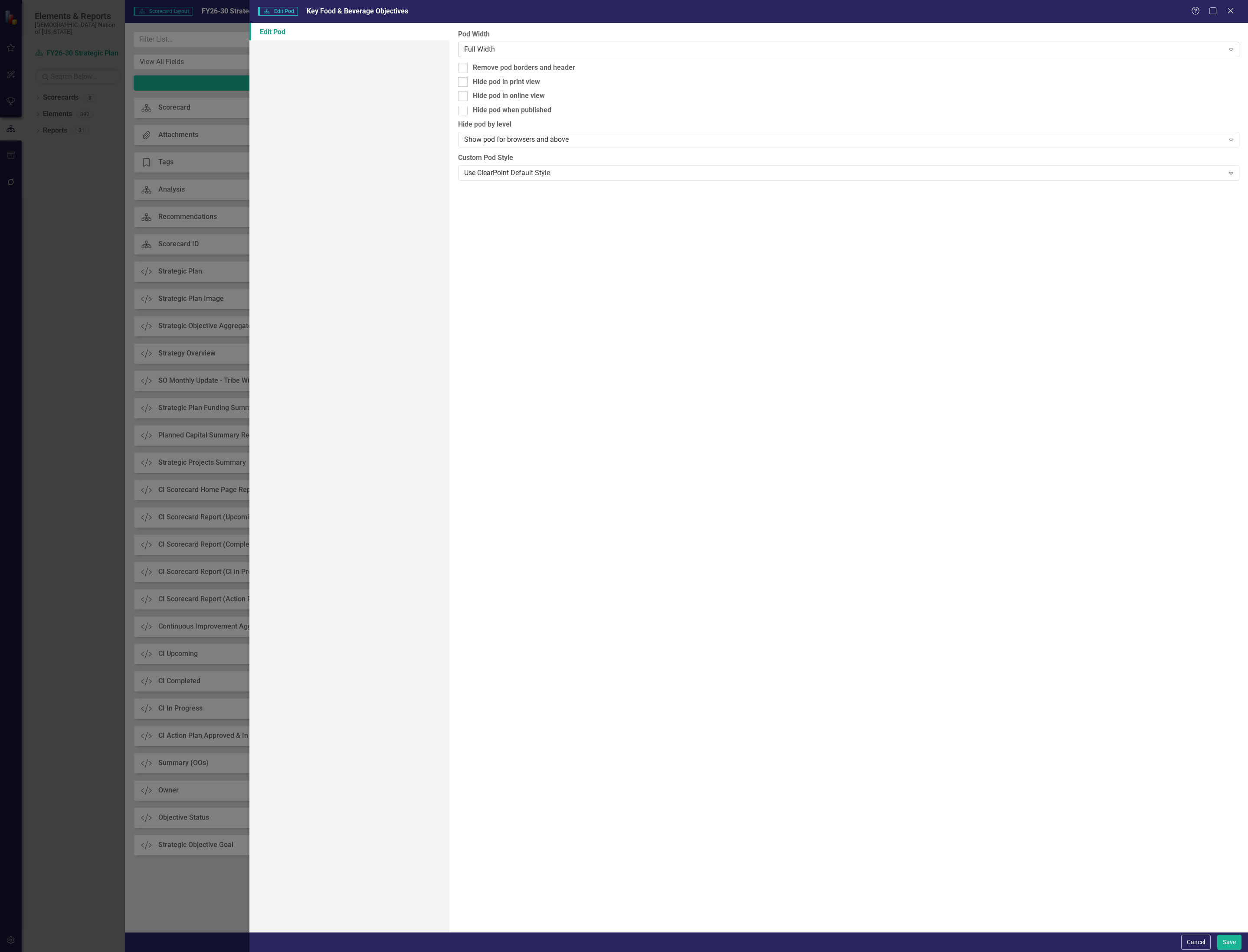
click at [509, 51] on div "Full Width" at bounding box center [845, 49] width 760 height 10
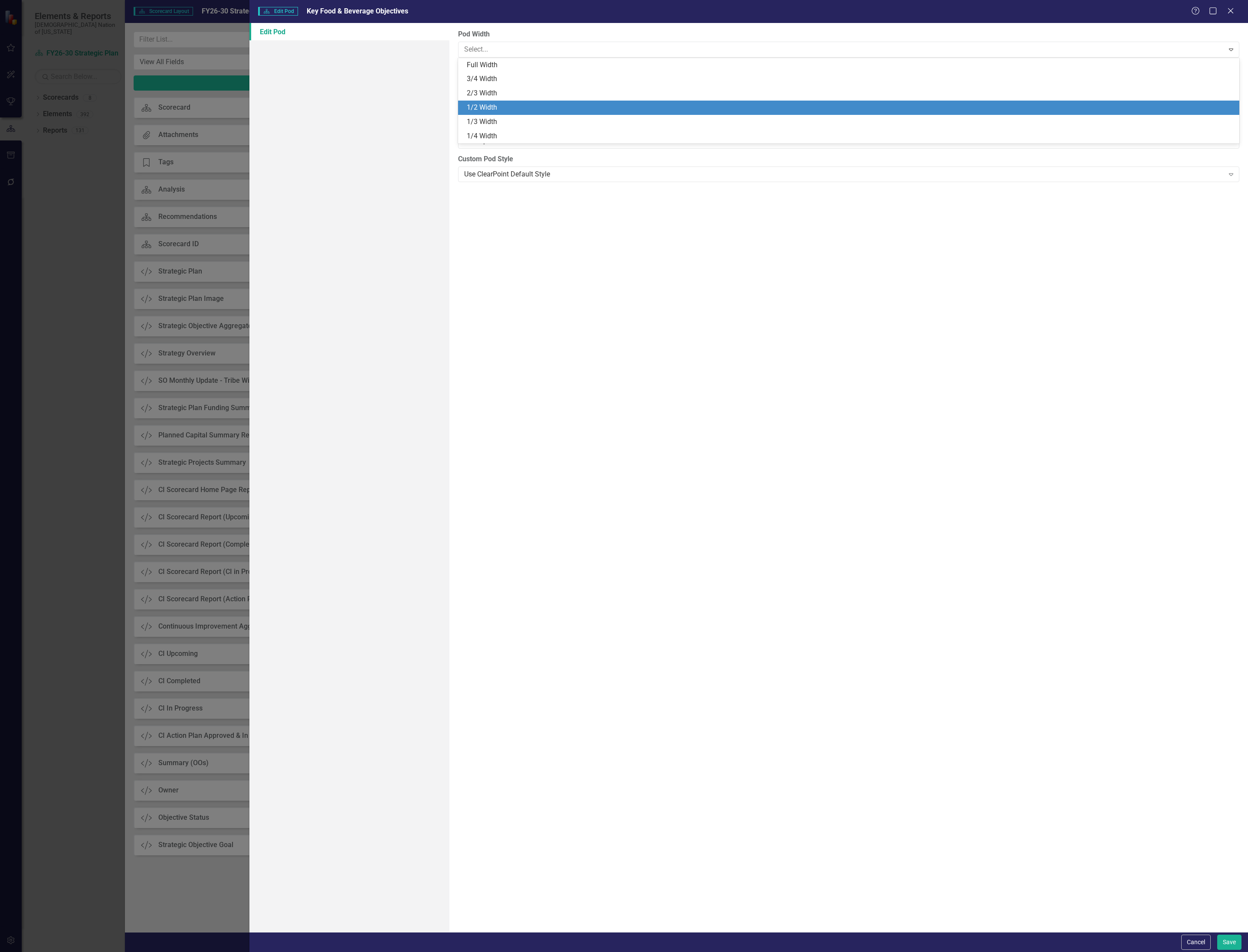
click at [495, 104] on div "1/2 Width" at bounding box center [849, 108] width 767 height 10
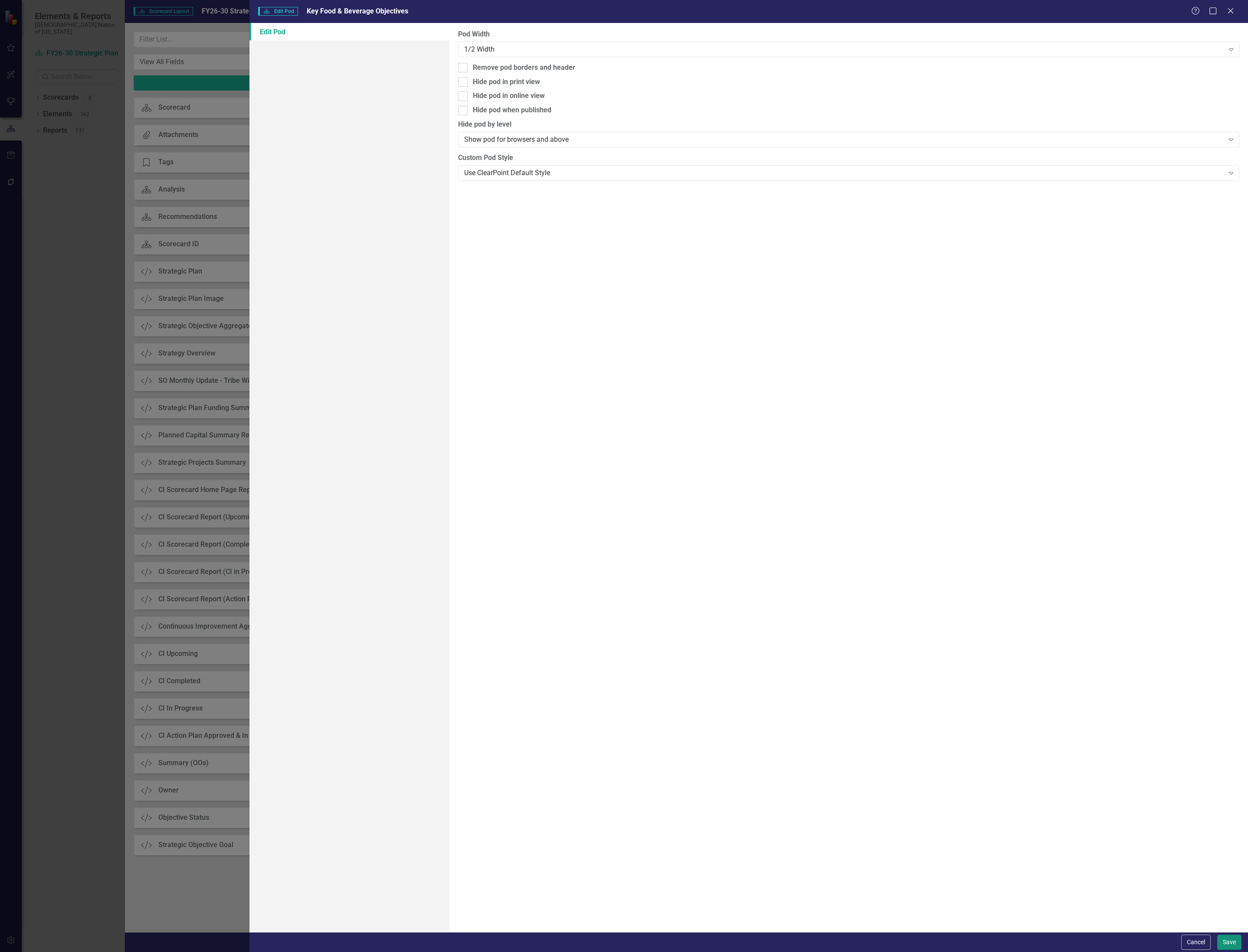
click at [1233, 943] on button "Save" at bounding box center [1229, 942] width 24 height 16
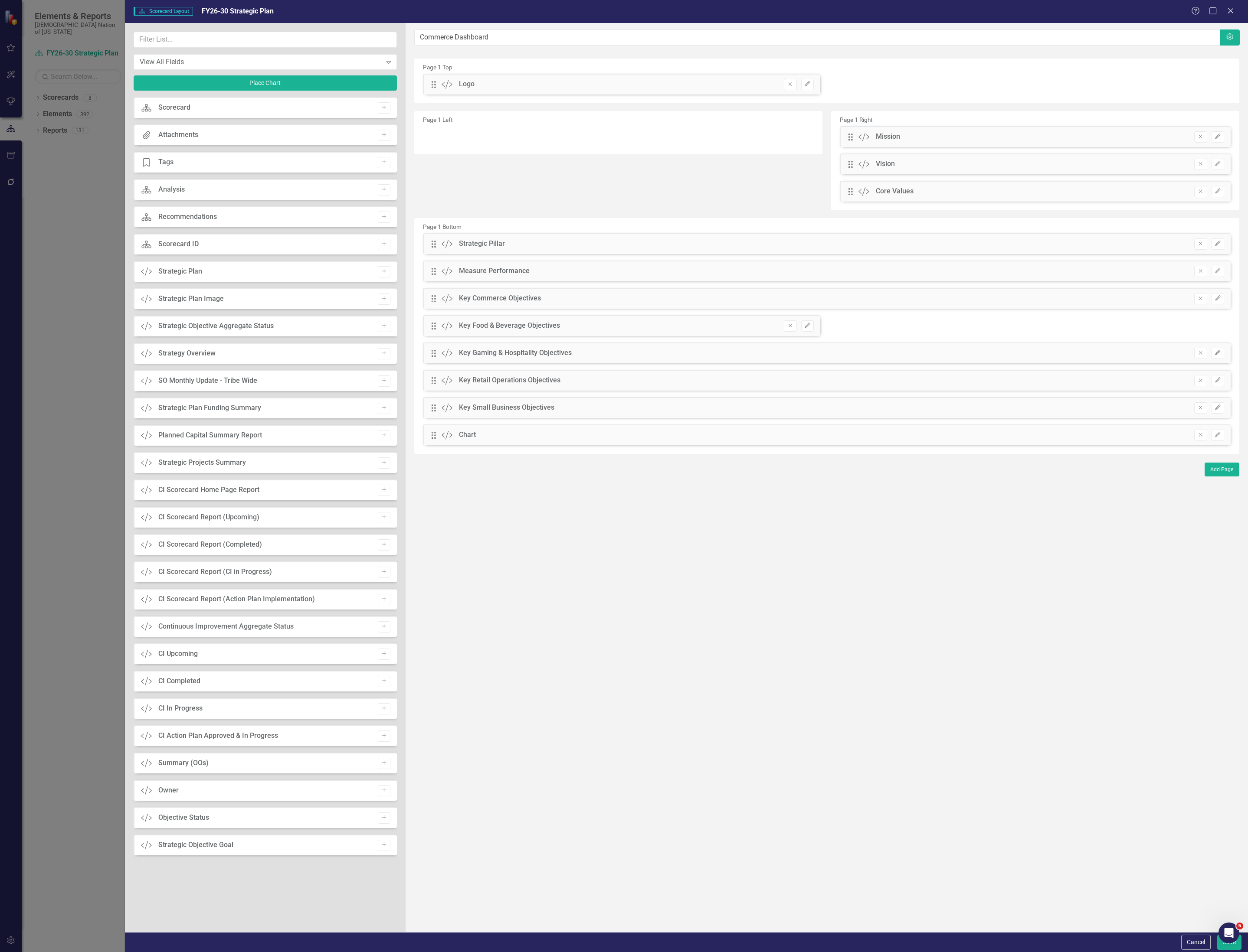
click at [1216, 354] on icon "button" at bounding box center [1217, 352] width 5 height 5
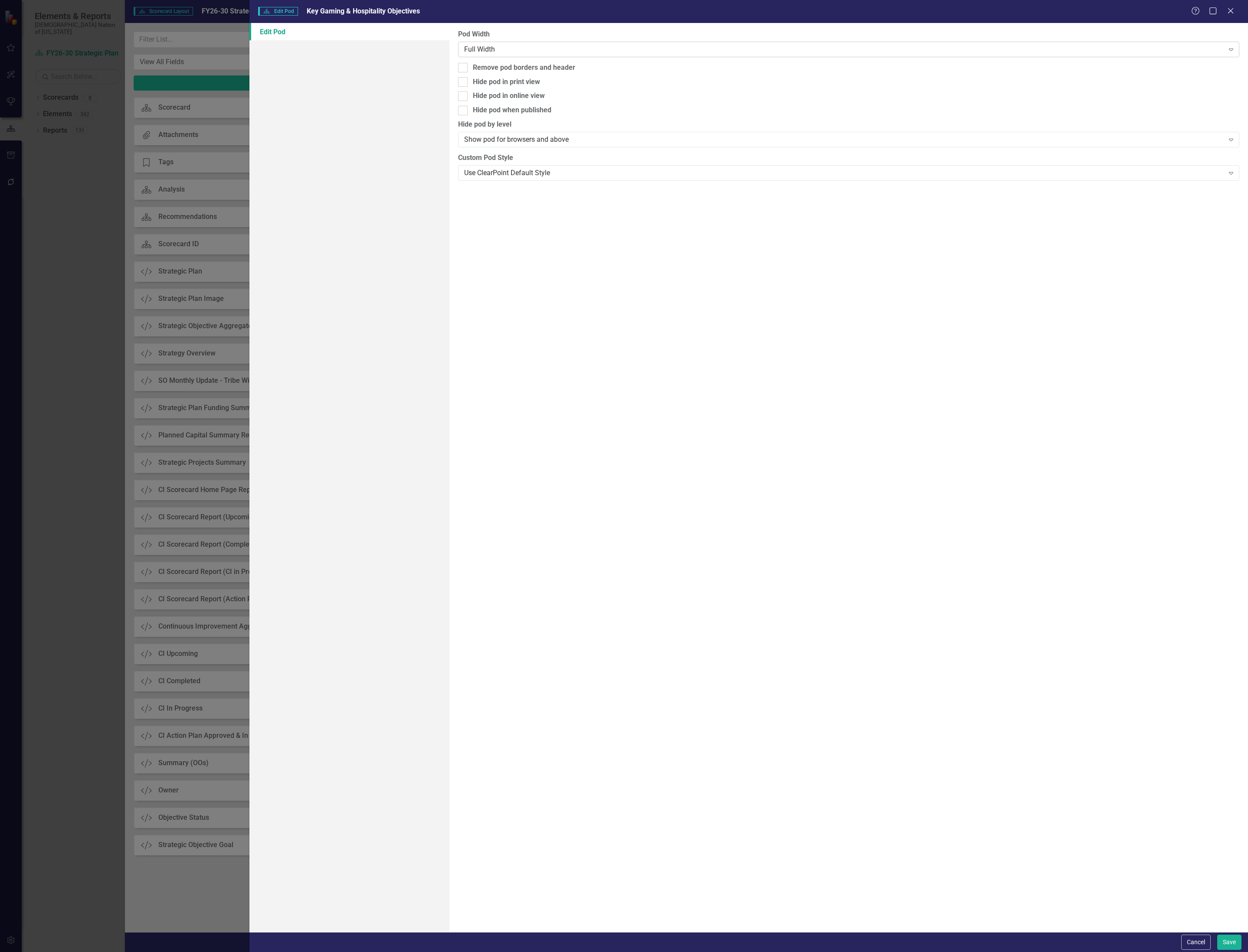
click at [671, 52] on div "Full Width" at bounding box center [845, 49] width 760 height 10
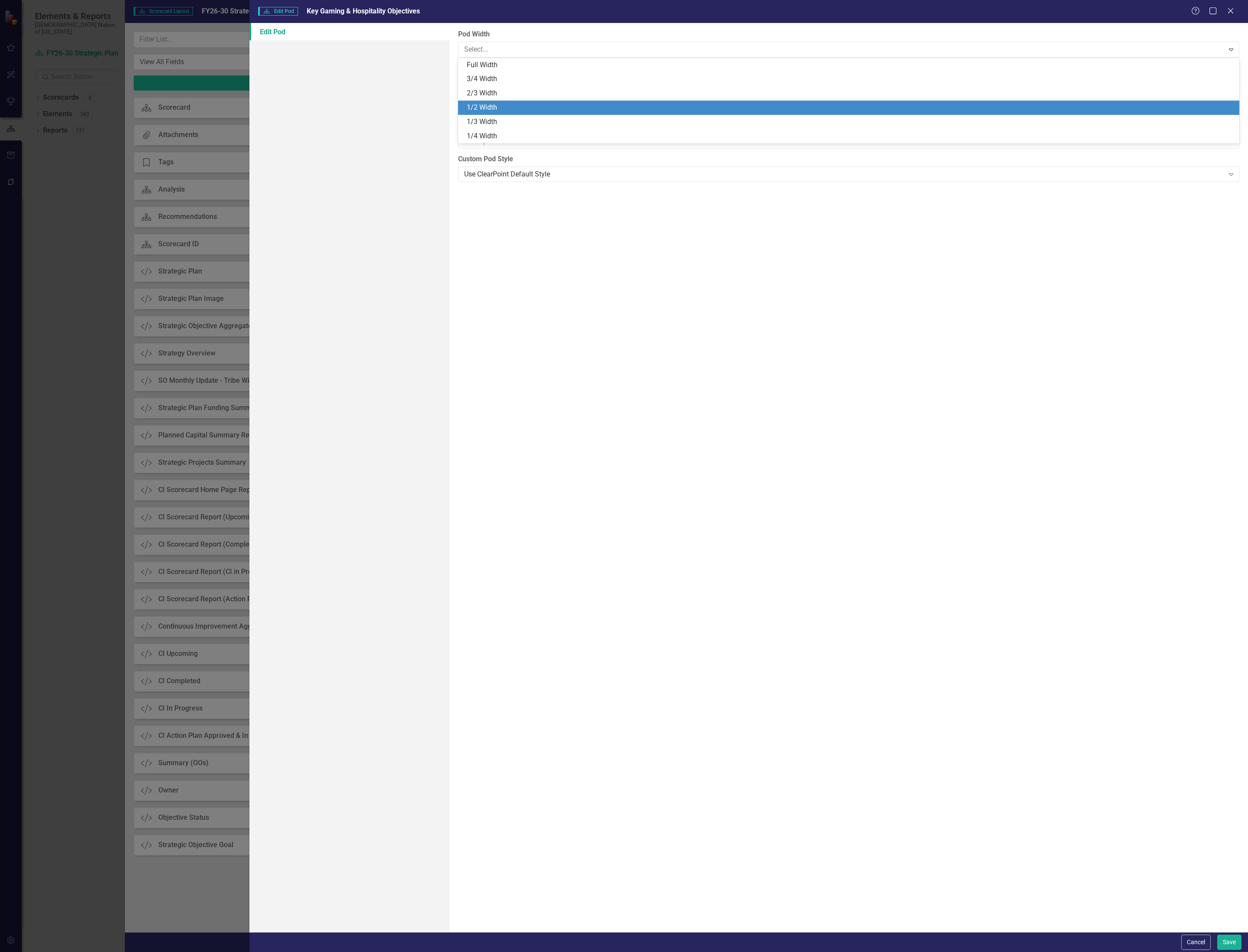
click at [637, 111] on div "1/2 Width" at bounding box center [849, 108] width 767 height 10
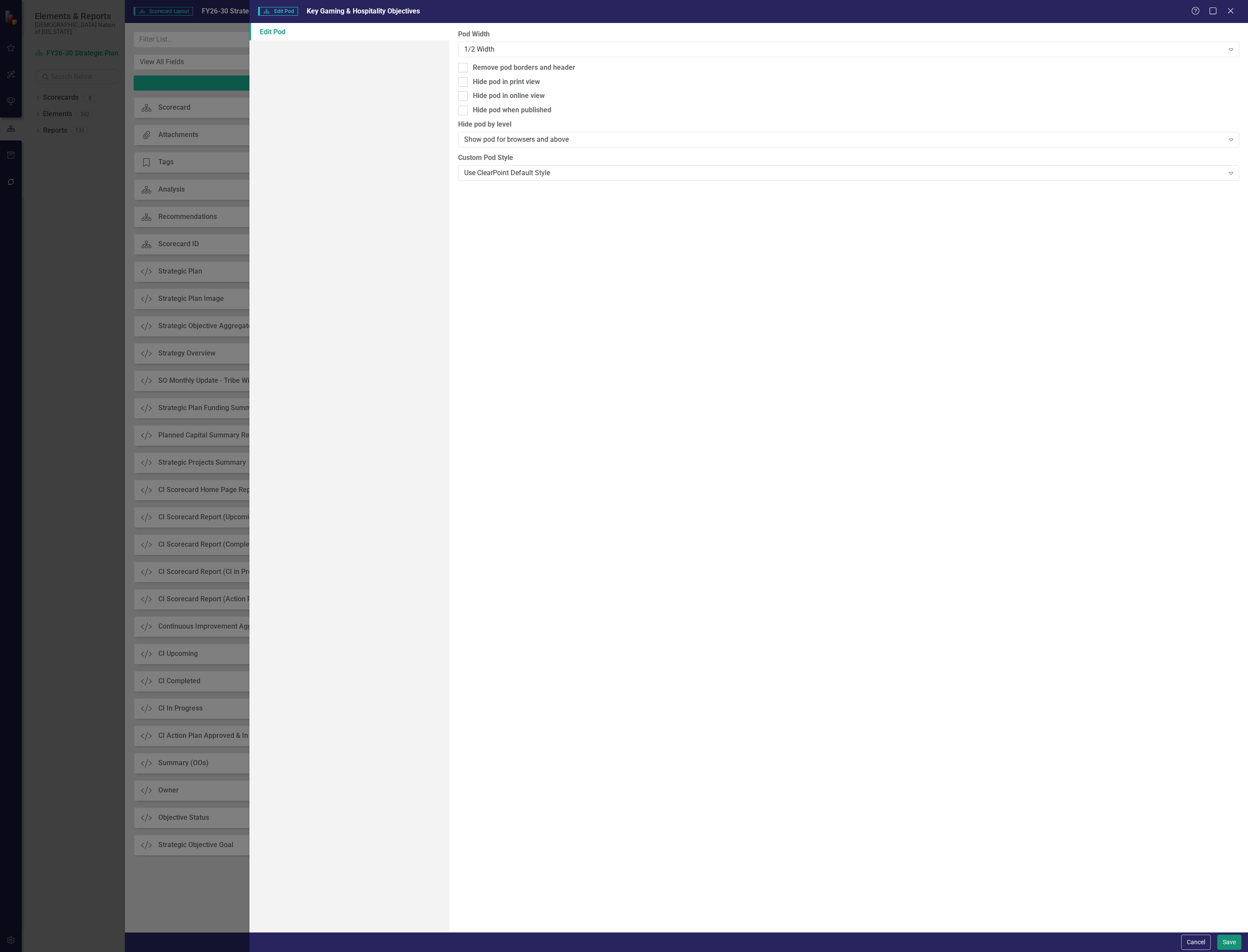
click at [1235, 941] on button "Save" at bounding box center [1229, 942] width 24 height 16
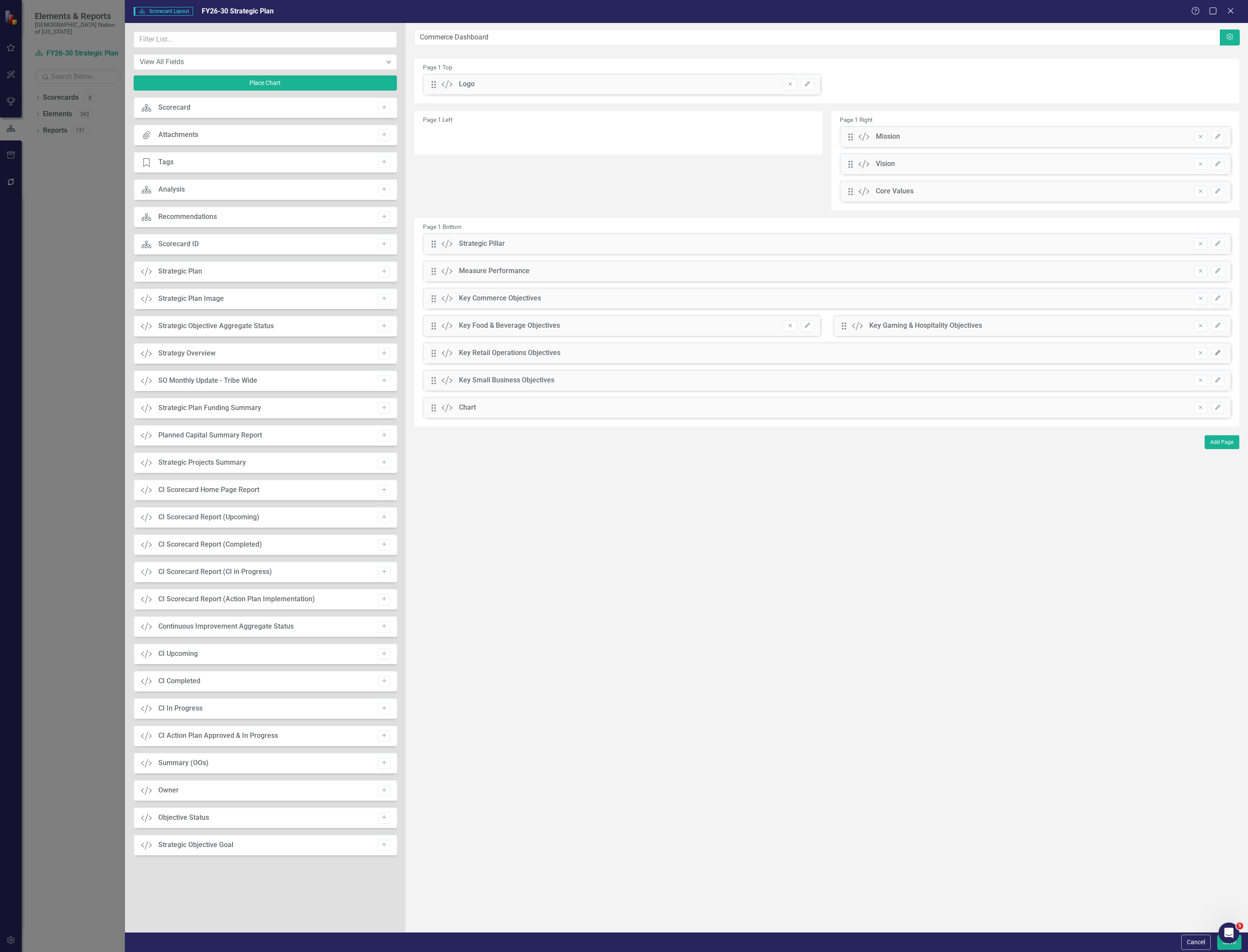
click at [1222, 356] on button "Edit" at bounding box center [1217, 354] width 13 height 12
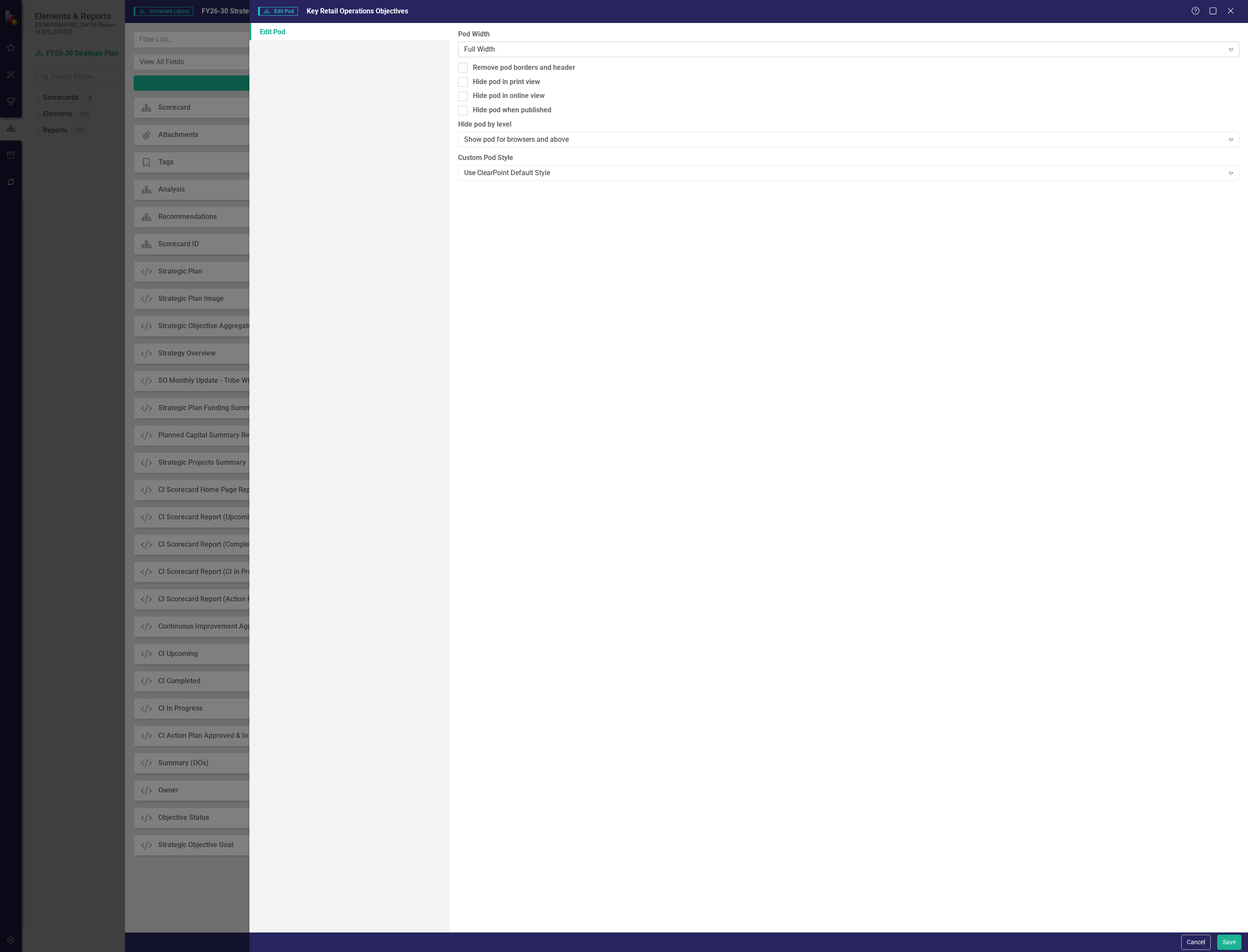
click at [640, 42] on div "Full Width Expand" at bounding box center [848, 49] width 781 height 16
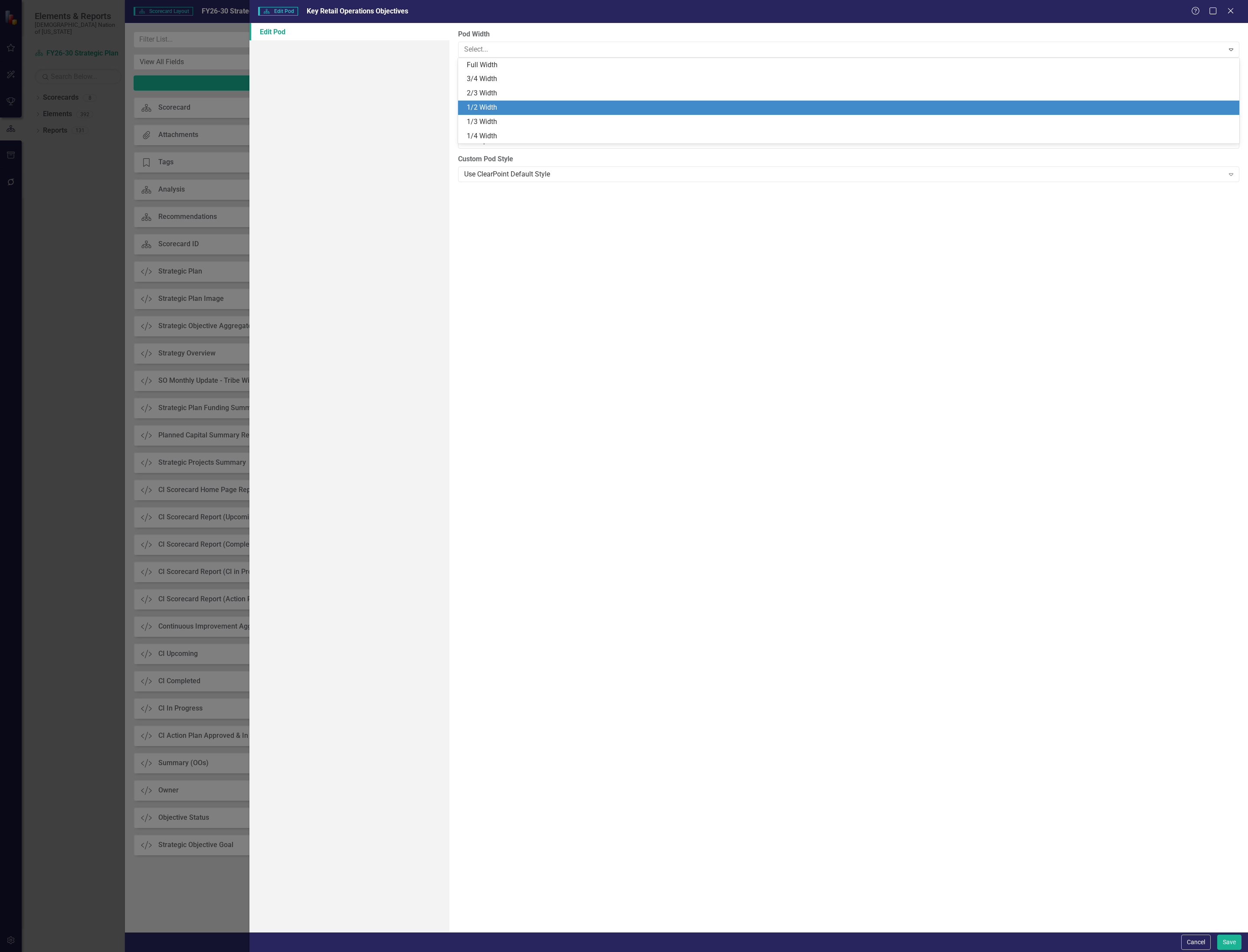
click at [633, 111] on div "1/2 Width" at bounding box center [849, 108] width 767 height 10
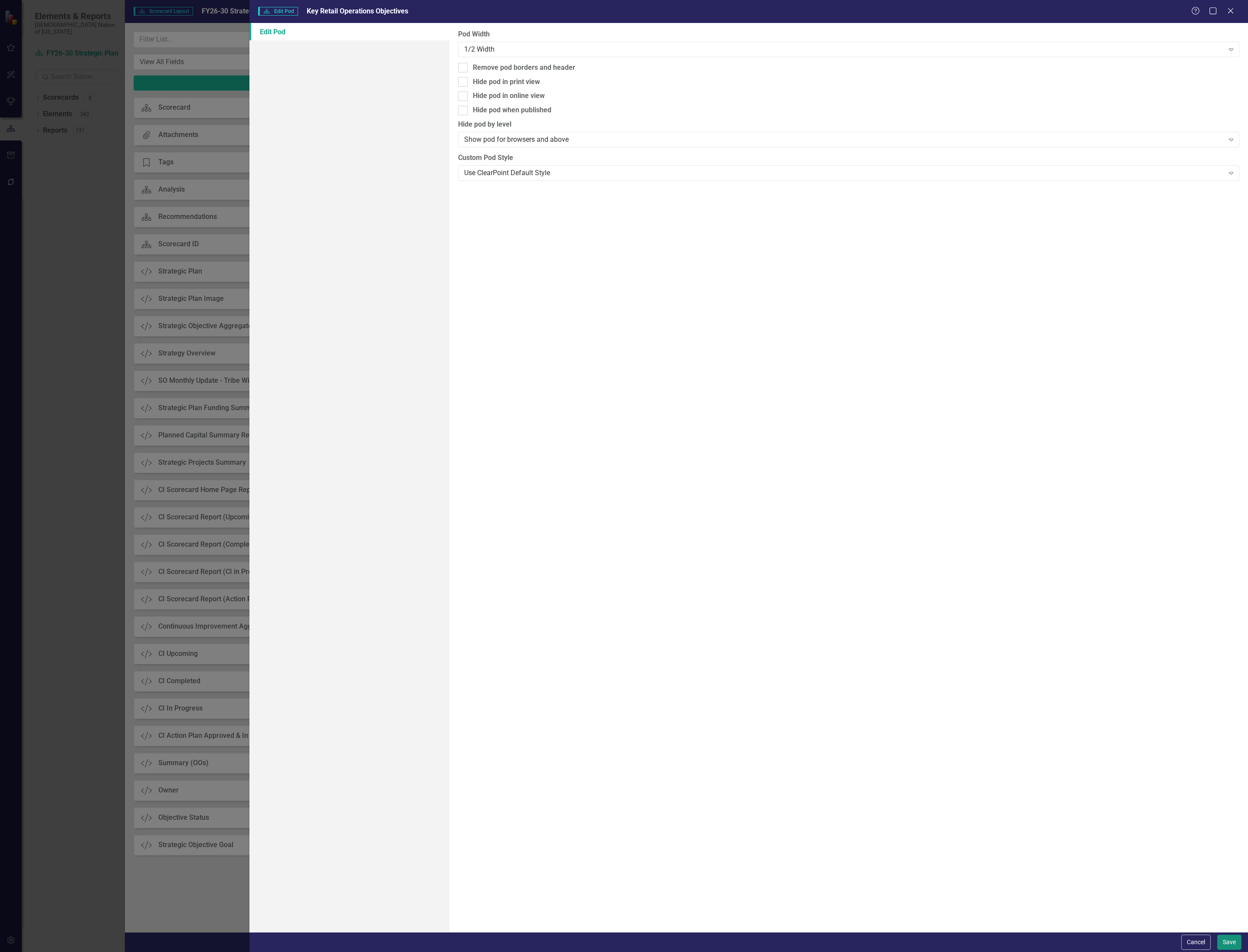
click at [1232, 938] on button "Save" at bounding box center [1229, 942] width 24 height 16
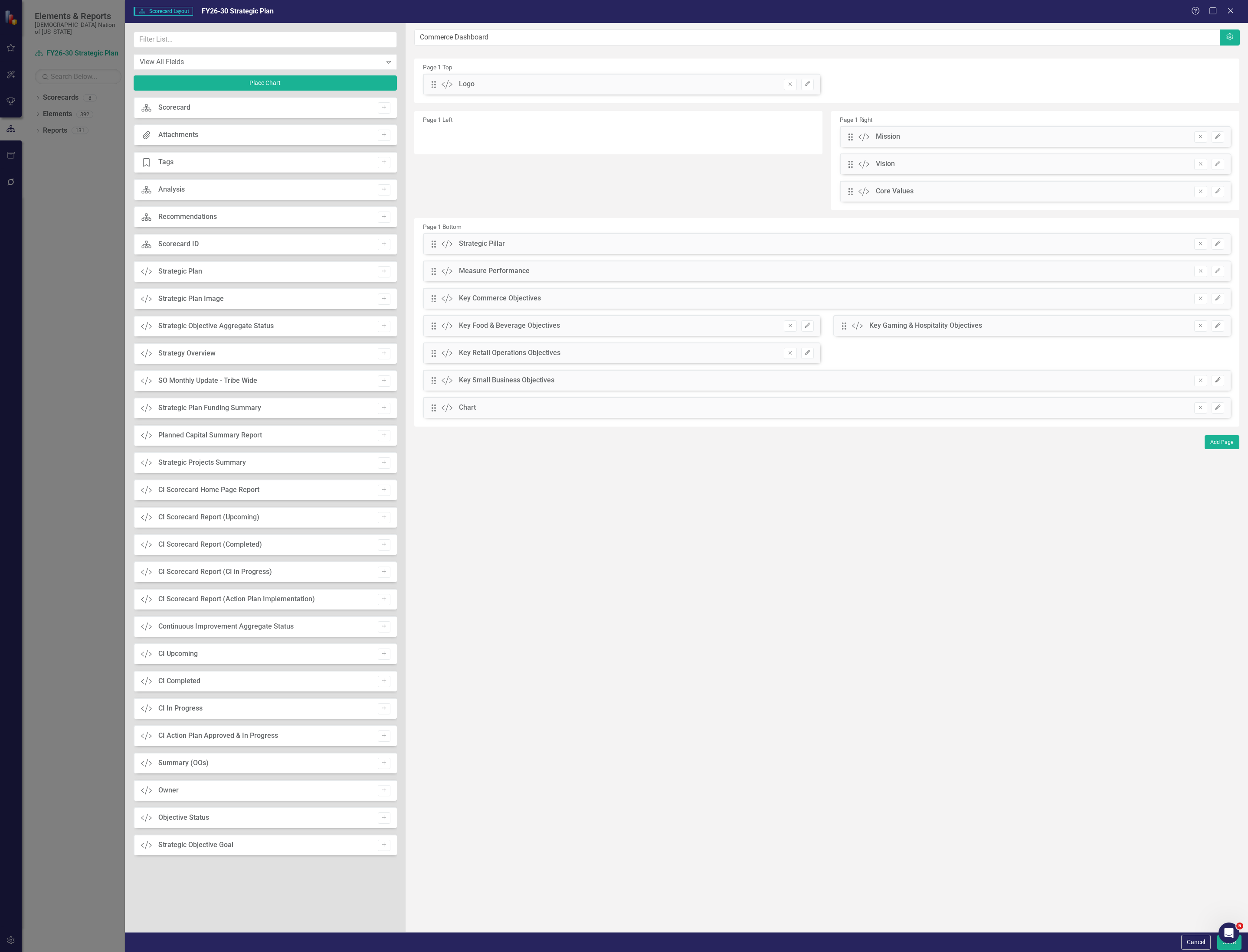
click at [1220, 380] on icon "Edit" at bounding box center [1217, 380] width 7 height 5
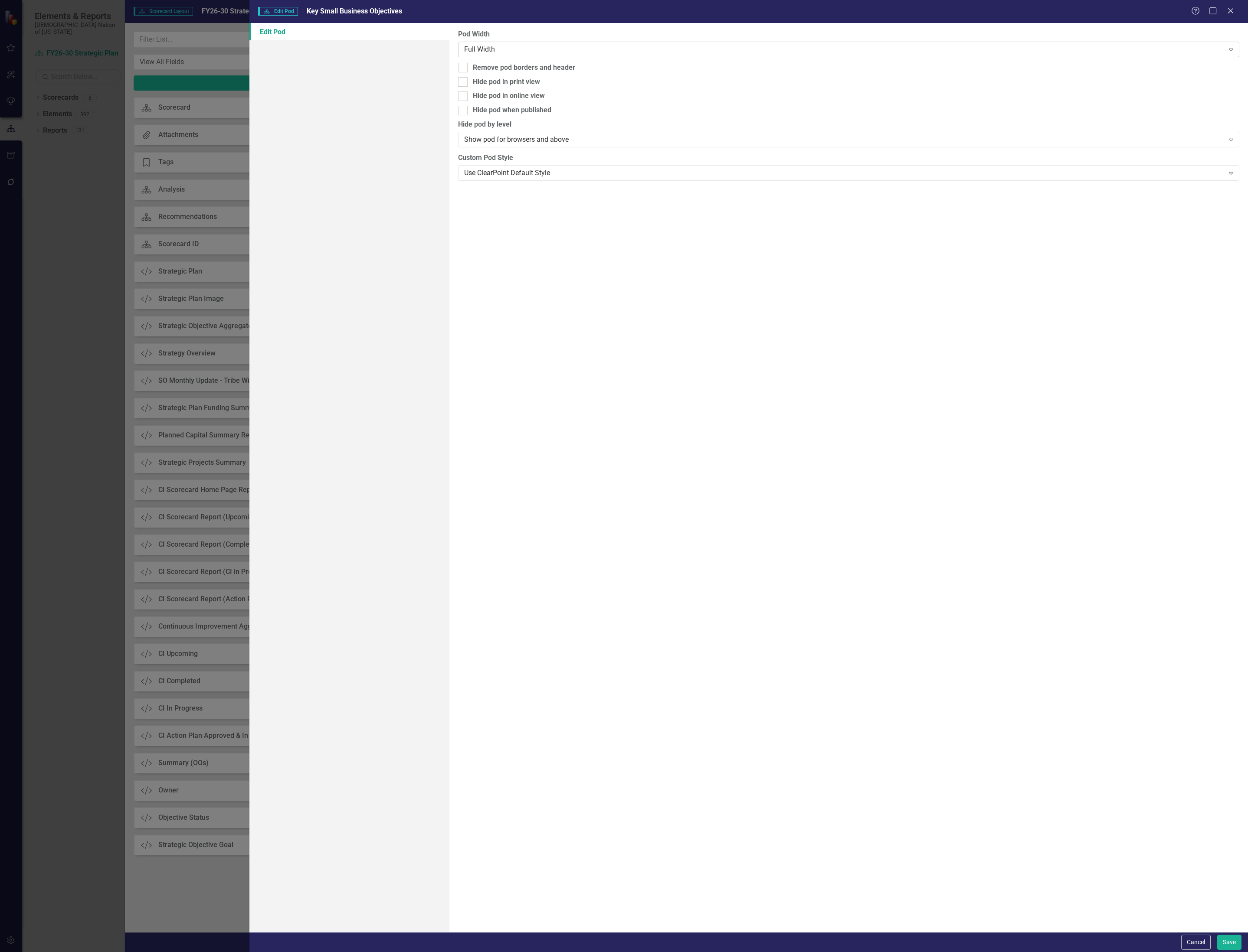
click at [546, 53] on div "Full Width" at bounding box center [845, 49] width 760 height 10
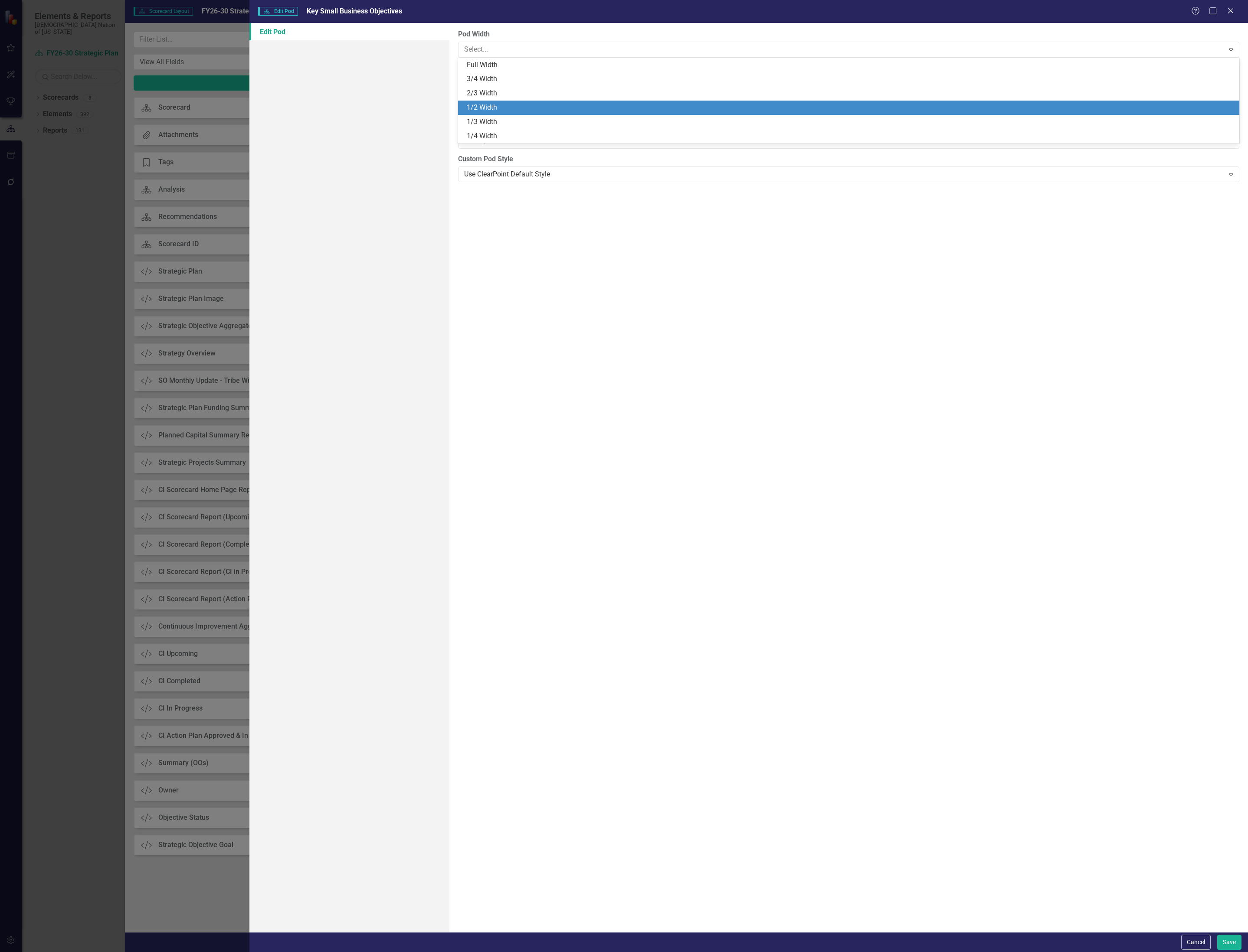
click at [538, 106] on div "1/2 Width" at bounding box center [849, 108] width 767 height 10
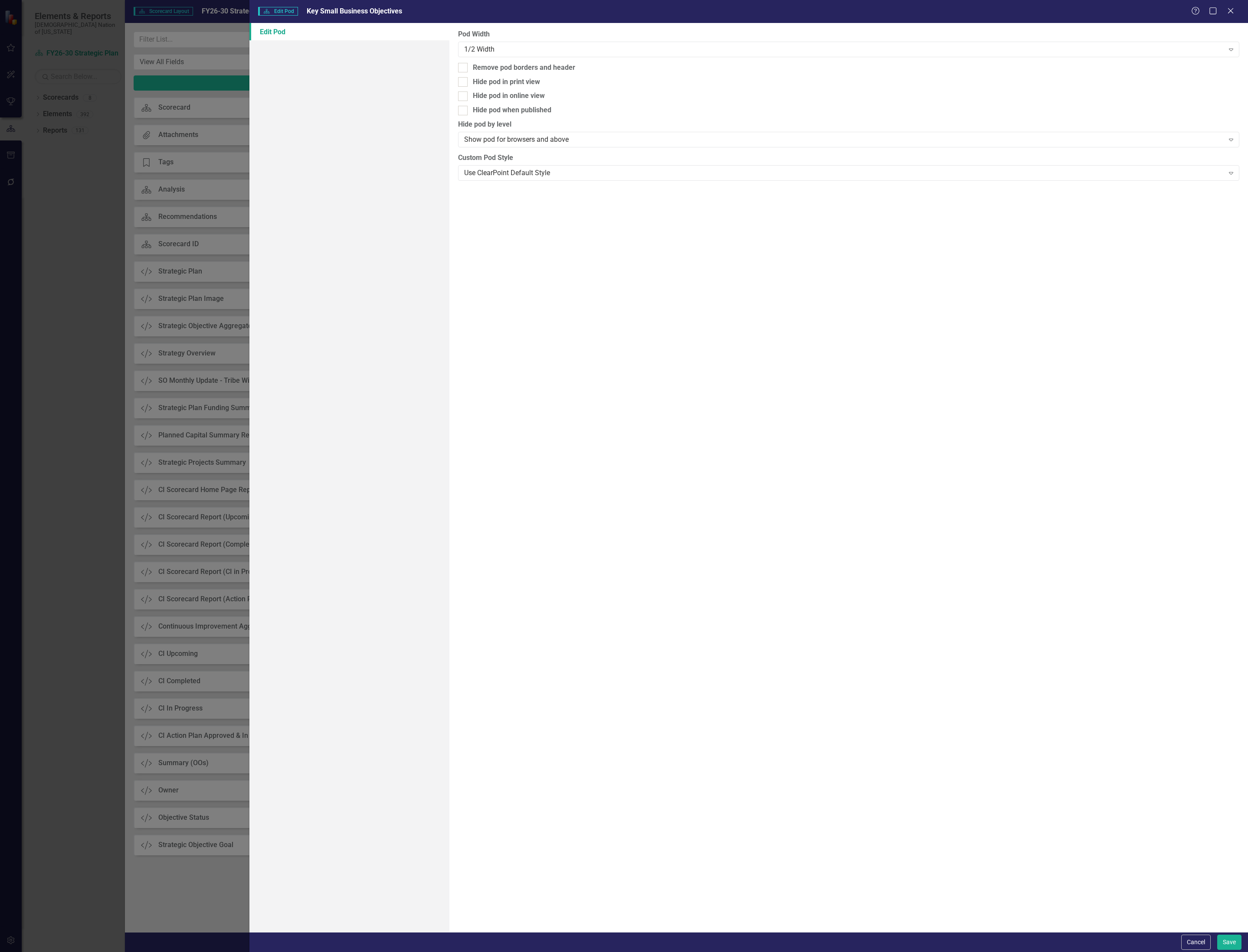
click at [1241, 938] on div "Cancel Save" at bounding box center [749, 942] width 999 height 20
click at [1239, 939] on button "Save" at bounding box center [1229, 942] width 24 height 16
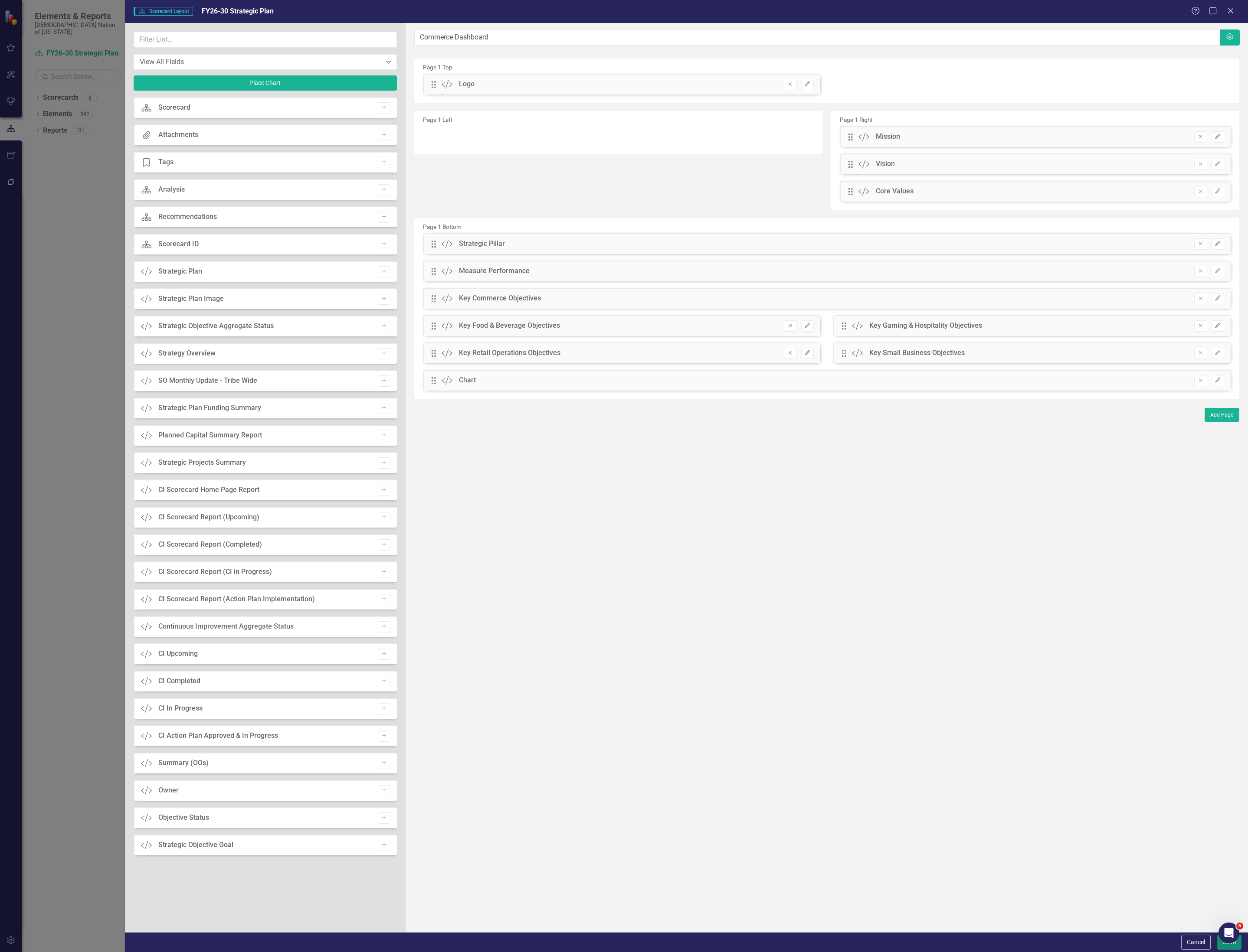
click at [1226, 945] on button "Save" at bounding box center [1229, 942] width 24 height 16
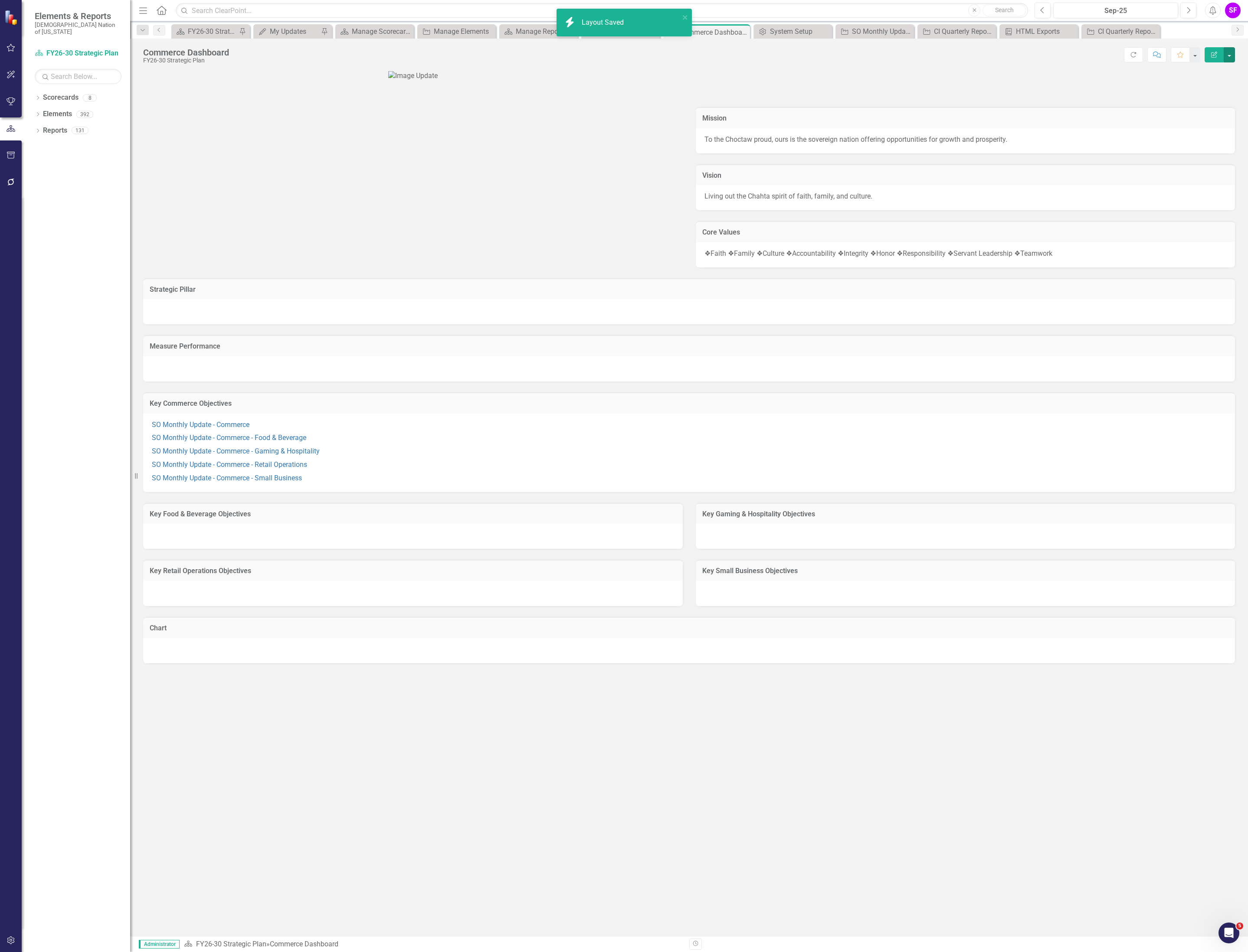
scroll to position [0, 0]
click at [528, 472] on p "SO Monthly Update - Commerce - Retail Operations" at bounding box center [689, 465] width 1074 height 14
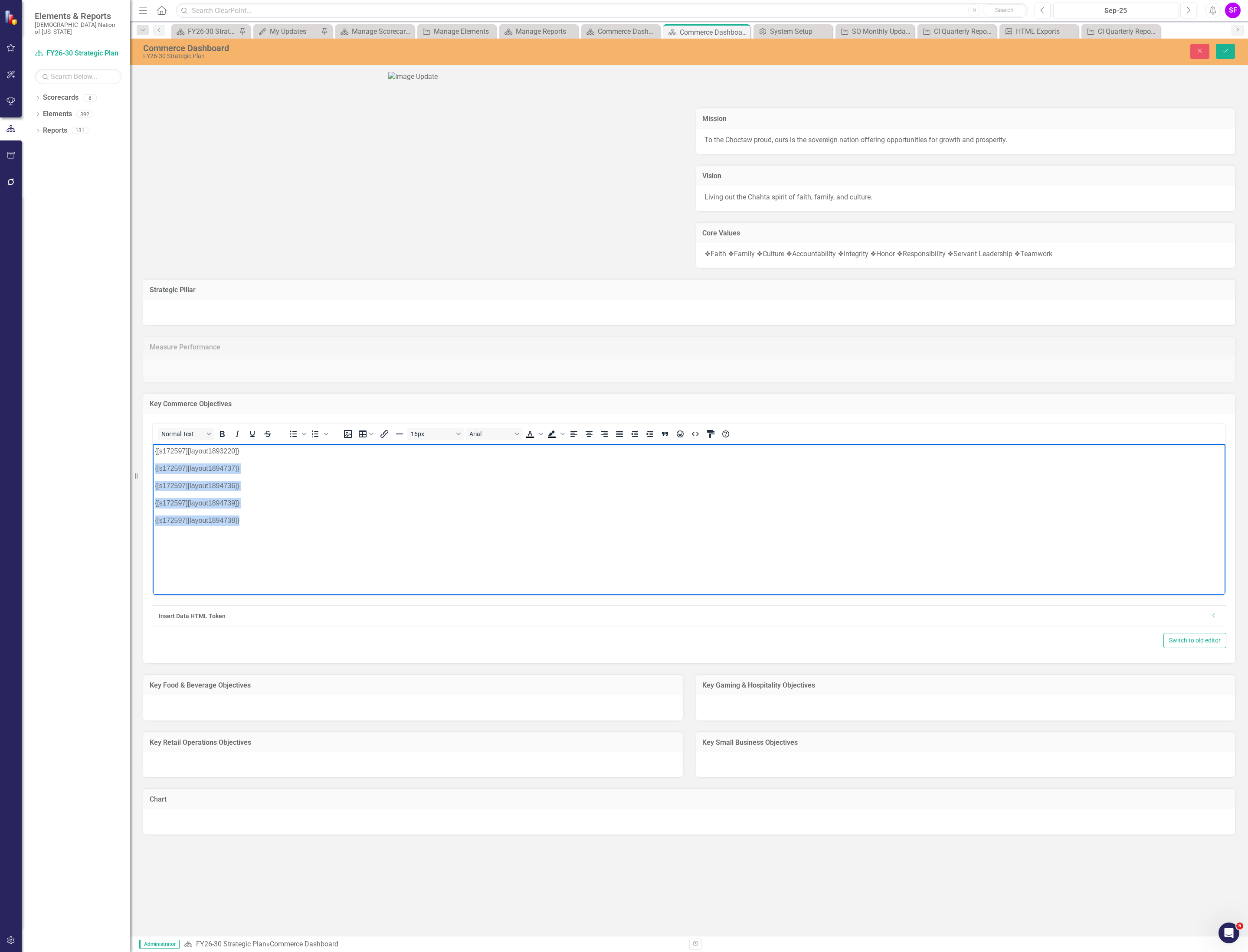
drag, startPoint x: 246, startPoint y: 521, endPoint x: 146, endPoint y: 466, distance: 114.1
click at [152, 466] on html "{[s172597][layout1893220]} {[s172597][layout1894737]} {[s172597][layout1894736]…" at bounding box center [688, 509] width 1072 height 130
click at [1210, 619] on icon "Dropdown" at bounding box center [1213, 615] width 7 height 5
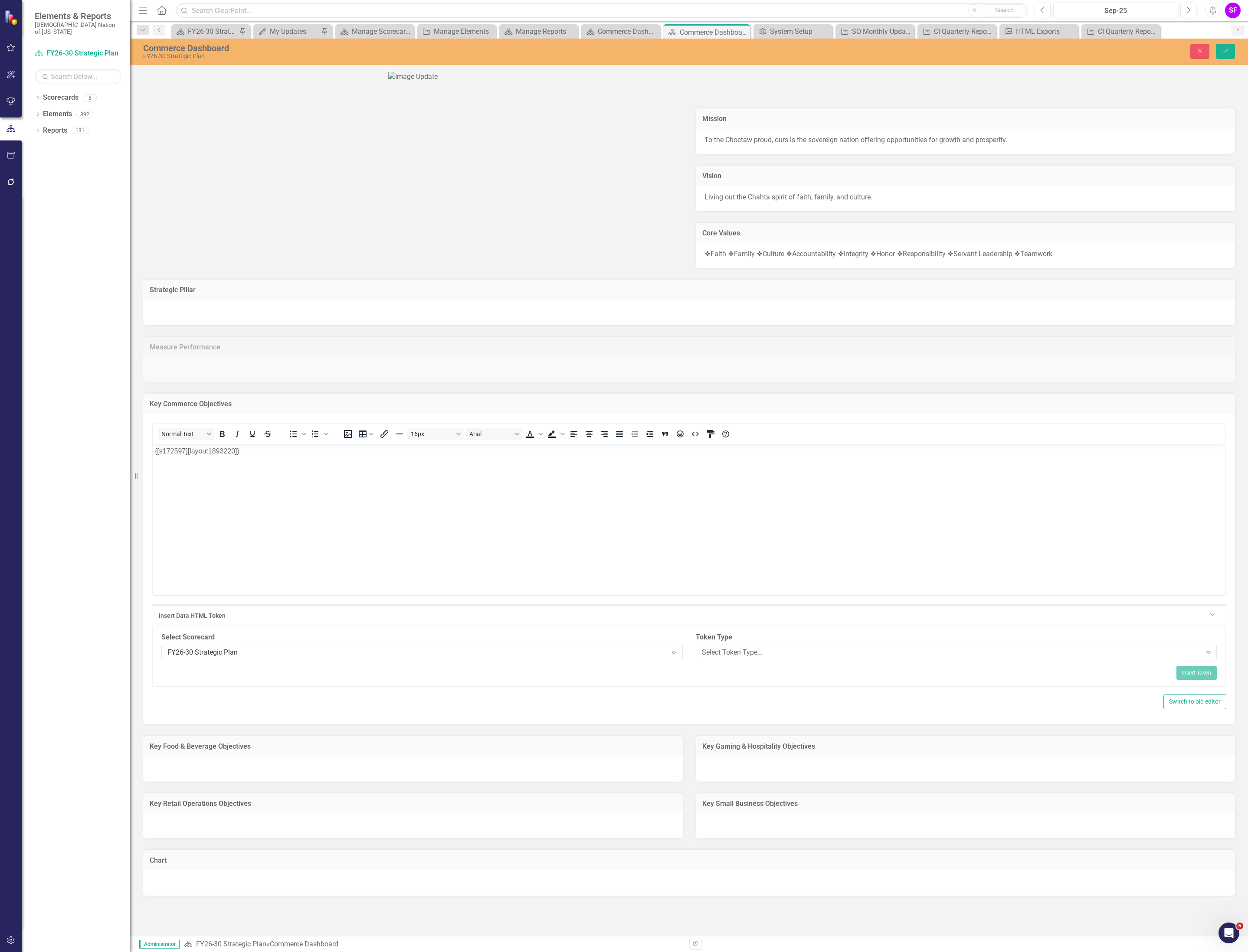
scroll to position [130, 0]
click at [812, 657] on div "Select Token Type..." at bounding box center [951, 652] width 499 height 10
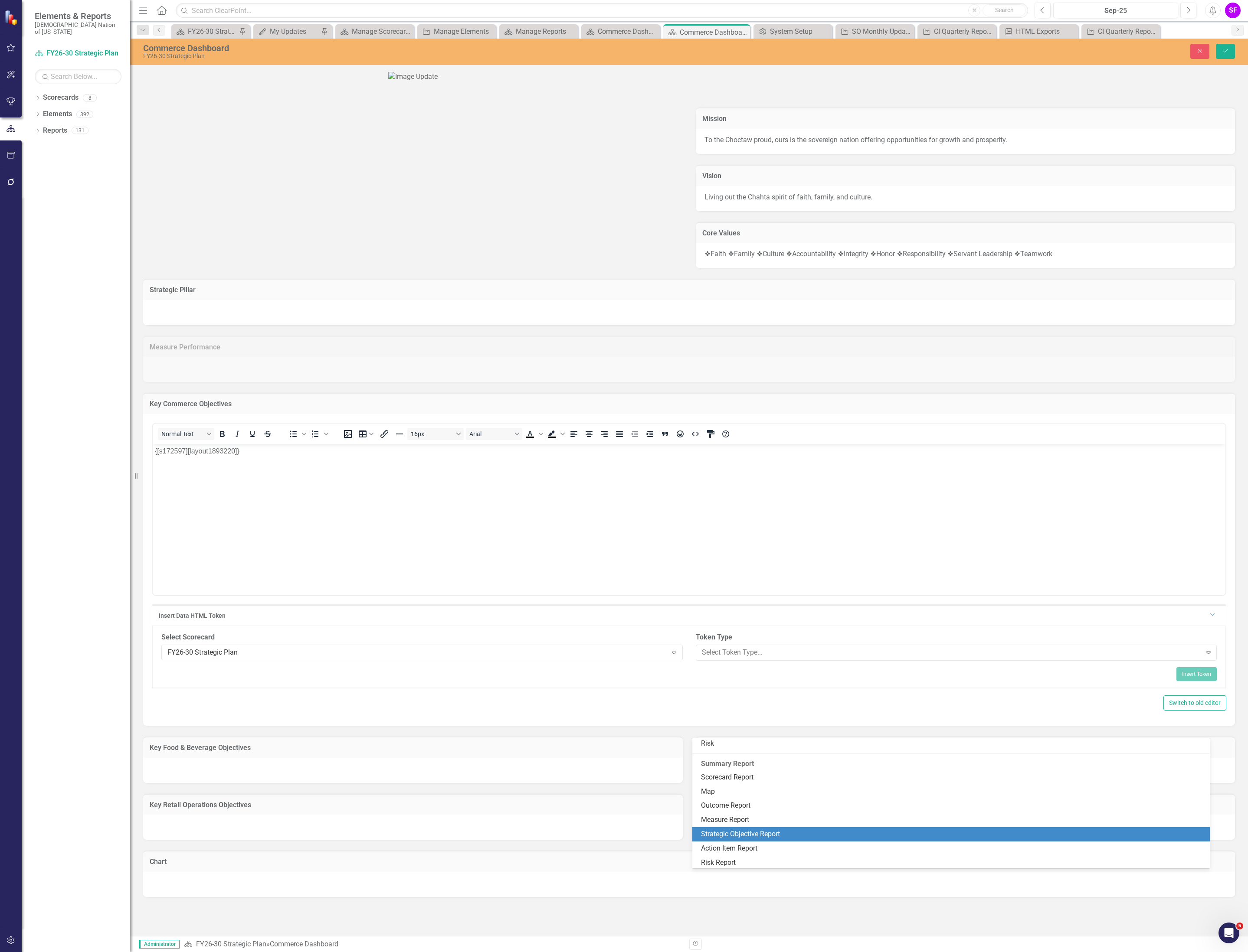
click at [769, 837] on div "Strategic Objective Report" at bounding box center [952, 835] width 503 height 10
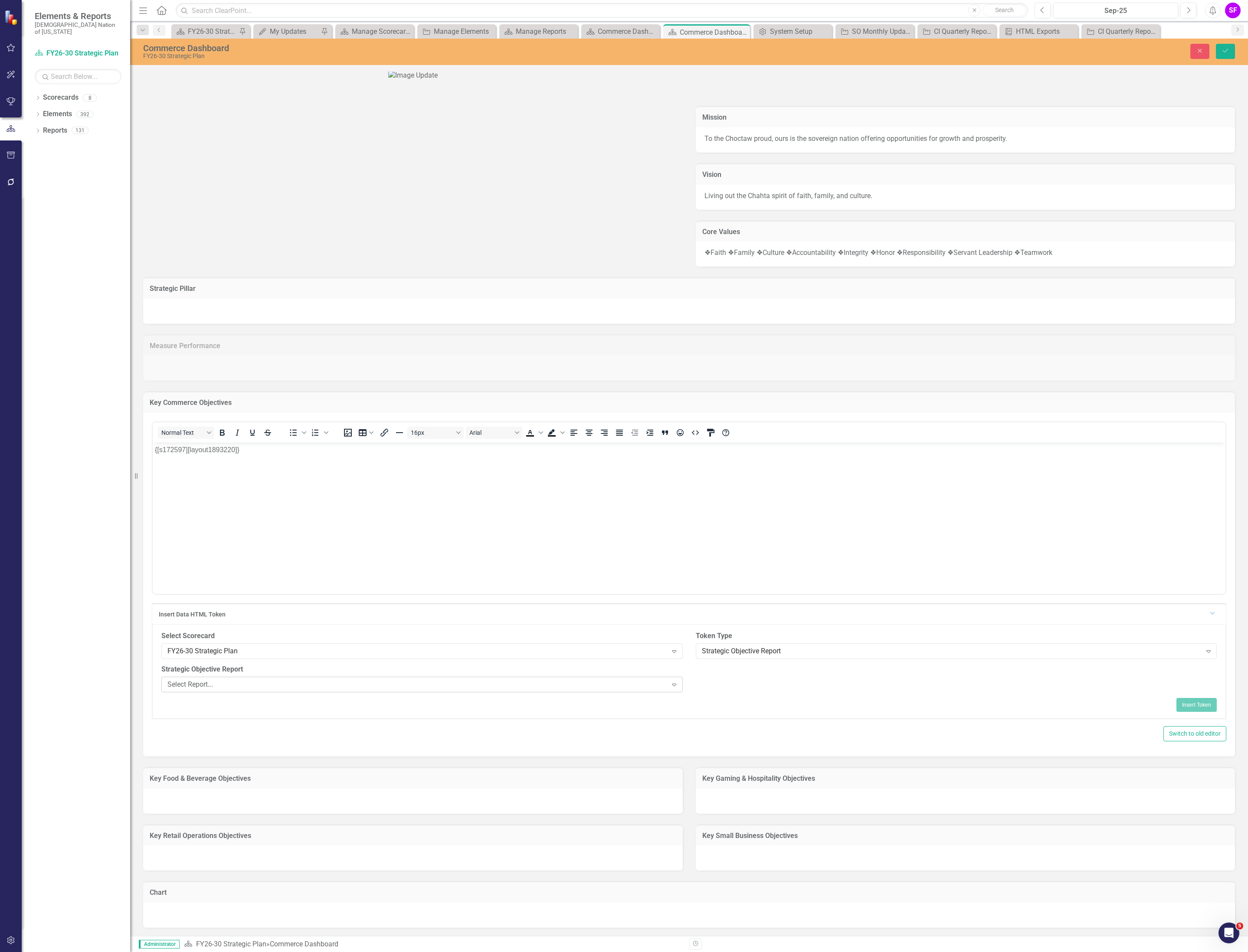
click at [540, 692] on div "Select Report... Expand" at bounding box center [422, 684] width 522 height 16
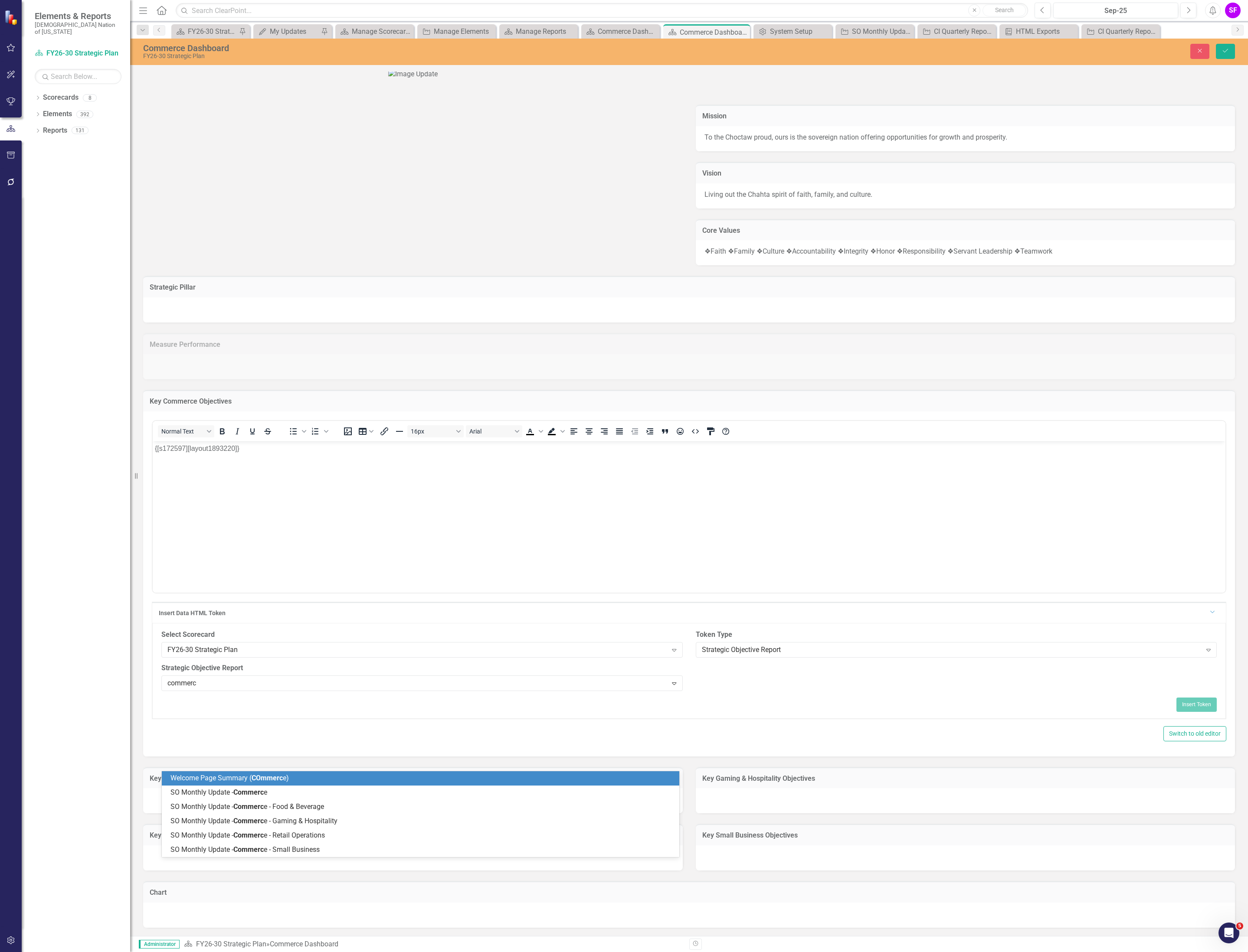
type input "commerce"
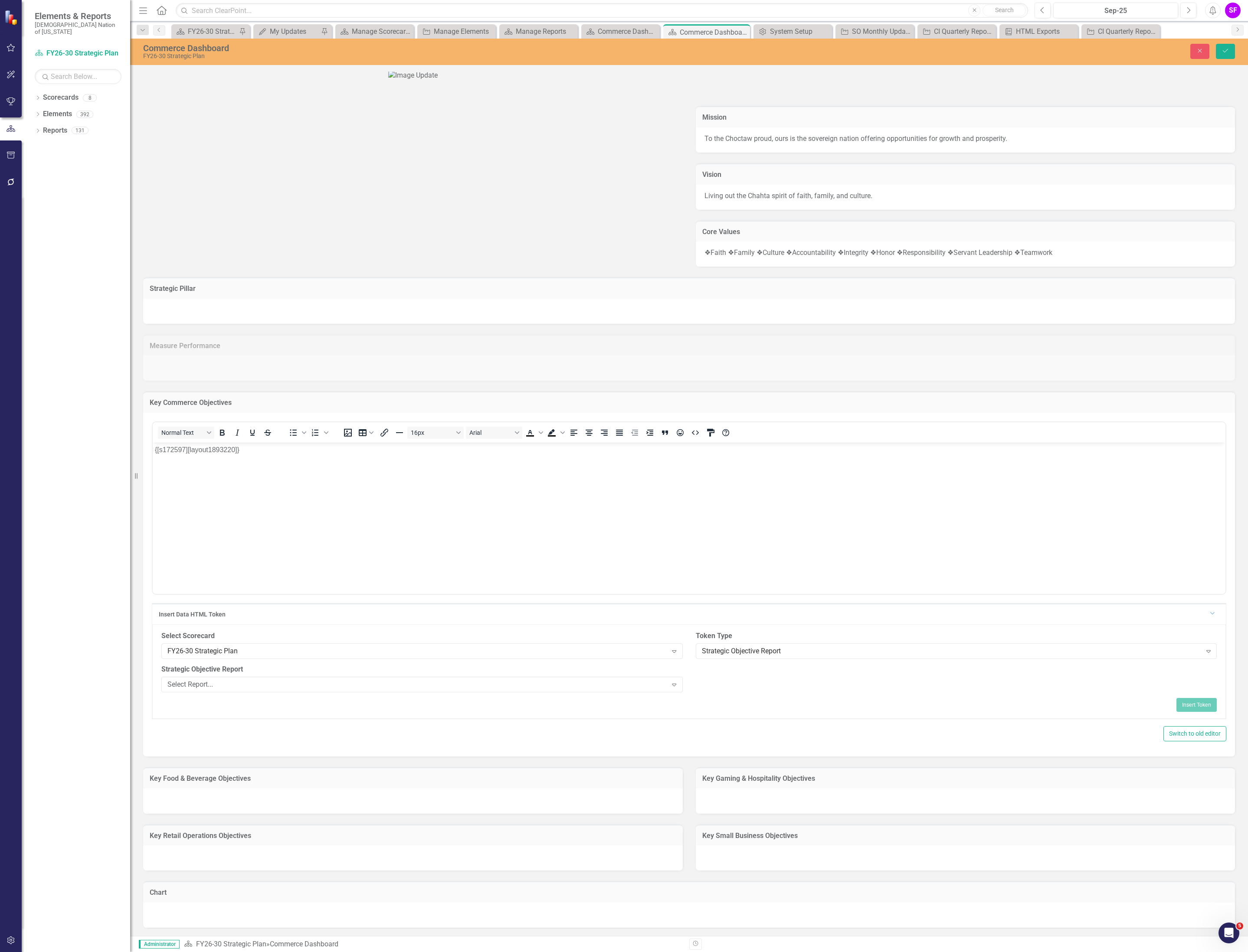
click at [828, 837] on div "Strategic Pillar Measure Performance Key Commerce Objectives <p>{[s172597][layo…" at bounding box center [688, 597] width 1104 height 661
click at [277, 689] on div "Select Report..." at bounding box center [417, 684] width 499 height 10
click at [643, 658] on div "Select Scorecard FY26-30 Strategic Plan Expand" at bounding box center [422, 645] width 522 height 27
click at [641, 656] on div "FY26-30 Strategic Plan" at bounding box center [417, 651] width 499 height 10
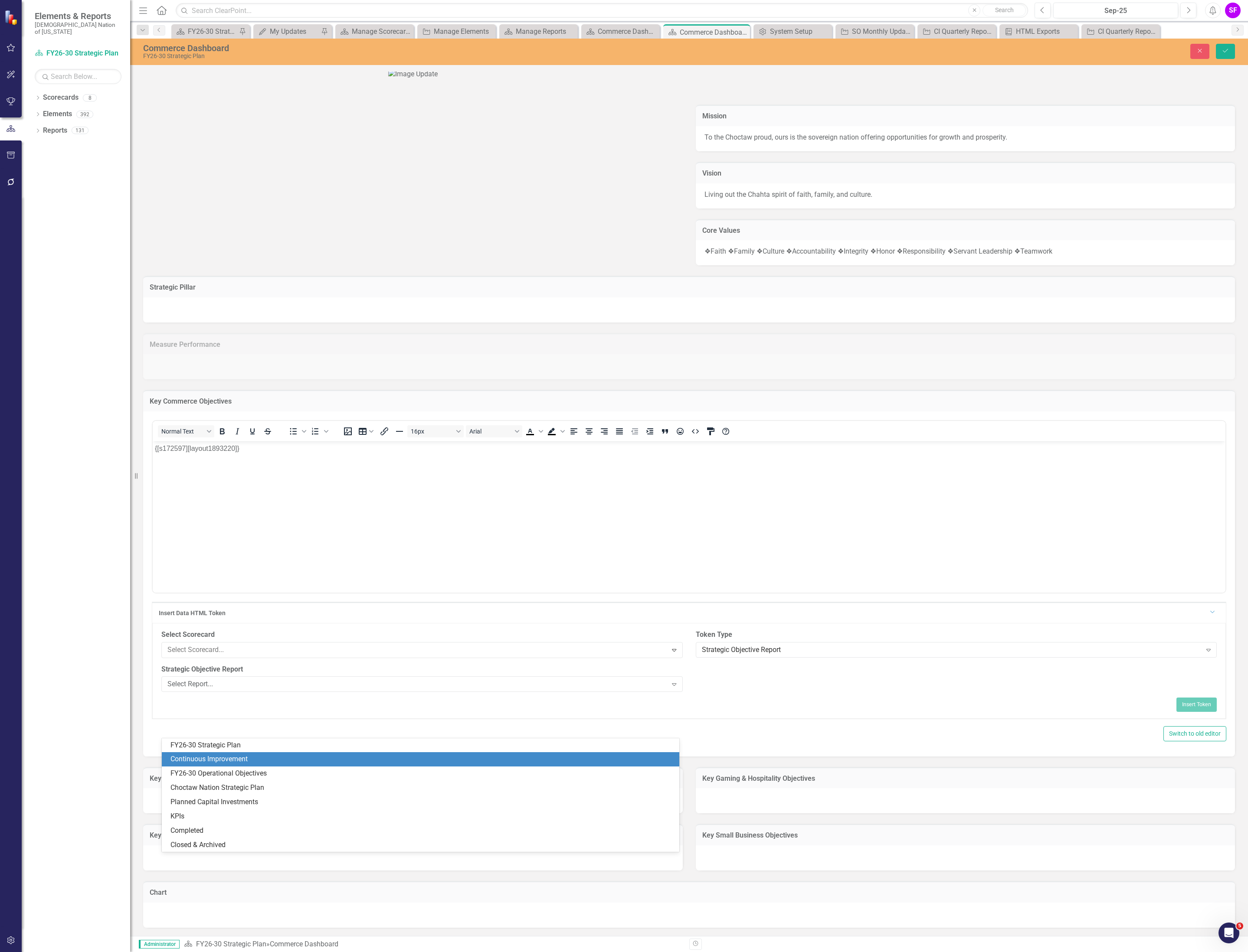
drag, startPoint x: 590, startPoint y: 766, endPoint x: 584, endPoint y: 759, distance: 9.2
click at [584, 759] on div "FY26-30 Strategic Plan Continuous Improvement FY26-30 Operational Objectives Ch…" at bounding box center [421, 796] width 518 height 114
click at [584, 759] on div "Continuous Improvement" at bounding box center [422, 759] width 503 height 10
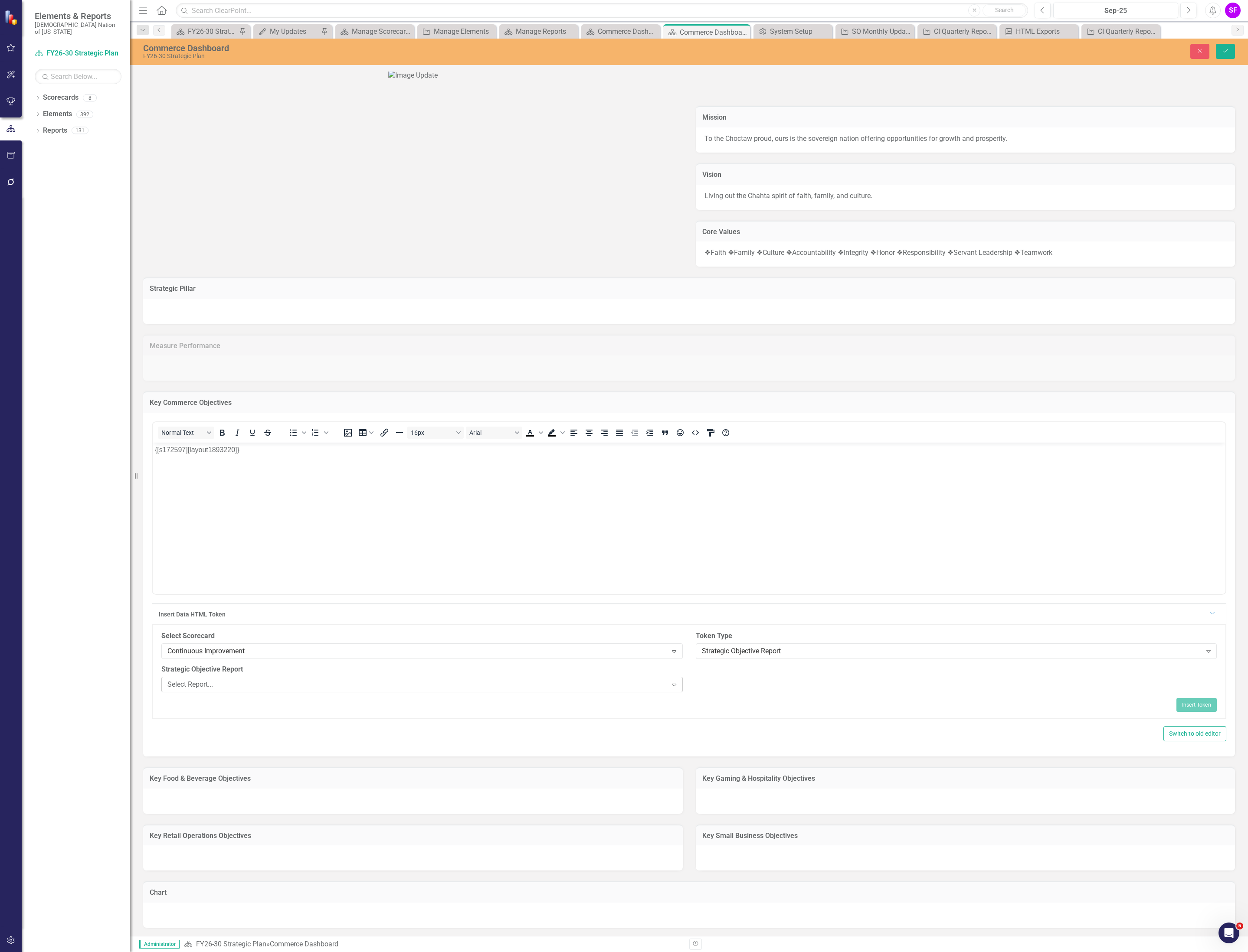
click at [641, 689] on div "Select Report..." at bounding box center [417, 684] width 499 height 10
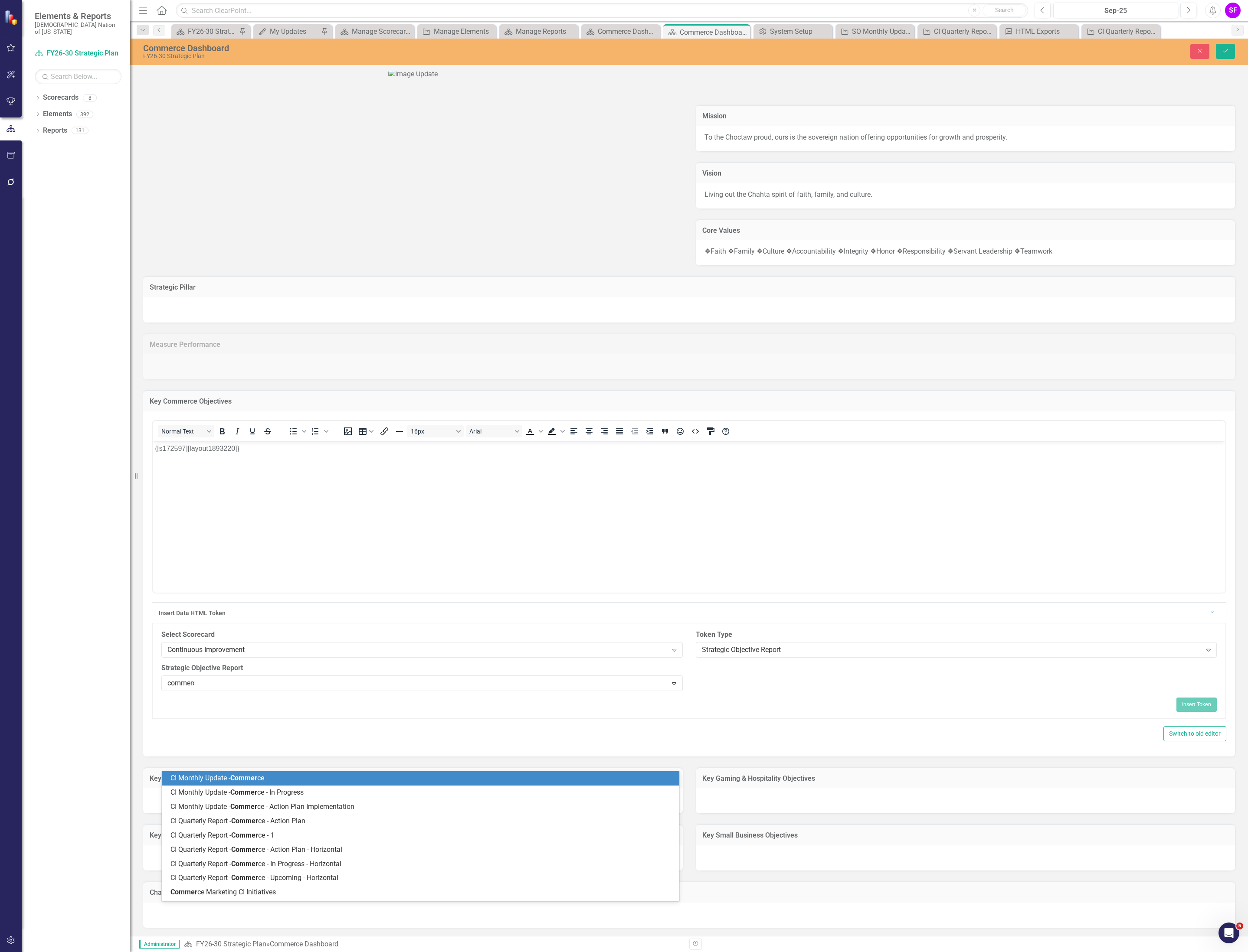
type input "commerce"
click at [551, 780] on div "CI Monthly Update - Commerce" at bounding box center [422, 778] width 503 height 10
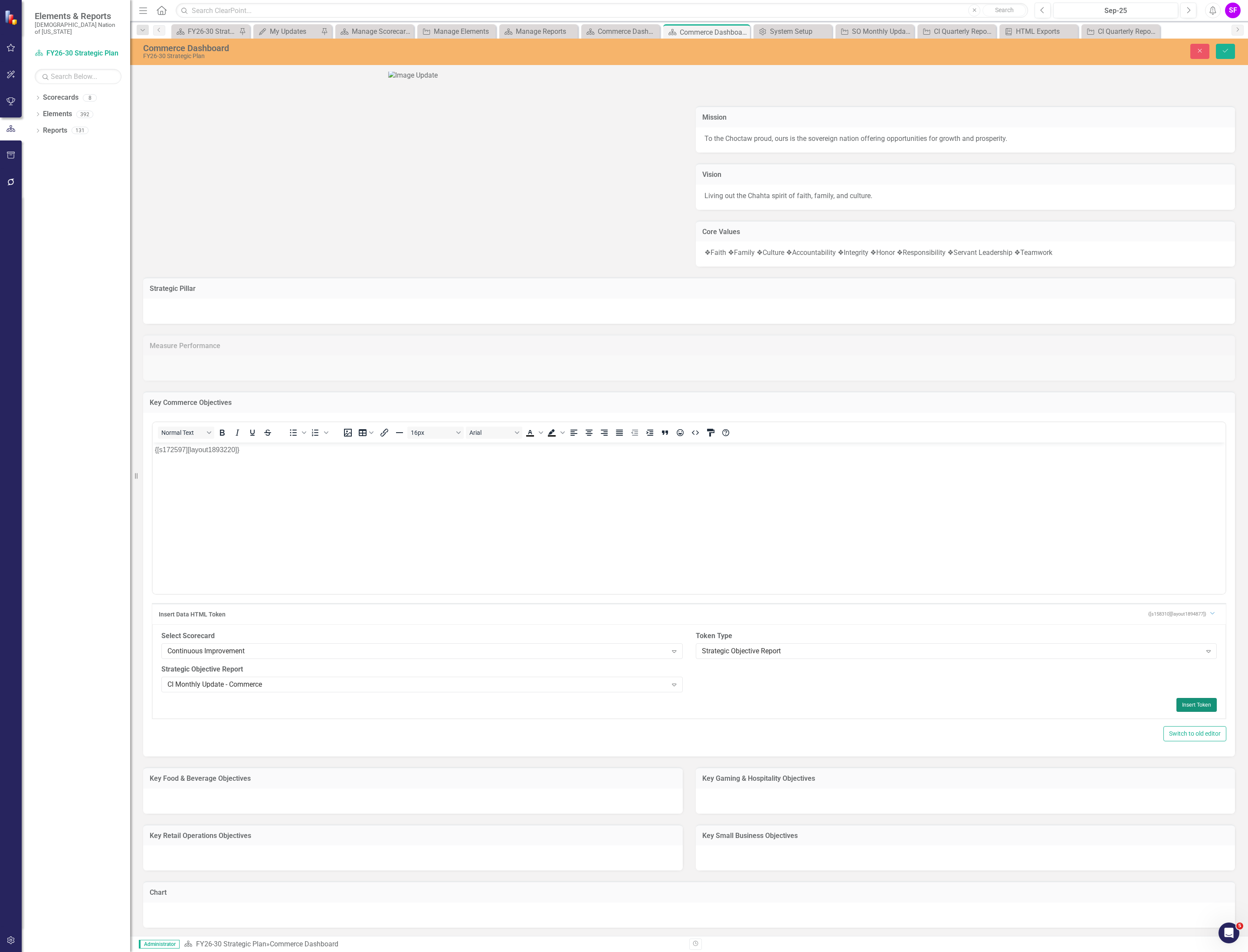
click at [1176, 712] on button "Insert Token" at bounding box center [1197, 705] width 41 height 14
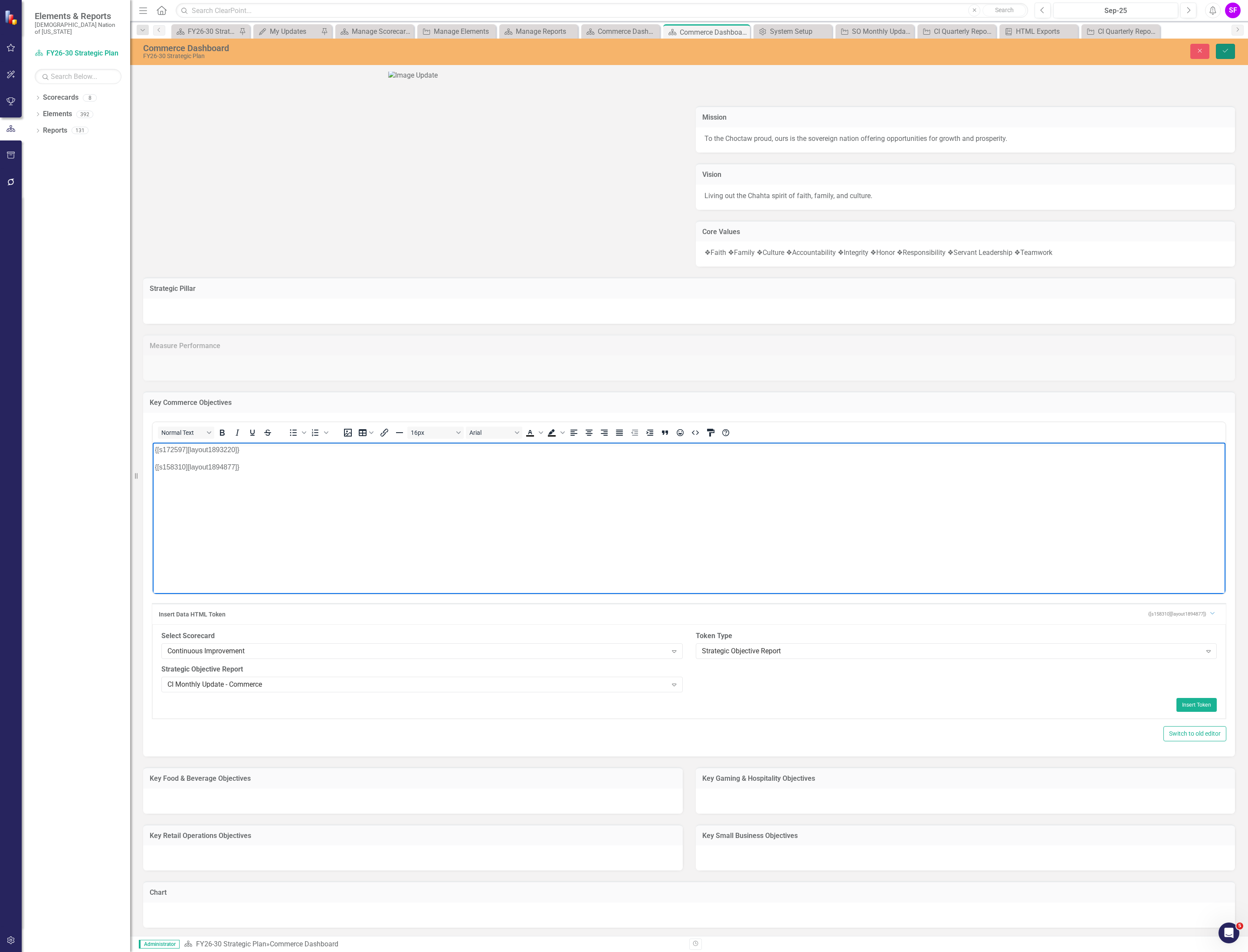
click at [1232, 50] on button "Save" at bounding box center [1226, 51] width 19 height 16
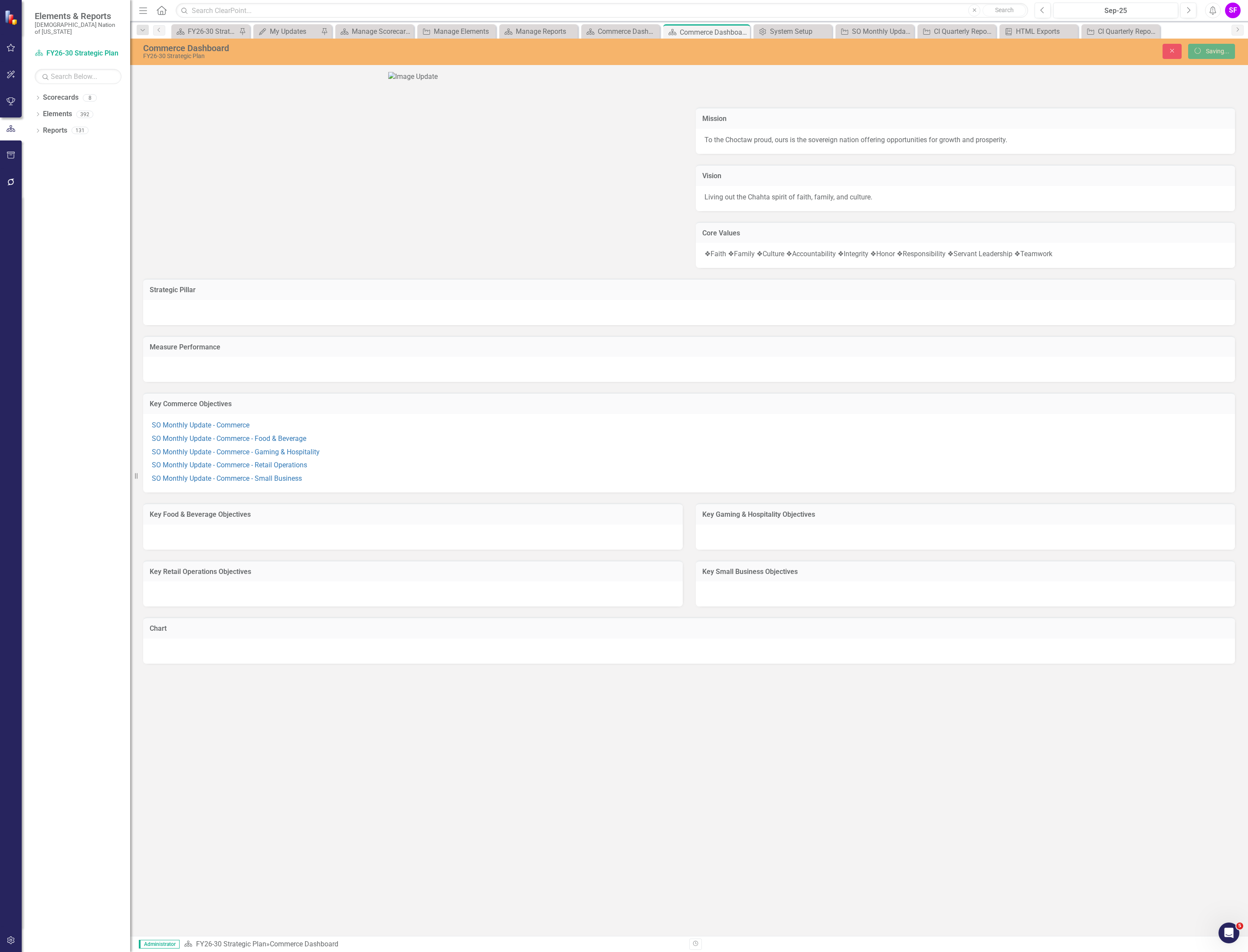
scroll to position [0, 0]
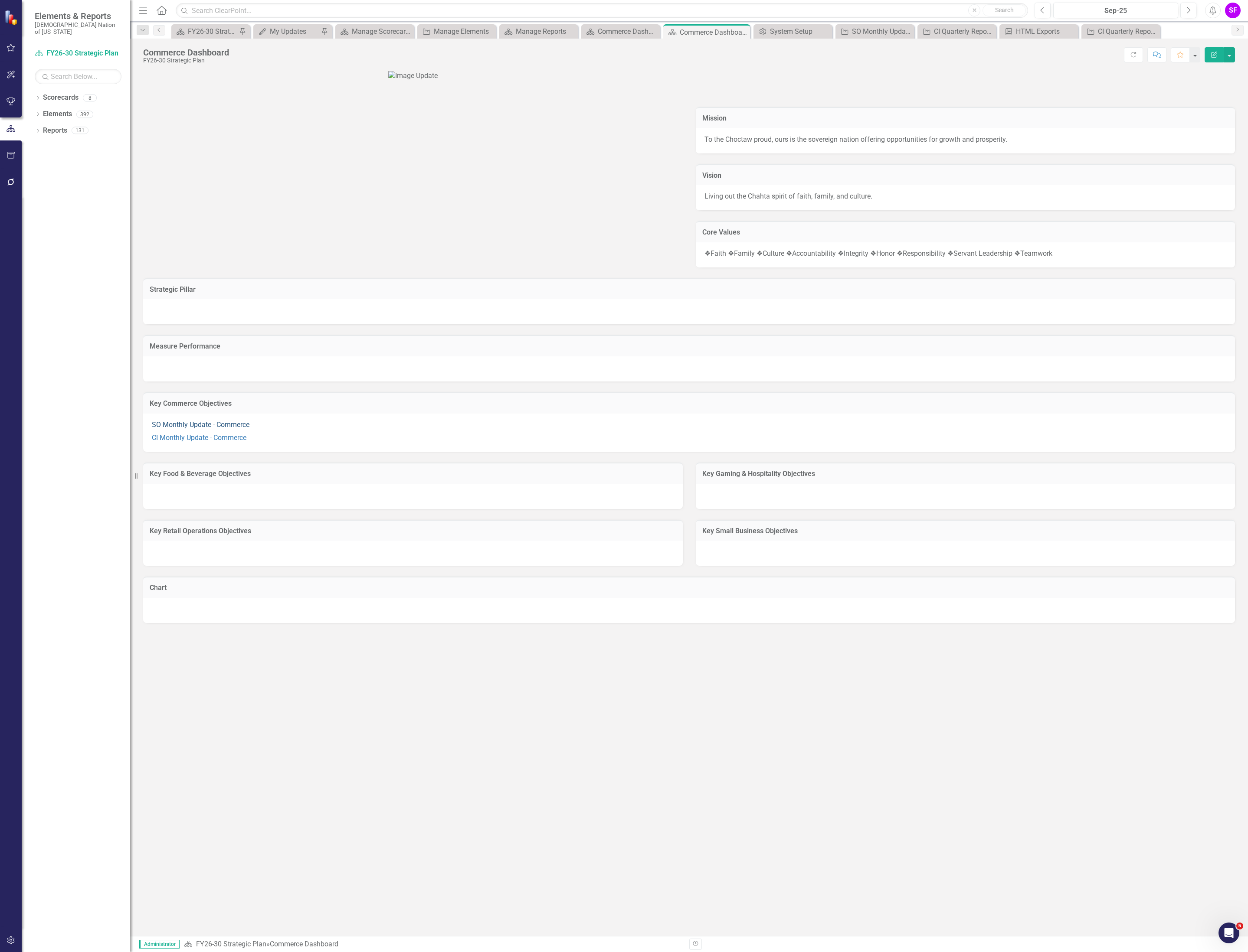
click at [200, 428] on link "SO Monthly Update - Commerce" at bounding box center [201, 425] width 98 height 8
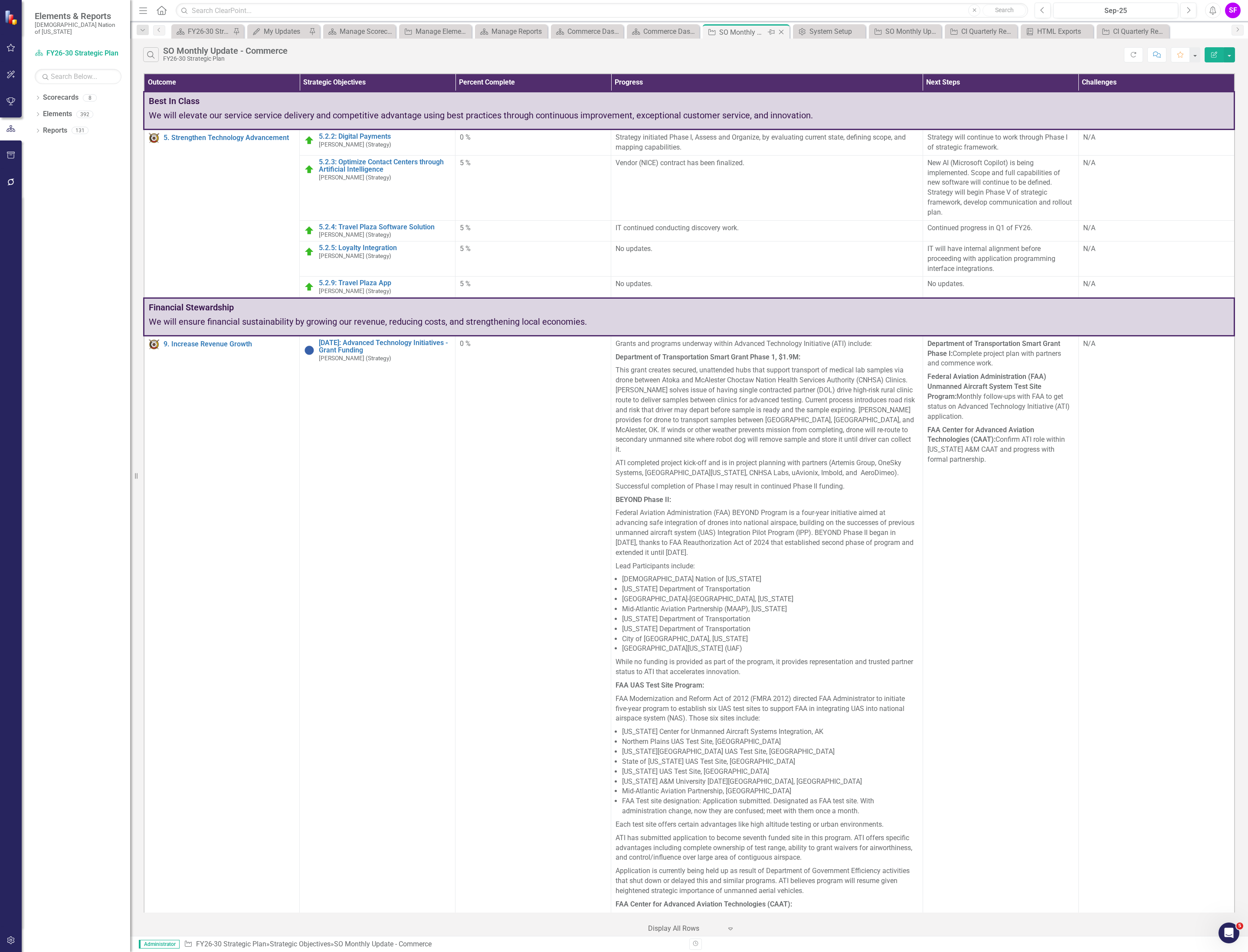
click at [782, 33] on icon "Close" at bounding box center [781, 32] width 9 height 7
click at [824, 30] on icon "Close" at bounding box center [823, 32] width 9 height 7
click at [738, 26] on div "Commerce Dashboard" at bounding box center [750, 31] width 56 height 11
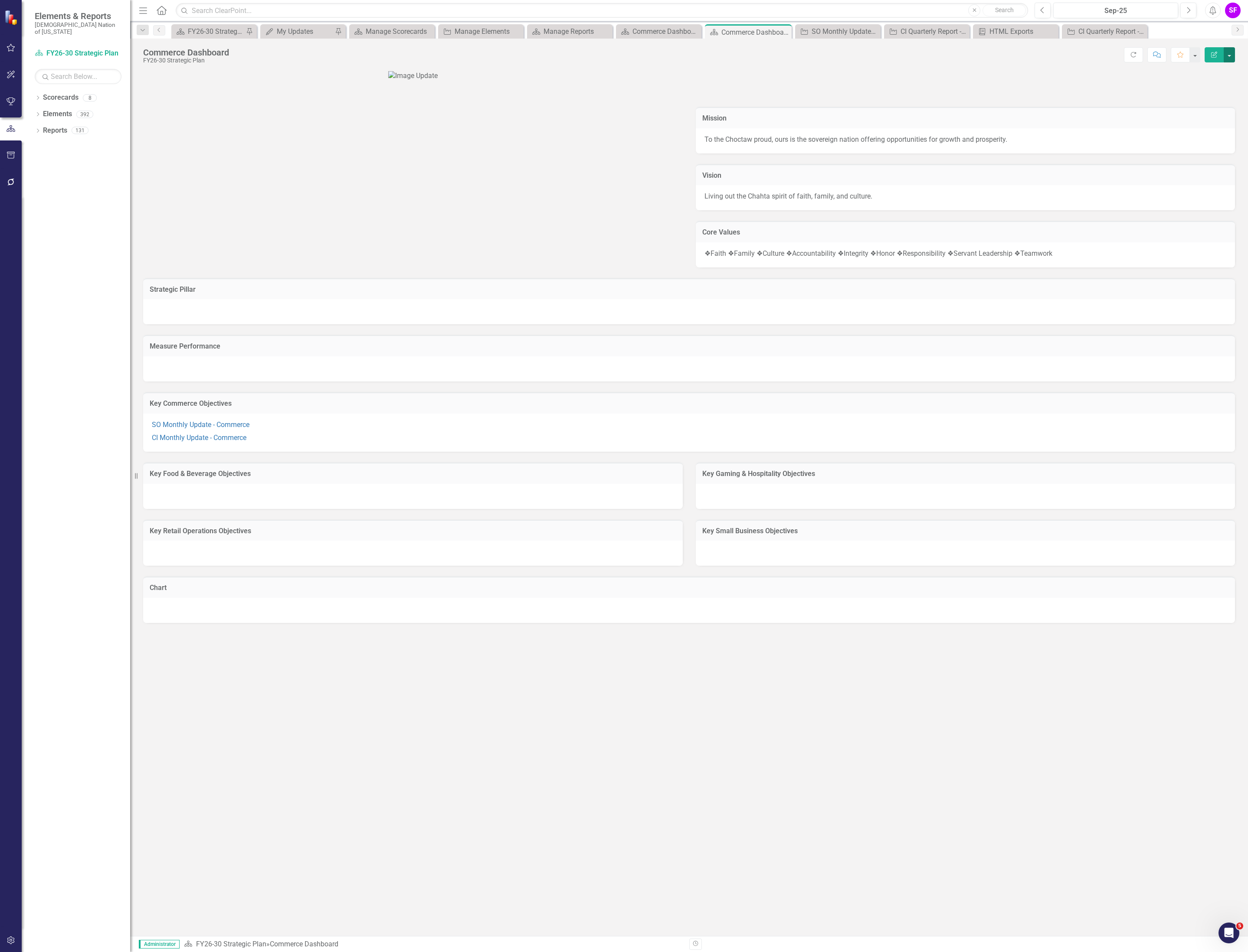
click at [1227, 53] on button "button" at bounding box center [1230, 55] width 12 height 16
click at [1208, 81] on link "Edit Report Edit Layout" at bounding box center [1199, 87] width 70 height 16
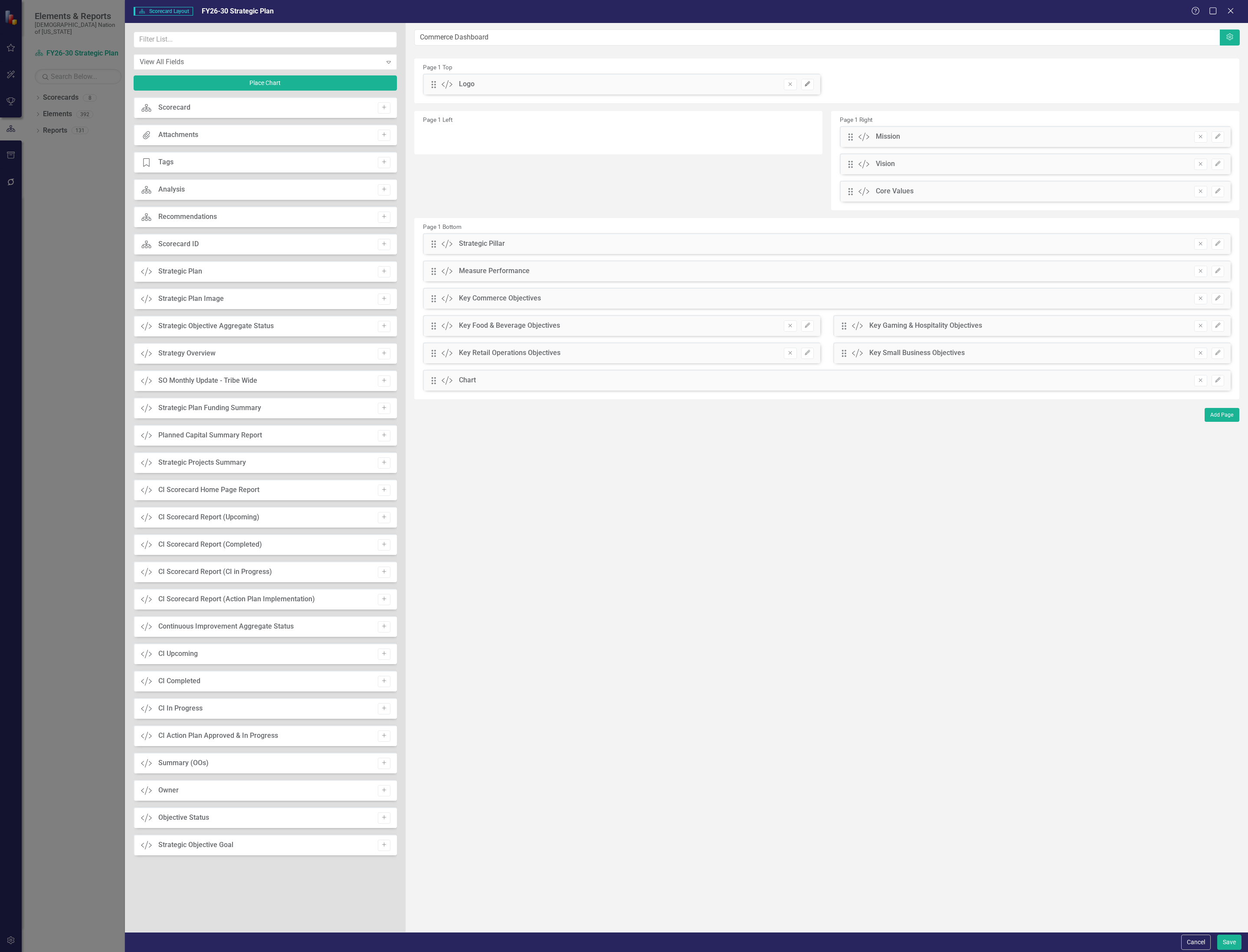
click at [811, 90] on button "Edit" at bounding box center [807, 84] width 13 height 12
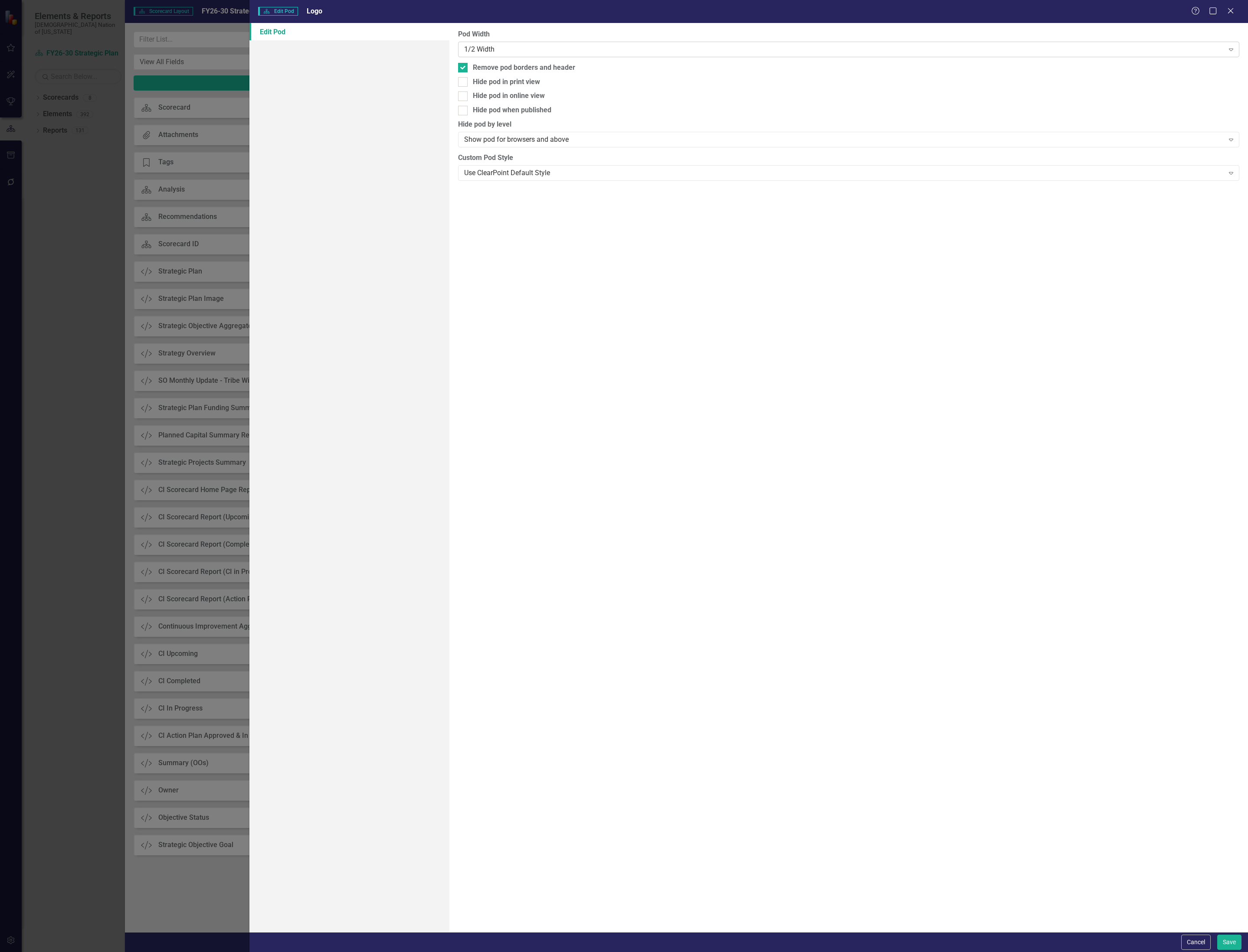
click at [482, 49] on div "1/2 Width" at bounding box center [845, 49] width 760 height 10
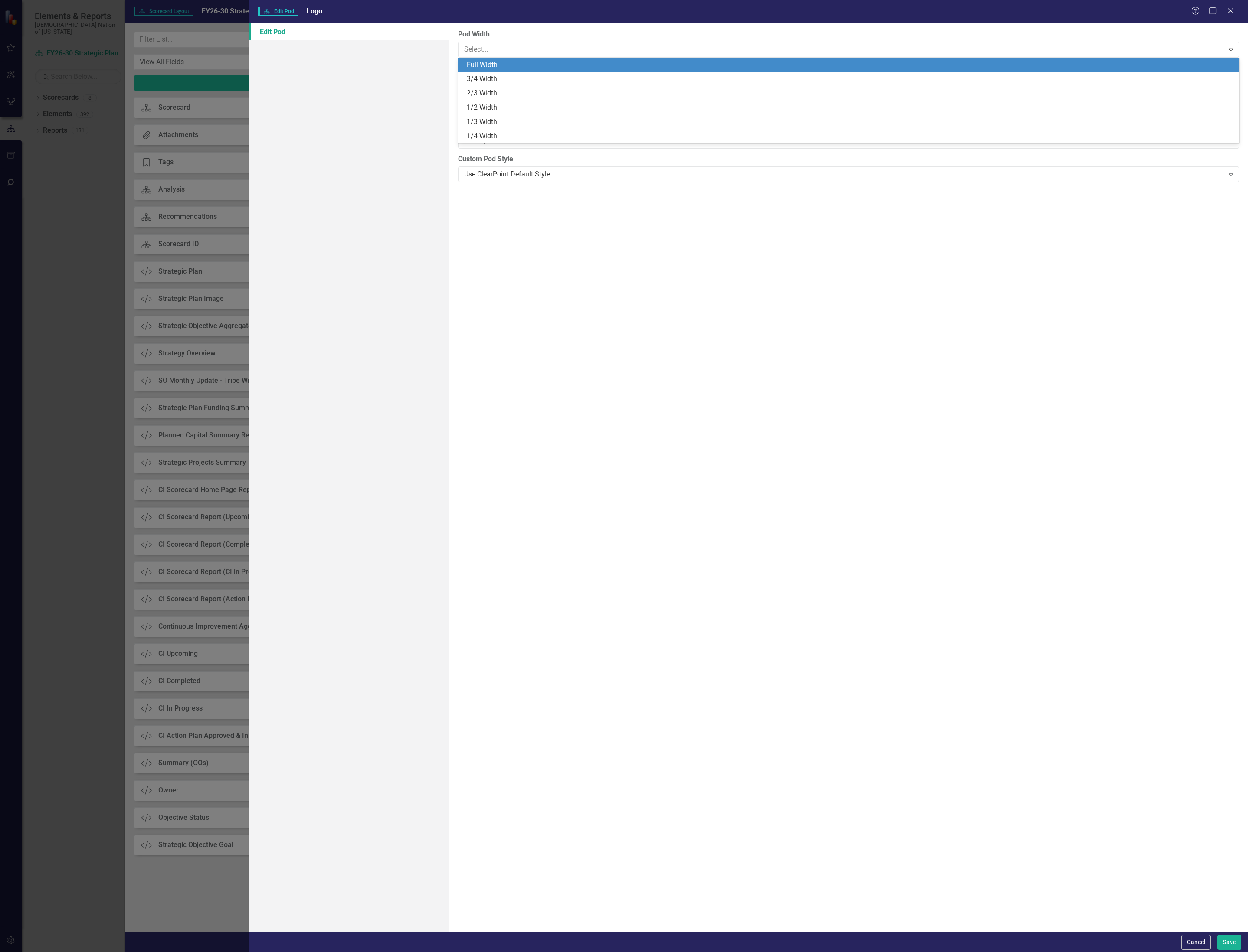
click at [501, 67] on div "Full Width" at bounding box center [849, 65] width 767 height 10
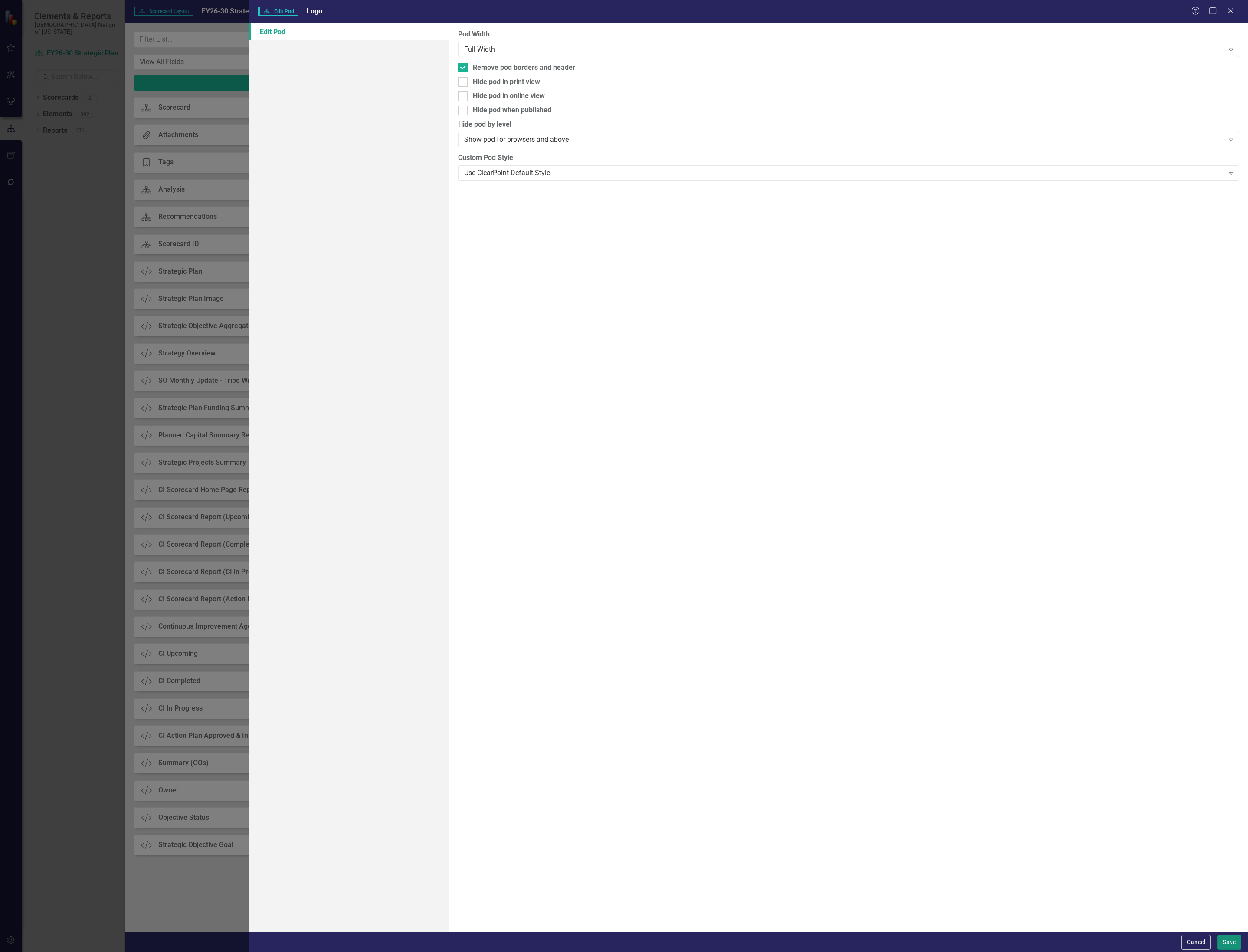
click at [1218, 943] on button "Save" at bounding box center [1229, 942] width 24 height 16
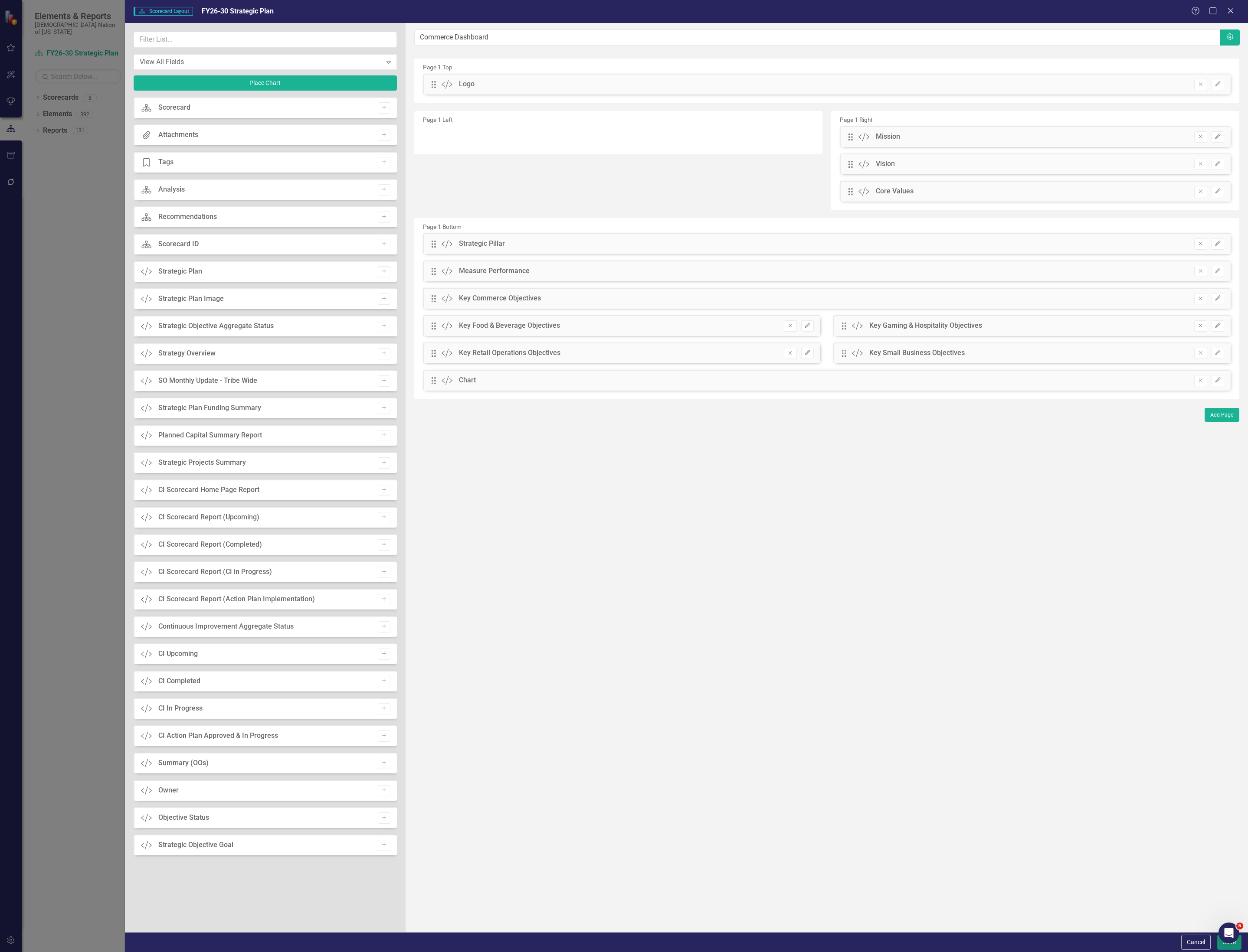
click at [1228, 946] on button "Save" at bounding box center [1229, 942] width 24 height 16
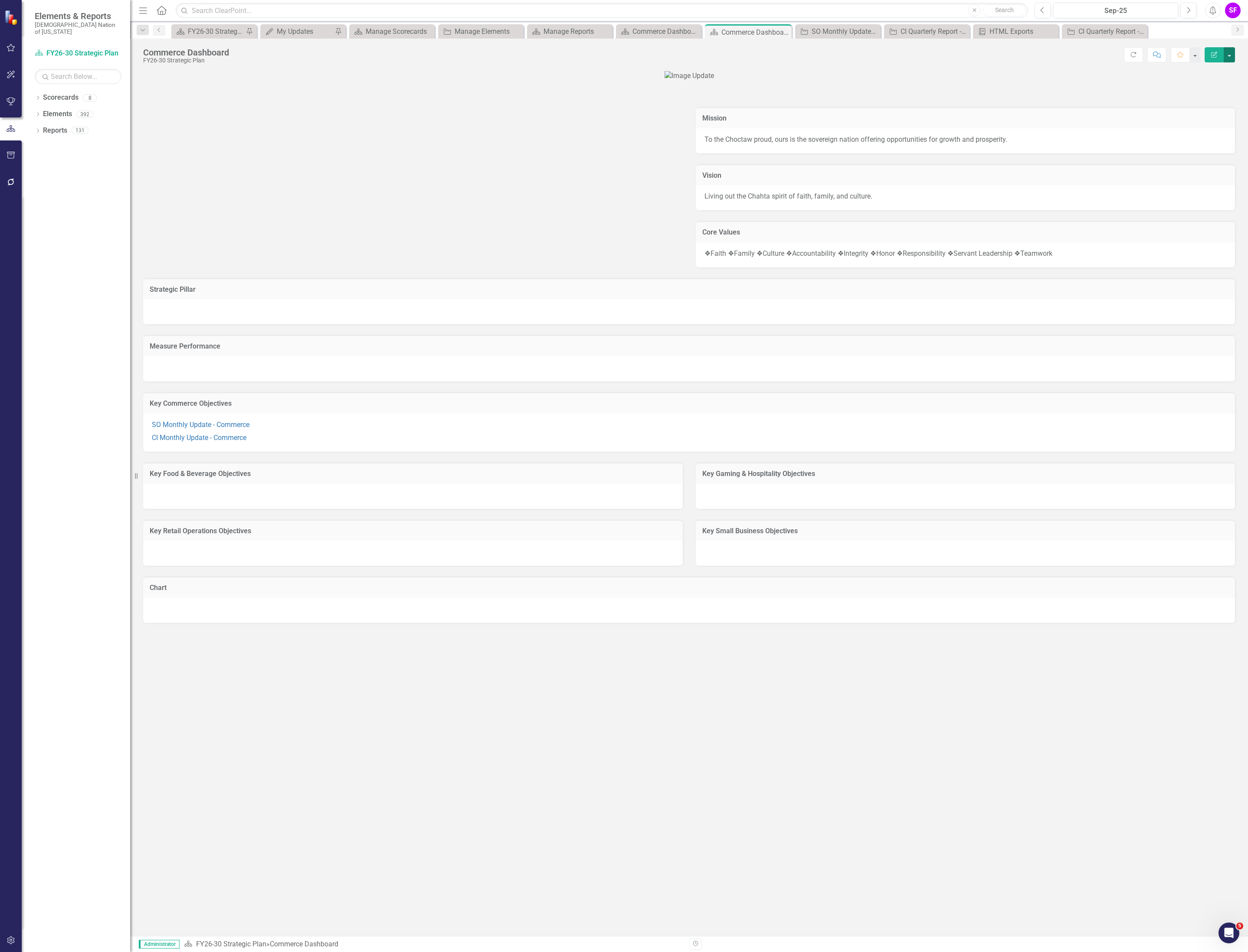
click at [1229, 54] on button "button" at bounding box center [1230, 55] width 12 height 16
click at [1220, 70] on link "Edit Edit Scorecard" at bounding box center [1199, 72] width 70 height 16
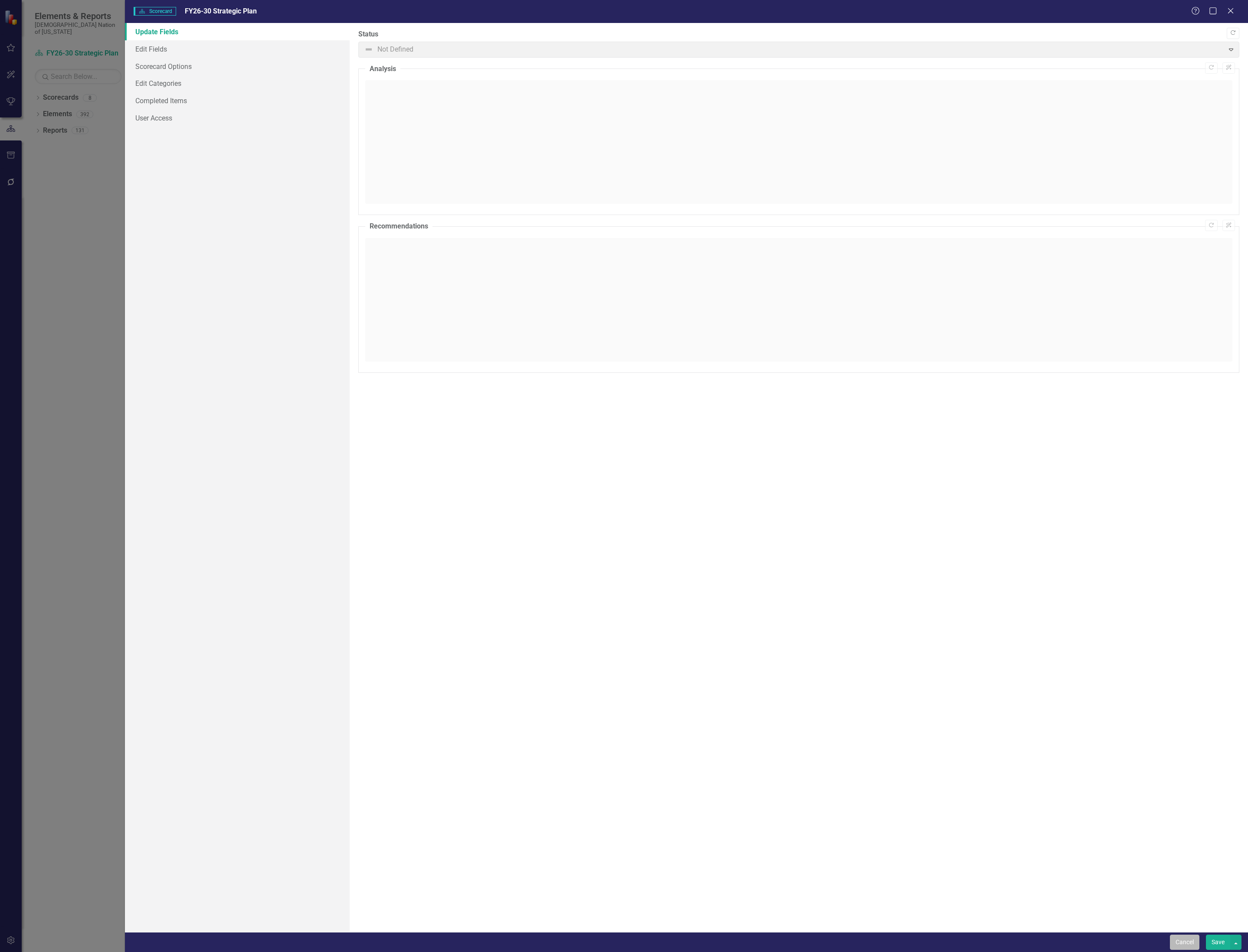
click at [1180, 943] on button "Cancel" at bounding box center [1184, 942] width 29 height 16
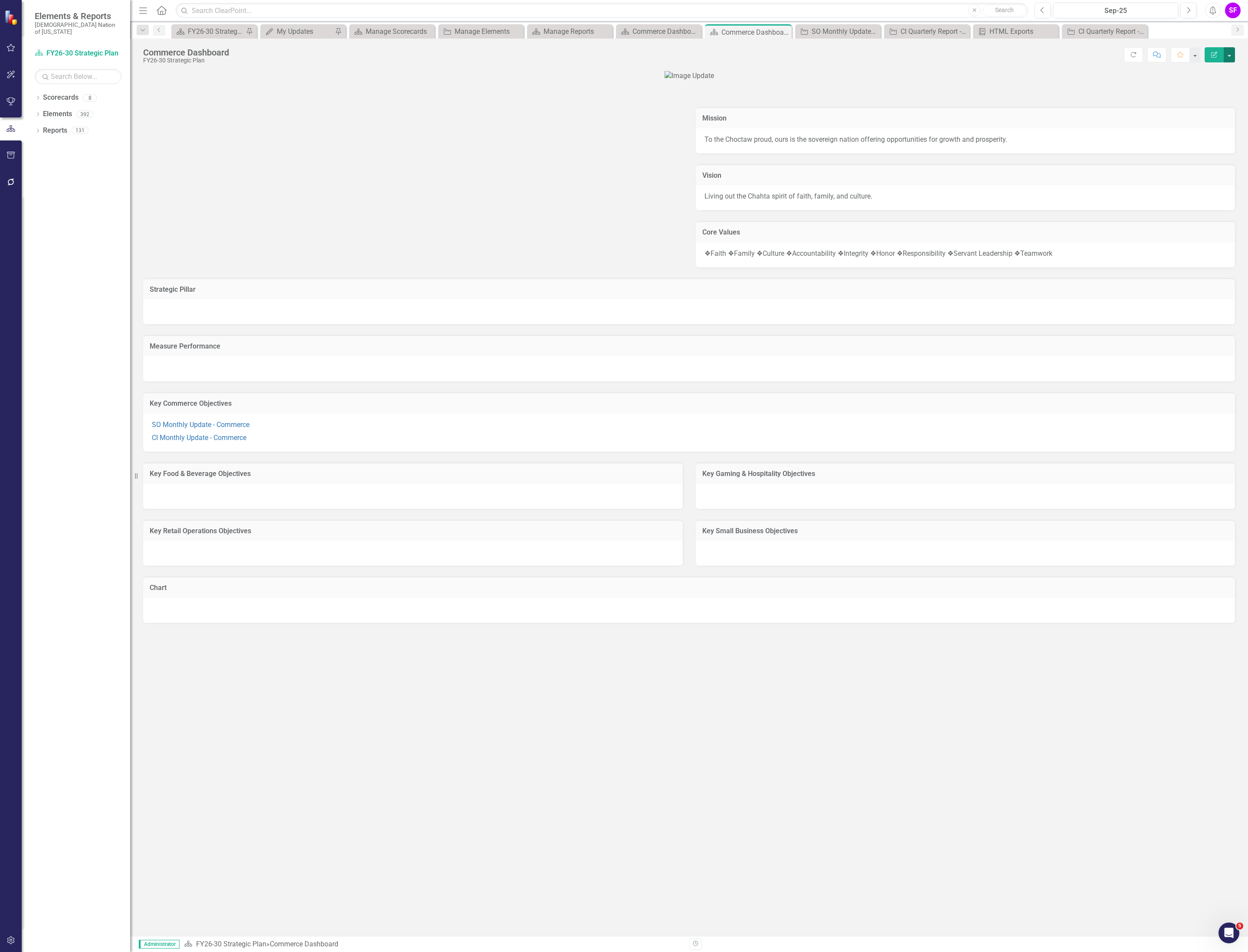
click at [1229, 56] on button "button" at bounding box center [1230, 55] width 12 height 16
click at [1215, 91] on link "Edit Report Edit Layout" at bounding box center [1199, 87] width 70 height 16
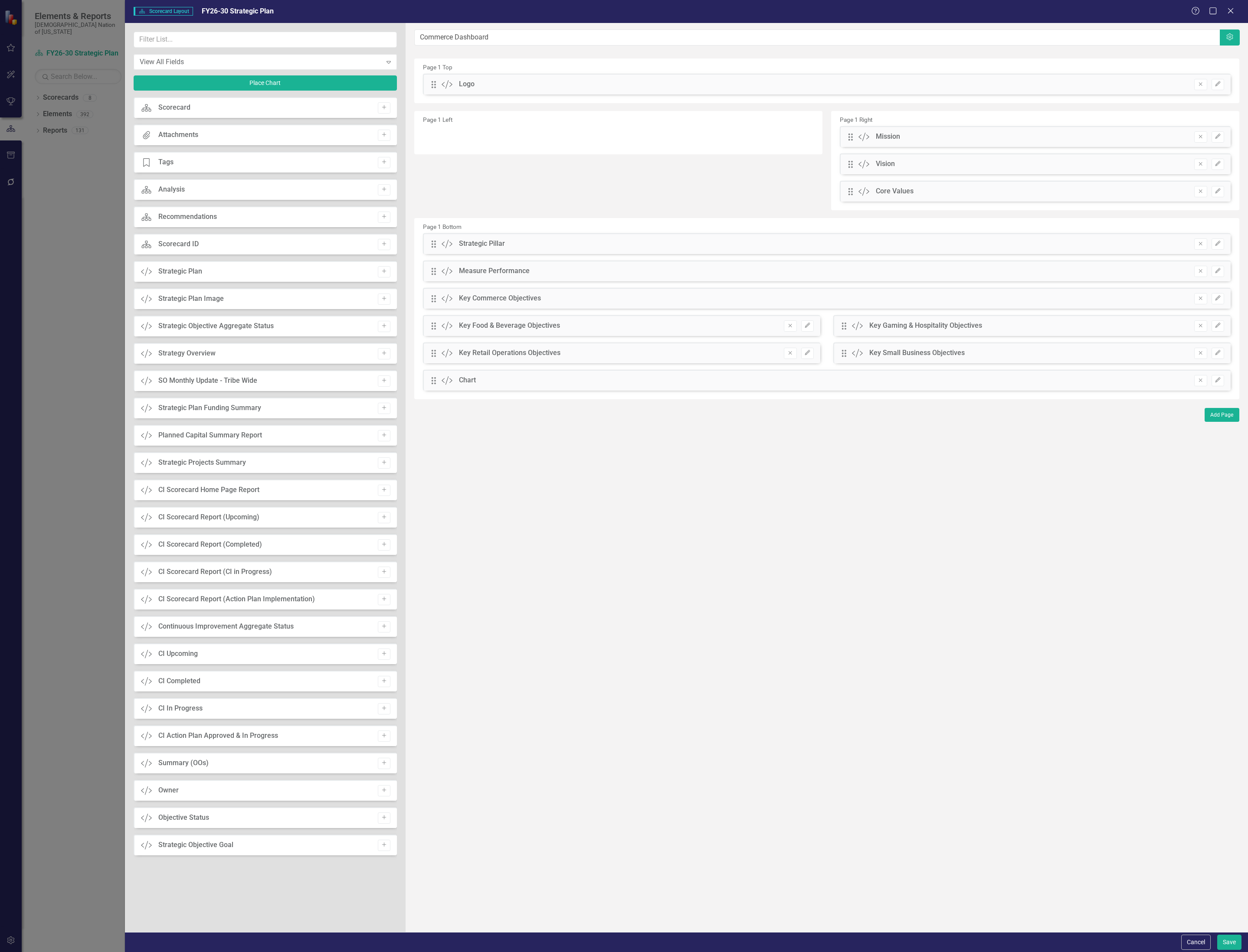
drag, startPoint x: 846, startPoint y: 134, endPoint x: 490, endPoint y: 85, distance: 359.4
click at [490, 85] on div "Page 1 Top Drag Custom Logo Remove Edit Page 1 Left Page 1 Right Drag Custom Mi…" at bounding box center [826, 229] width 825 height 341
drag, startPoint x: 849, startPoint y: 136, endPoint x: 613, endPoint y: 109, distance: 237.5
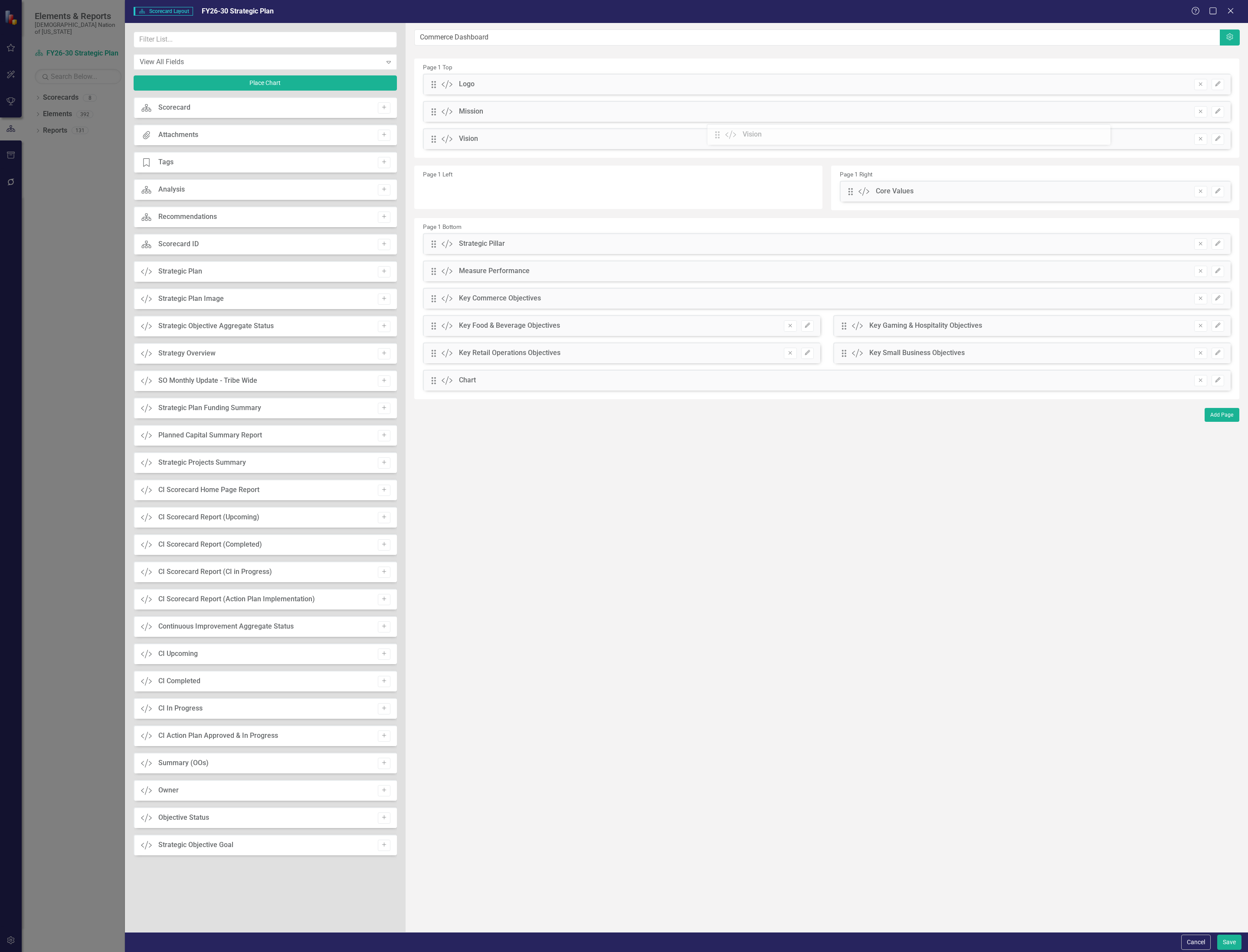
drag, startPoint x: 851, startPoint y: 164, endPoint x: 724, endPoint y: 134, distance: 130.5
drag, startPoint x: 848, startPoint y: 192, endPoint x: 822, endPoint y: 156, distance: 44.4
click at [1227, 935] on button "Save" at bounding box center [1229, 942] width 24 height 16
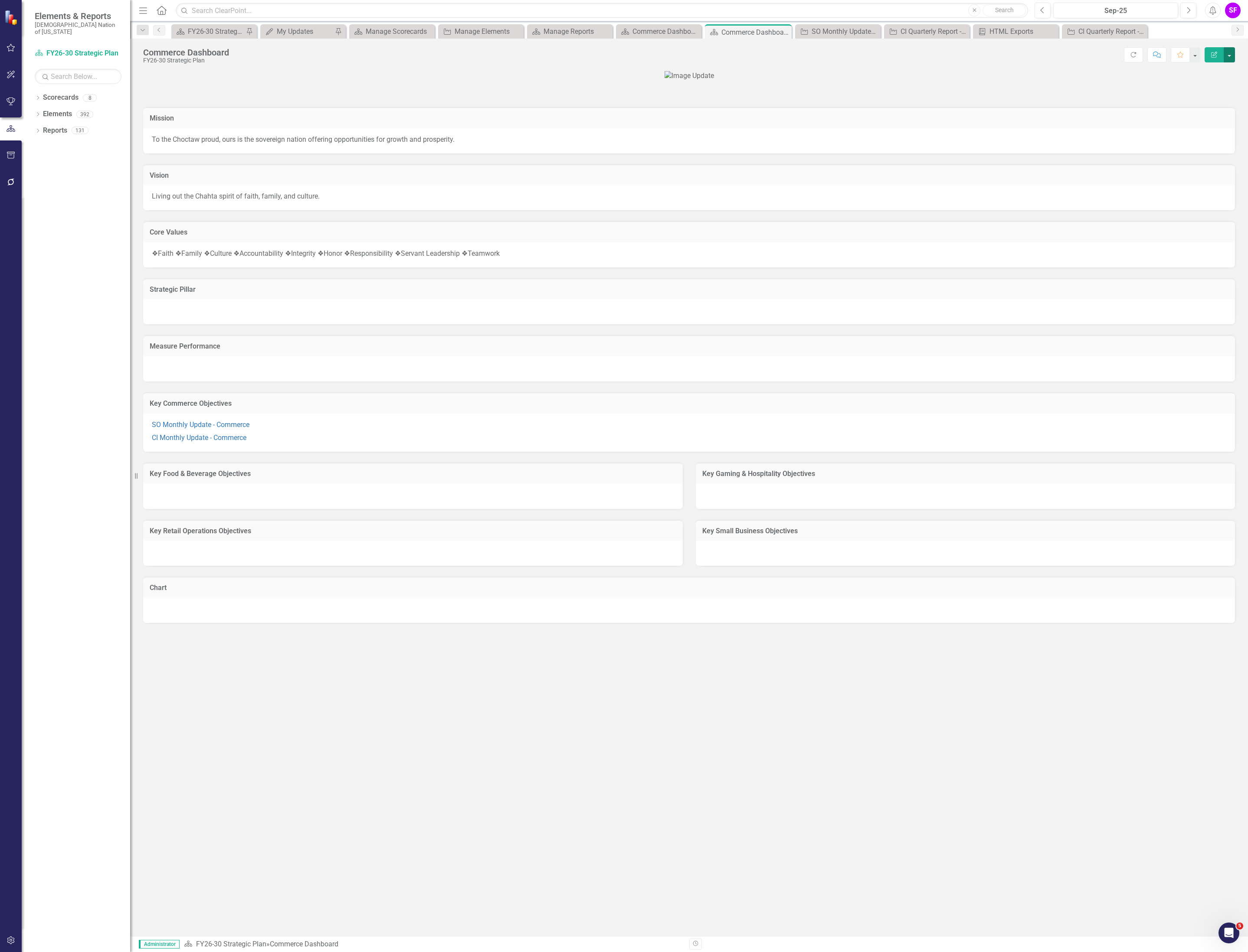
click at [1225, 54] on button "button" at bounding box center [1230, 55] width 12 height 16
click at [1212, 72] on link "Edit Edit Scorecard" at bounding box center [1199, 72] width 70 height 16
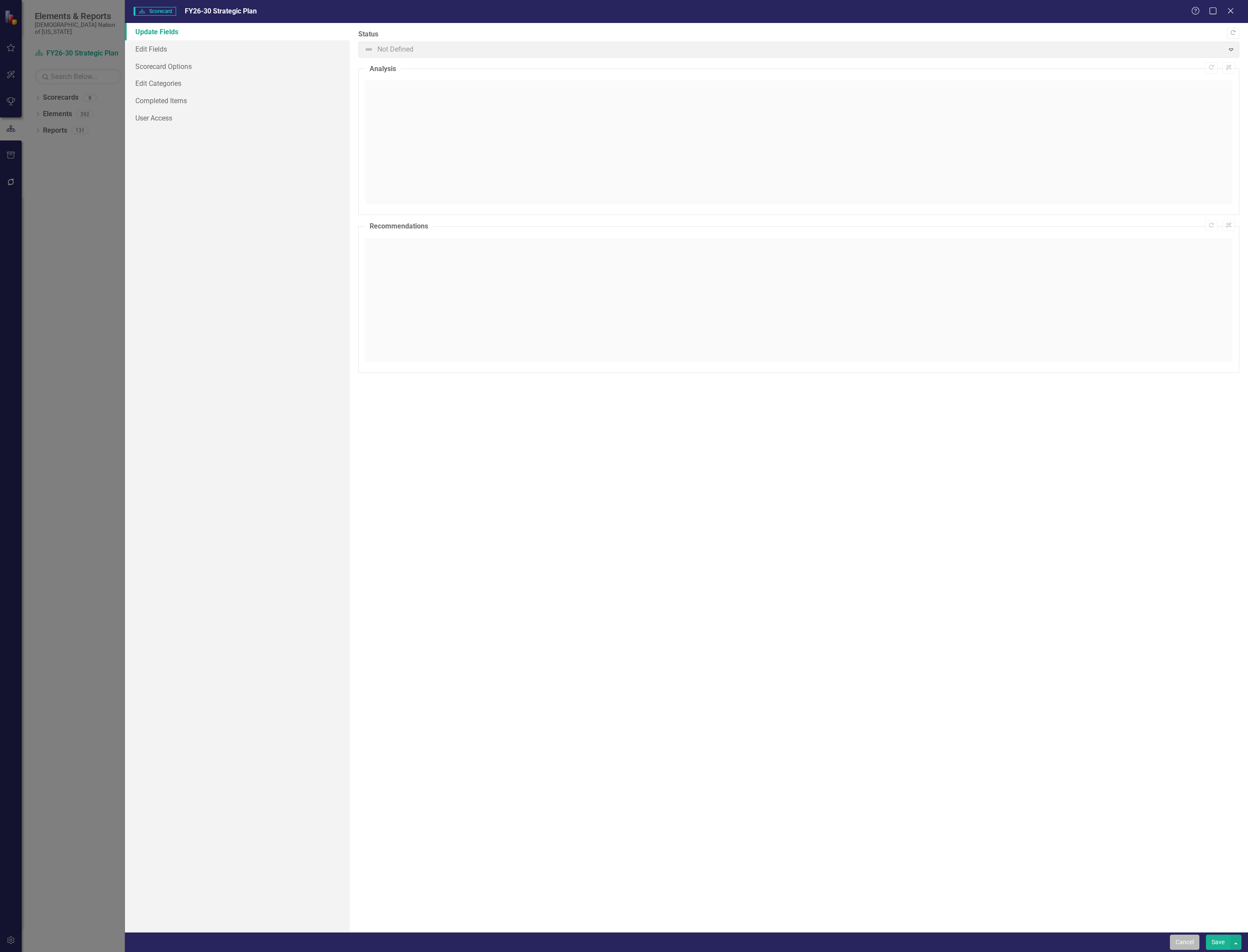
click at [1173, 942] on button "Cancel" at bounding box center [1184, 942] width 29 height 16
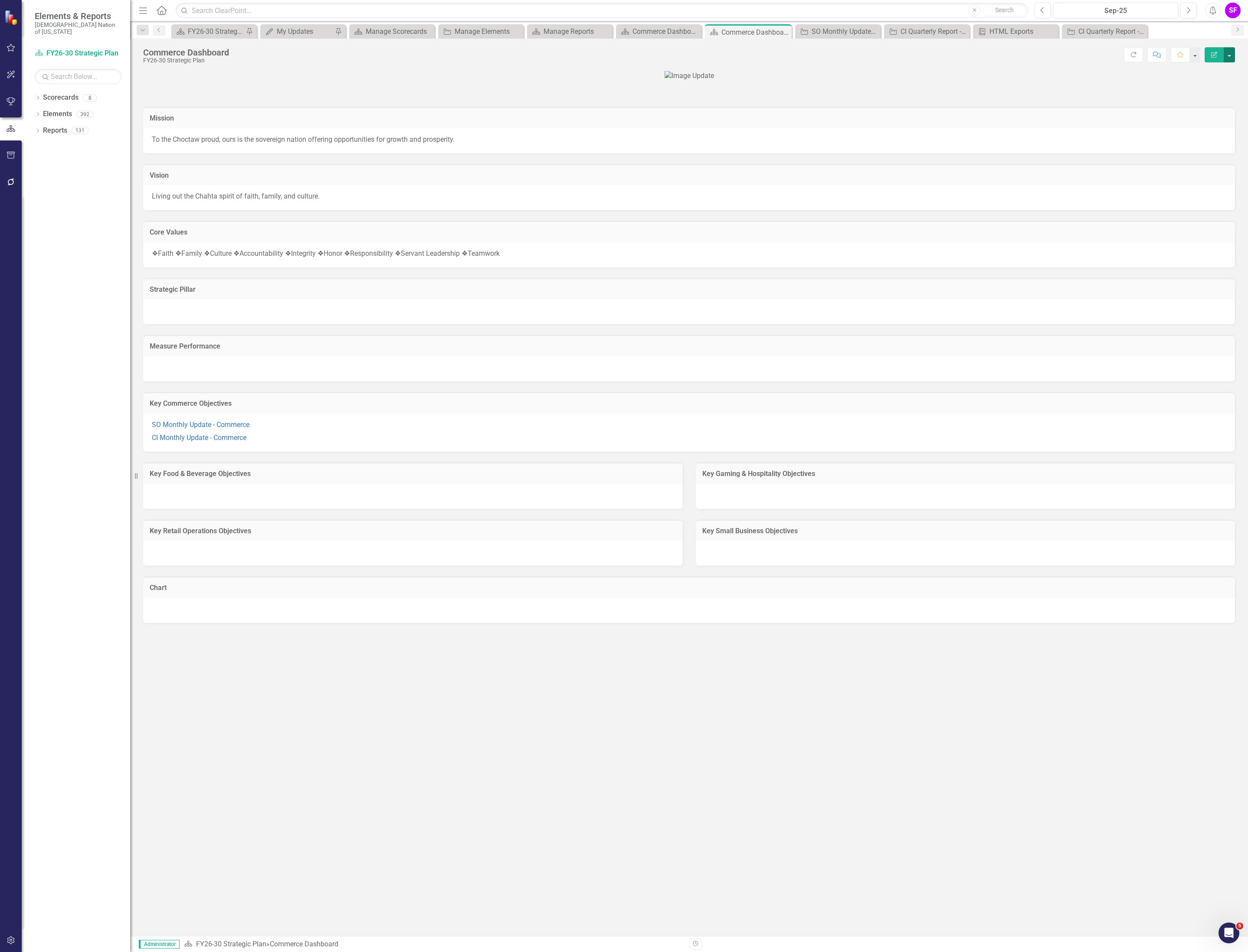
click at [1233, 53] on button "button" at bounding box center [1230, 55] width 12 height 16
click at [1211, 86] on link "Edit Report Edit Layout" at bounding box center [1199, 87] width 70 height 16
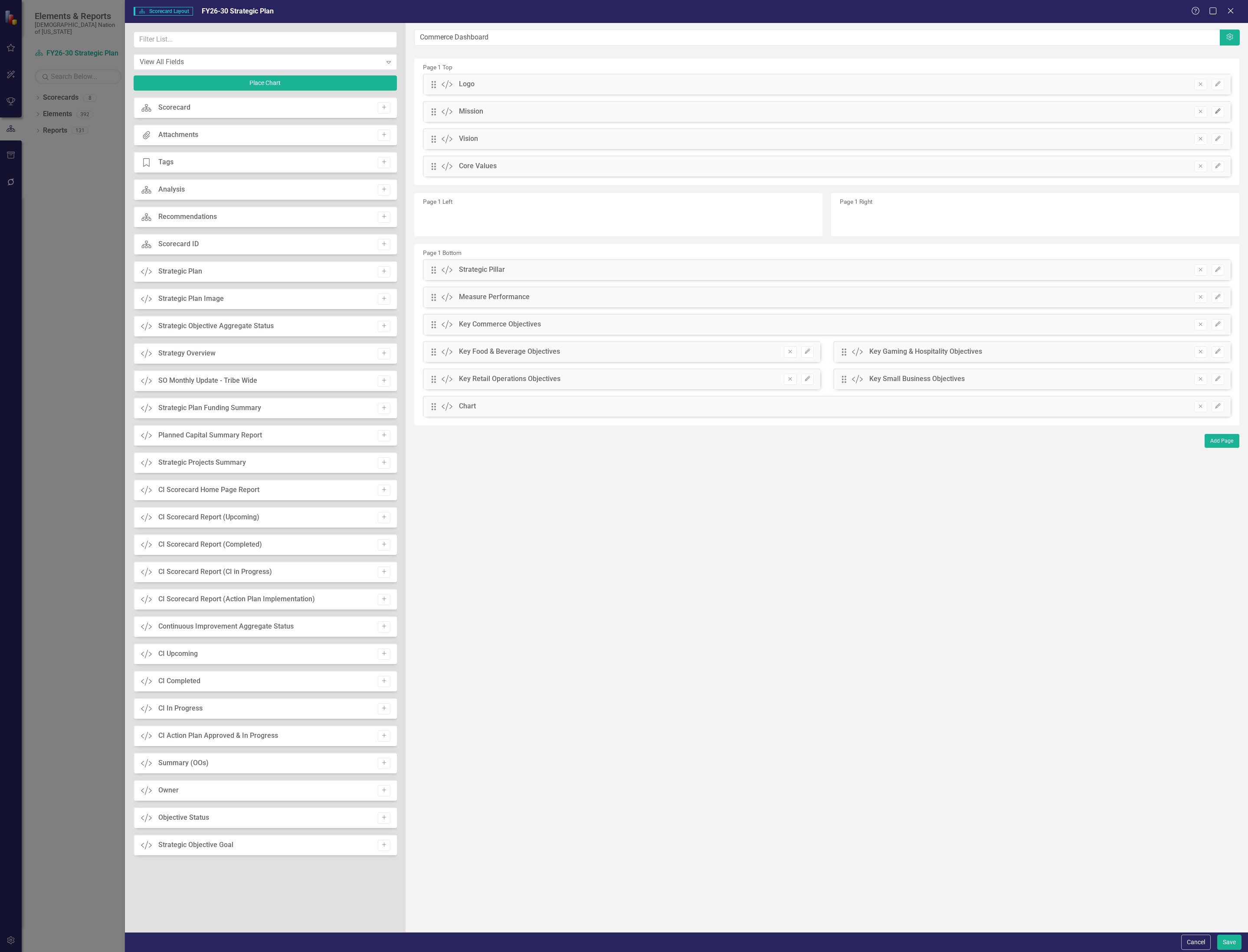
click at [1220, 110] on icon "Edit" at bounding box center [1217, 111] width 7 height 5
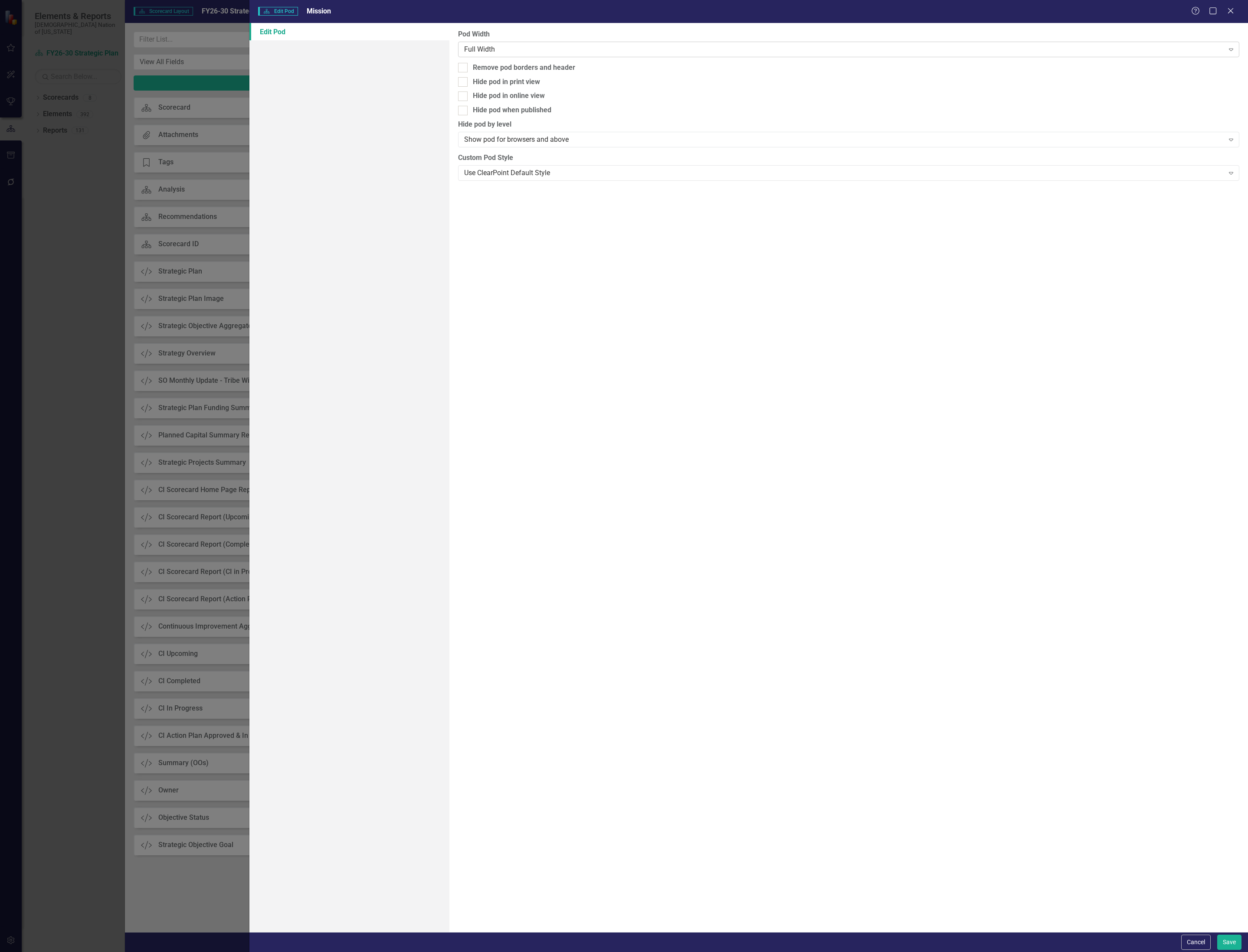
click at [547, 48] on div "Full Width" at bounding box center [845, 49] width 760 height 10
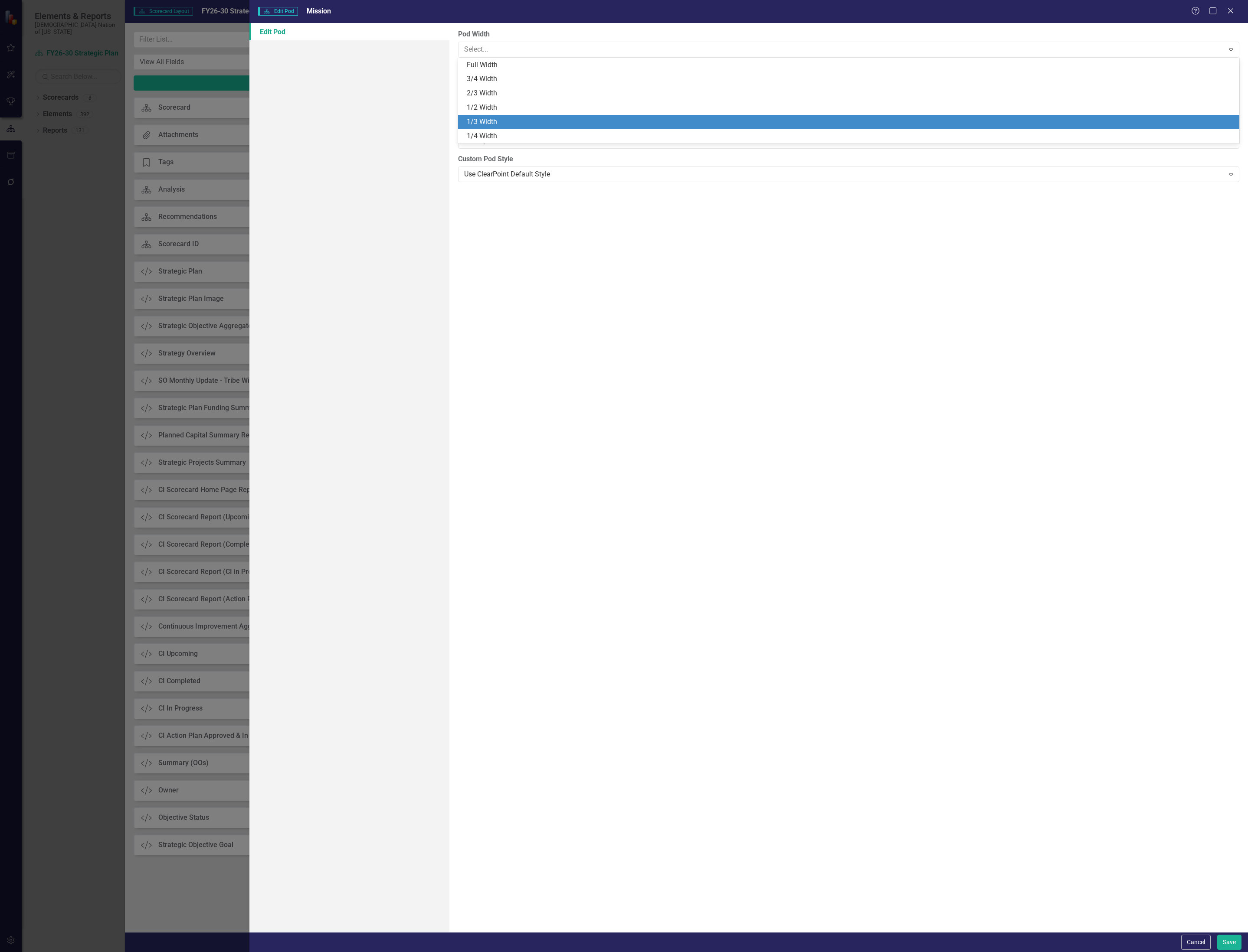
click at [507, 117] on div "1/3 Width" at bounding box center [849, 122] width 767 height 10
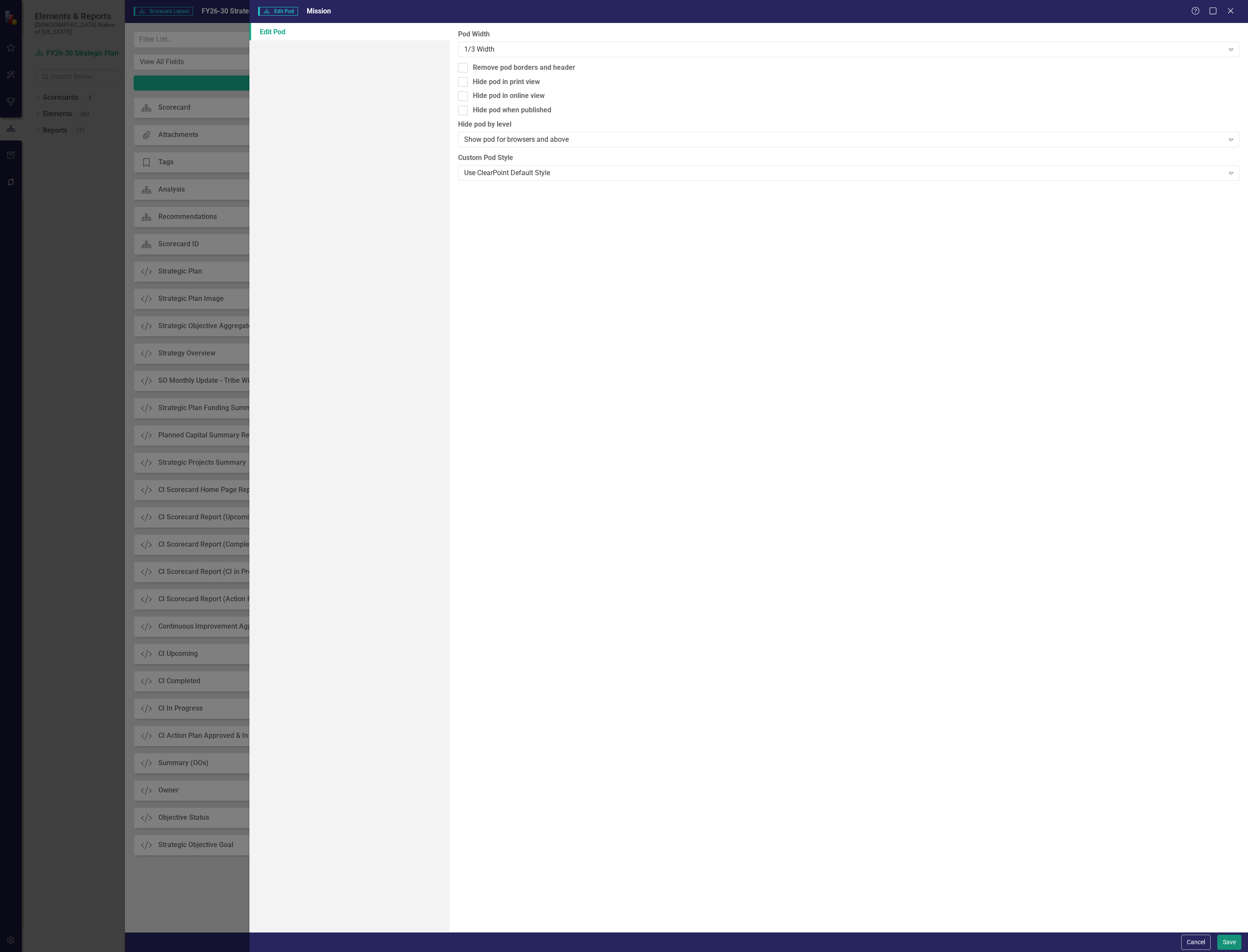
click at [1229, 944] on button "Save" at bounding box center [1229, 942] width 24 height 16
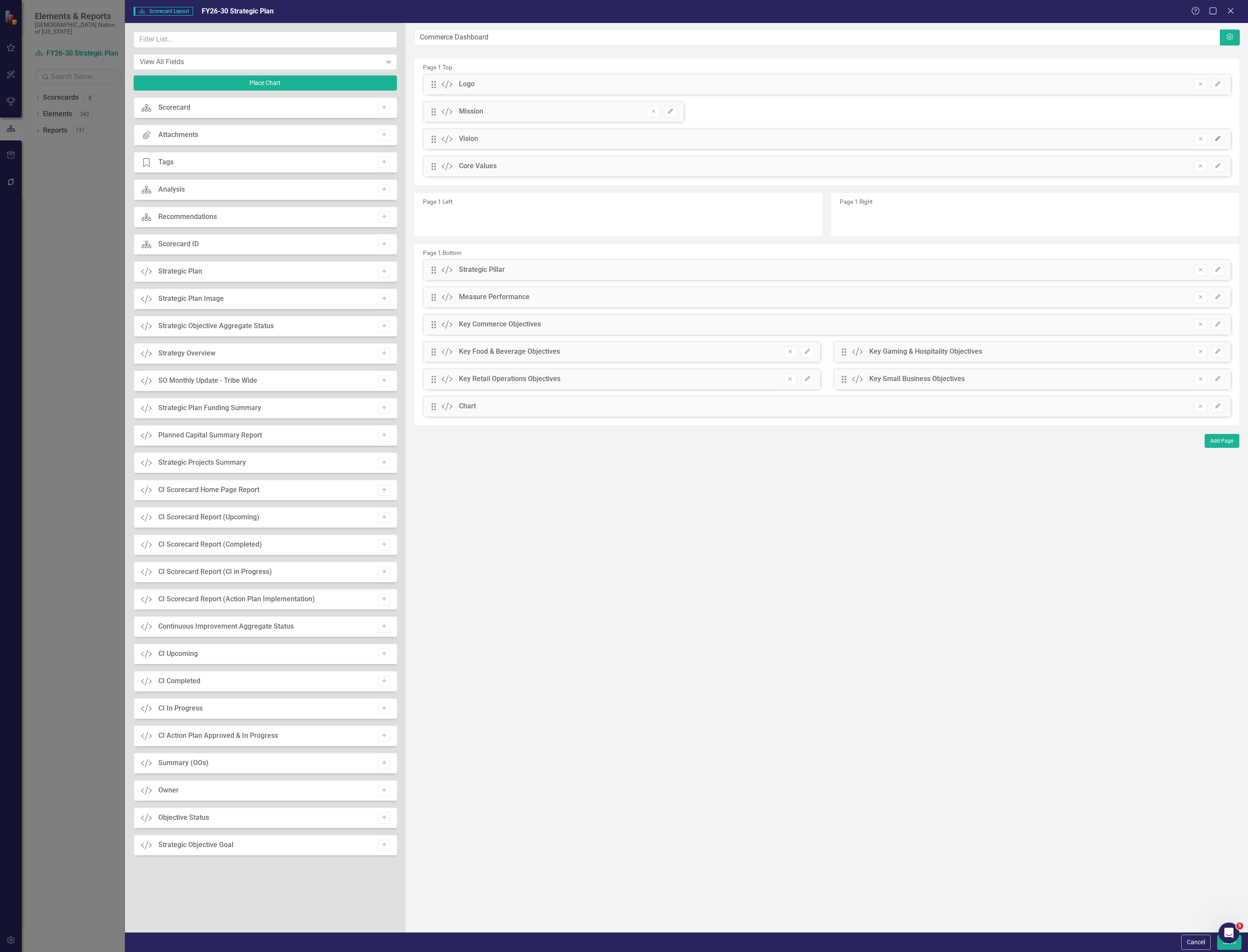
click at [1215, 142] on icon "Edit" at bounding box center [1217, 138] width 7 height 5
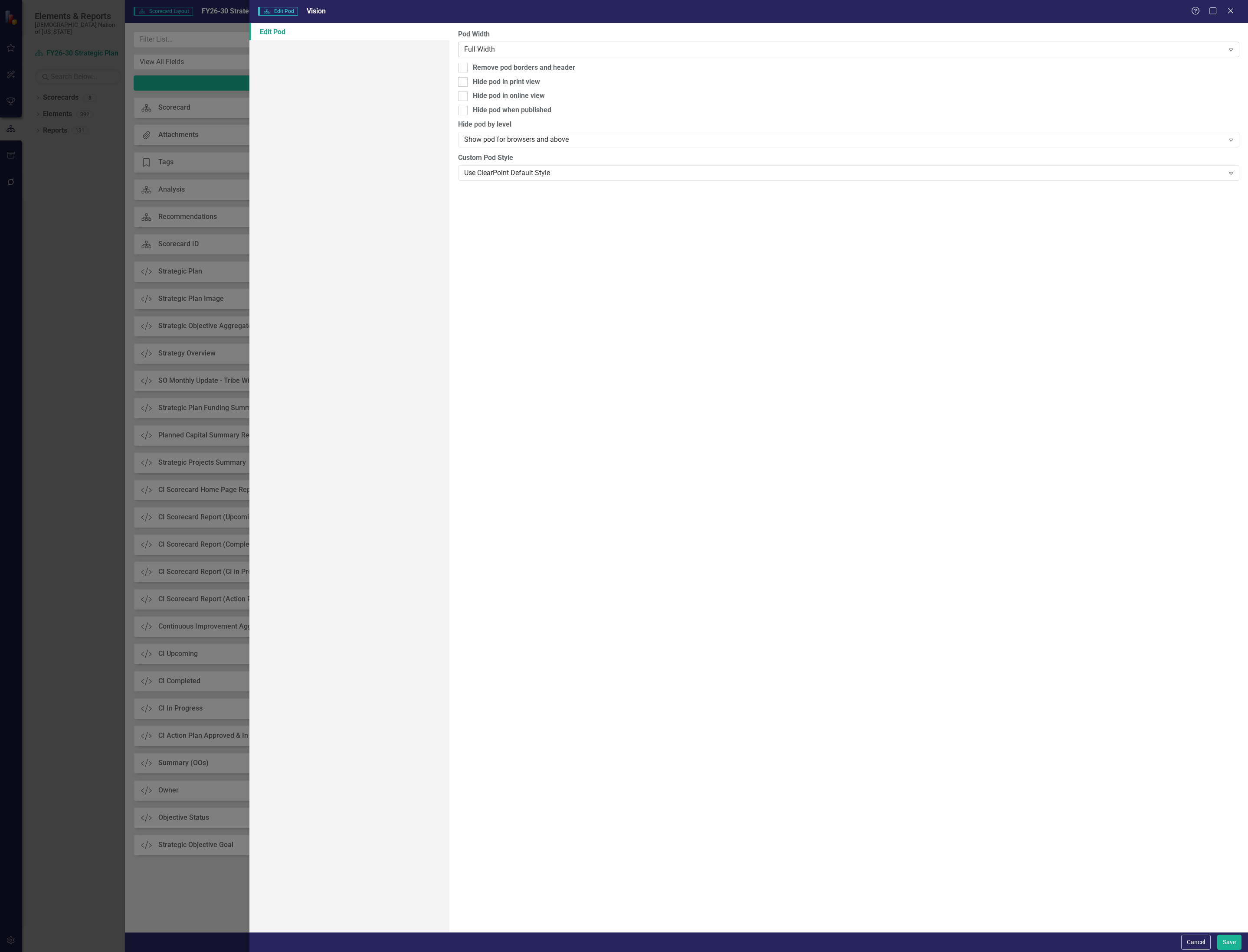
click at [525, 43] on div "Full Width Expand" at bounding box center [848, 49] width 781 height 16
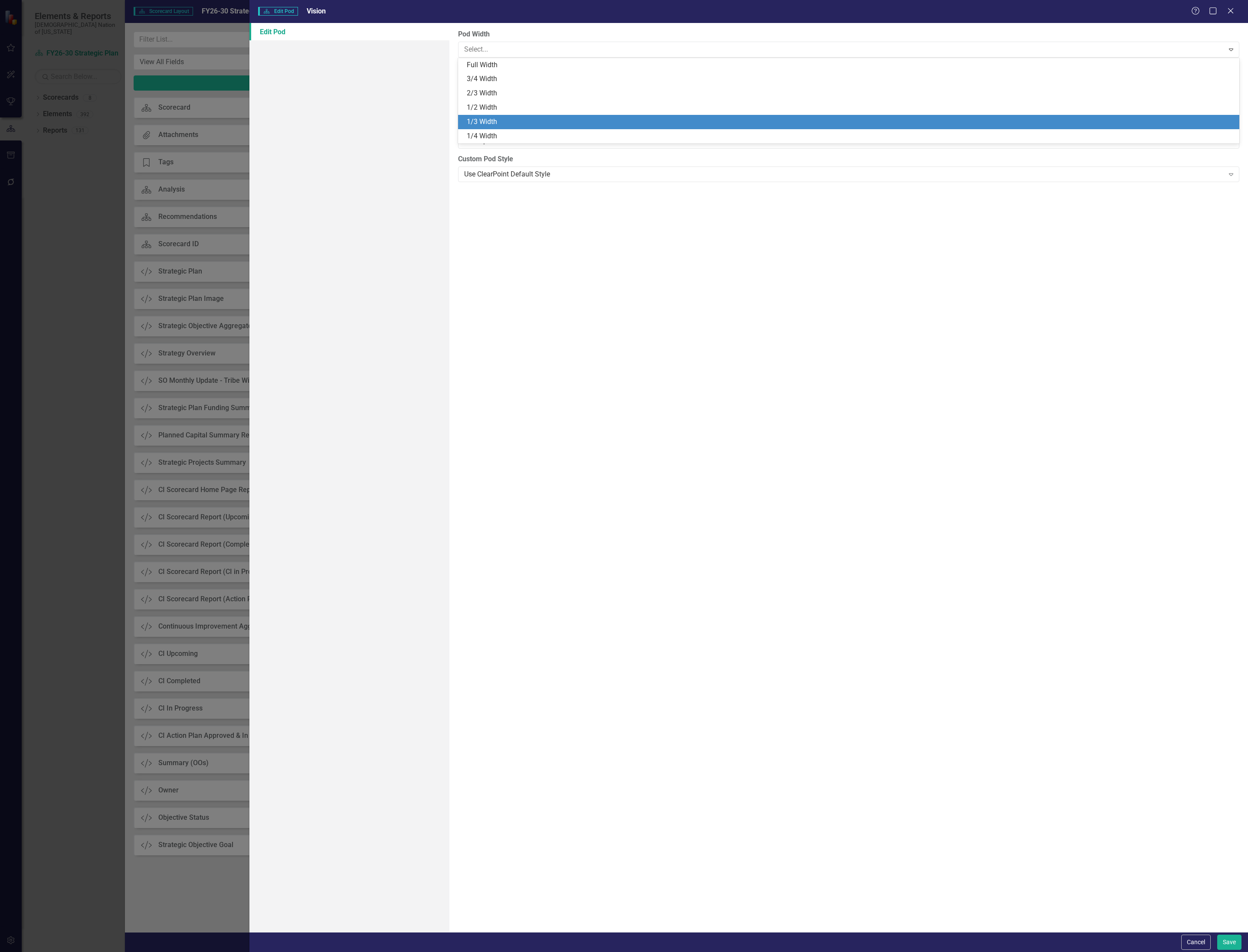
click at [513, 115] on div "1/3 Width" at bounding box center [848, 122] width 781 height 15
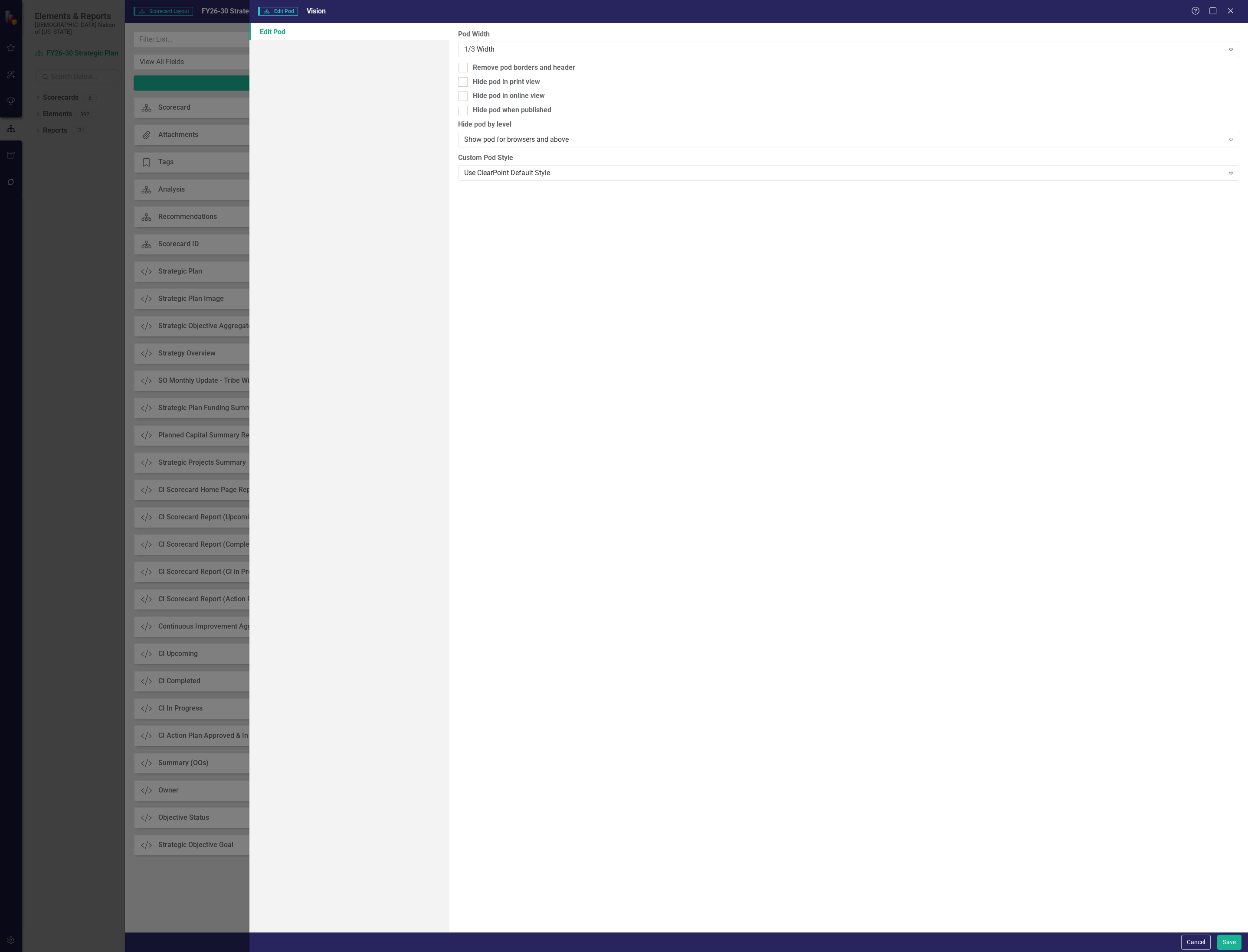
click at [1220, 951] on div "Cancel Save" at bounding box center [749, 942] width 999 height 20
click at [1220, 945] on button "Save" at bounding box center [1229, 942] width 24 height 16
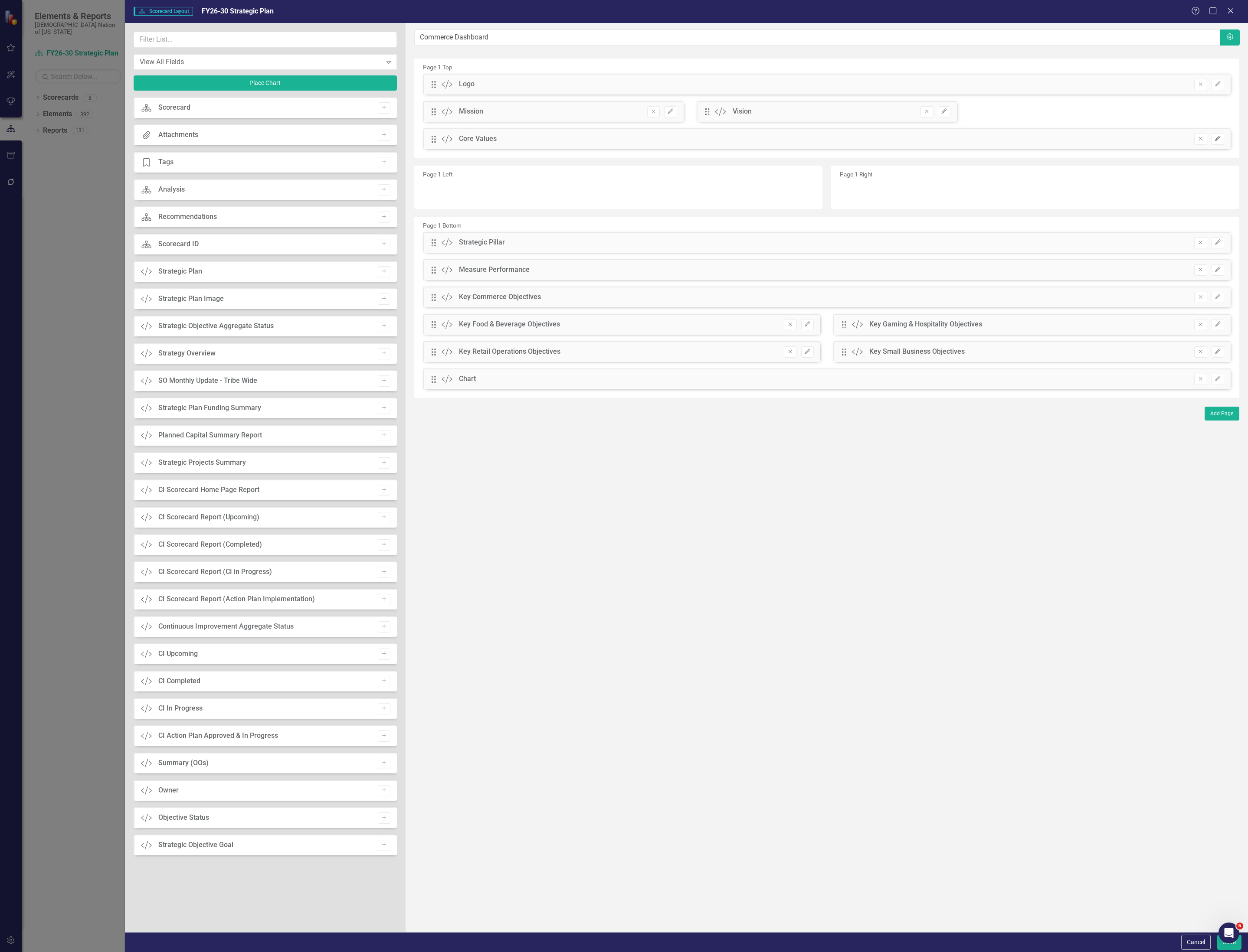
click at [1218, 135] on button "Edit" at bounding box center [1217, 140] width 13 height 12
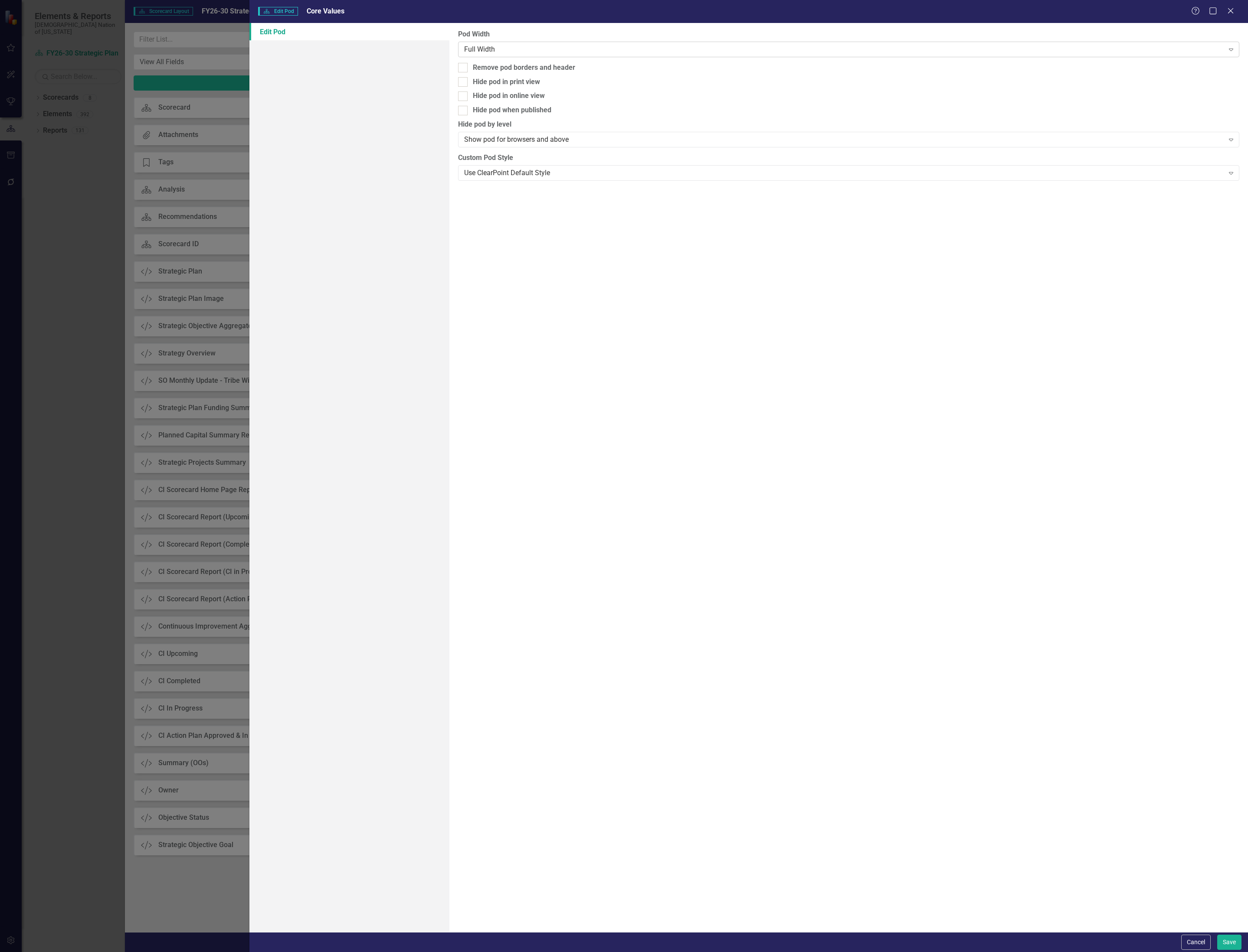
click at [555, 48] on div "Full Width" at bounding box center [845, 49] width 760 height 10
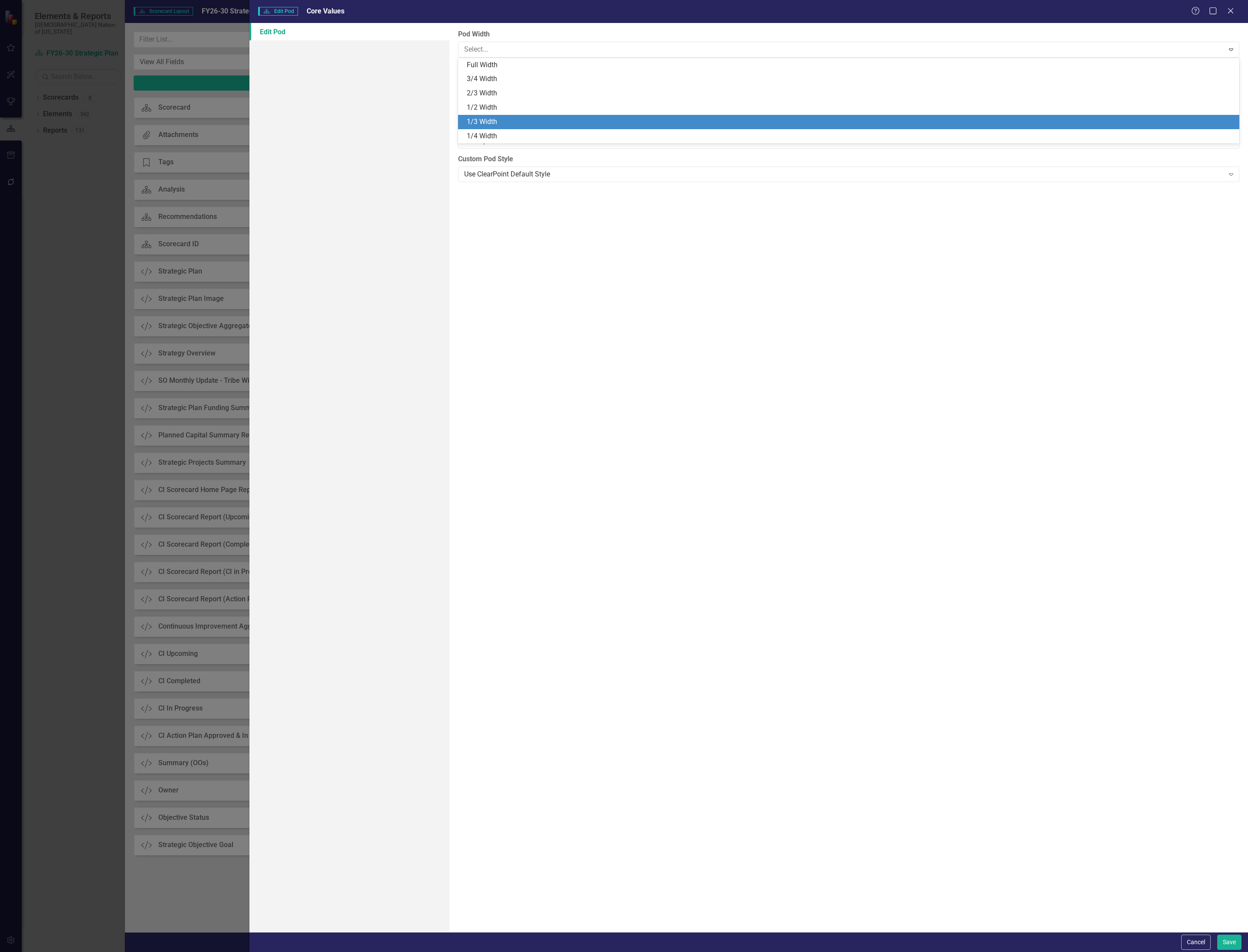
drag, startPoint x: 539, startPoint y: 111, endPoint x: 538, endPoint y: 119, distance: 8.1
click at [538, 119] on div "Full Width 3/4 Width 2/3 Width 1/2 Width 1/3 Width 1/4 Width" at bounding box center [848, 101] width 781 height 85
click at [538, 119] on div "1/3 Width" at bounding box center [849, 122] width 767 height 10
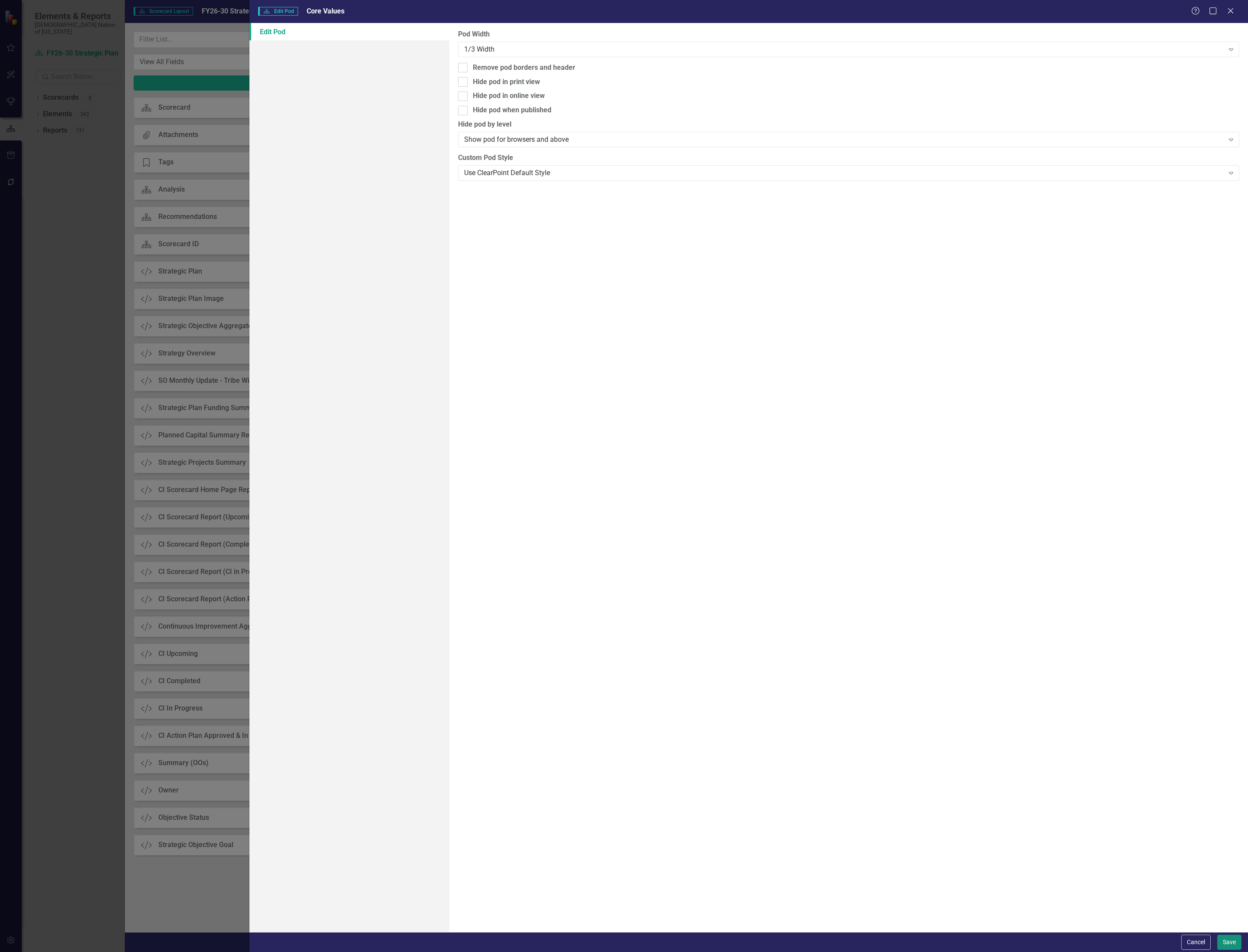
click at [1229, 945] on button "Save" at bounding box center [1229, 942] width 24 height 16
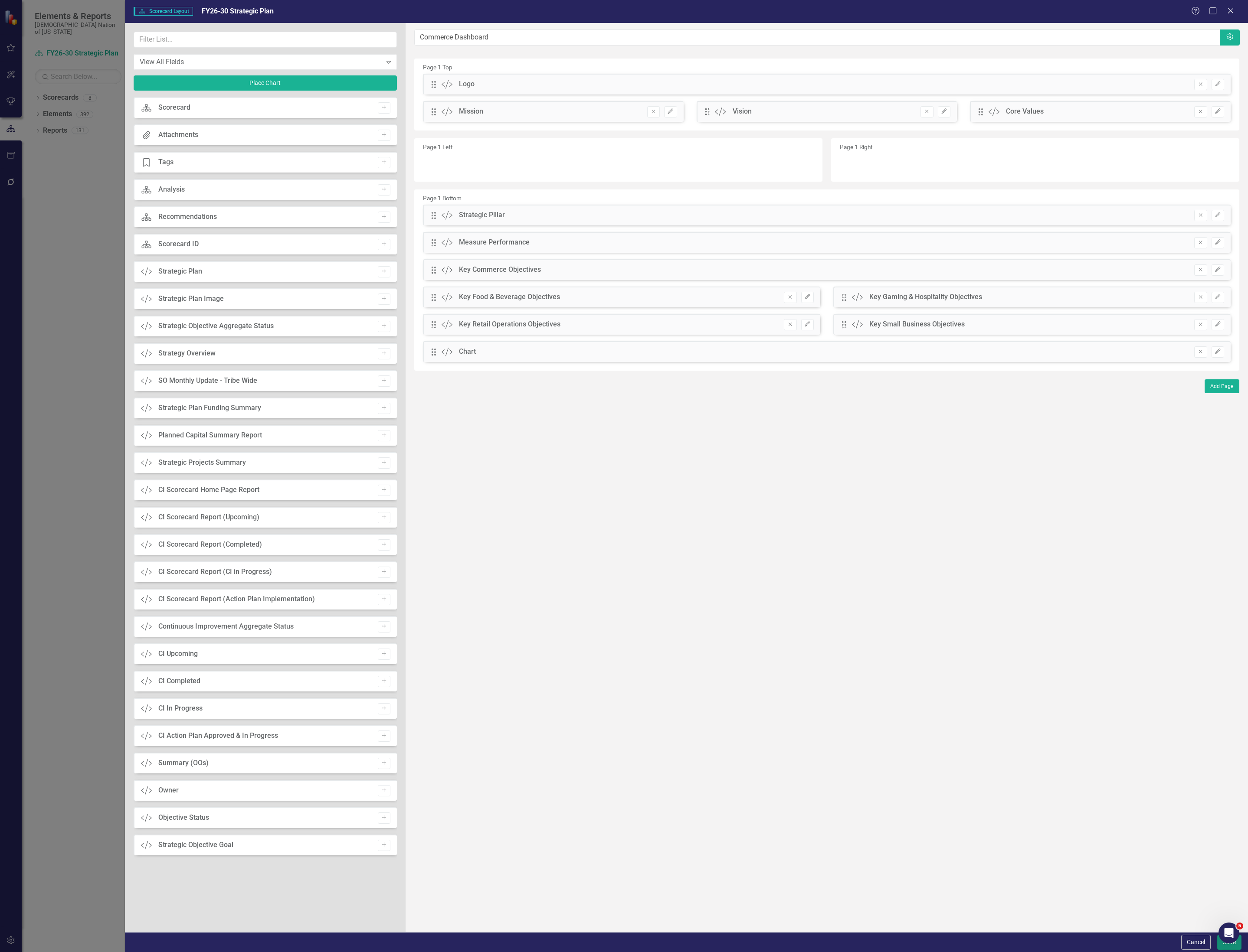
click at [1219, 948] on button "Save" at bounding box center [1229, 942] width 24 height 16
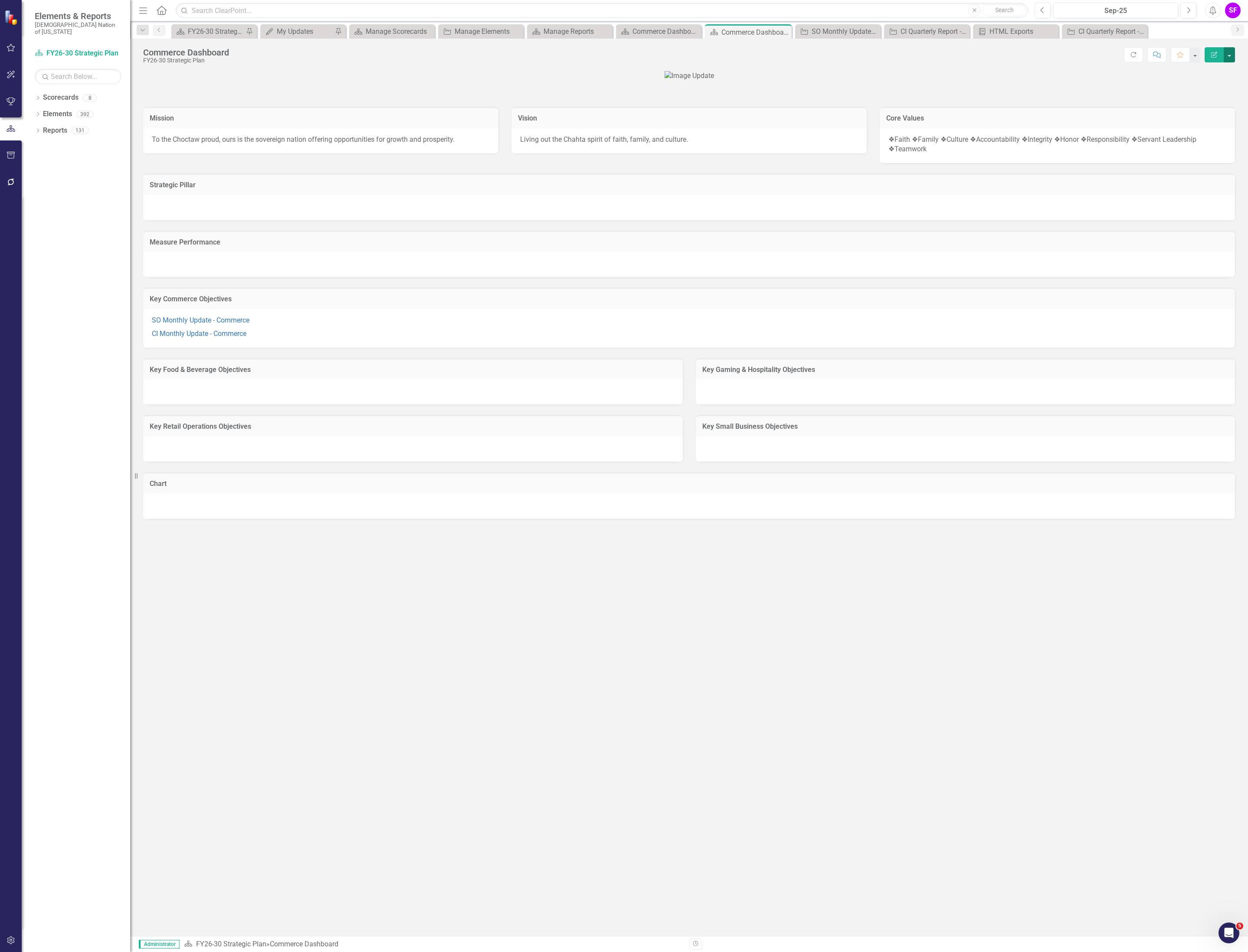
click at [1233, 56] on button "button" at bounding box center [1230, 55] width 12 height 16
click at [1087, 155] on p "❖Faith ❖Family ❖Culture ❖Accountability ❖Integrity ❖Honor ❖Responsibility ❖Serv…" at bounding box center [1057, 144] width 337 height 20
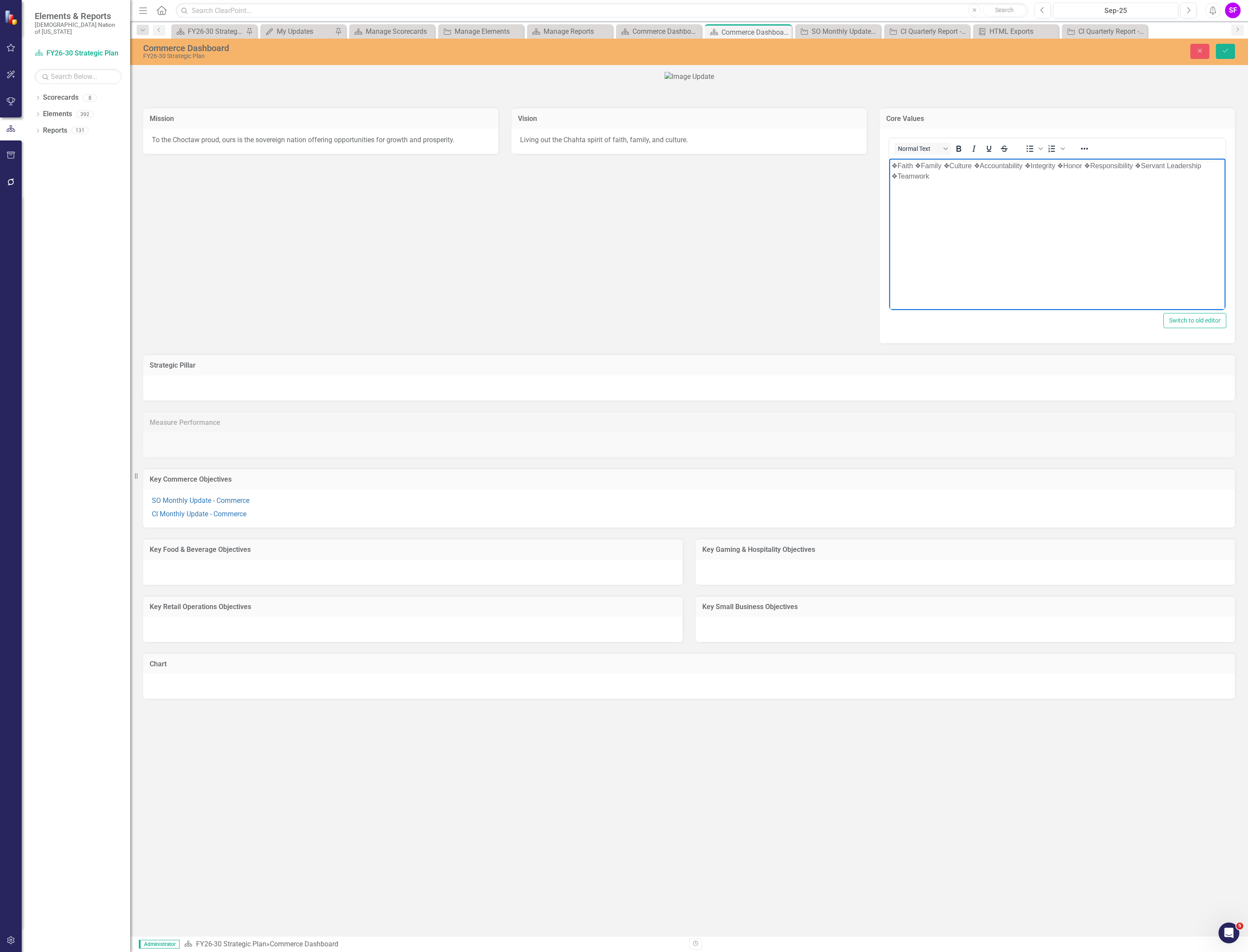
click at [896, 166] on p "❖Faith ❖Family ❖Culture ❖Accountability ❖Integrity ❖Honor ❖Responsibility ❖Serv…" at bounding box center [1057, 170] width 332 height 20
click at [944, 155] on button "Normal Text" at bounding box center [922, 148] width 56 height 13
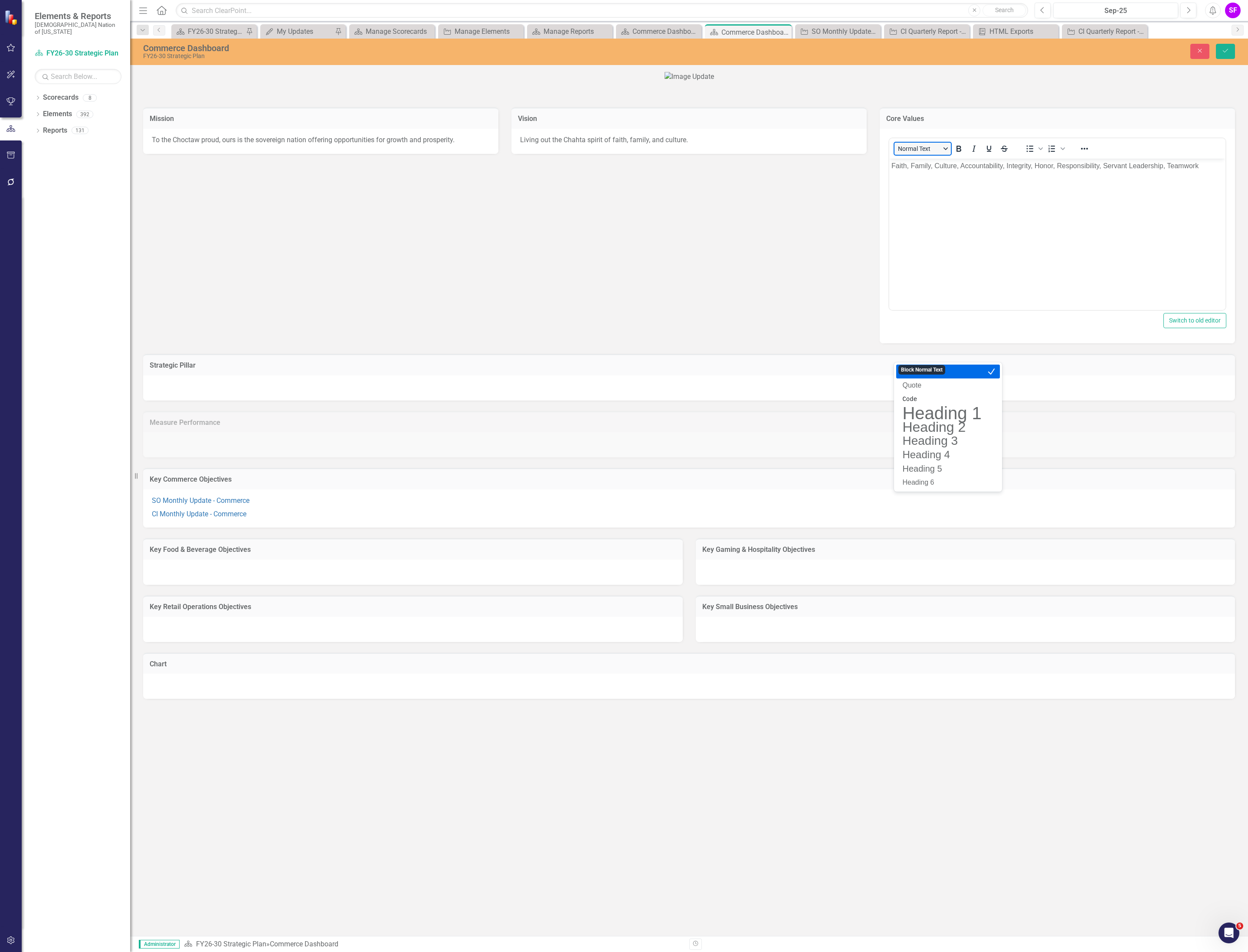
click at [944, 155] on button "Normal Text" at bounding box center [922, 148] width 56 height 13
click at [1222, 46] on button "Save" at bounding box center [1226, 51] width 19 height 16
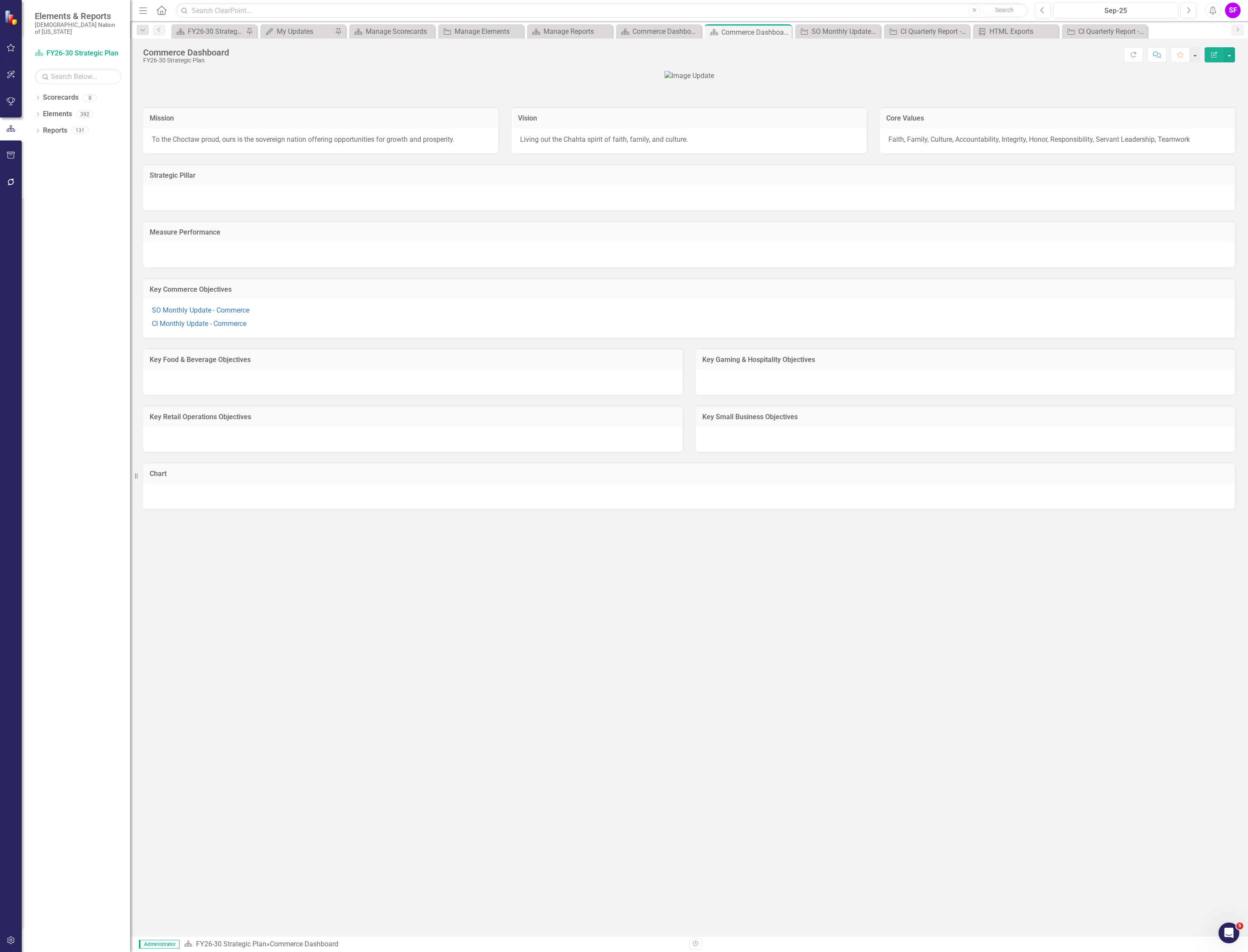
click at [377, 153] on div "To the Choctaw proud, ours is the sovereign nation offering opportunities for g…" at bounding box center [321, 141] width 355 height 25
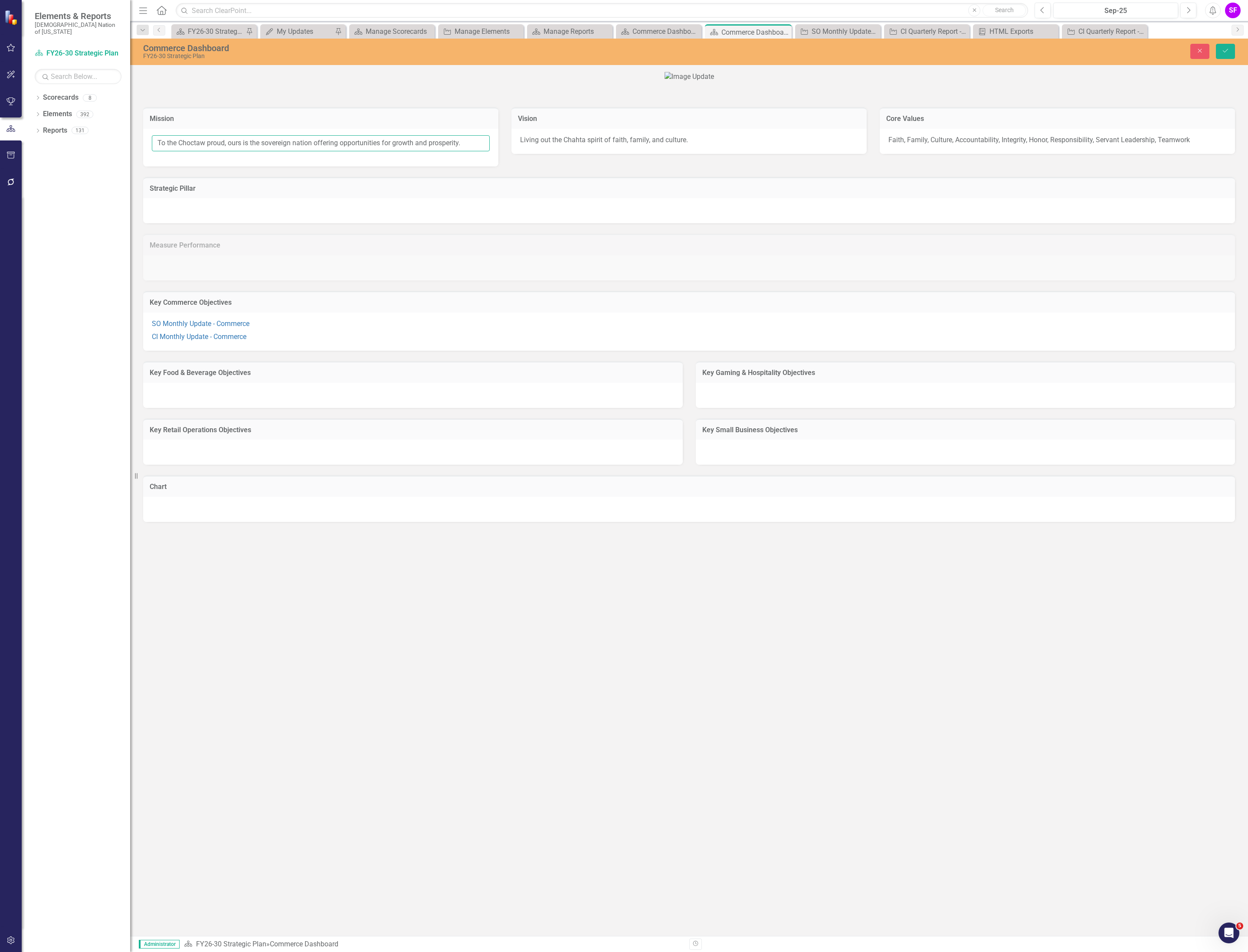
click at [462, 151] on input "To the Choctaw proud, ours is the sovereign nation offering opportunities for g…" at bounding box center [321, 143] width 337 height 16
click at [657, 143] on span "Living out the Chahta spirit of faith, family, and culture." at bounding box center [603, 140] width 168 height 8
click at [752, 151] on input "Living out the Chahta spirit of faith, family, and culture." at bounding box center [688, 143] width 337 height 16
click at [996, 145] on p "Faith, Family, Culture, Accountability, Integrity, Honor, Responsibility, Serva…" at bounding box center [1057, 141] width 337 height 10
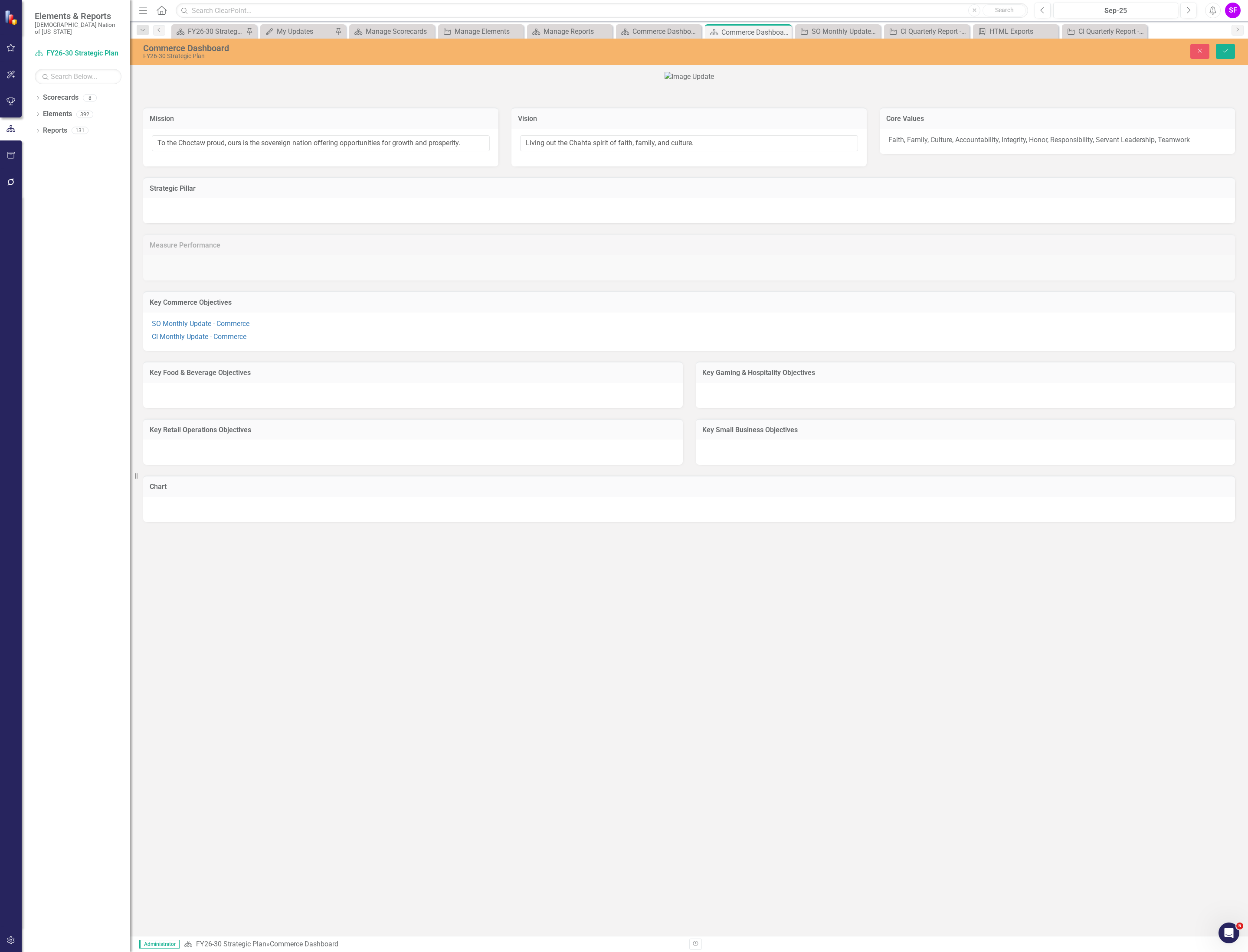
click at [996, 145] on p "Faith, Family, Culture, Accountability, Integrity, Honor, Responsibility, Serva…" at bounding box center [1057, 141] width 337 height 10
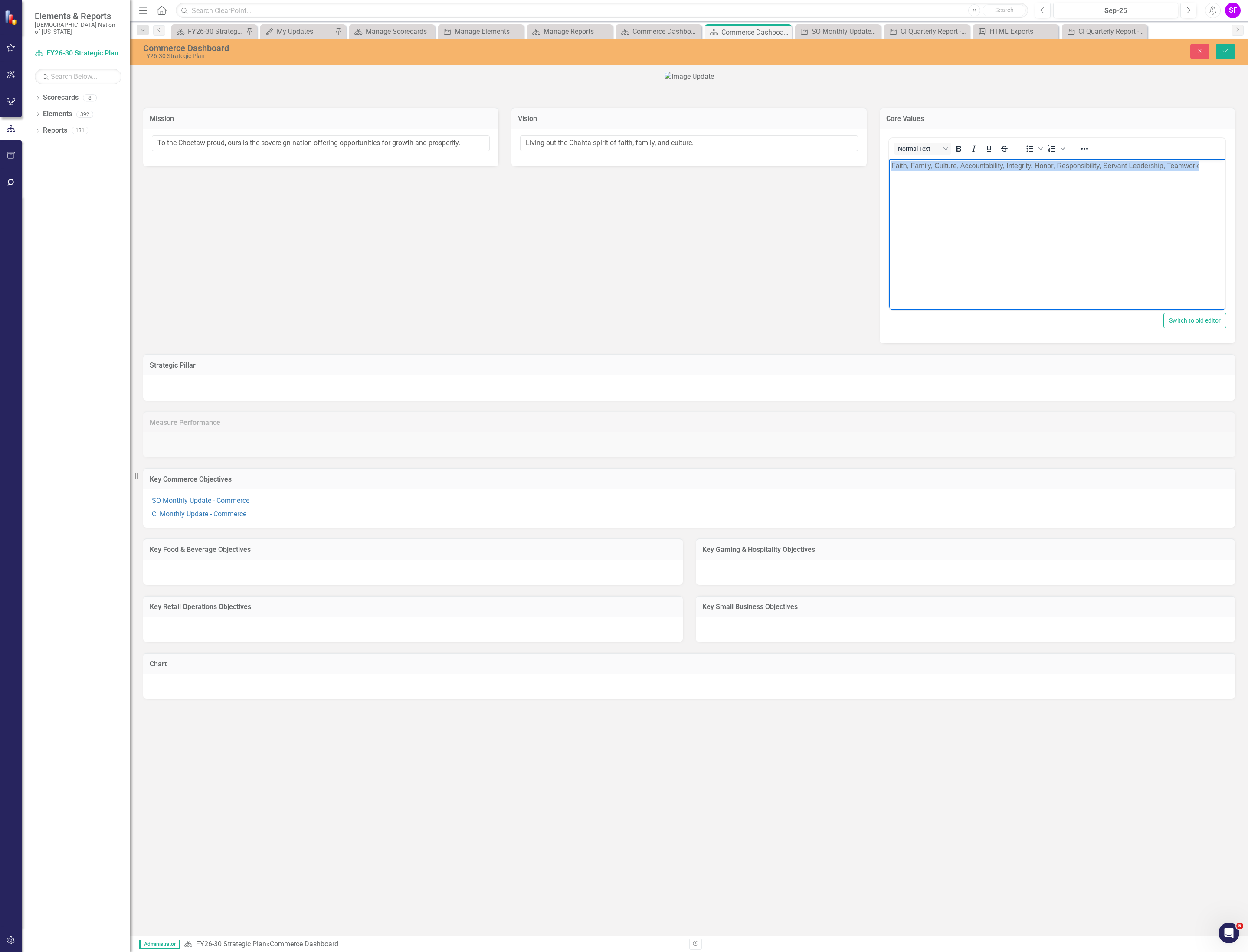
drag, startPoint x: 1204, startPoint y: 170, endPoint x: 1737, endPoint y: 536, distance: 646.6
click at [889, 170] on html "Faith, Family, Culture, Accountability, Integrity, Honor, Responsibility, Serva…" at bounding box center [1057, 223] width 336 height 130
click at [1221, 47] on button "Save" at bounding box center [1226, 51] width 19 height 16
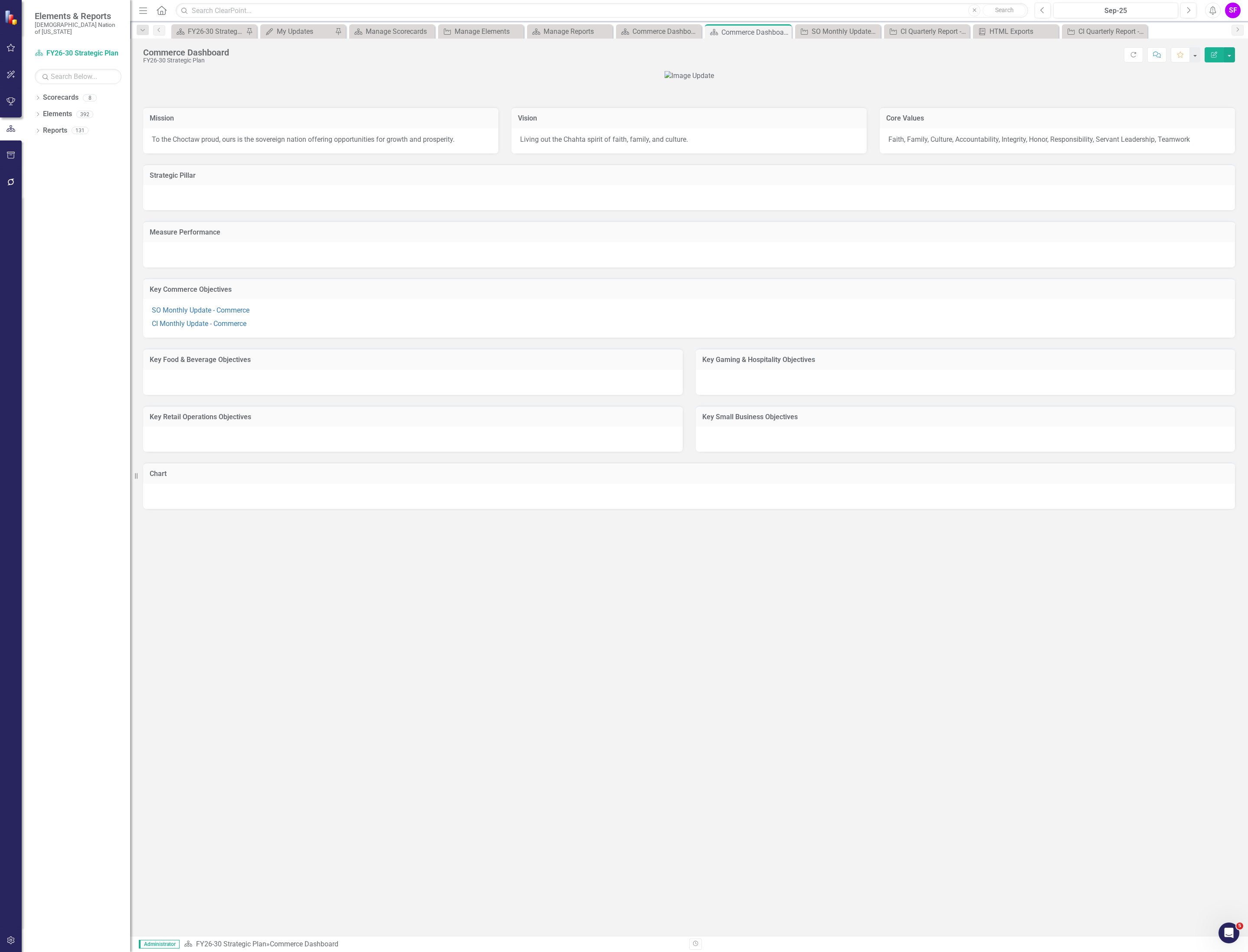
click at [334, 395] on div at bounding box center [413, 382] width 539 height 25
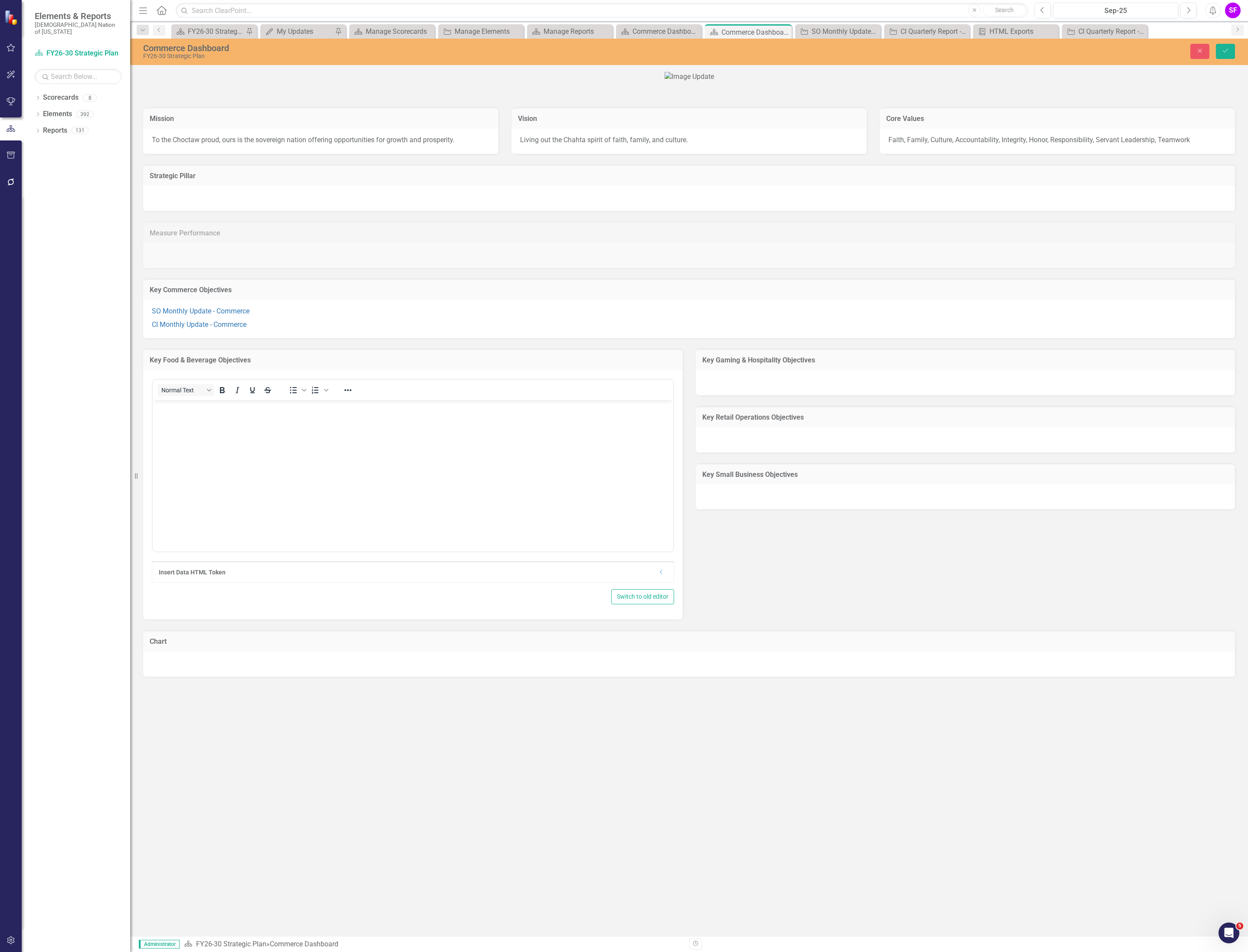
click at [658, 576] on div "Dropdown" at bounding box center [660, 572] width 7 height 8
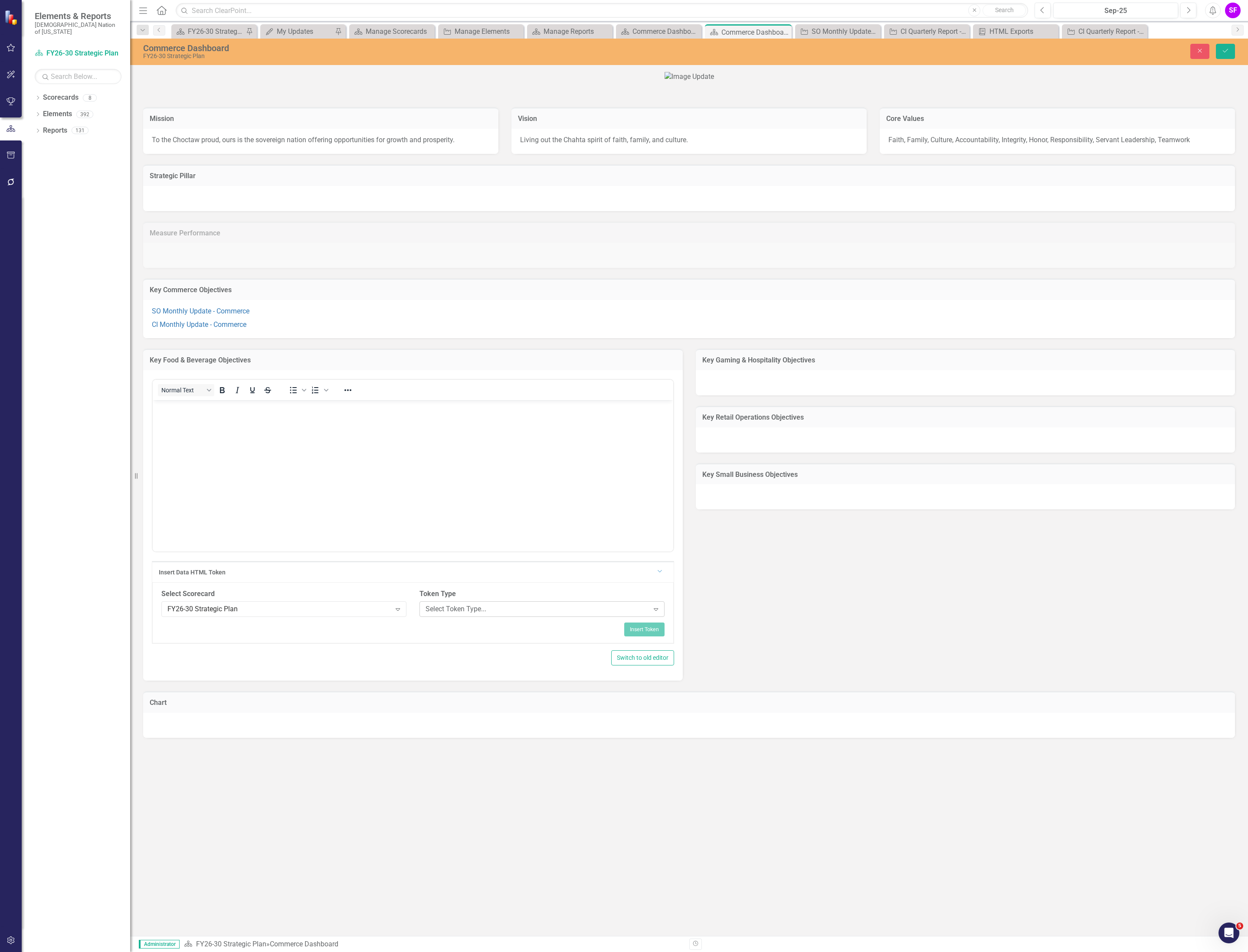
click at [429, 617] on div "Select Token Type... Expand" at bounding box center [541, 609] width 245 height 16
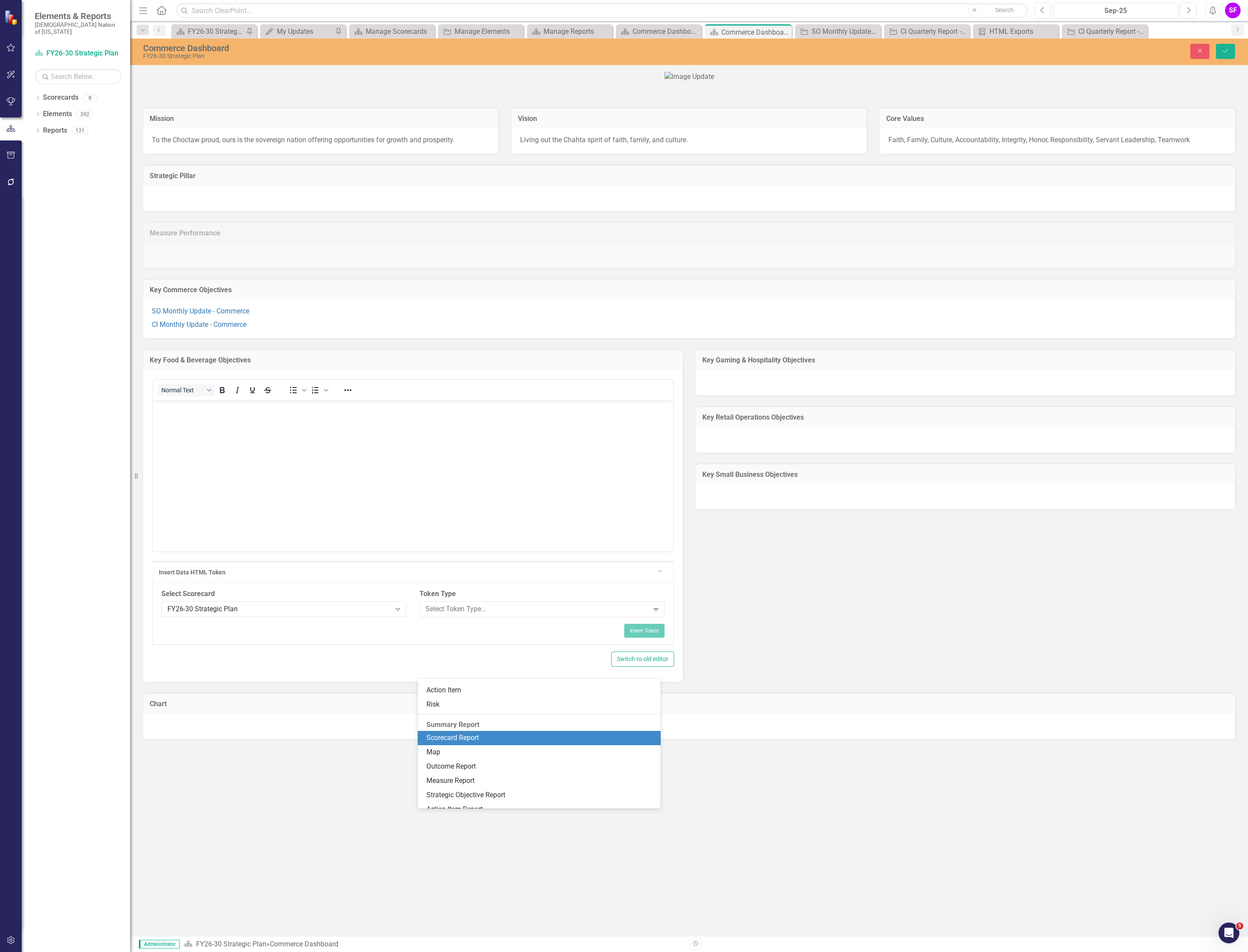
scroll to position [130, 0]
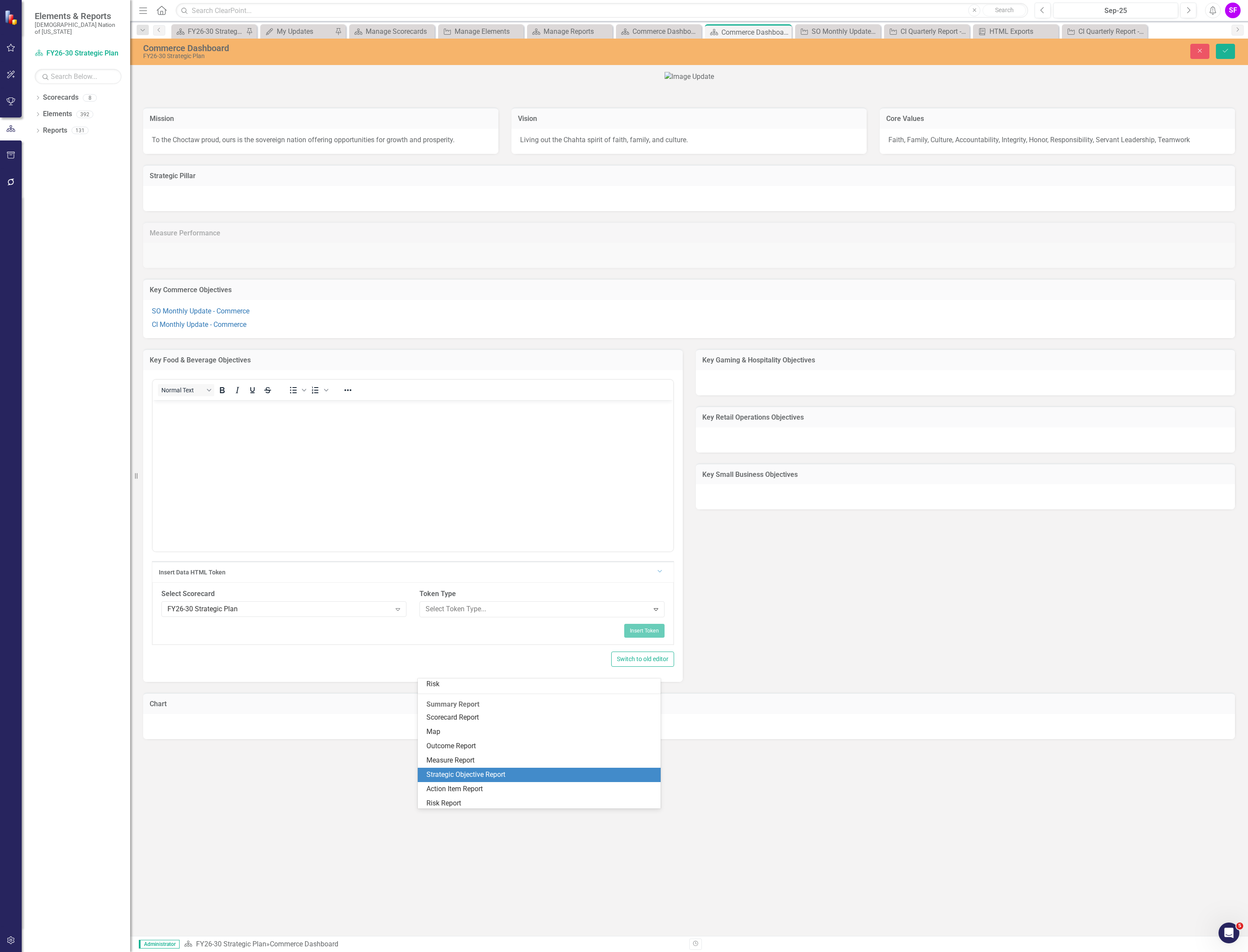
click at [487, 777] on div "Strategic Objective Report" at bounding box center [541, 775] width 229 height 10
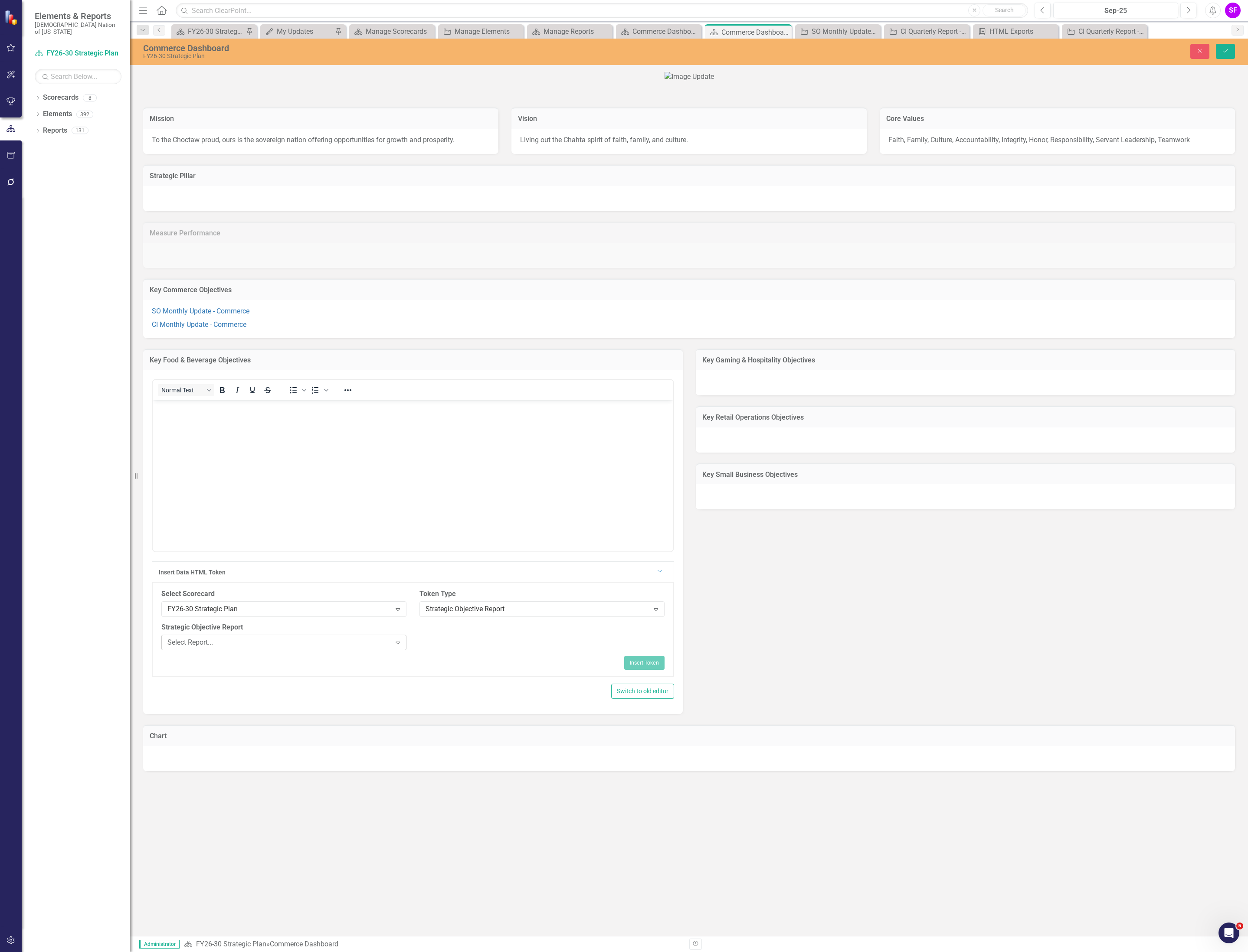
click at [311, 648] on div "Select Report..." at bounding box center [279, 642] width 223 height 10
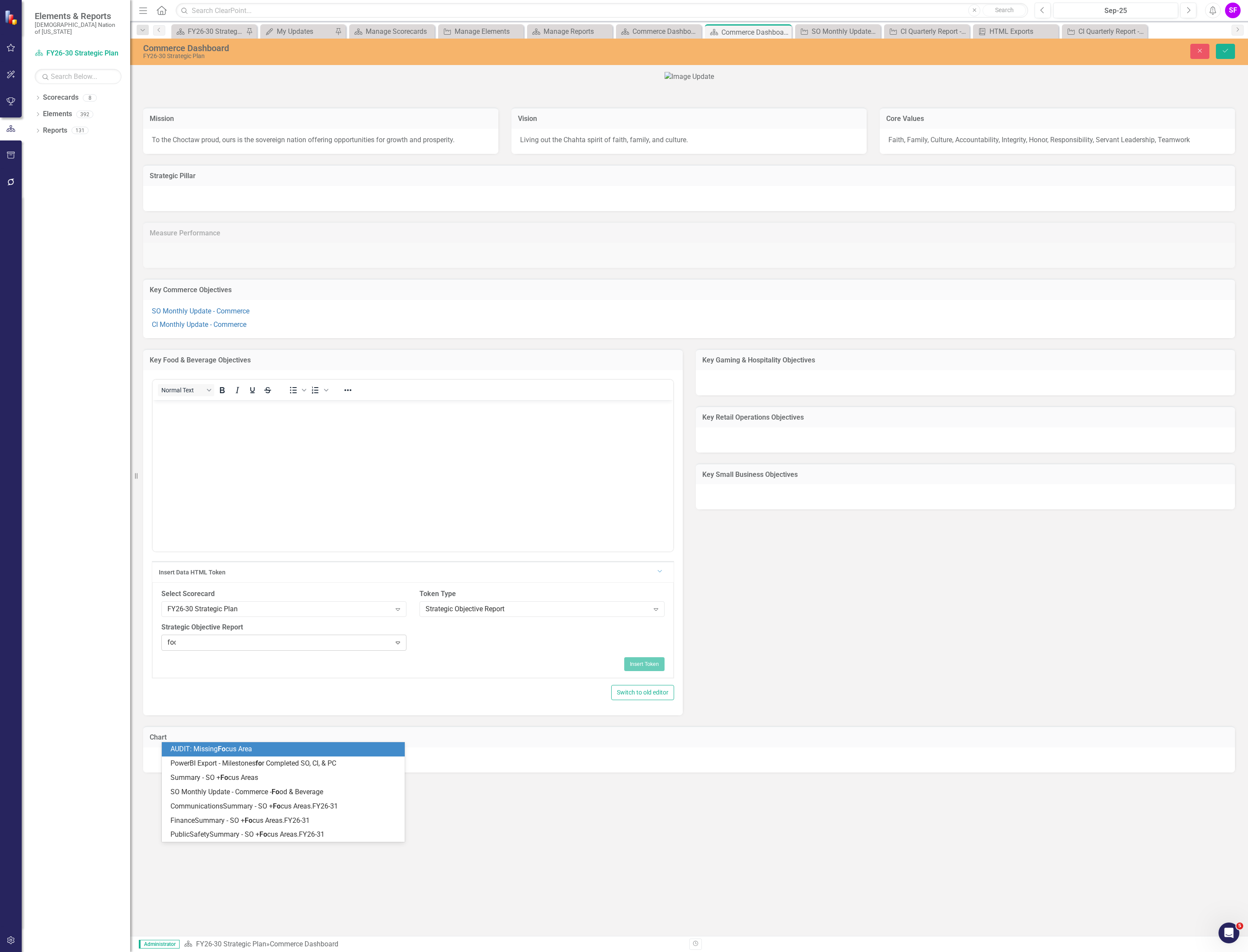
type input "food"
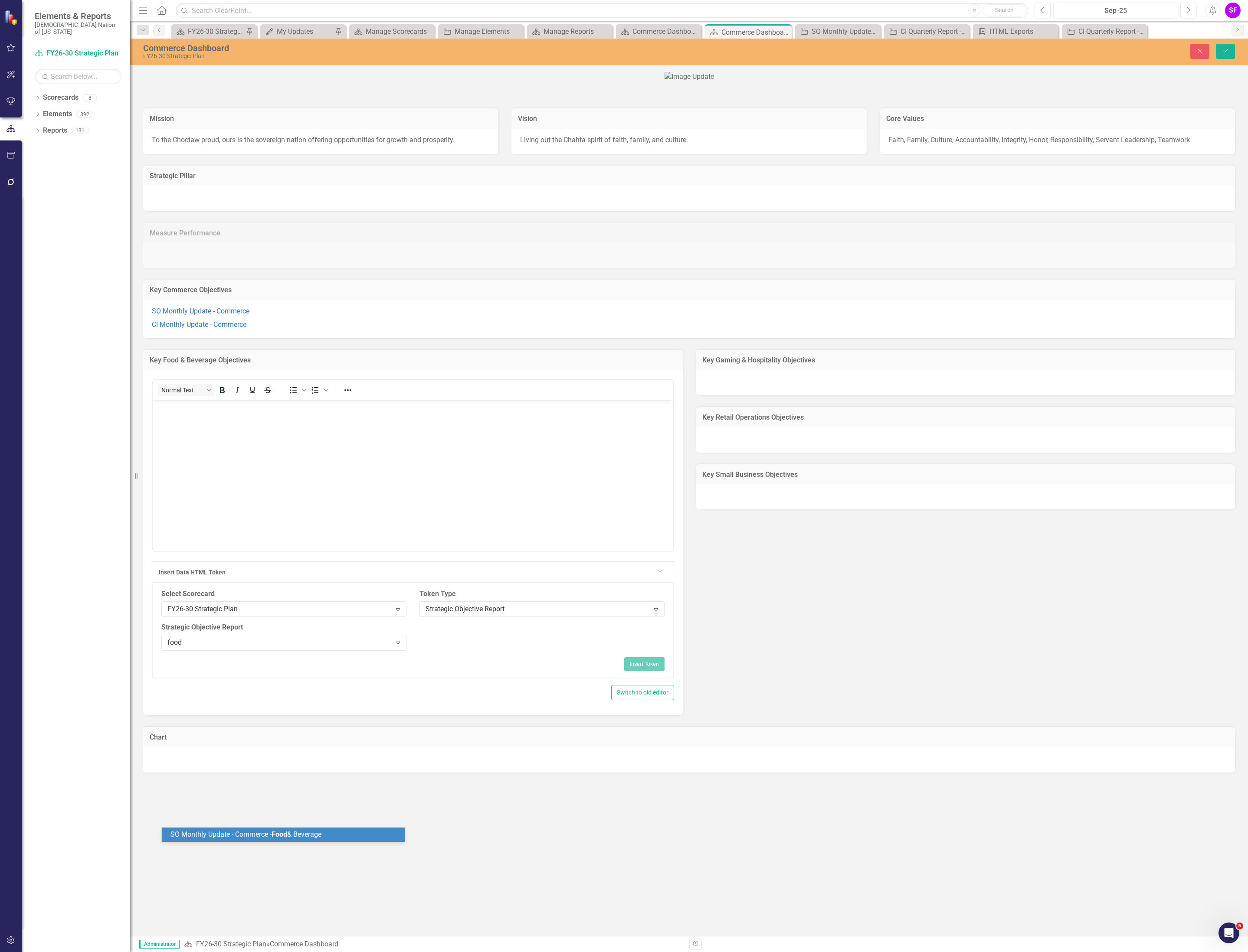
click at [321, 831] on span "SO Monthly Update - Commerce - Food & Beverage" at bounding box center [246, 834] width 151 height 8
click at [657, 670] on button "Insert Token" at bounding box center [645, 663] width 41 height 14
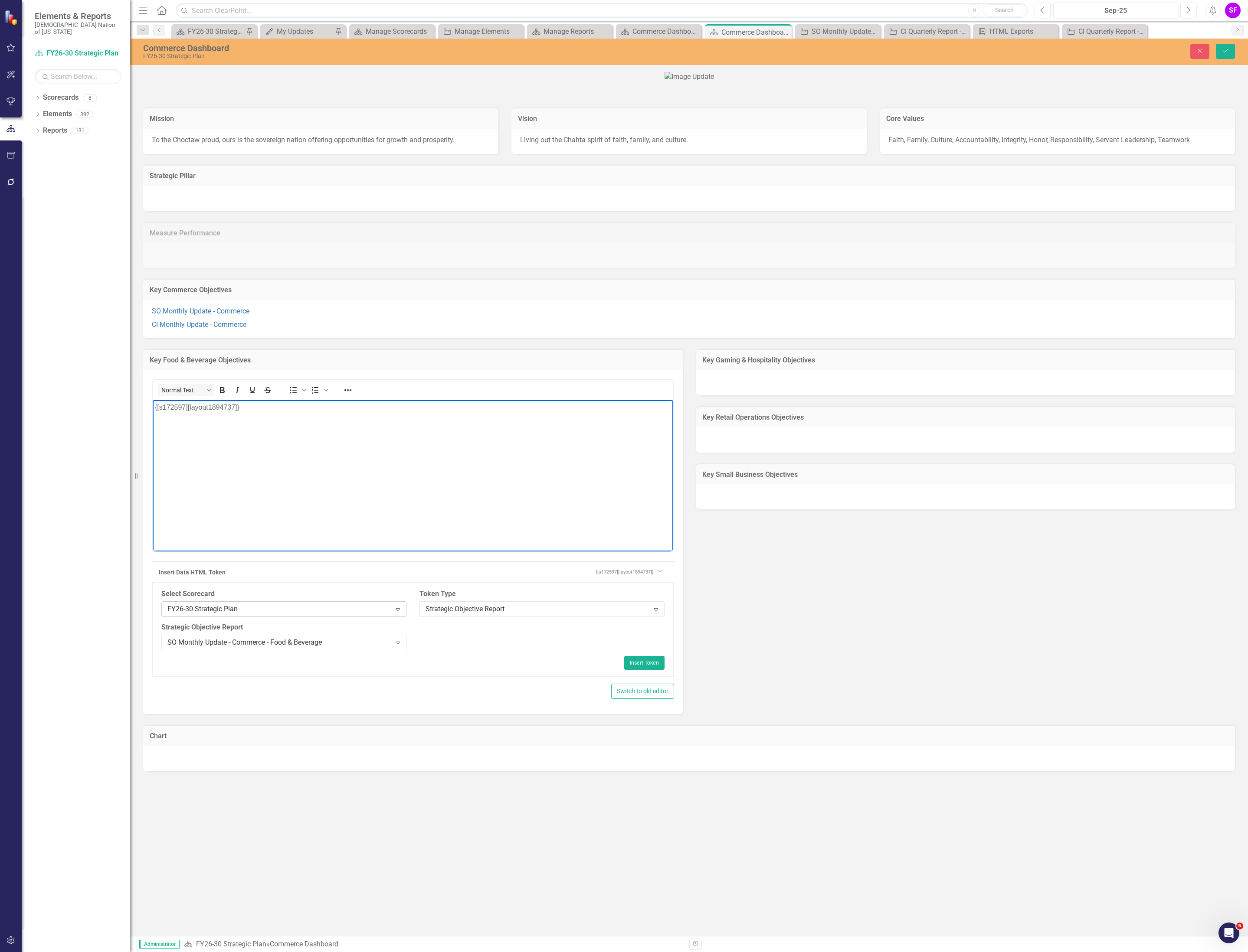
click at [246, 615] on div "FY26-30 Strategic Plan" at bounding box center [279, 609] width 223 height 10
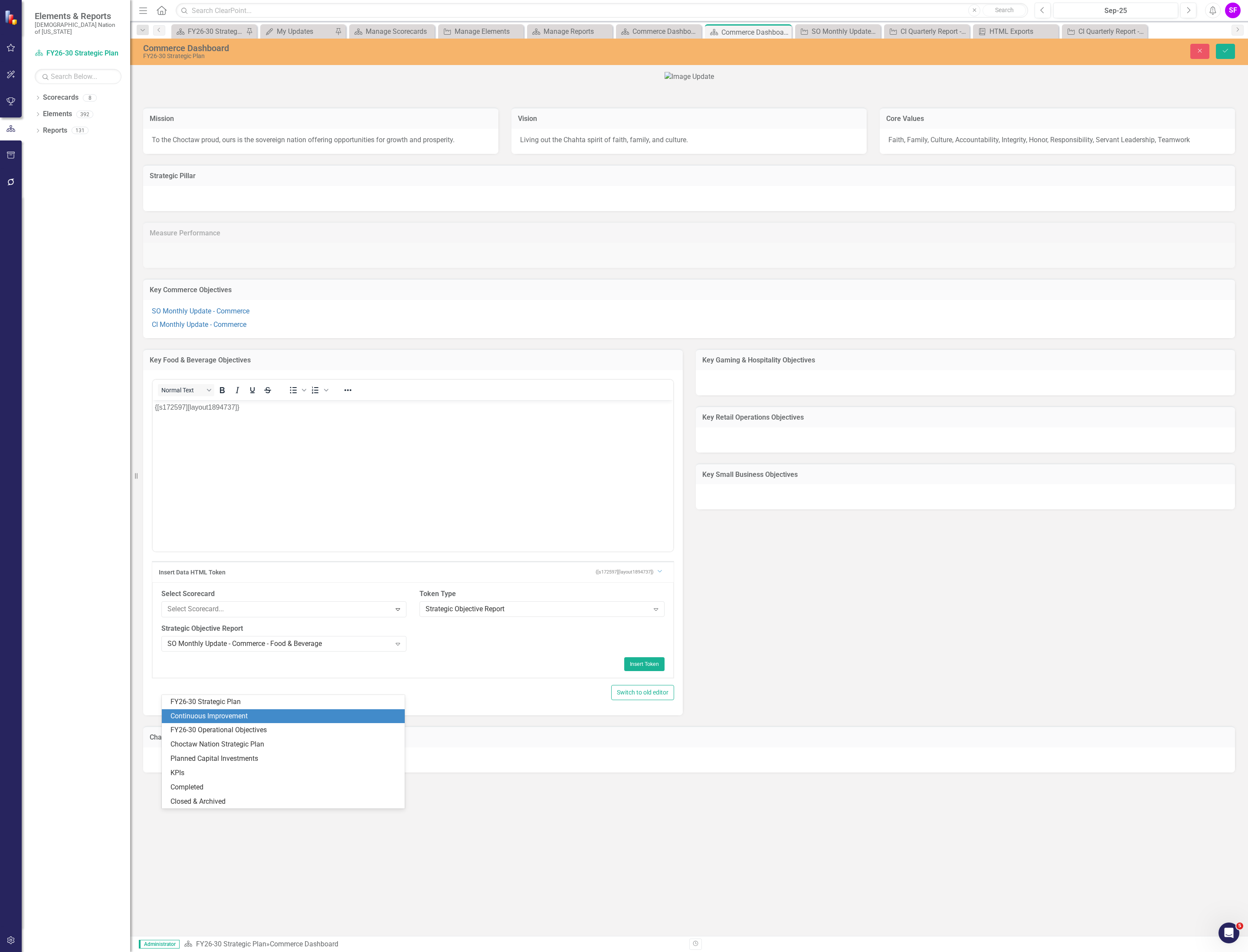
click at [237, 715] on div "Continuous Improvement" at bounding box center [285, 716] width 229 height 10
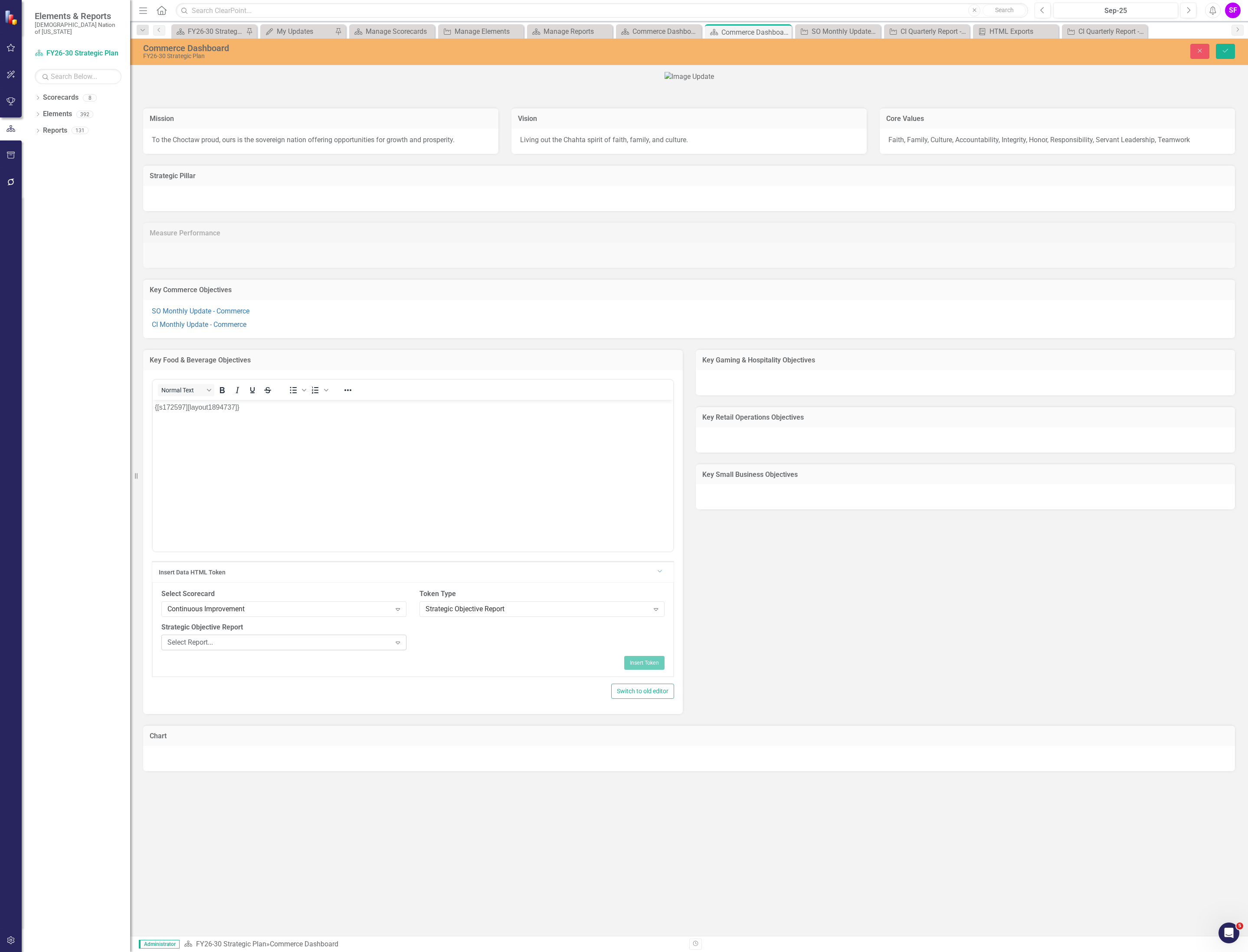
click at [368, 648] on div "Select Report..." at bounding box center [279, 642] width 223 height 10
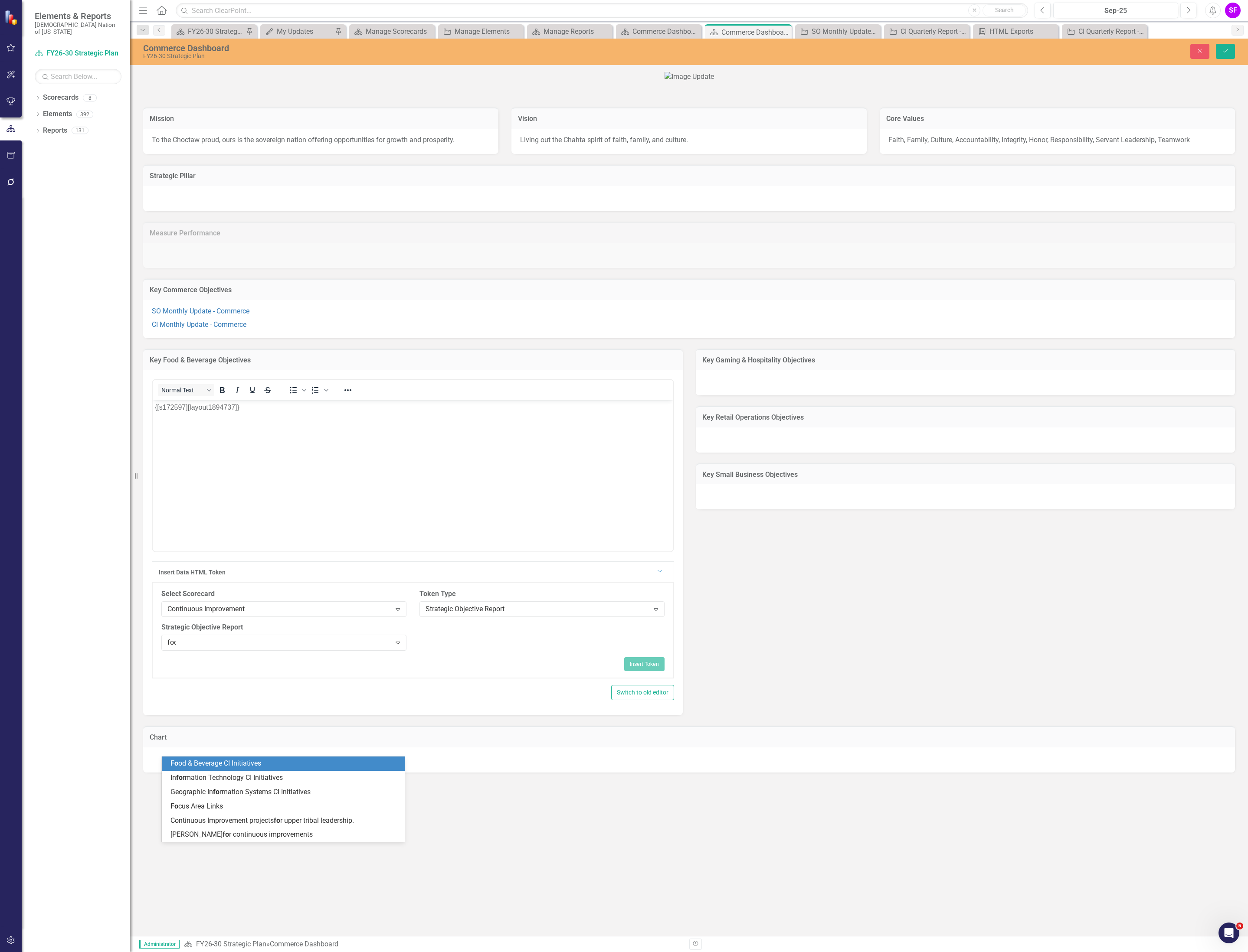
type input "food"
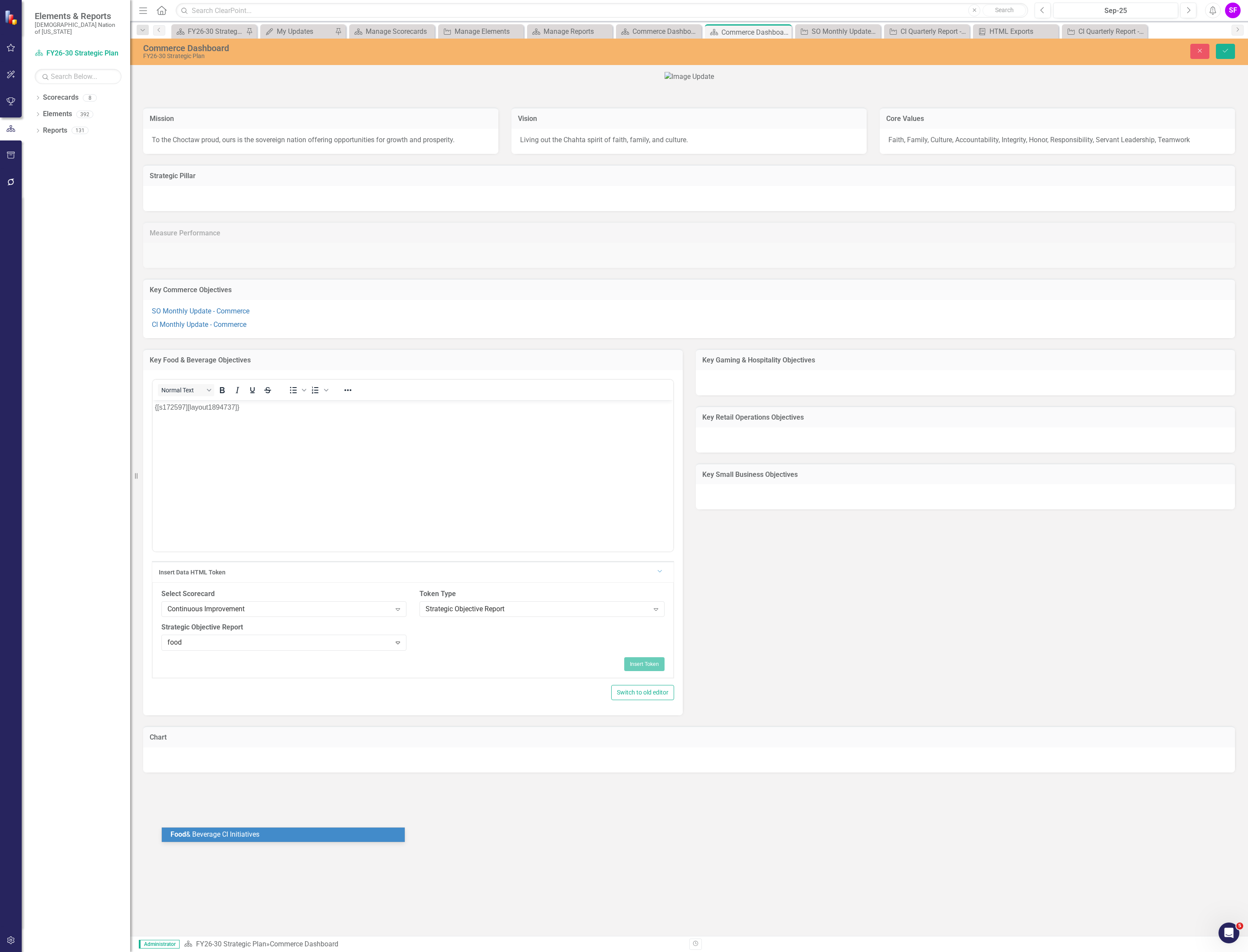
click at [368, 832] on div "Food & Beverage CI Initiatives" at bounding box center [285, 835] width 229 height 10
click at [641, 670] on button "Insert Token" at bounding box center [645, 663] width 41 height 14
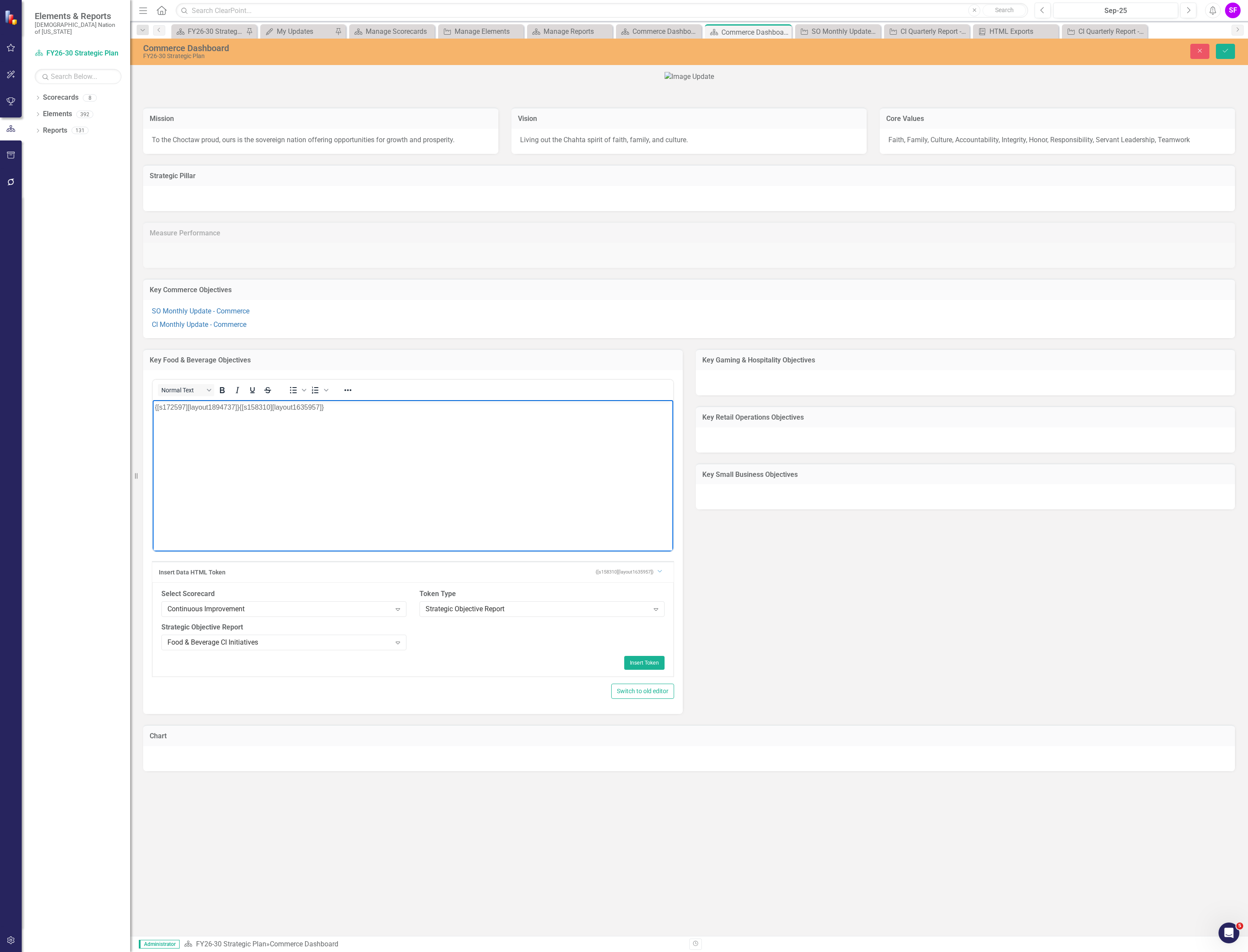
click at [238, 406] on p "{[s172597][layout1894737]}{[s158310][layout1635957]}" at bounding box center [413, 407] width 516 height 11
click at [1229, 47] on button "Save" at bounding box center [1226, 51] width 19 height 16
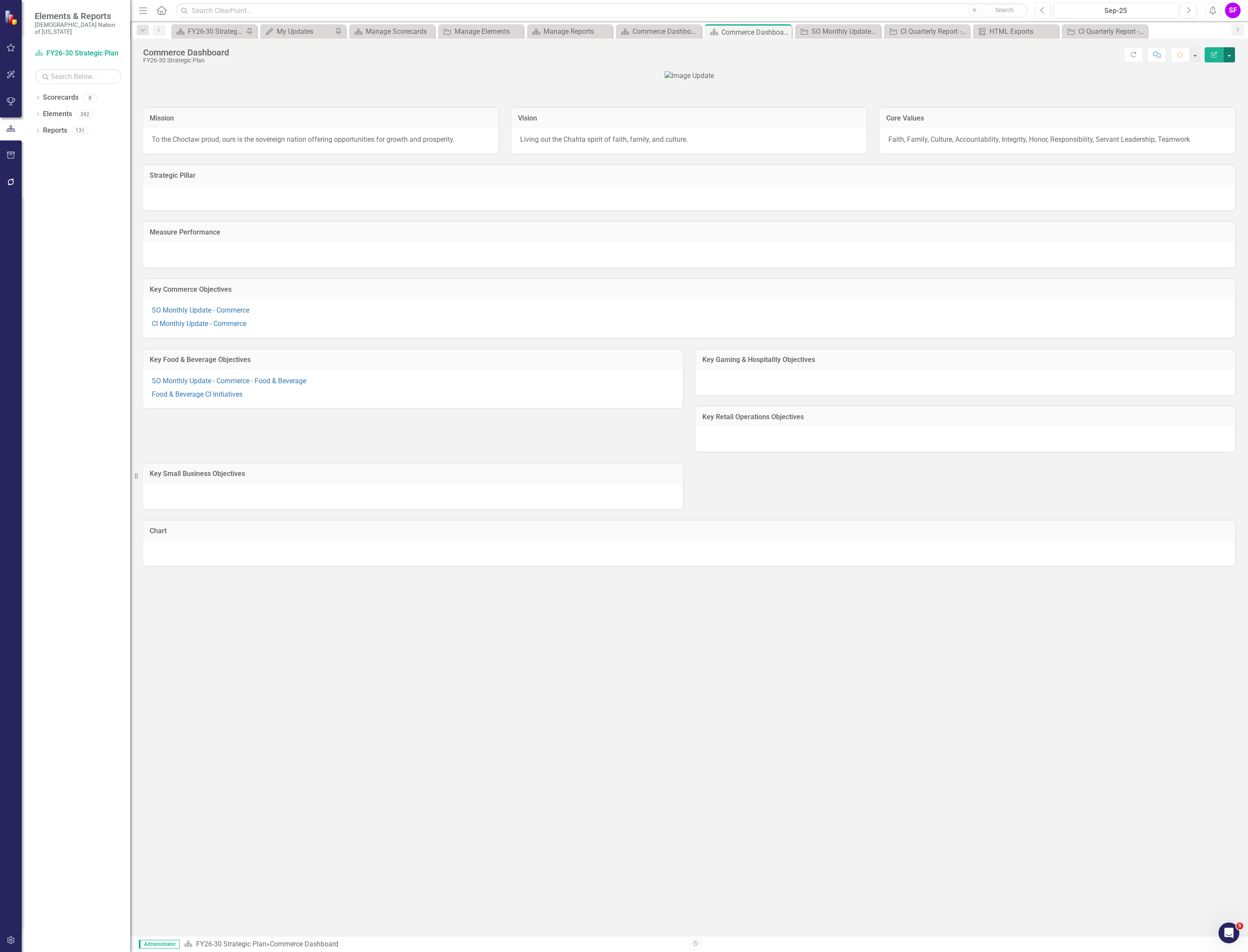
click at [1229, 53] on button "button" at bounding box center [1230, 55] width 12 height 16
click at [879, 395] on div at bounding box center [965, 382] width 539 height 25
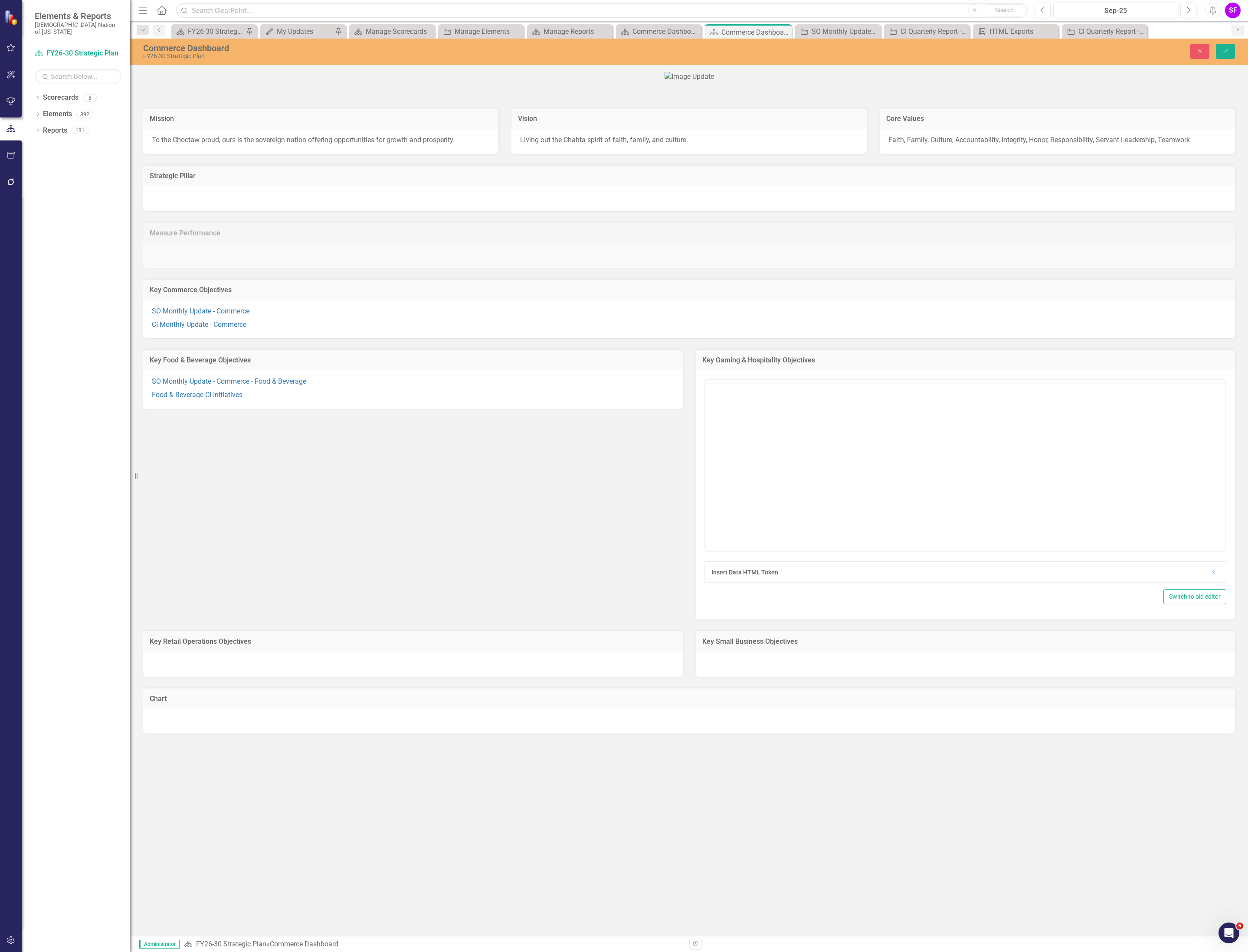
scroll to position [0, 0]
click at [1038, 445] on body "Rich Text Area. Press ALT-0 for help." at bounding box center [965, 465] width 521 height 130
click at [1210, 576] on div "Dropdown" at bounding box center [1213, 572] width 7 height 8
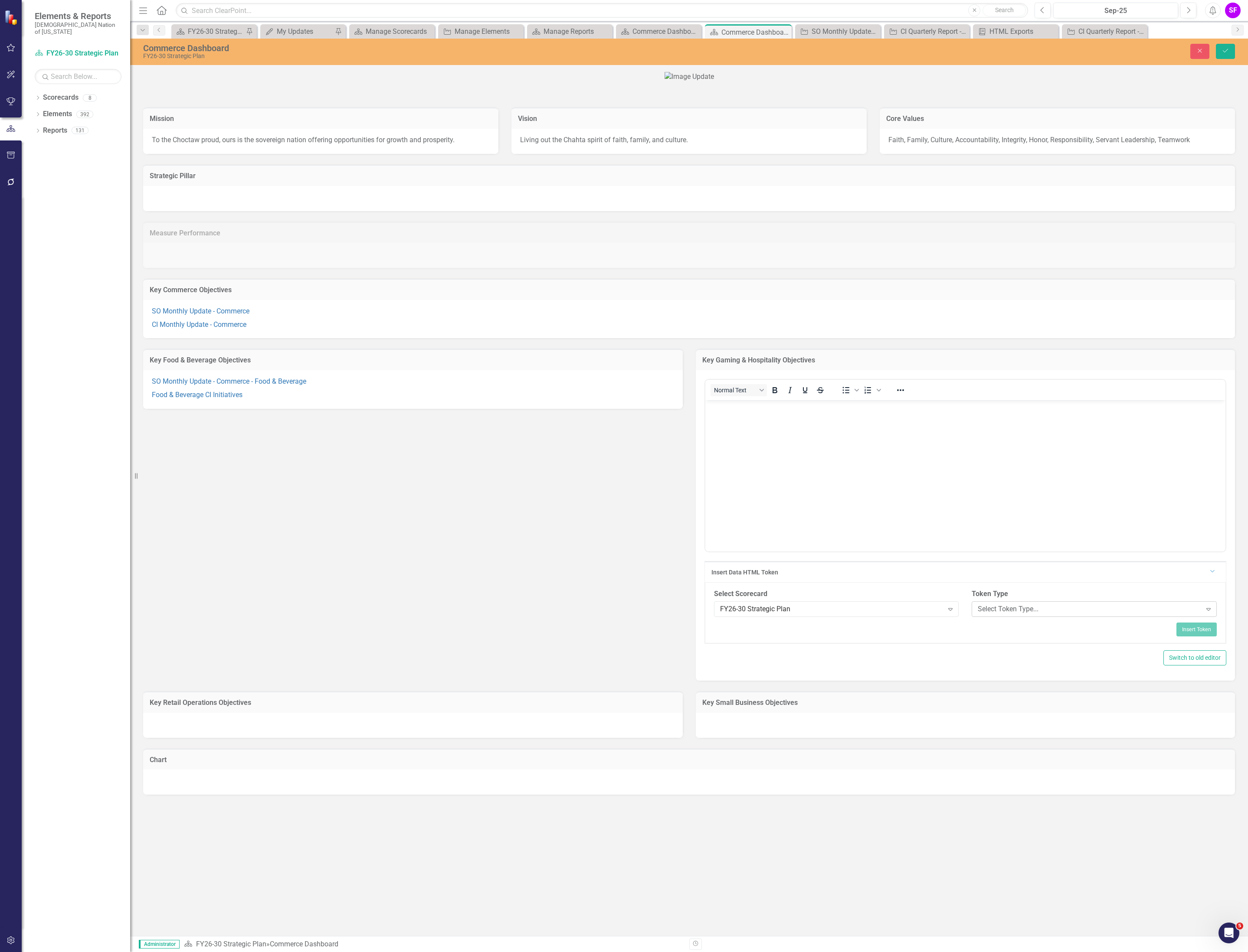
click at [997, 615] on div "Select Token Type..." at bounding box center [1089, 609] width 223 height 10
click at [1025, 769] on div "Strategic Objective Report" at bounding box center [1088, 775] width 242 height 15
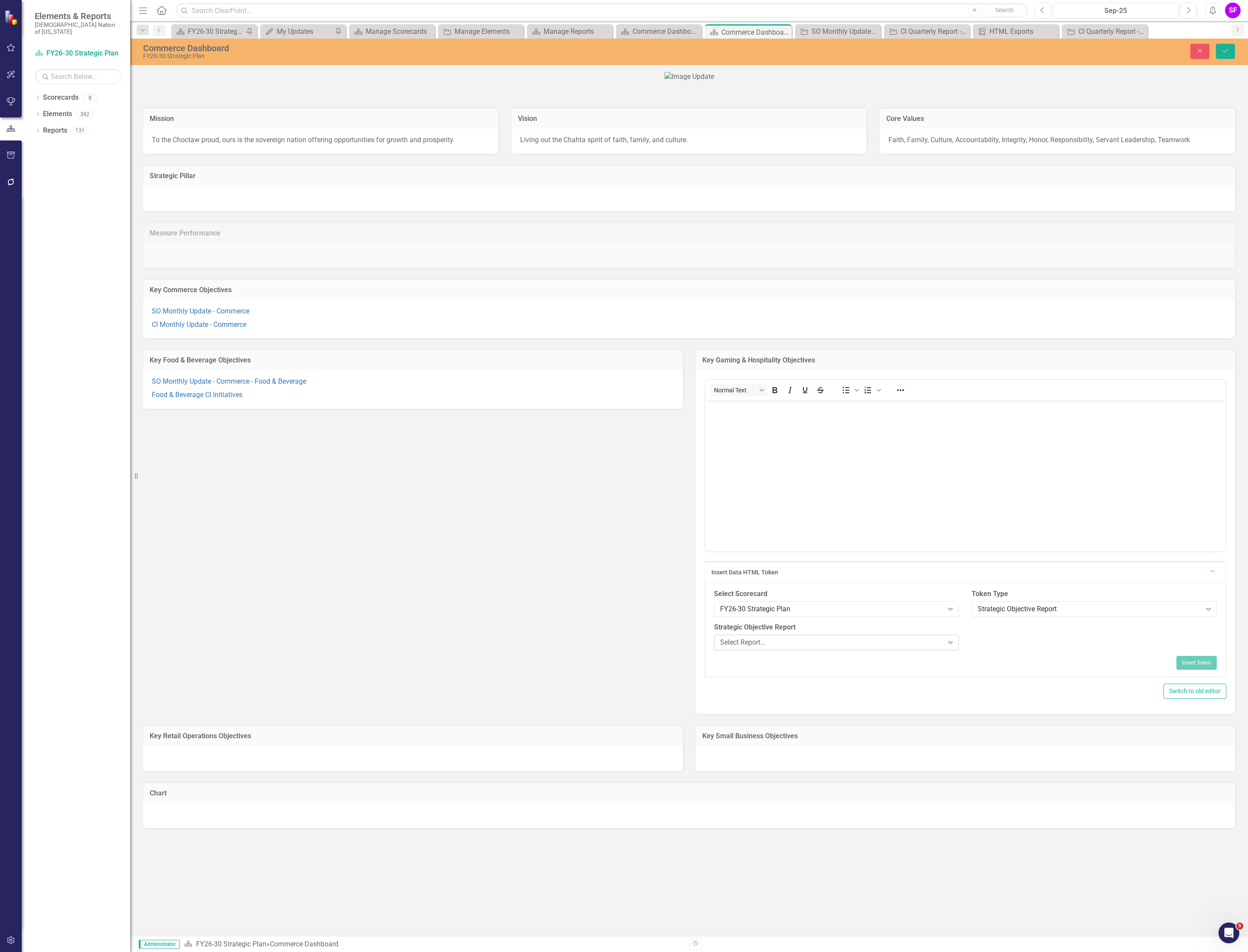
click at [878, 648] on div "Select Report..." at bounding box center [831, 642] width 223 height 10
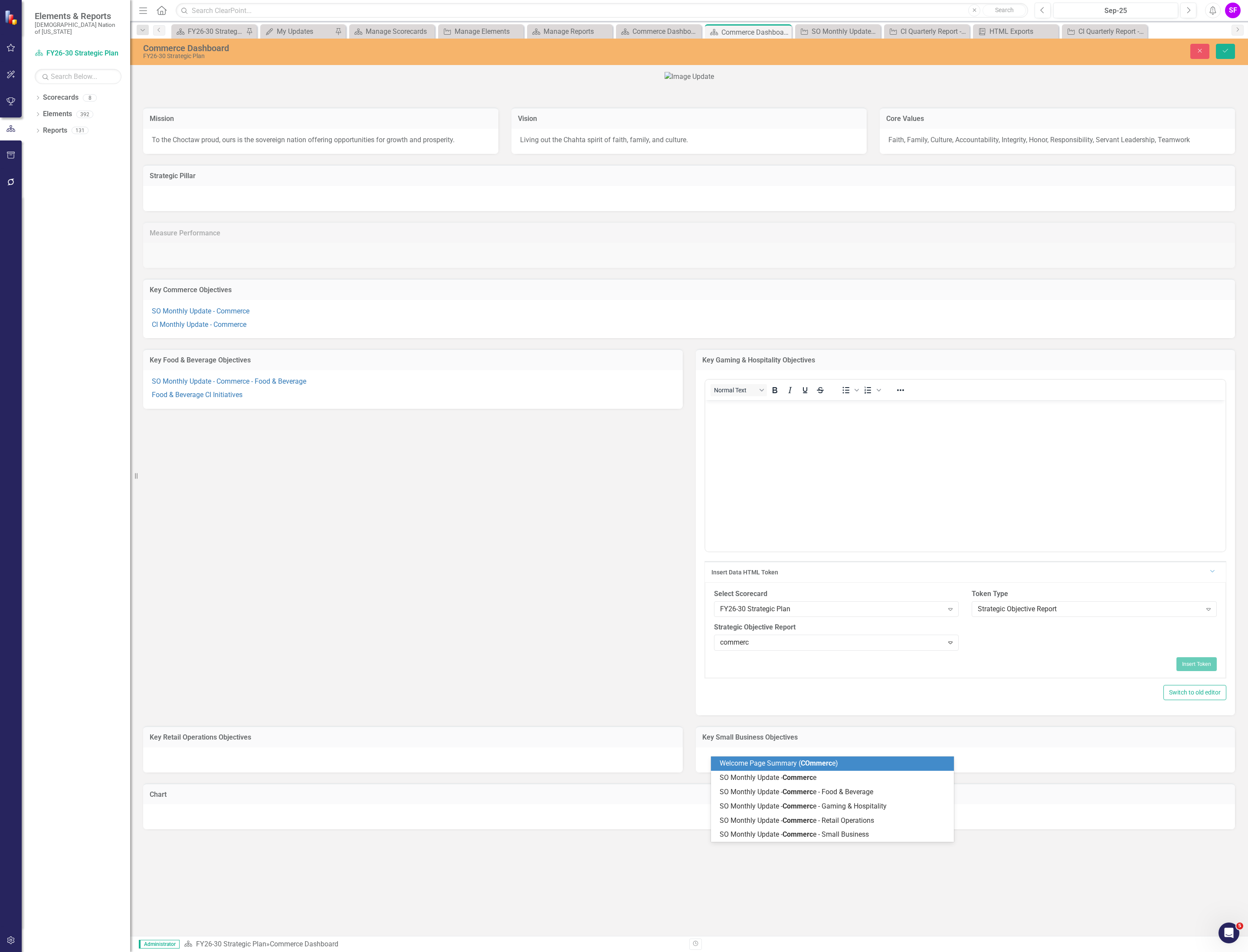
type input "commerce"
click at [875, 805] on span "SO Monthly Update - Commerce - Gaming & Hospitality" at bounding box center [802, 806] width 166 height 8
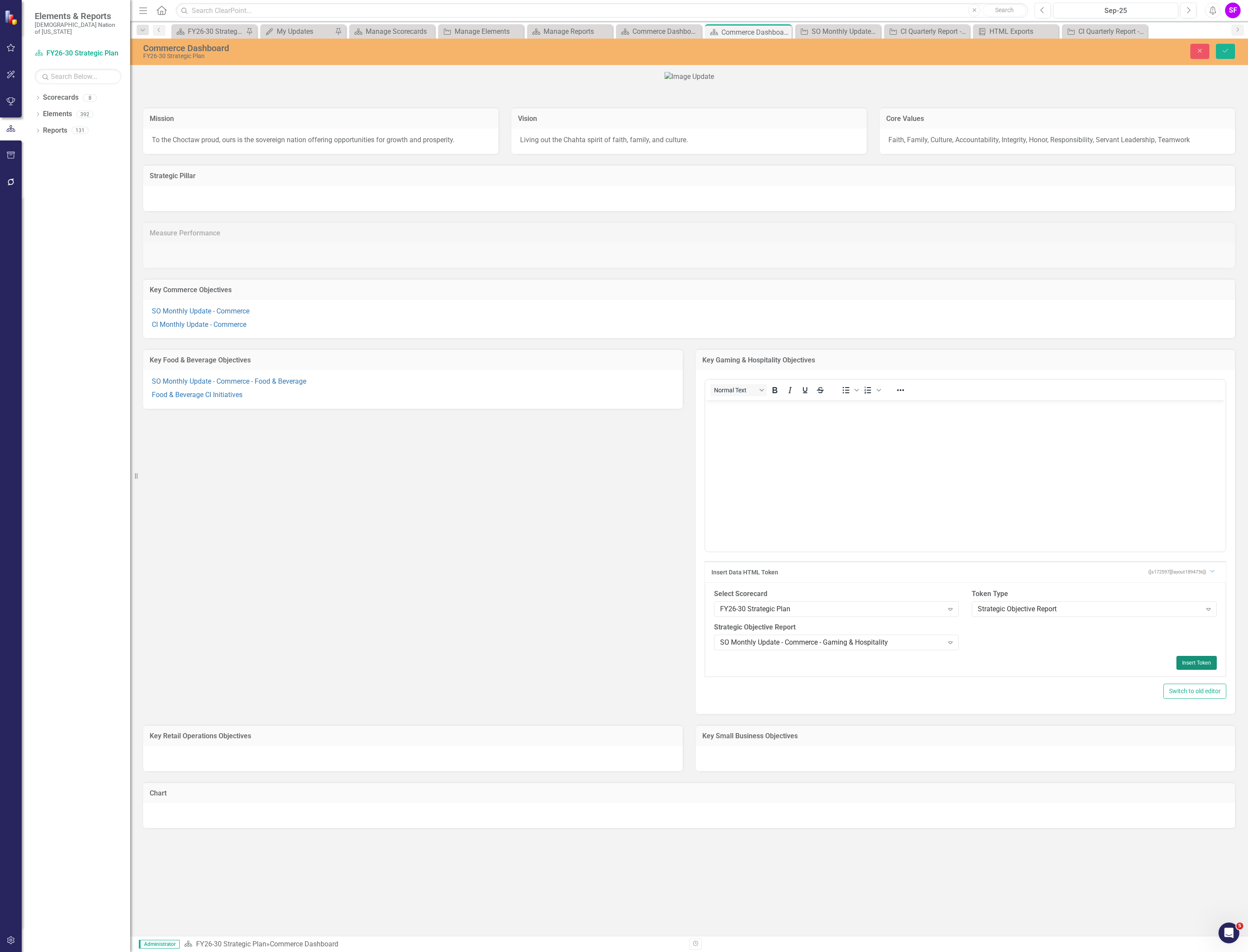
click at [1178, 670] on button "Insert Token" at bounding box center [1197, 663] width 41 height 14
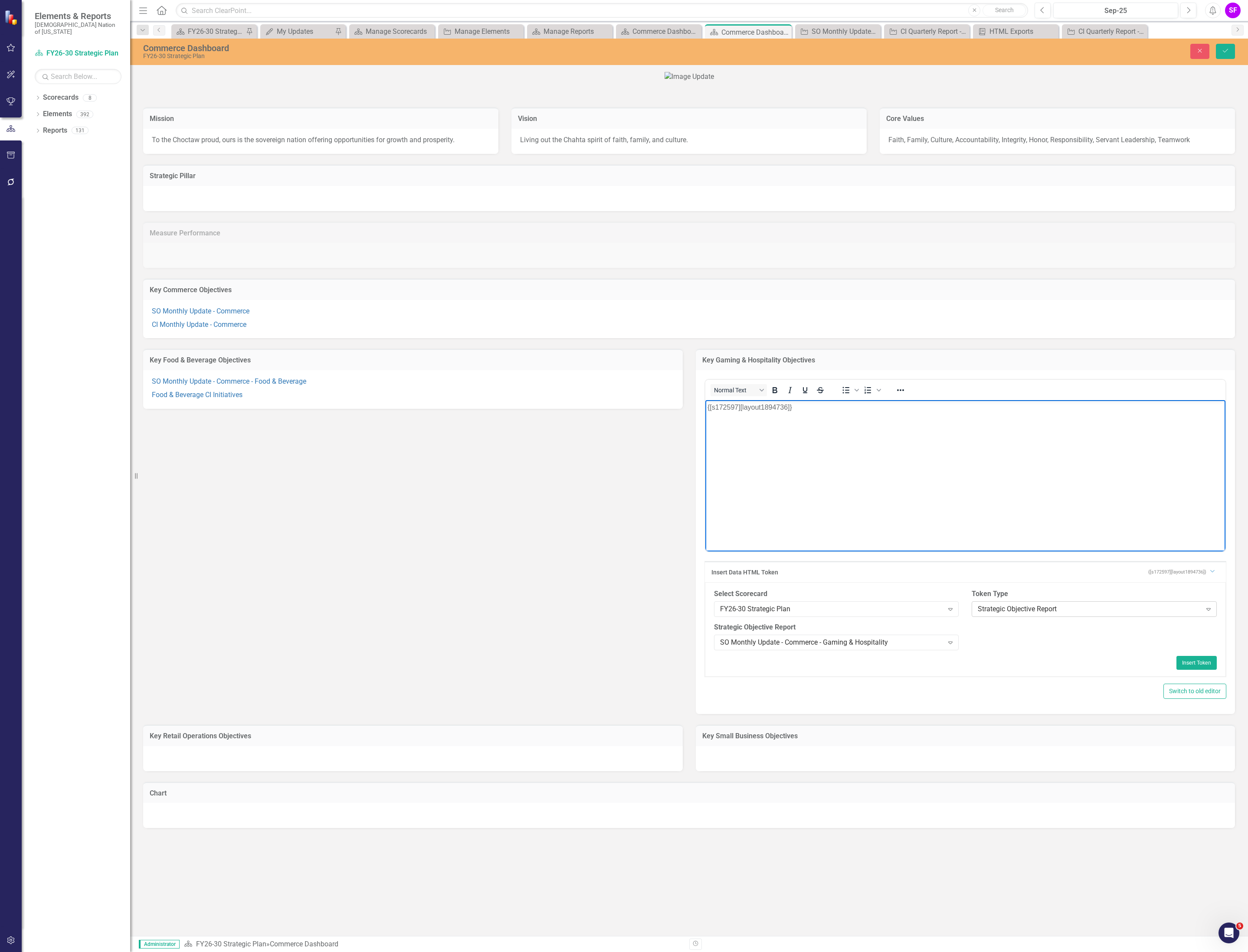
click at [1014, 615] on div "Strategic Objective Report" at bounding box center [1089, 609] width 223 height 10
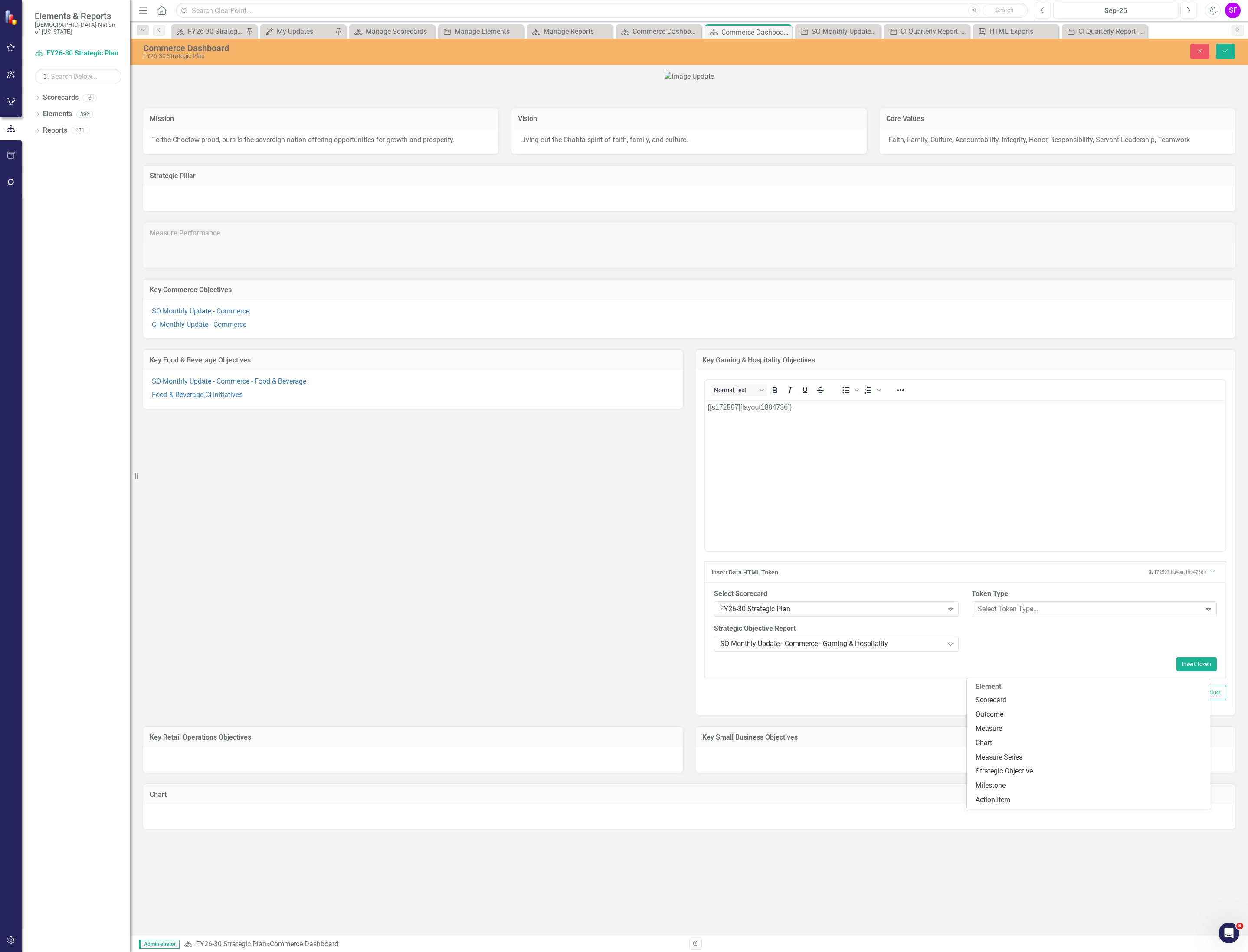
scroll to position [132, 0]
click at [880, 615] on div "FY26-30 Strategic Plan" at bounding box center [831, 609] width 223 height 10
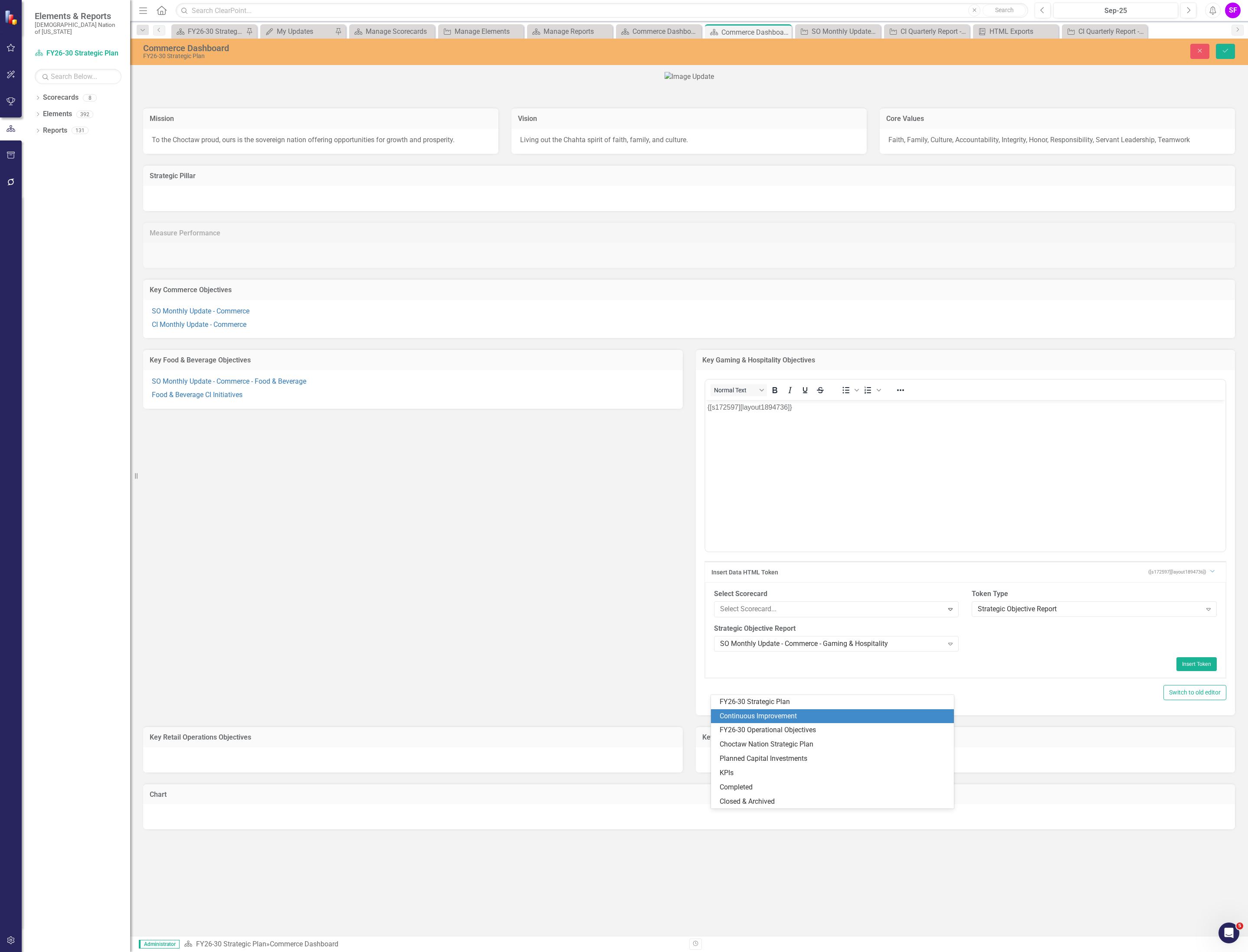
drag, startPoint x: 834, startPoint y: 712, endPoint x: 142, endPoint y: 122, distance: 909.4
click at [834, 712] on div "Continuous Improvement" at bounding box center [834, 716] width 229 height 10
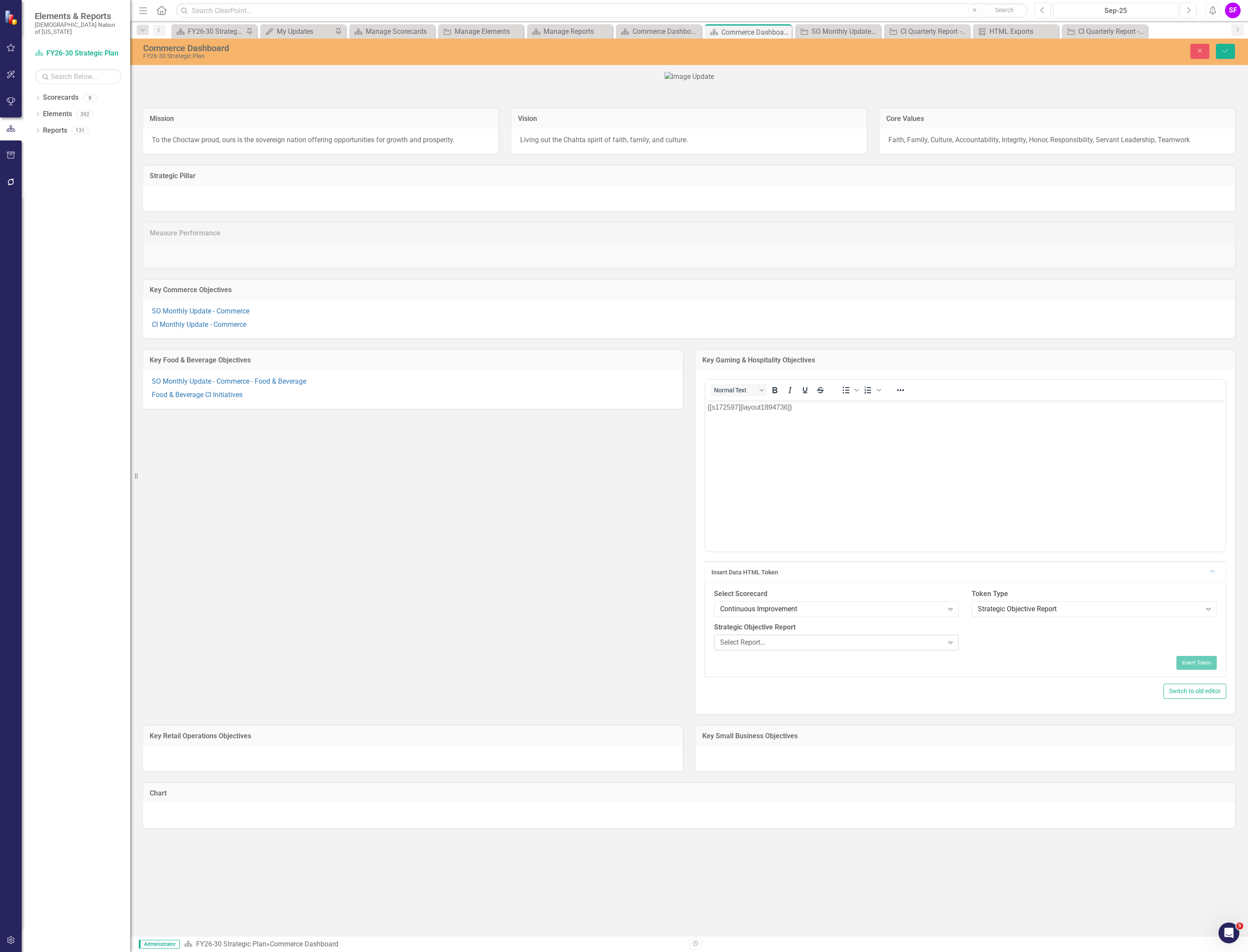
click at [862, 648] on div "Select Report..." at bounding box center [831, 642] width 223 height 10
type input "gaming"
click at [880, 833] on div "Gaming & Hospitality CI Initiatives" at bounding box center [834, 835] width 229 height 10
click at [1199, 670] on button "Insert Token" at bounding box center [1197, 663] width 41 height 14
click at [1224, 42] on div "Commerce Dashboard FY26-30 Strategic Plan Close Save" at bounding box center [688, 51] width 1117 height 26
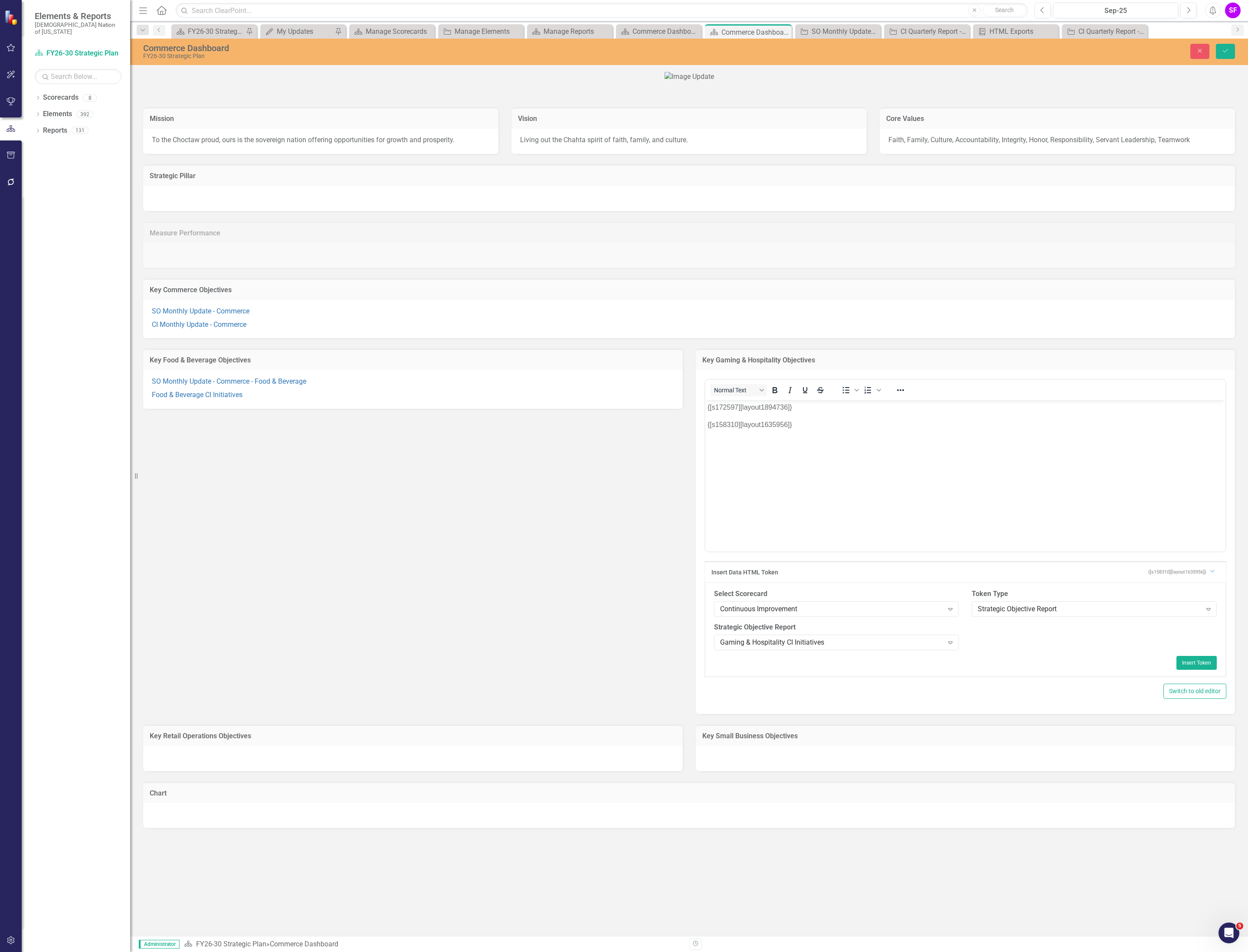
click at [1217, 42] on div "Commerce Dashboard FY26-30 Strategic Plan Close Save" at bounding box center [688, 51] width 1117 height 26
click at [1226, 42] on div "Commerce Dashboard FY26-30 Strategic Plan Close Save" at bounding box center [688, 51] width 1117 height 26
click at [1219, 45] on button "Save" at bounding box center [1226, 51] width 19 height 16
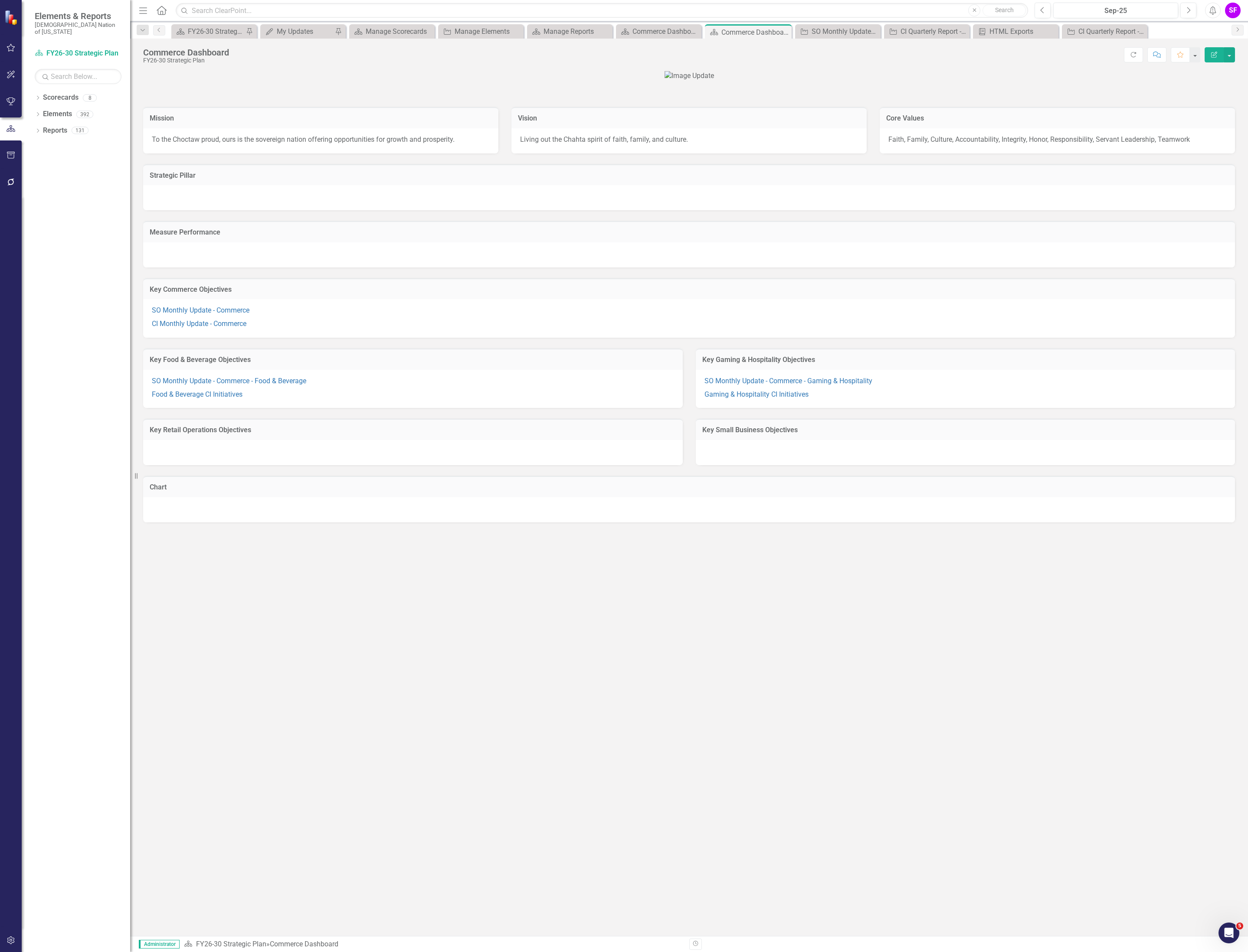
click at [601, 465] on div at bounding box center [413, 453] width 539 height 25
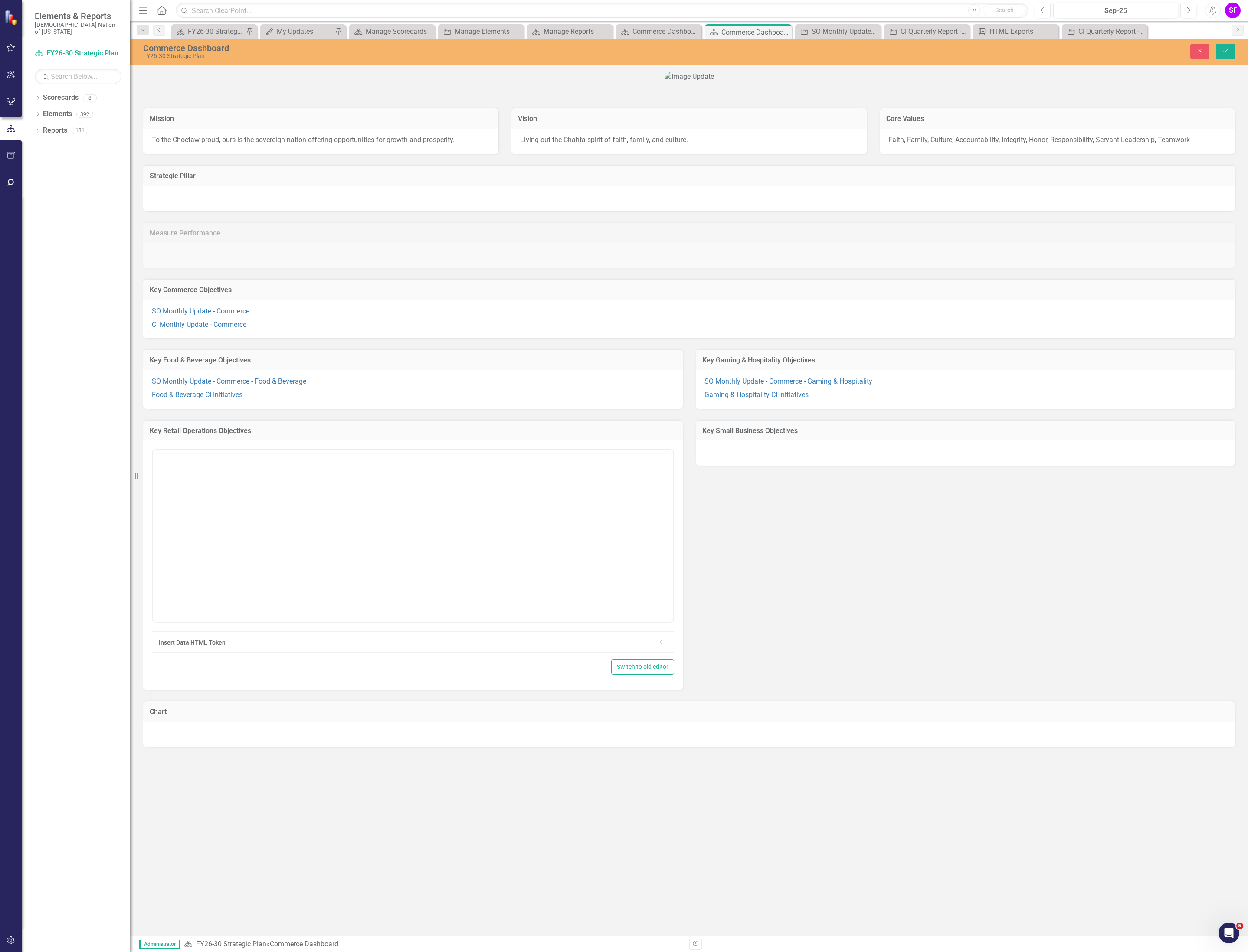
scroll to position [0, 0]
click at [661, 645] on icon "Dropdown" at bounding box center [660, 642] width 7 height 5
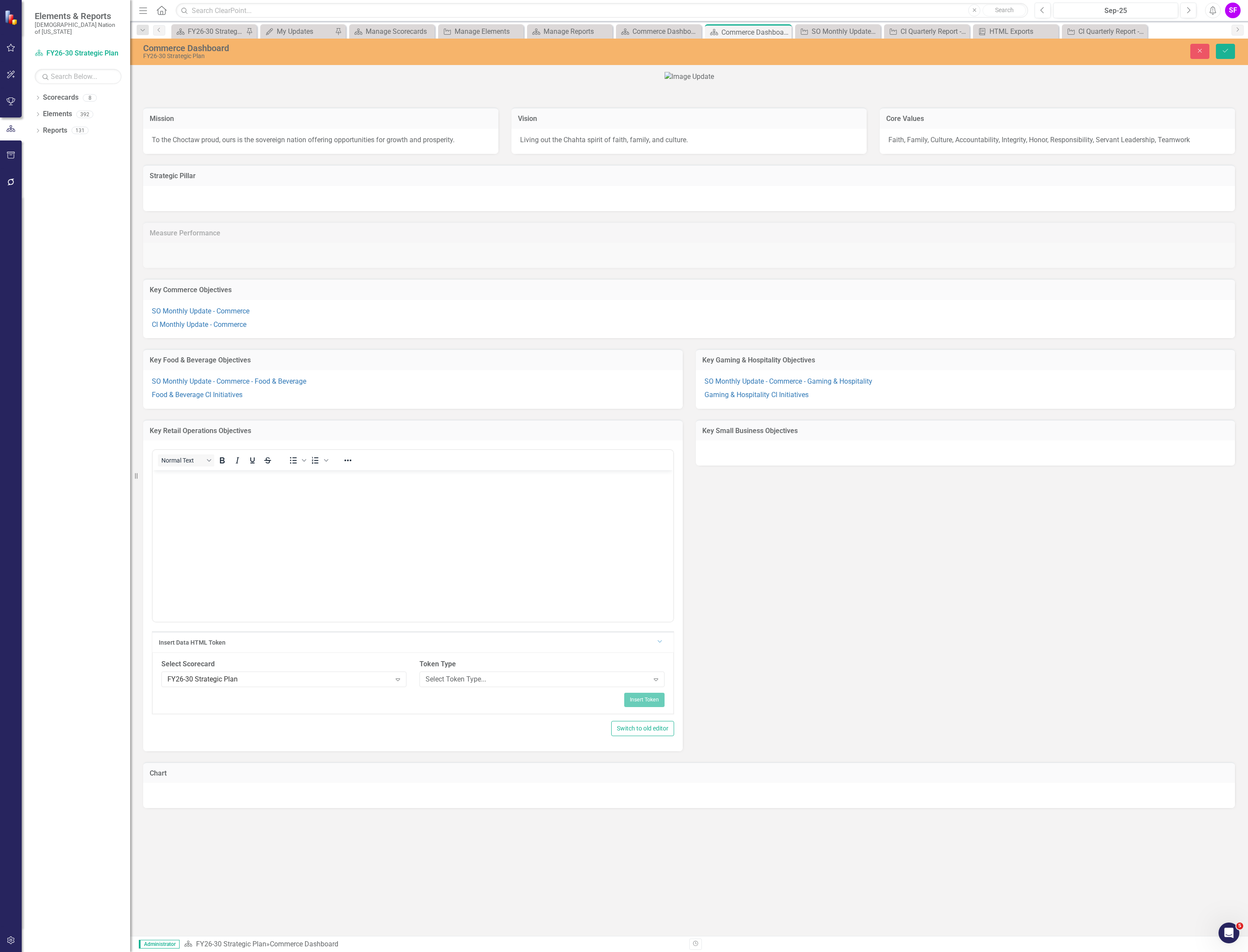
scroll to position [90, 0]
click at [537, 684] on div "Select Token Type..." at bounding box center [537, 680] width 223 height 10
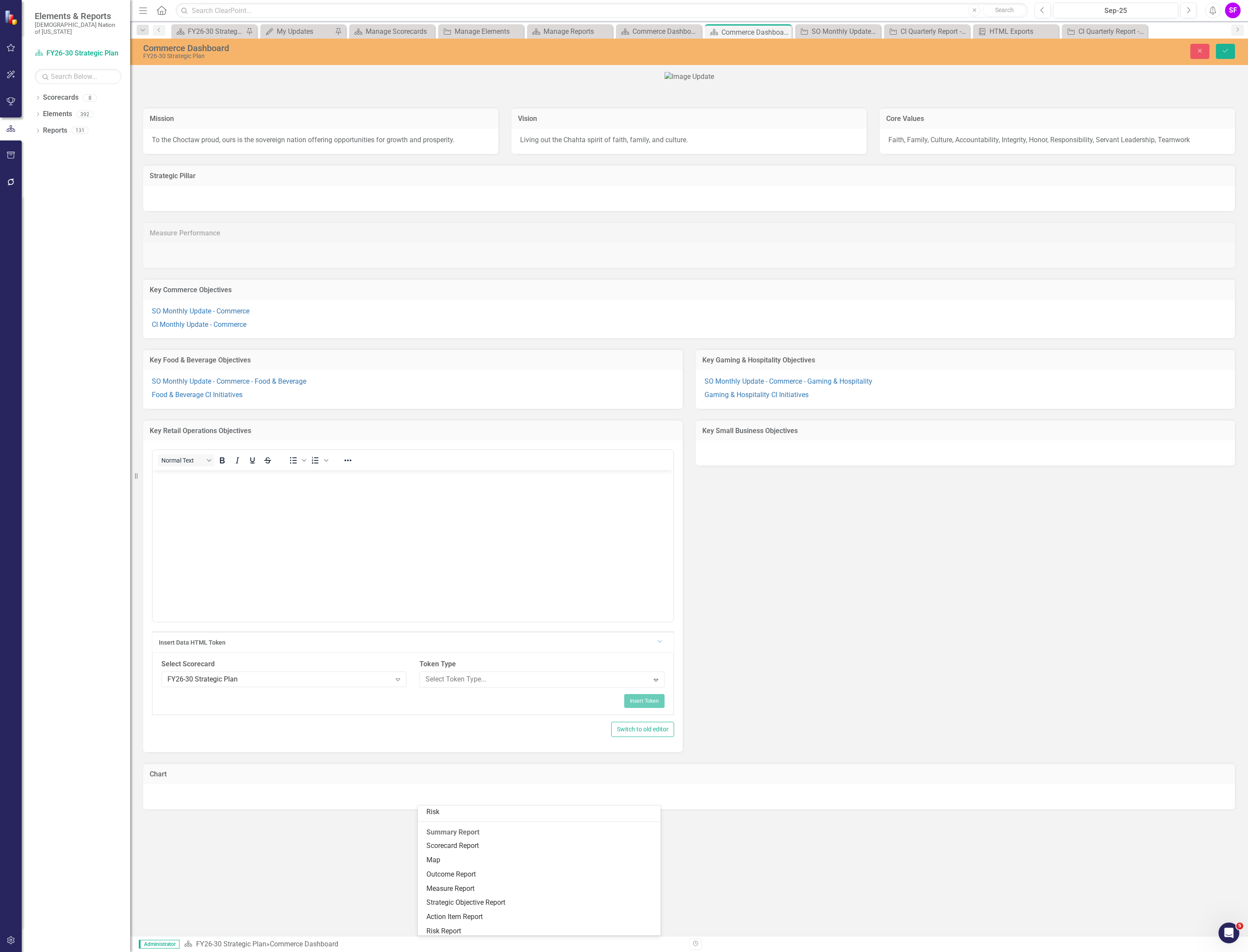
scroll to position [130, 0]
click at [514, 902] on div "Strategic Objective Report" at bounding box center [541, 902] width 229 height 10
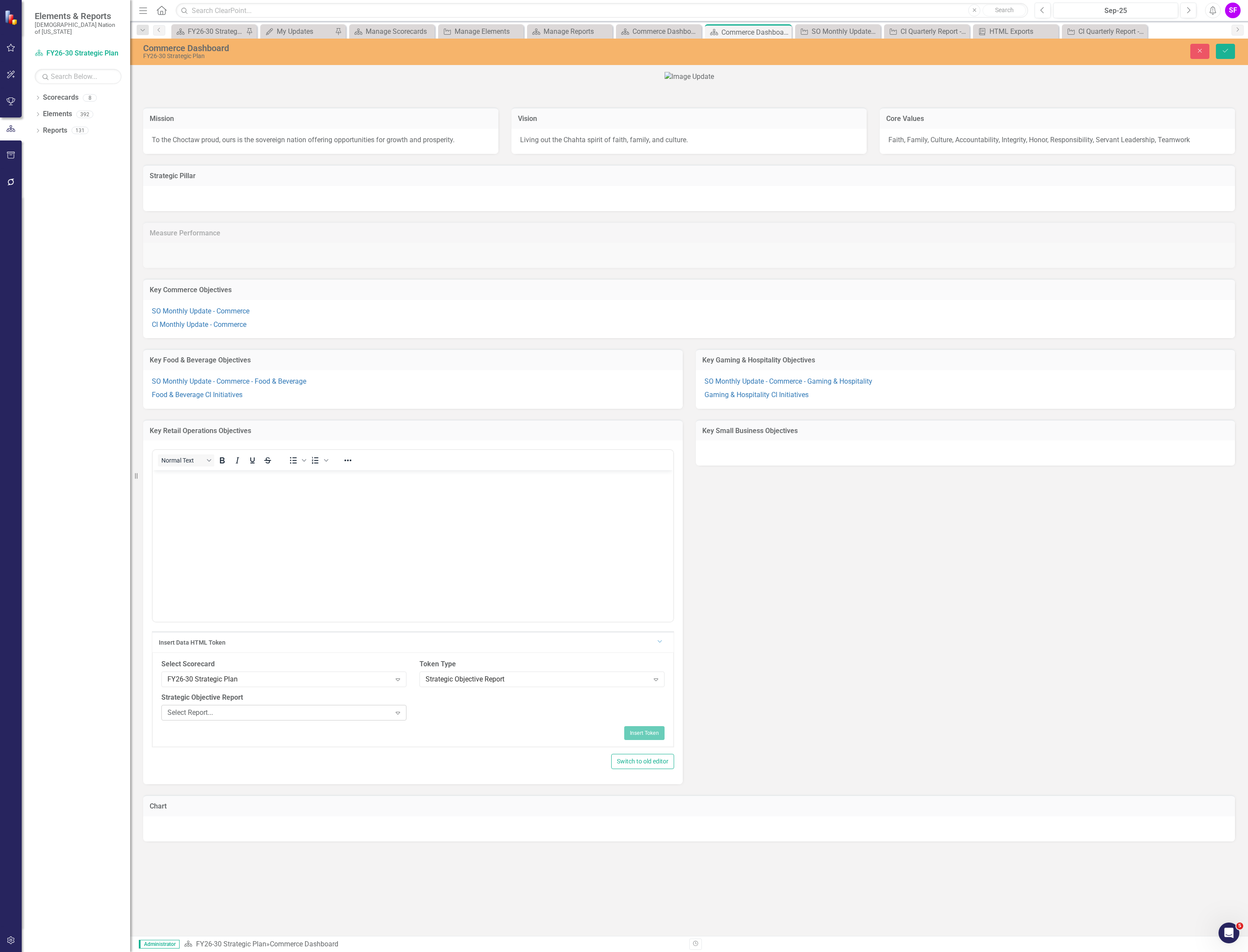
click at [293, 718] on div "Select Report..." at bounding box center [279, 713] width 223 height 10
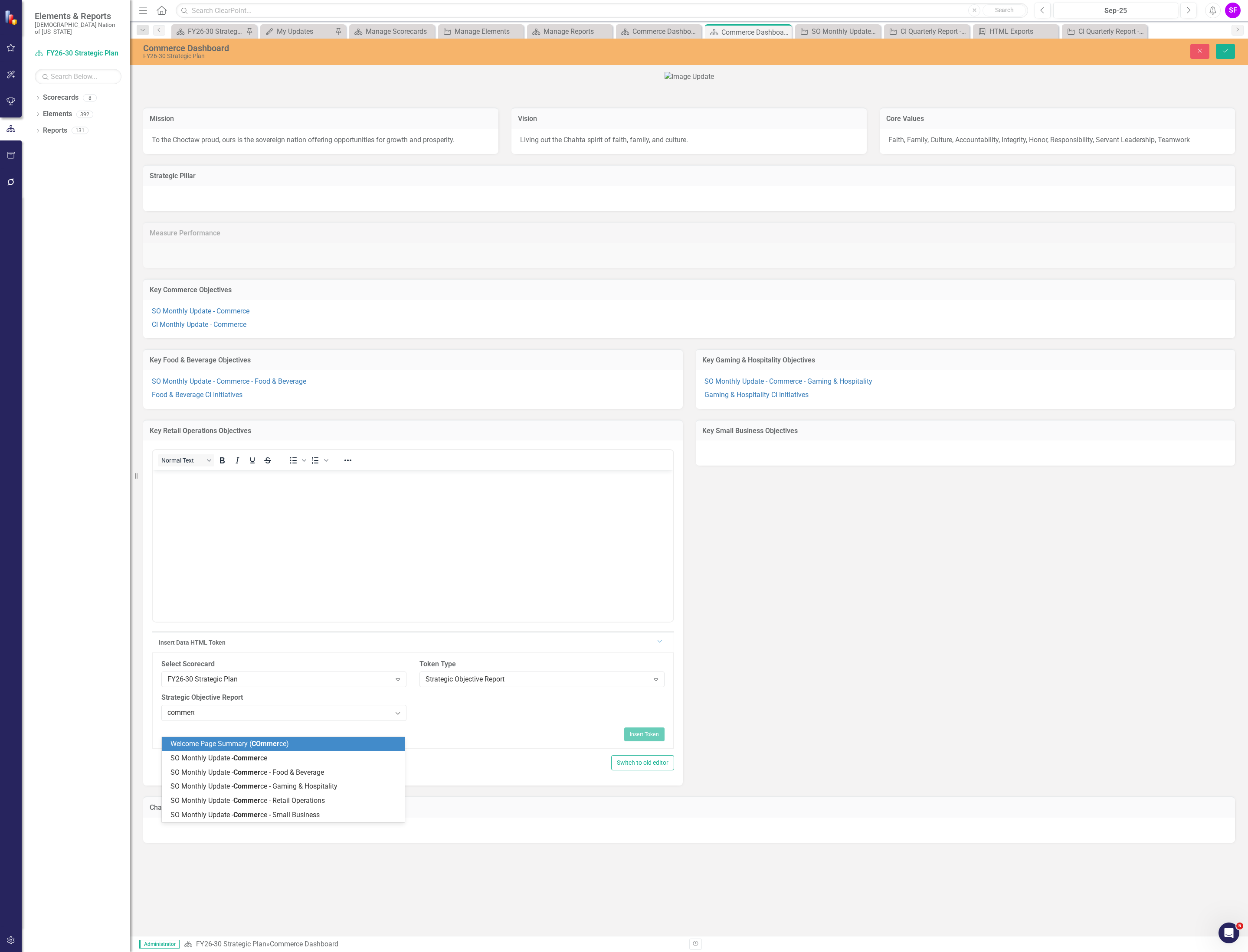
type input "commerce"
click at [320, 802] on span "SO Monthly Update - Commerce - Retail Operations" at bounding box center [247, 801] width 153 height 8
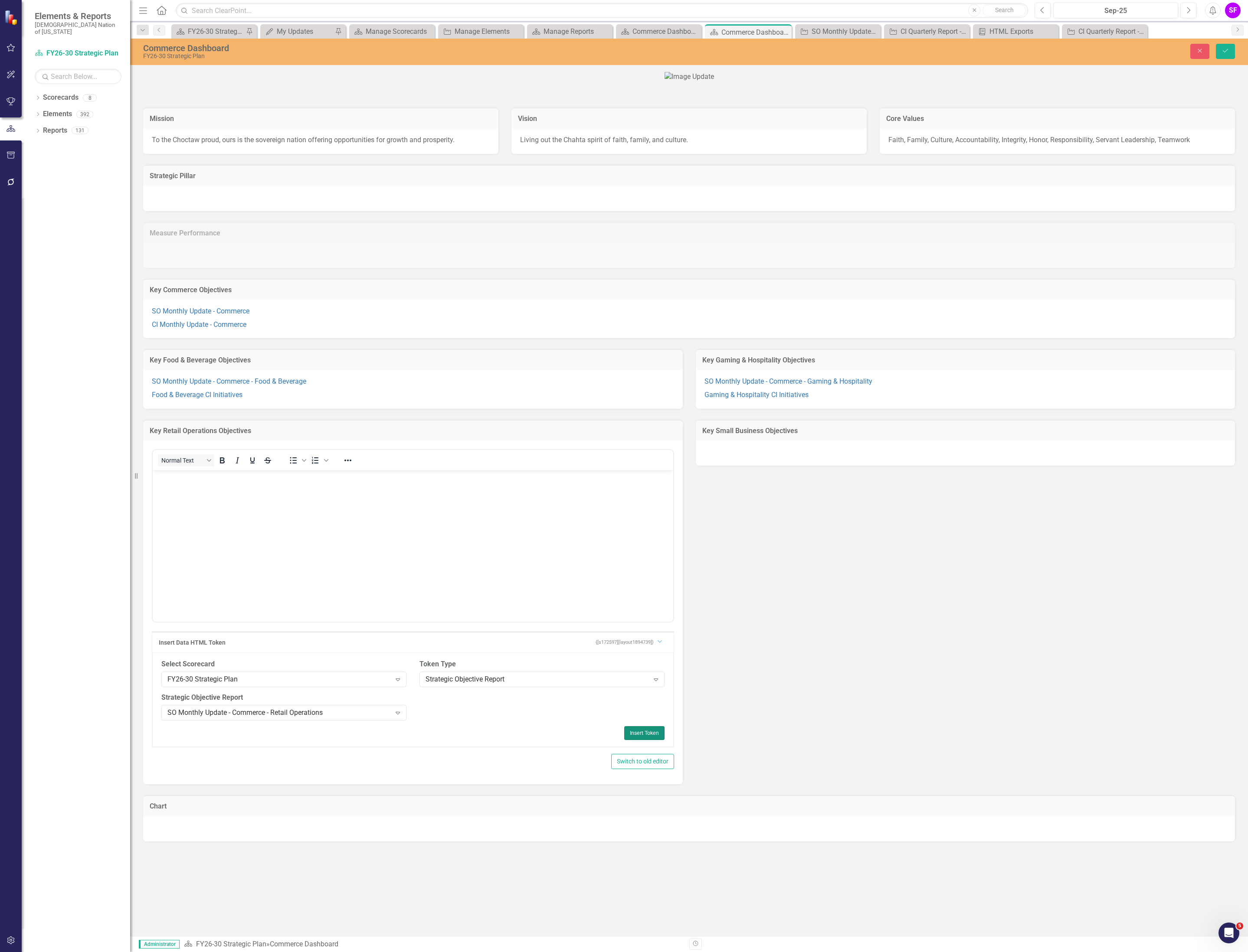
click at [647, 740] on button "Insert Token" at bounding box center [645, 733] width 41 height 14
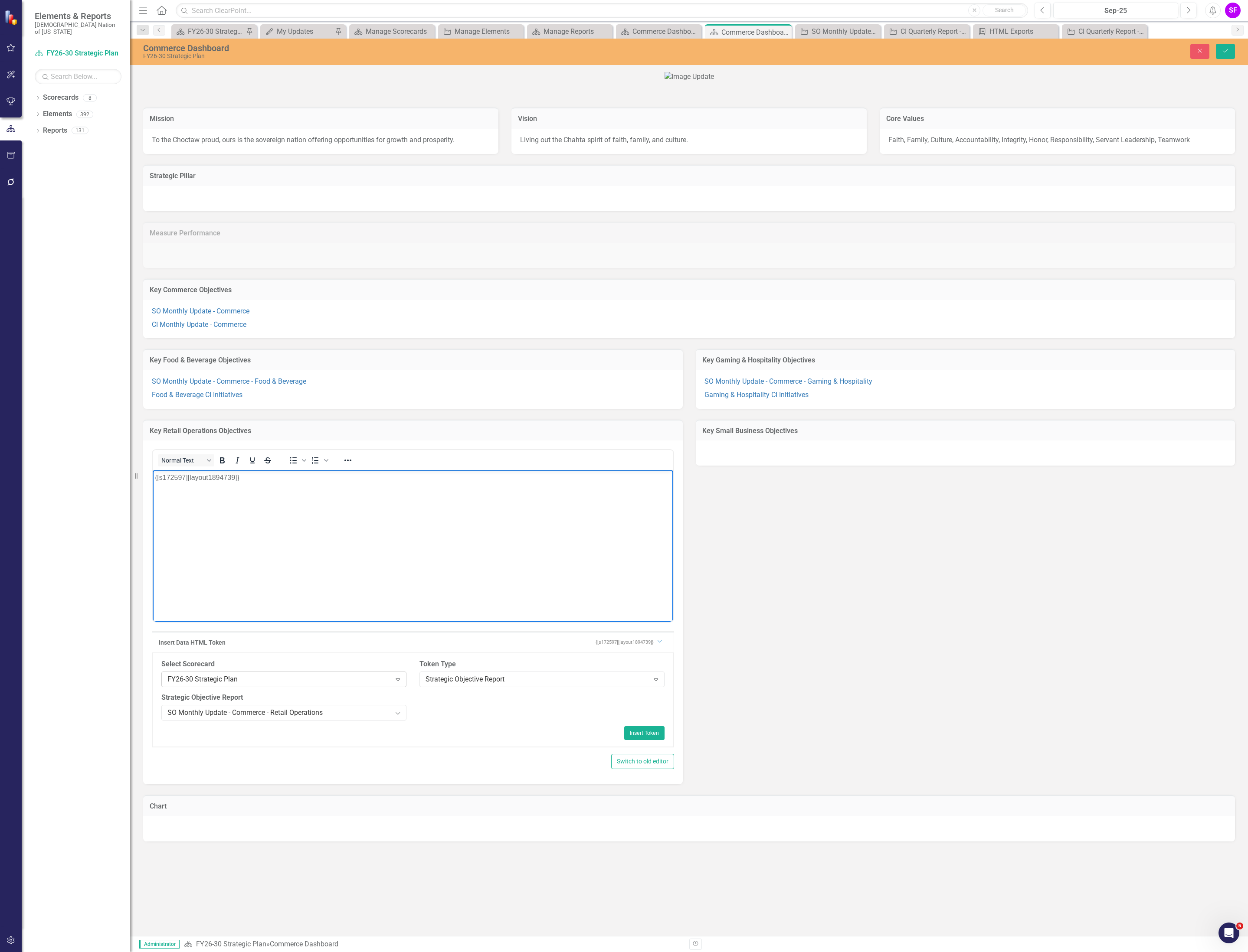
click at [345, 687] on div "FY26-30 Strategic Plan Expand" at bounding box center [283, 680] width 245 height 16
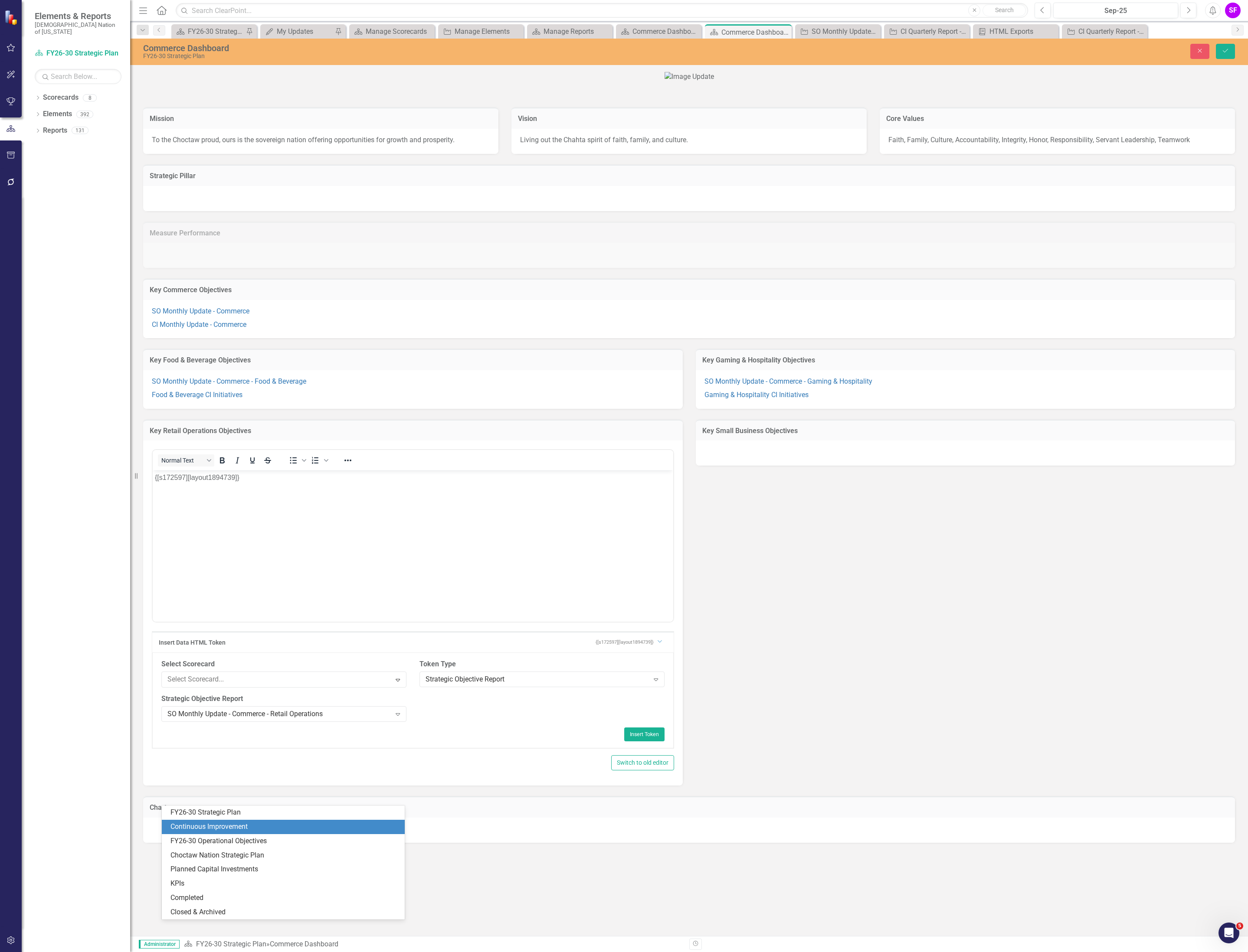
click at [331, 827] on div "Continuous Improvement" at bounding box center [285, 827] width 229 height 10
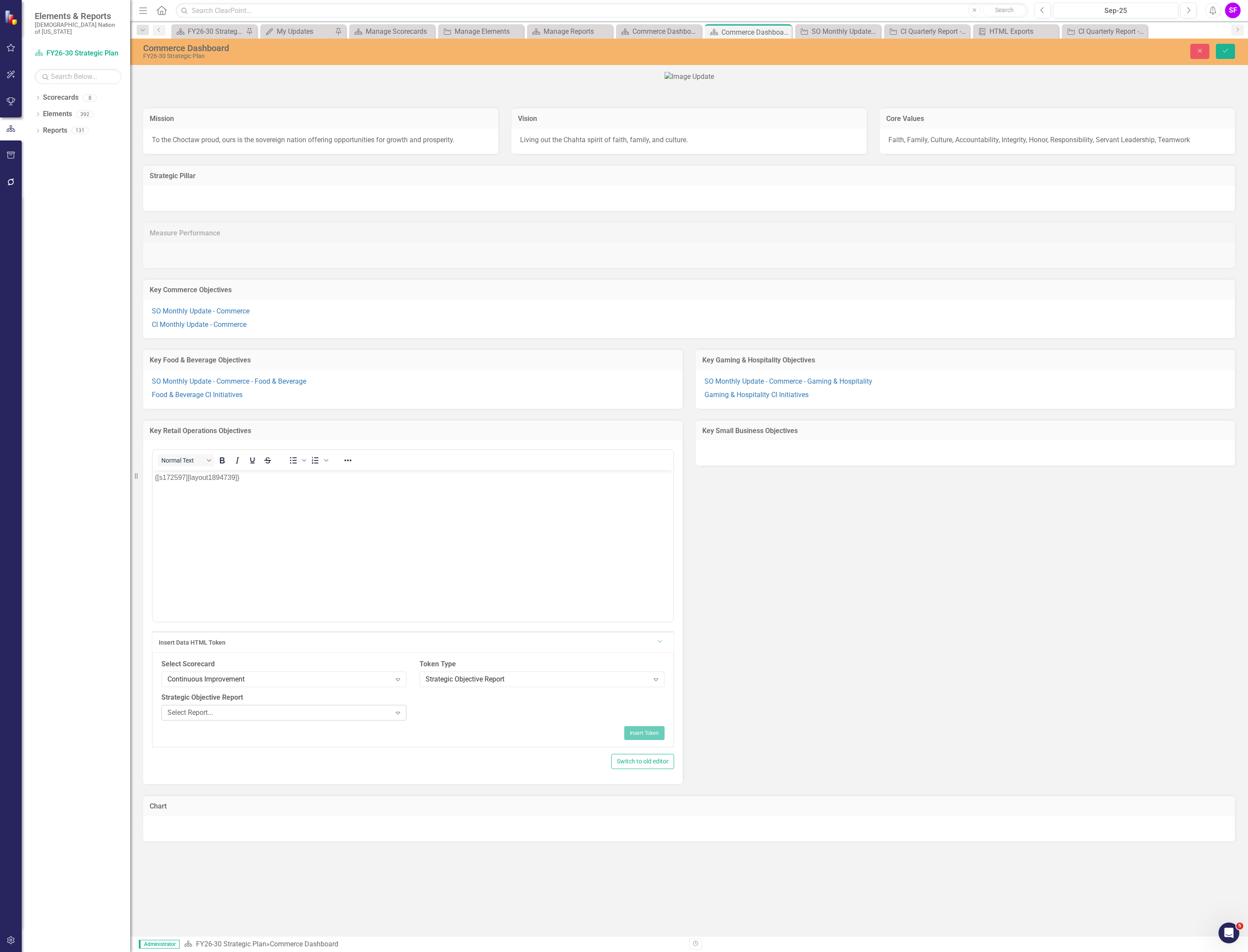
click at [335, 718] on div "Select Report..." at bounding box center [279, 713] width 223 height 10
type input "retail"
click at [656, 740] on button "Insert Token" at bounding box center [645, 733] width 41 height 14
click at [1225, 55] on button "Save" at bounding box center [1226, 51] width 19 height 16
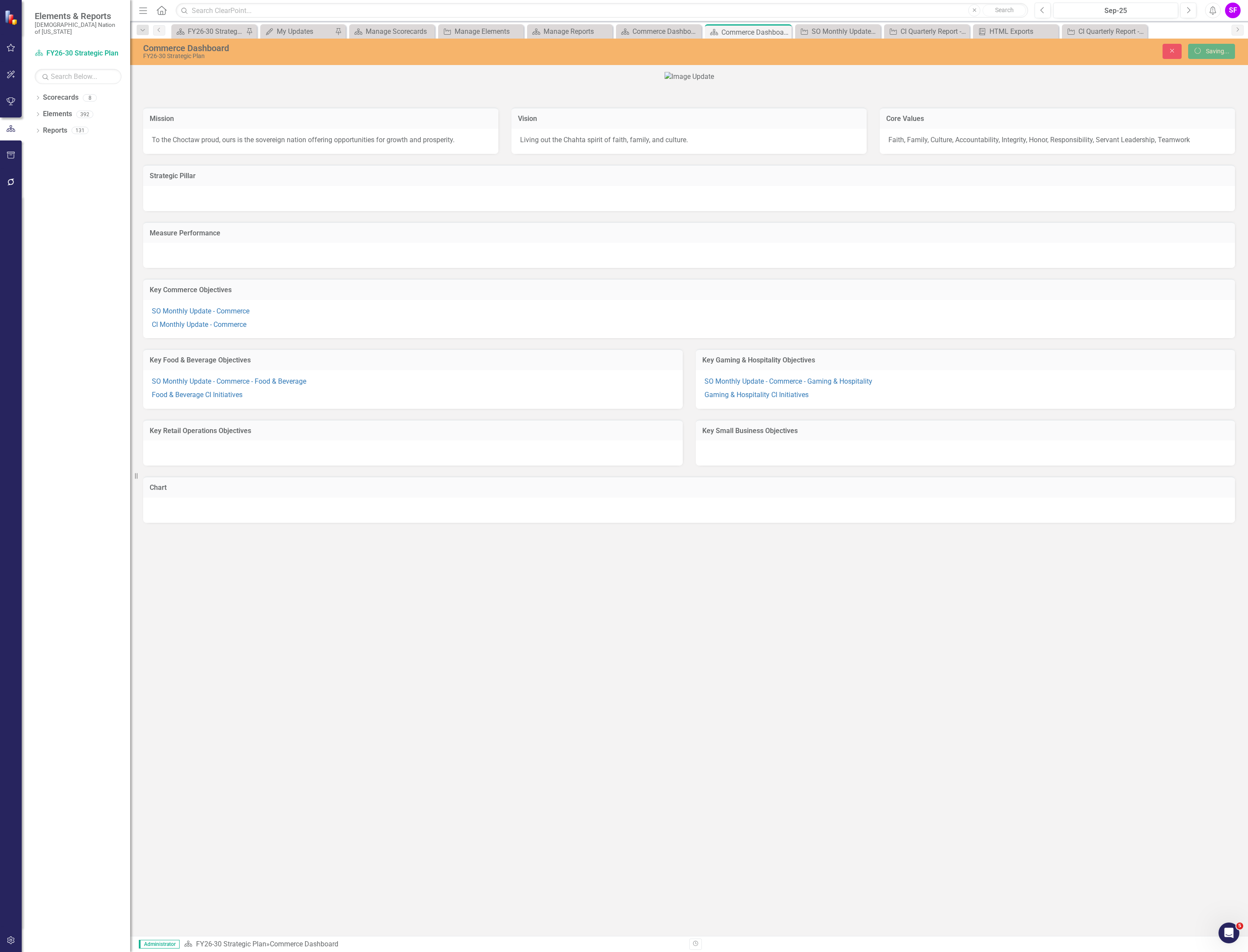
scroll to position [0, 0]
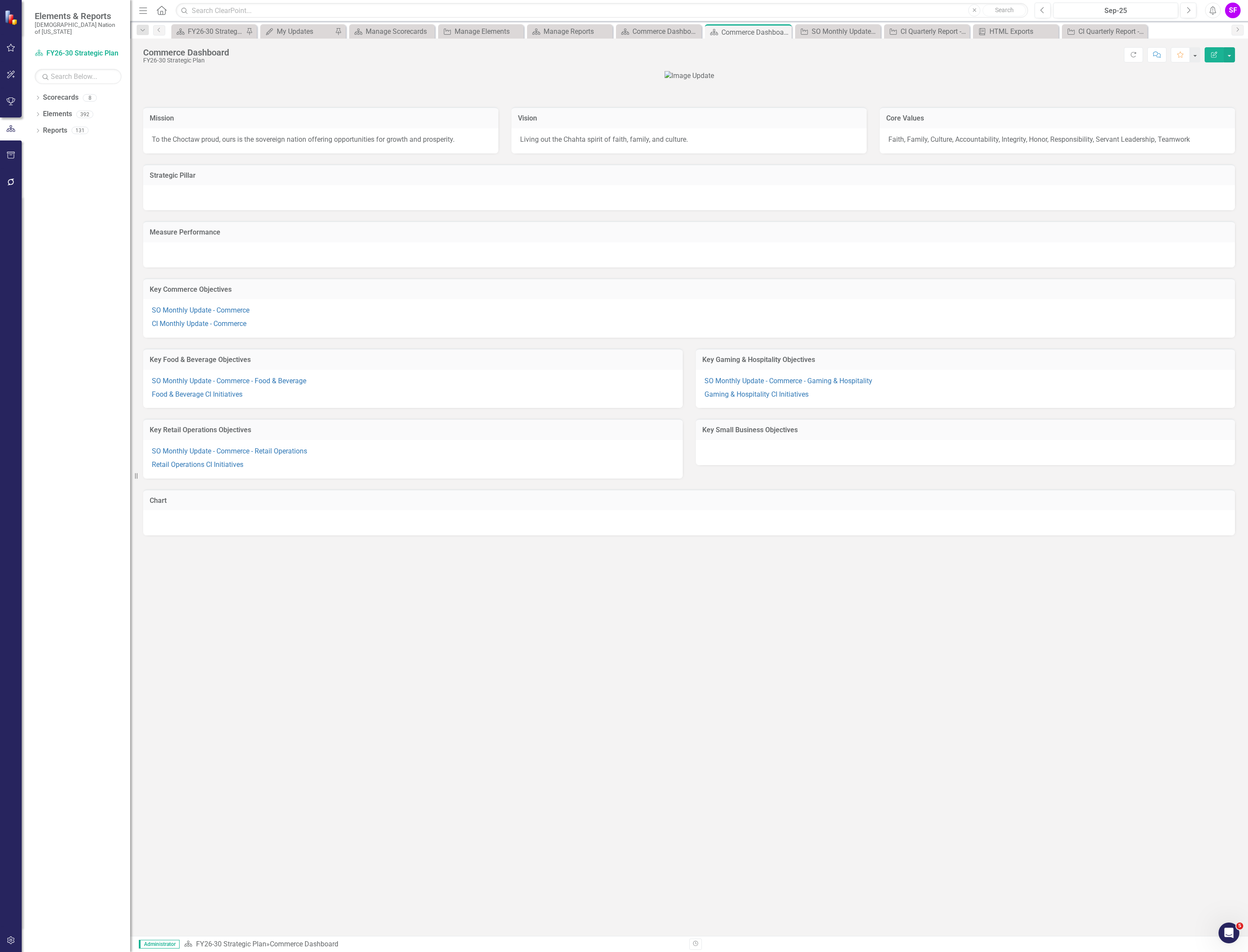
click at [862, 465] on div at bounding box center [965, 453] width 539 height 25
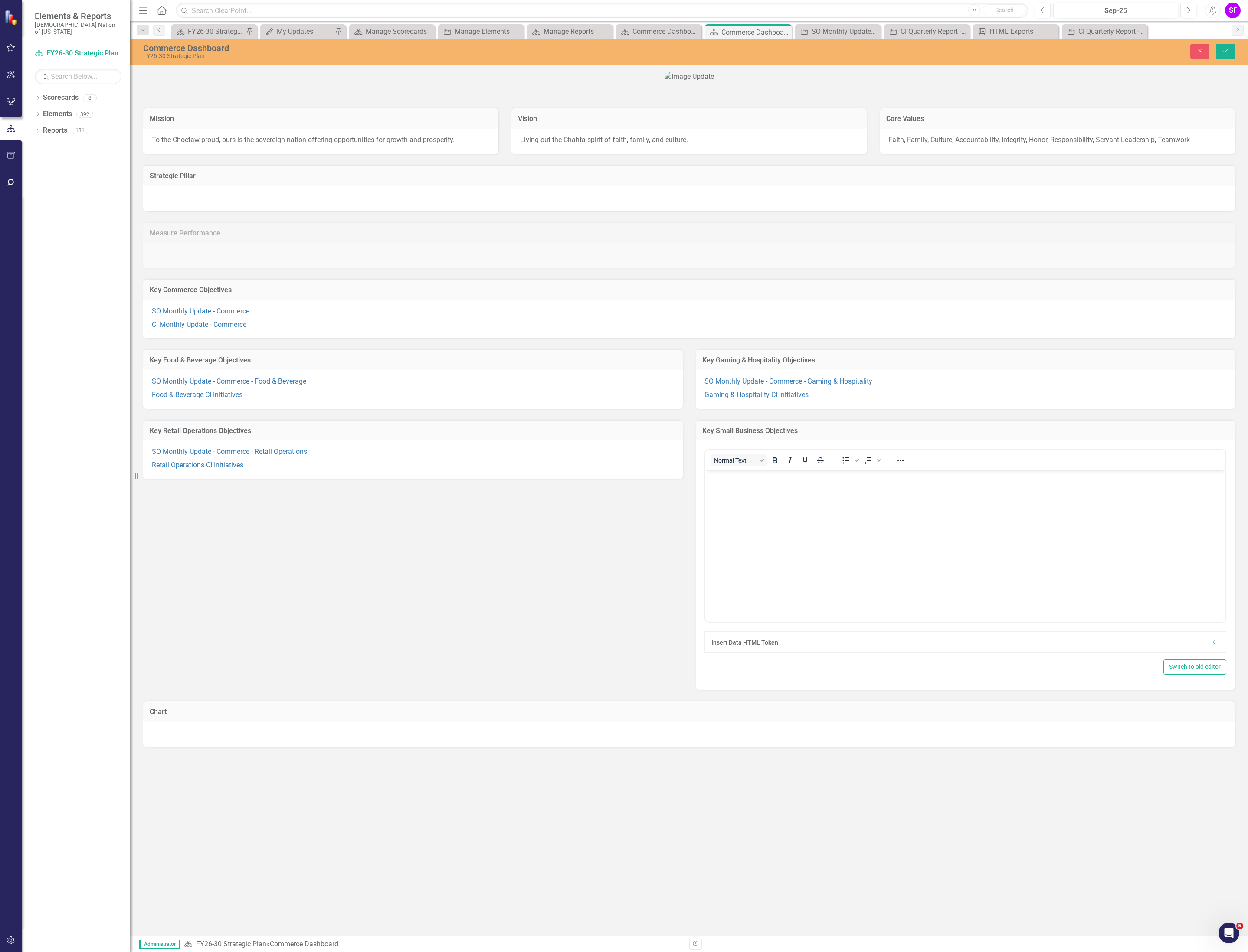
click at [937, 542] on body "Rich Text Area. Press ALT-0 for help." at bounding box center [965, 535] width 521 height 130
click at [1211, 647] on div "Dropdown" at bounding box center [1214, 643] width 7 height 8
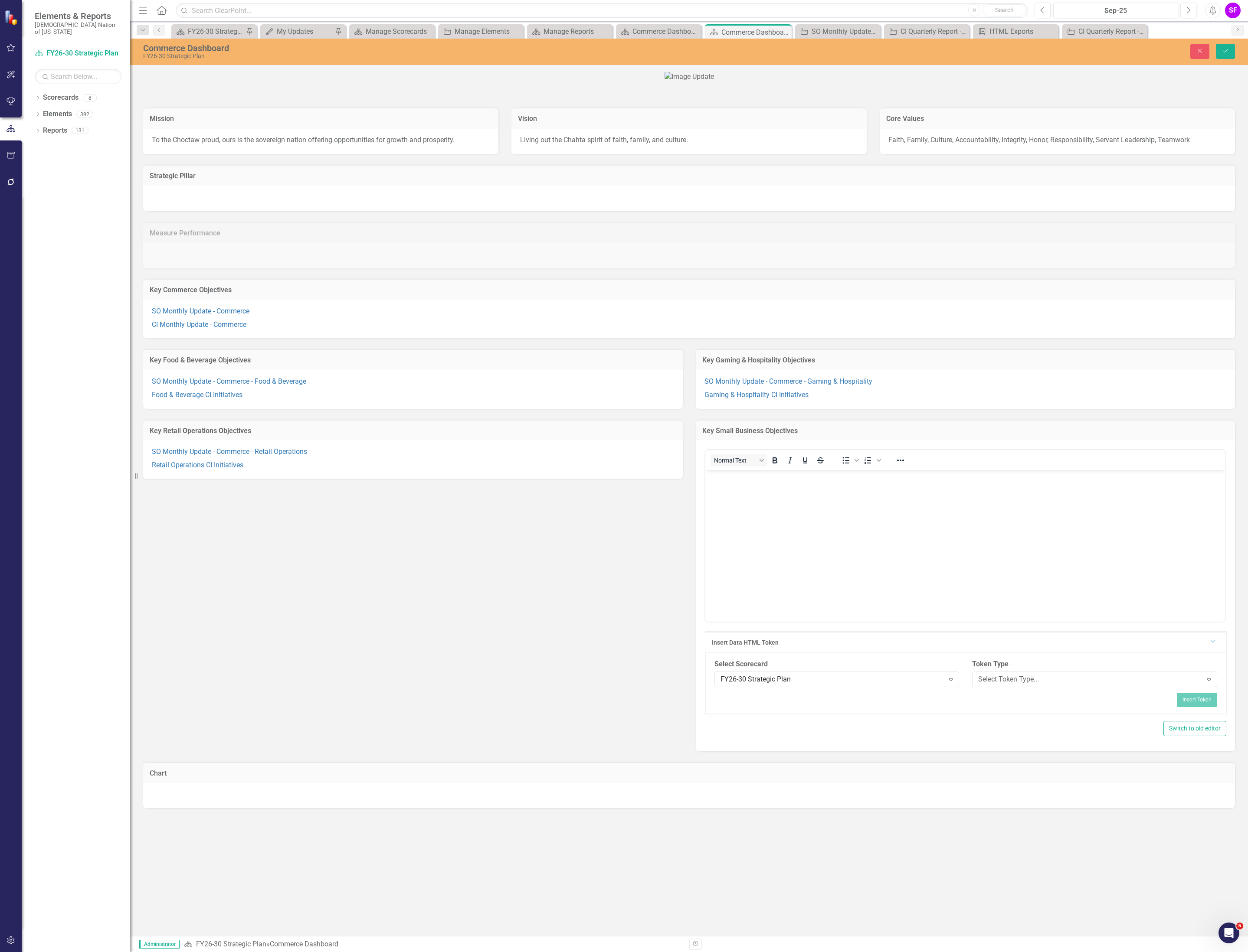
scroll to position [90, 0]
click at [1020, 684] on div "Select Token Type..." at bounding box center [1089, 680] width 223 height 10
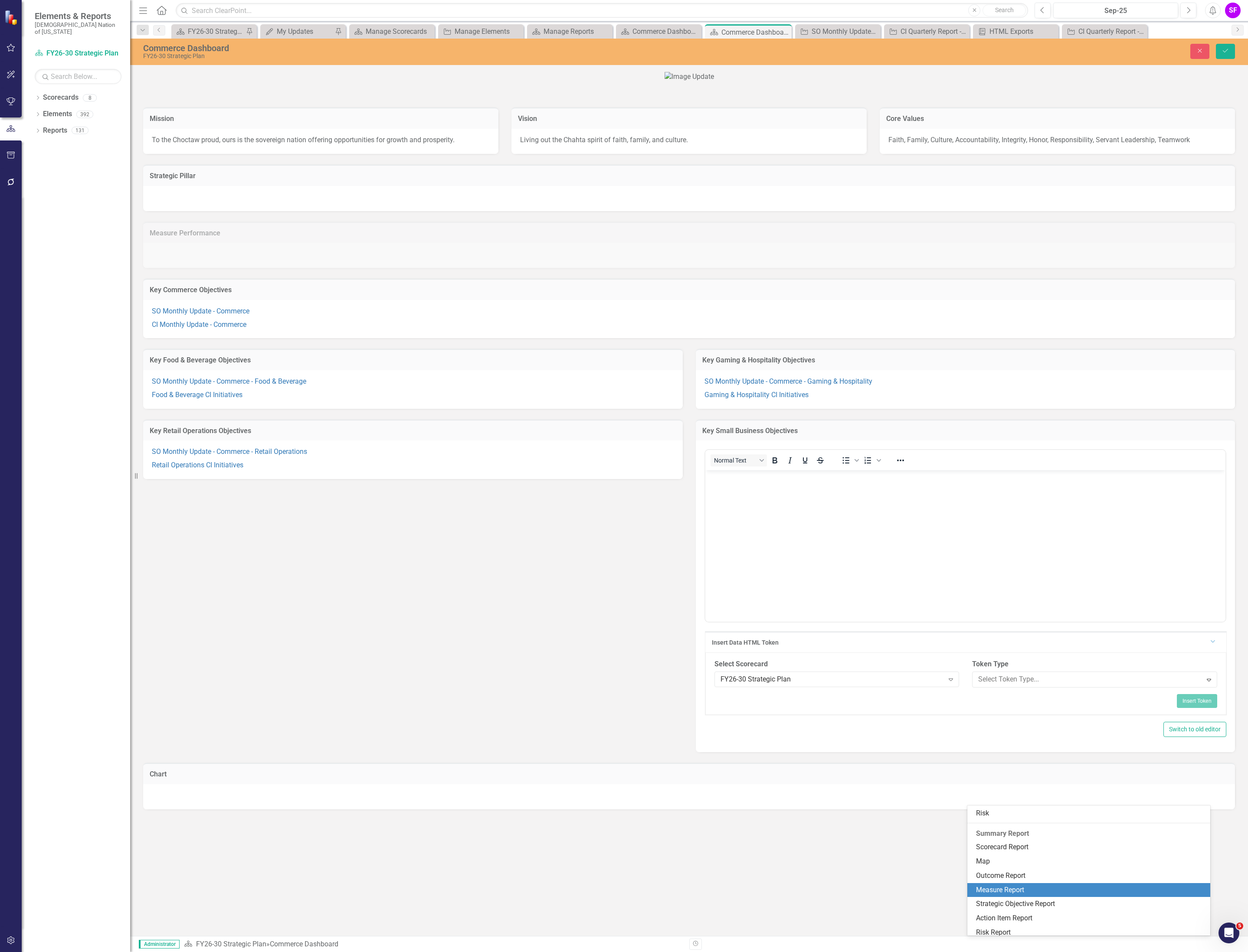
scroll to position [130, 0]
click at [1018, 896] on div "Strategic Objective Report" at bounding box center [1088, 902] width 242 height 15
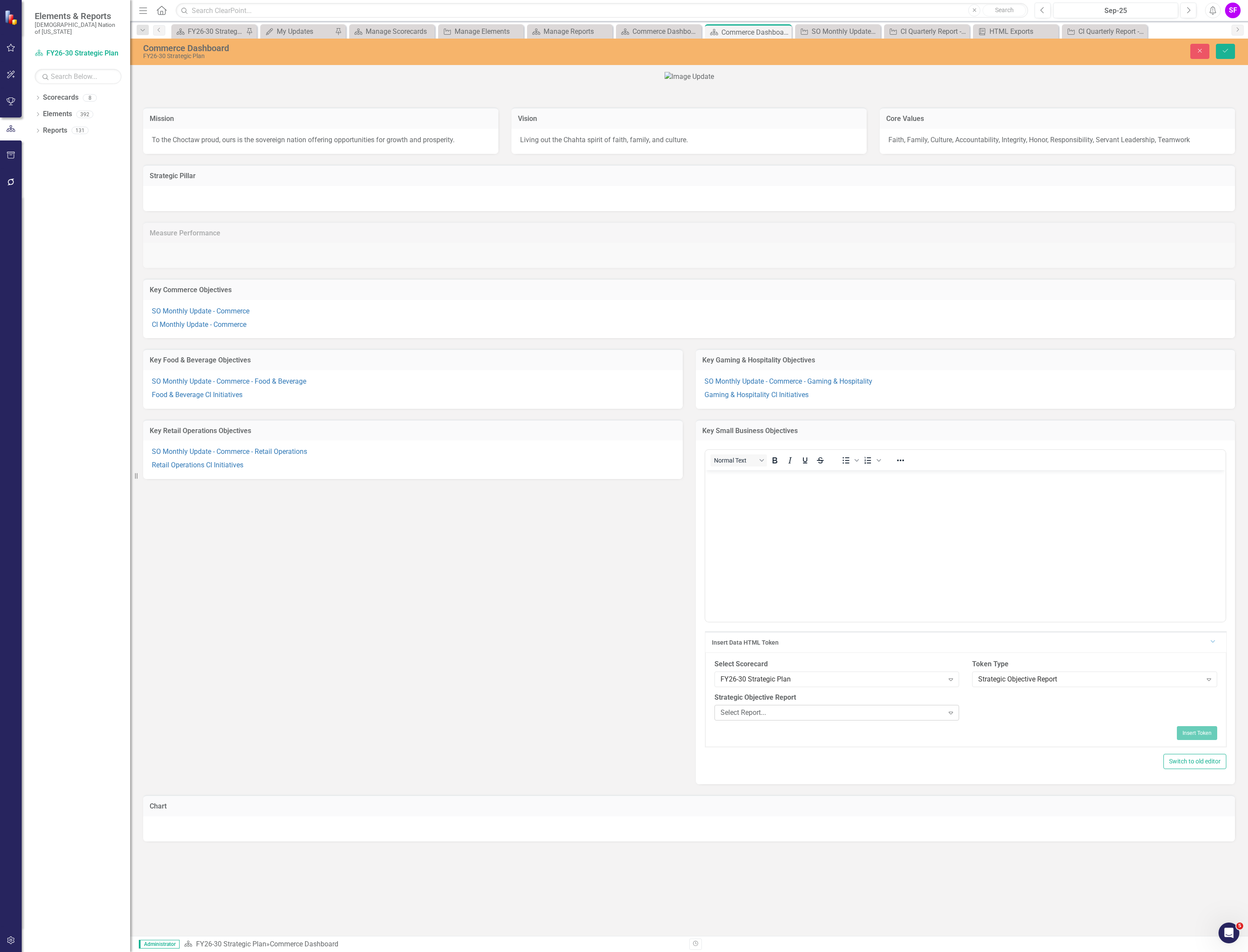
click at [893, 718] on div "Select Report..." at bounding box center [832, 713] width 223 height 10
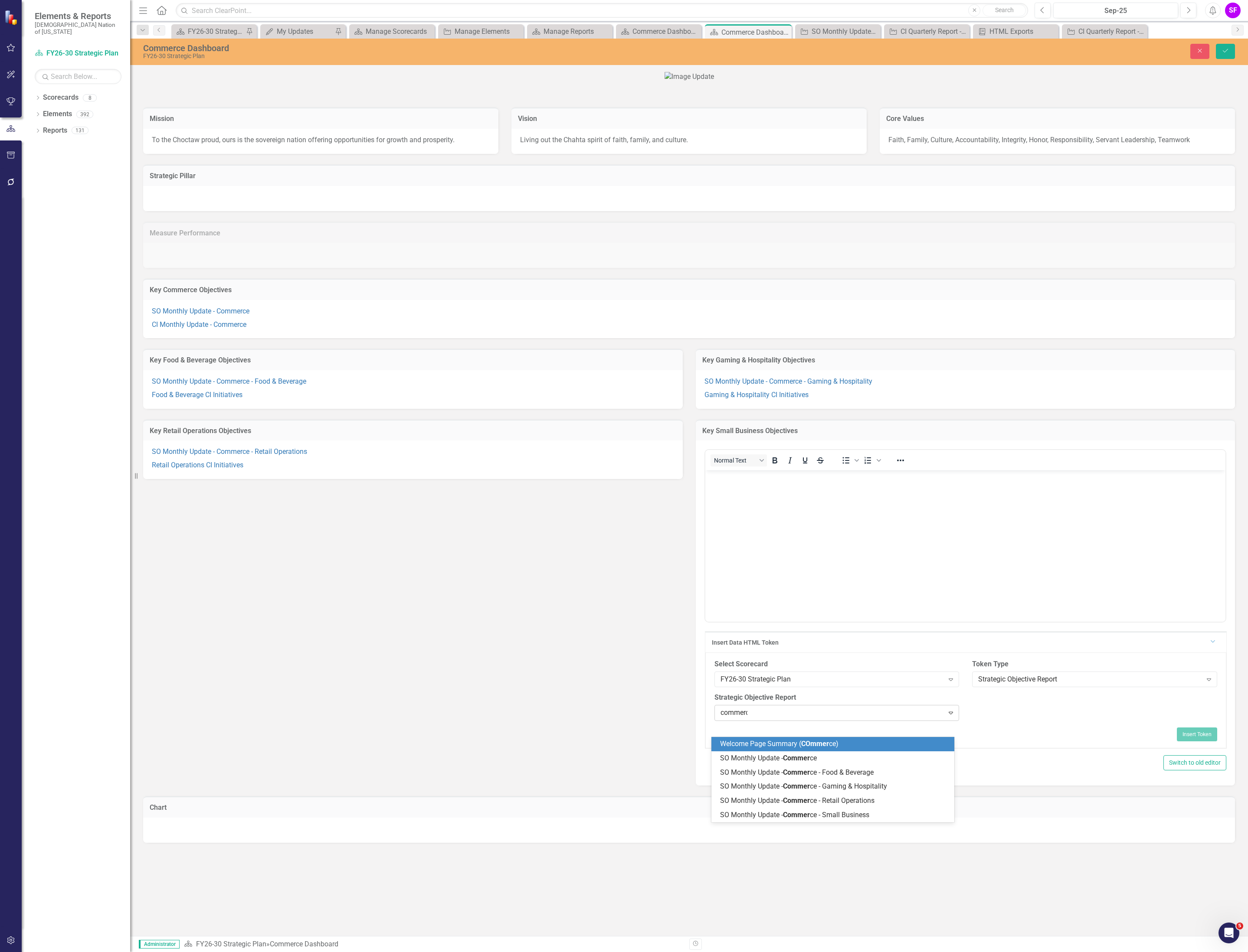
type input "commerce"
click at [891, 818] on div "SO Monthly Update - Commerce - Small Business" at bounding box center [834, 815] width 229 height 10
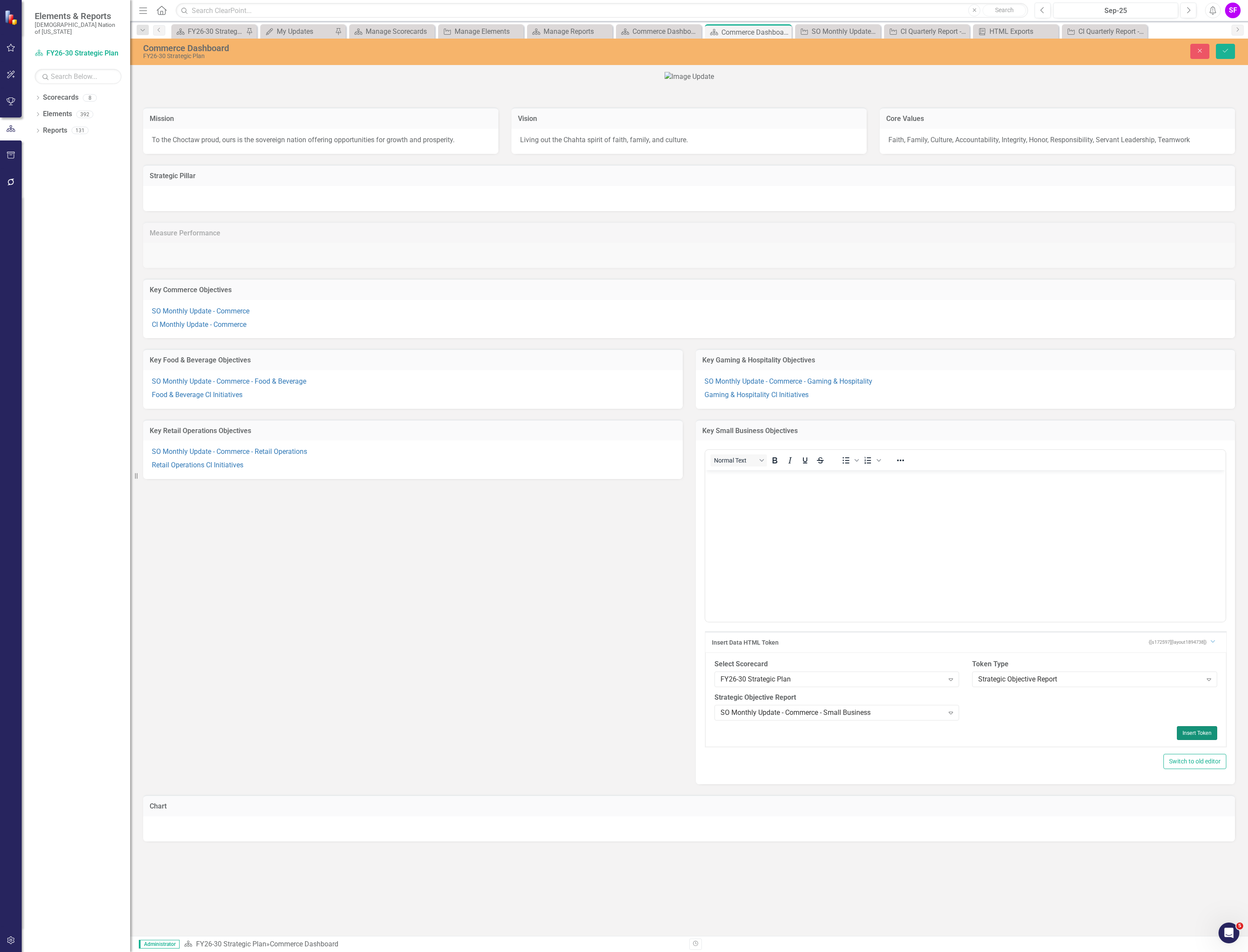
click at [1182, 740] on button "Insert Token" at bounding box center [1197, 733] width 41 height 14
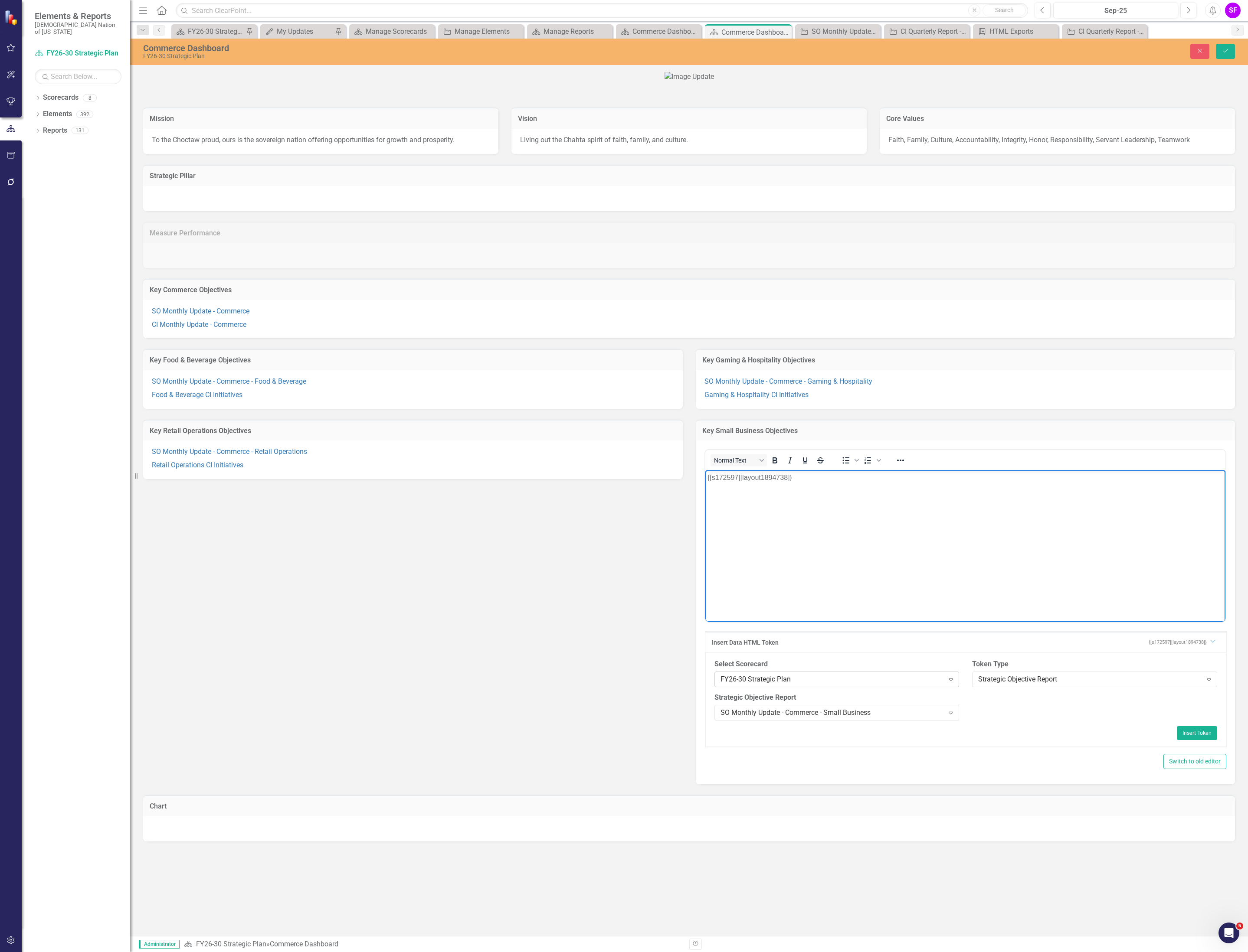
click at [943, 686] on div "Expand" at bounding box center [950, 680] width 16 height 14
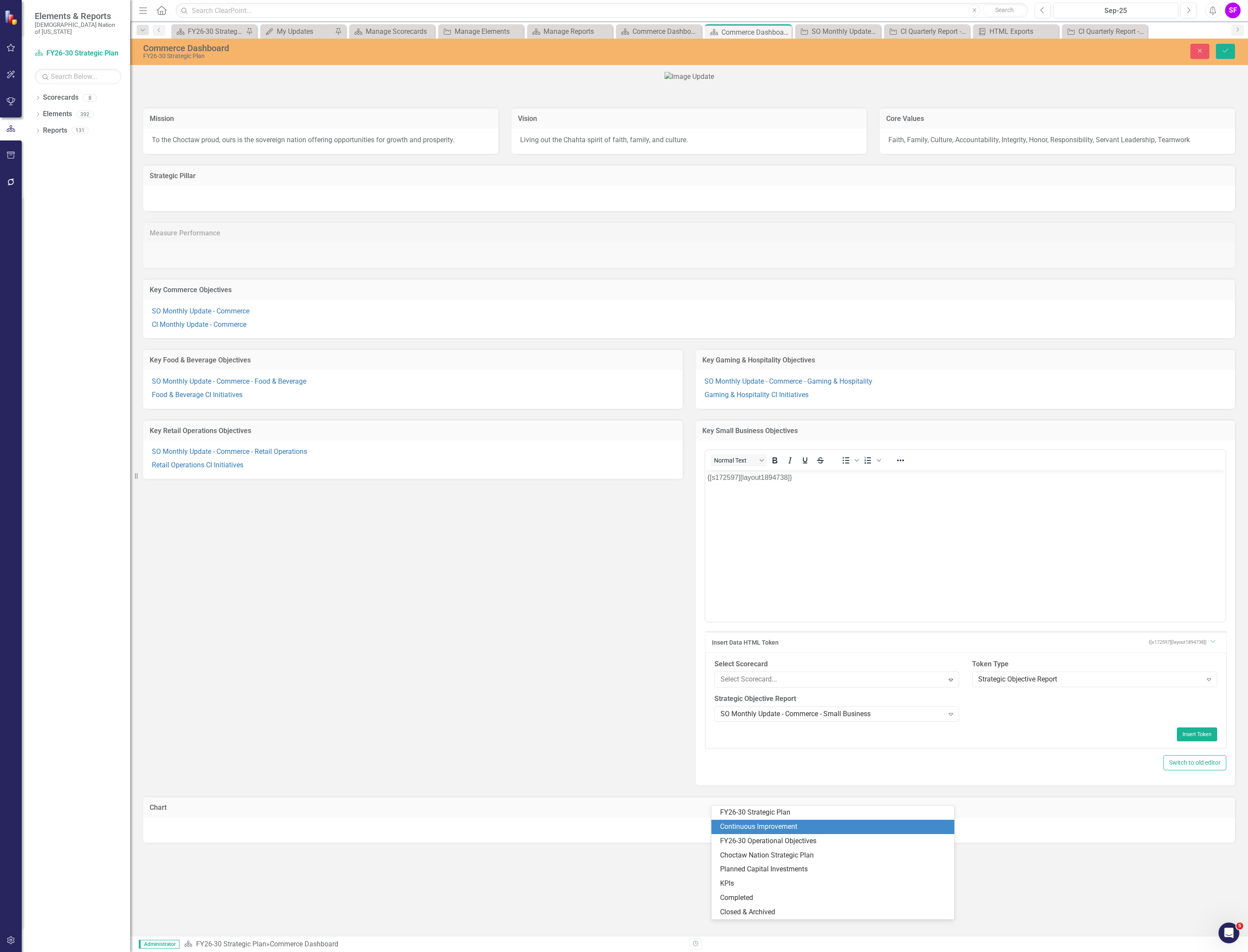
click at [900, 831] on div "Continuous Improvement" at bounding box center [834, 827] width 229 height 10
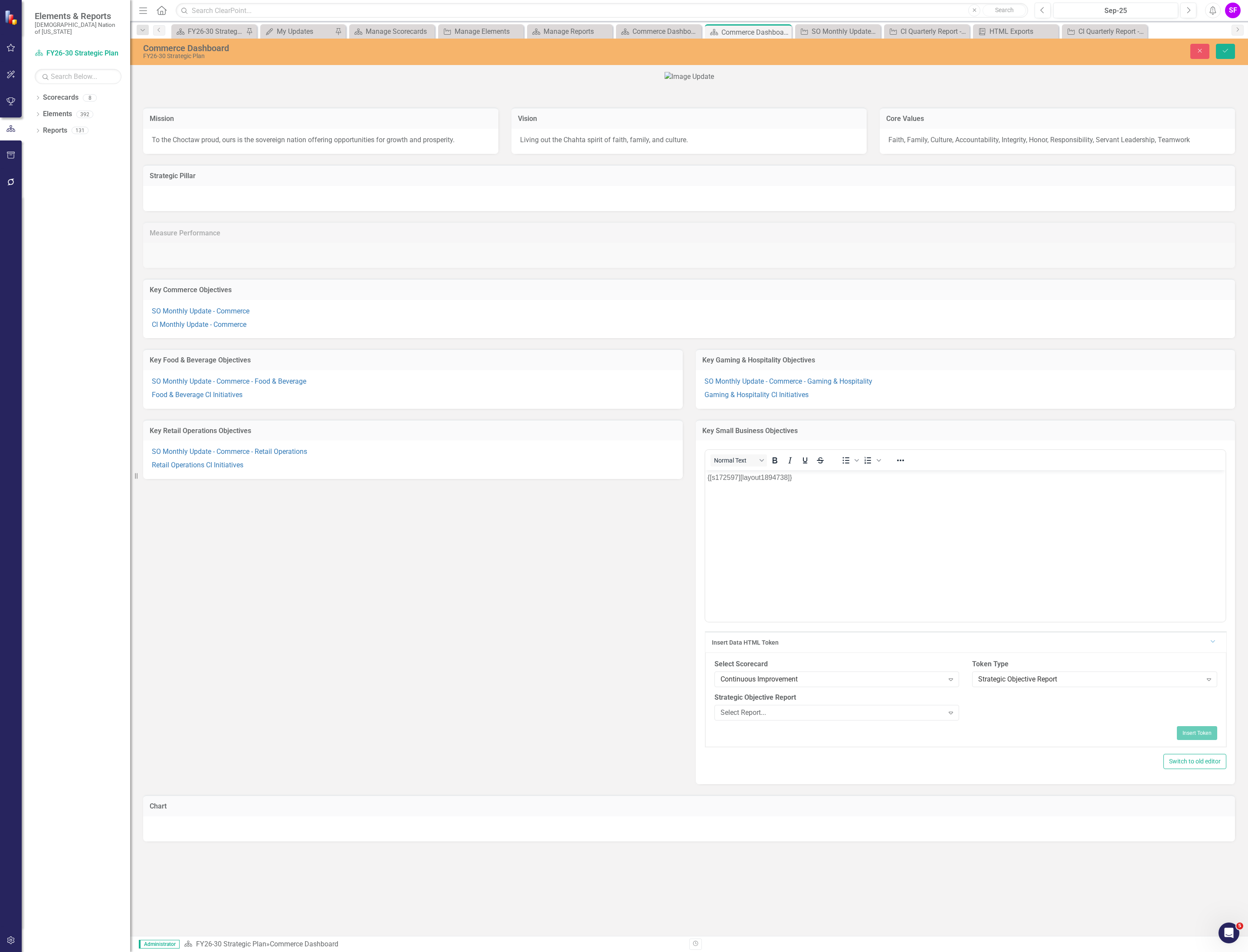
click at [850, 483] on p "{[s172597][layout1894738]}" at bounding box center [965, 477] width 516 height 11
click at [900, 720] on div "Select Report... Expand" at bounding box center [837, 713] width 245 height 16
type input "s"
click at [1096, 727] on div "Select Scorecard Continuous Improvement Expand Token Type Strategic Objective R…" at bounding box center [966, 693] width 516 height 68
click at [879, 718] on div "Select Report..." at bounding box center [832, 713] width 223 height 10
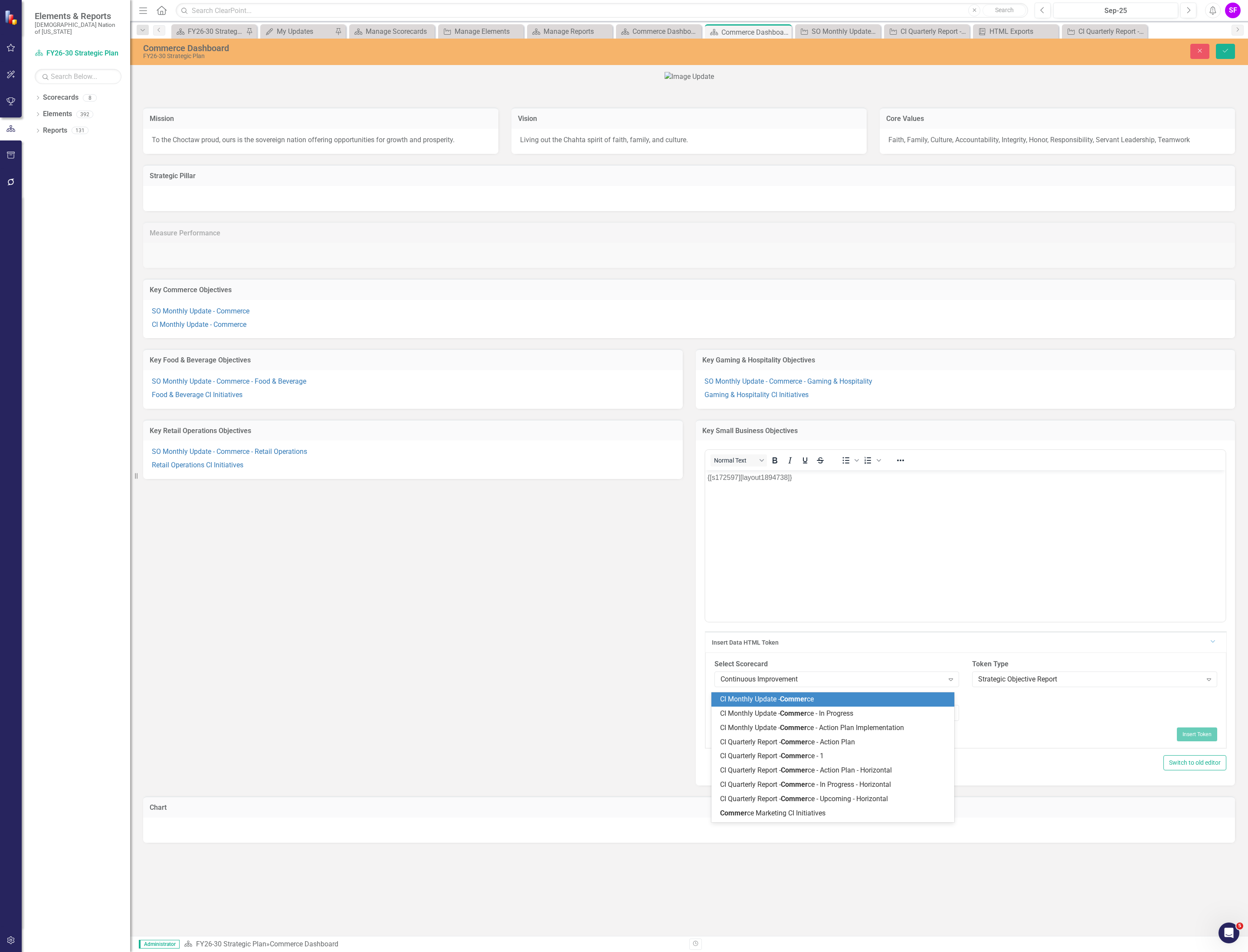
type input "commerce"
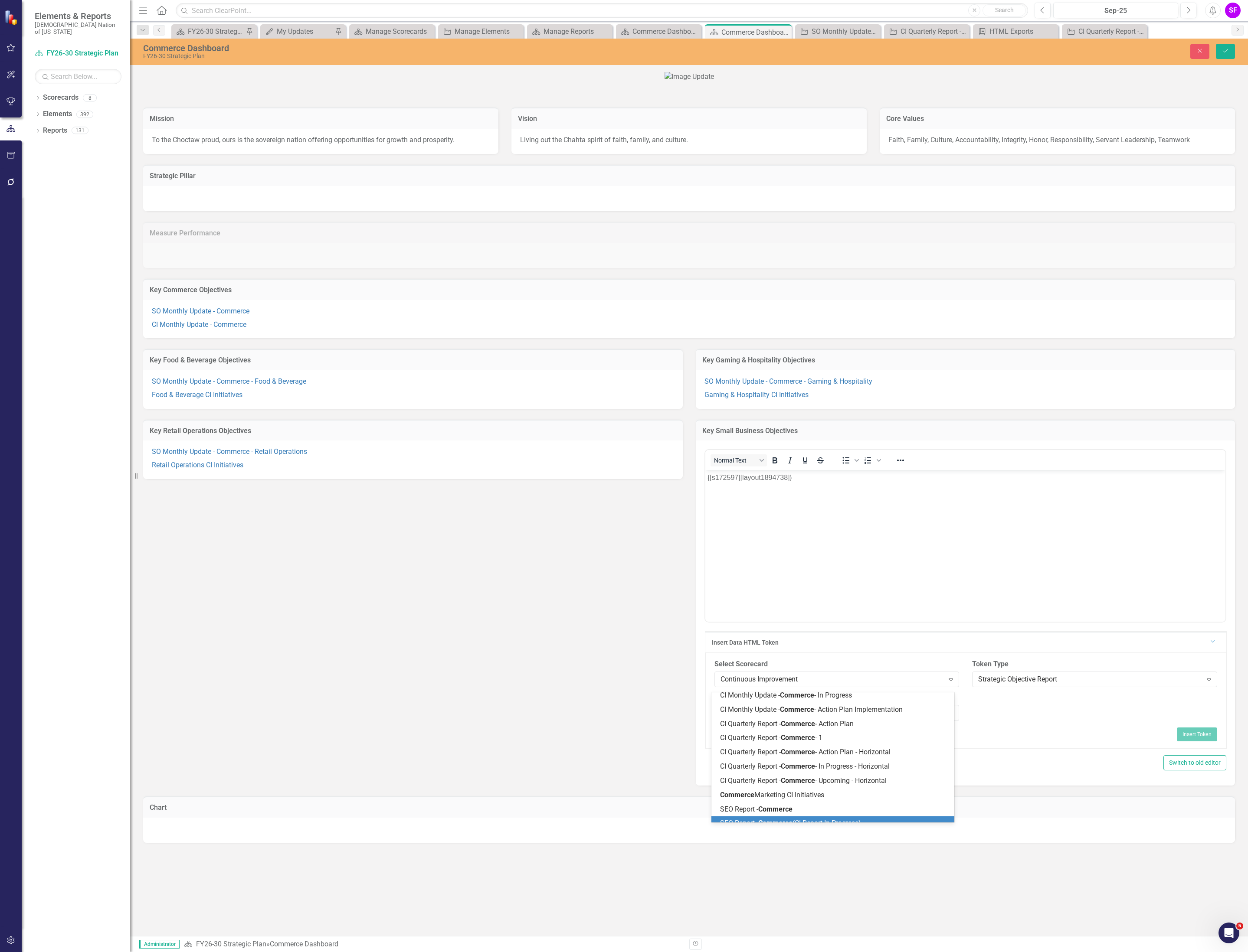
scroll to position [0, 0]
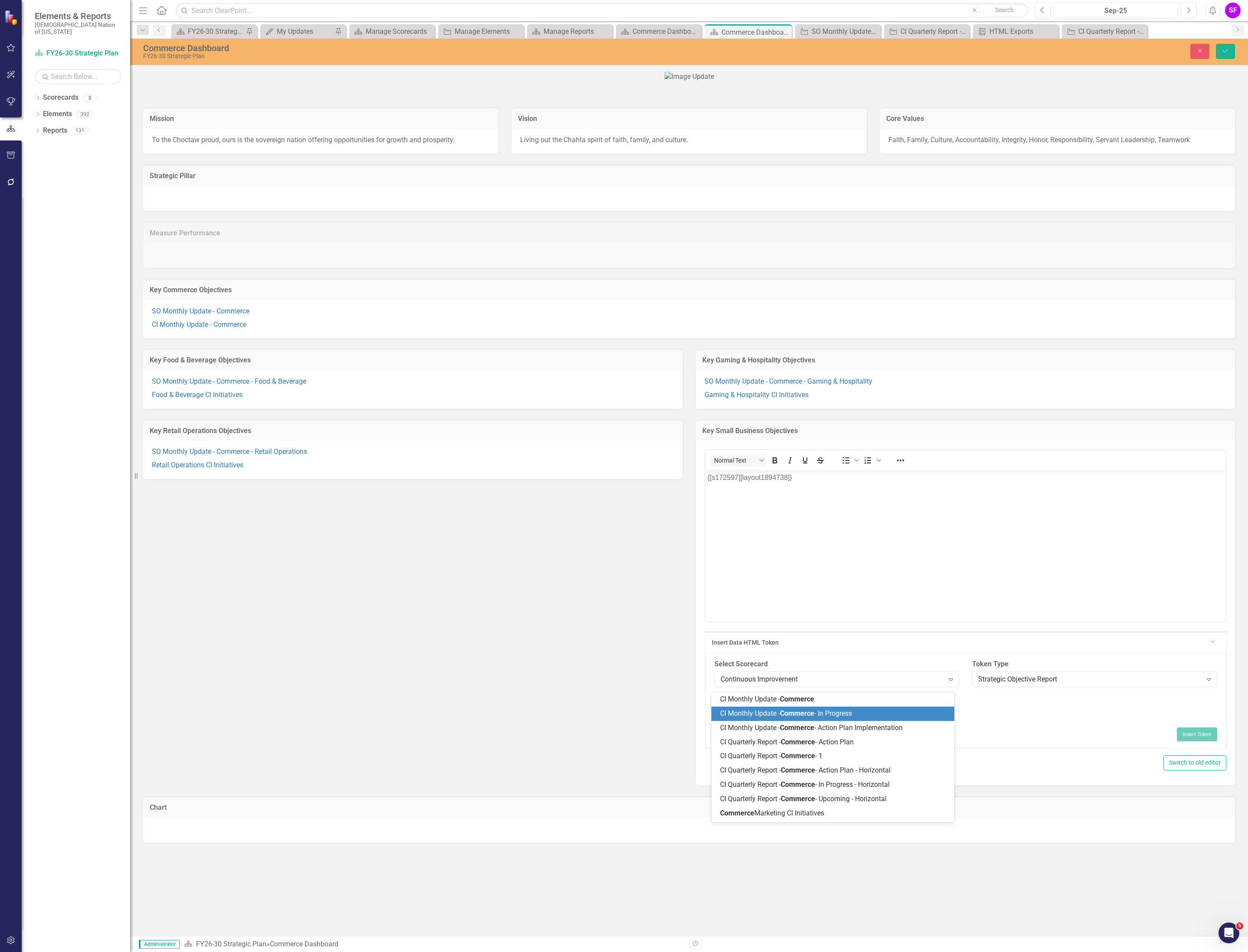
click at [1015, 498] on p "Rich Text Area. Press ALT-0 for help." at bounding box center [965, 494] width 516 height 11
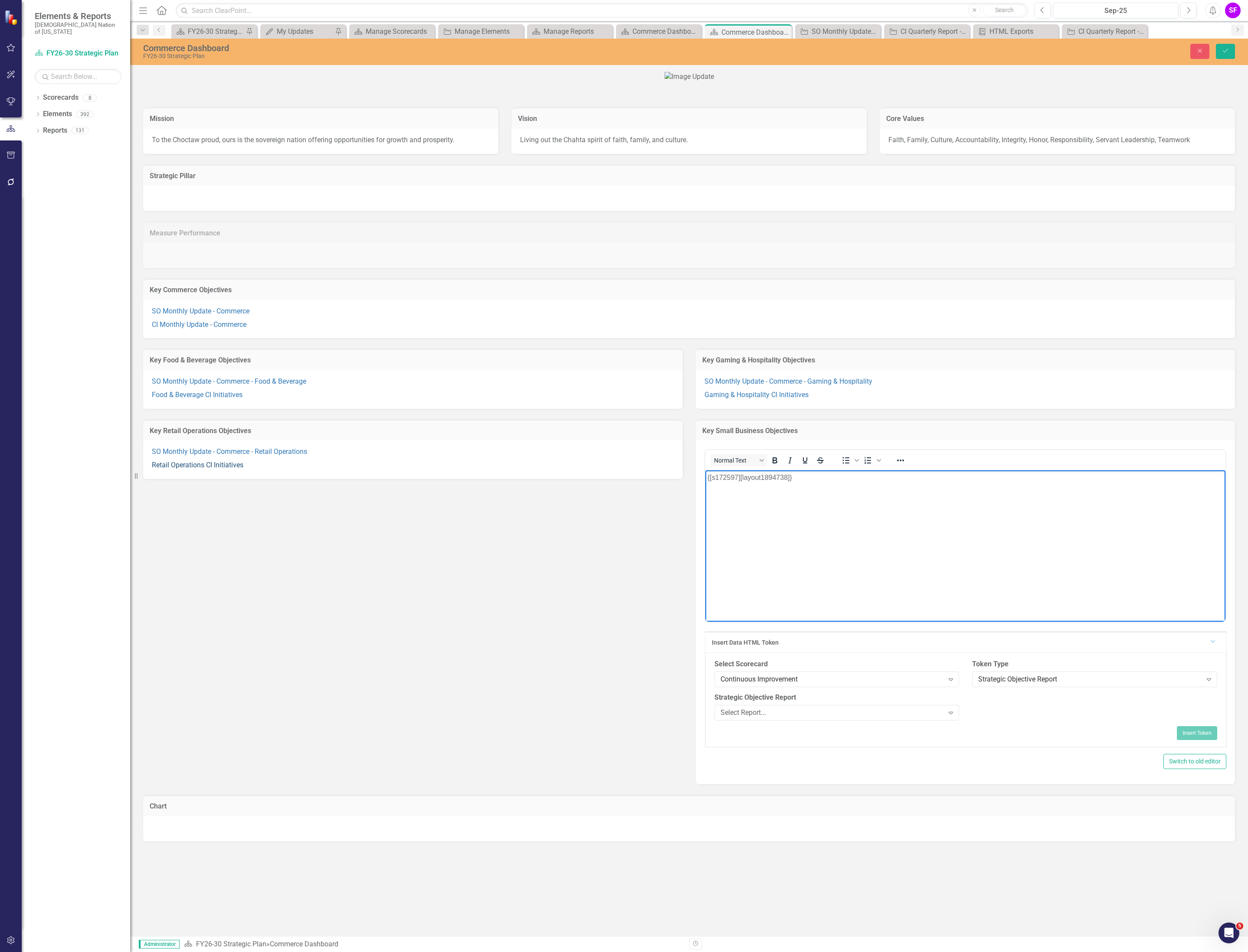
click at [208, 469] on link "Retail Operations CI Initiatives" at bounding box center [198, 464] width 91 height 8
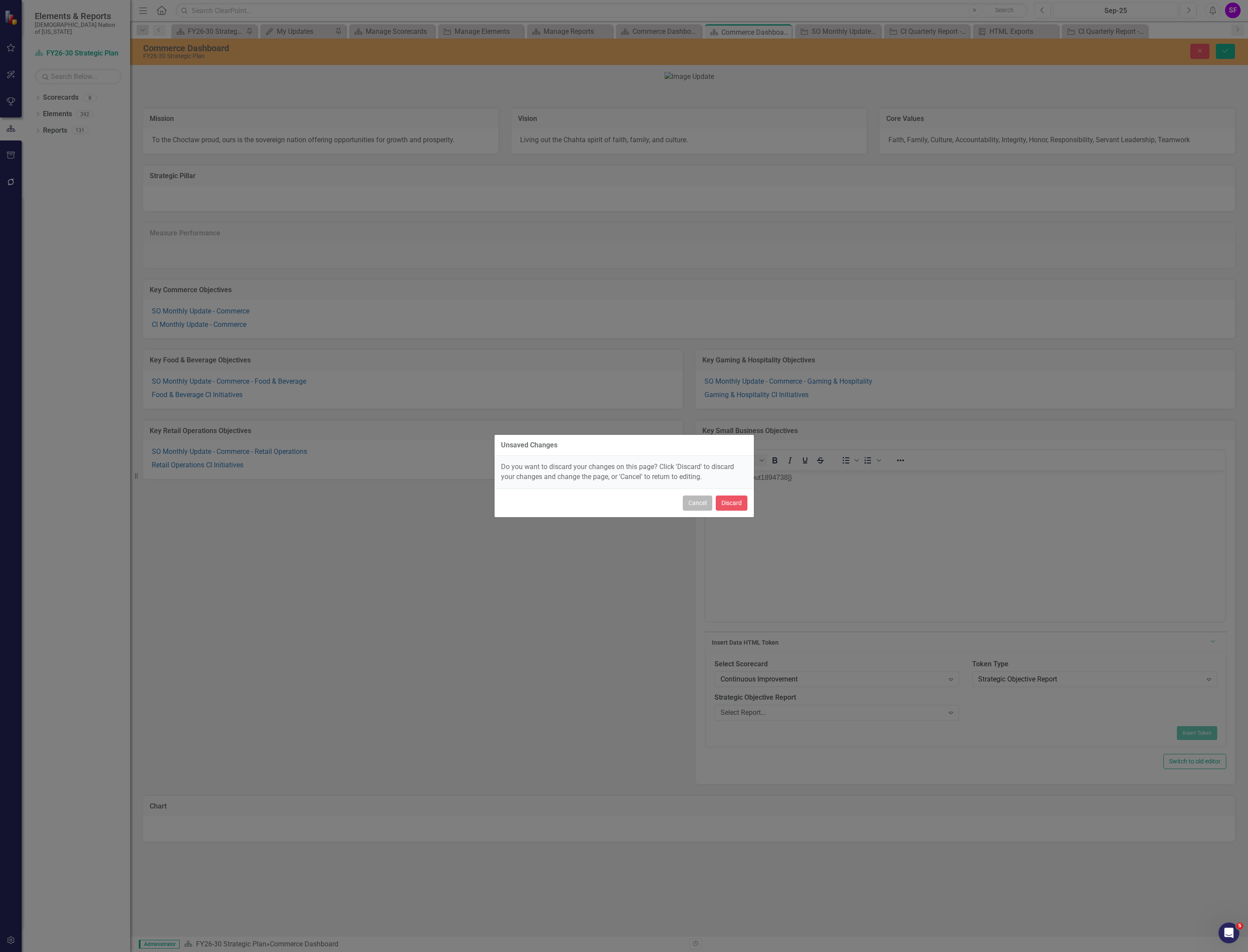
click at [693, 498] on button "Cancel" at bounding box center [697, 503] width 29 height 16
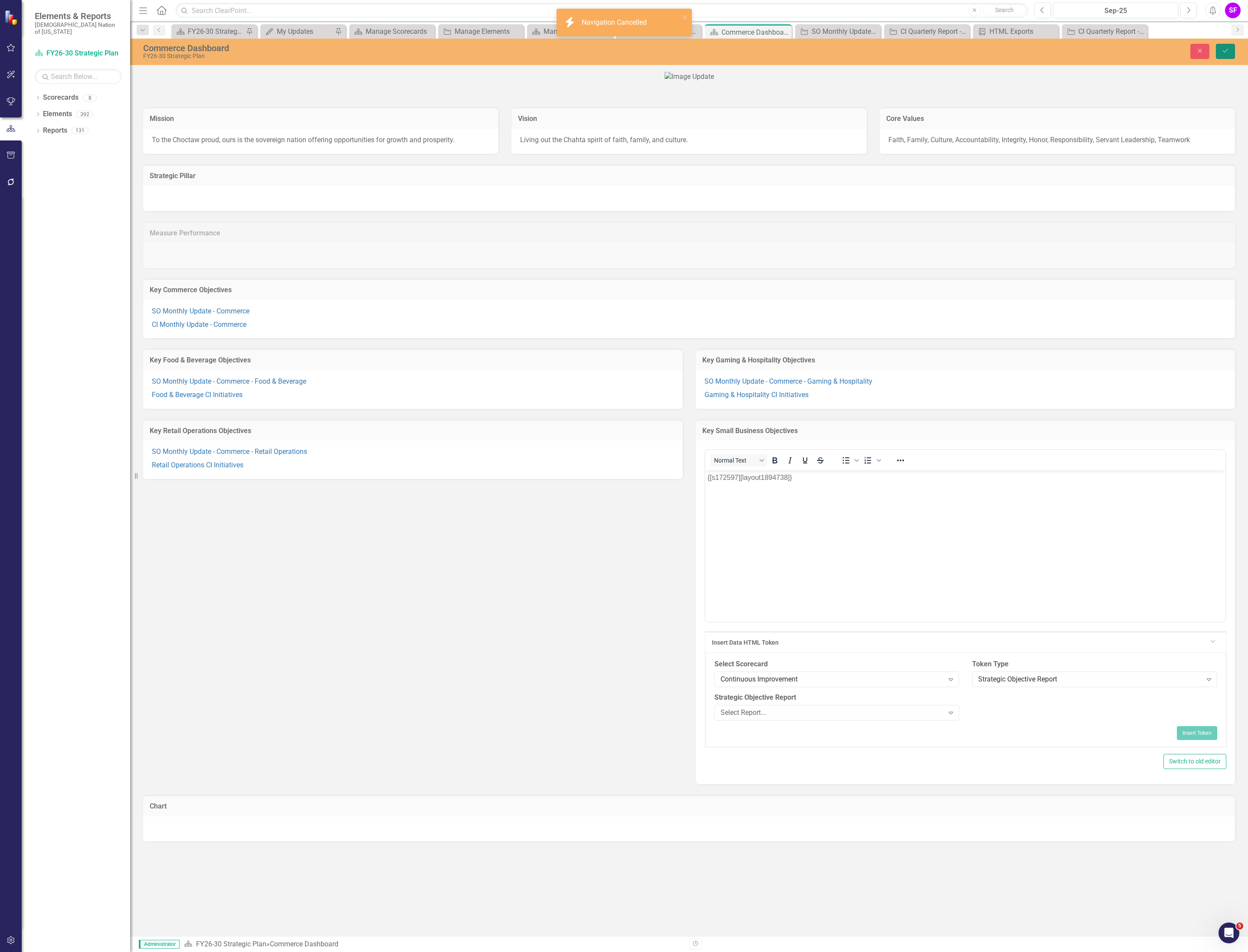
click at [1229, 53] on button "Save" at bounding box center [1226, 51] width 19 height 16
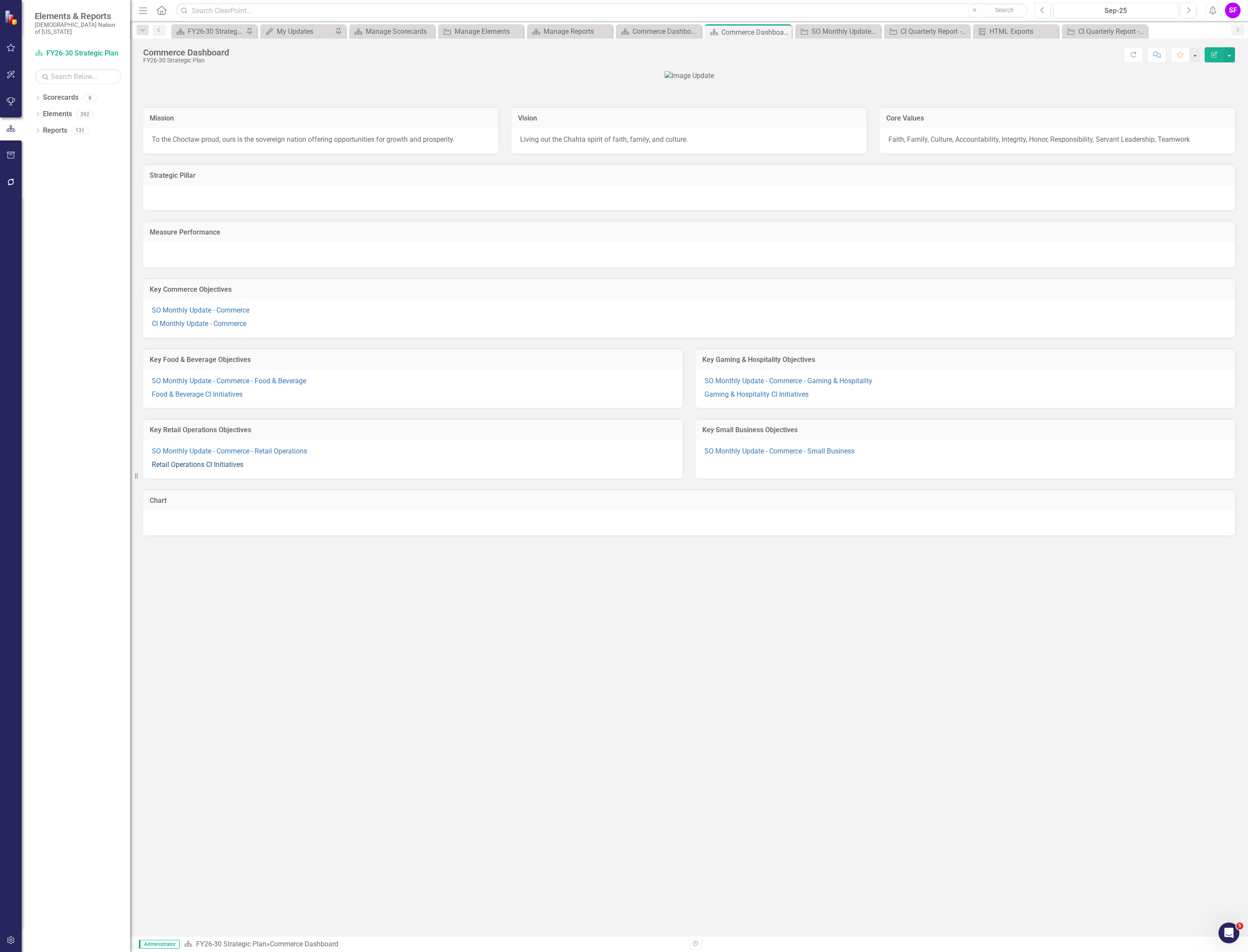
click at [208, 468] on link "Retail Operations CI Initiatives" at bounding box center [198, 464] width 91 height 8
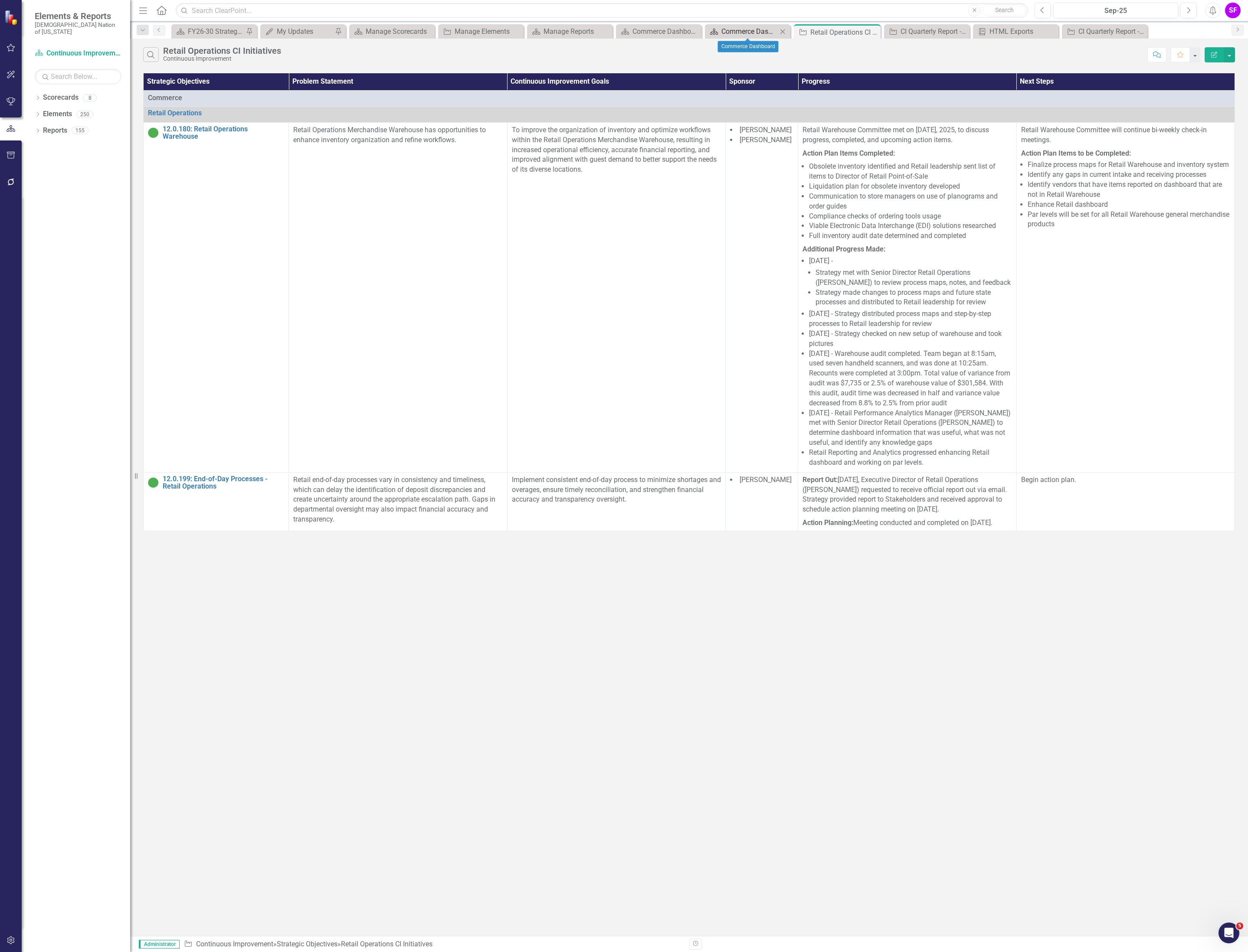
click at [751, 29] on div "Commerce Dashboard" at bounding box center [750, 31] width 56 height 11
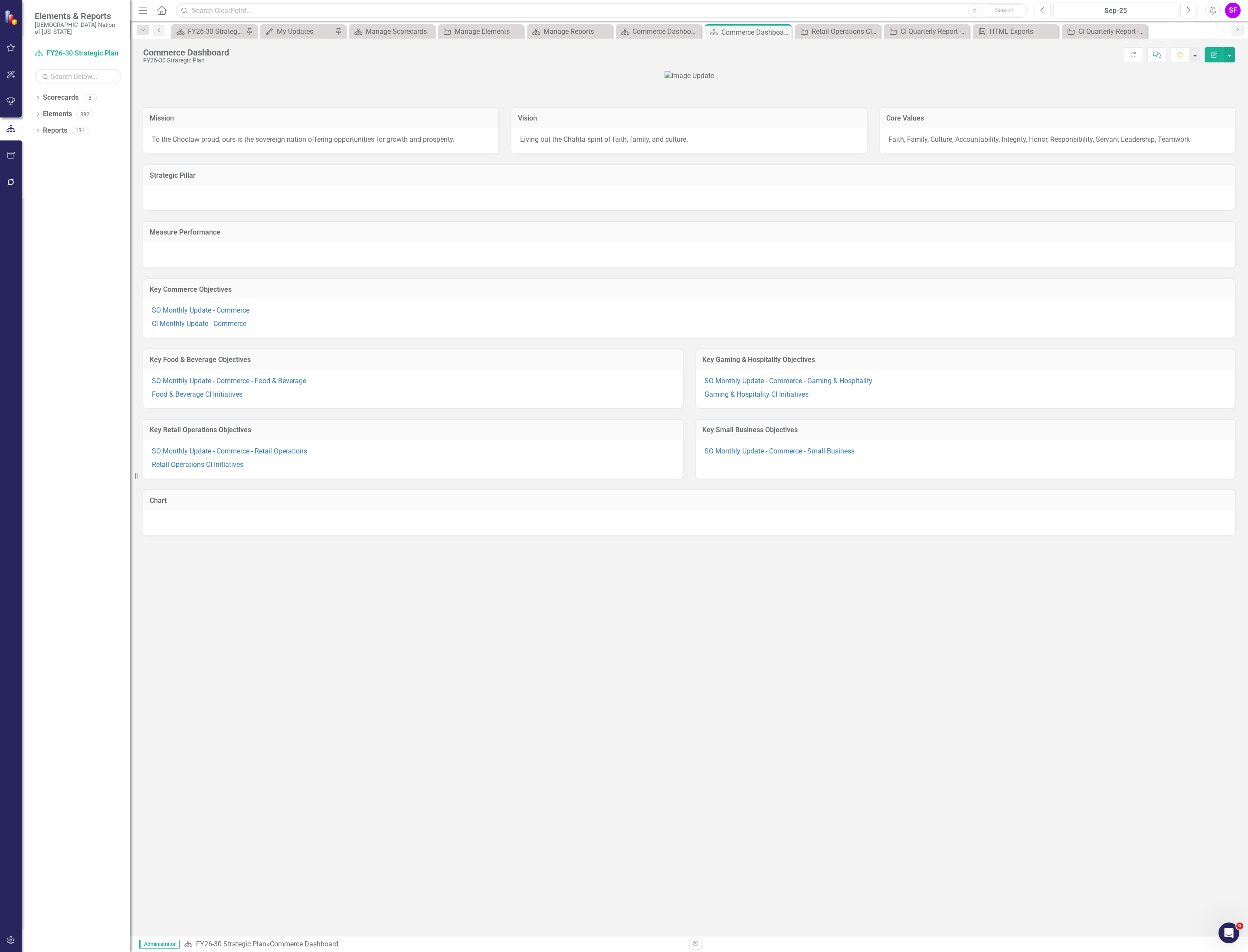
click at [407, 399] on p "Food & Beverage CI Initiatives" at bounding box center [413, 394] width 522 height 12
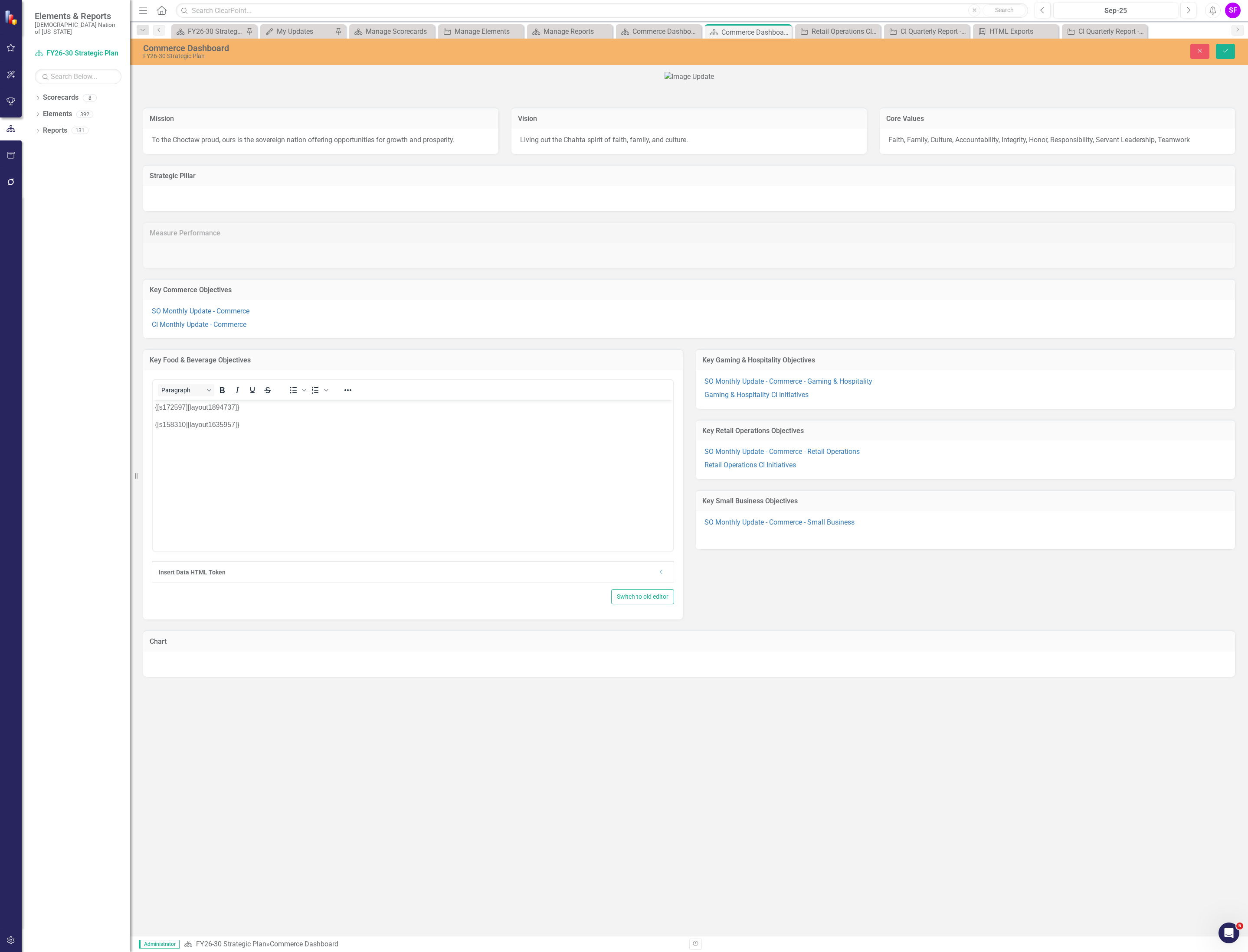
click at [661, 575] on icon "Dropdown" at bounding box center [660, 571] width 7 height 5
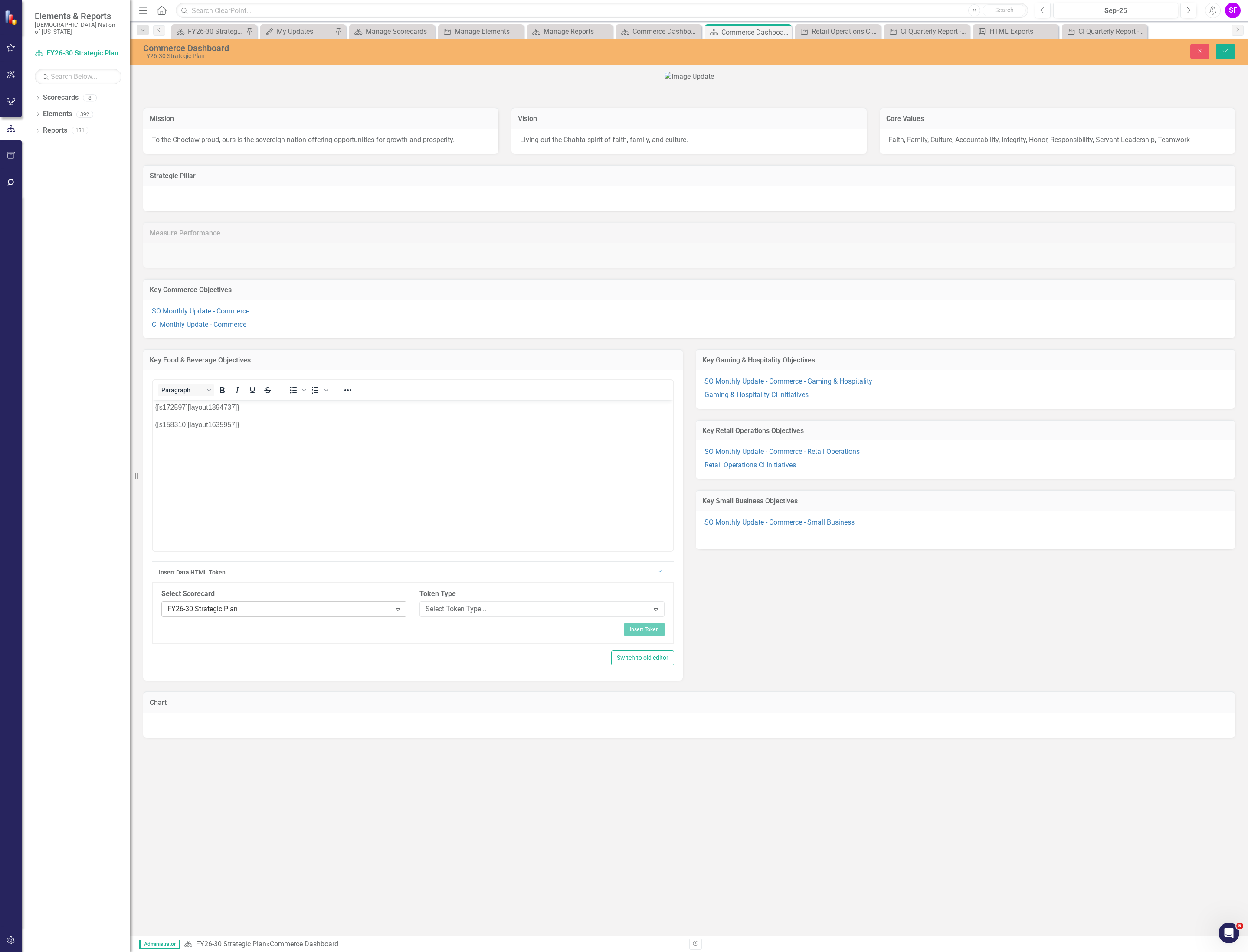
click at [348, 615] on div "FY26-30 Strategic Plan" at bounding box center [279, 609] width 223 height 10
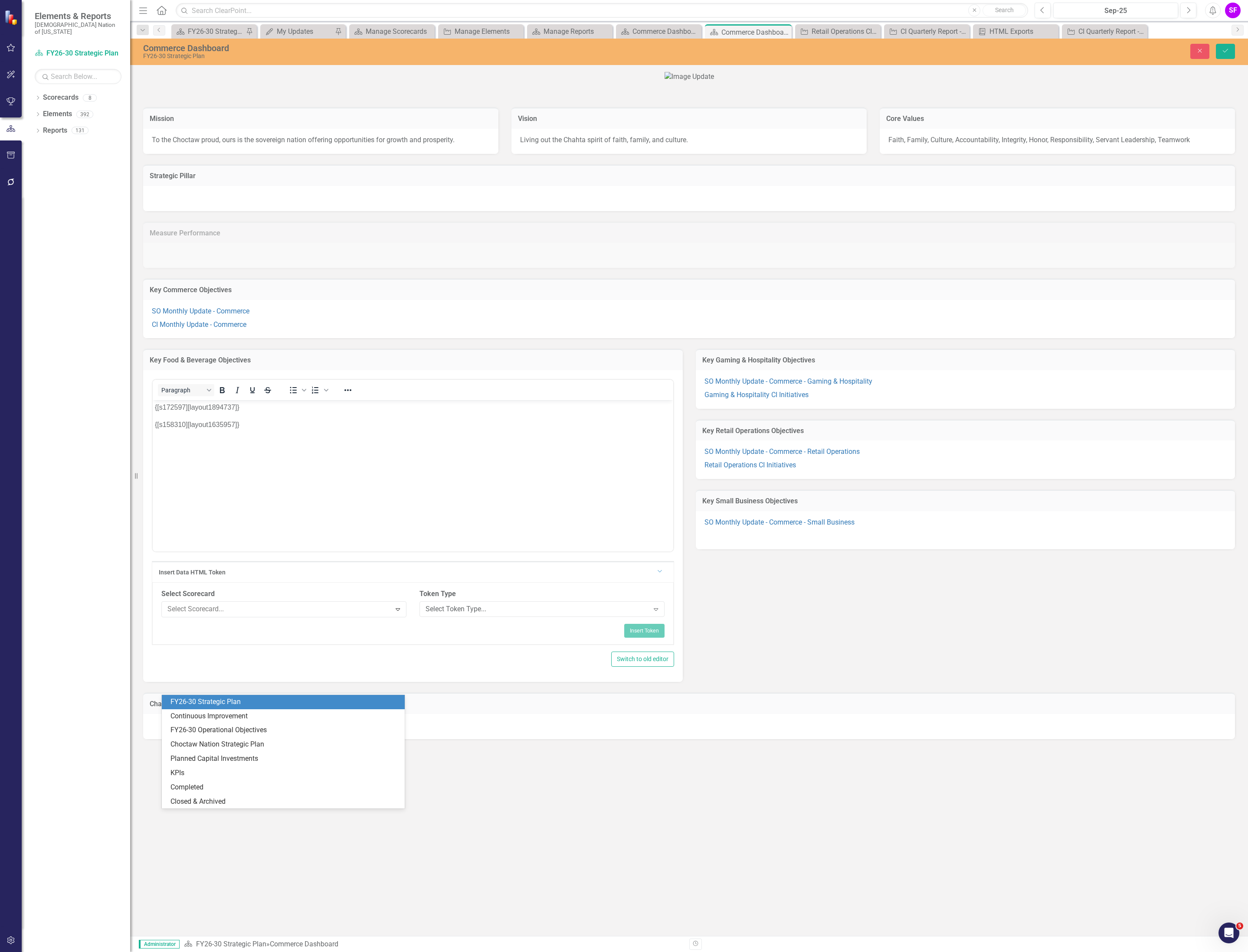
click at [639, 400] on body "{[s172597][layout1894737]} {[s158310][layout1635957]}" at bounding box center [412, 465] width 521 height 130
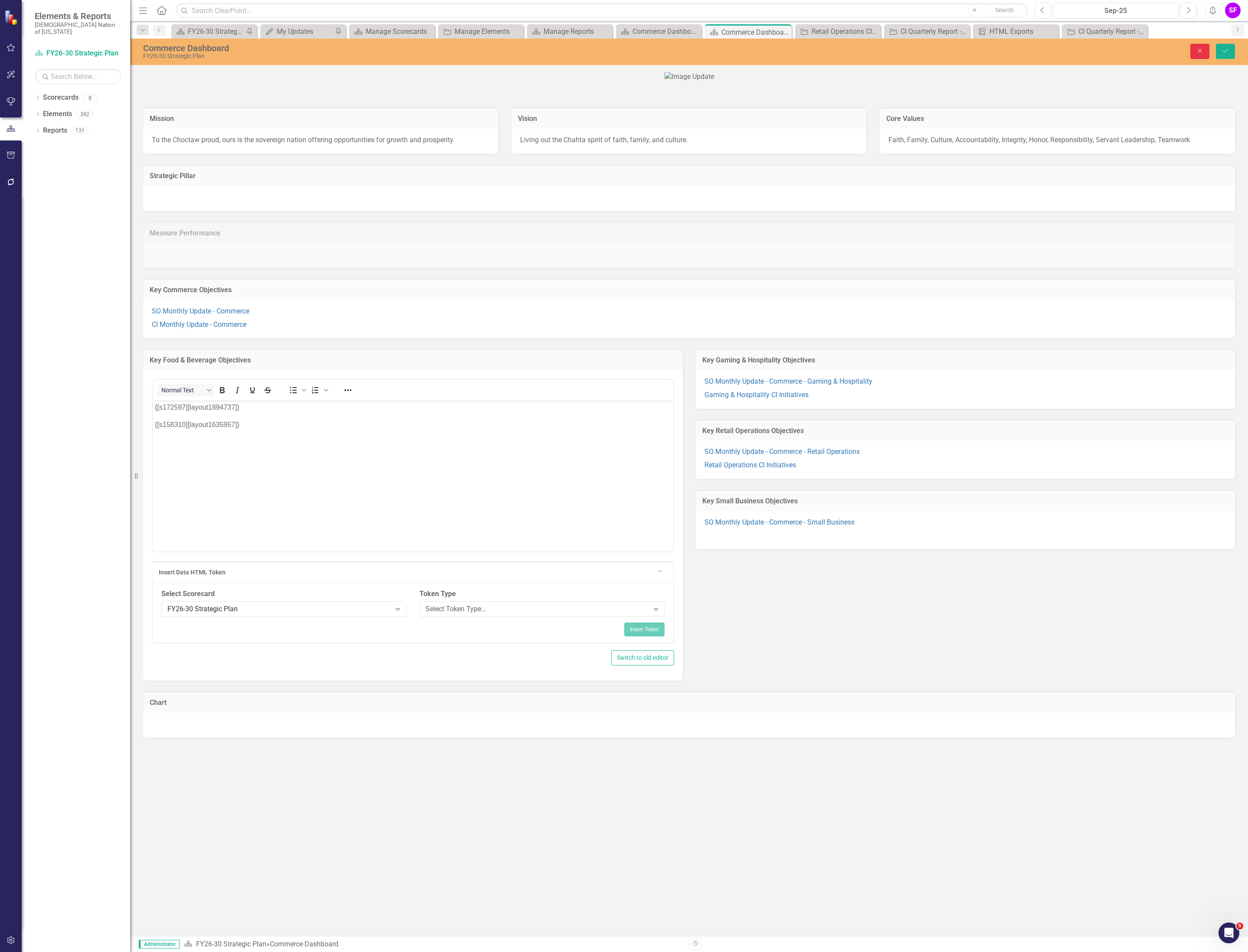
click at [1200, 52] on icon "Close" at bounding box center [1200, 50] width 8 height 6
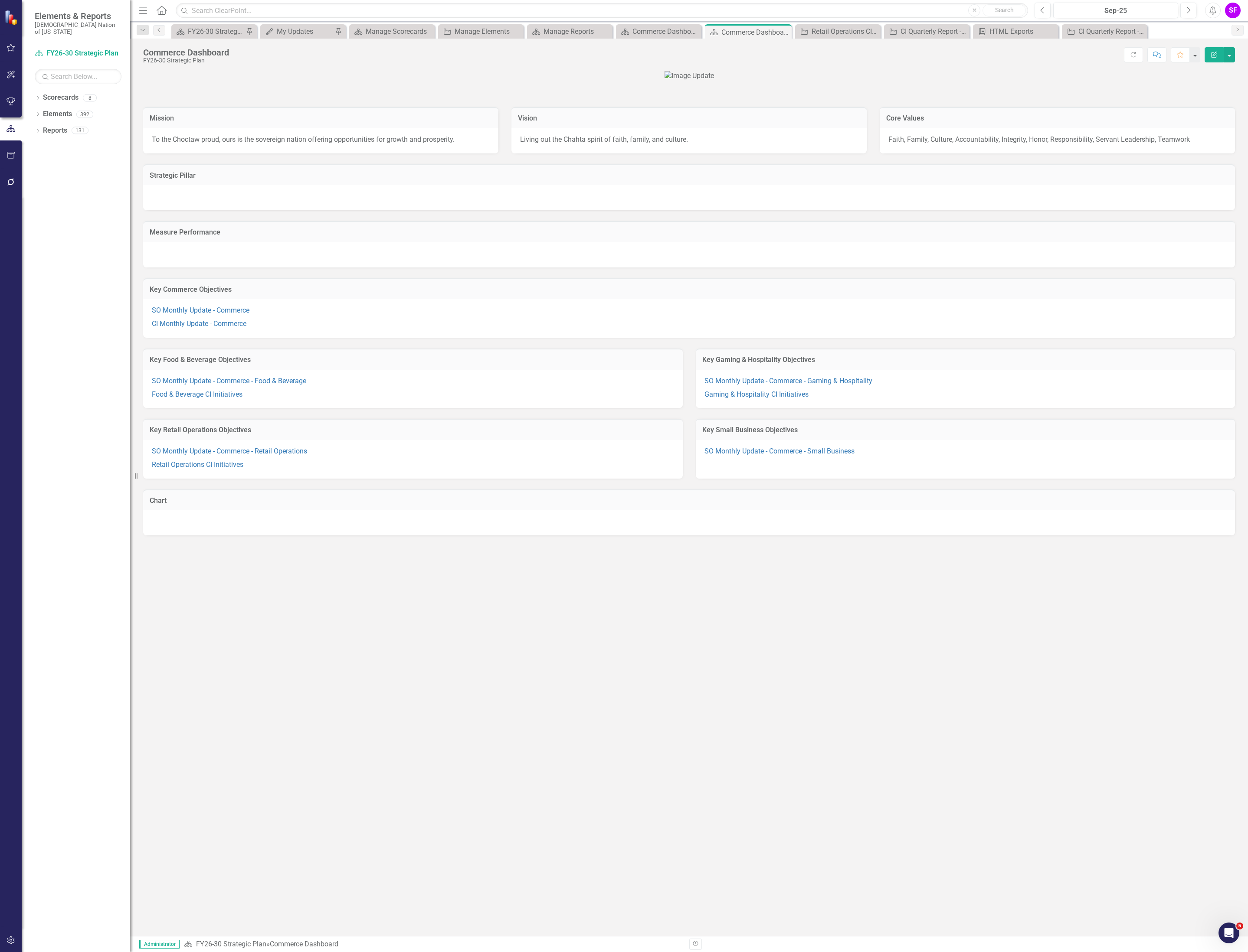
click at [305, 329] on p "CI Monthly Update - Commerce" at bounding box center [689, 323] width 1074 height 12
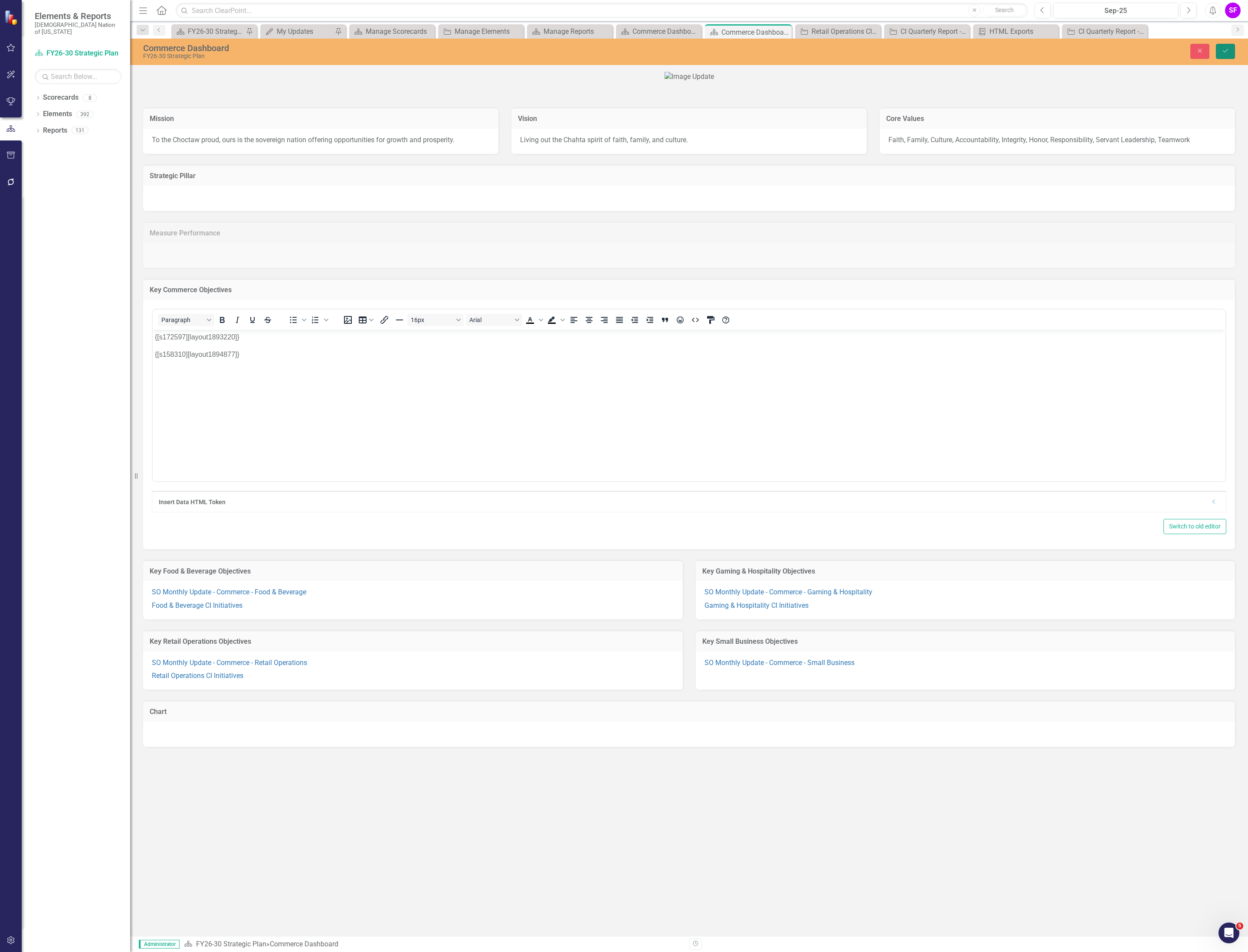
click at [1224, 56] on button "Save" at bounding box center [1226, 51] width 19 height 16
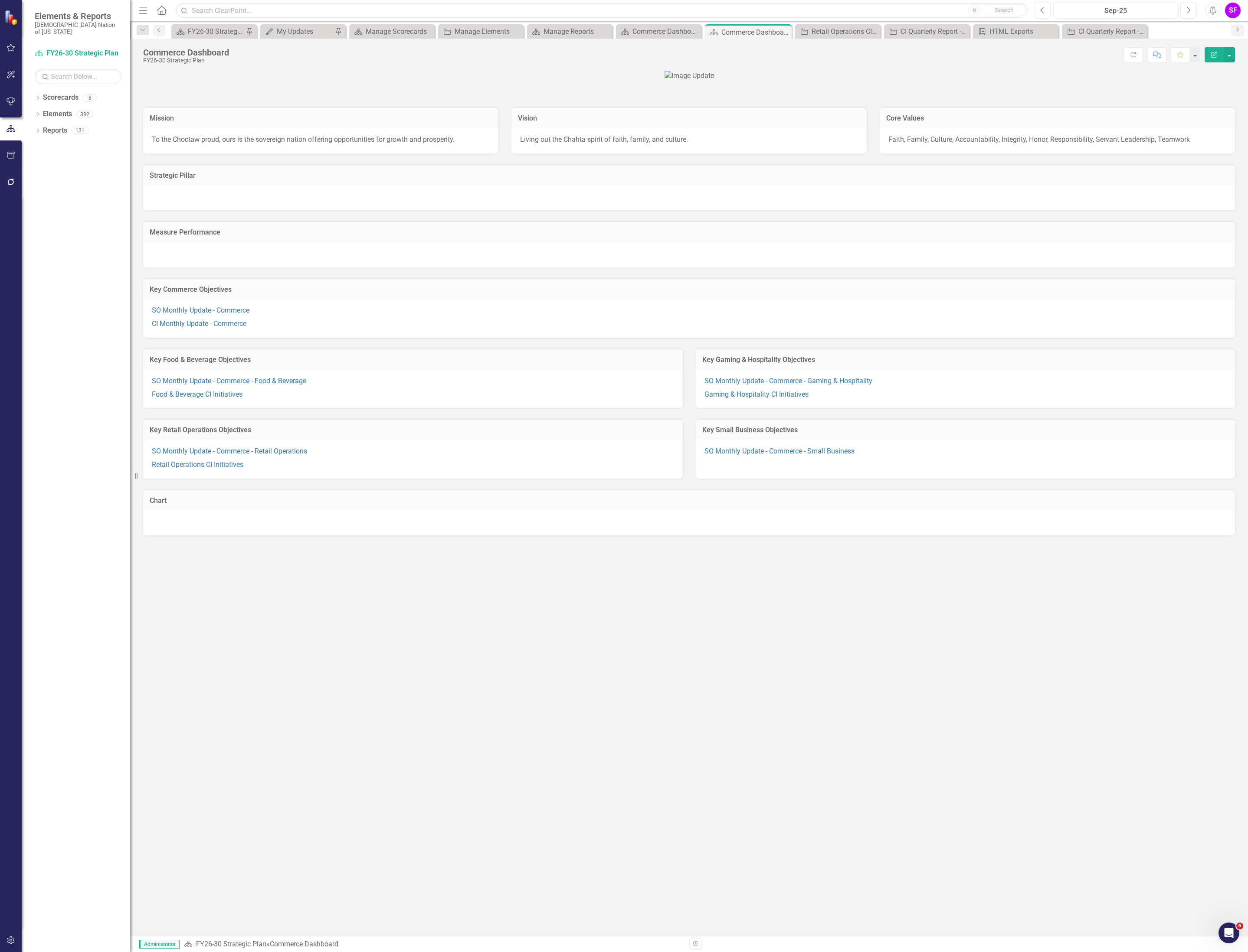
click at [164, 337] on div "SO Monthly Update - Commerce CI Monthly Update - Commerce" at bounding box center [689, 319] width 1092 height 39
click at [171, 328] on link "CI Monthly Update - Commerce" at bounding box center [199, 324] width 94 height 8
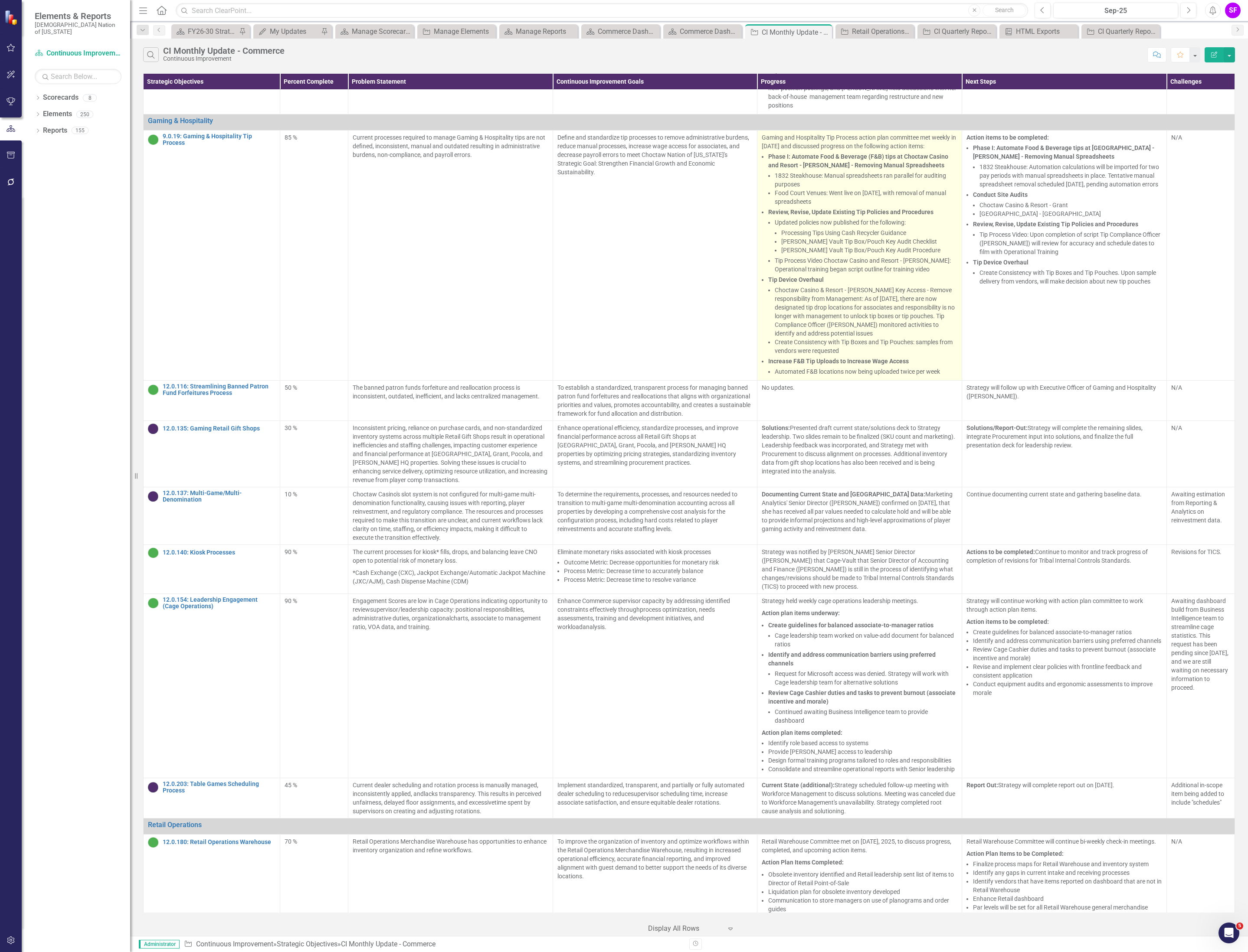
scroll to position [1520, 0]
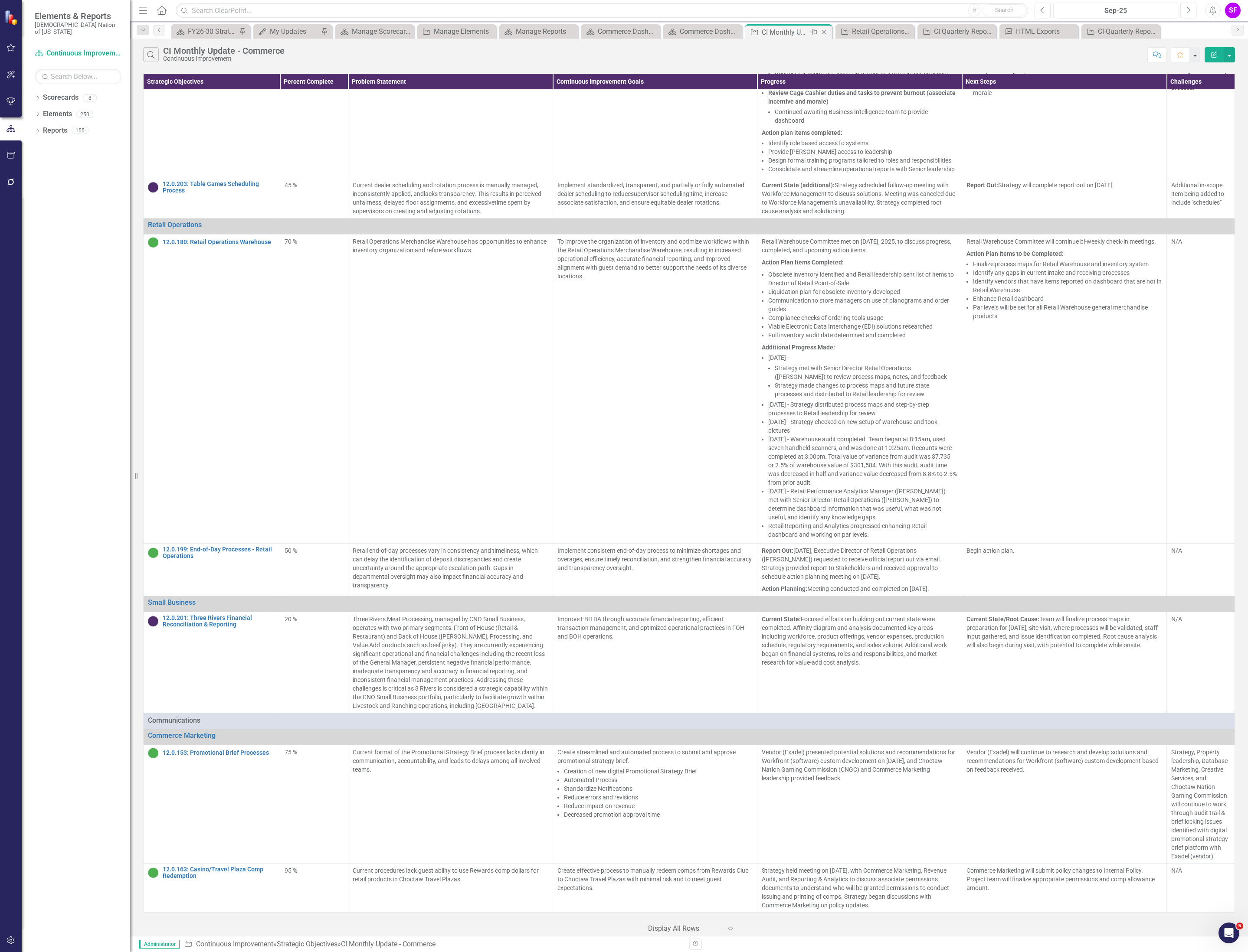
click at [825, 30] on icon "Close" at bounding box center [823, 32] width 9 height 7
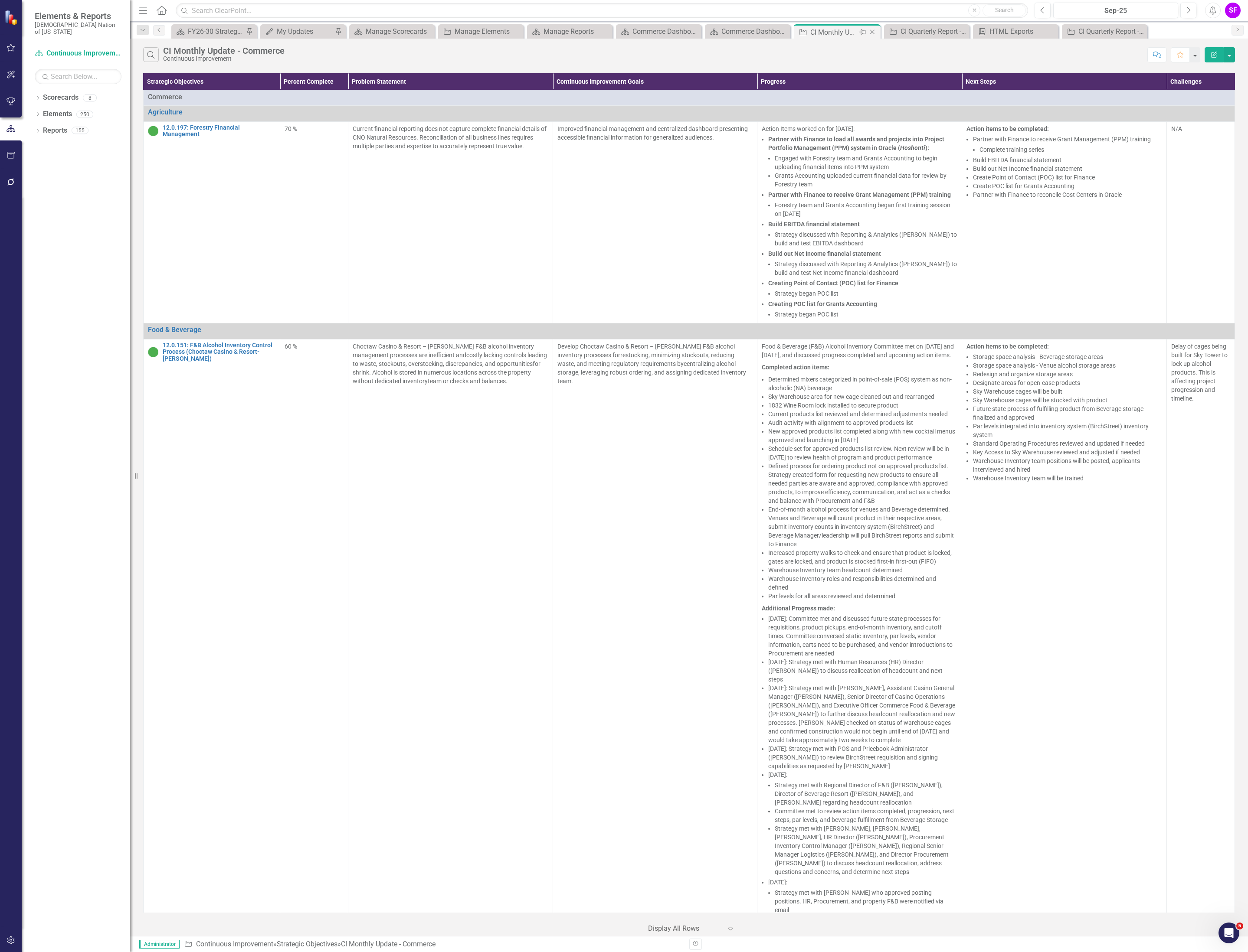
click at [871, 33] on icon at bounding box center [872, 32] width 5 height 5
click at [881, 31] on icon "Close" at bounding box center [880, 32] width 9 height 7
click at [750, 39] on div "Search CI Monthly Update - Commerce Continuous Improvement Comment Favorite Edi…" at bounding box center [688, 52] width 1117 height 28
click at [750, 26] on div "Commerce Dashboard" at bounding box center [757, 31] width 57 height 11
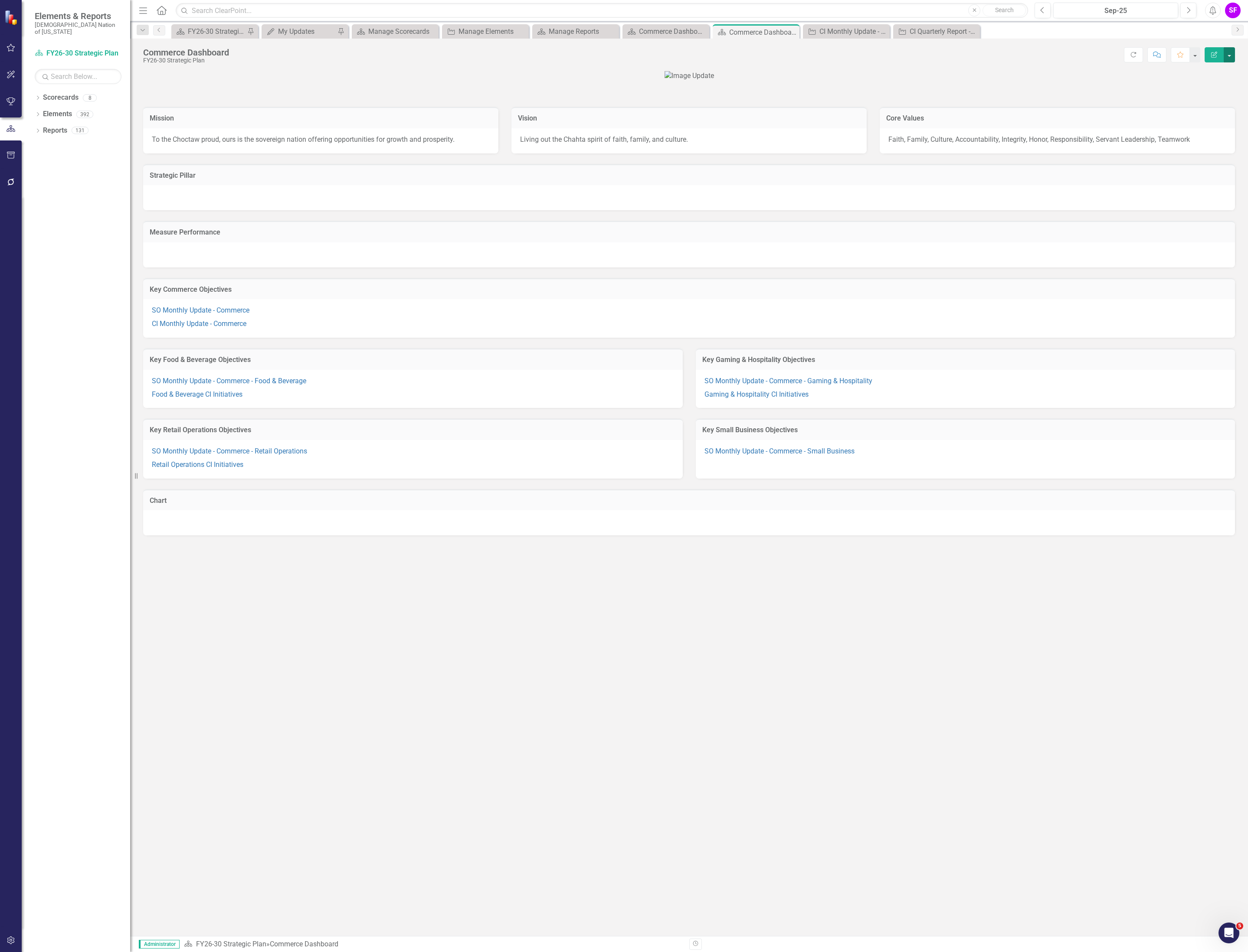
click at [1230, 60] on button "button" at bounding box center [1230, 55] width 12 height 16
click at [793, 511] on div "Chart" at bounding box center [689, 500] width 1092 height 21
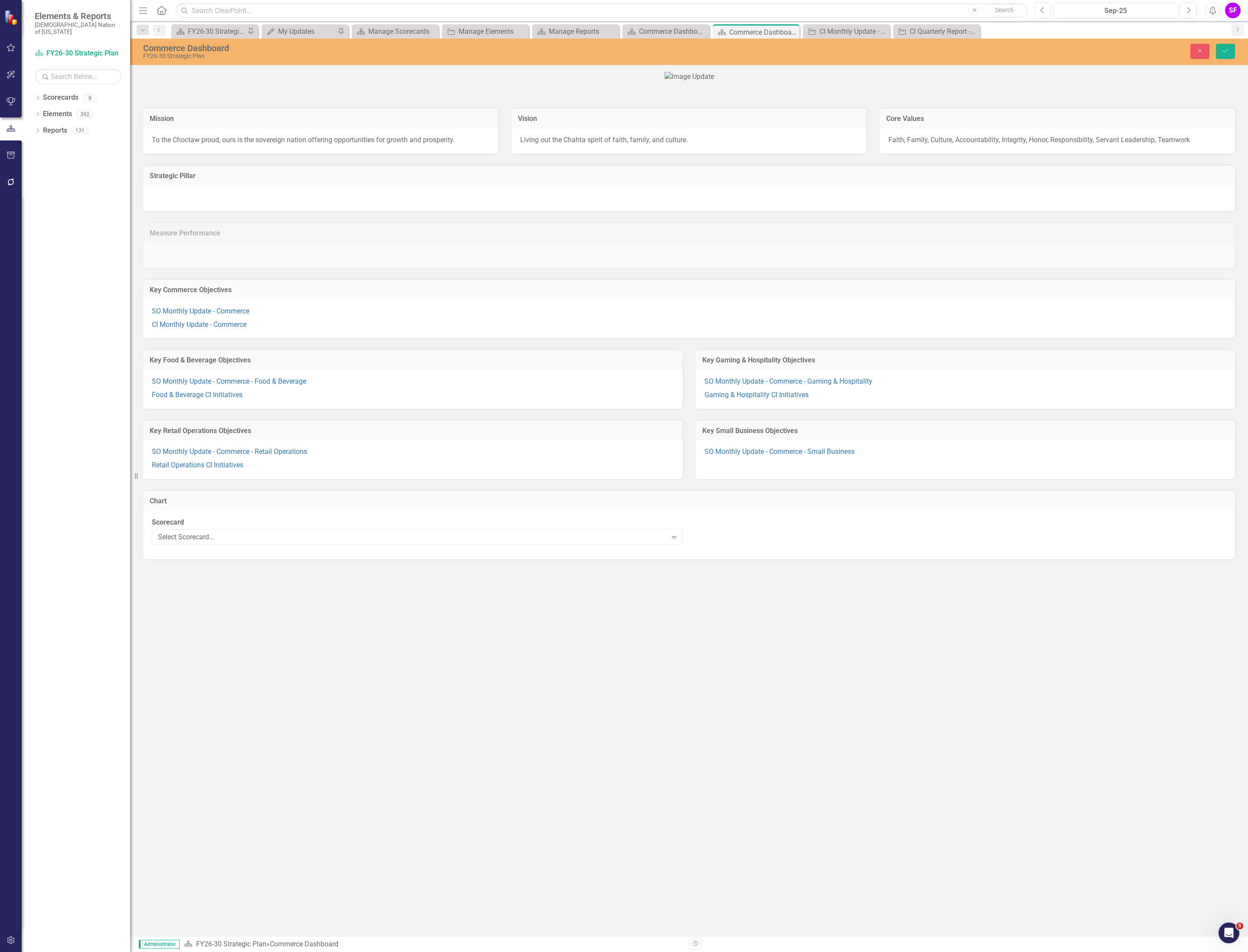
click at [635, 568] on div "Mission To the Choctaw proud, ours is the sovereign nation offering opportuniti…" at bounding box center [688, 314] width 1117 height 507
click at [632, 542] on div "Select Scorecard..." at bounding box center [412, 537] width 509 height 10
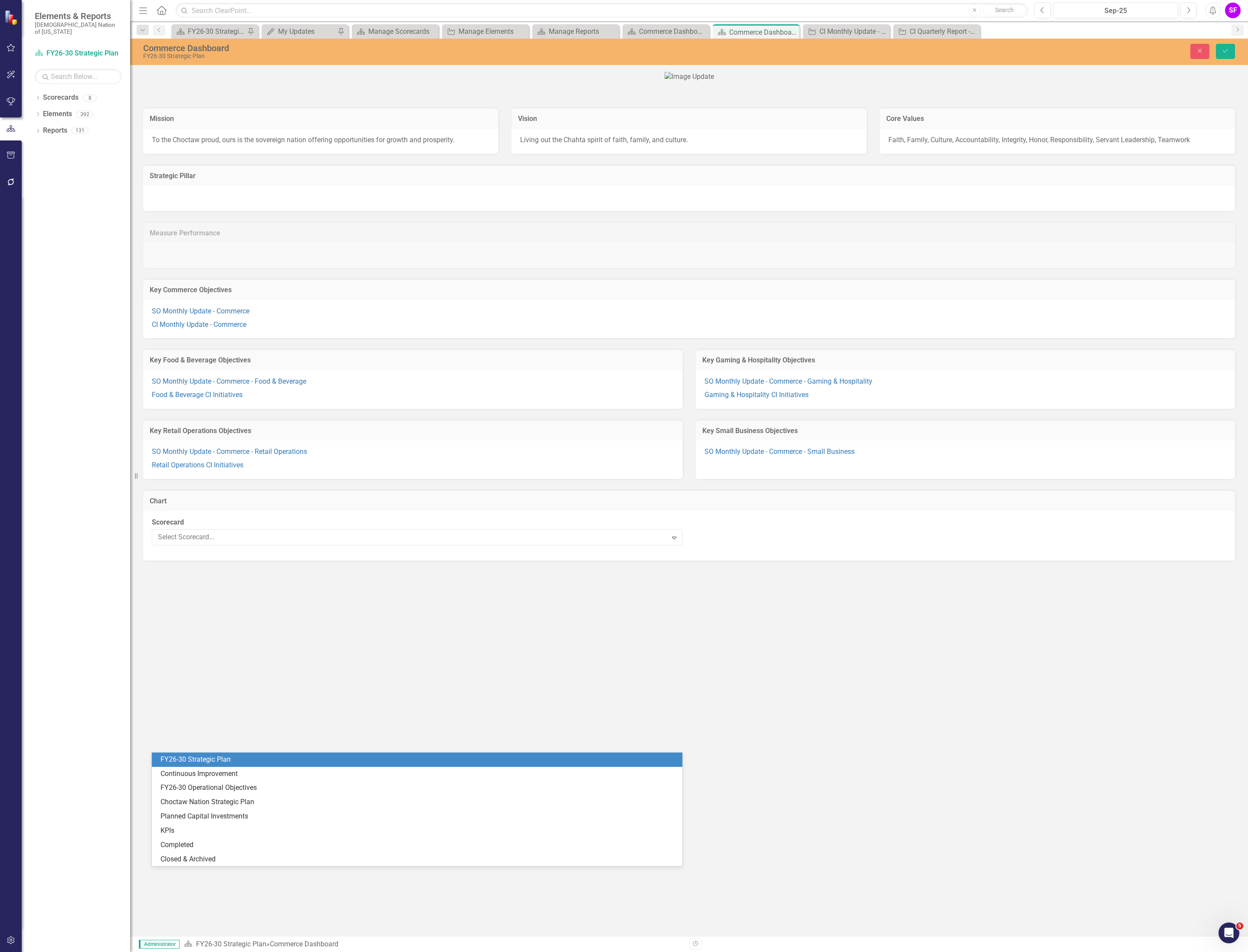
click at [566, 757] on div "FY26-30 Strategic Plan" at bounding box center [418, 760] width 517 height 10
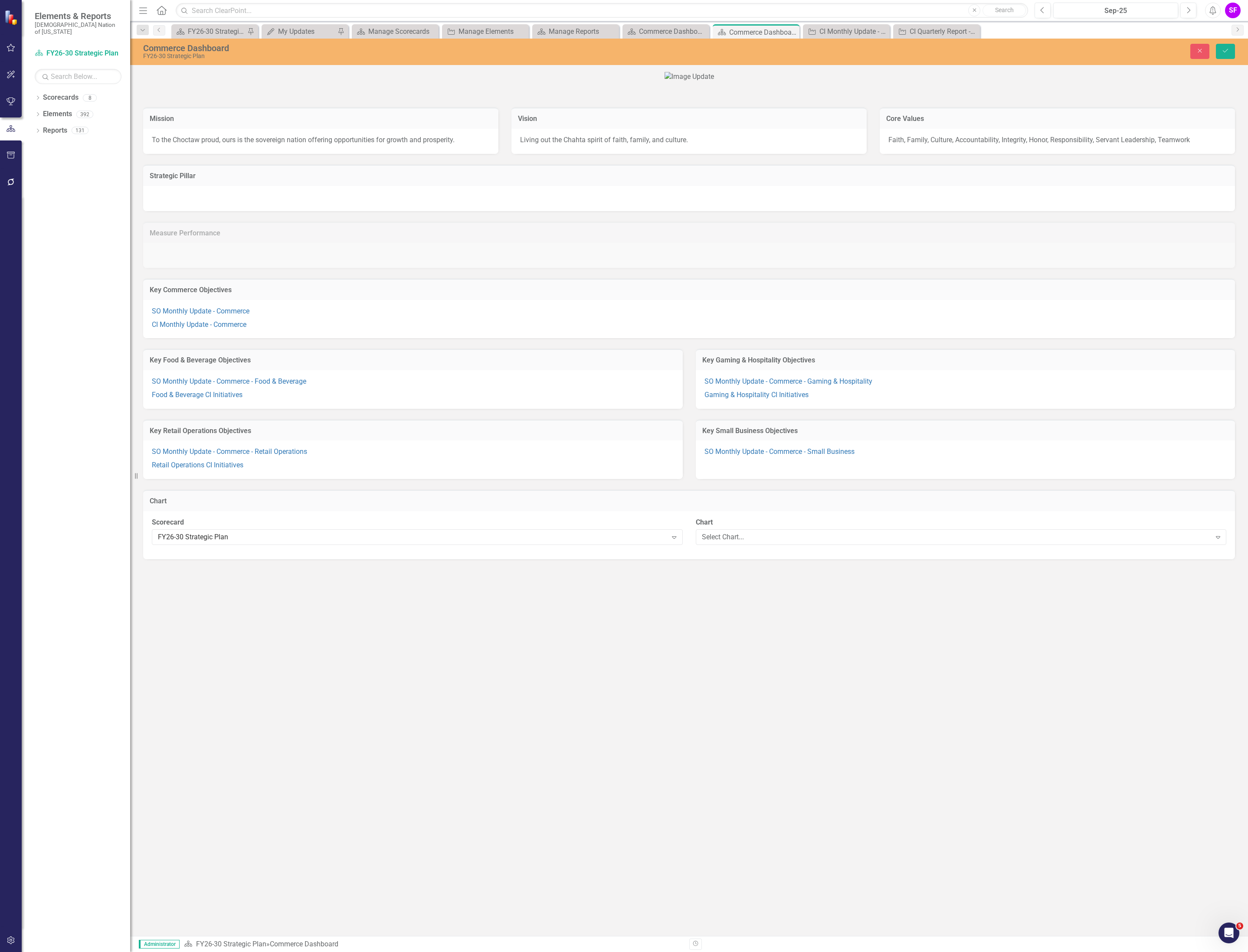
click at [793, 527] on label "Chart" at bounding box center [960, 523] width 530 height 10
click at [787, 542] on div "Select Chart..." at bounding box center [956, 537] width 509 height 10
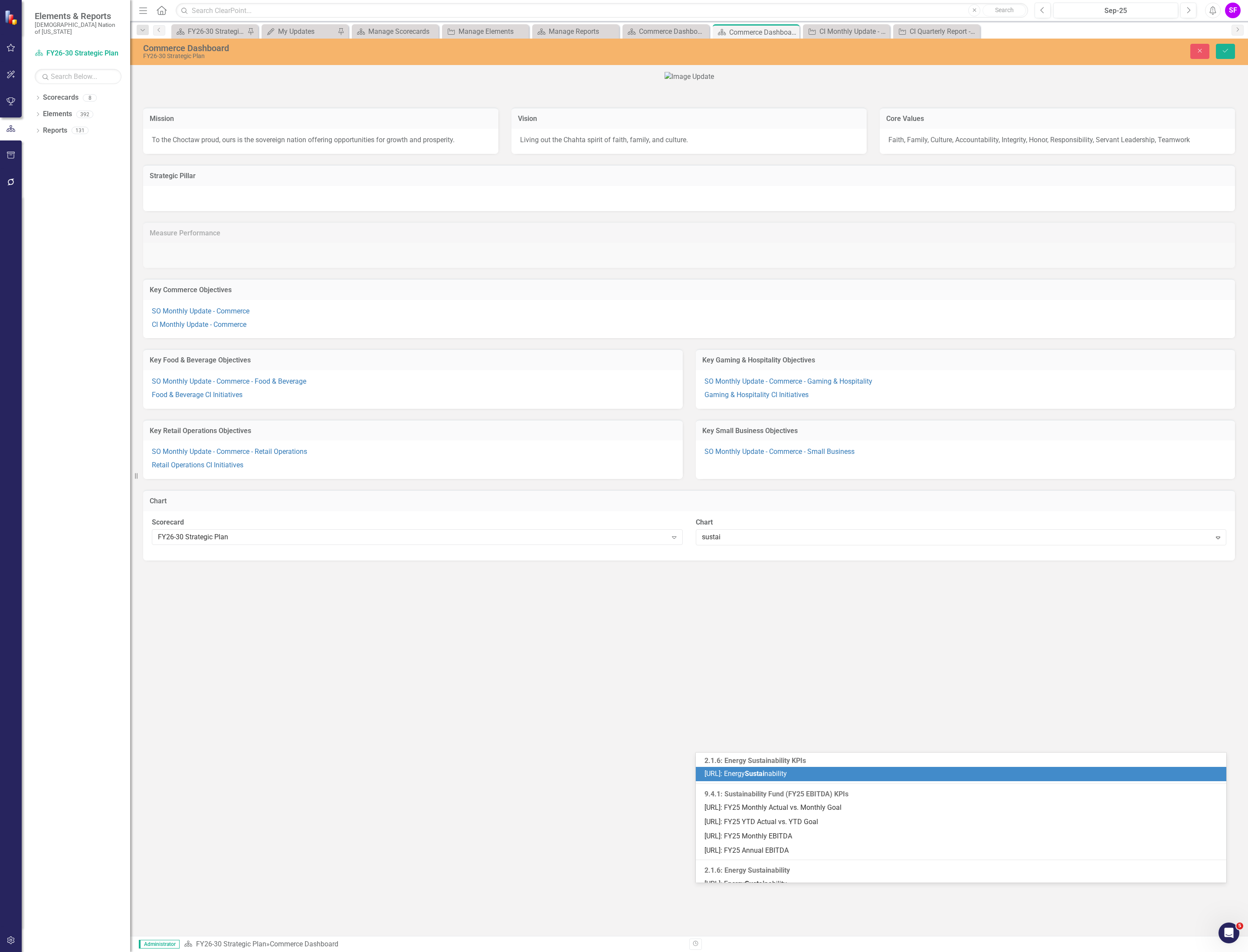
type input "sustain"
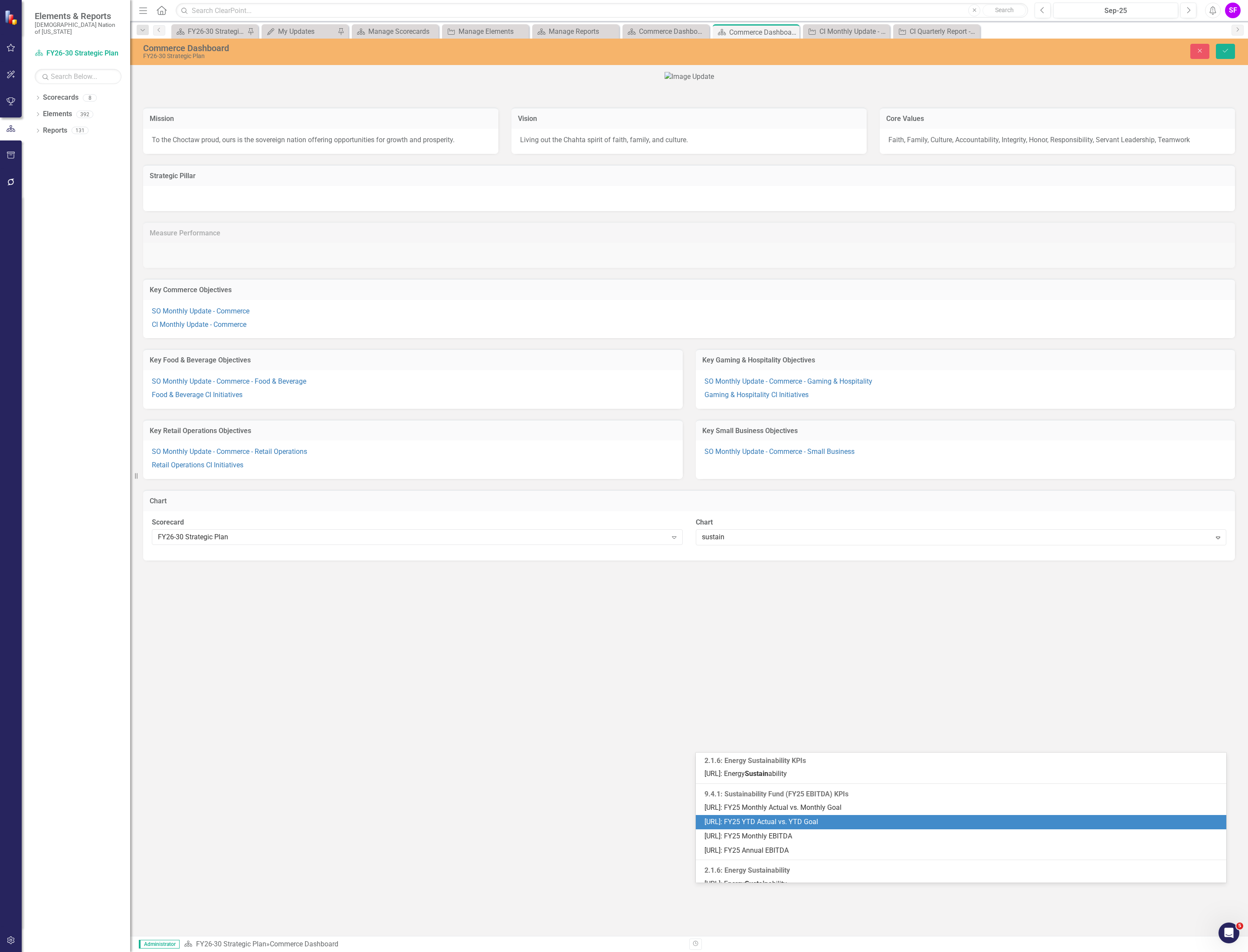
click at [814, 822] on span "[URL]: FY25 YTD Actual vs. YTD Goal" at bounding box center [760, 821] width 113 height 8
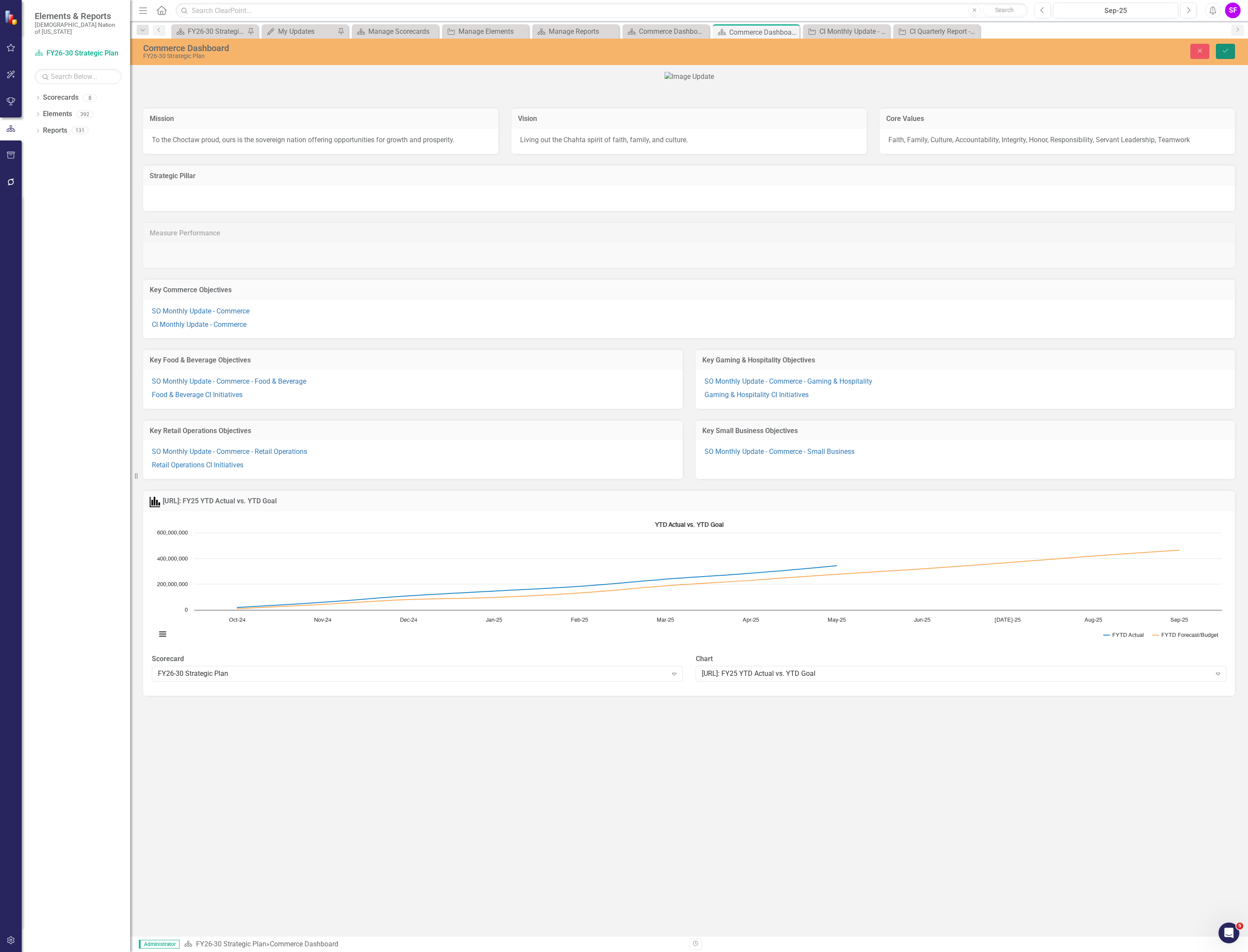
click at [1232, 52] on button "Save" at bounding box center [1226, 51] width 19 height 16
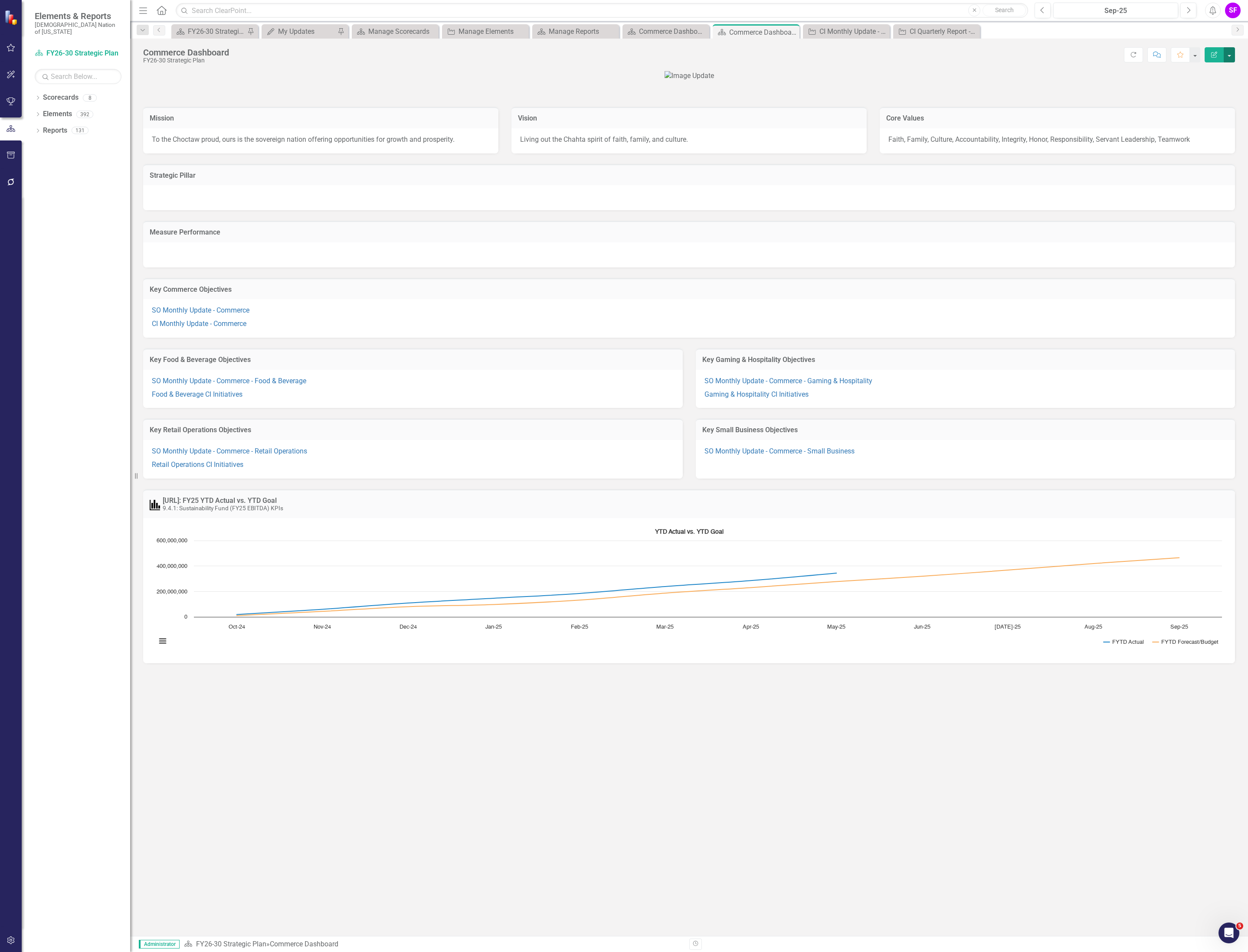
click at [1233, 52] on button "button" at bounding box center [1230, 55] width 12 height 16
click at [1199, 82] on link "Edit Report Edit Layout" at bounding box center [1199, 87] width 70 height 16
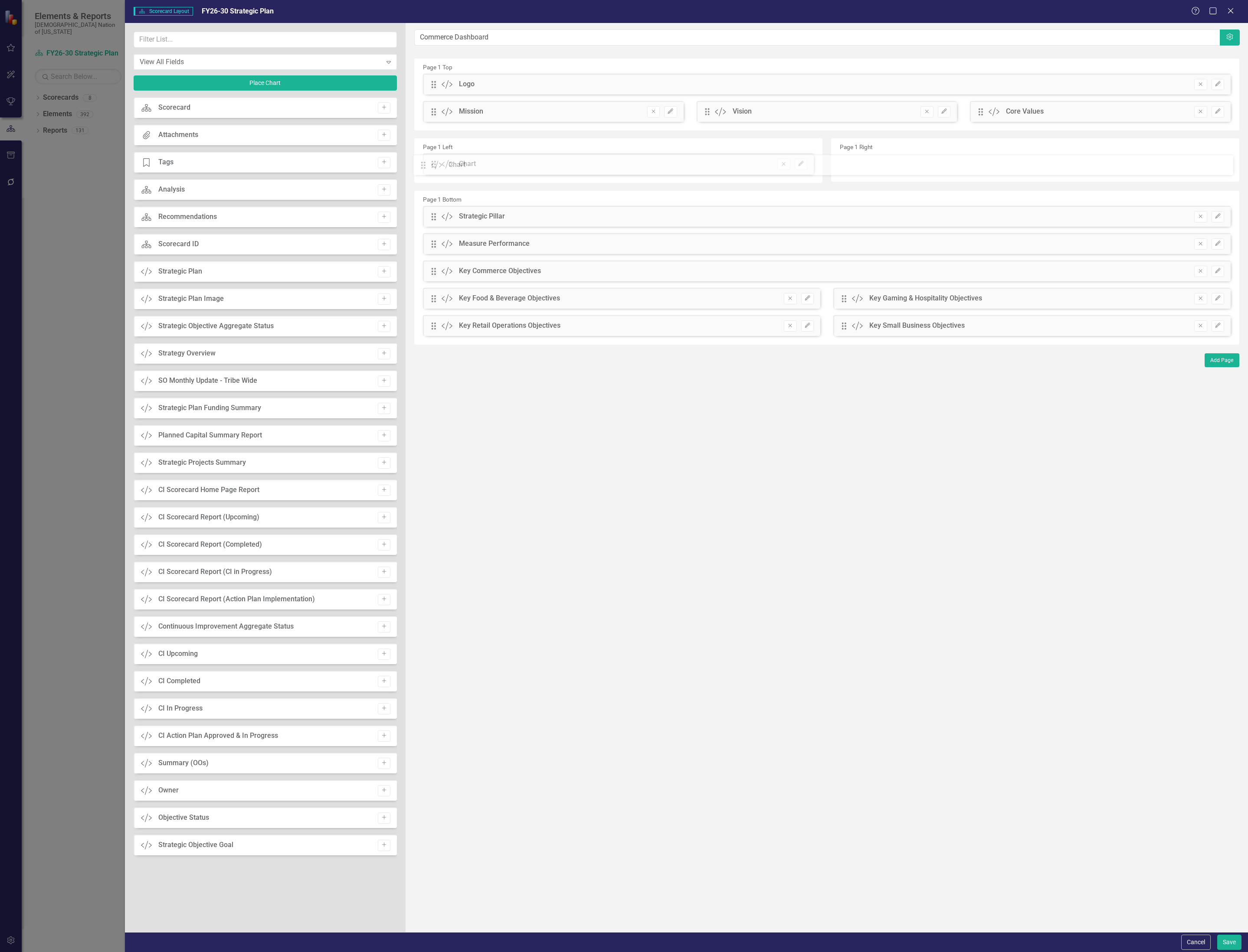
drag, startPoint x: 432, startPoint y: 353, endPoint x: 428, endPoint y: 166, distance: 187.0
click at [1225, 939] on button "Save" at bounding box center [1229, 942] width 24 height 16
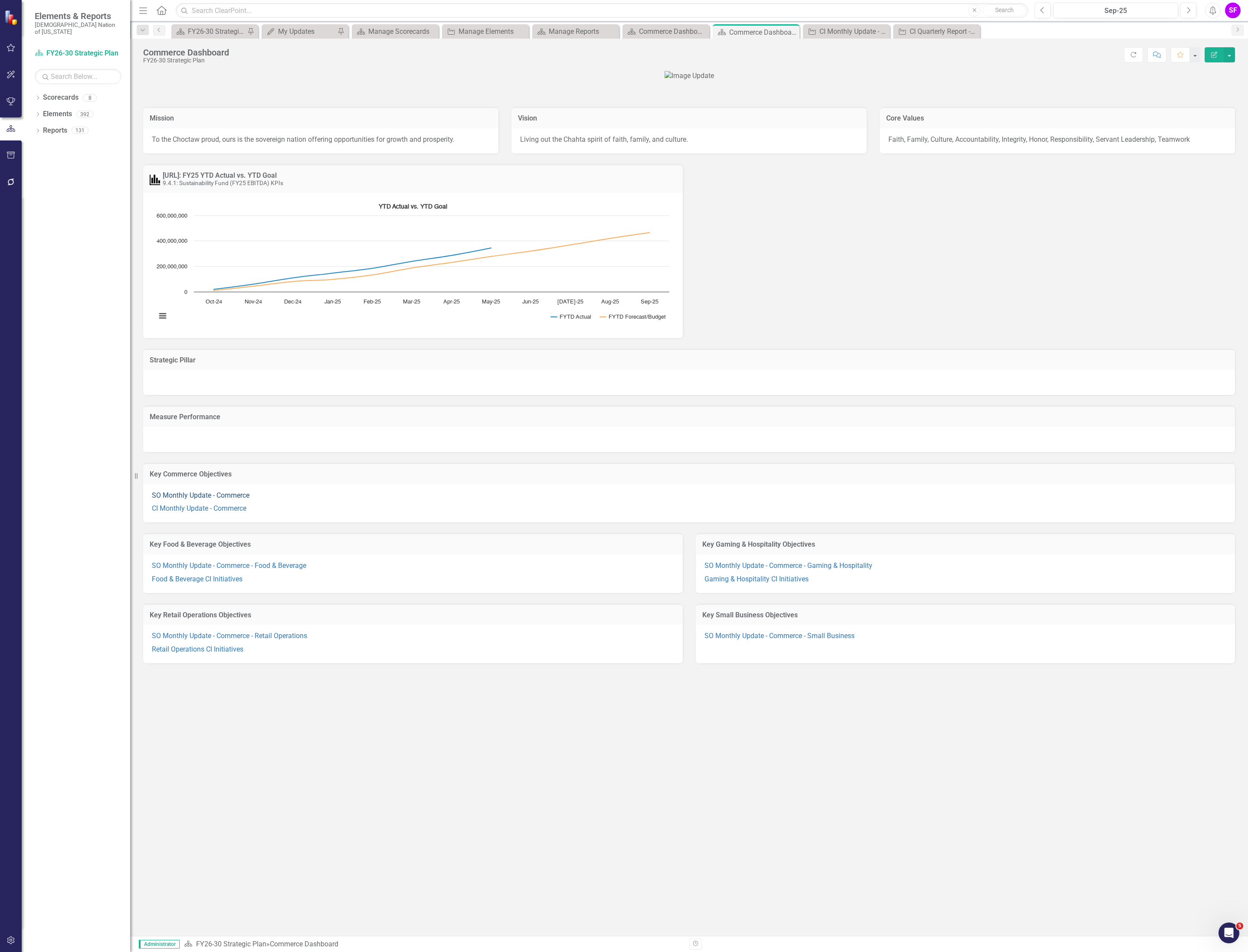
click at [208, 499] on link "SO Monthly Update - Commerce" at bounding box center [201, 495] width 98 height 8
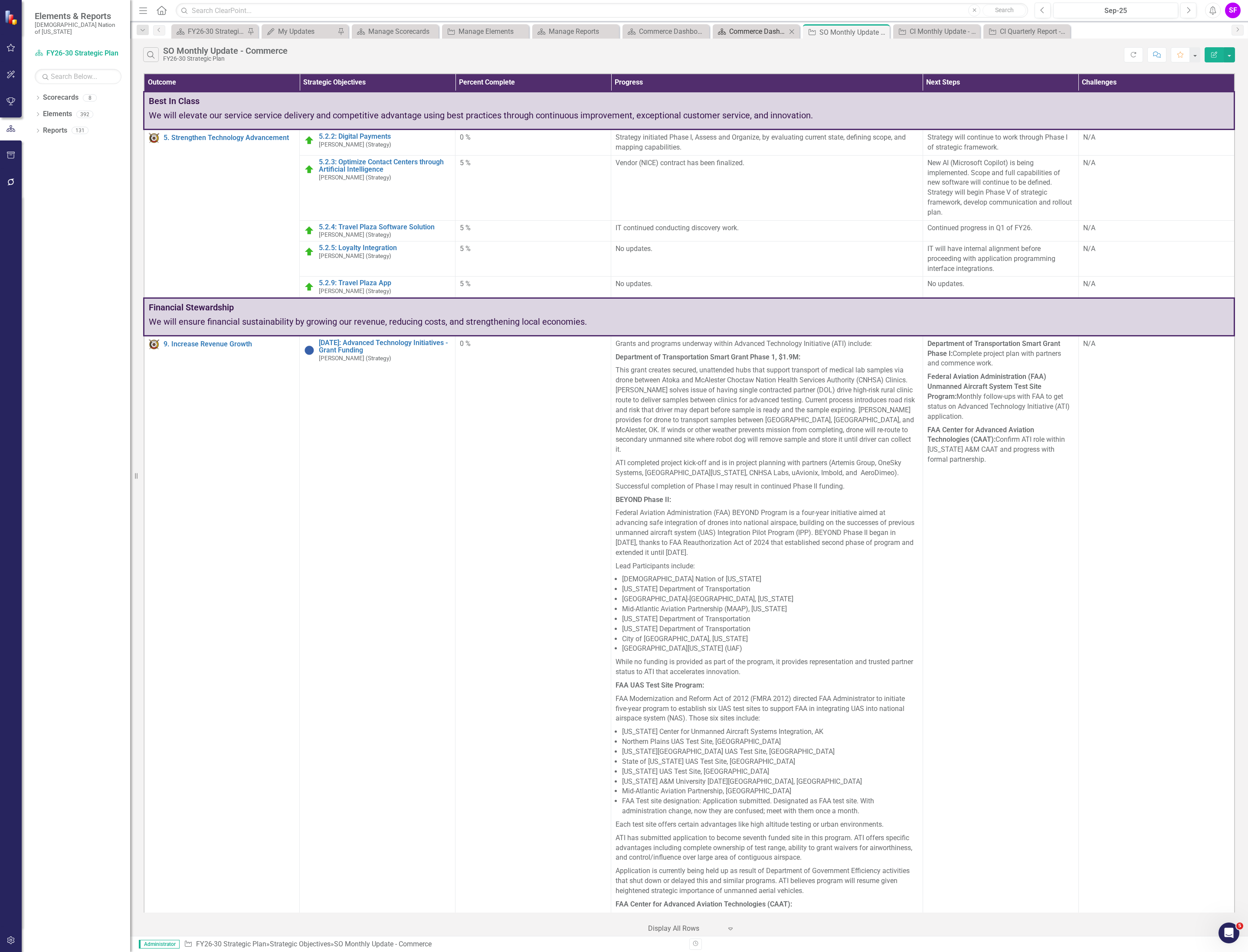
click at [756, 35] on div "Commerce Dashboard" at bounding box center [757, 31] width 57 height 11
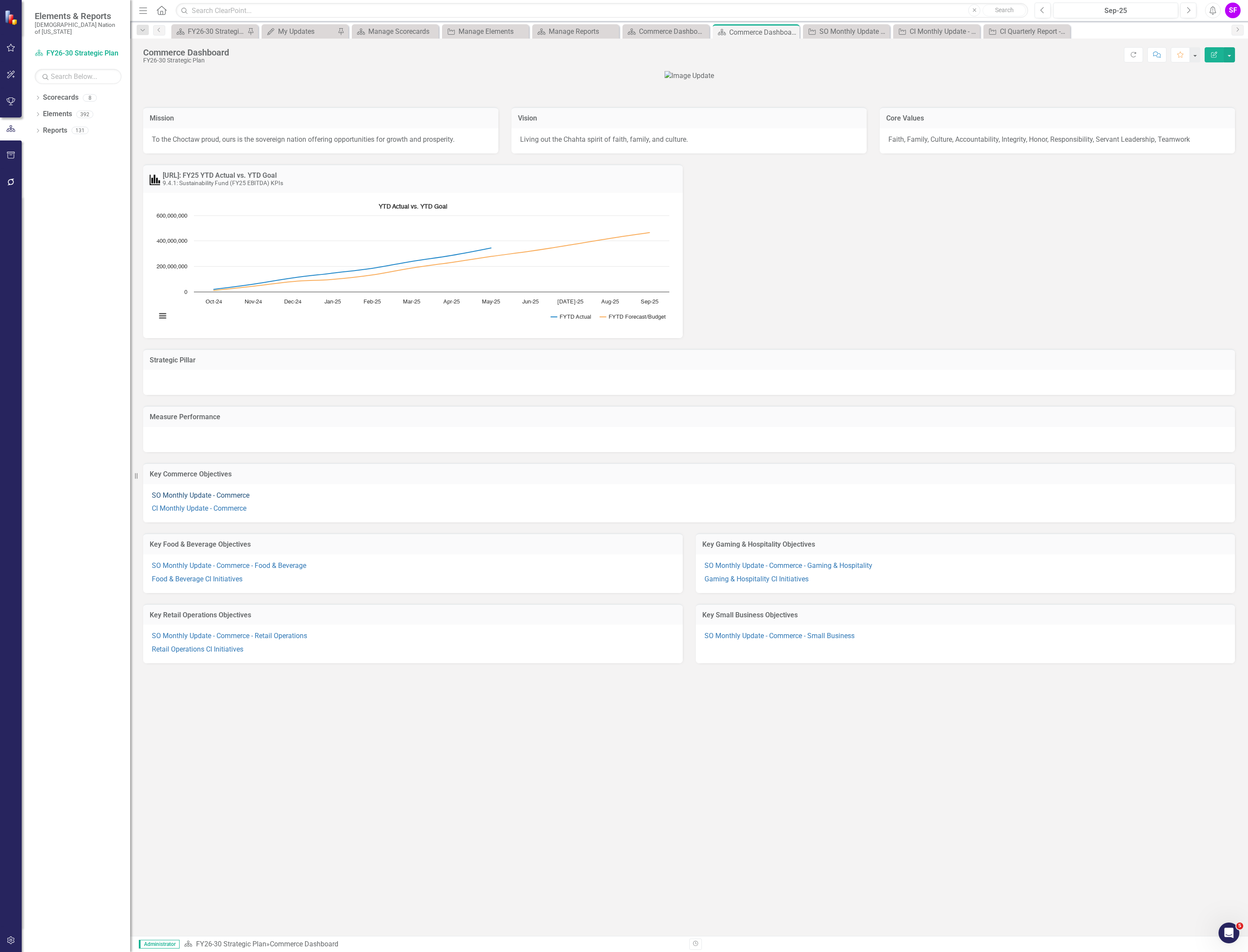
click at [211, 499] on link "SO Monthly Update - Commerce" at bounding box center [201, 495] width 98 height 8
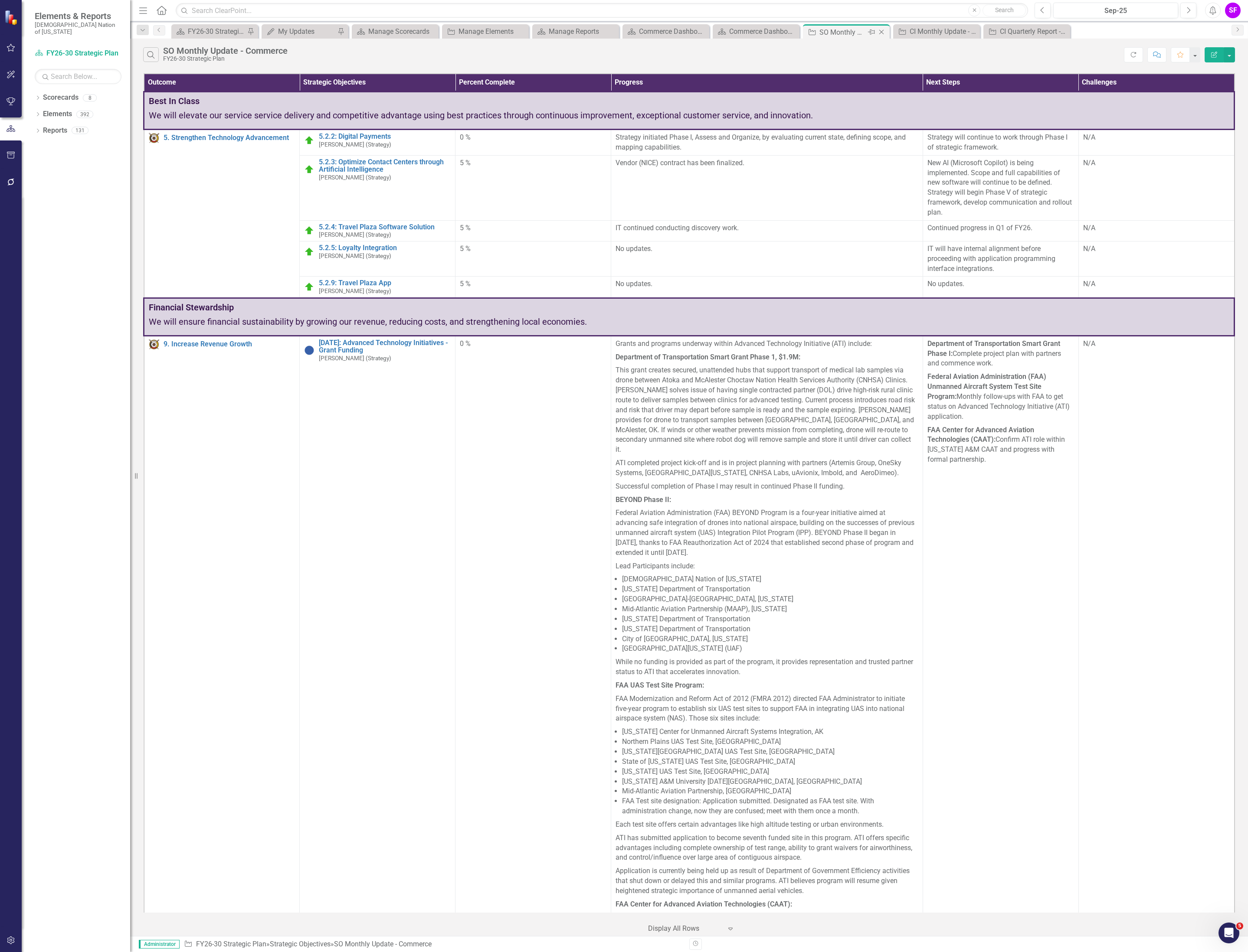
click at [884, 33] on icon "Close" at bounding box center [880, 32] width 9 height 7
click at [742, 30] on div "Commerce Dashboard" at bounding box center [757, 31] width 57 height 11
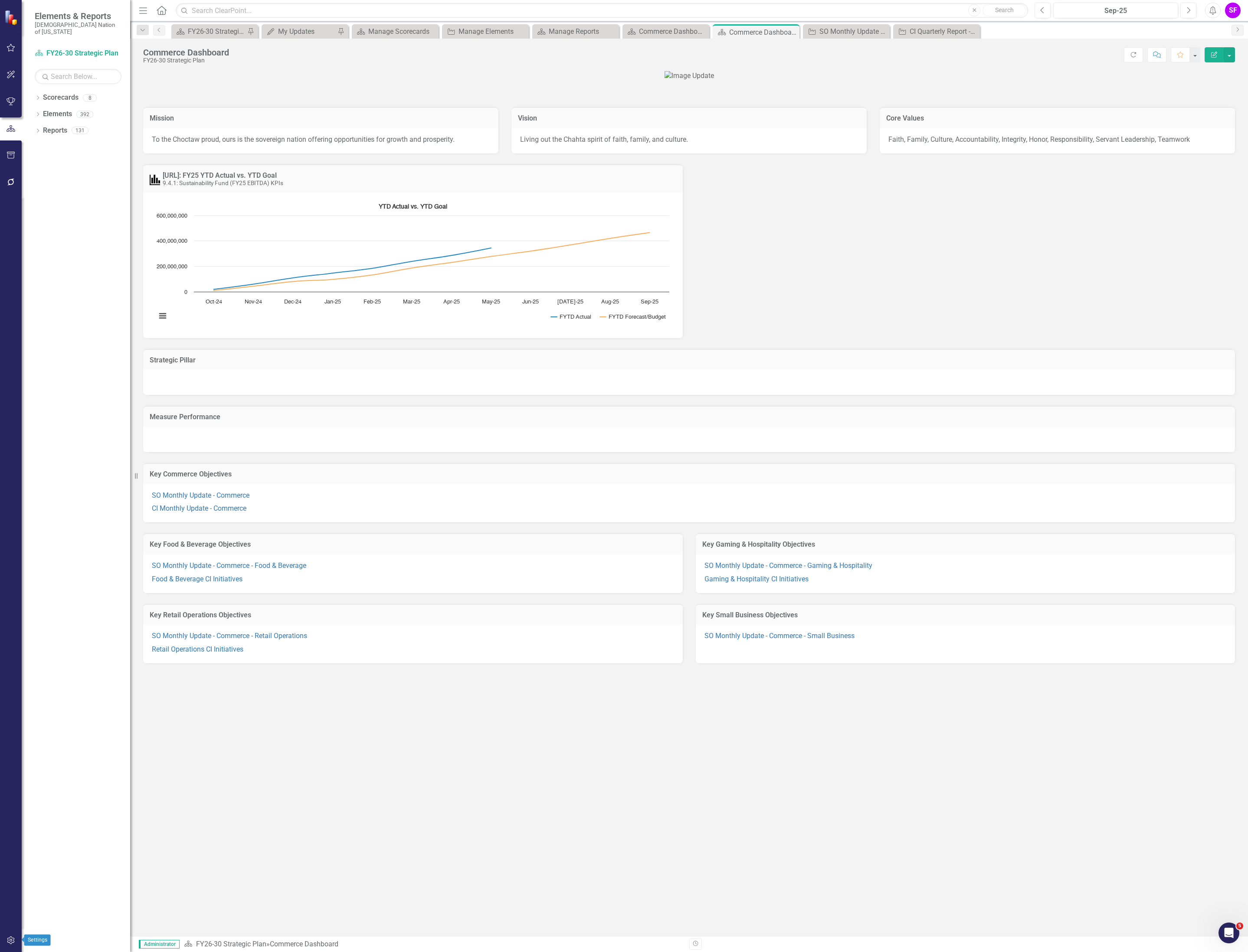
click at [15, 940] on icon "button" at bounding box center [11, 939] width 9 height 7
click at [64, 203] on link "System Setup" at bounding box center [78, 207] width 86 height 10
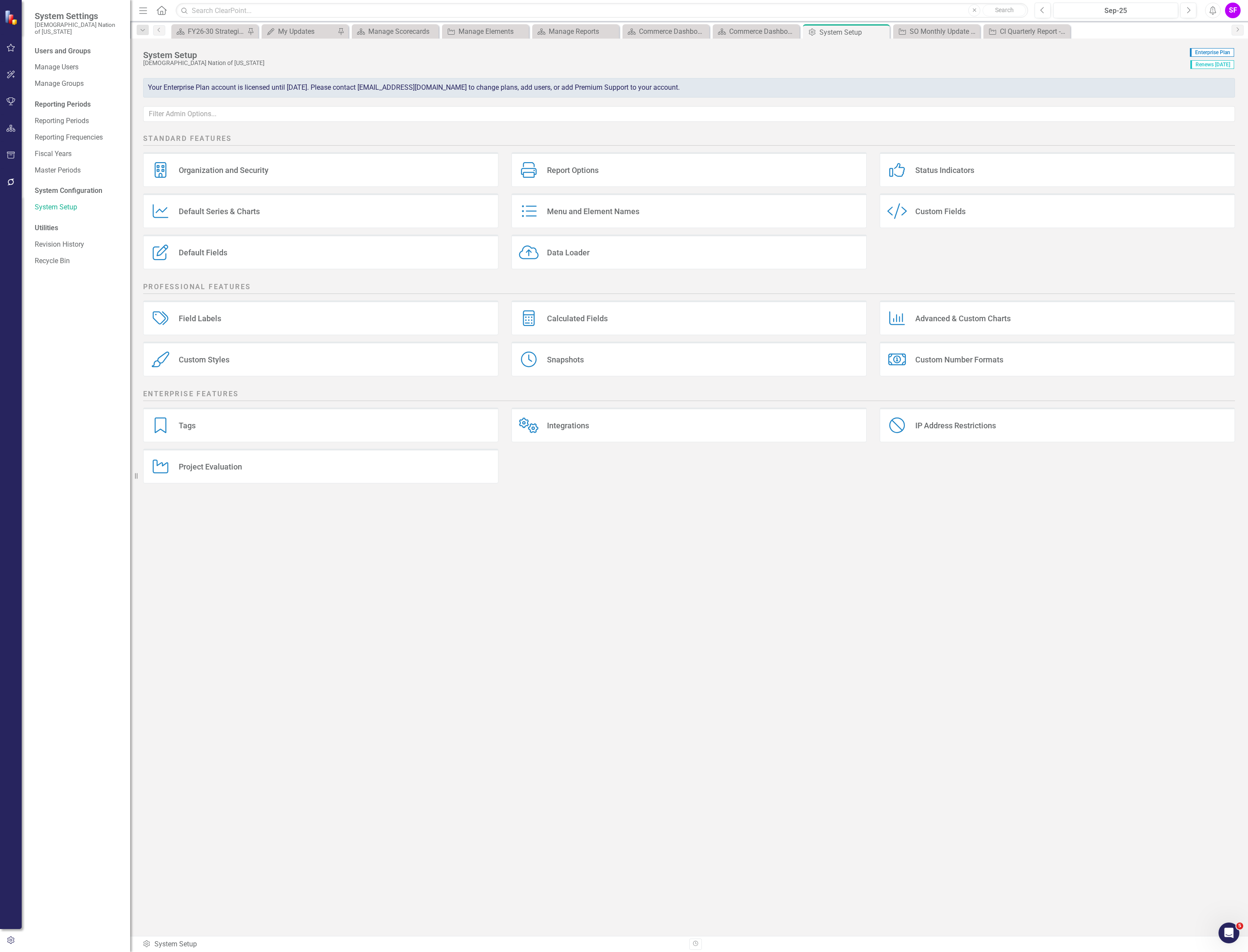
click at [970, 214] on div "Custom Style Custom Fields" at bounding box center [1057, 210] width 355 height 35
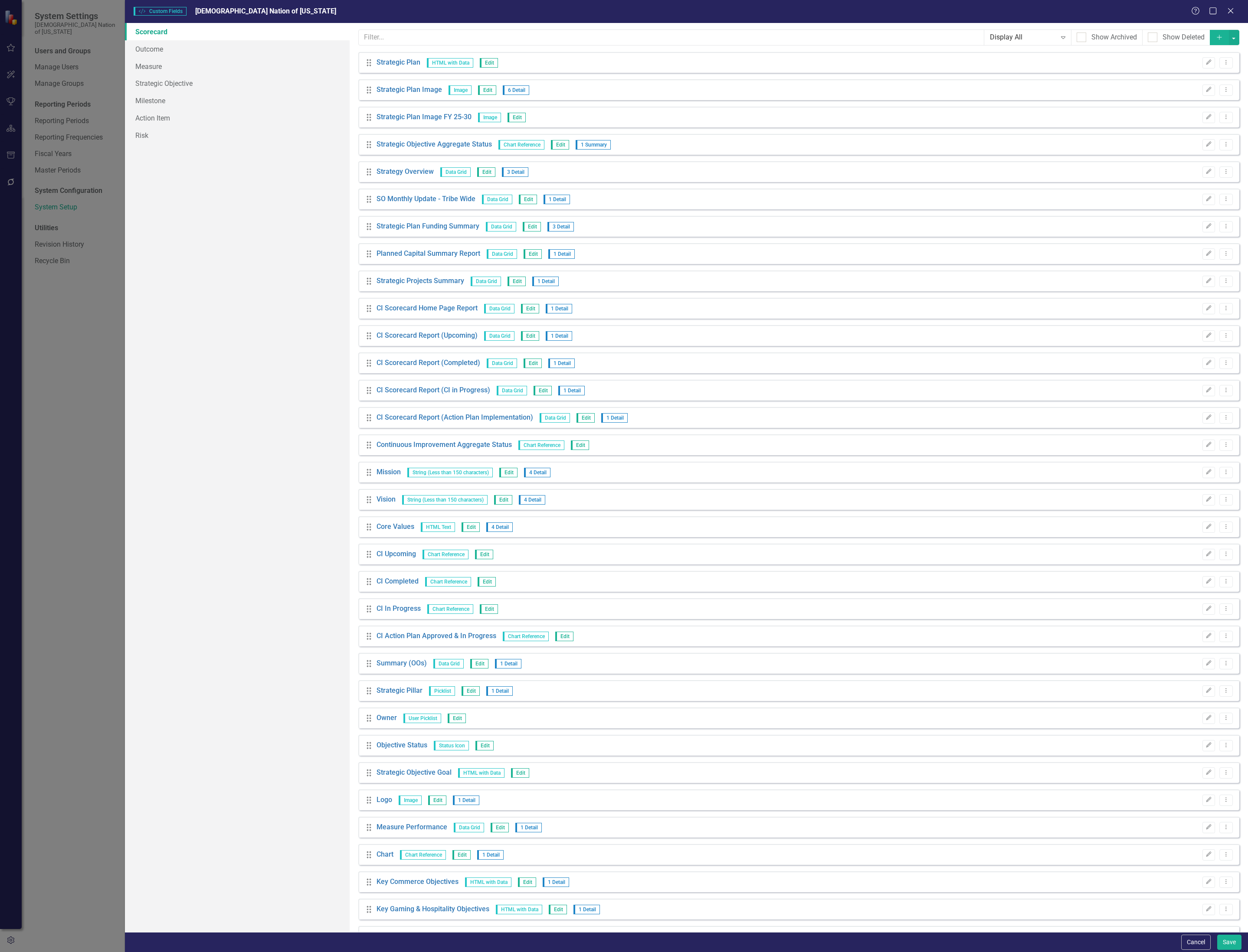
click at [1218, 39] on button "Add" at bounding box center [1219, 38] width 19 height 16
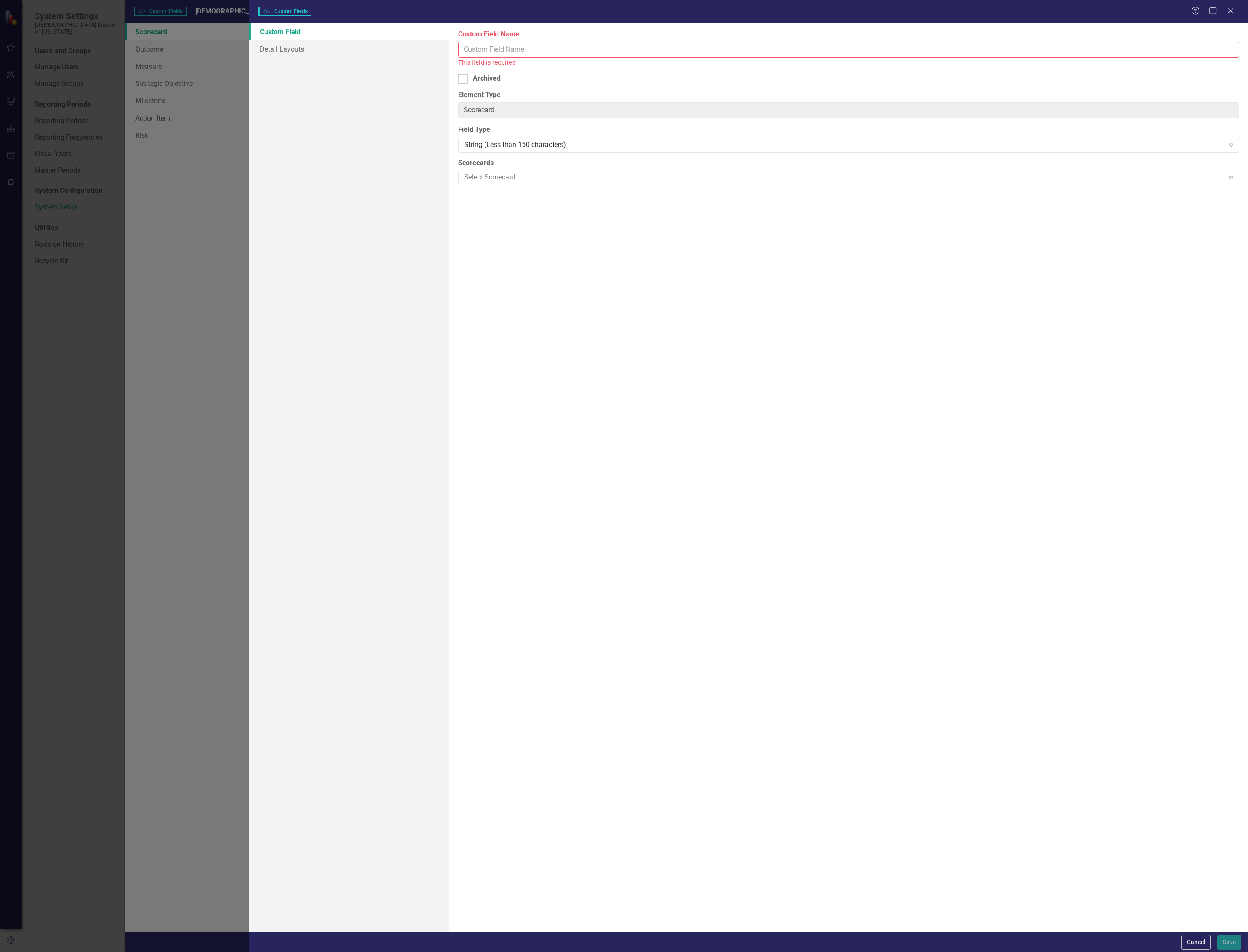
click at [654, 53] on input "Custom Field Name" at bounding box center [848, 49] width 781 height 16
click at [1207, 943] on button "Cancel" at bounding box center [1196, 942] width 29 height 16
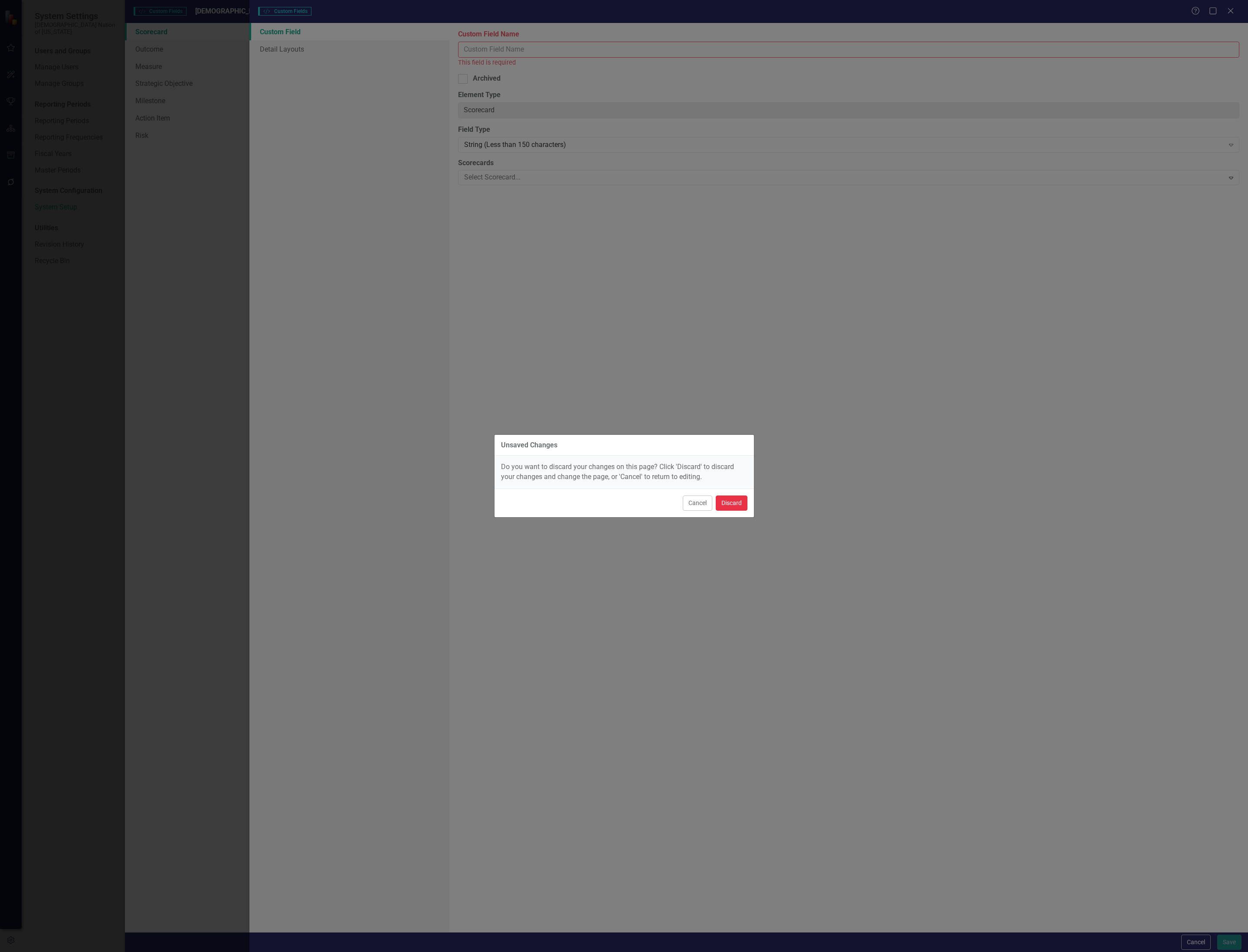
click at [735, 506] on button "Discard" at bounding box center [731, 503] width 32 height 16
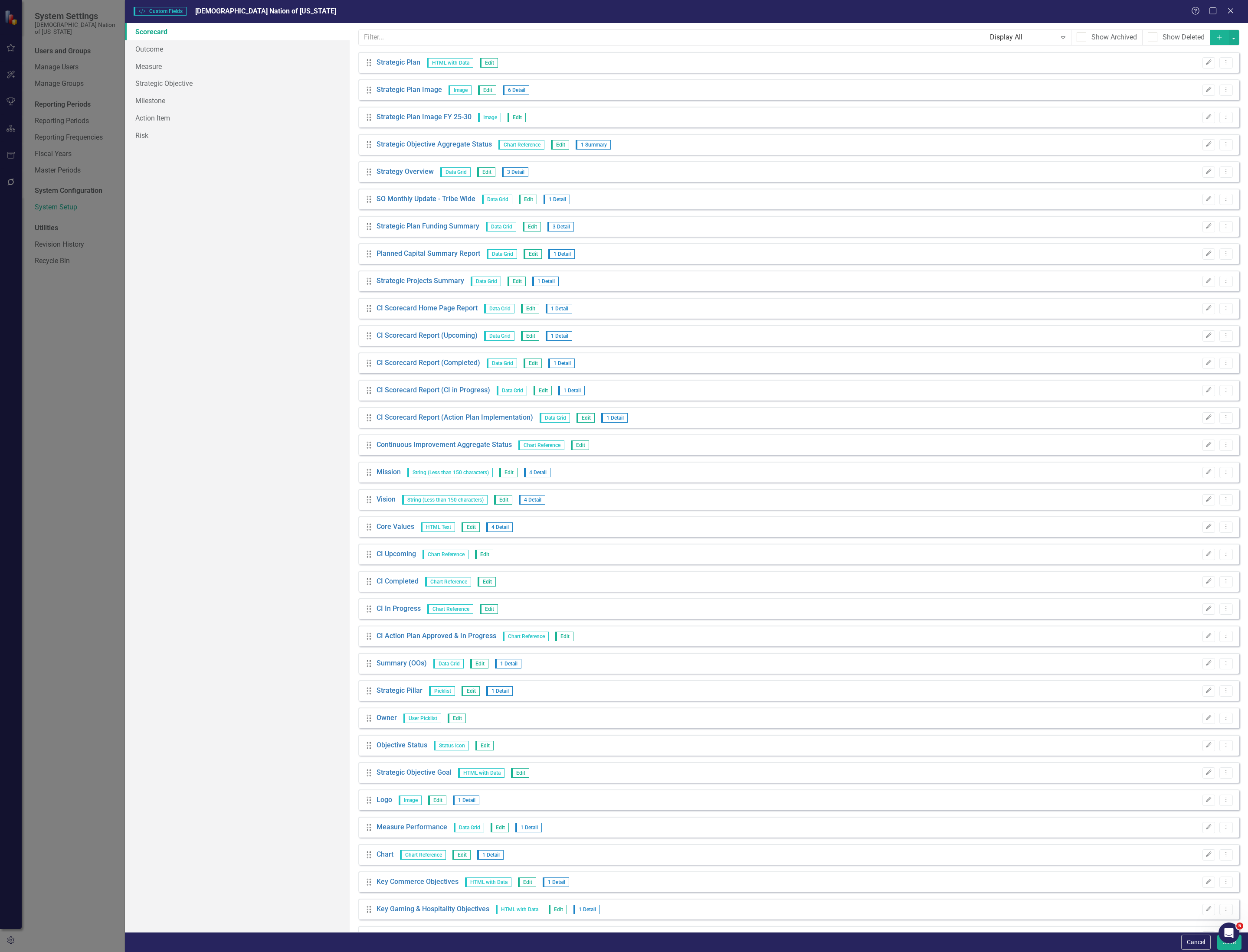
click at [1221, 34] on button "Add" at bounding box center [1219, 38] width 19 height 16
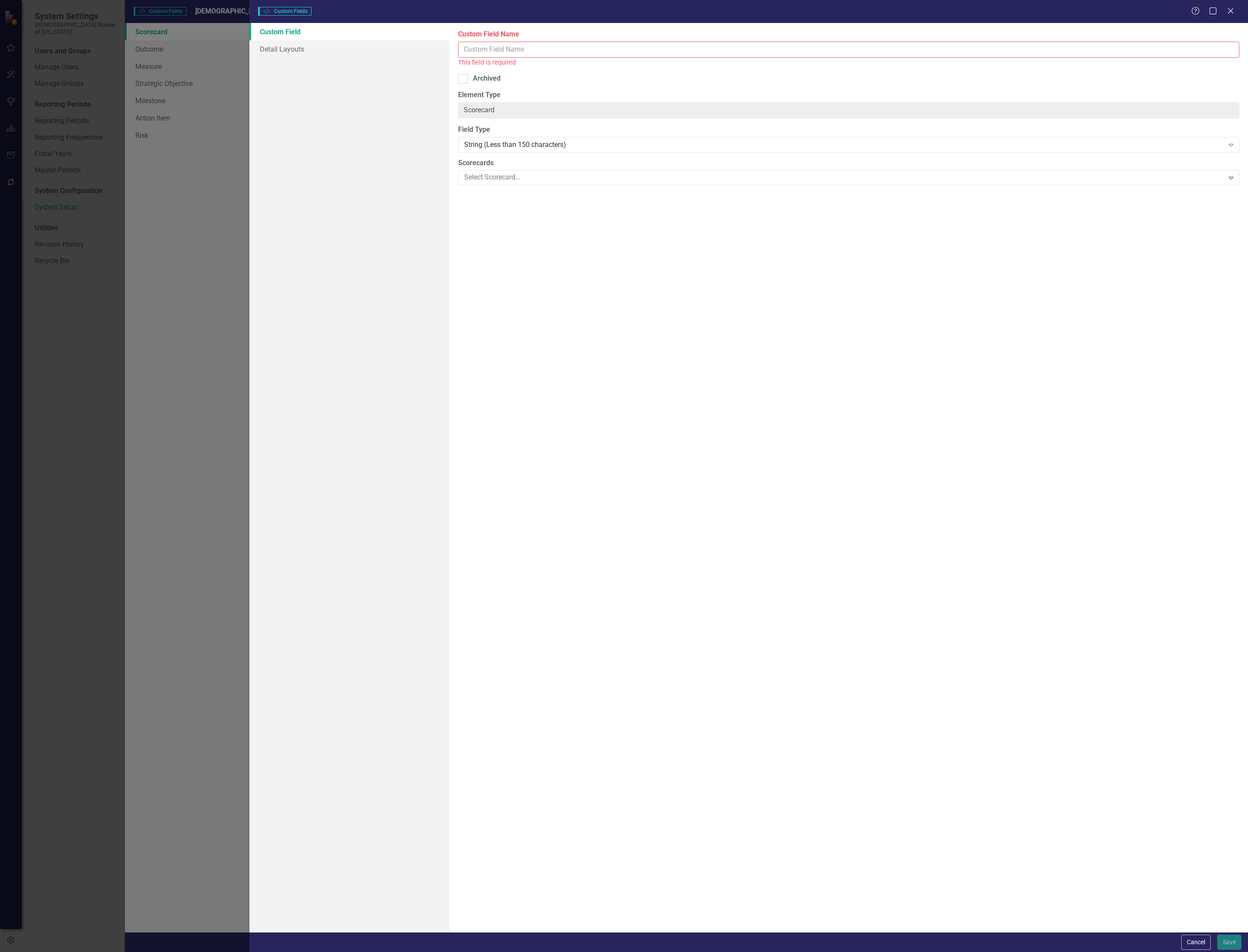
click at [1188, 938] on button "Cancel" at bounding box center [1196, 942] width 29 height 16
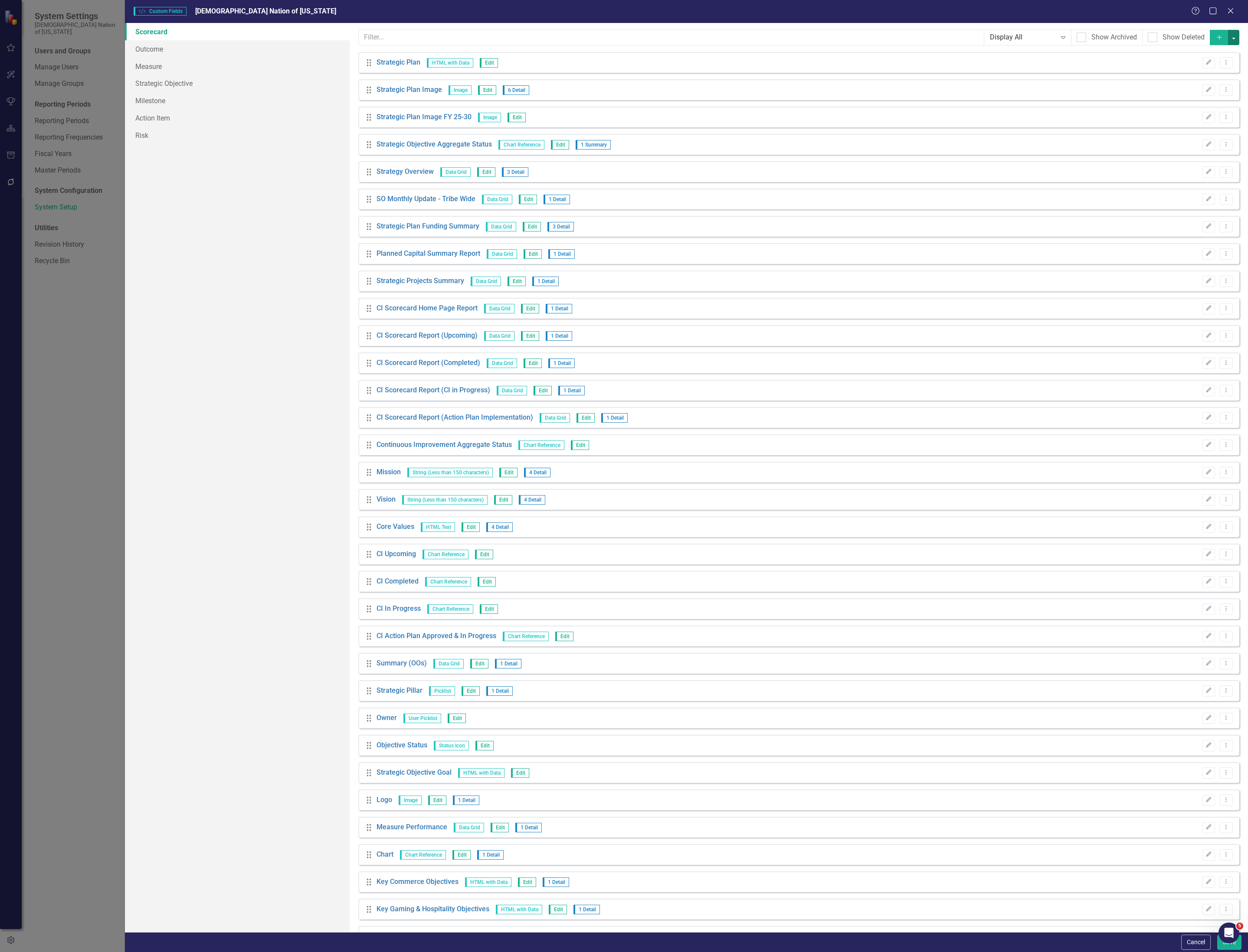
click at [1228, 33] on button "button" at bounding box center [1233, 38] width 12 height 16
click at [889, 37] on input "text" at bounding box center [671, 37] width 625 height 16
click at [179, 70] on link "Measure" at bounding box center [238, 66] width 225 height 17
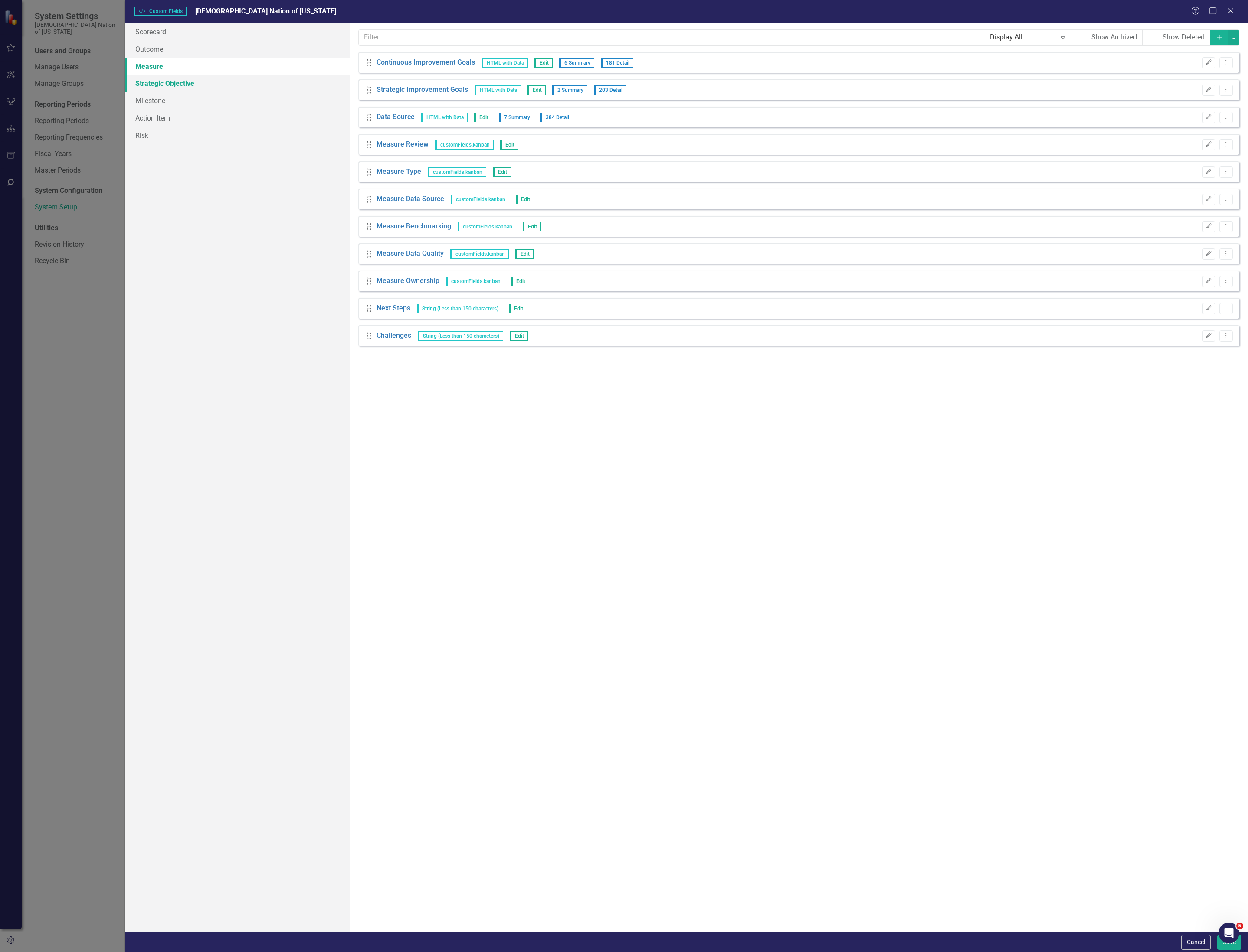
click at [177, 79] on link "Strategic Objective" at bounding box center [238, 83] width 225 height 17
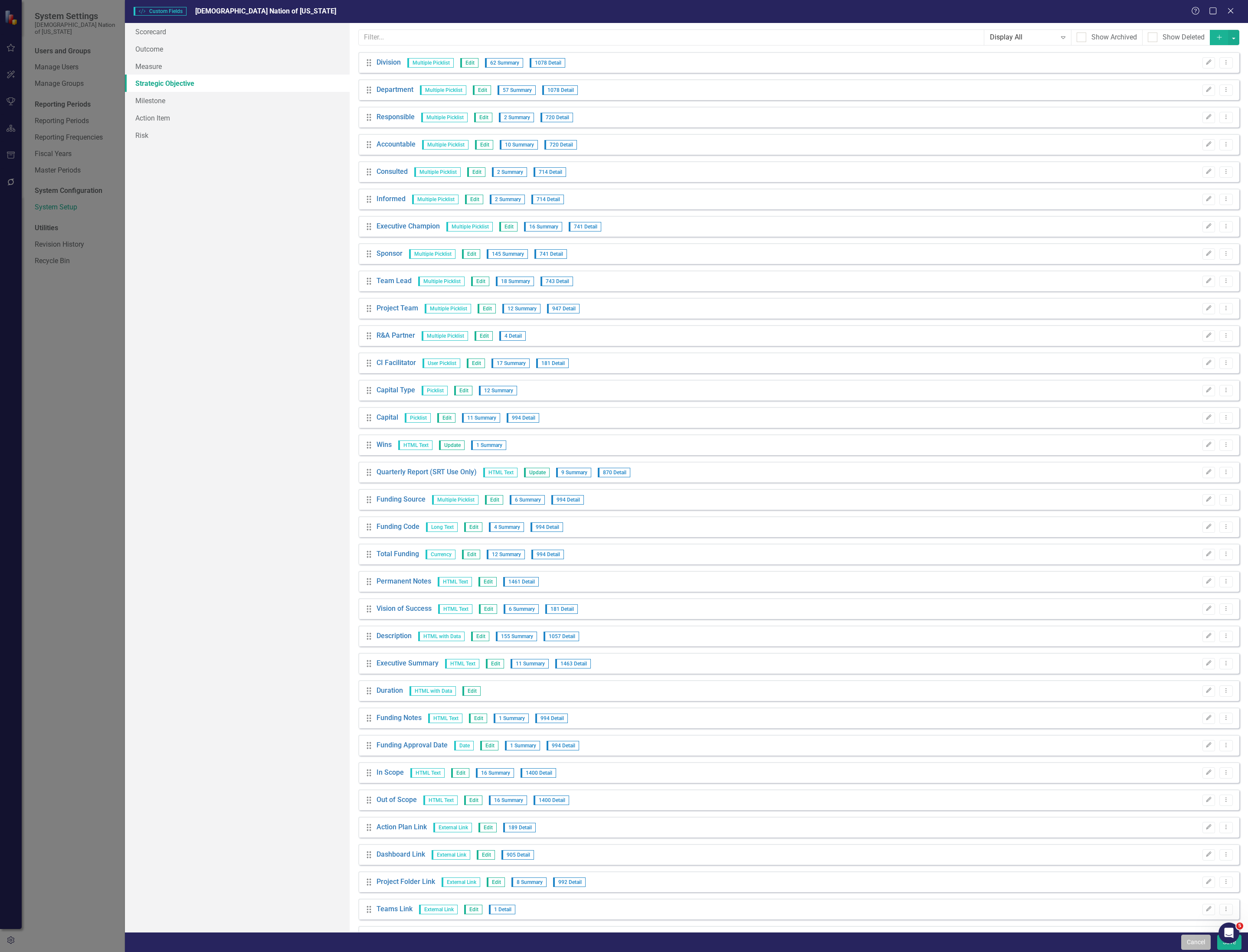
click at [1202, 936] on button "Cancel" at bounding box center [1196, 942] width 29 height 16
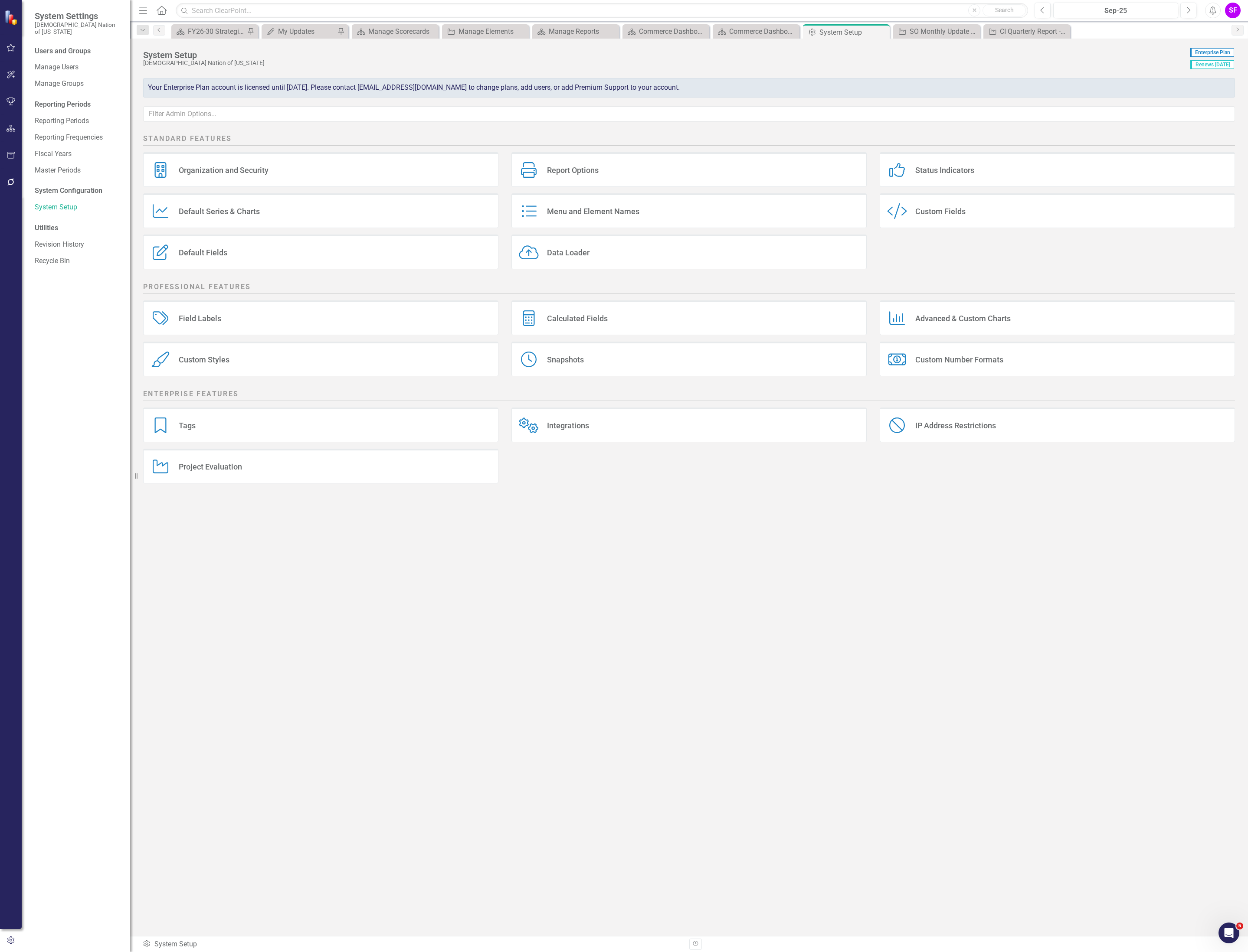
click at [165, 11] on icon at bounding box center [161, 10] width 10 height 9
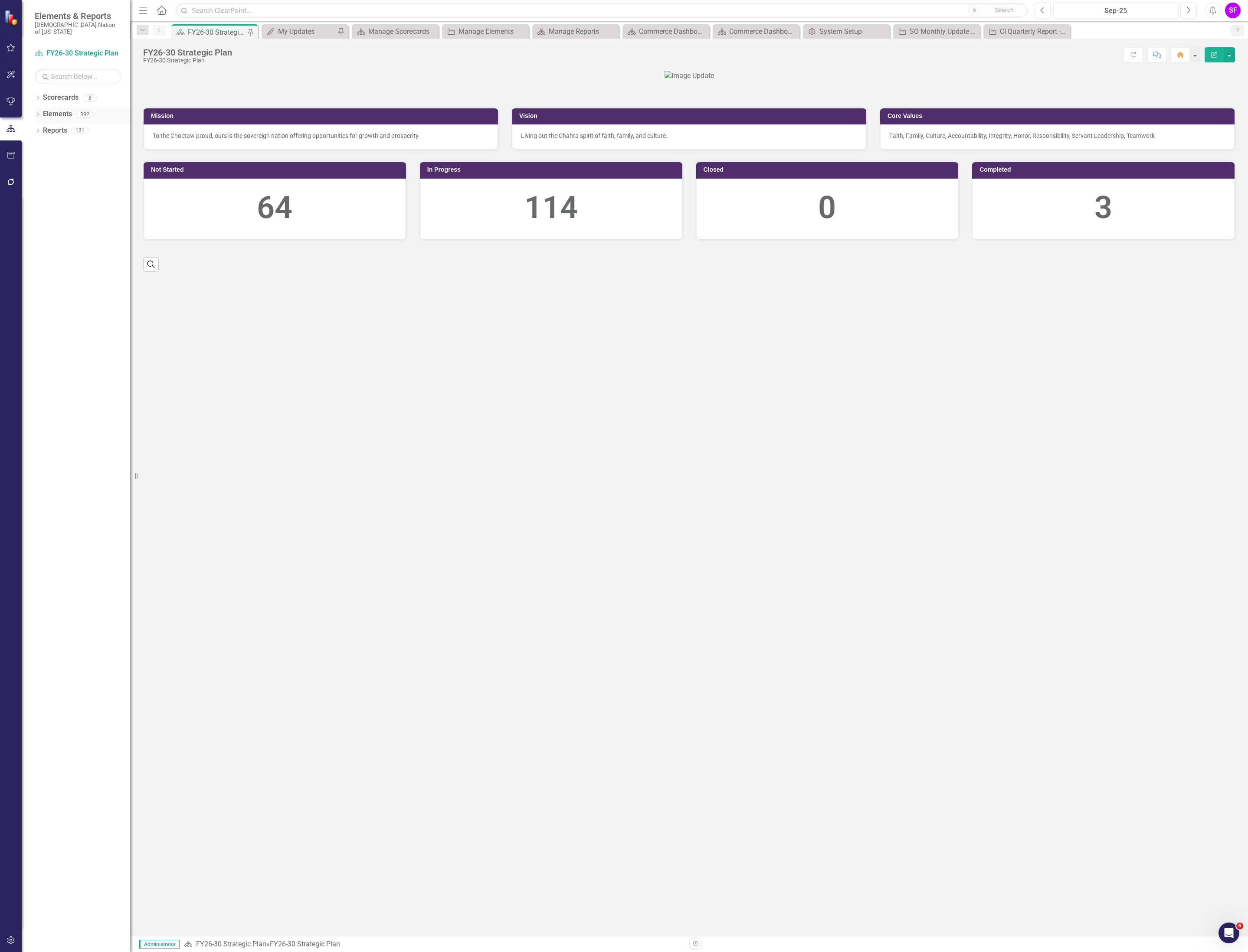
click at [56, 110] on link "Elements" at bounding box center [57, 114] width 29 height 10
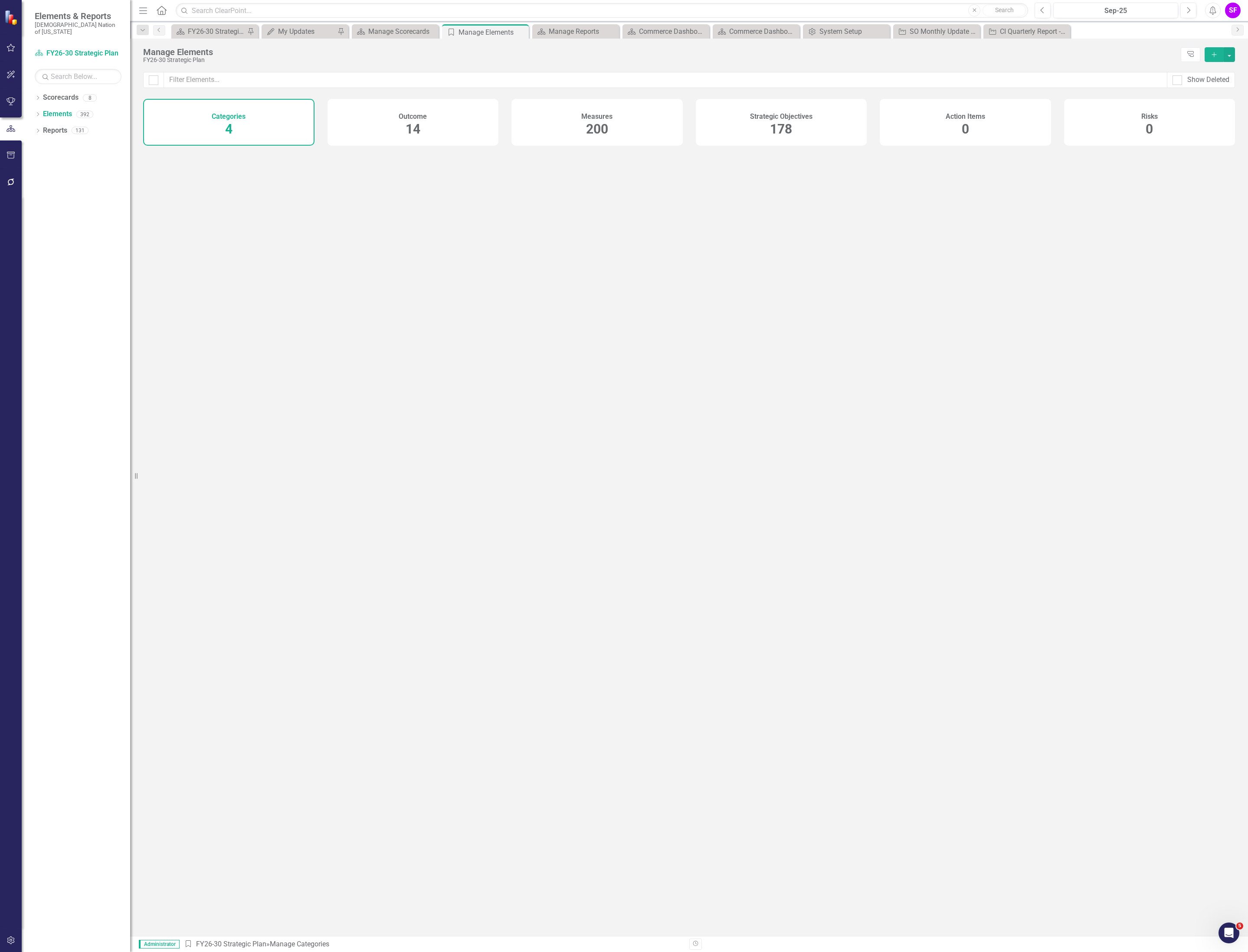
click at [481, 114] on div "Outcome 14" at bounding box center [413, 122] width 172 height 47
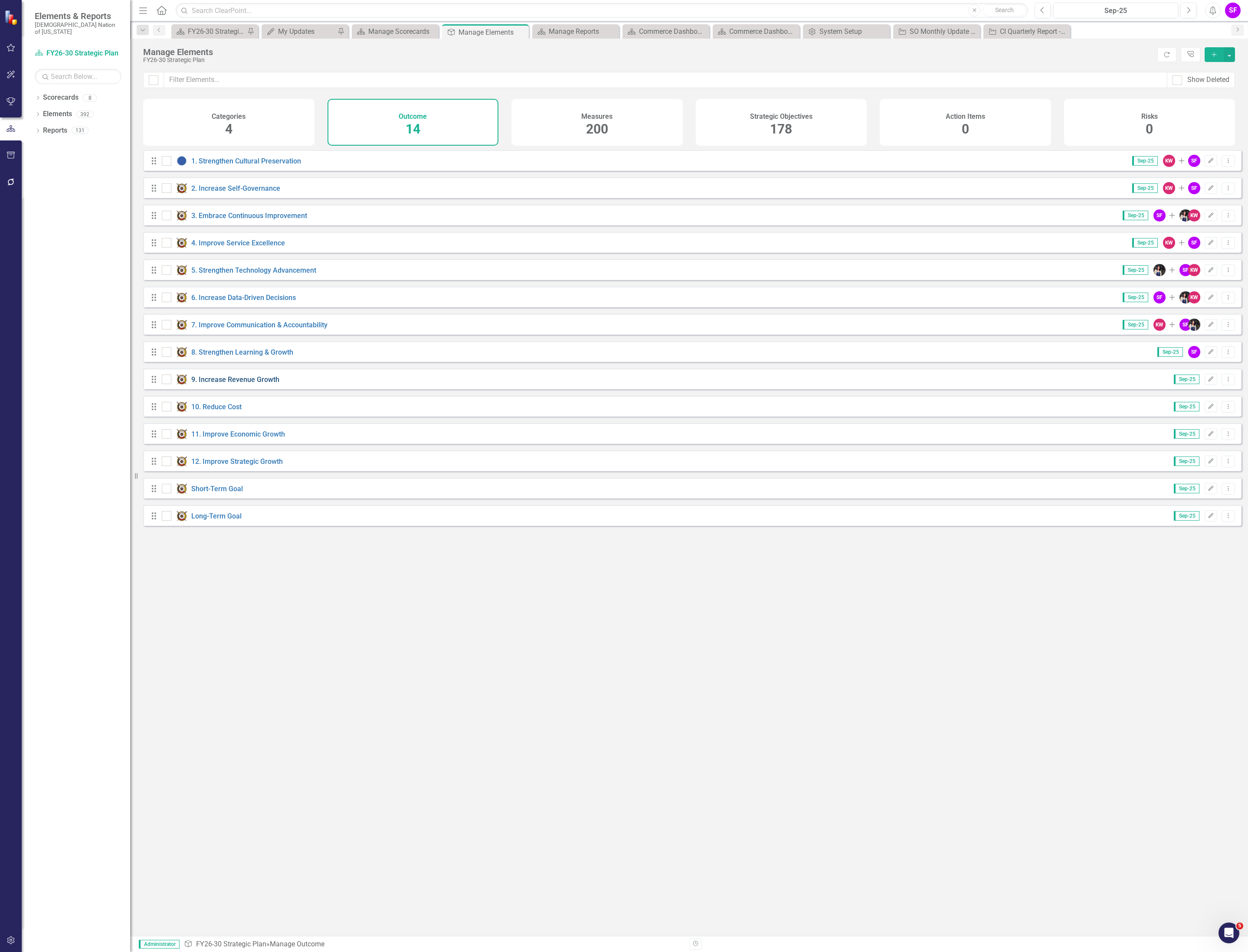
click at [261, 384] on link "9. Increase Revenue Growth" at bounding box center [235, 379] width 88 height 8
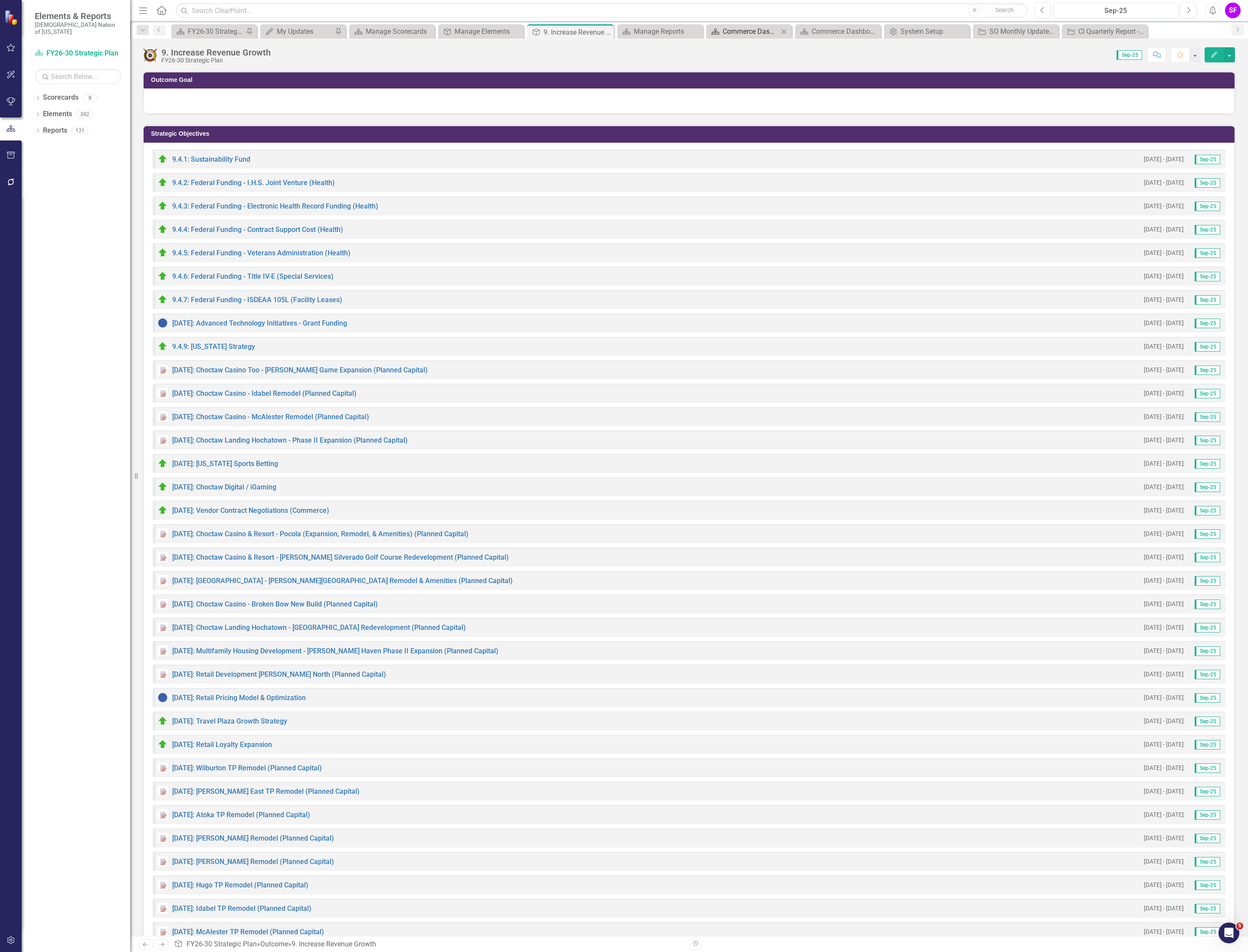
click at [758, 33] on div "Commerce Dashboard" at bounding box center [751, 31] width 56 height 11
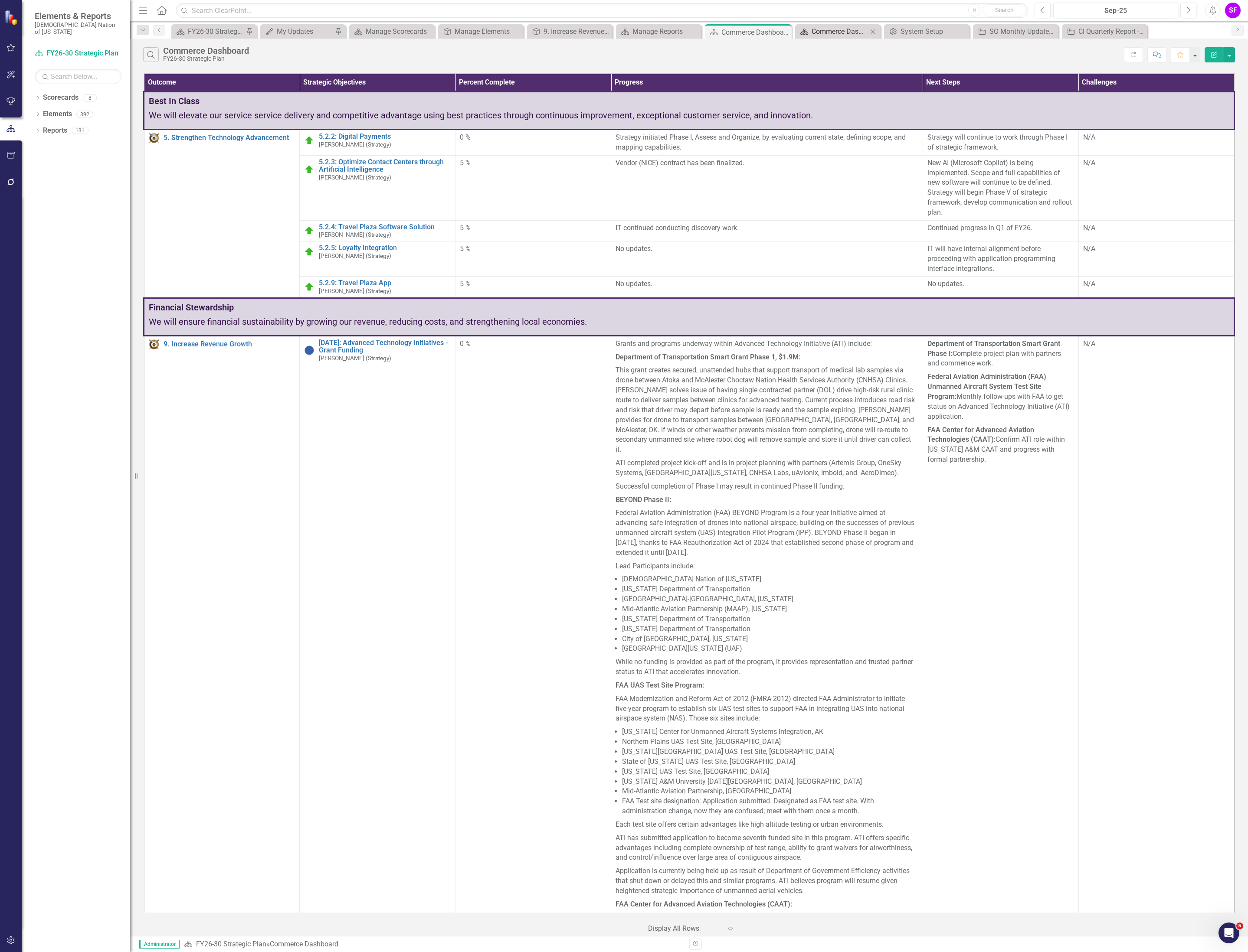
click at [847, 35] on div "Commerce Dashboard" at bounding box center [840, 31] width 56 height 11
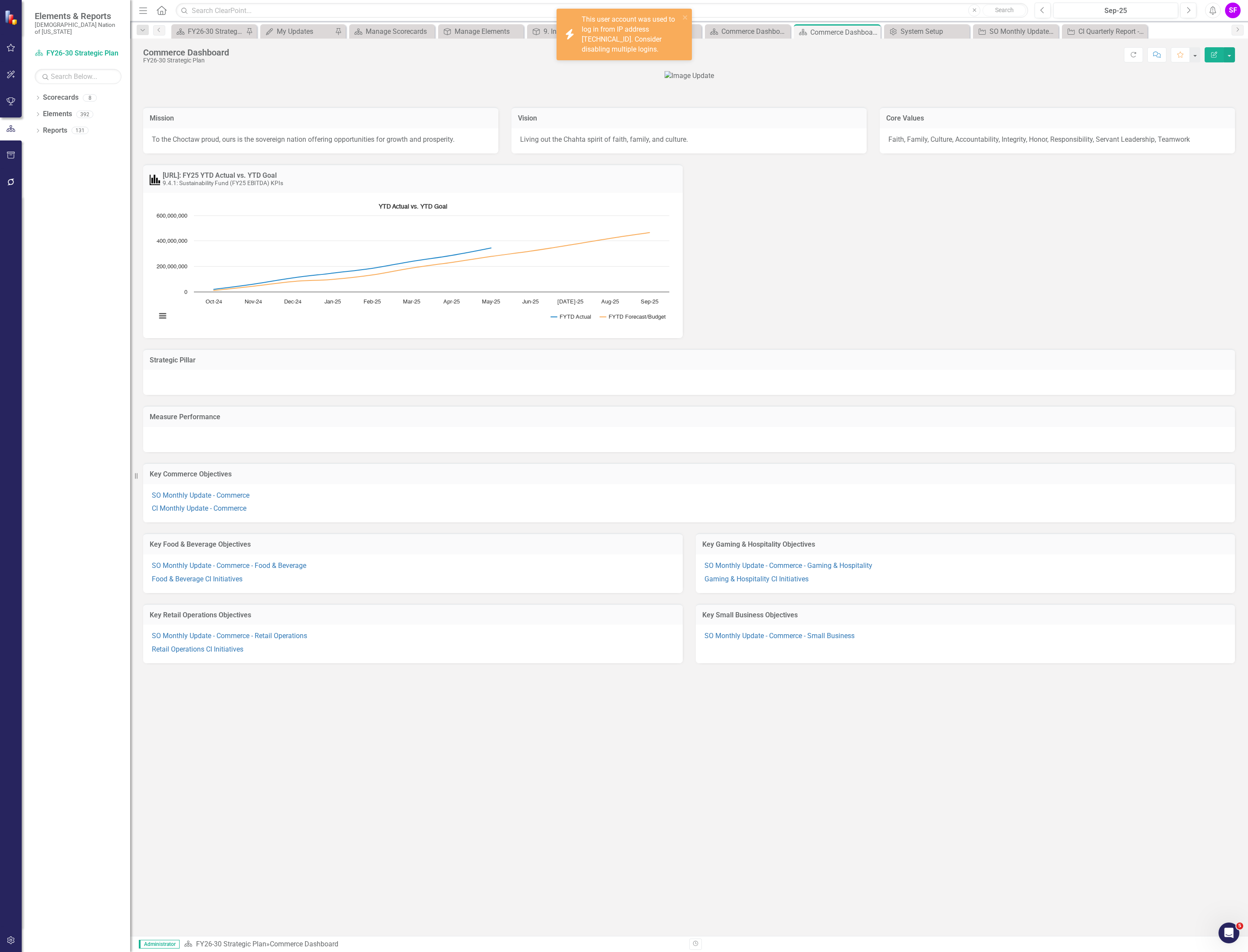
click at [419, 452] on div at bounding box center [689, 440] width 1092 height 25
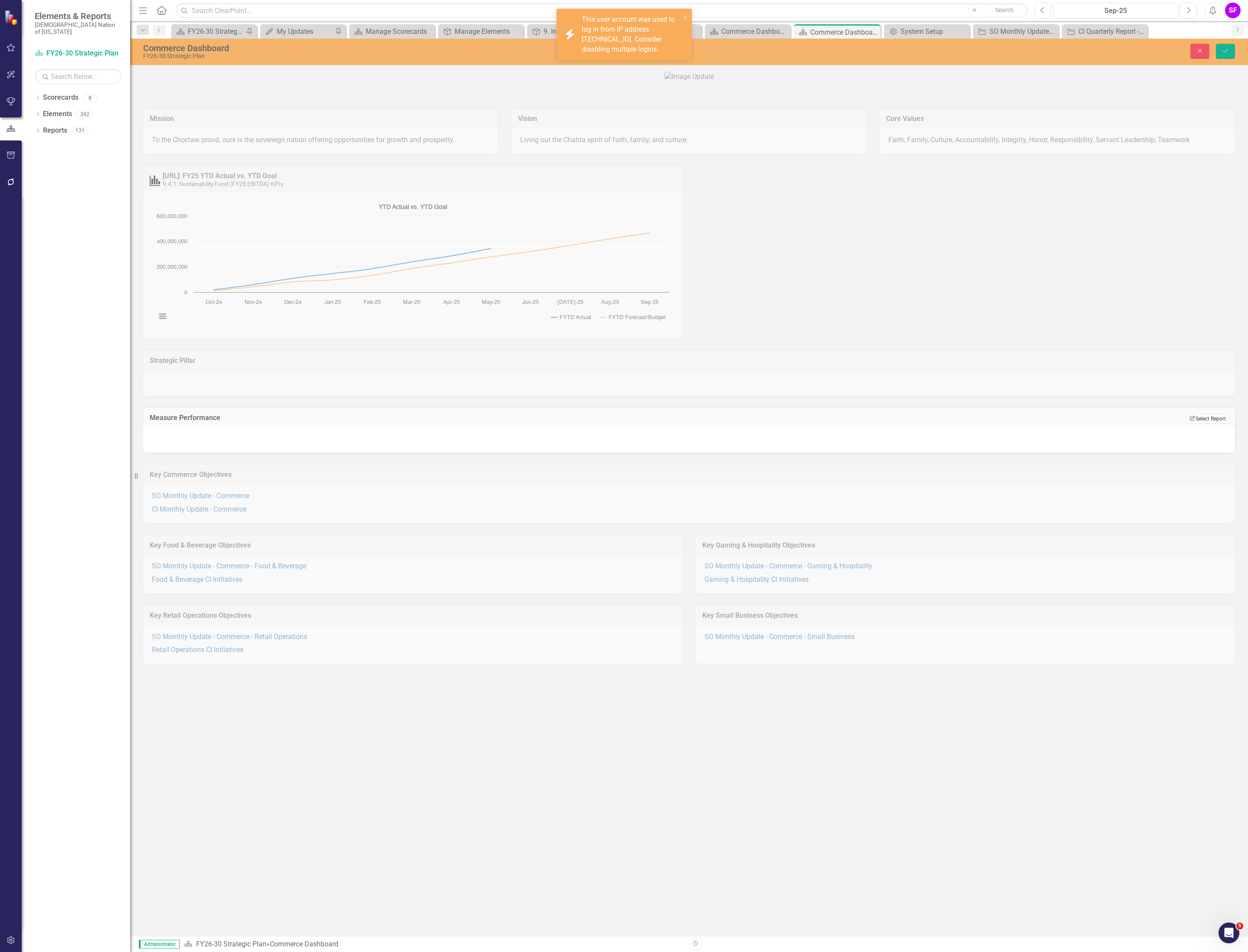
click at [1195, 424] on button "Edit Report Select Report" at bounding box center [1206, 419] width 42 height 10
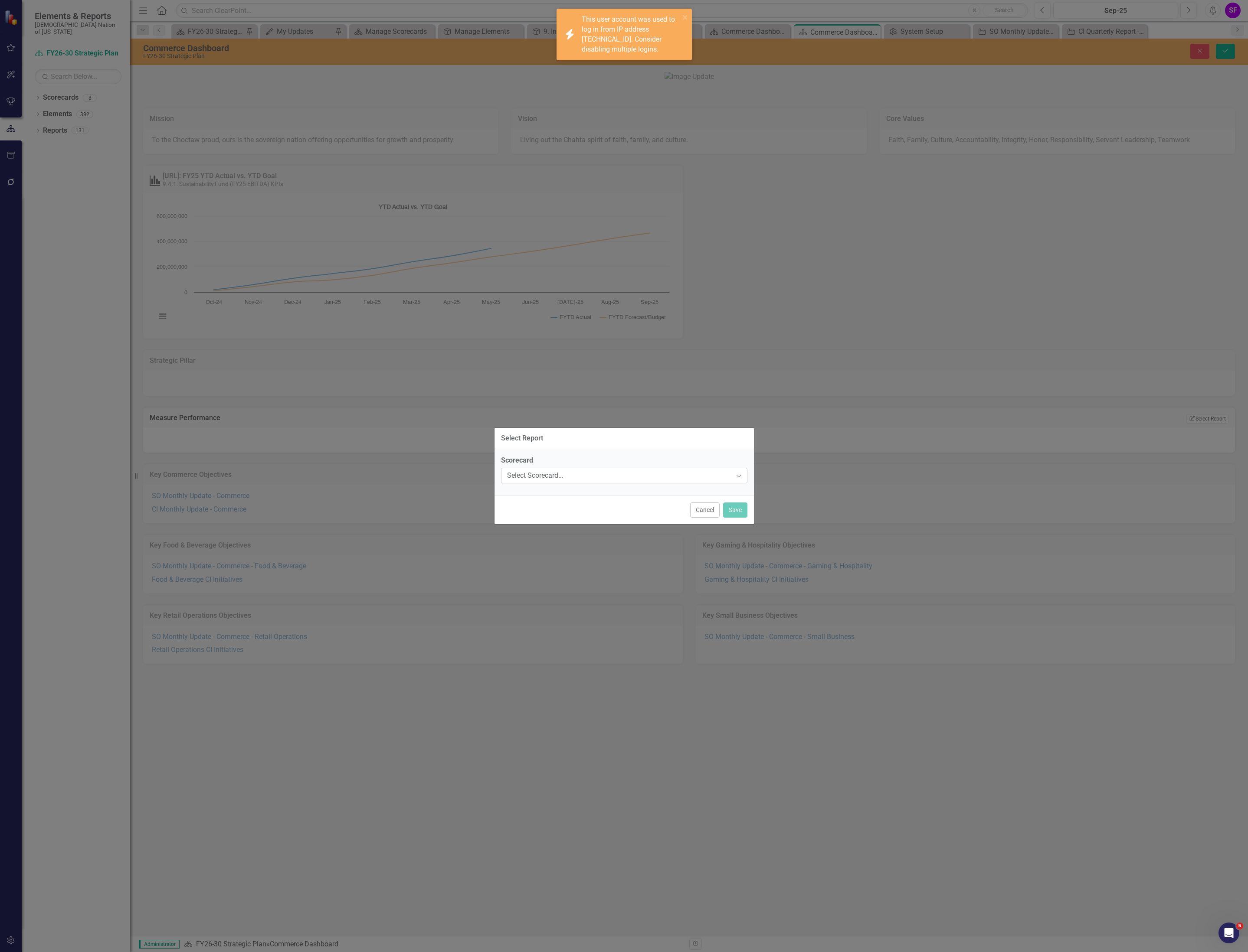
click at [636, 474] on div "Select Scorecard..." at bounding box center [620, 475] width 225 height 10
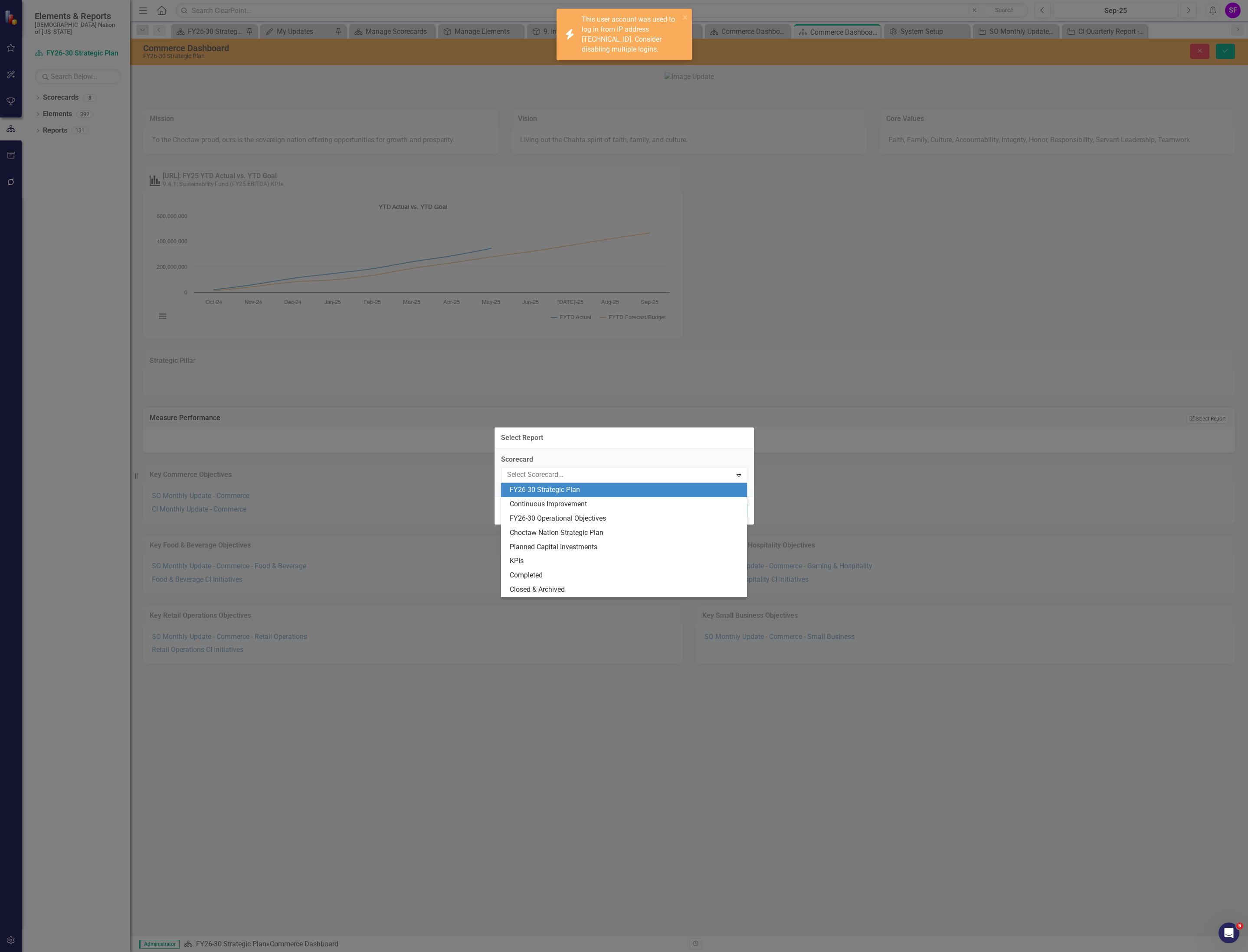
click at [698, 431] on div "Select Report" at bounding box center [624, 438] width 259 height 21
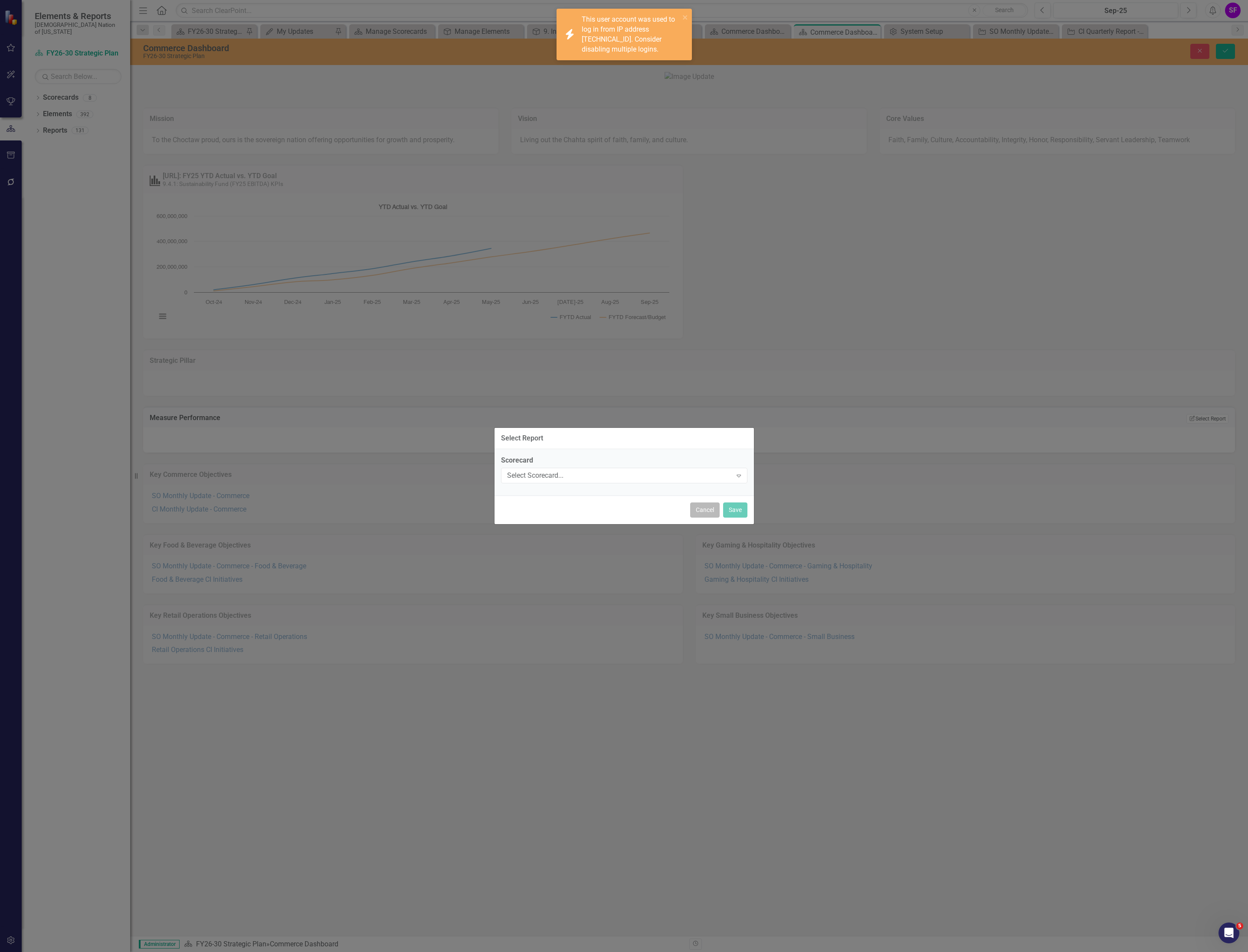
click at [697, 508] on button "Cancel" at bounding box center [705, 510] width 29 height 16
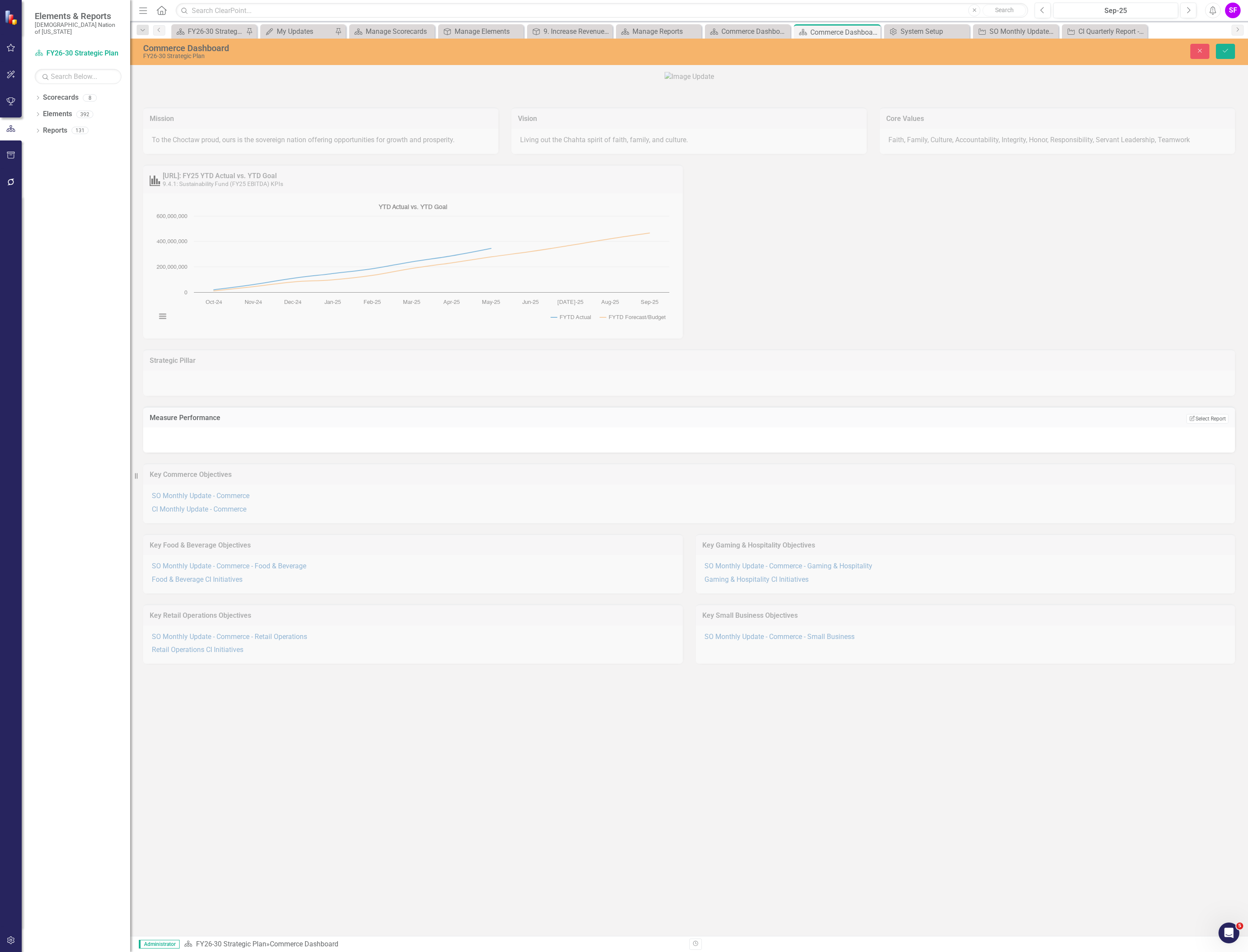
drag, startPoint x: 1019, startPoint y: 192, endPoint x: 1073, endPoint y: 113, distance: 95.7
click at [1019, 97] on div at bounding box center [688, 79] width 1104 height 36
click at [1216, 50] on button "Save" at bounding box center [1226, 51] width 19 height 16
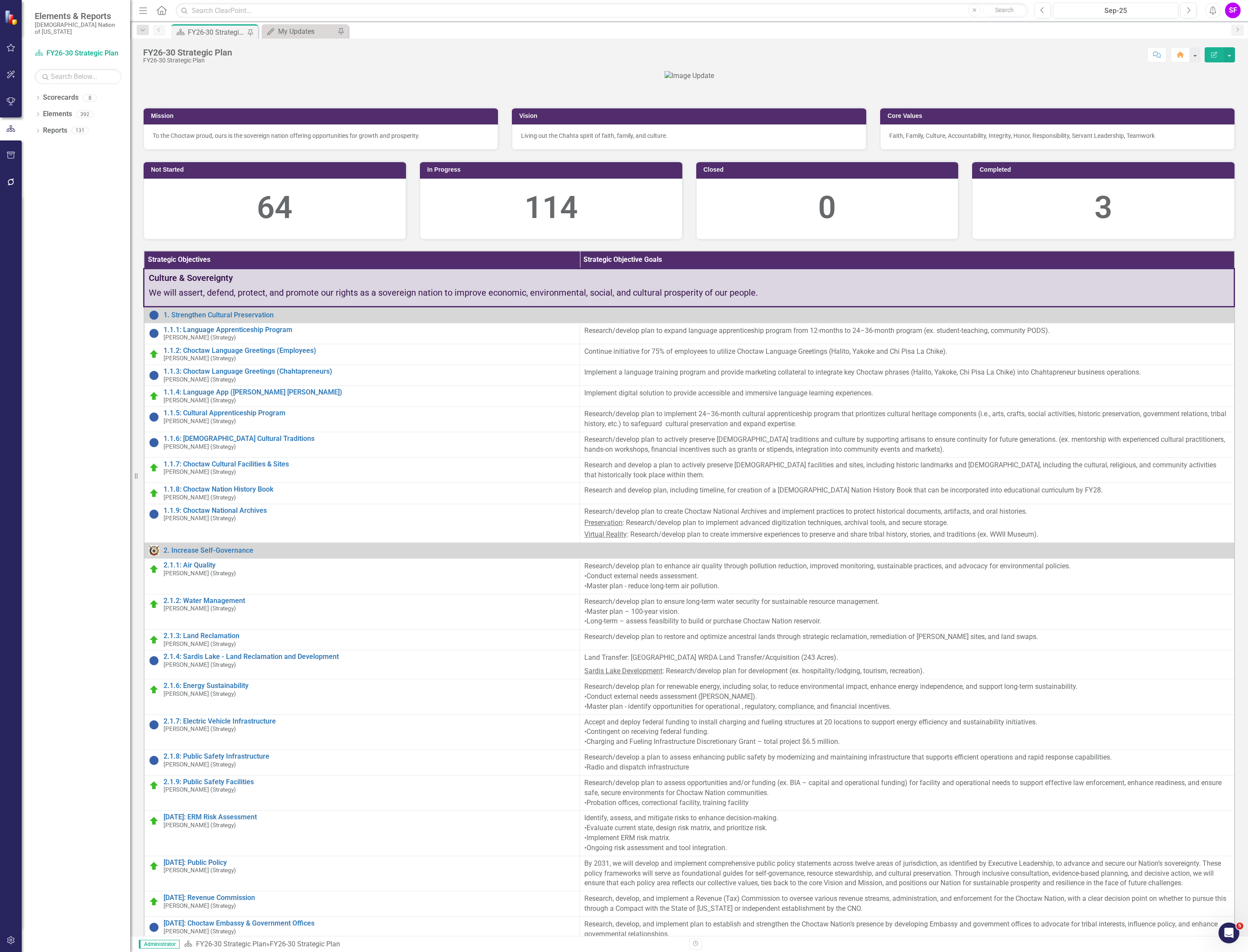
click at [1233, 8] on div "SF" at bounding box center [1232, 11] width 16 height 16
click at [1203, 103] on link "icon.portal Success Portal" at bounding box center [1205, 108] width 69 height 16
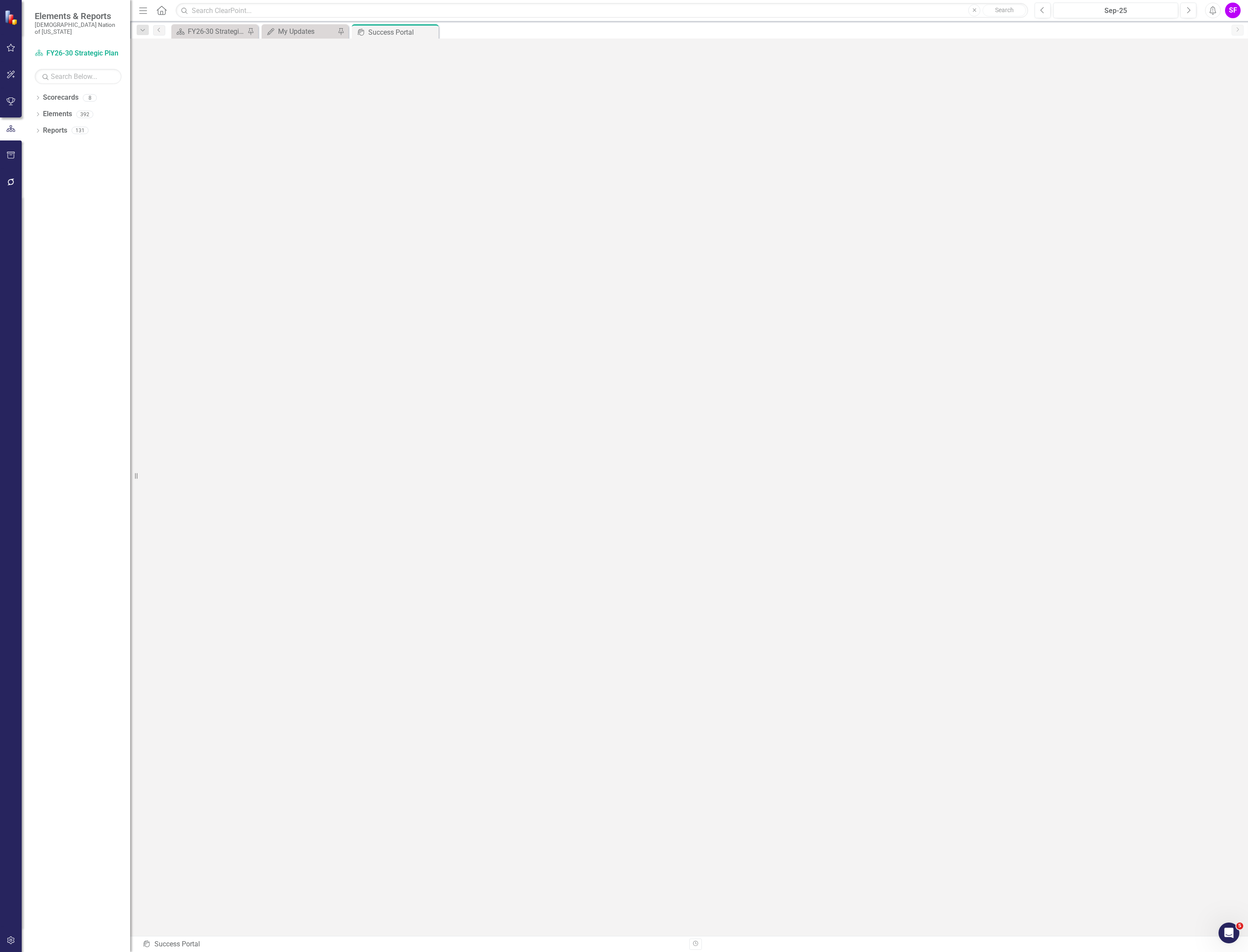
click at [1237, 13] on div "SF" at bounding box center [1232, 11] width 16 height 16
click at [1203, 95] on link "Settings System Setup" at bounding box center [1205, 92] width 69 height 16
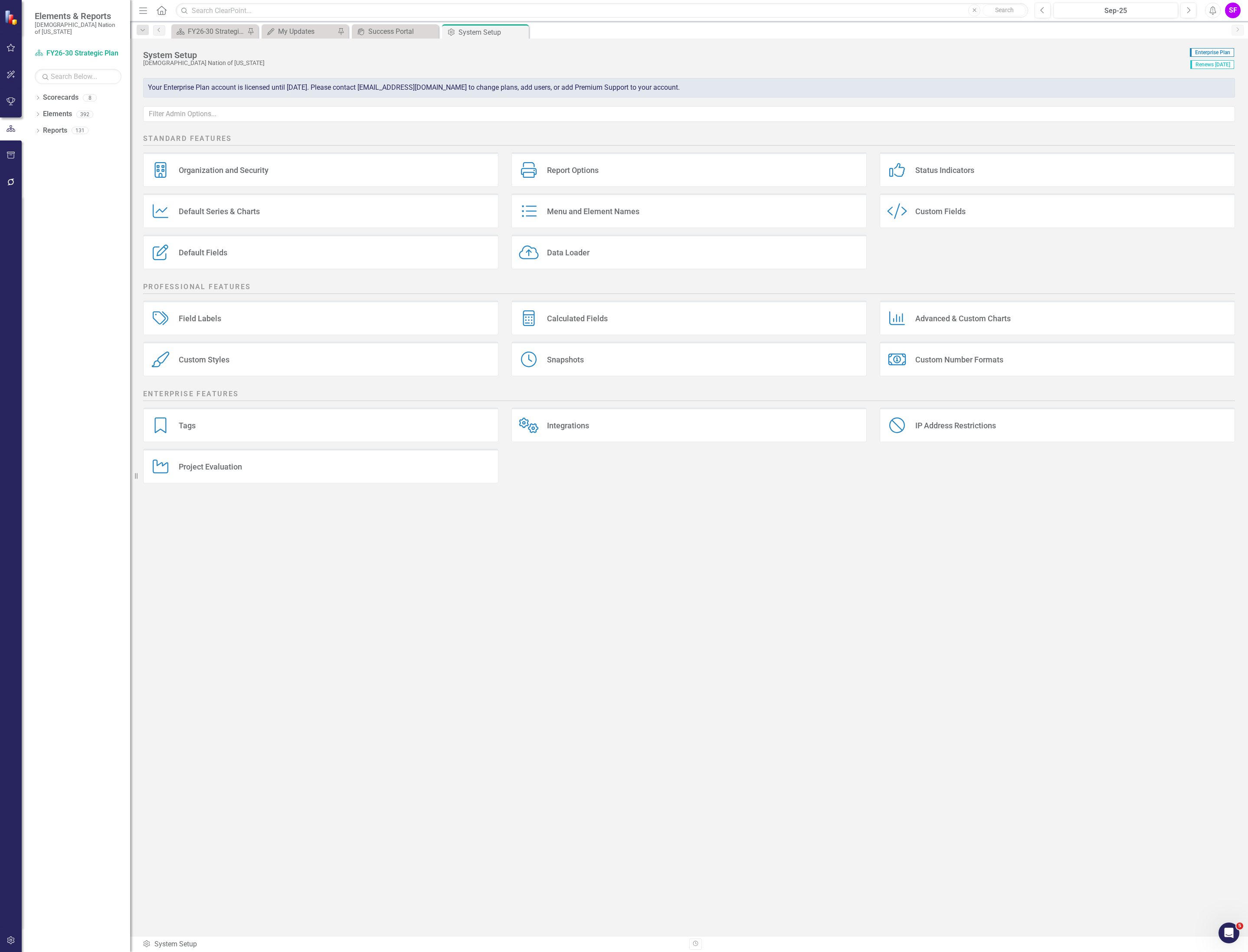
click at [1215, 10] on icon "Alerts" at bounding box center [1212, 10] width 9 height 9
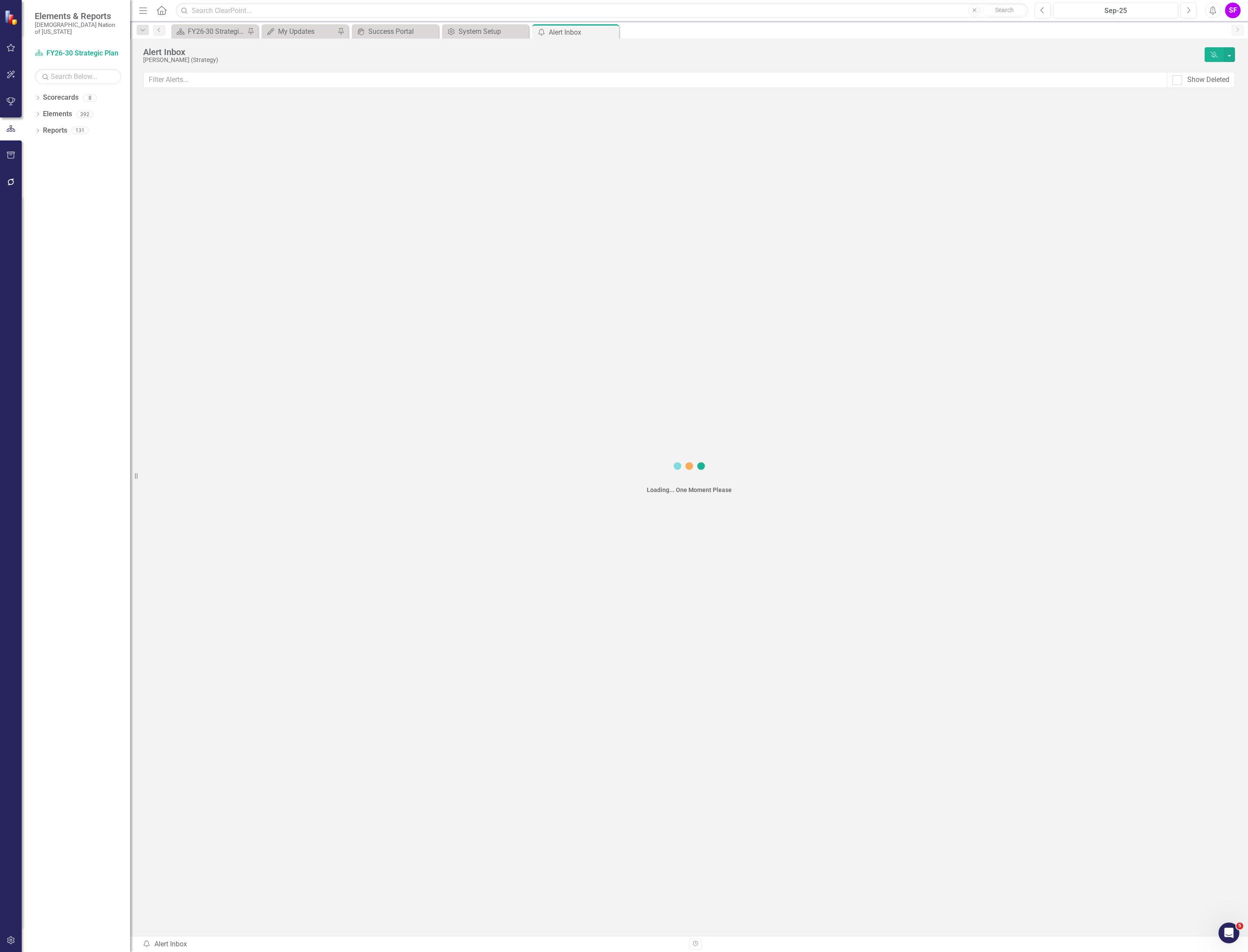
click at [1215, 10] on icon "Alerts" at bounding box center [1212, 10] width 9 height 9
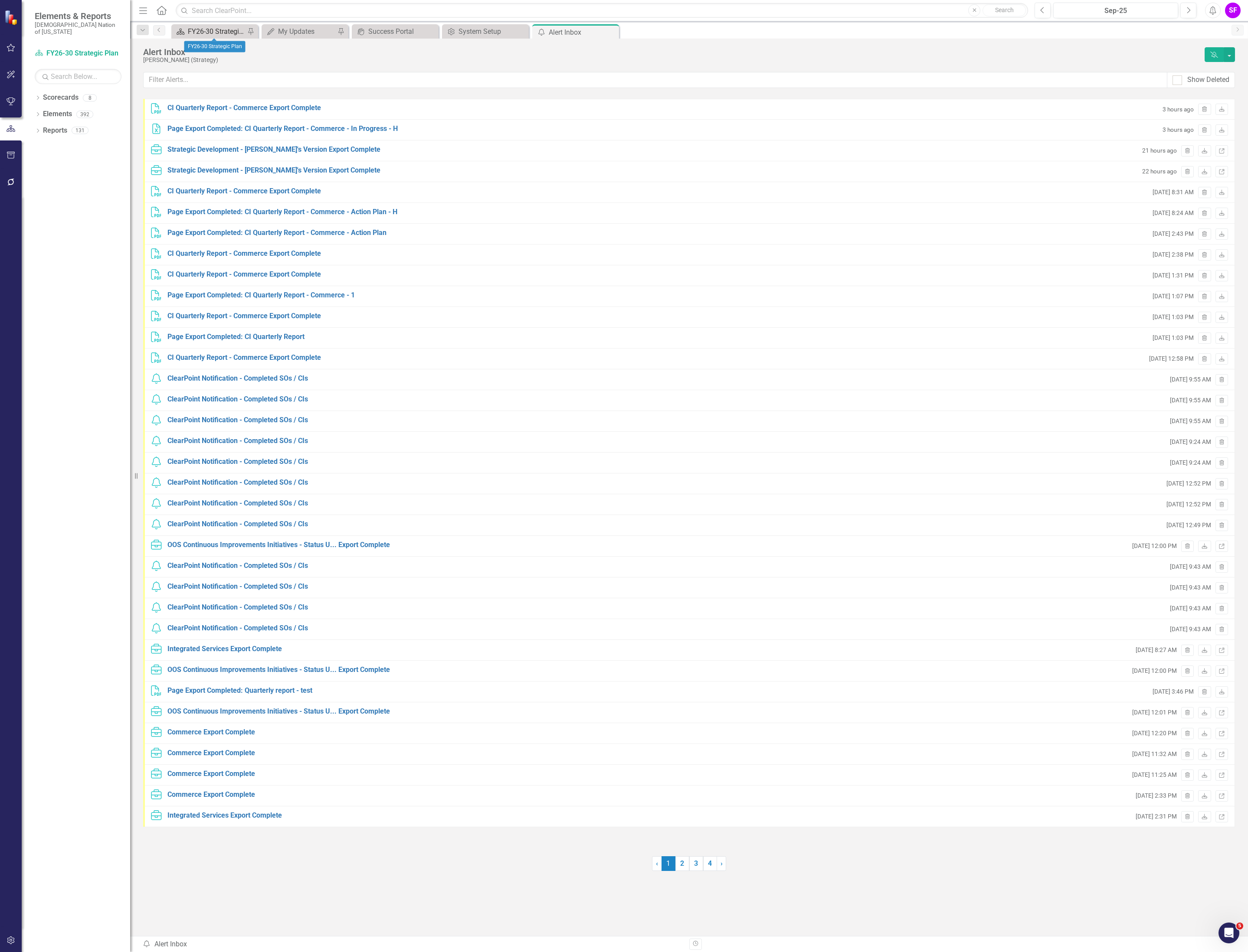
click at [224, 28] on div "FY26-30 Strategic Plan" at bounding box center [216, 31] width 57 height 11
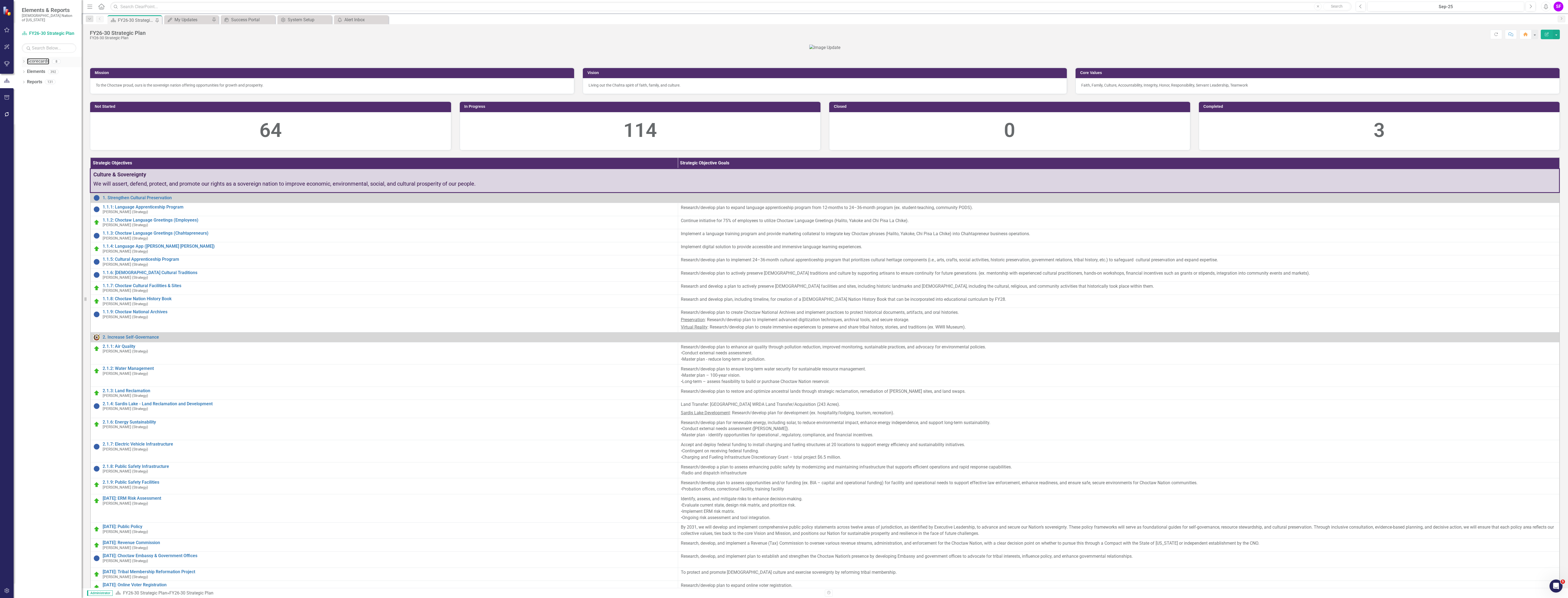
click at [41, 59] on link "Scorecards" at bounding box center [38, 61] width 23 height 6
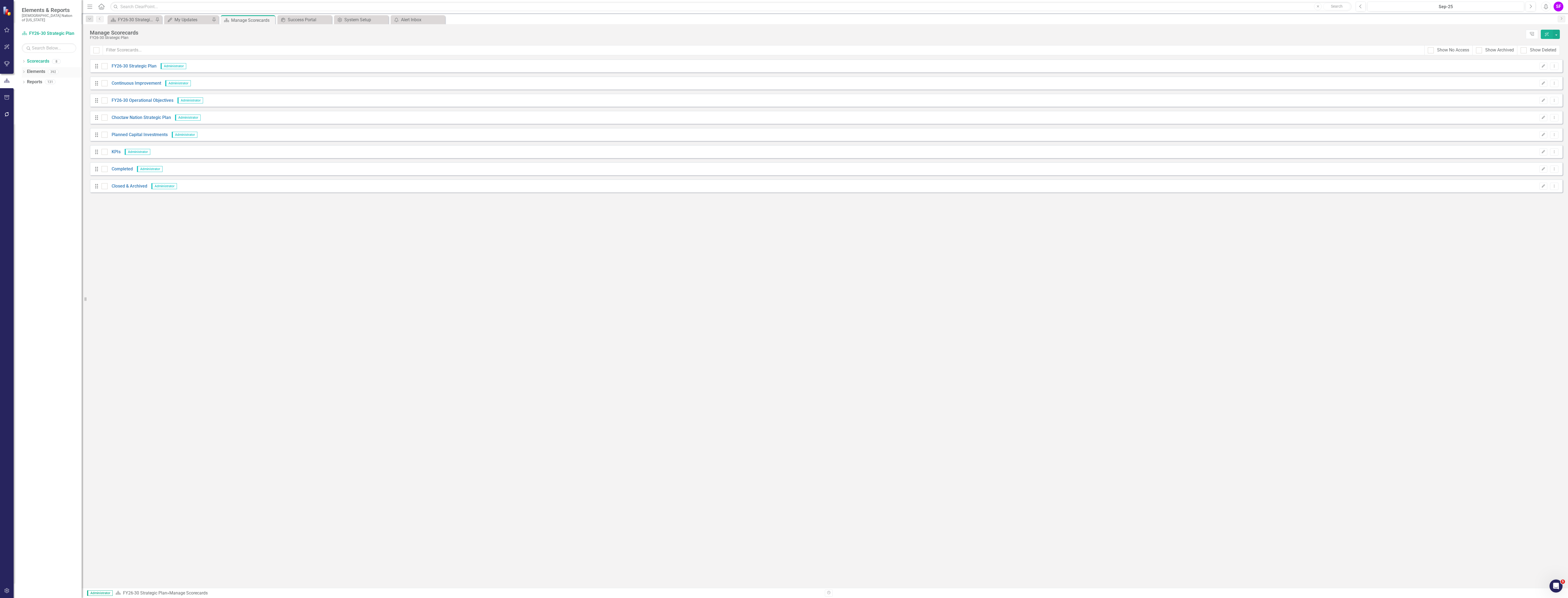
click at [42, 69] on link "Elements" at bounding box center [36, 72] width 18 height 6
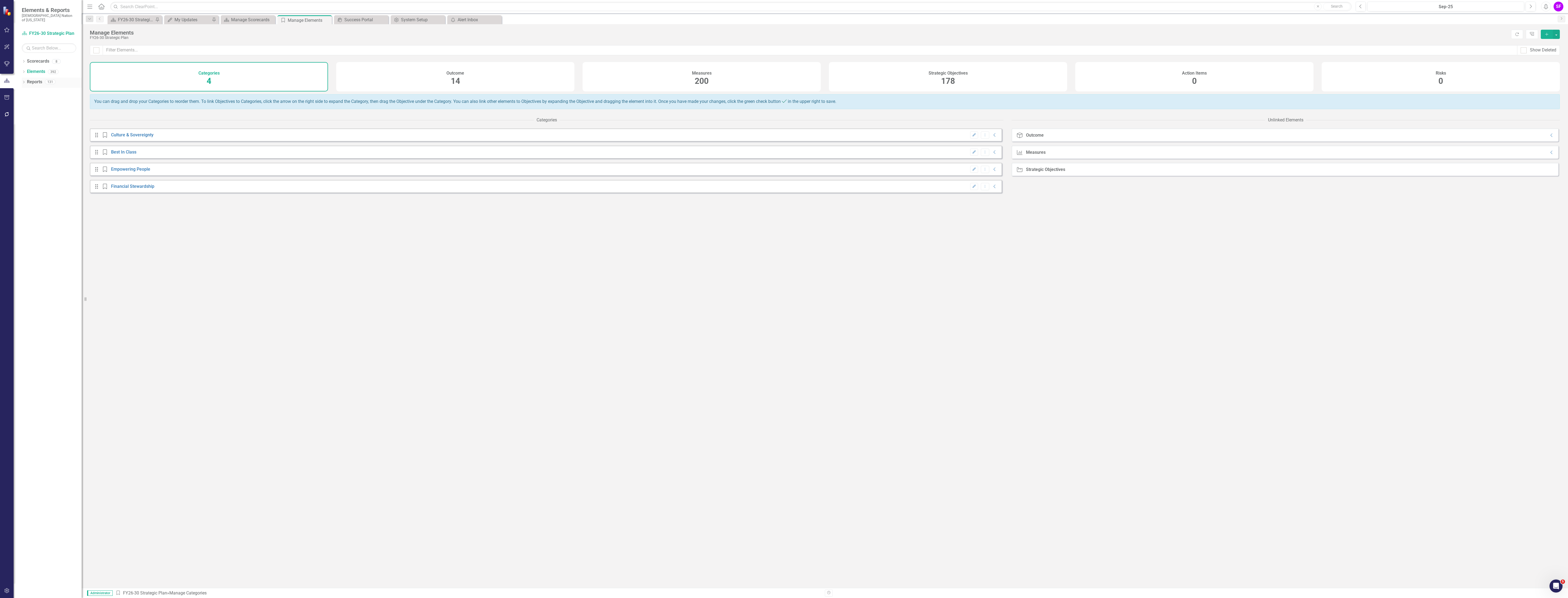
click at [38, 79] on link "Reports" at bounding box center [34, 82] width 15 height 6
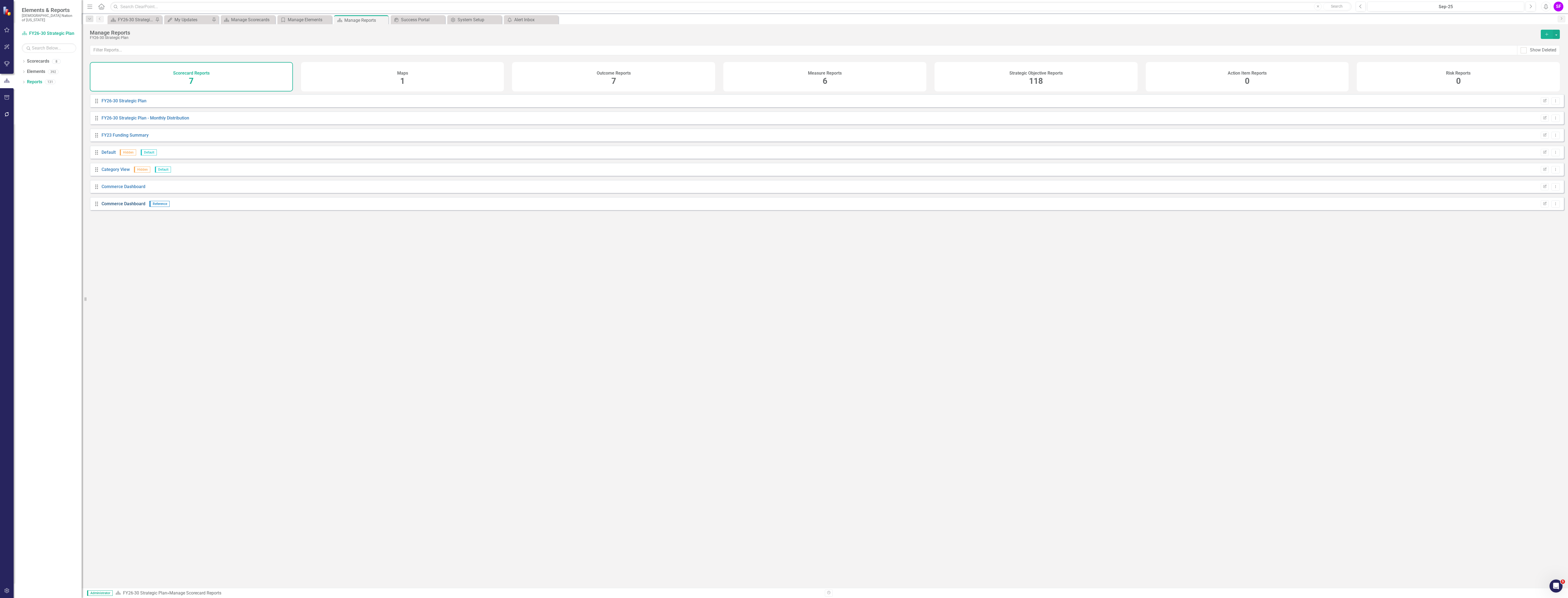
click at [123, 206] on link "Commerce Dashboard" at bounding box center [124, 203] width 44 height 5
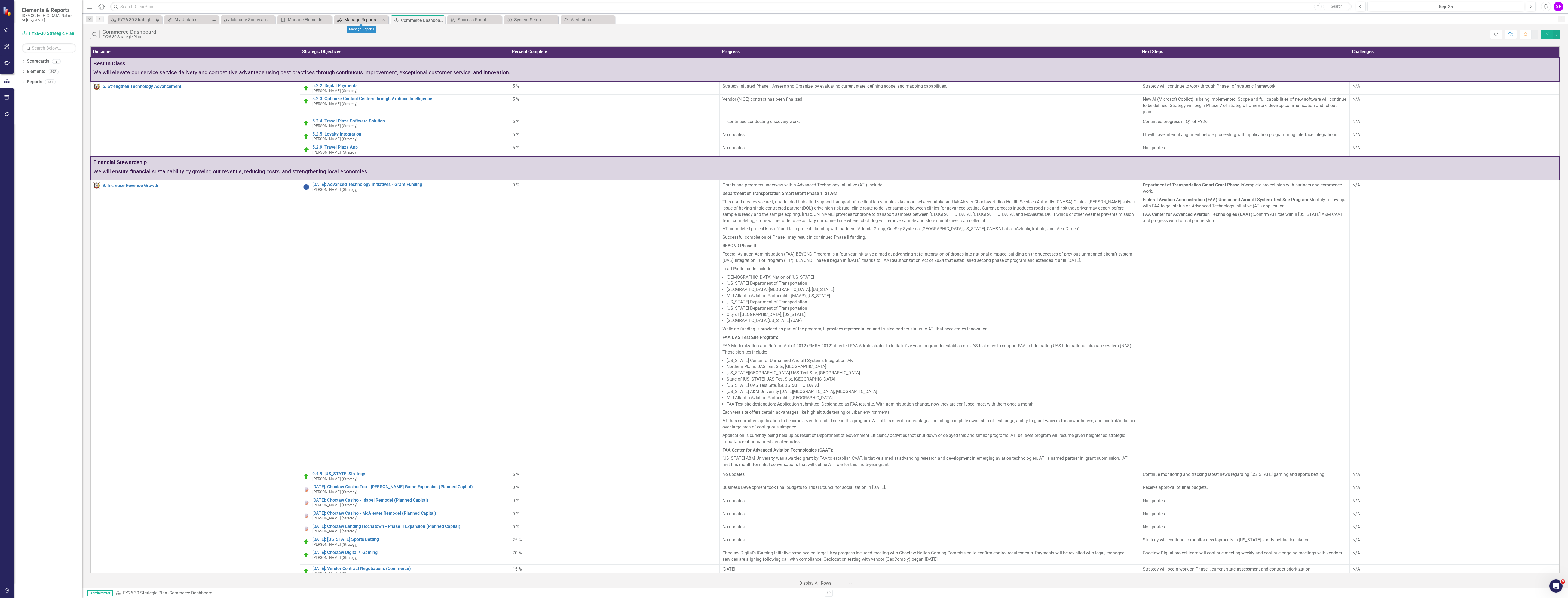
click at [360, 21] on div "Manage Reports" at bounding box center [362, 19] width 36 height 7
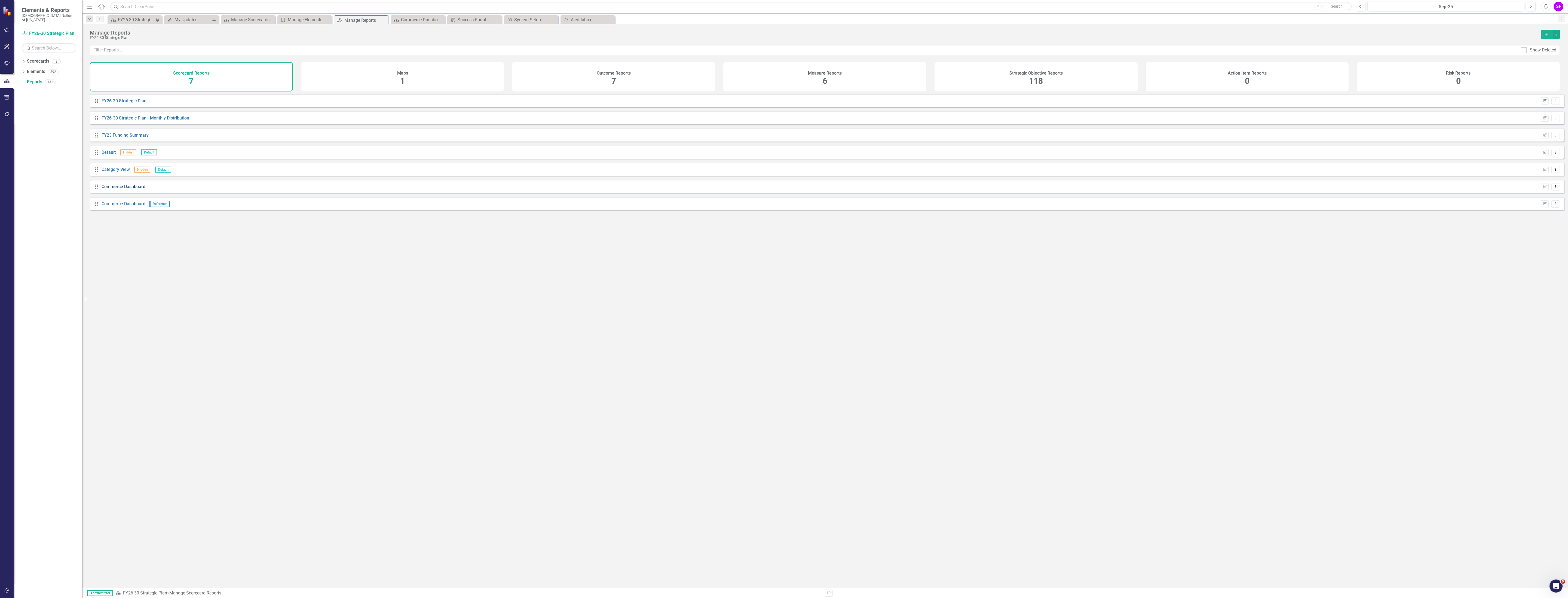
click at [113, 189] on link "Commerce Dashboard" at bounding box center [124, 186] width 44 height 5
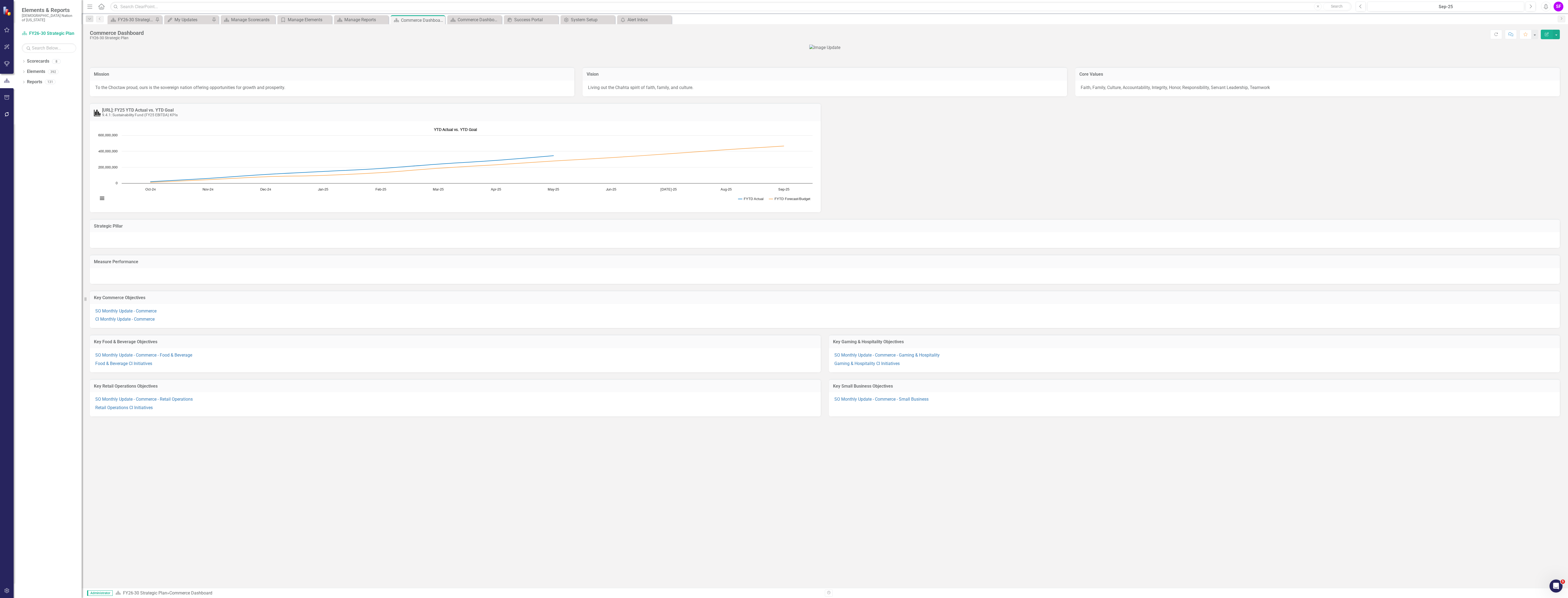
click at [783, 416] on div "SO Monthly Update - Commerce - Small Business" at bounding box center [1194, 404] width 731 height 24
click at [783, 402] on link "SO Monthly Update - Commerce - Small Business" at bounding box center [881, 399] width 94 height 5
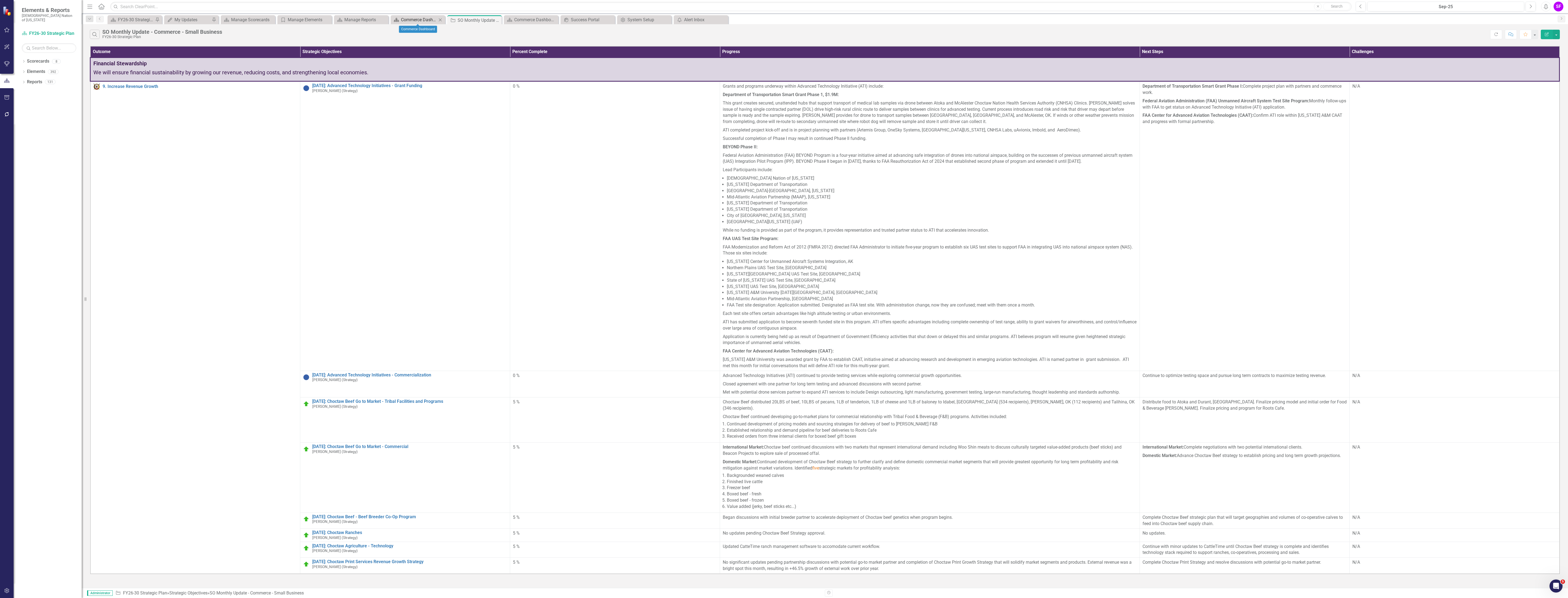
click at [410, 18] on div "Commerce Dashboard" at bounding box center [419, 19] width 36 height 7
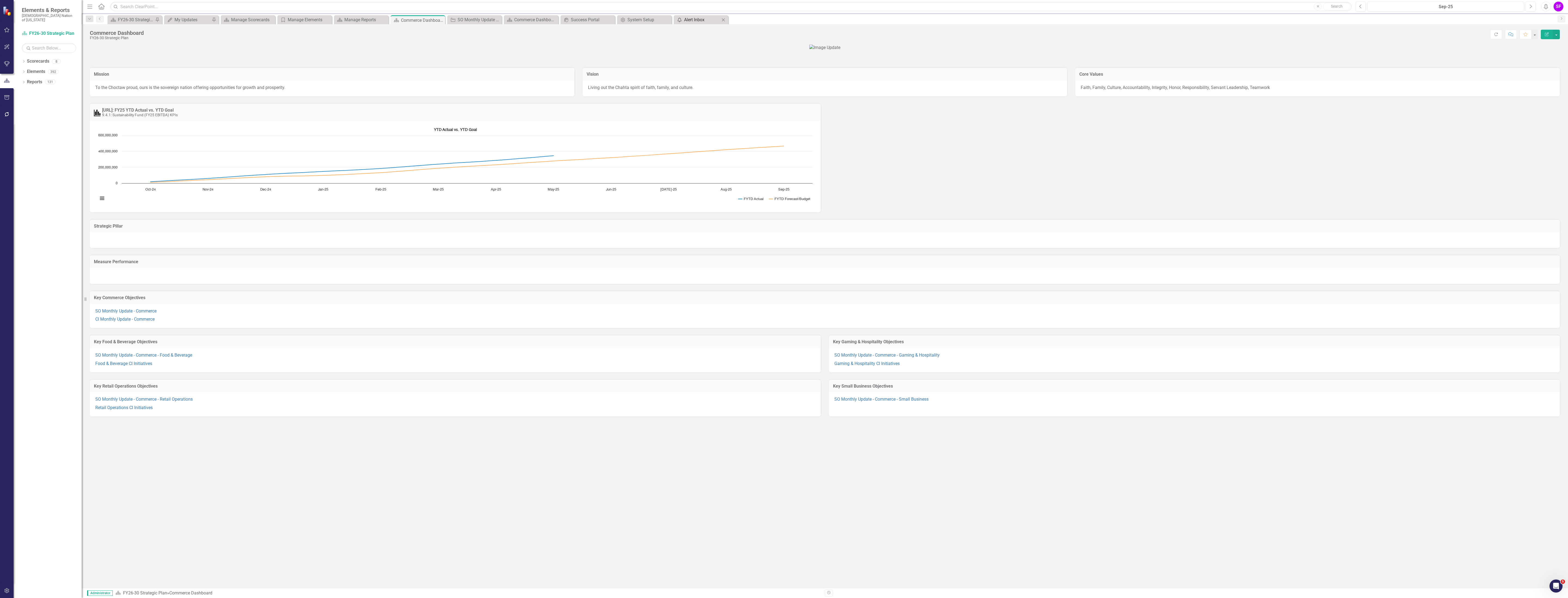
click at [710, 18] on div "Alert Inbox" at bounding box center [702, 19] width 36 height 7
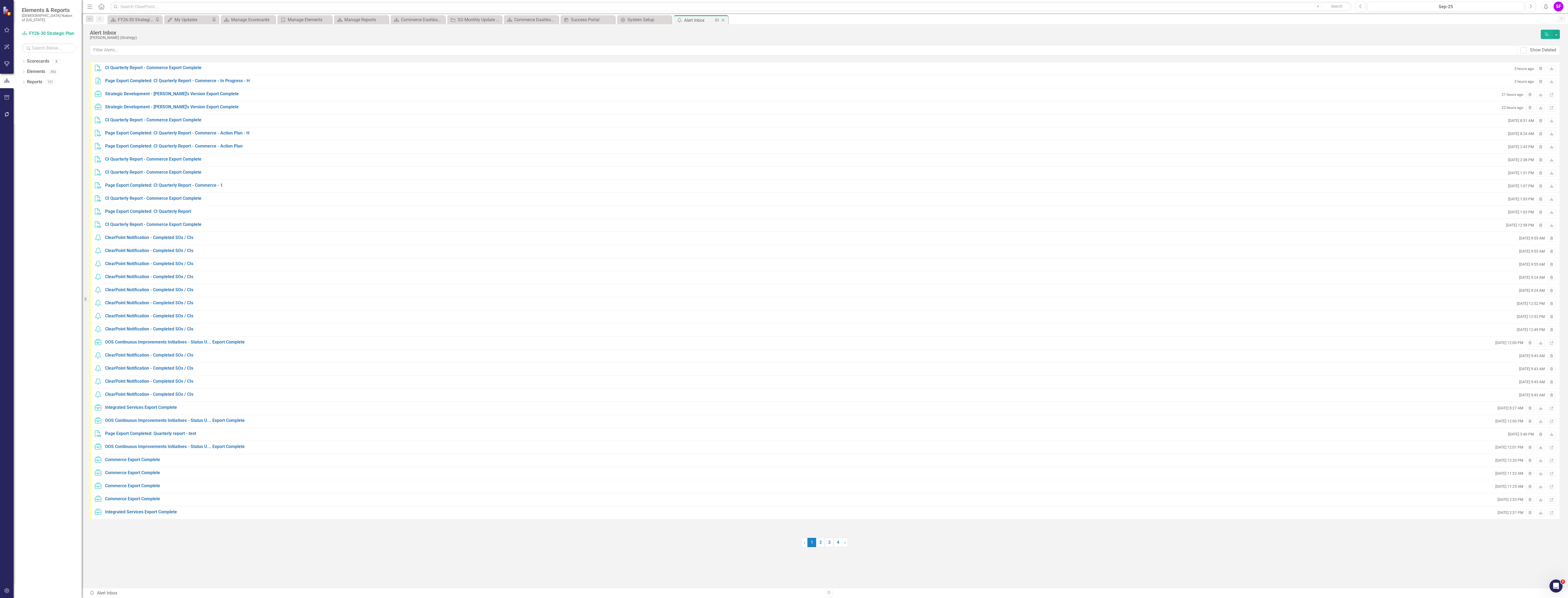
click at [723, 21] on icon "Close" at bounding box center [723, 20] width 5 height 4
click at [666, 18] on icon "Close" at bounding box center [666, 20] width 5 height 4
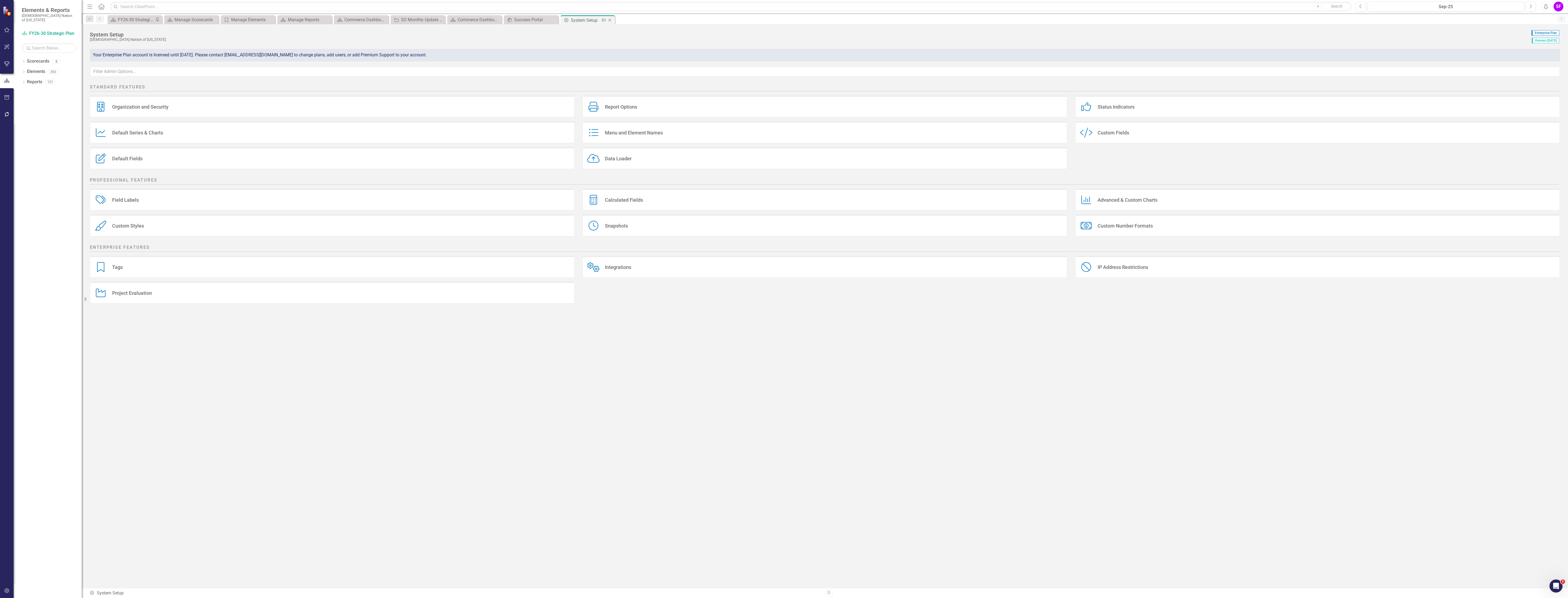
click at [611, 20] on icon "Close" at bounding box center [609, 20] width 5 height 4
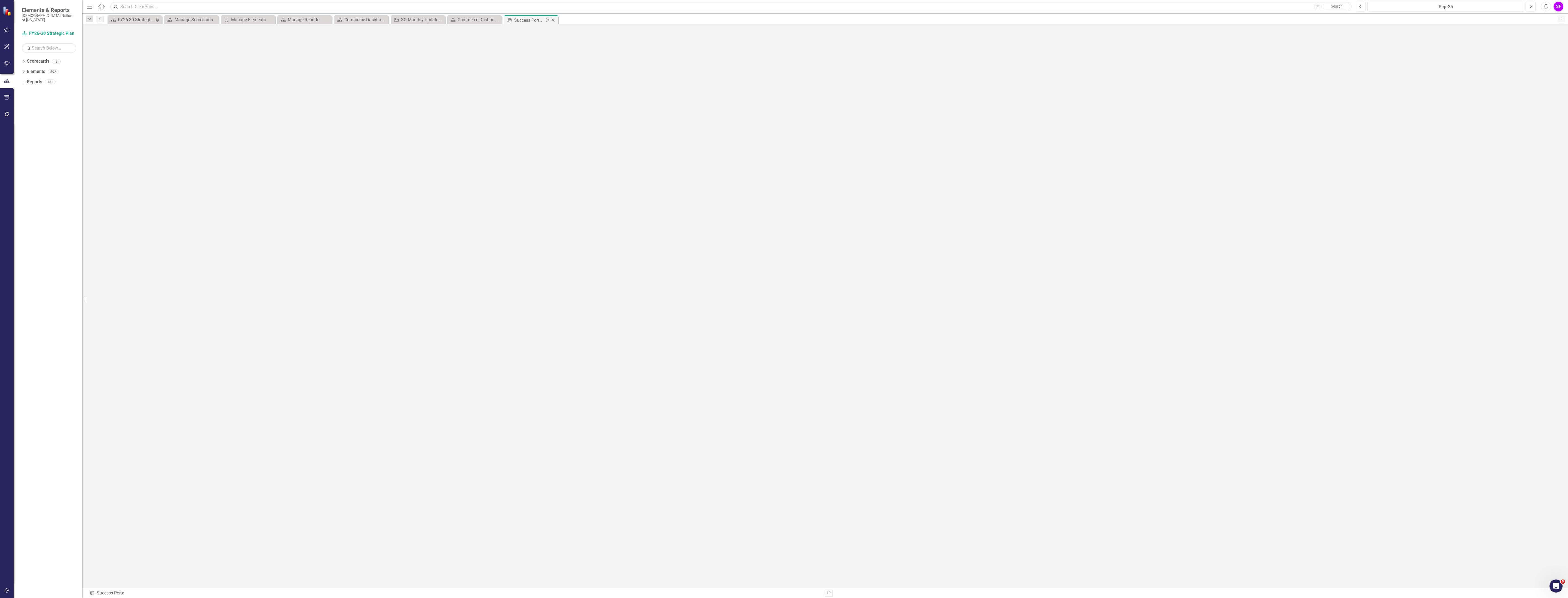
click at [555, 21] on icon "Close" at bounding box center [553, 20] width 5 height 4
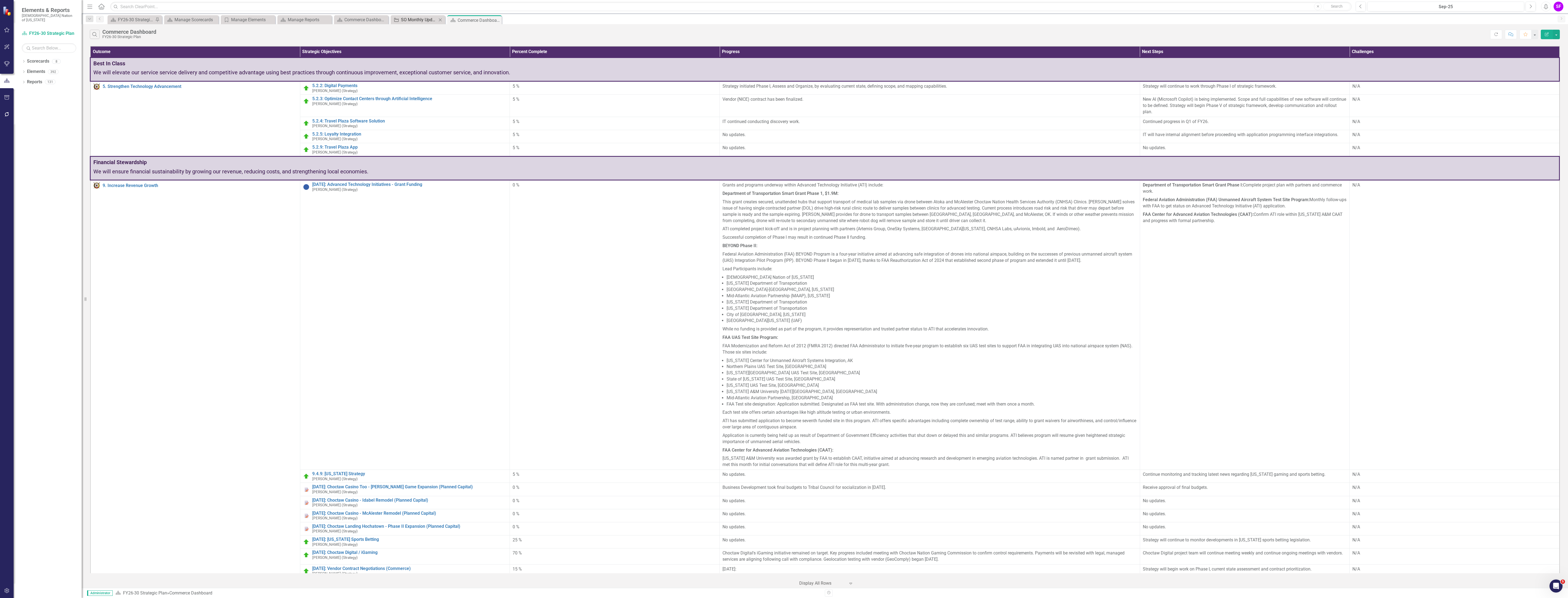
click at [425, 18] on div "SO Monthly Update - Commerce - Small Business" at bounding box center [419, 19] width 36 height 7
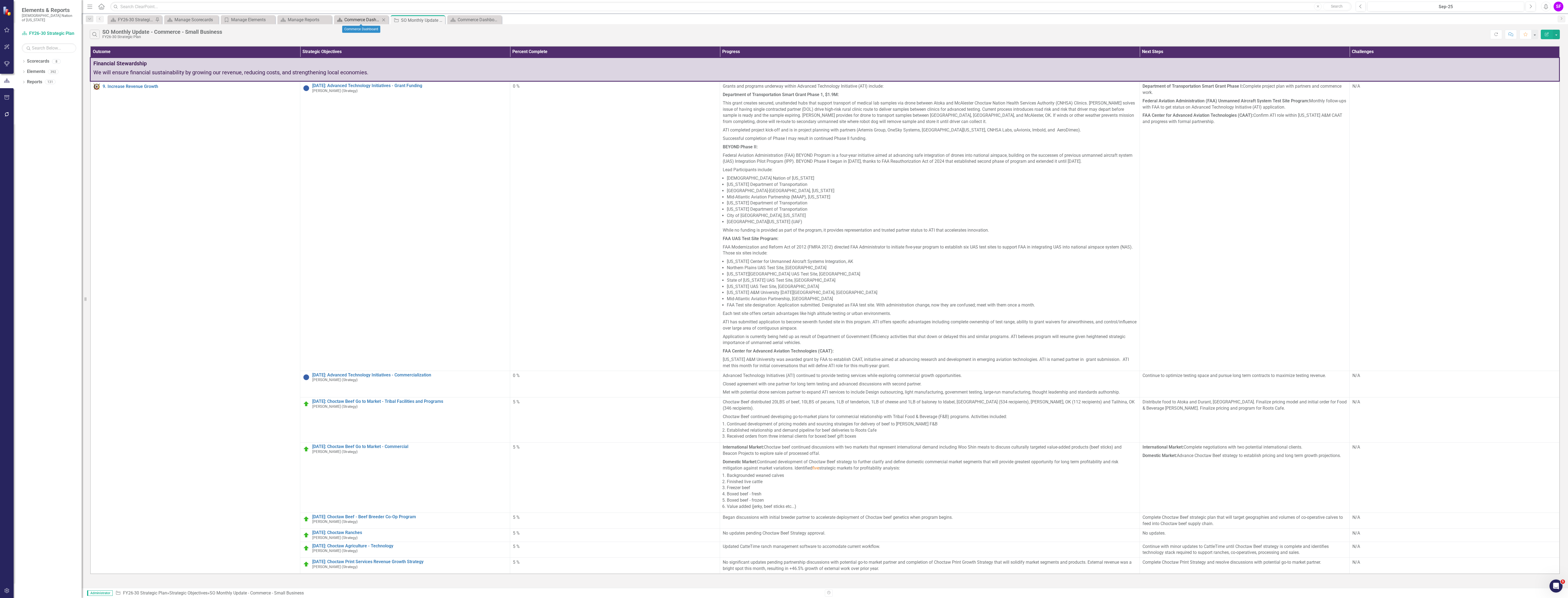
click at [346, 23] on div "Commerce Dashboard" at bounding box center [362, 19] width 36 height 7
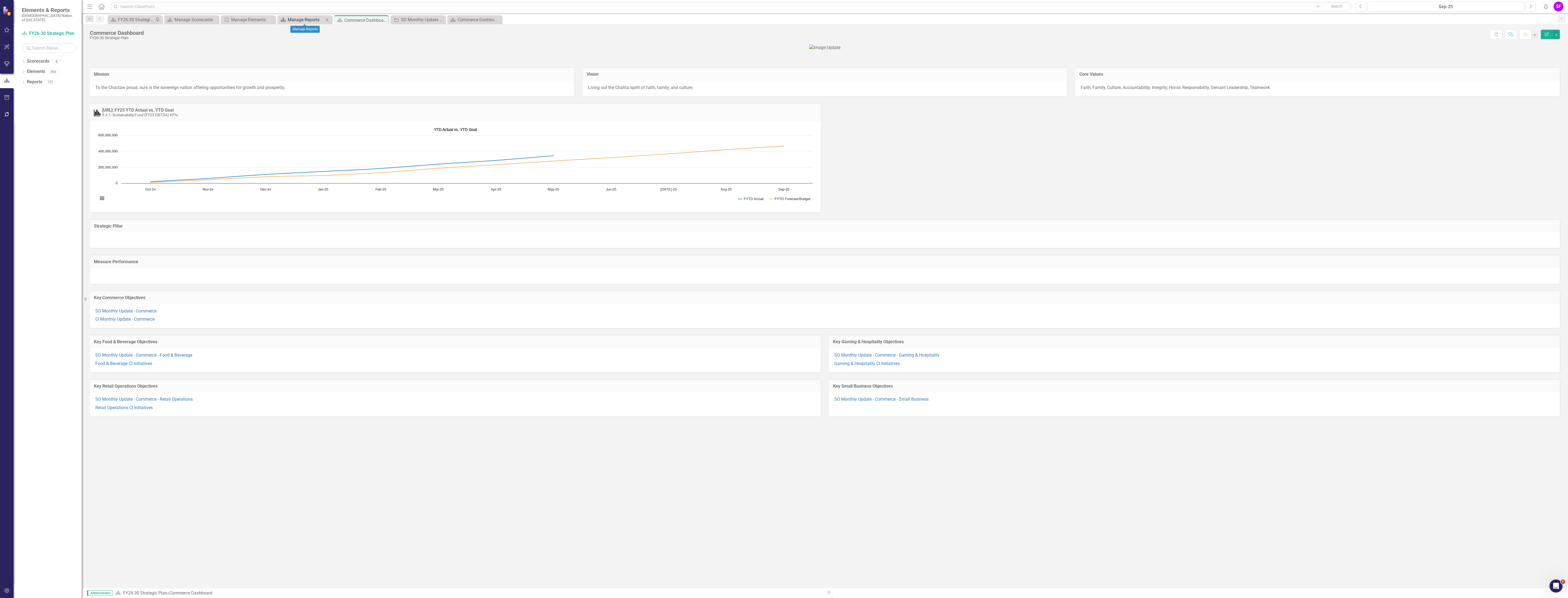
click at [308, 21] on div "Manage Reports" at bounding box center [306, 19] width 36 height 7
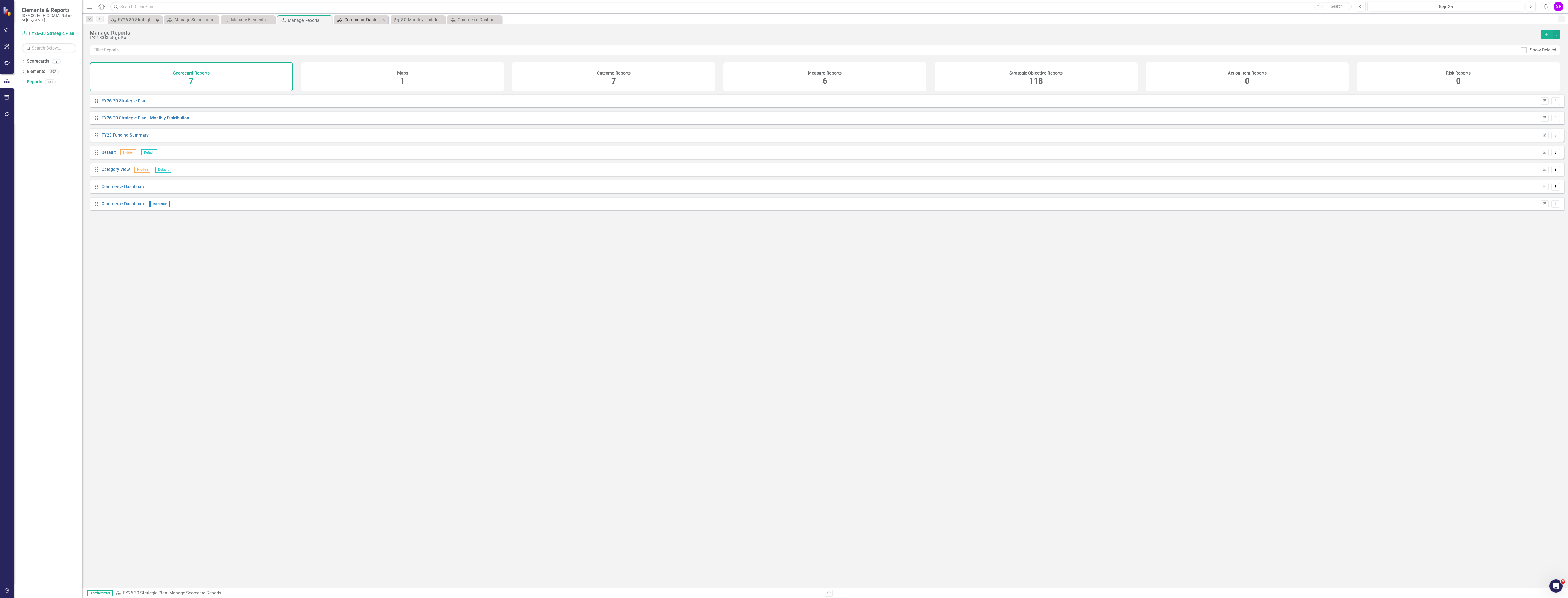
click at [360, 16] on div "Commerce Dashboard" at bounding box center [362, 19] width 36 height 7
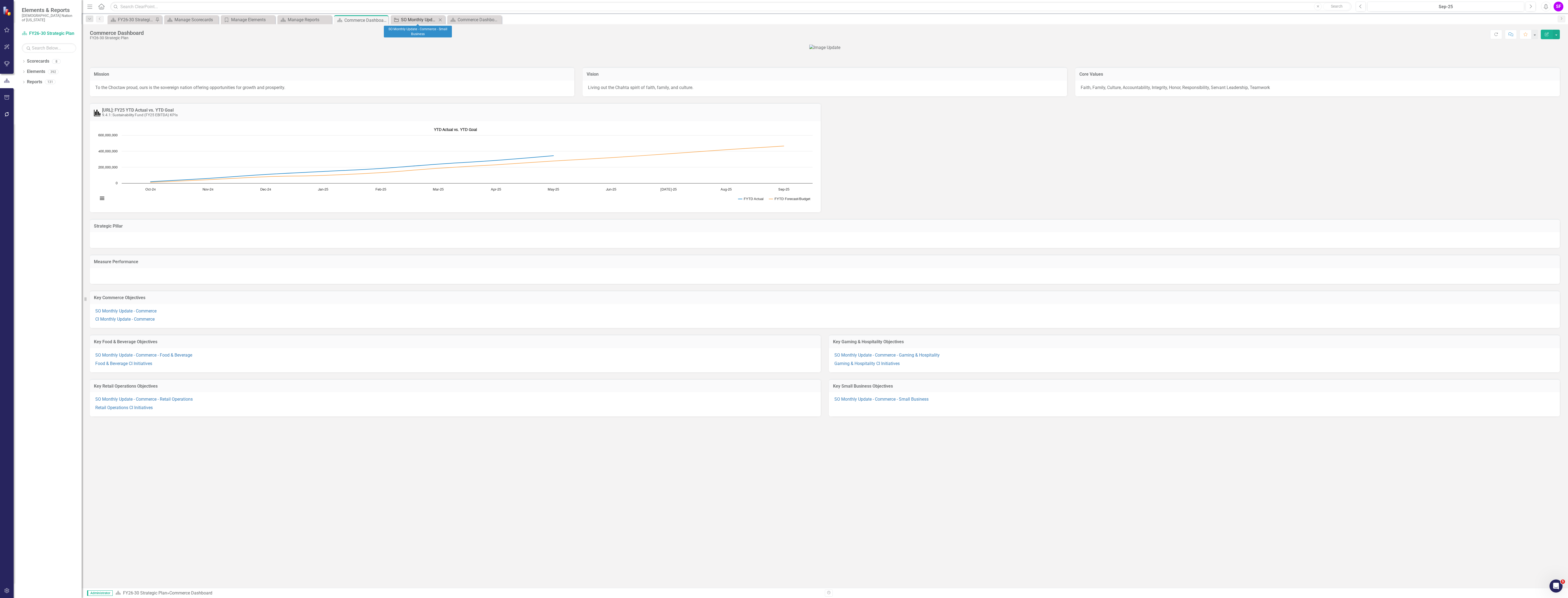
click at [404, 18] on div "SO Monthly Update - Commerce - Small Business" at bounding box center [419, 19] width 36 height 7
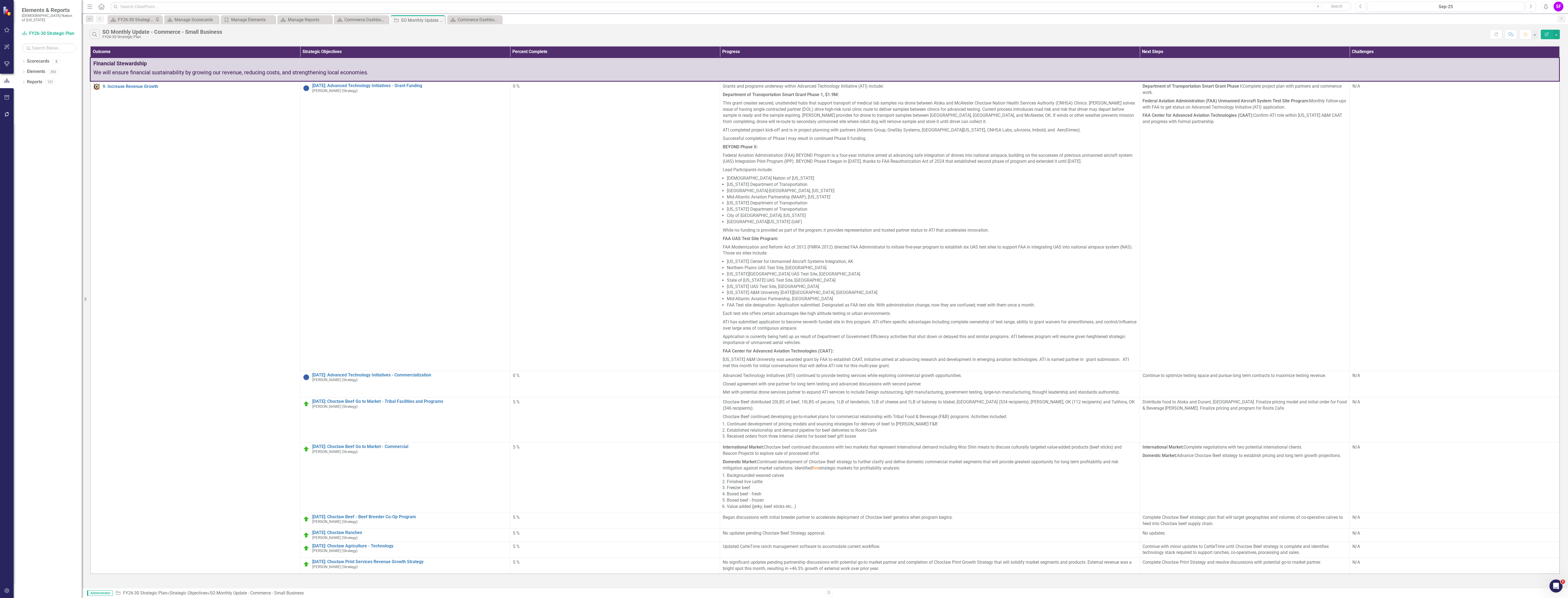
click at [364, 27] on div "Search SO Monthly Update - Commerce - Small Business FY26-30 Strategic Plan Ref…" at bounding box center [825, 33] width 1486 height 18
click at [363, 19] on div "Commerce Dashboard" at bounding box center [362, 19] width 36 height 7
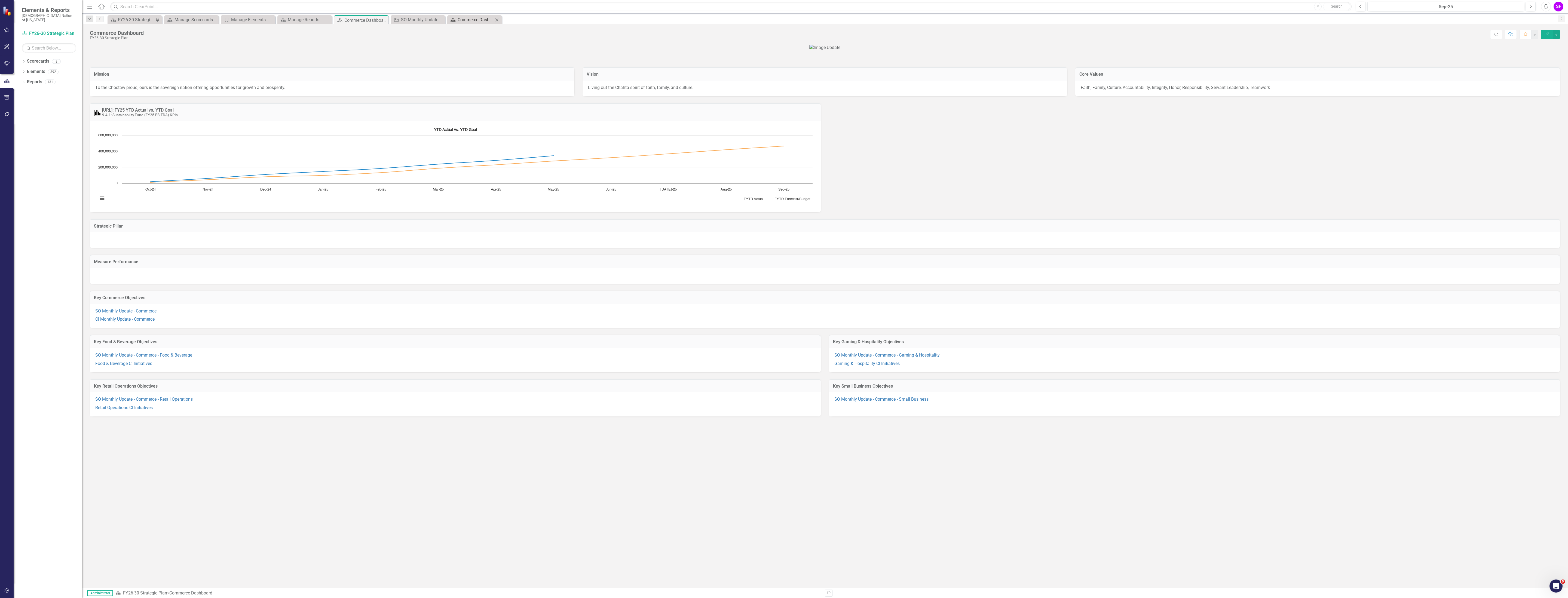
click at [477, 18] on div "Commerce Dashboard" at bounding box center [475, 19] width 36 height 7
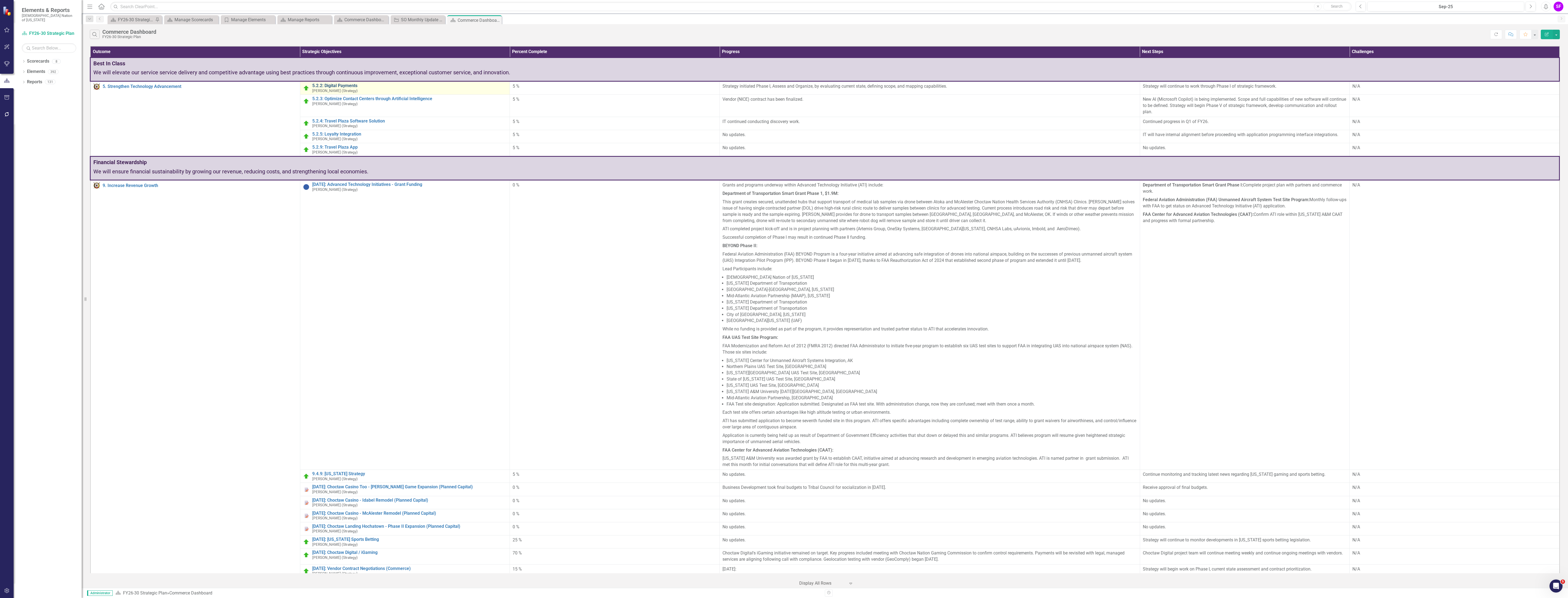
click at [345, 85] on link "5.2.2: Digital Payments" at bounding box center [410, 86] width 195 height 5
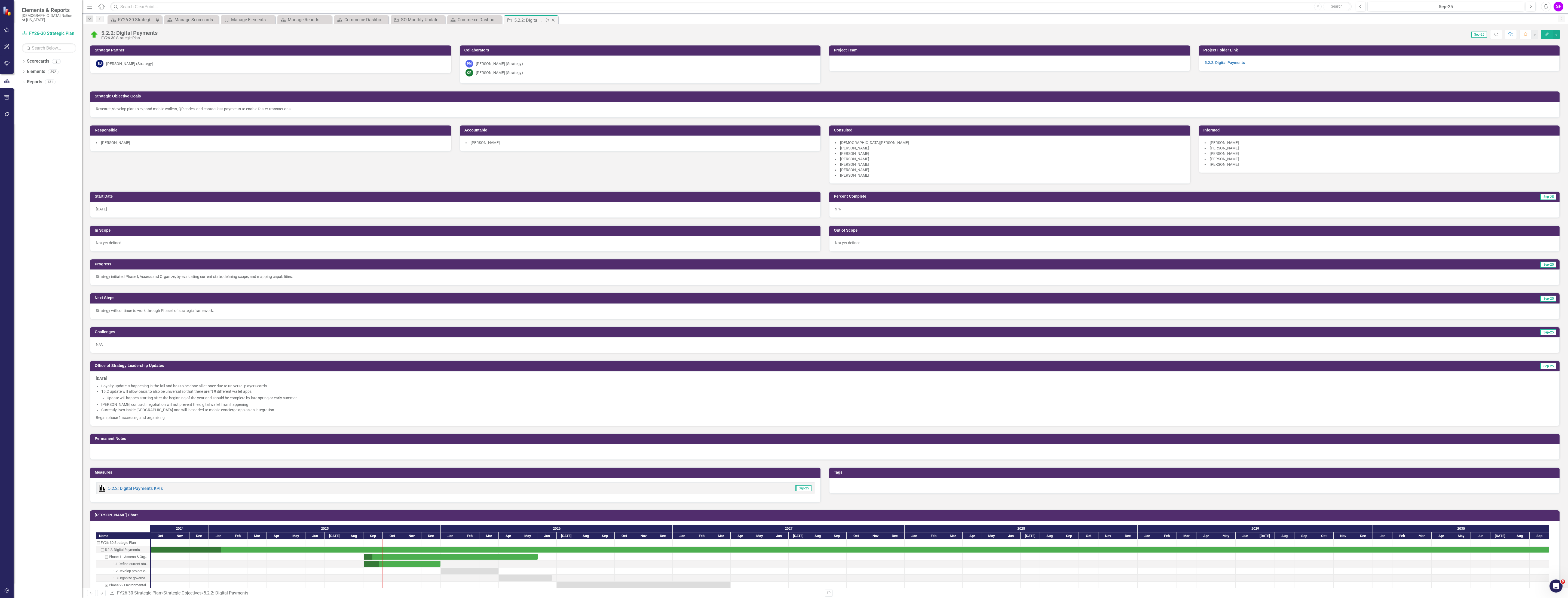
click at [554, 20] on icon "Close" at bounding box center [553, 20] width 5 height 4
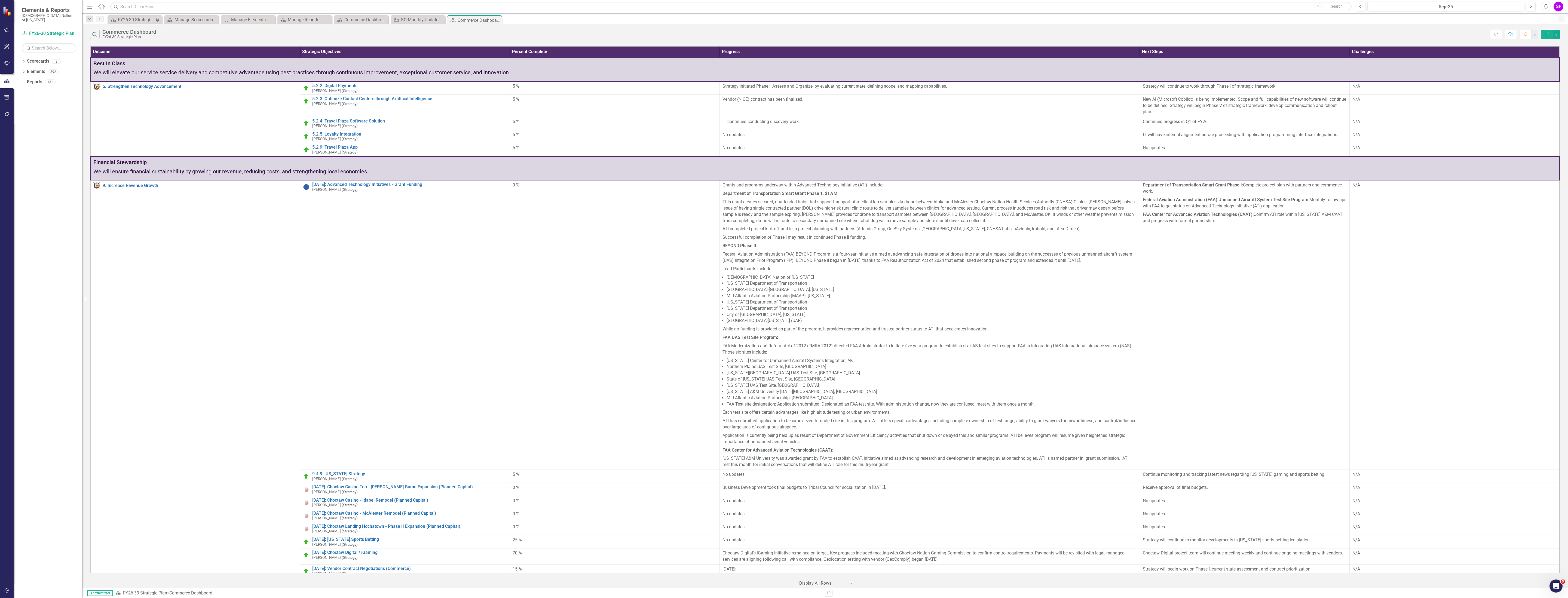
click at [5, 100] on button "button" at bounding box center [7, 97] width 12 height 12
click at [4, 112] on icon "button" at bounding box center [7, 114] width 5 height 4
click at [13, 97] on button "button" at bounding box center [7, 97] width 12 height 12
click at [40, 49] on link "HTML Exports" at bounding box center [49, 52] width 54 height 6
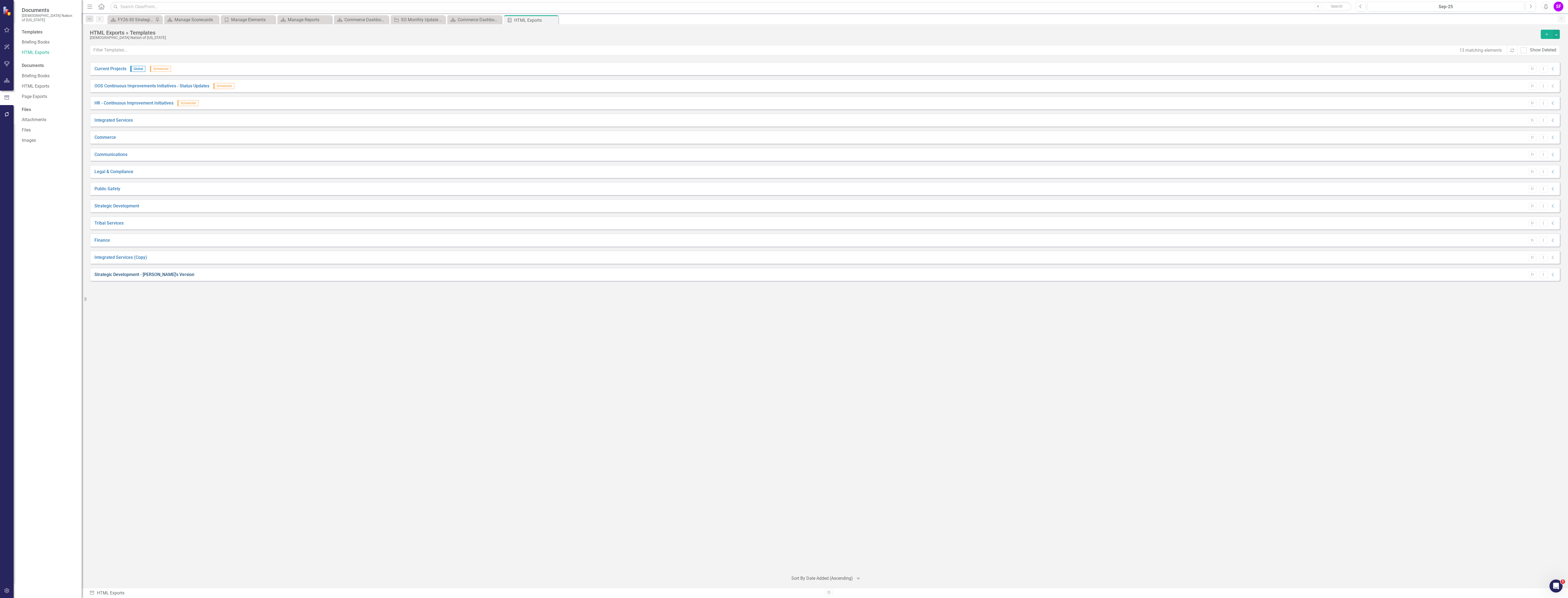
click at [150, 275] on link "Strategic Development - [PERSON_NAME]'s Version" at bounding box center [144, 274] width 100 height 6
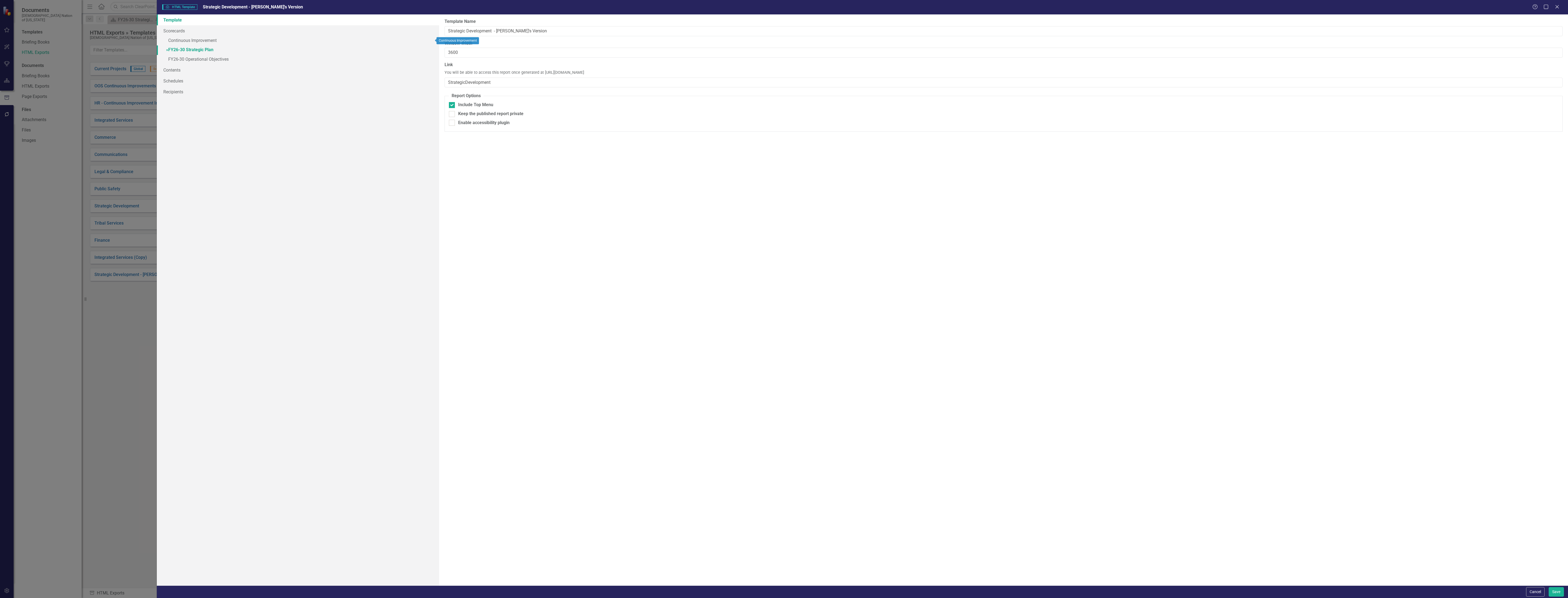
click at [197, 47] on link "» FY26-30 Strategic Plan" at bounding box center [298, 50] width 282 height 10
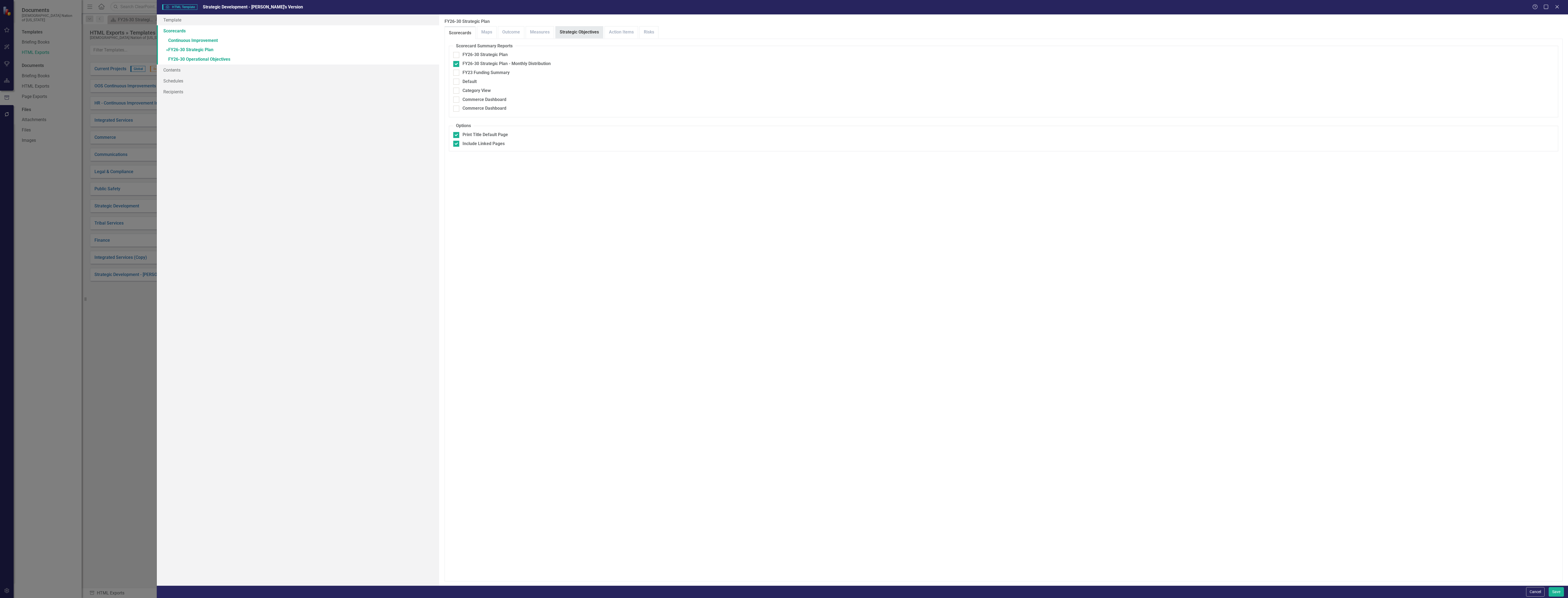
click at [583, 32] on link "Strategic Objectives" at bounding box center [579, 32] width 47 height 12
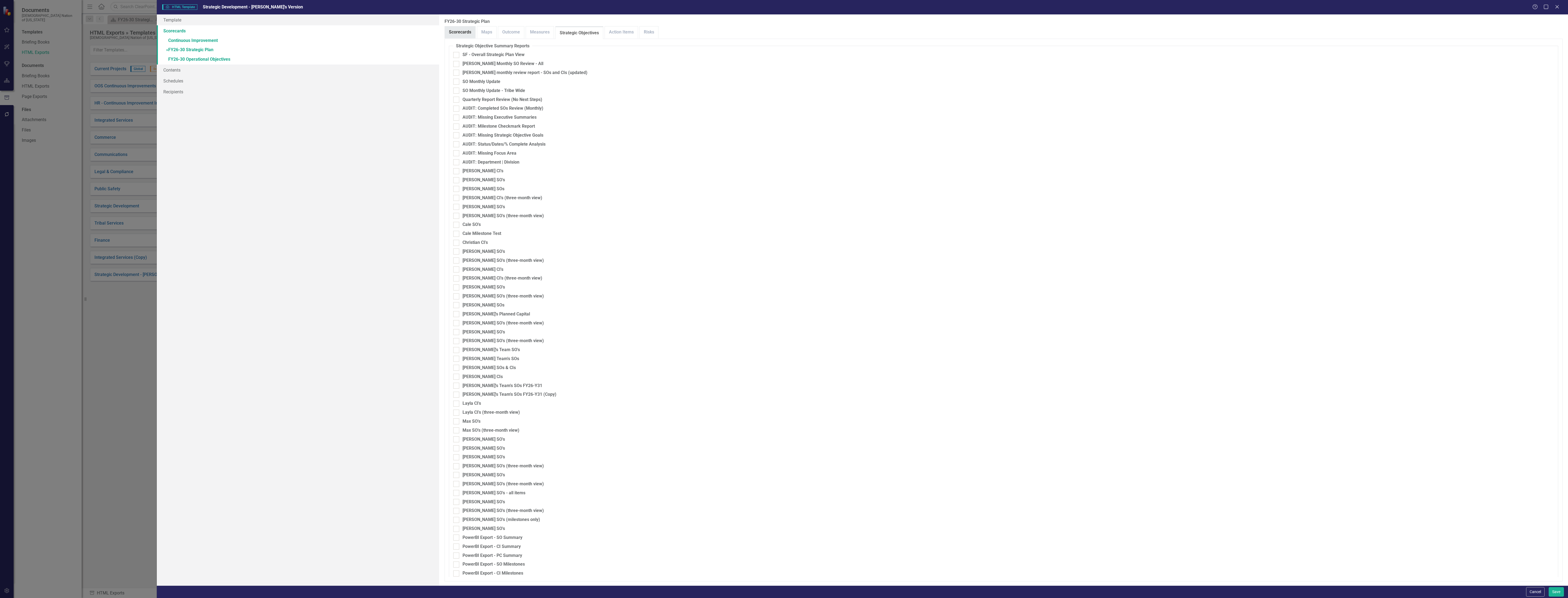
click at [456, 35] on link "Scorecards" at bounding box center [460, 32] width 30 height 12
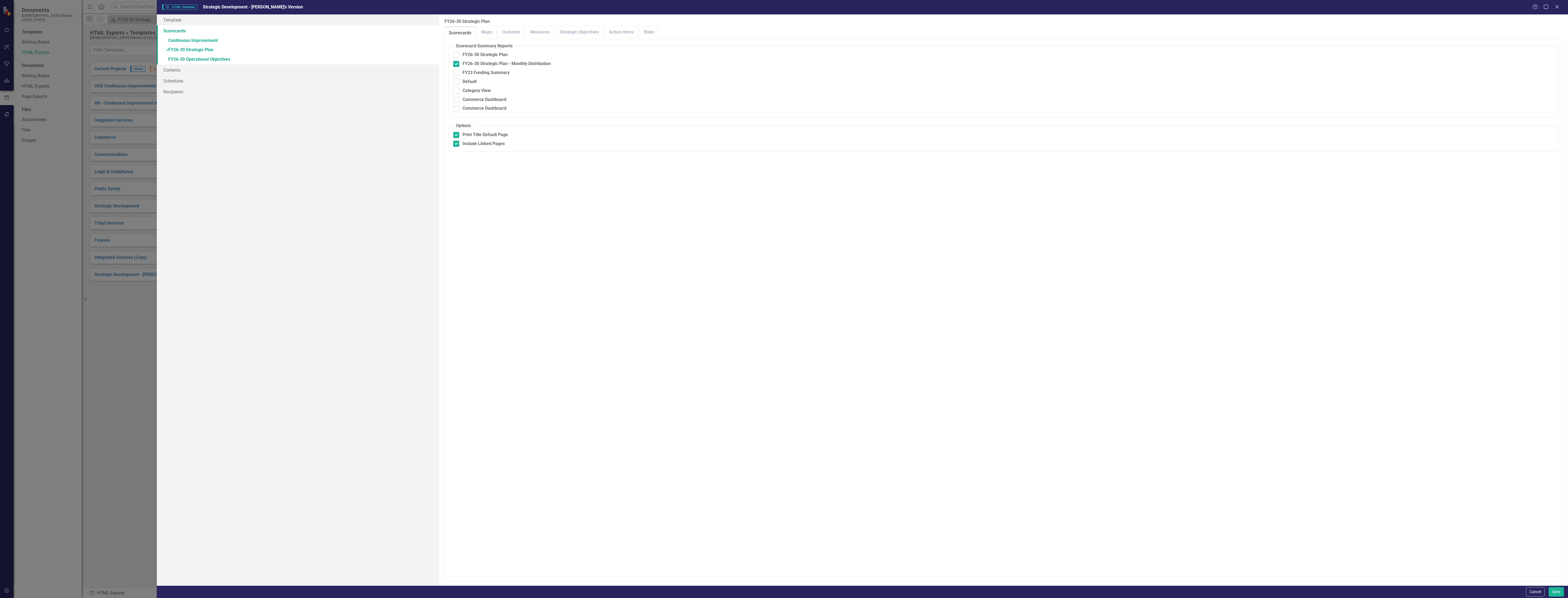
click at [783, 586] on div "Cancel Save" at bounding box center [863, 591] width 1411 height 13
click at [783, 591] on button "Cancel" at bounding box center [1535, 592] width 18 height 10
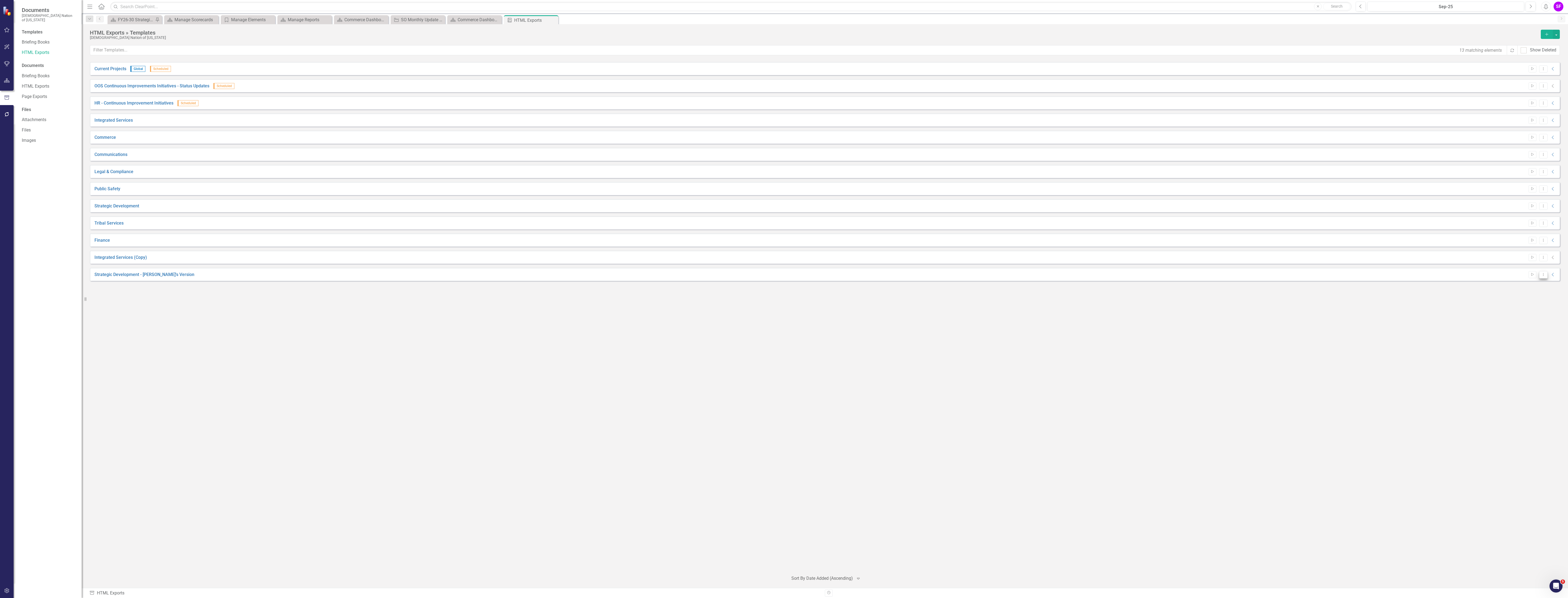
click at [783, 274] on icon "Dropdown Menu" at bounding box center [1544, 274] width 5 height 4
click at [783, 277] on icon "Collapse" at bounding box center [1553, 274] width 5 height 4
click at [783, 288] on icon "Link" at bounding box center [1541, 287] width 4 height 3
